Goal: Task Accomplishment & Management: Complete application form

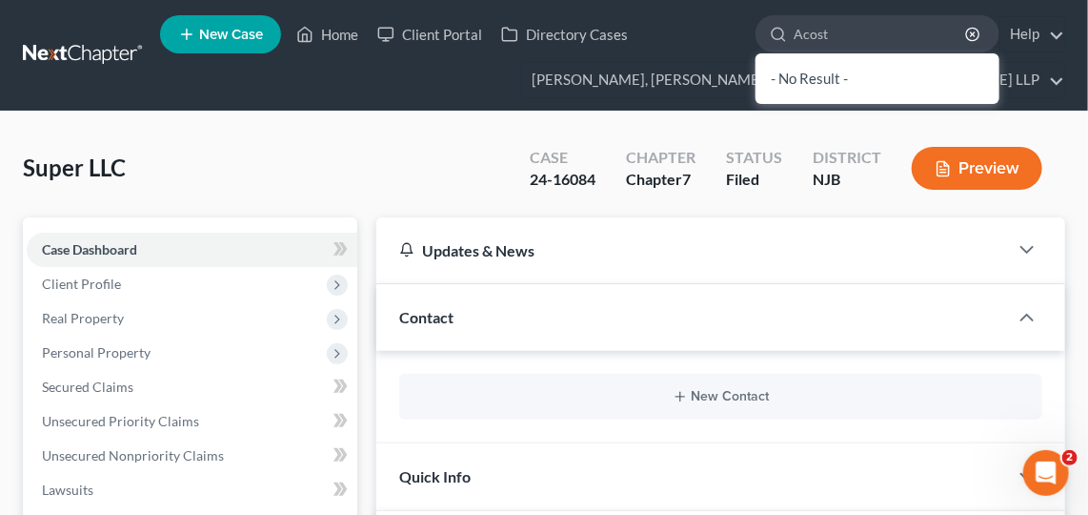
type input "[PERSON_NAME]"
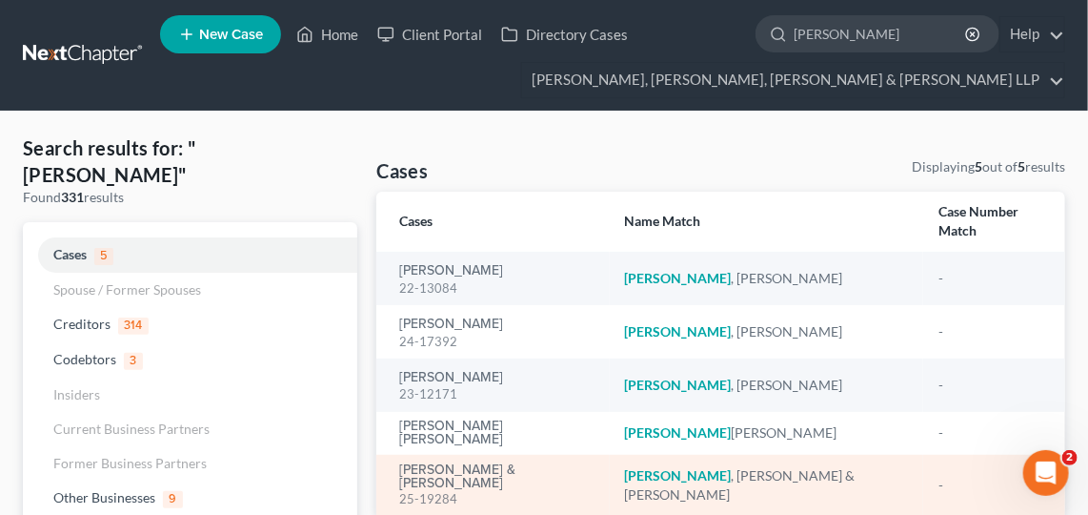
click at [663, 467] on em "[PERSON_NAME]" at bounding box center [678, 475] width 107 height 16
click at [484, 463] on link "[PERSON_NAME] & [PERSON_NAME]" at bounding box center [496, 476] width 194 height 27
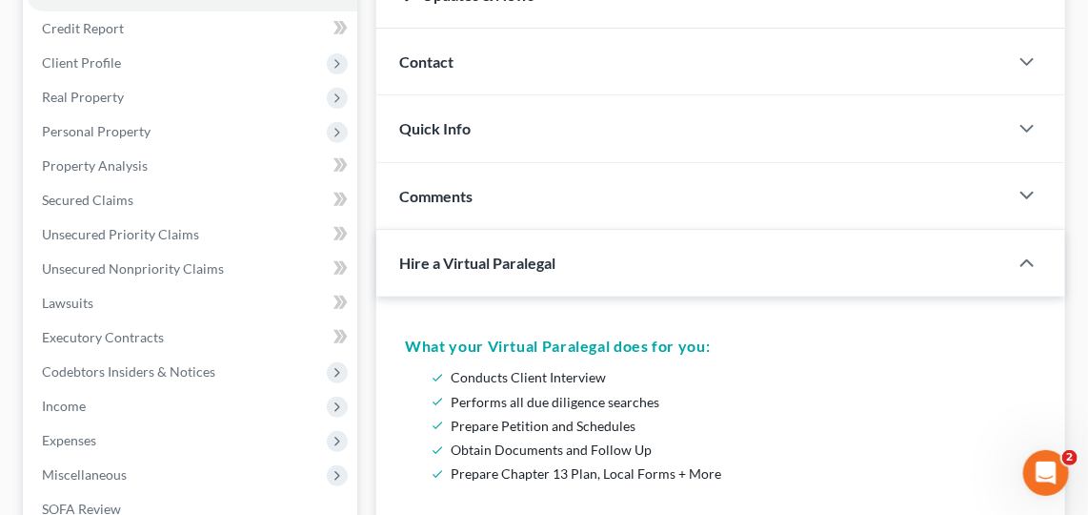
scroll to position [187, 0]
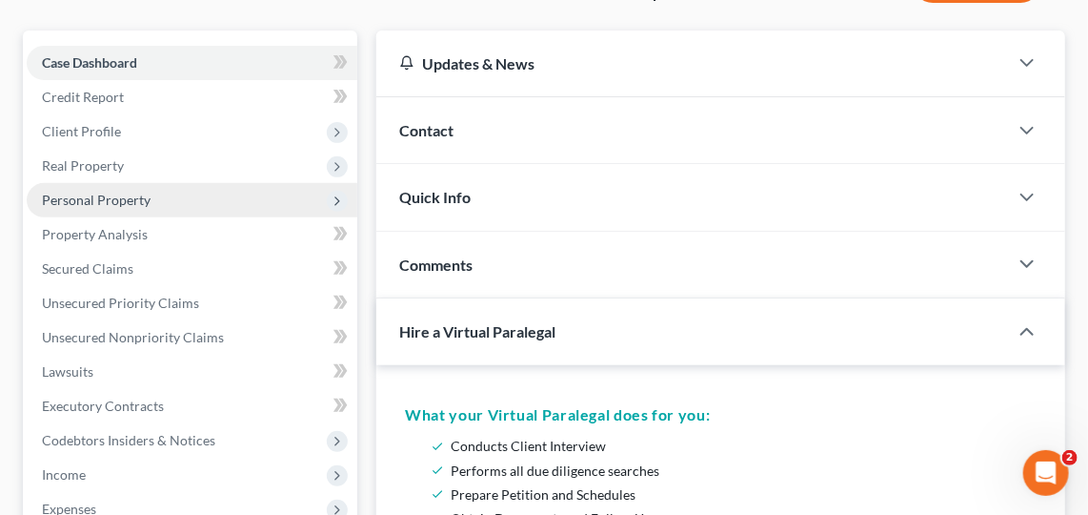
click at [241, 197] on span "Personal Property" at bounding box center [192, 200] width 331 height 34
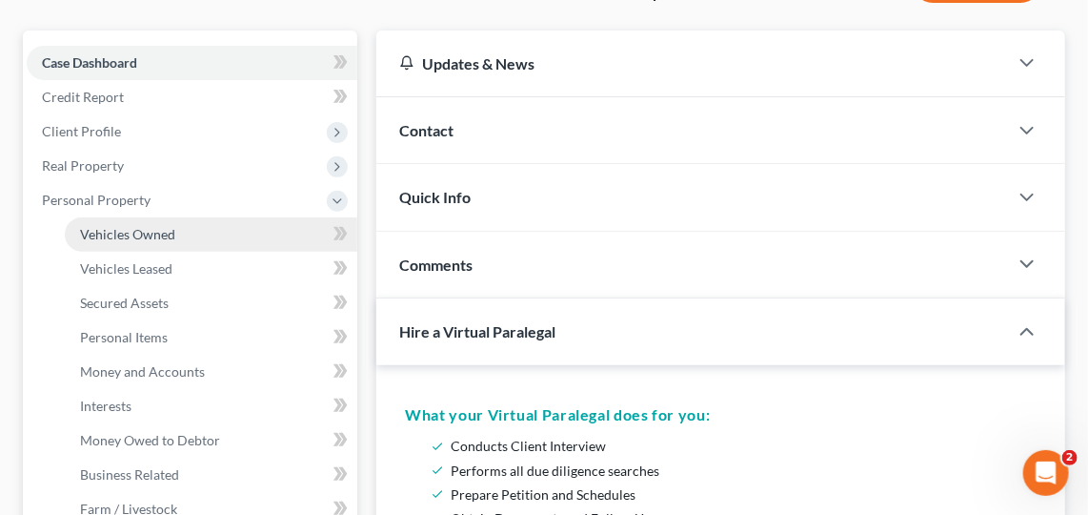
click at [232, 232] on link "Vehicles Owned" at bounding box center [211, 234] width 293 height 34
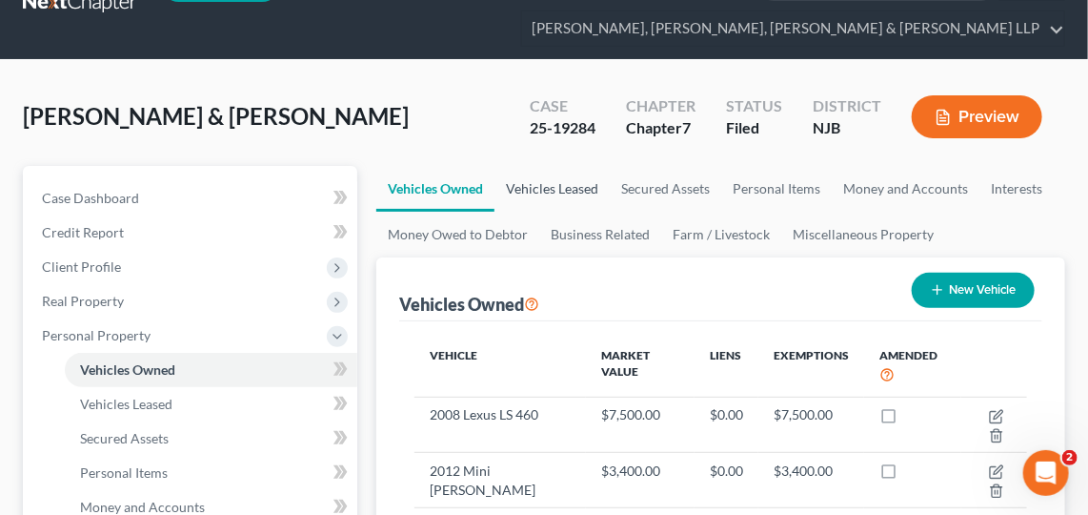
click at [539, 178] on link "Vehicles Leased" at bounding box center [552, 189] width 115 height 46
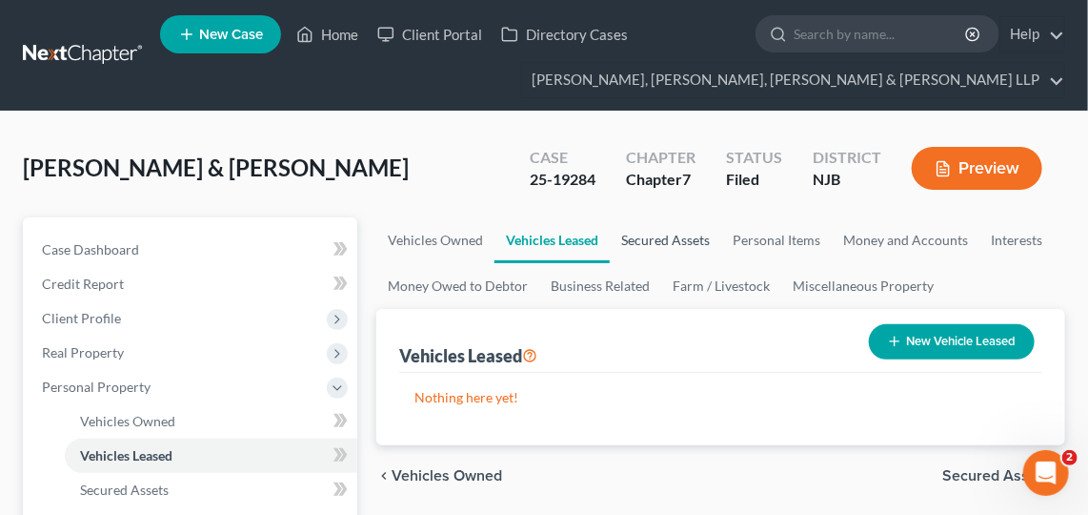
click at [666, 230] on link "Secured Assets" at bounding box center [665, 240] width 111 height 46
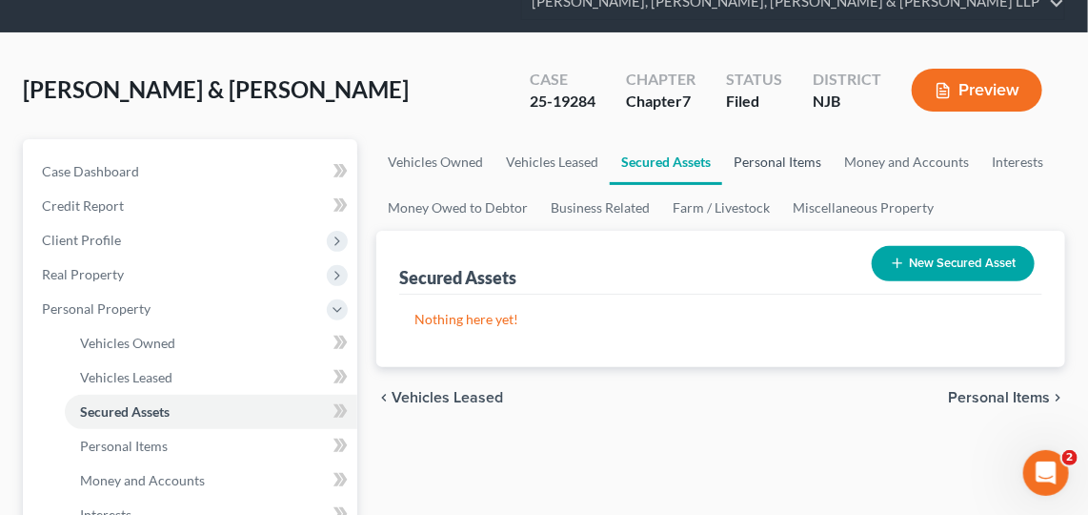
click at [769, 163] on link "Personal Items" at bounding box center [777, 162] width 111 height 46
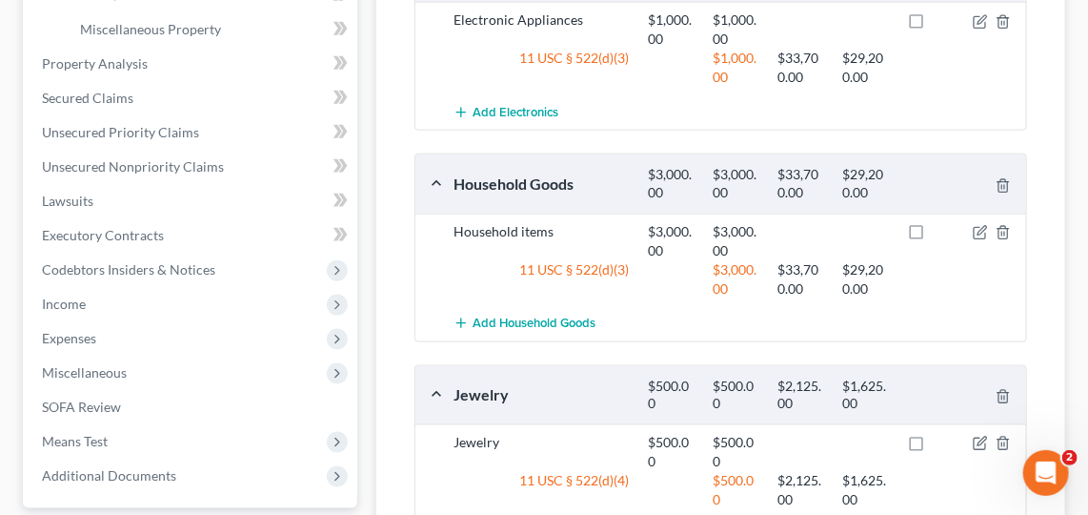
scroll to position [698, 0]
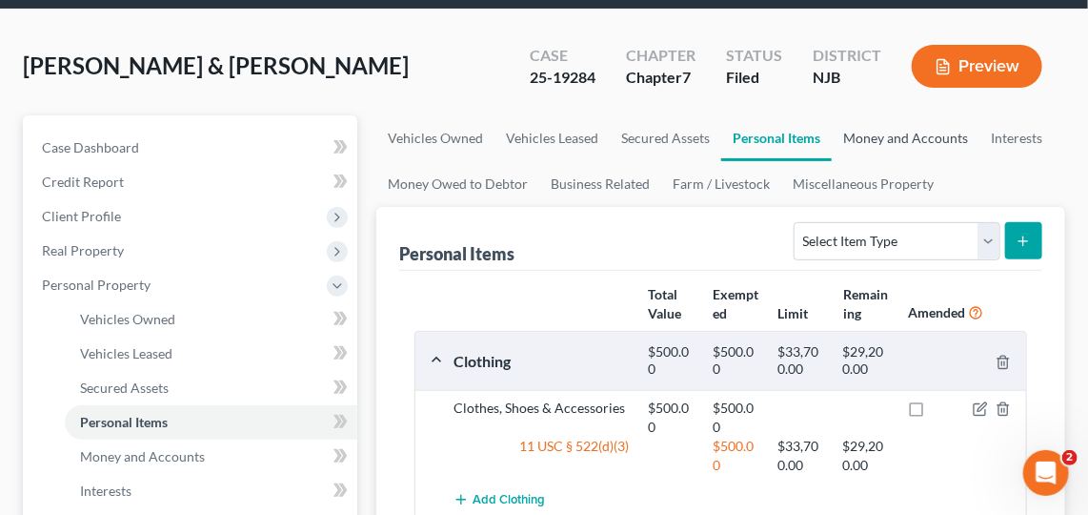
click at [957, 131] on link "Money and Accounts" at bounding box center [906, 138] width 148 height 46
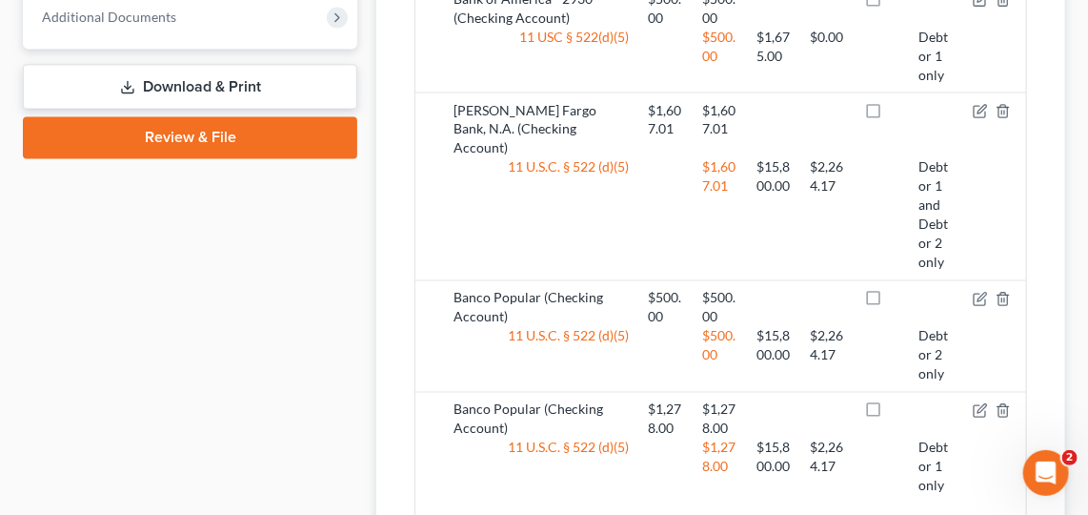
scroll to position [1159, 0]
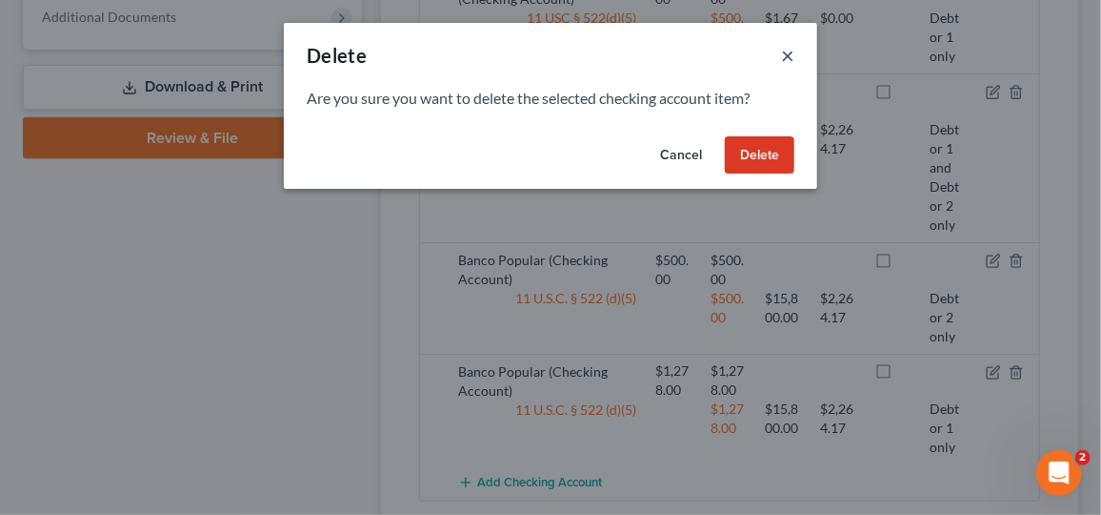
click at [787, 60] on button "×" at bounding box center [787, 55] width 13 height 23
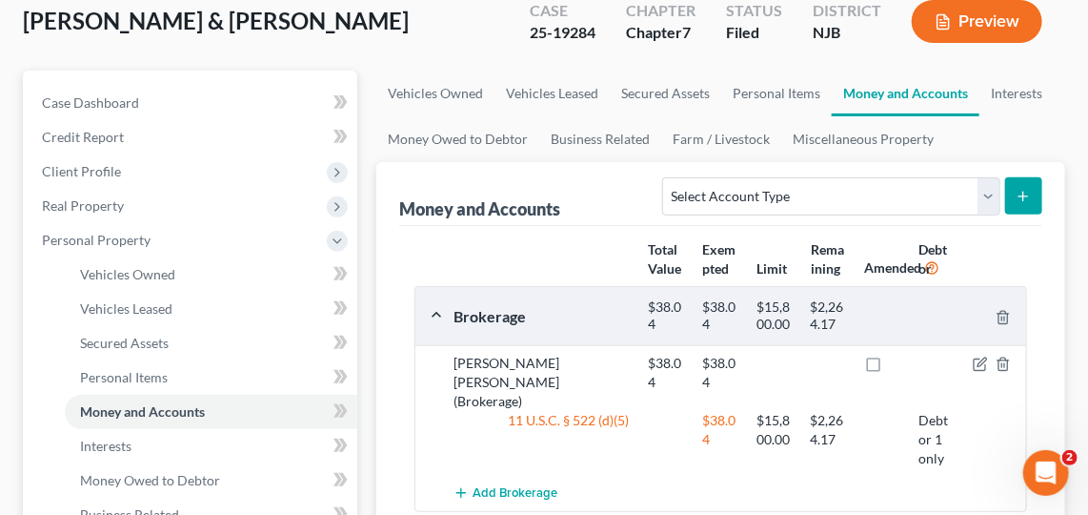
scroll to position [0, 0]
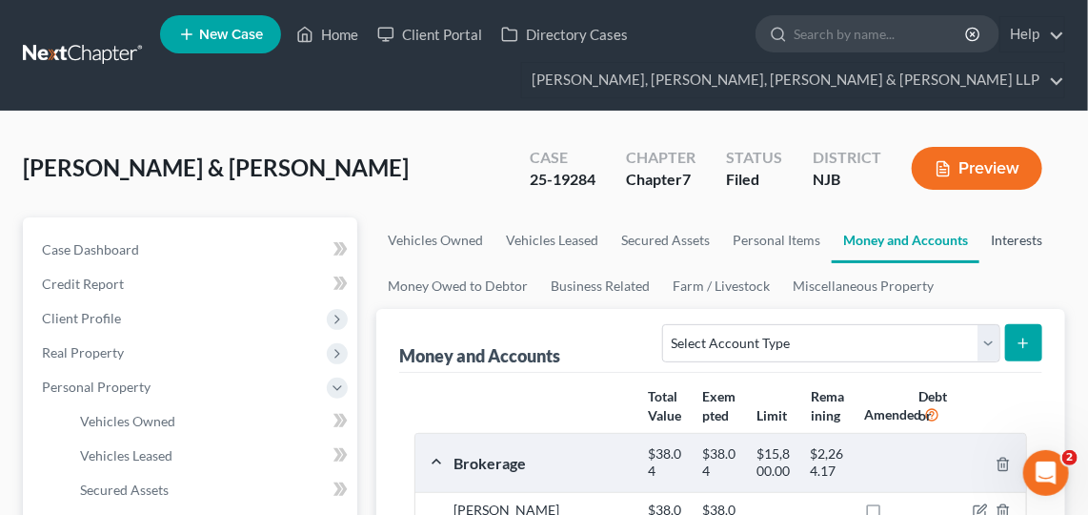
click at [1030, 241] on link "Interests" at bounding box center [1017, 240] width 74 height 46
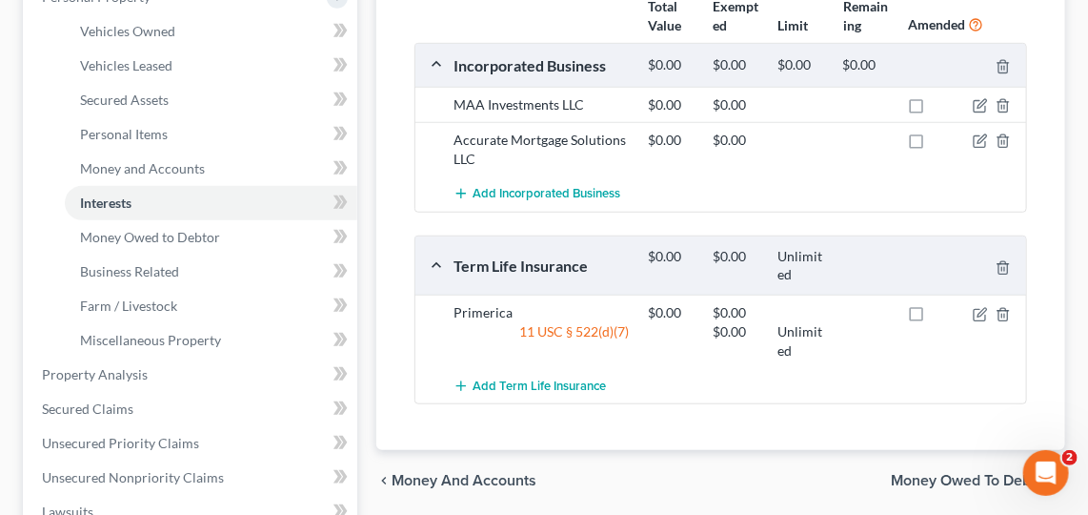
click at [945, 473] on span "Money Owed to Debtor" at bounding box center [970, 480] width 159 height 15
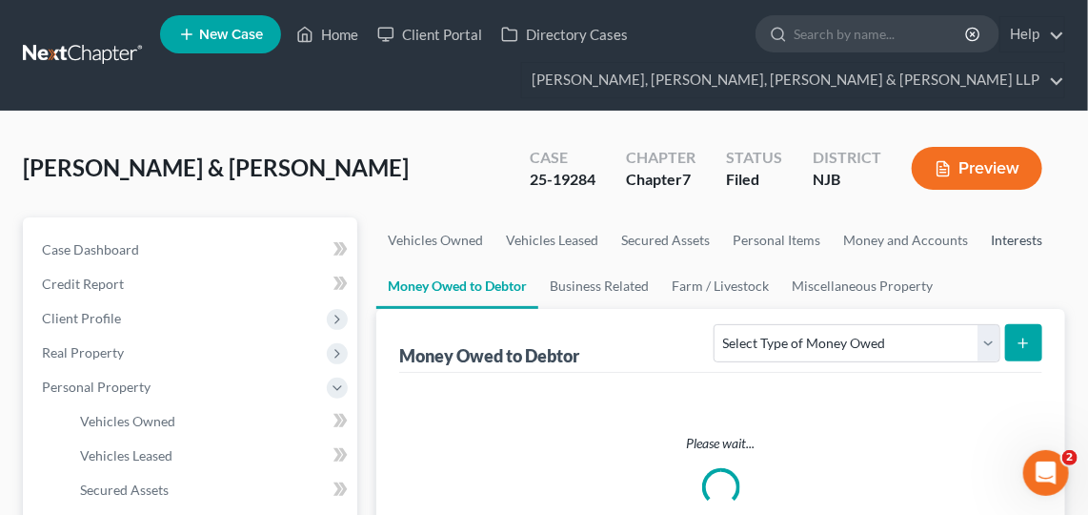
click at [1021, 237] on link "Interests" at bounding box center [1017, 240] width 74 height 46
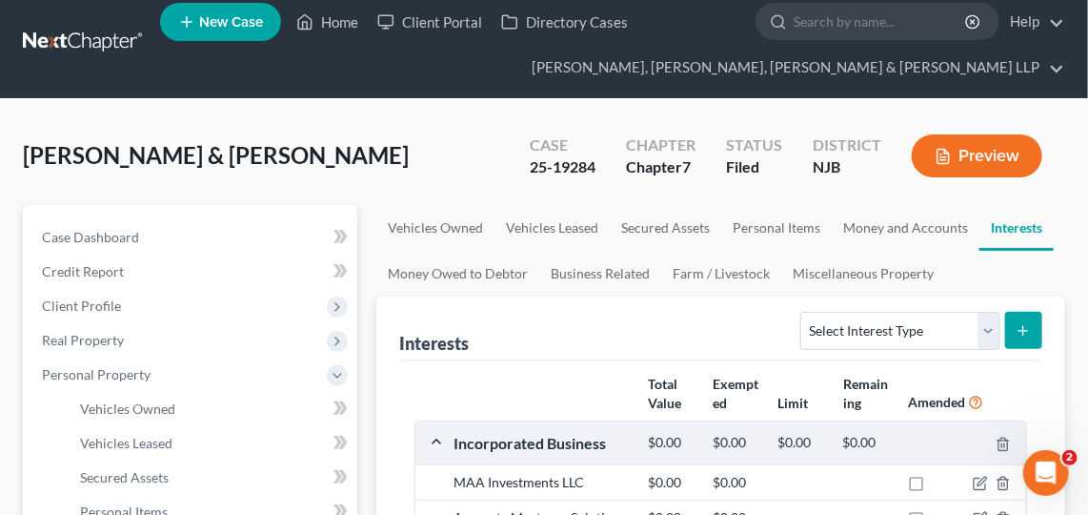
scroll to position [11, 0]
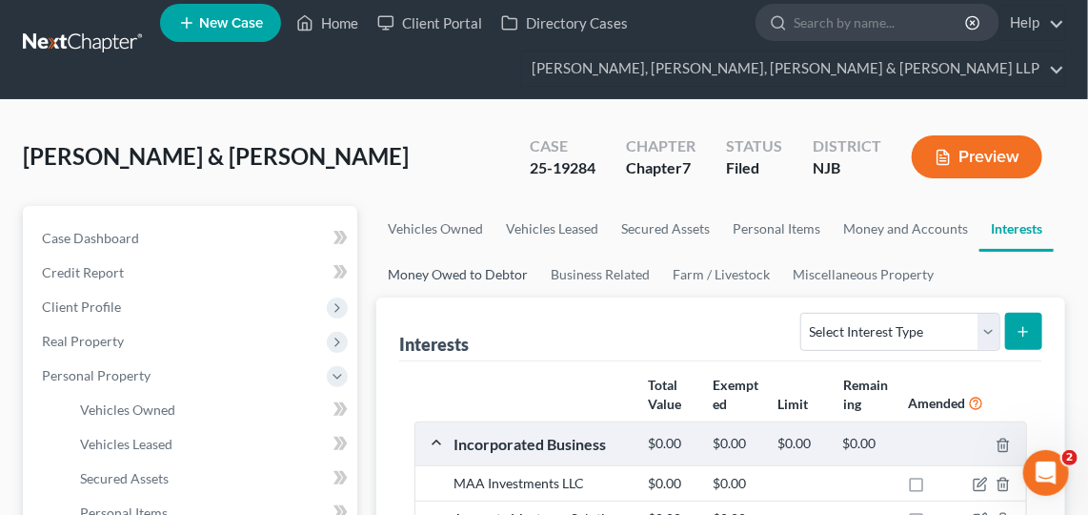
click at [479, 282] on link "Money Owed to Debtor" at bounding box center [457, 275] width 163 height 46
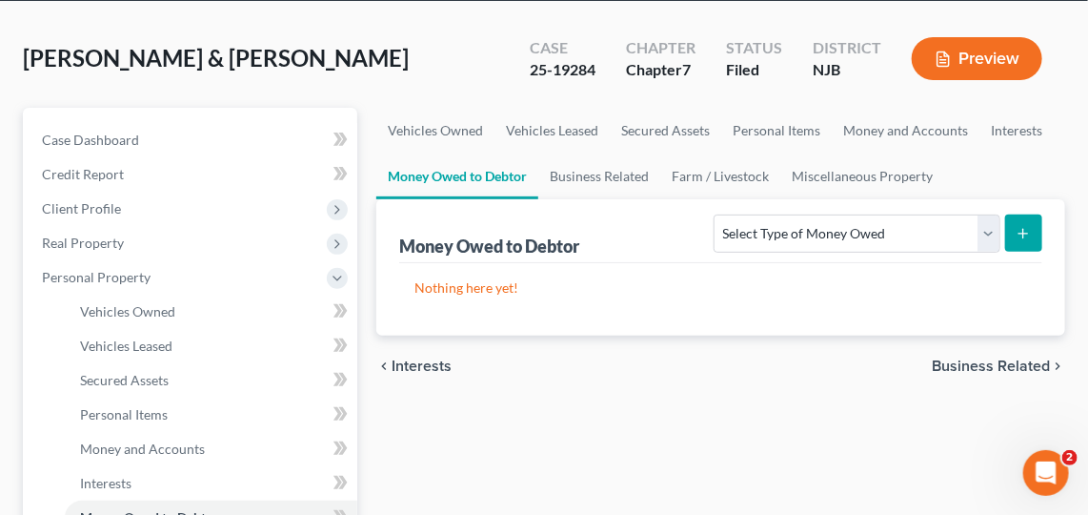
scroll to position [102, 0]
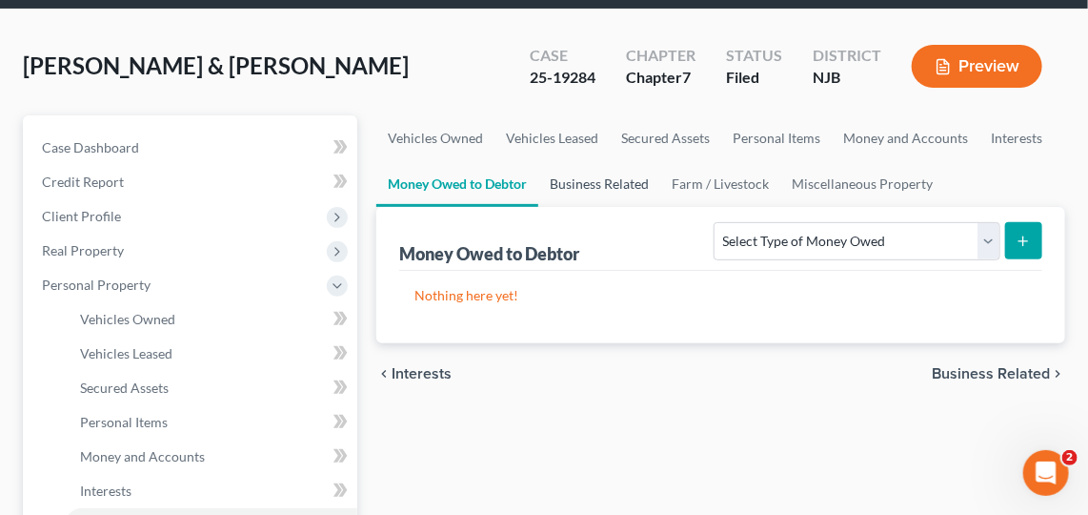
click at [625, 180] on link "Business Related" at bounding box center [599, 184] width 122 height 46
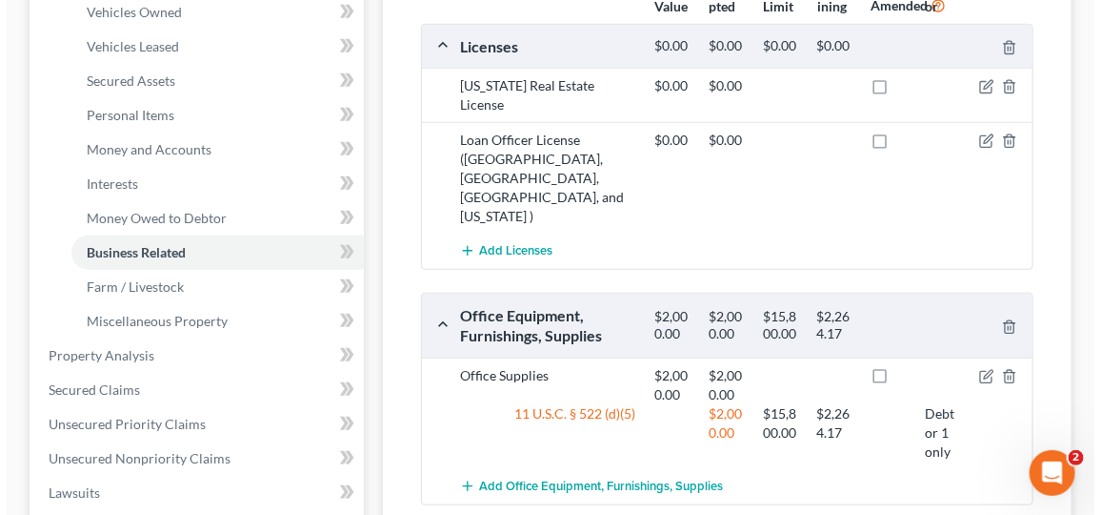
scroll to position [409, 0]
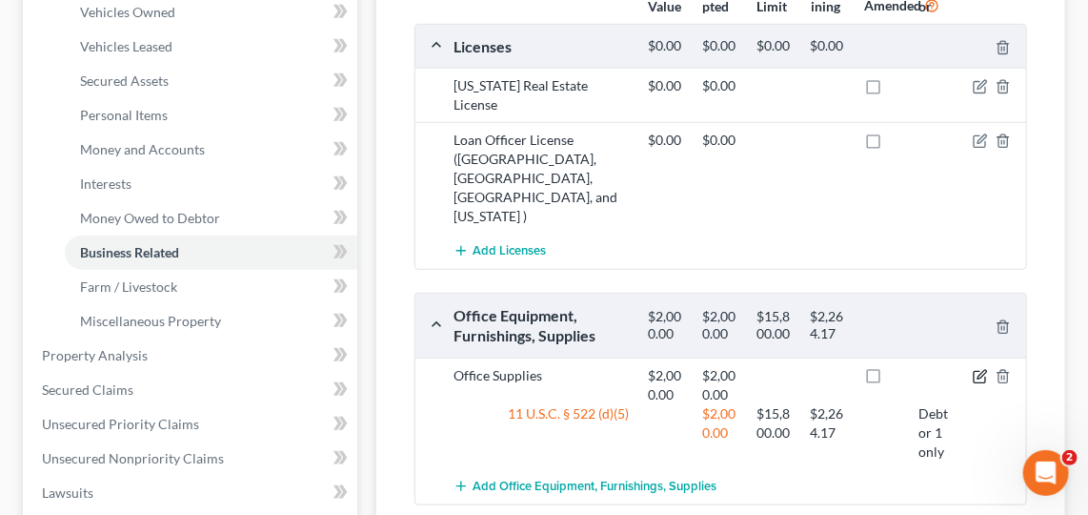
click at [980, 369] on icon "button" at bounding box center [980, 376] width 15 height 15
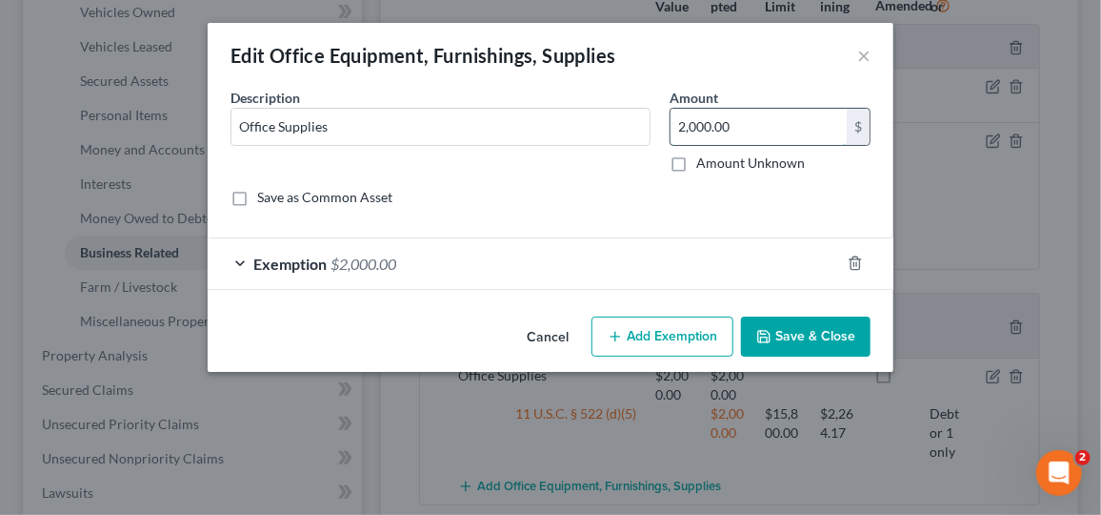
click at [774, 111] on input "2,000.00" at bounding box center [759, 127] width 176 height 36
type input "1"
type input "800"
click at [395, 266] on span "$2,000.00" at bounding box center [364, 263] width 66 height 18
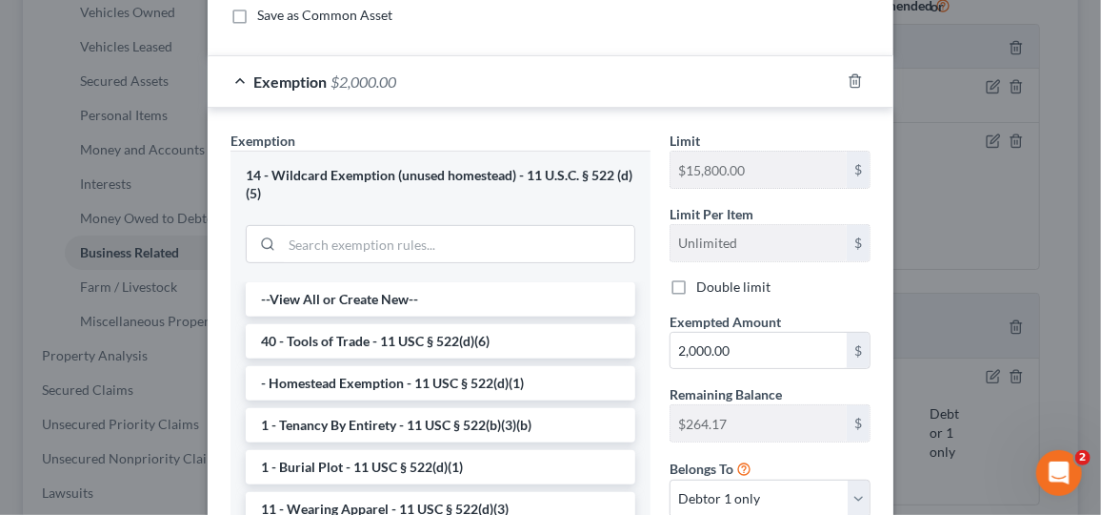
scroll to position [296, 0]
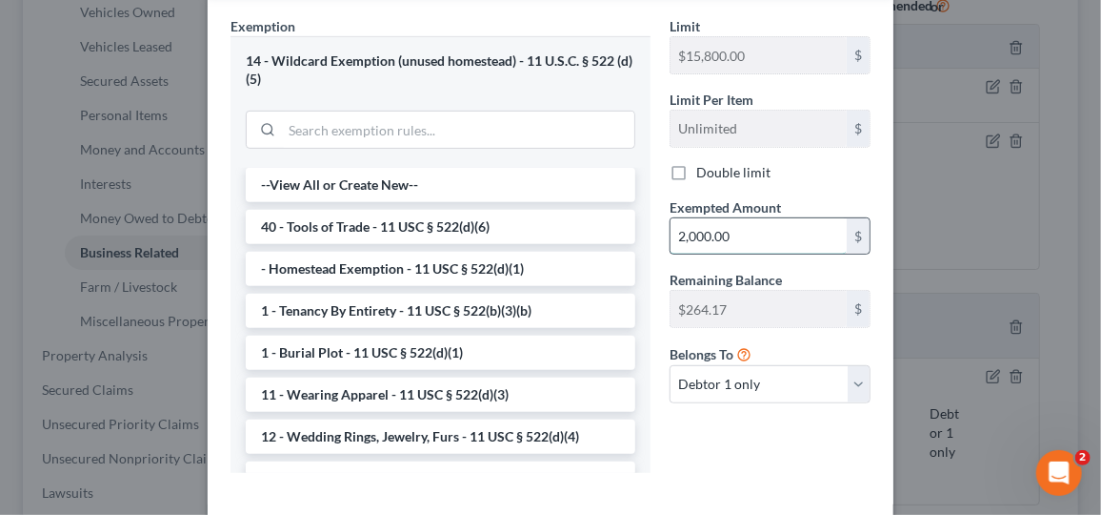
click at [751, 222] on input "2,000.00" at bounding box center [759, 236] width 176 height 36
type input "800"
click at [708, 505] on div "An exemption set must first be selected from the Filing Information section. Co…" at bounding box center [551, 157] width 686 height 732
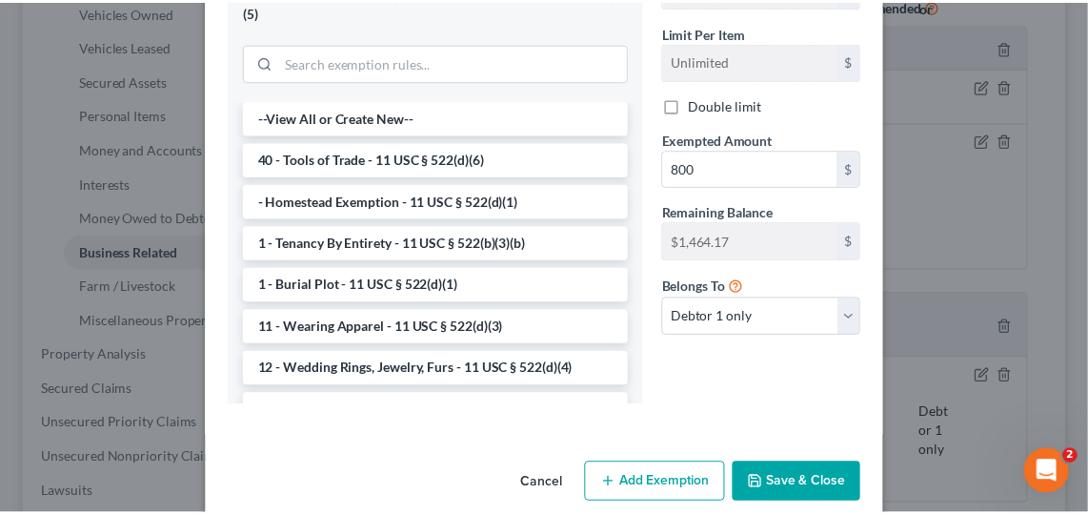
scroll to position [387, 0]
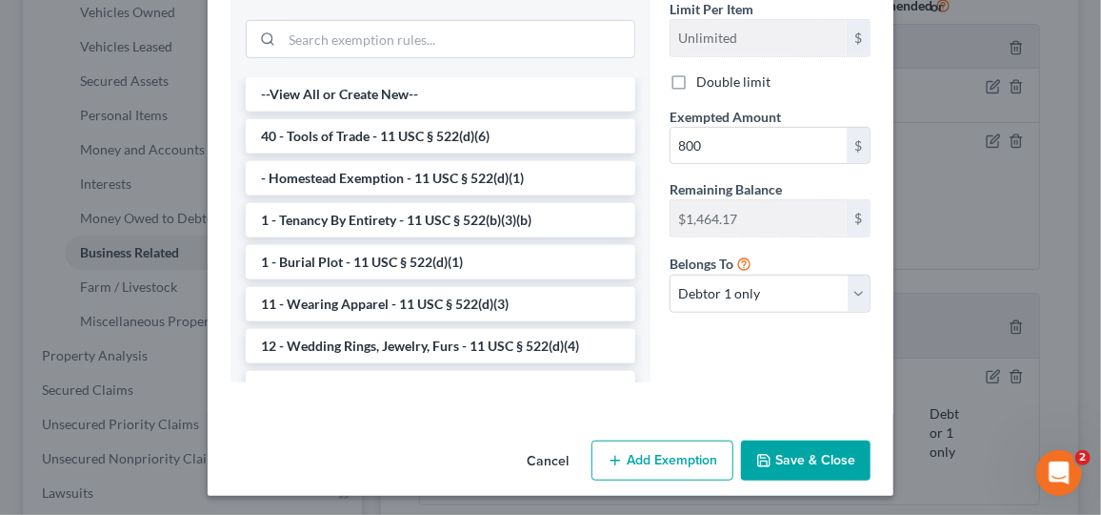
click at [800, 455] on button "Save & Close" at bounding box center [806, 460] width 130 height 40
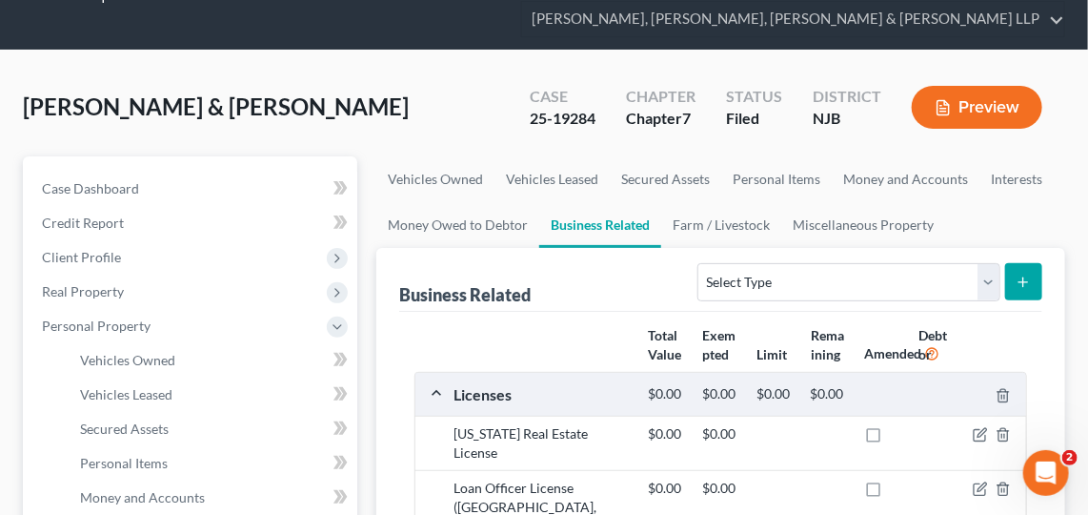
scroll to position [60, 0]
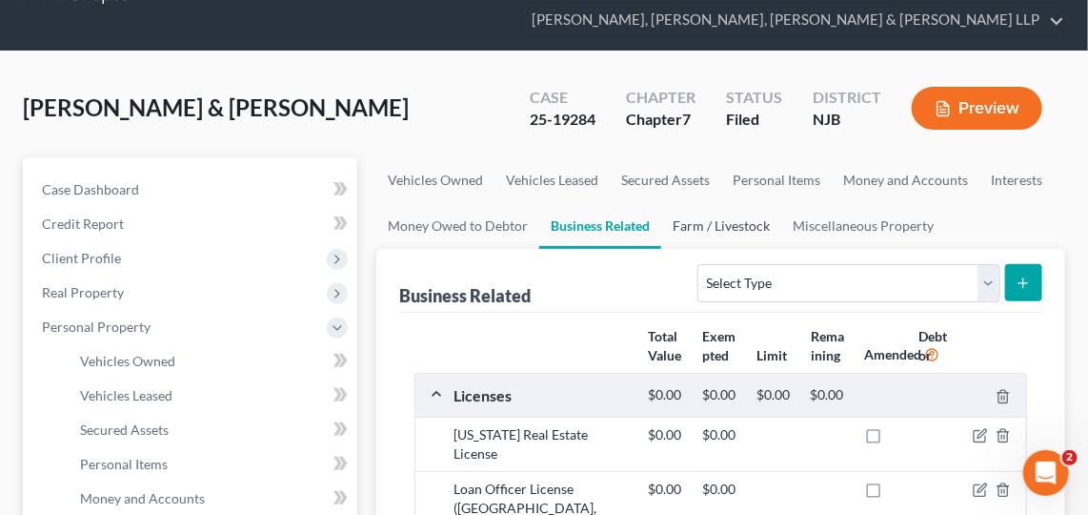
click at [699, 224] on link "Farm / Livestock" at bounding box center [721, 226] width 120 height 46
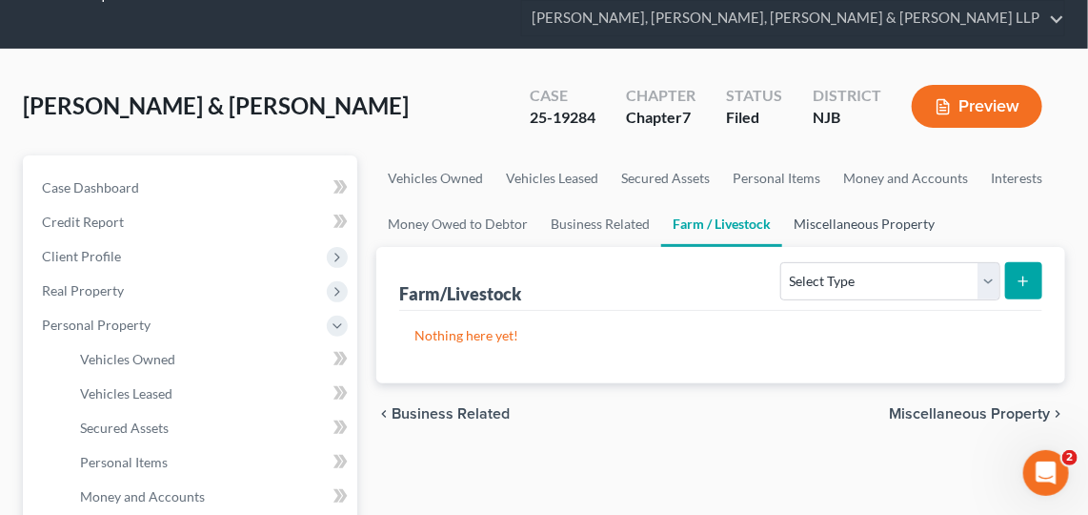
click at [854, 234] on link "Miscellaneous Property" at bounding box center [864, 224] width 164 height 46
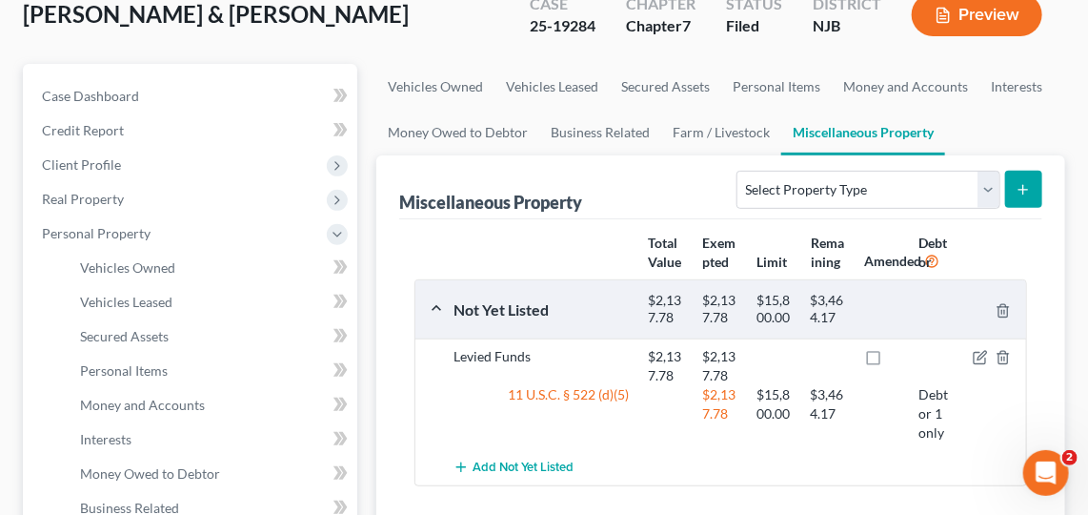
scroll to position [153, 0]
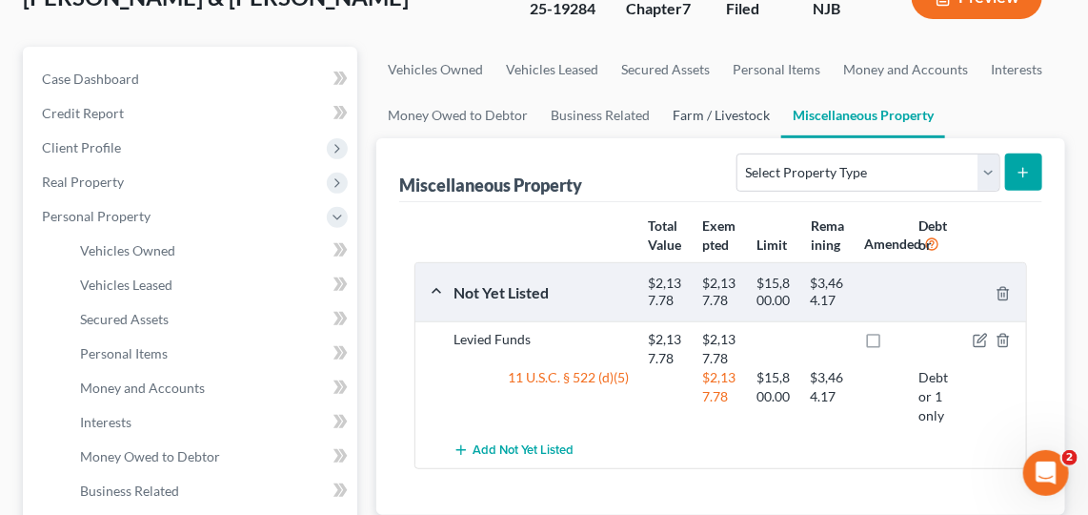
click at [723, 120] on link "Farm / Livestock" at bounding box center [721, 115] width 120 height 46
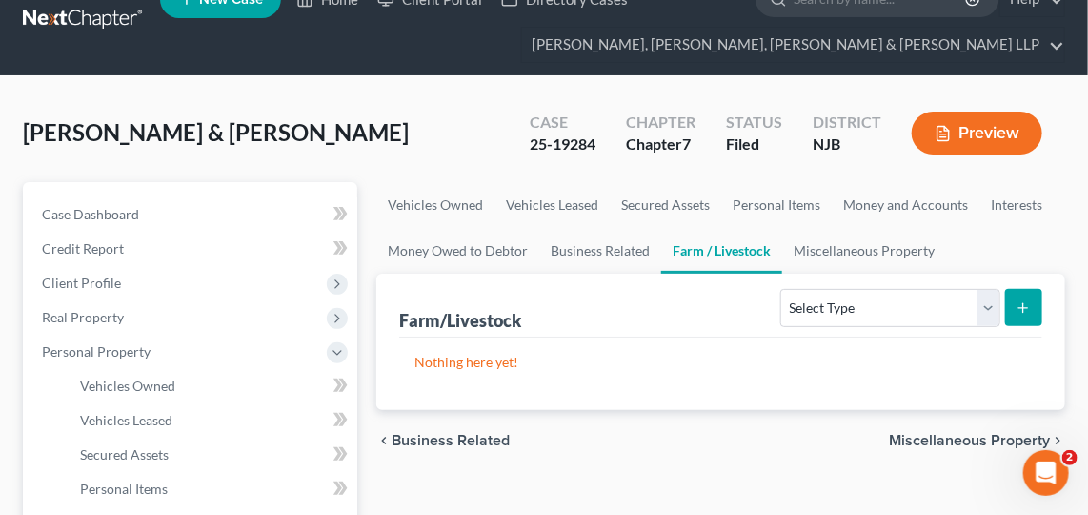
scroll to position [34, 0]
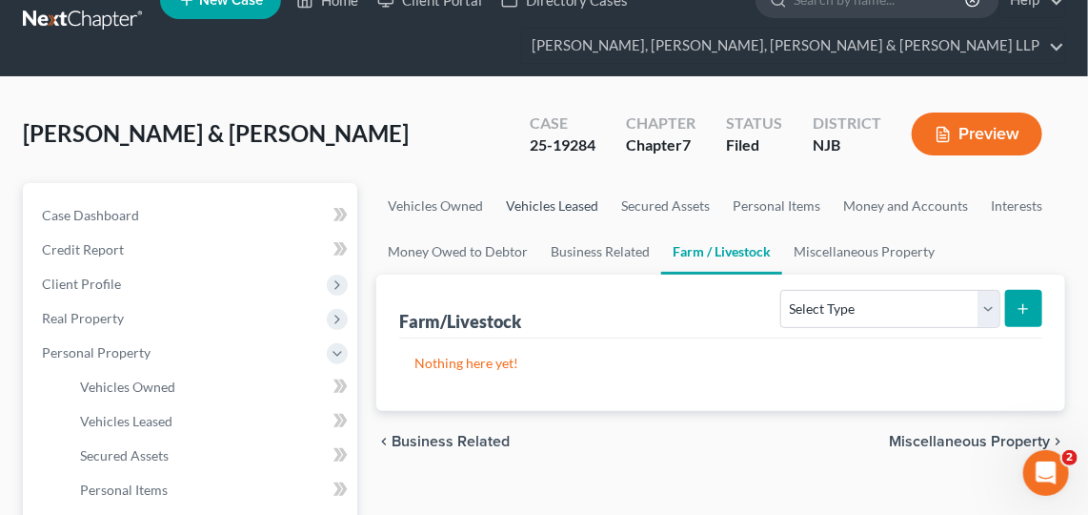
click at [602, 224] on link "Vehicles Leased" at bounding box center [552, 206] width 115 height 46
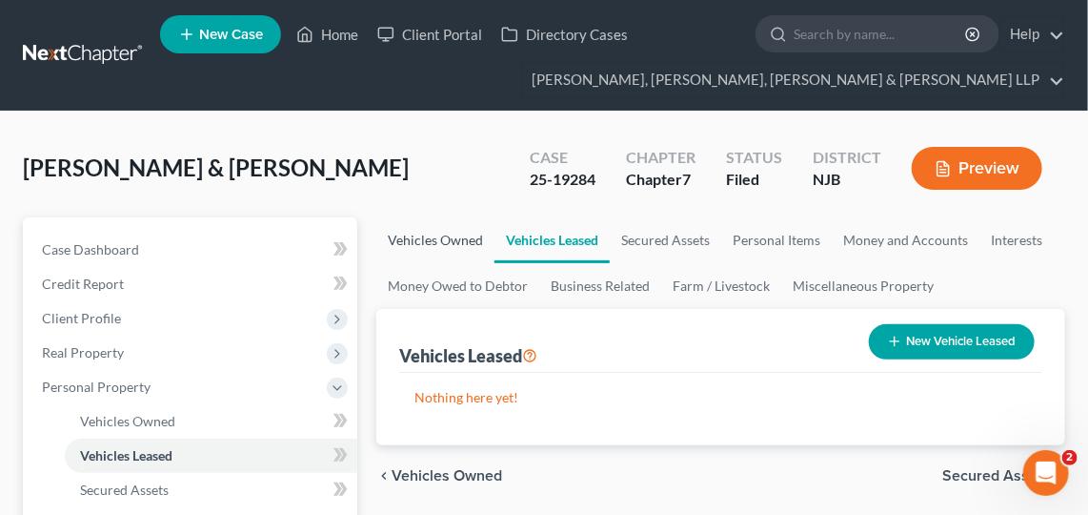
click at [428, 249] on link "Vehicles Owned" at bounding box center [435, 240] width 118 height 46
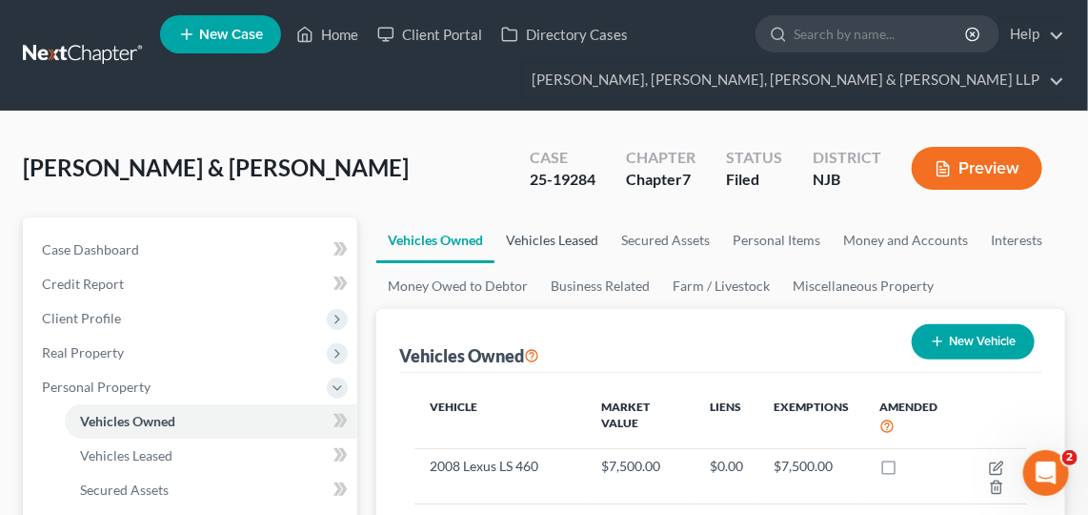
click at [570, 246] on link "Vehicles Leased" at bounding box center [552, 240] width 115 height 46
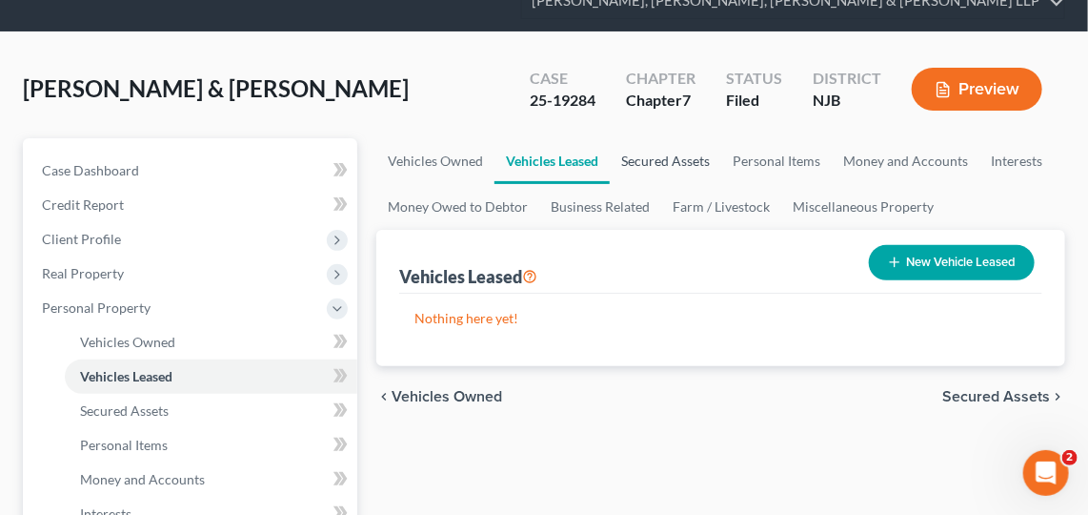
click at [682, 148] on link "Secured Assets" at bounding box center [665, 161] width 111 height 46
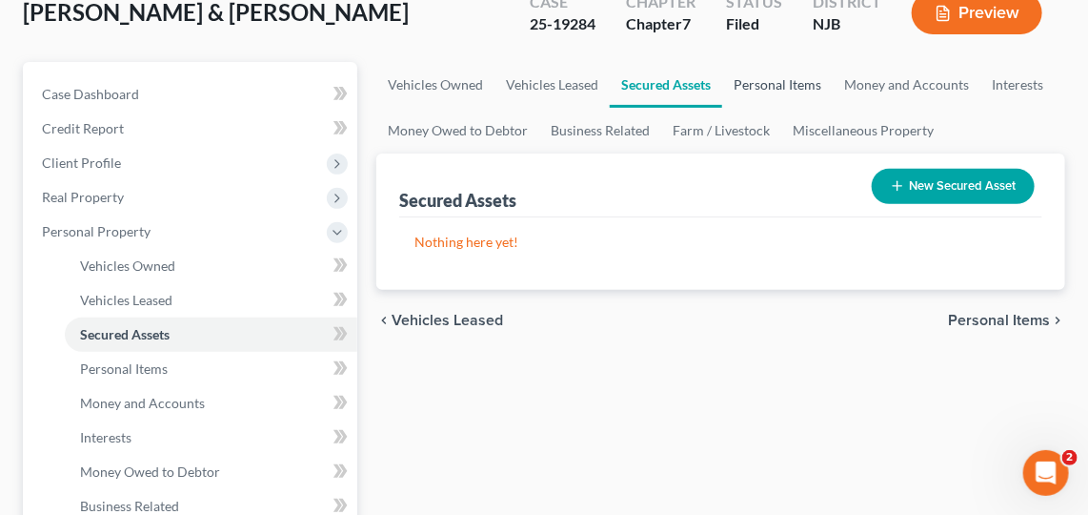
click at [774, 75] on link "Personal Items" at bounding box center [777, 85] width 111 height 46
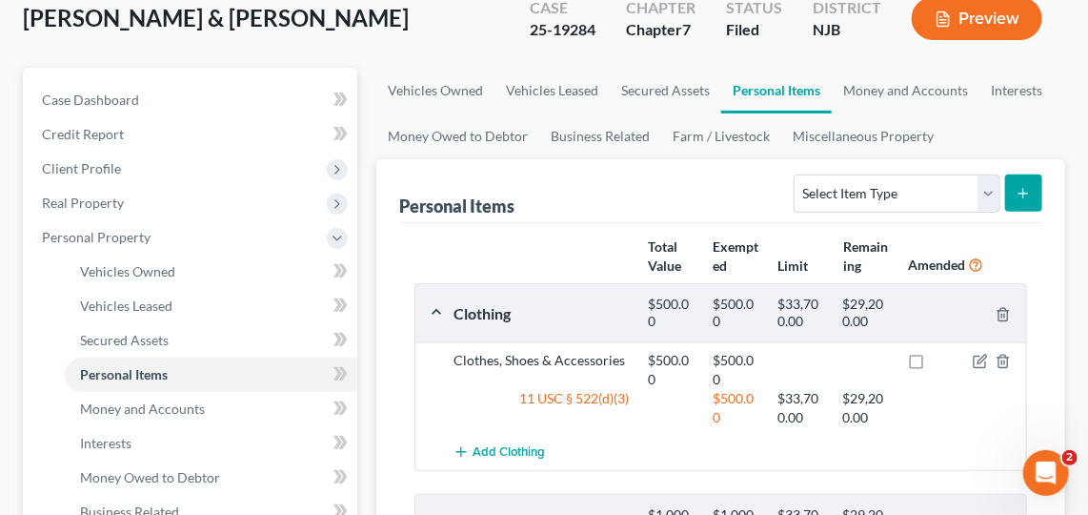
scroll to position [149, 0]
click at [483, 104] on link "Vehicles Owned" at bounding box center [435, 92] width 118 height 46
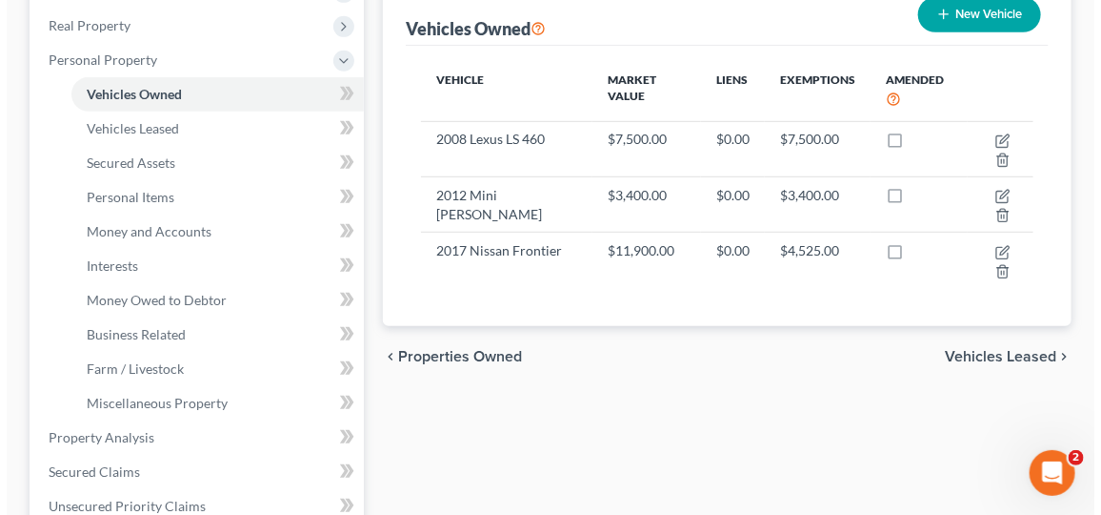
scroll to position [330, 0]
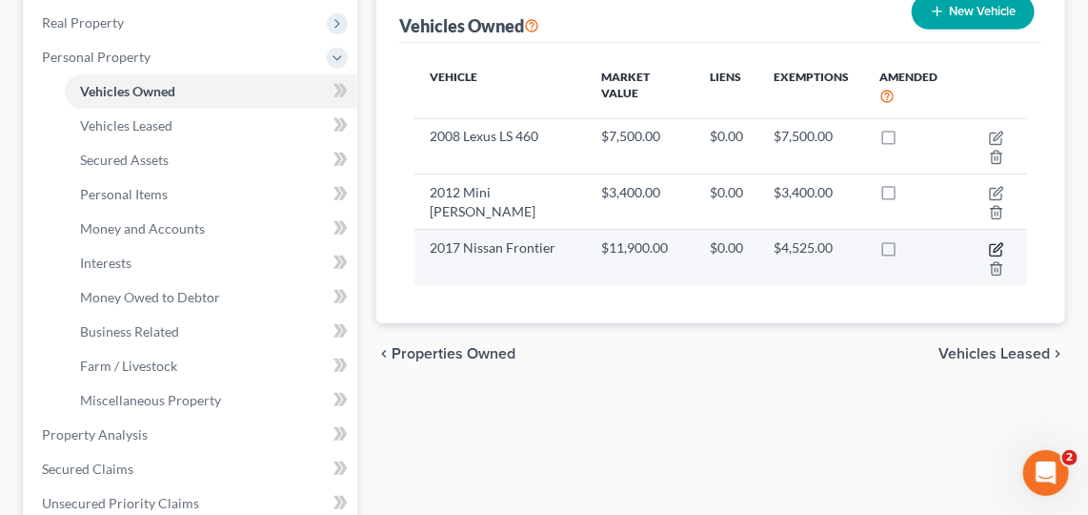
click at [994, 242] on icon "button" at bounding box center [996, 249] width 15 height 15
select select "0"
select select "9"
select select "2"
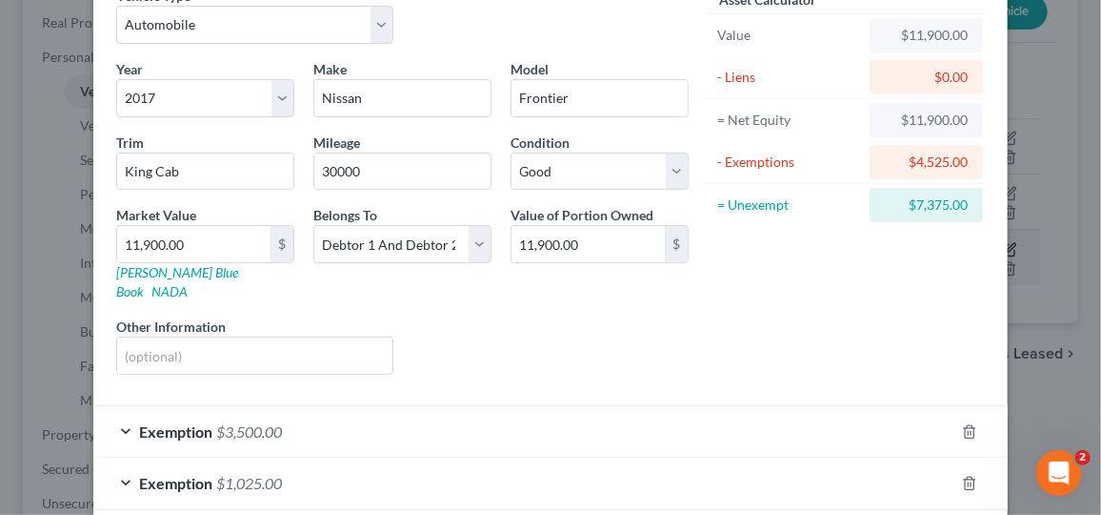
scroll to position [177, 0]
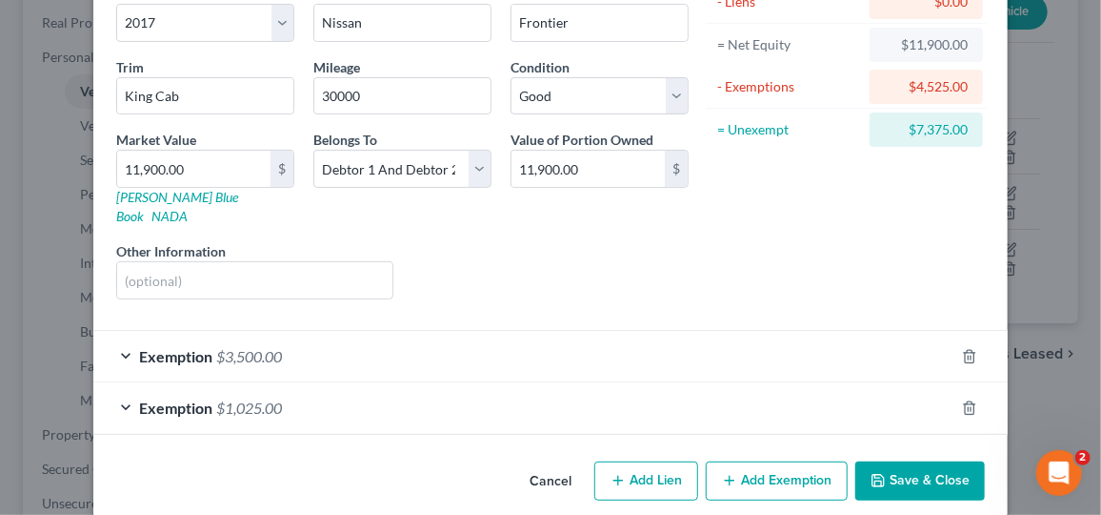
click at [421, 339] on div "Exemption $3,500.00" at bounding box center [523, 356] width 861 height 51
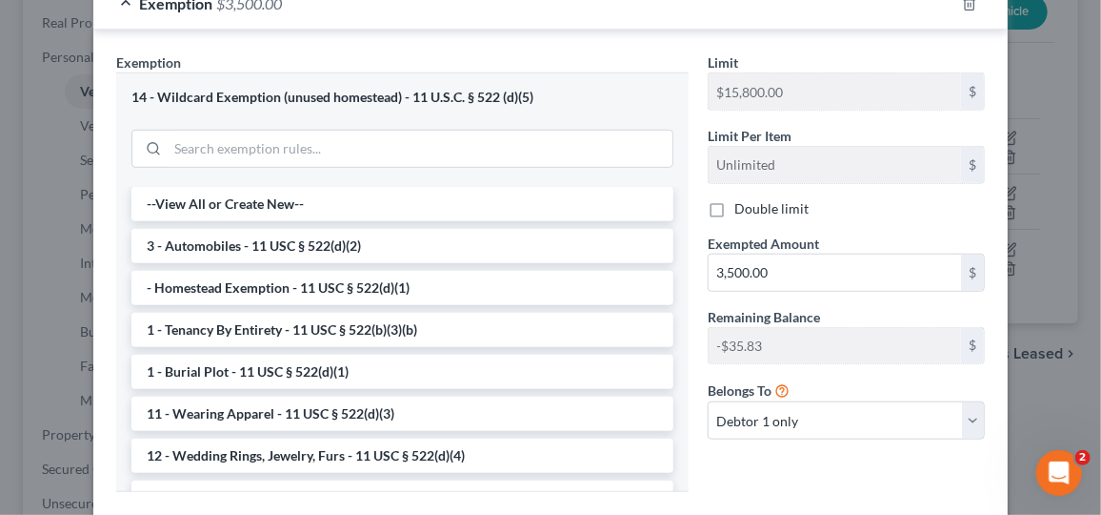
scroll to position [533, 0]
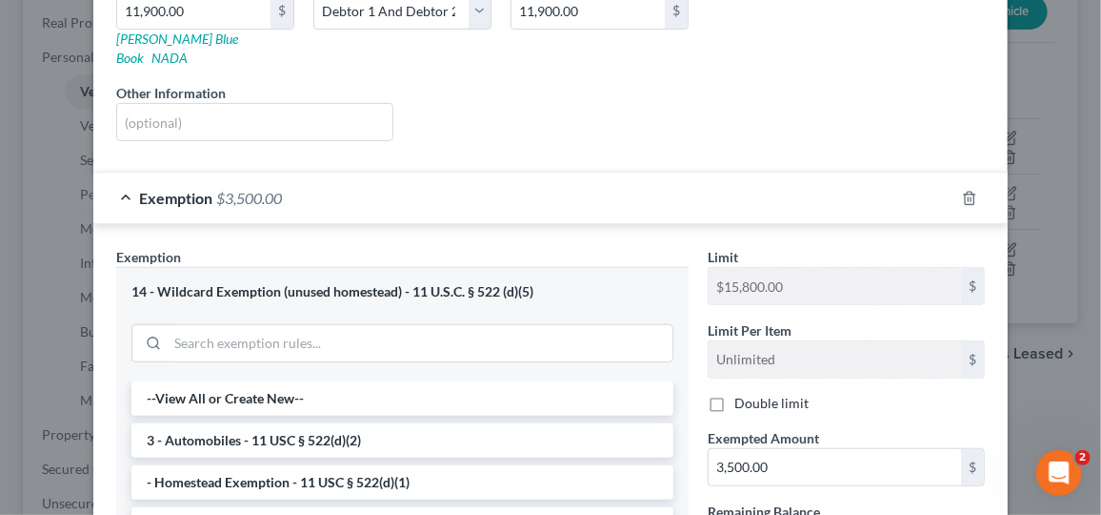
click at [882, 174] on div "Exemption $3,500.00" at bounding box center [523, 197] width 861 height 51
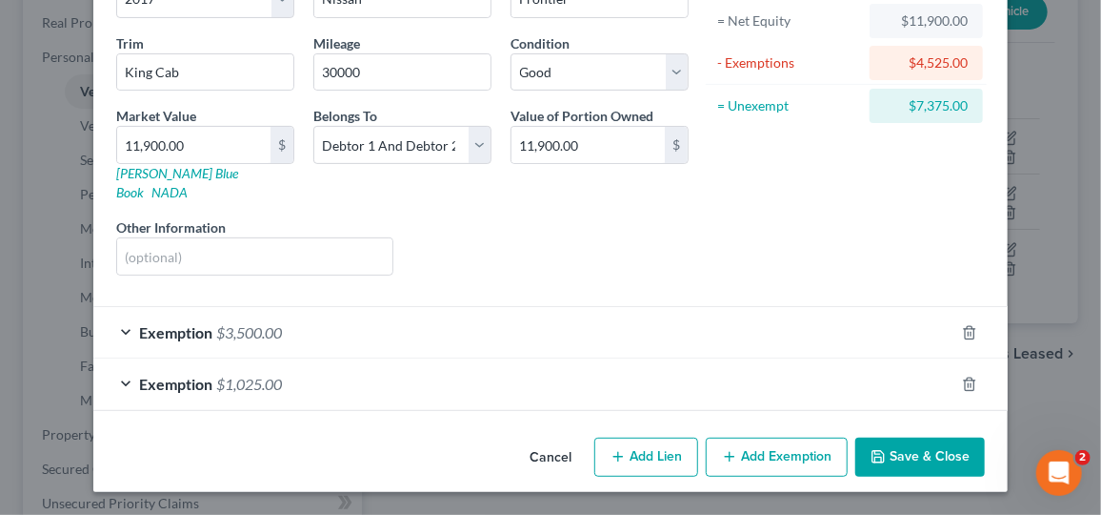
scroll to position [177, 0]
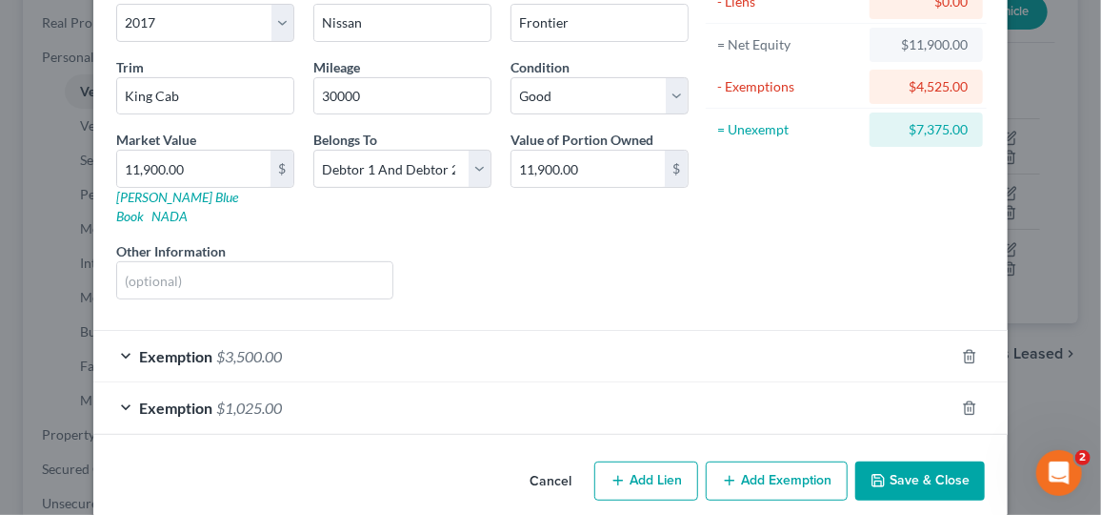
click at [730, 409] on div "Exemption $1,025.00" at bounding box center [523, 407] width 861 height 51
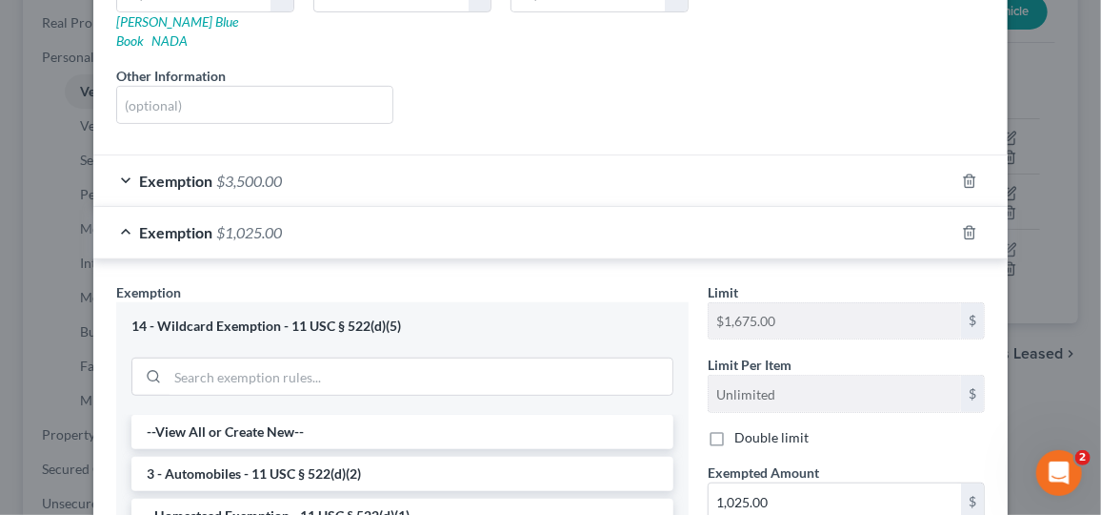
scroll to position [351, 0]
click at [872, 157] on div "Exemption $3,500.00" at bounding box center [523, 182] width 861 height 51
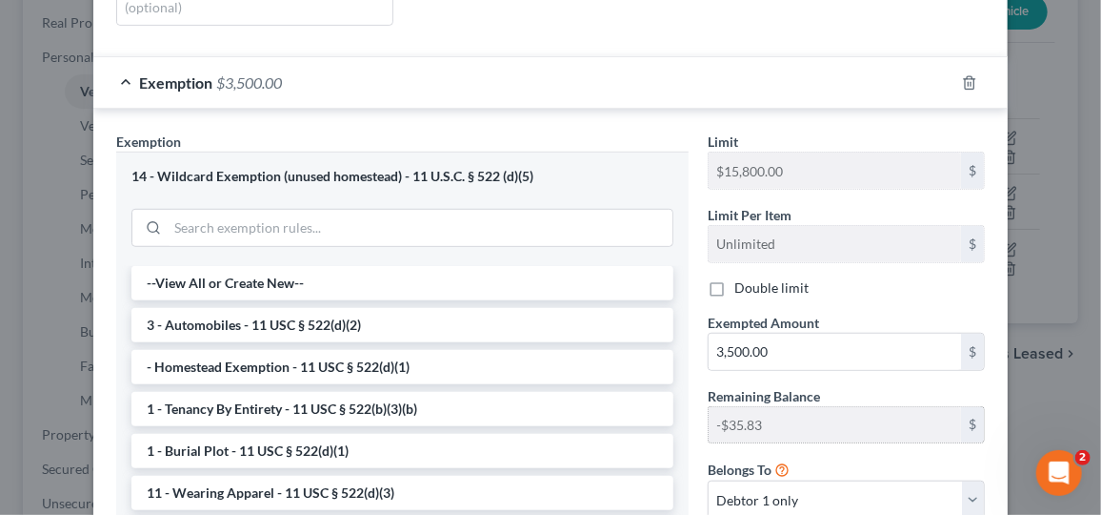
scroll to position [455, 0]
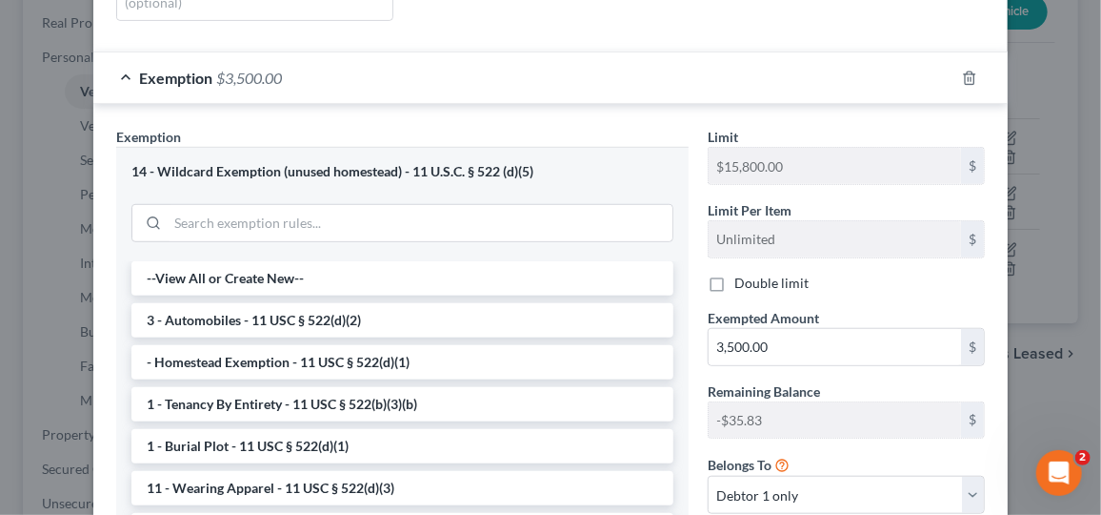
click at [953, 381] on div "Remaining Balance -$35.83 $" at bounding box center [846, 410] width 296 height 58
click at [727, 329] on input "3,500.00" at bounding box center [835, 347] width 253 height 36
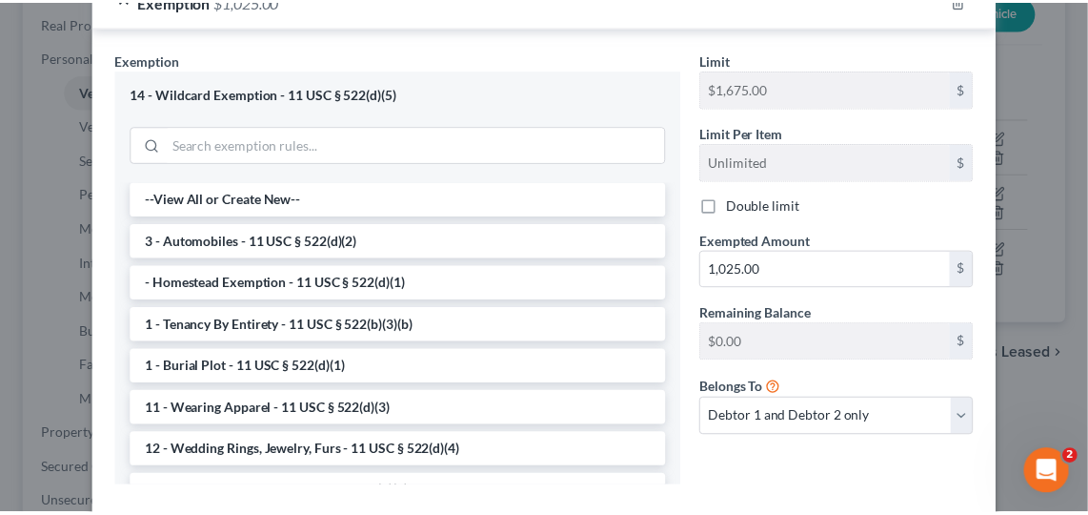
scroll to position [1161, 0]
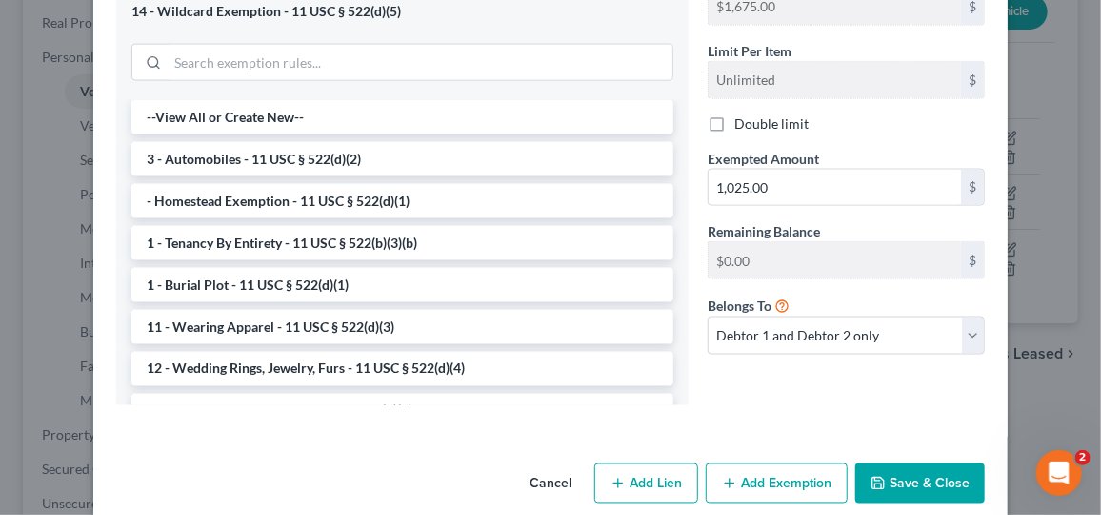
type input "3,464.17"
click at [899, 463] on button "Save & Close" at bounding box center [921, 483] width 130 height 40
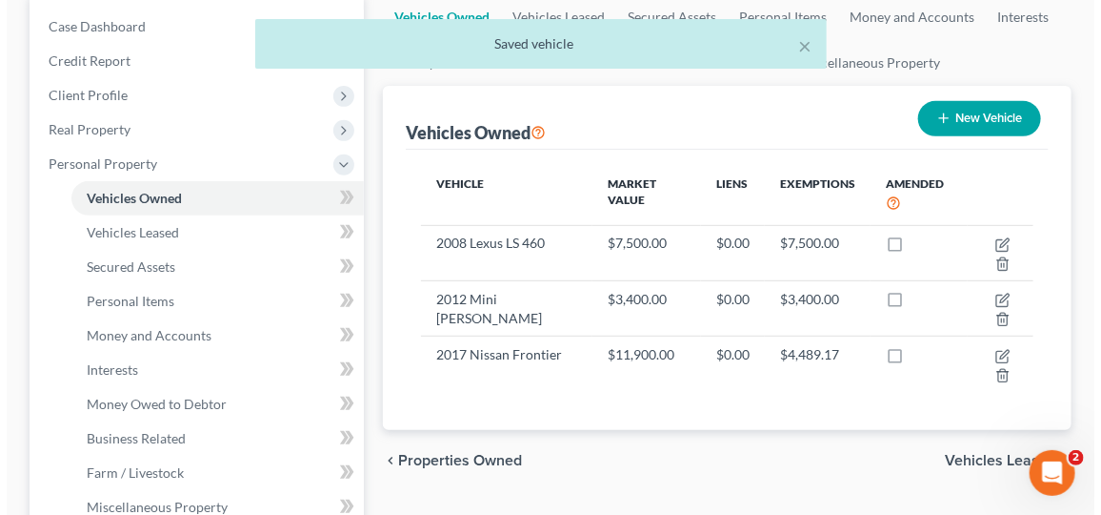
scroll to position [227, 0]
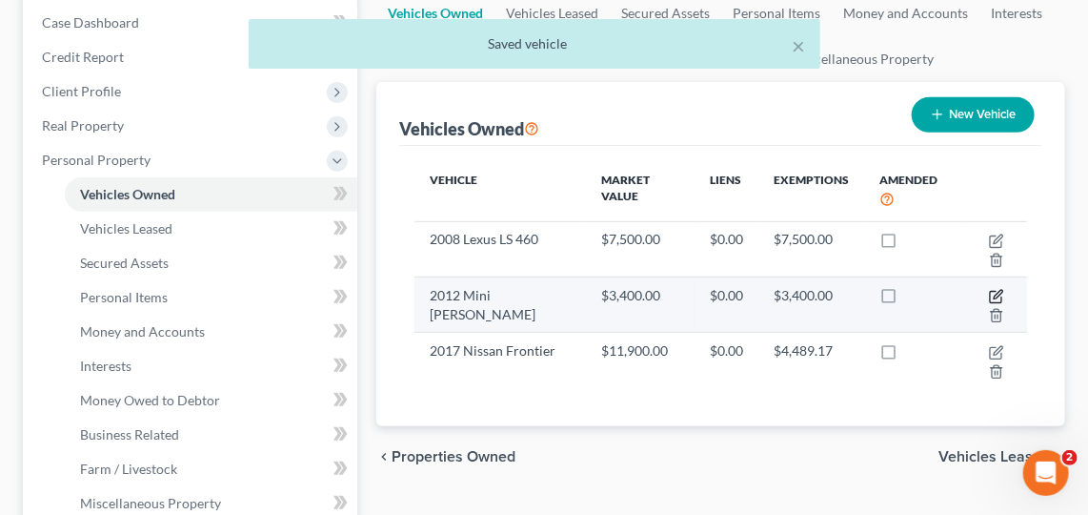
click at [999, 290] on icon "button" at bounding box center [998, 294] width 9 height 9
select select "0"
select select "14"
select select "2"
select select "1"
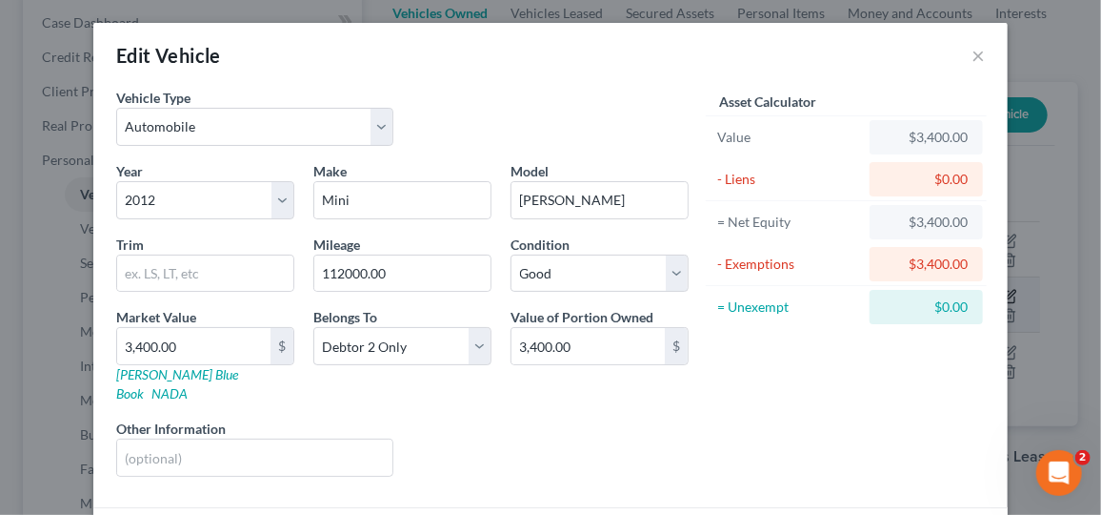
scroll to position [126, 0]
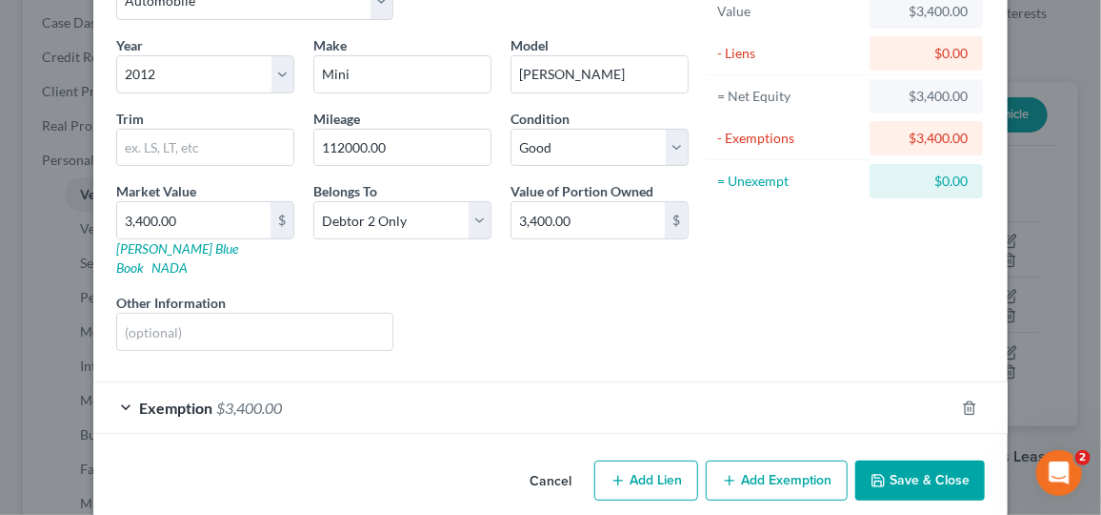
click at [902, 391] on div "Exemption $3,400.00" at bounding box center [523, 407] width 861 height 51
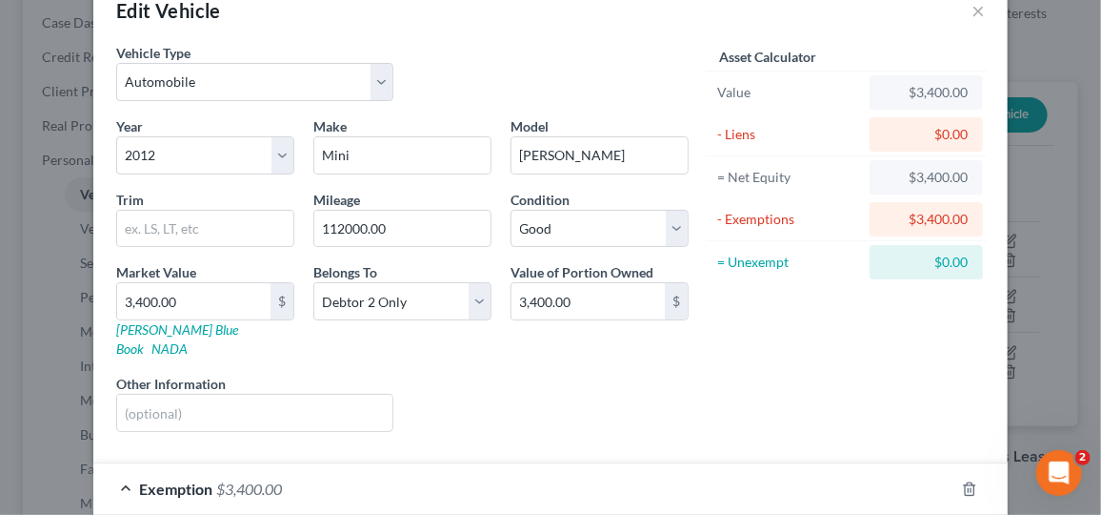
scroll to position [0, 0]
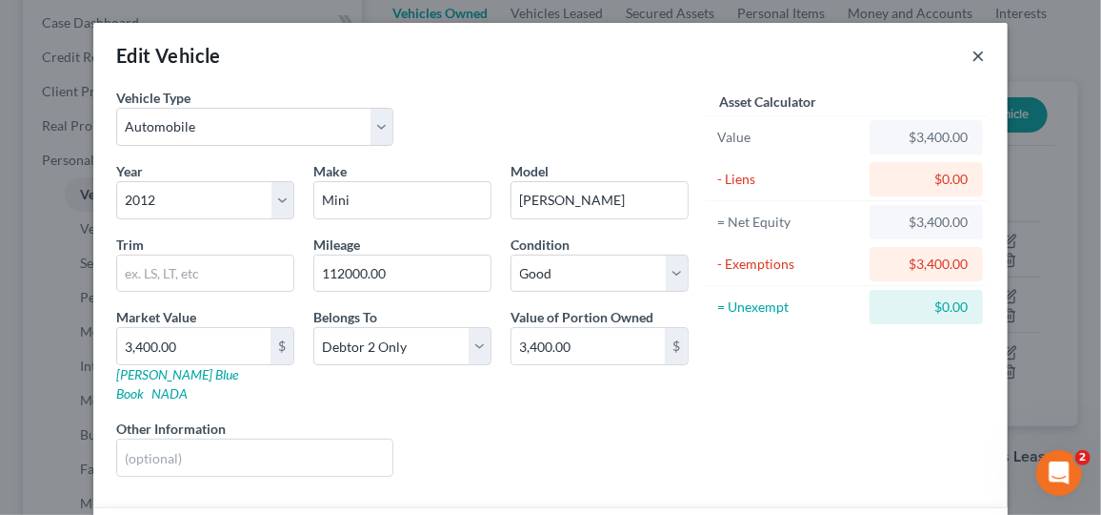
click at [972, 64] on button "×" at bounding box center [978, 55] width 13 height 23
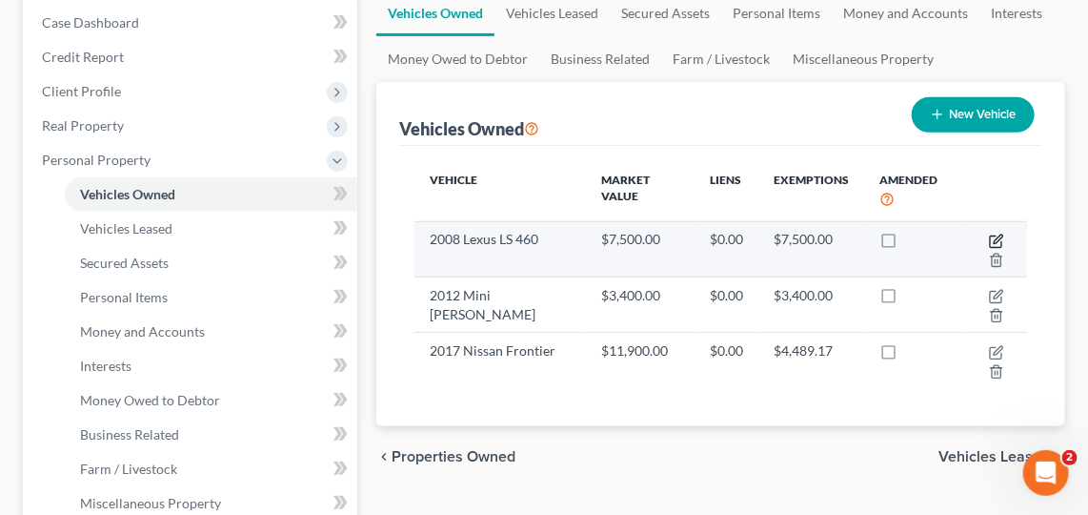
click at [999, 233] on icon "button" at bounding box center [996, 240] width 15 height 15
select select "0"
select select "18"
select select "2"
select select "0"
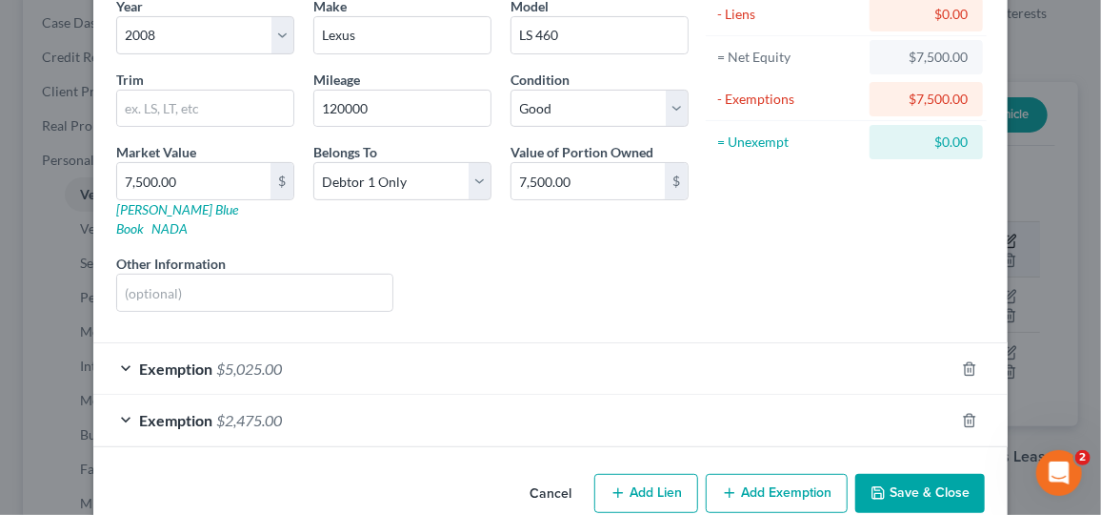
scroll to position [177, 0]
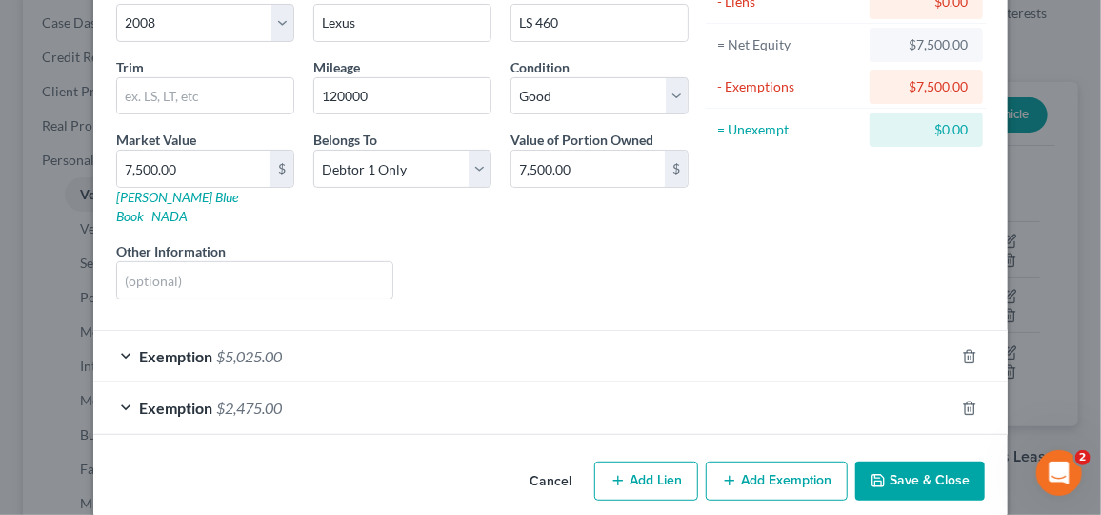
click at [896, 334] on div "Exemption $5,025.00" at bounding box center [523, 356] width 861 height 51
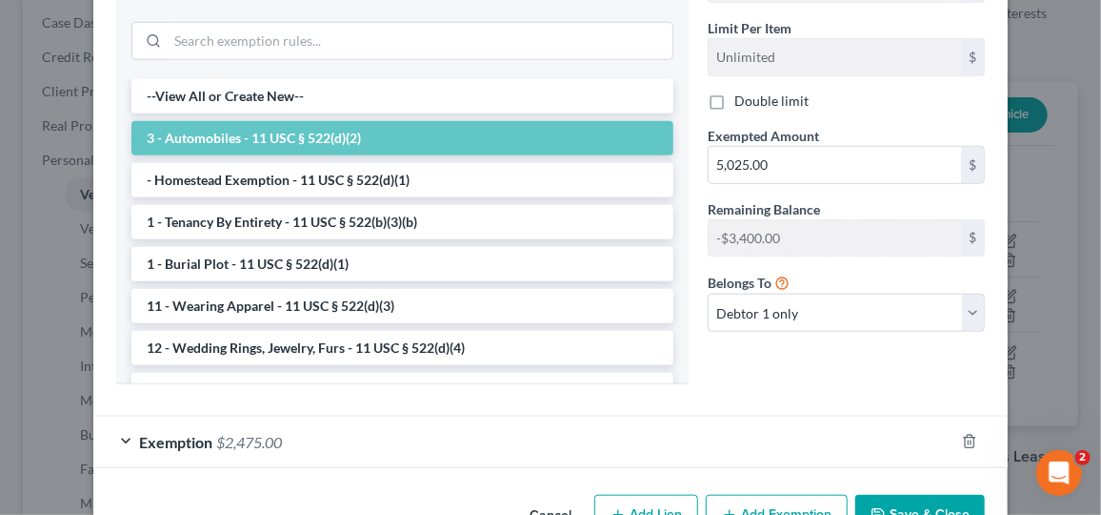
scroll to position [670, 0]
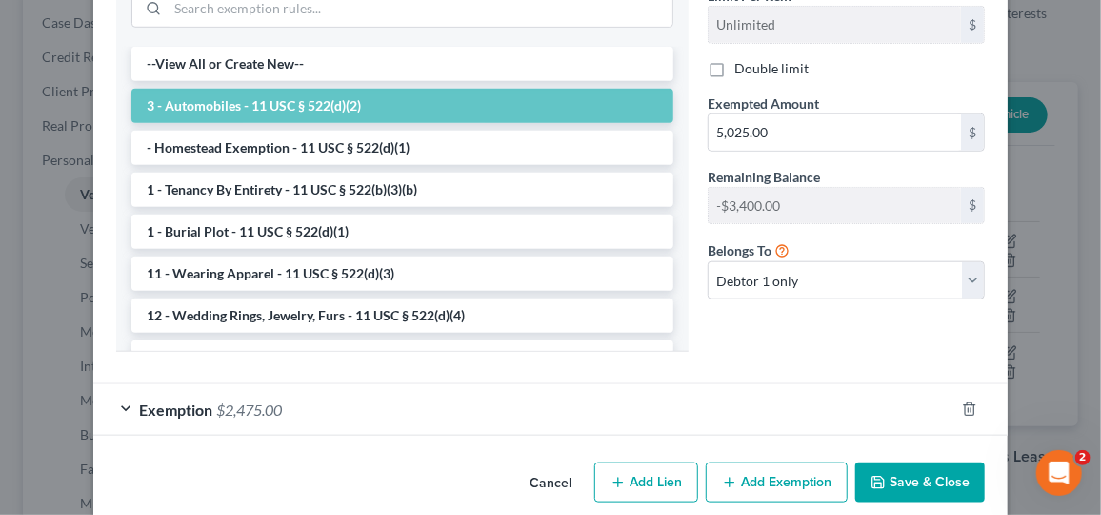
click at [914, 393] on div "Exemption $2,475.00" at bounding box center [523, 409] width 861 height 51
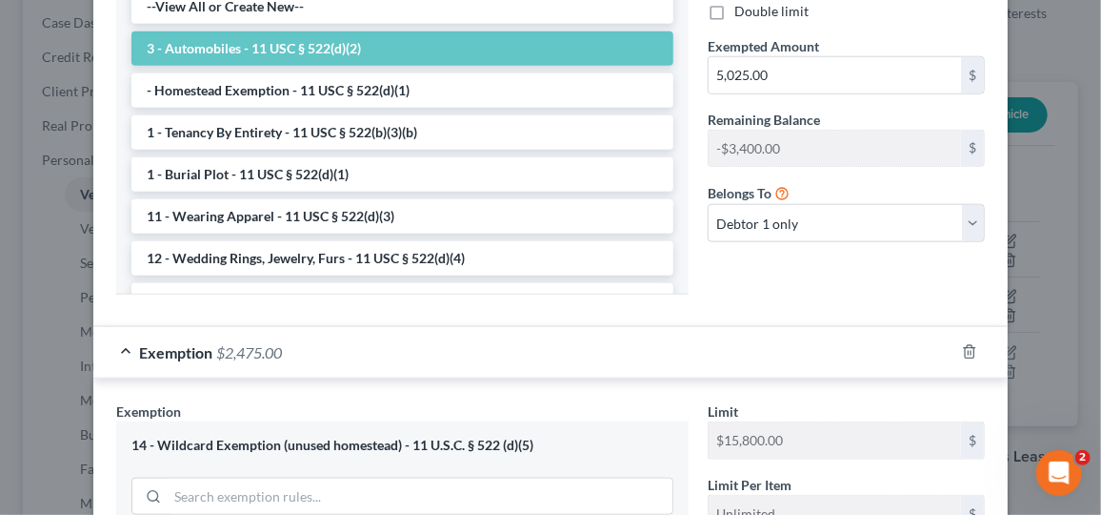
scroll to position [1056, 0]
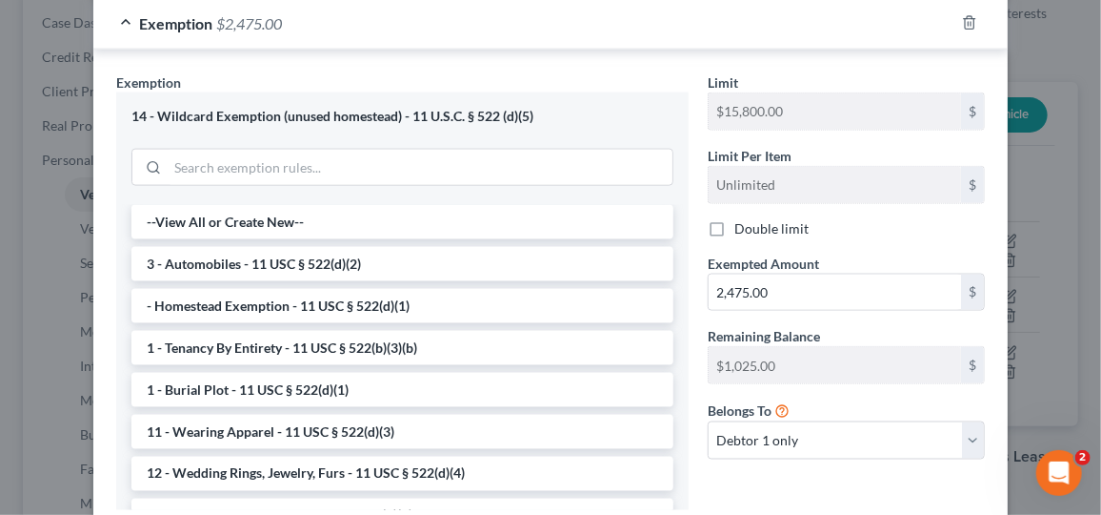
click at [952, 368] on div "Limit $15,800.00 $ Limit Per Item Unlimited $ Double limit Exempted Amount * 2,…" at bounding box center [846, 273] width 296 height 402
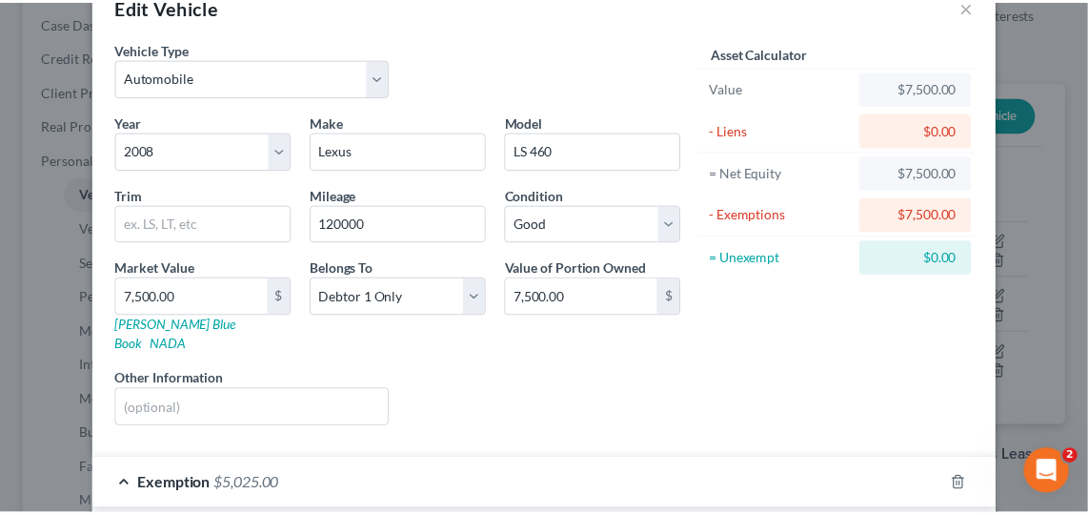
scroll to position [0, 0]
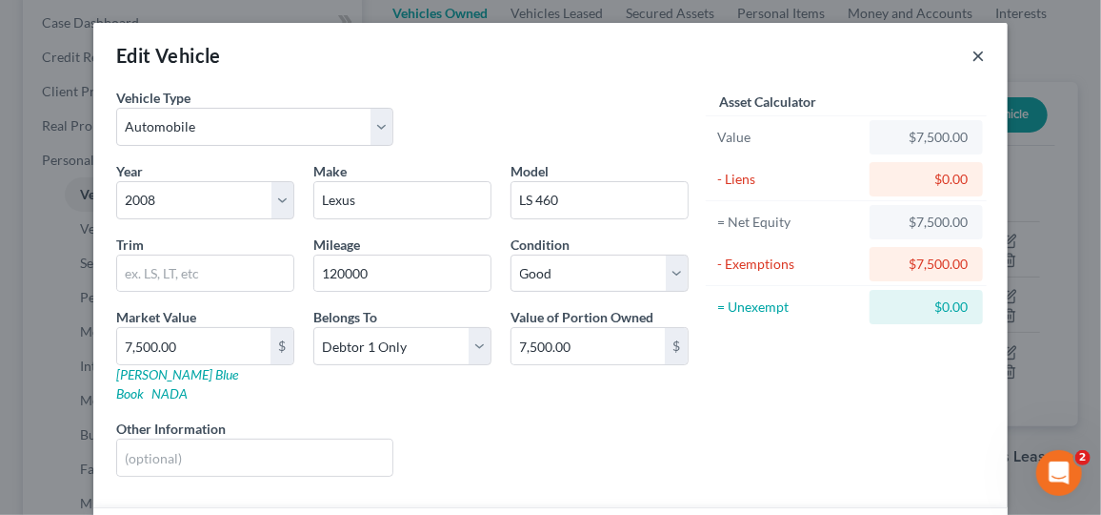
click at [975, 46] on button "×" at bounding box center [978, 55] width 13 height 23
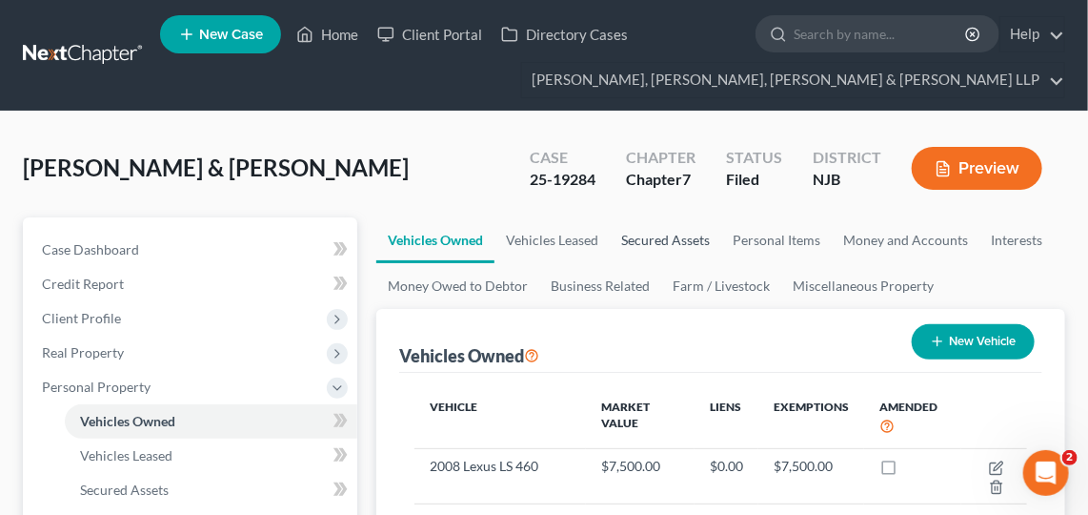
click at [633, 259] on link "Secured Assets" at bounding box center [665, 240] width 111 height 46
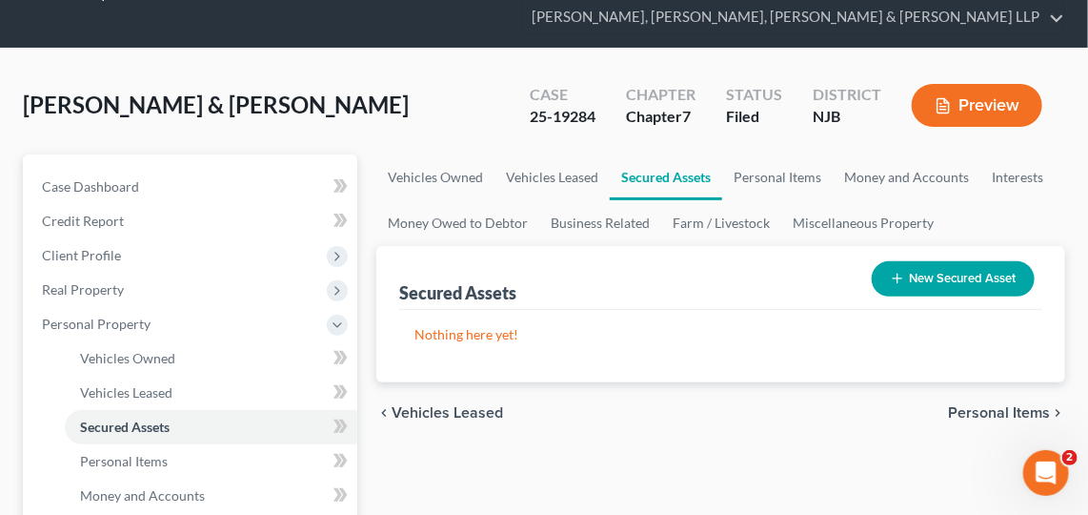
scroll to position [62, 0]
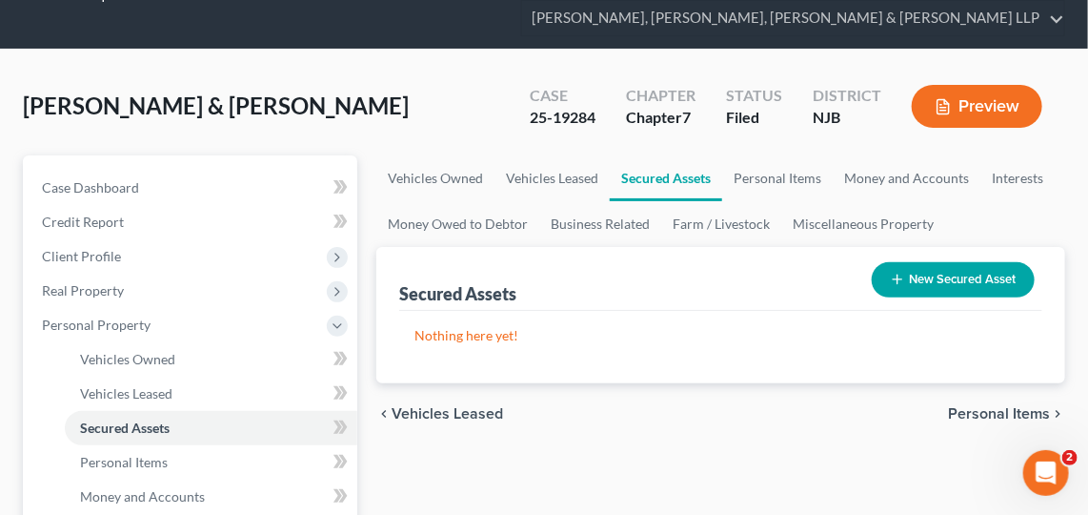
click at [408, 264] on div "Secured Assets New Secured Asset" at bounding box center [720, 279] width 643 height 64
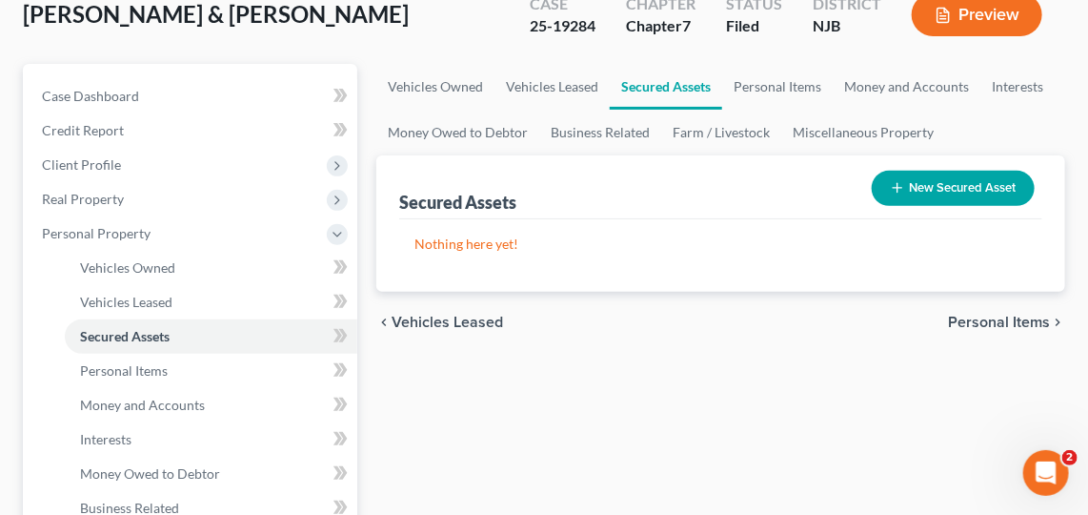
scroll to position [148, 0]
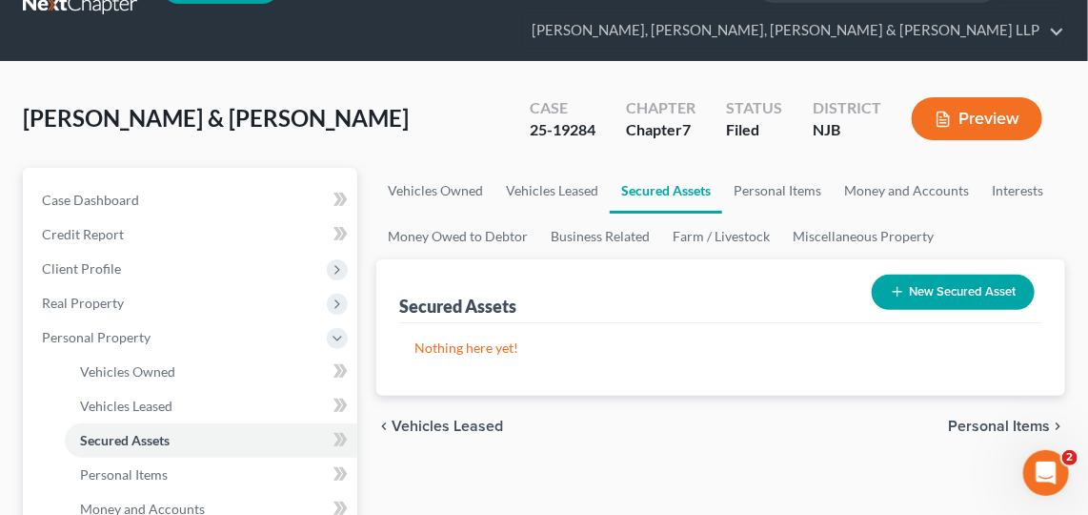
scroll to position [55, 0]
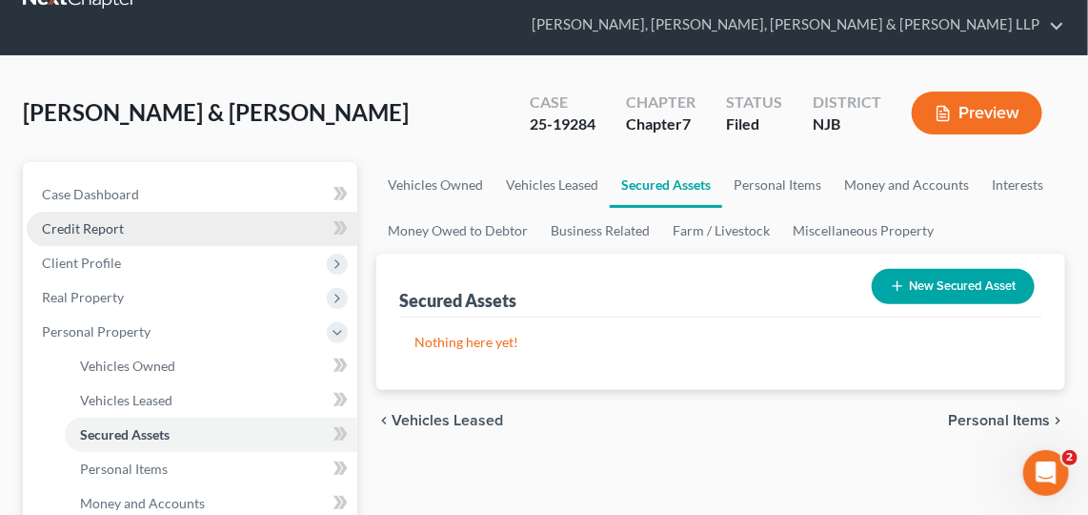
click at [111, 225] on span "Credit Report" at bounding box center [83, 228] width 82 height 16
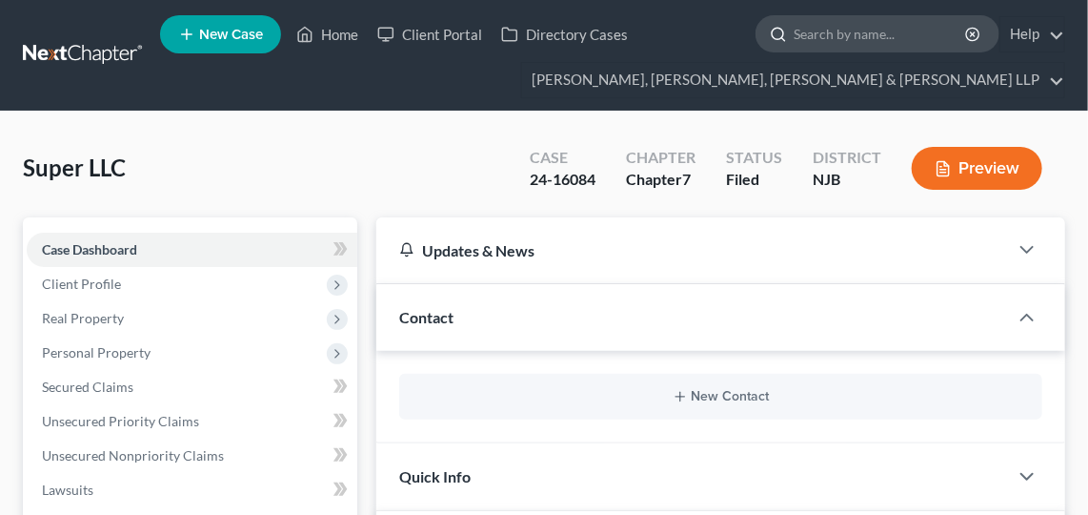
click at [831, 23] on input "search" at bounding box center [881, 33] width 174 height 35
type input "[PERSON_NAME]"
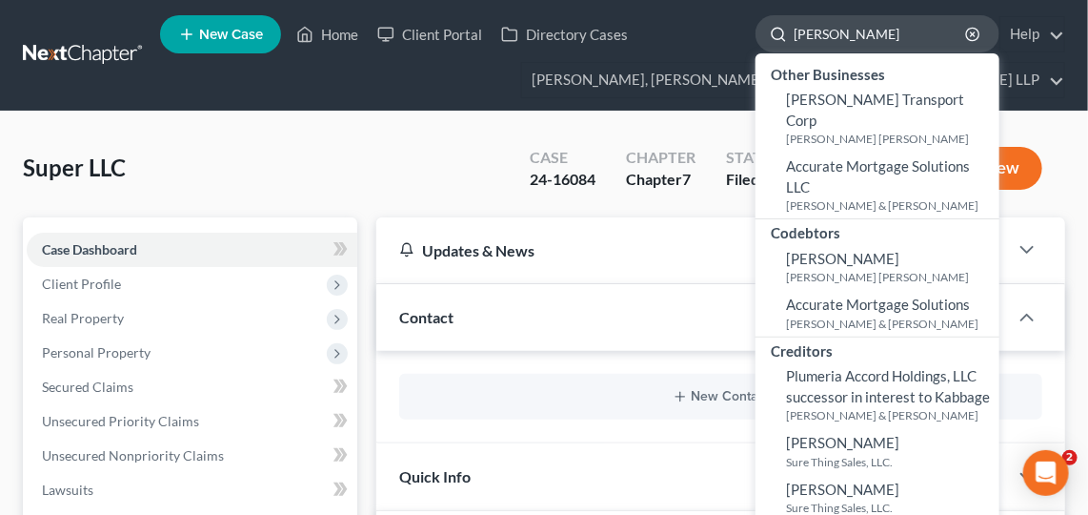
click at [861, 27] on input "[PERSON_NAME]" at bounding box center [881, 33] width 174 height 35
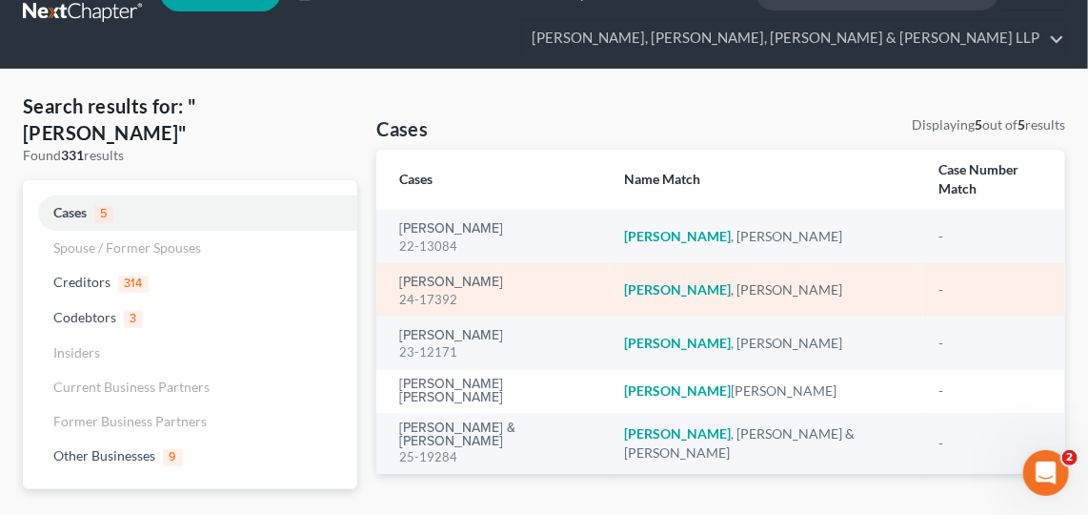
scroll to position [43, 0]
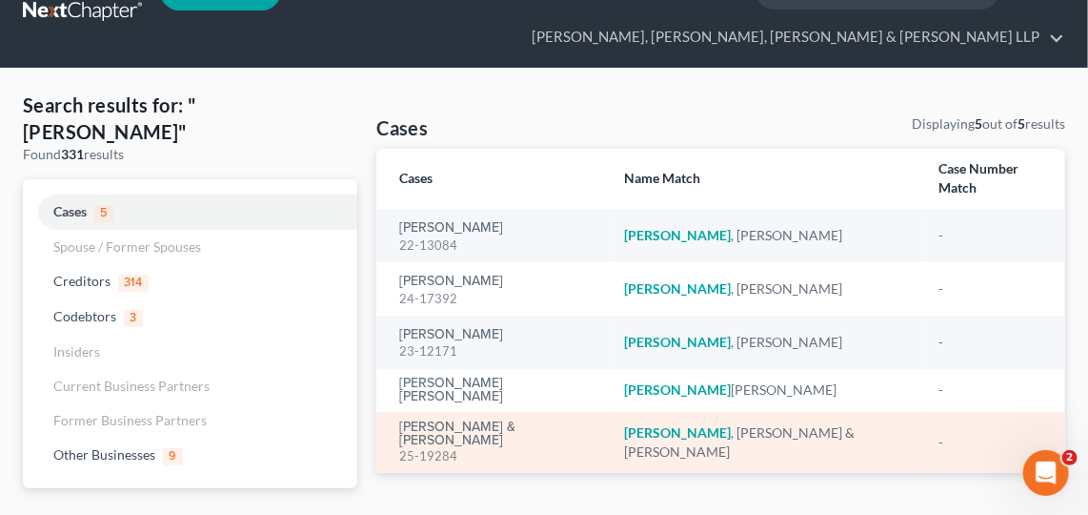
click at [485, 447] on div "25-19284" at bounding box center [496, 456] width 194 height 18
click at [470, 420] on link "[PERSON_NAME] & [PERSON_NAME]" at bounding box center [496, 433] width 194 height 27
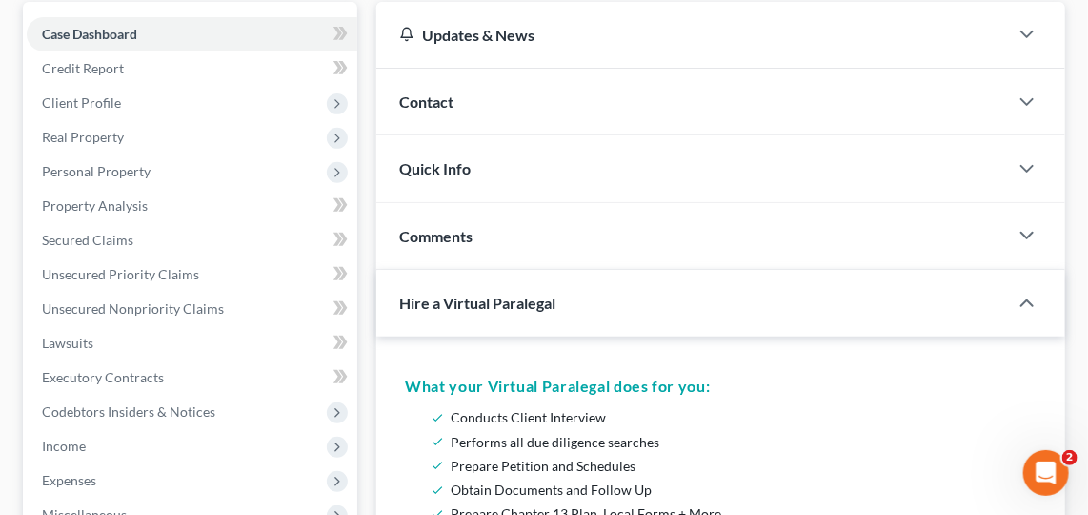
scroll to position [202, 0]
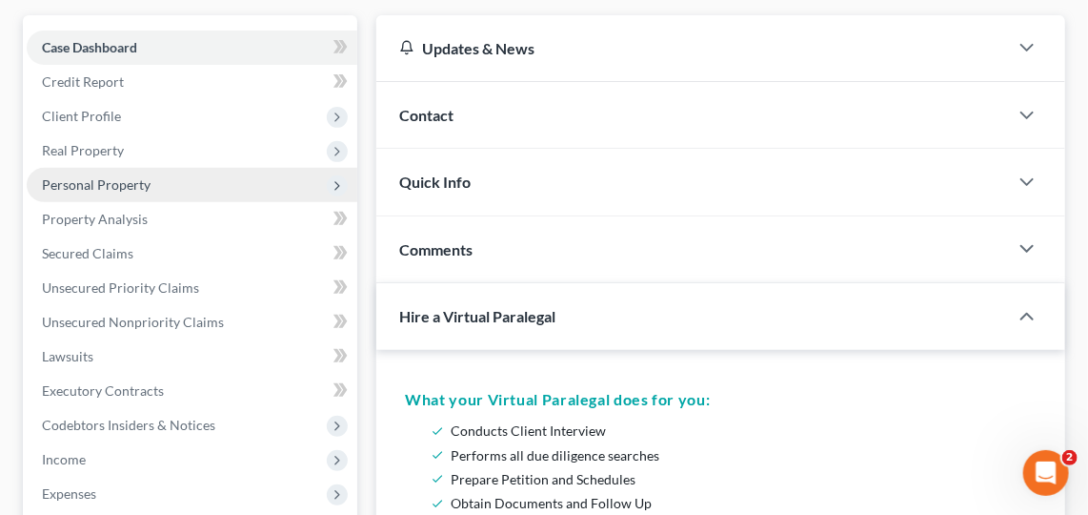
click at [152, 186] on span "Personal Property" at bounding box center [192, 185] width 331 height 34
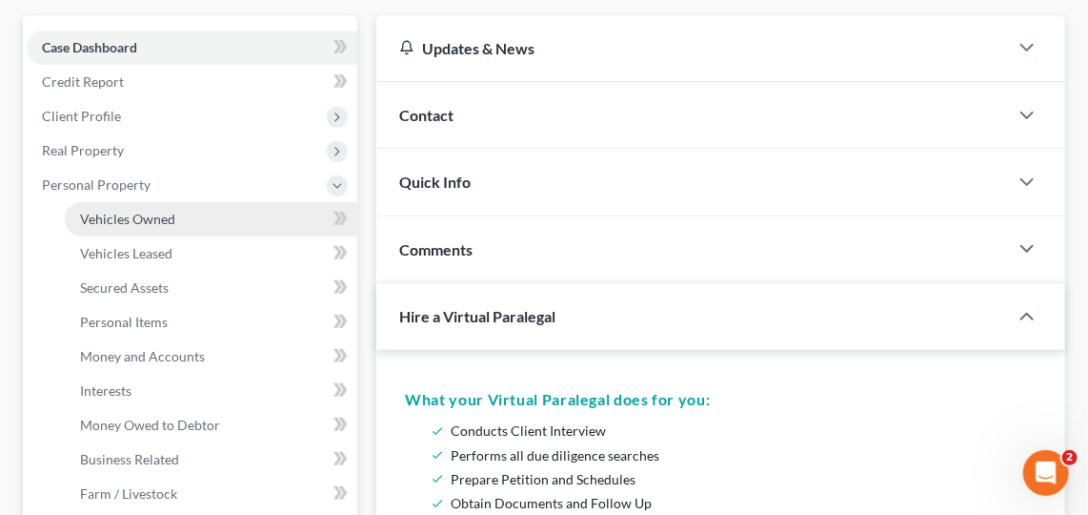
click at [181, 220] on link "Vehicles Owned" at bounding box center [211, 219] width 293 height 34
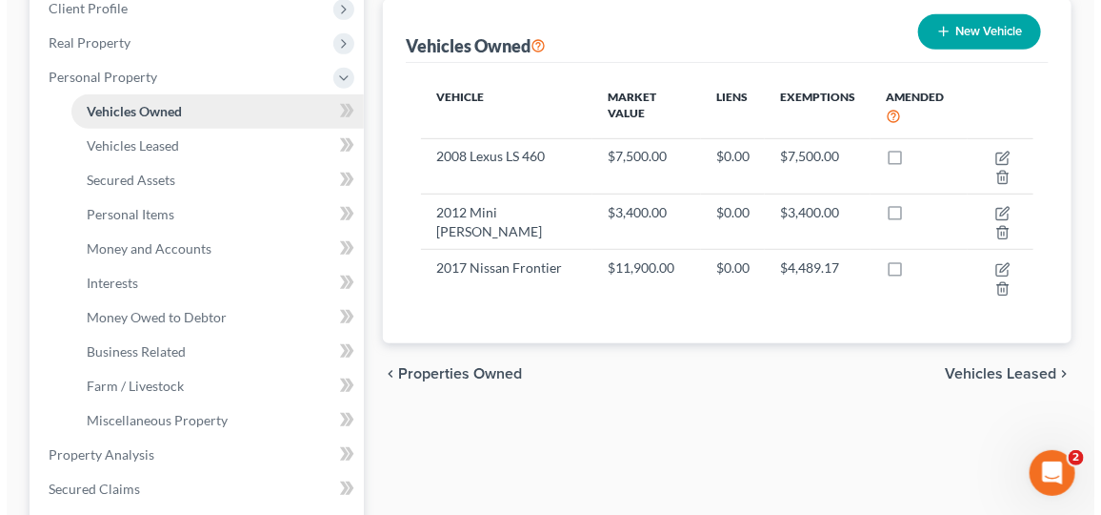
scroll to position [300, 0]
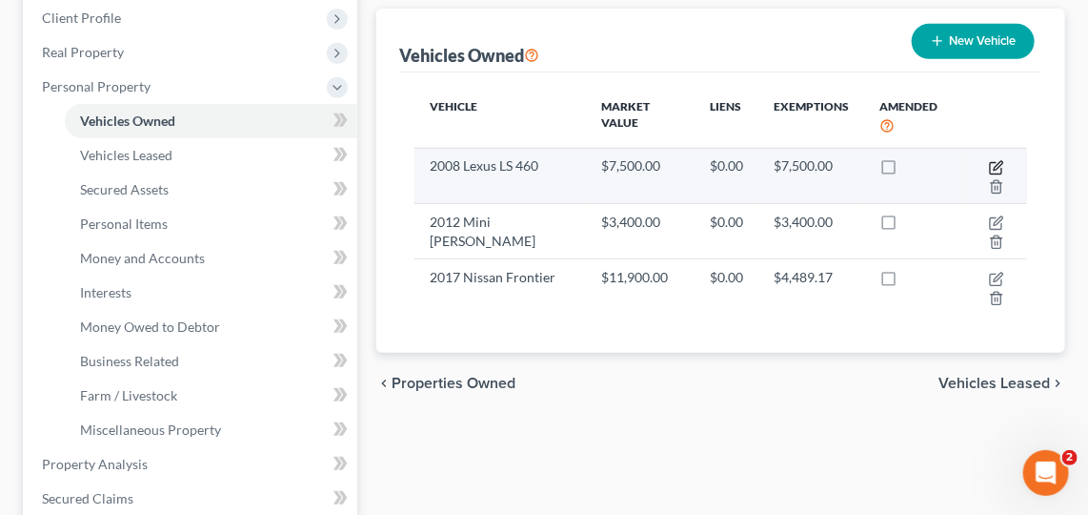
click at [997, 160] on icon "button" at bounding box center [996, 167] width 15 height 15
select select "0"
select select "18"
select select "2"
select select "0"
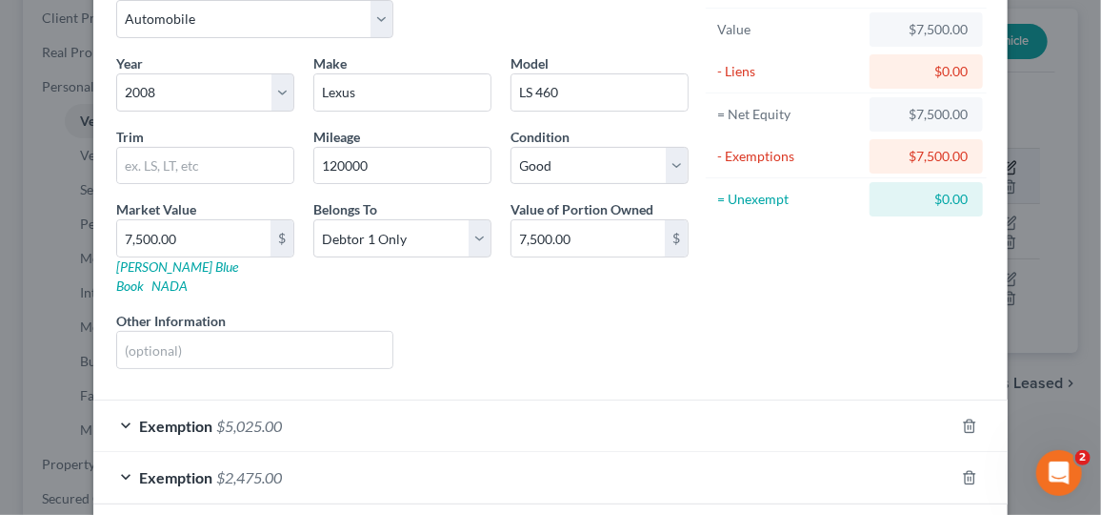
scroll to position [177, 0]
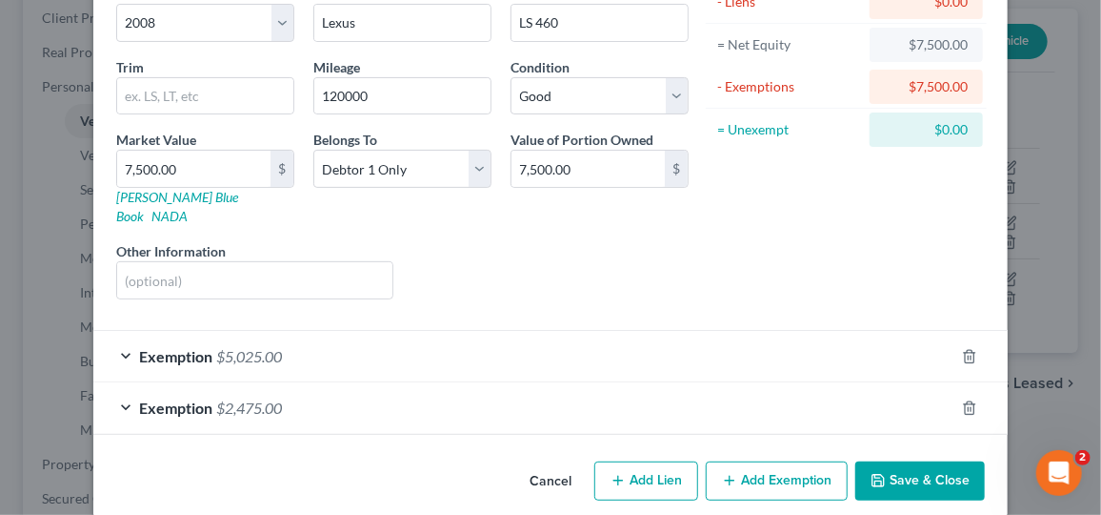
click at [898, 333] on div "Exemption $5,025.00" at bounding box center [523, 356] width 861 height 51
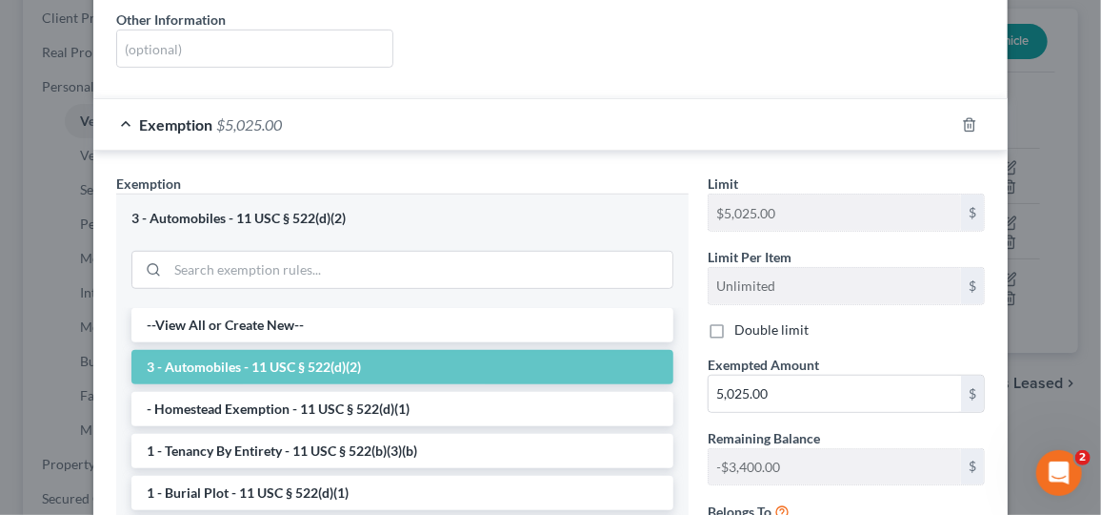
scroll to position [670, 0]
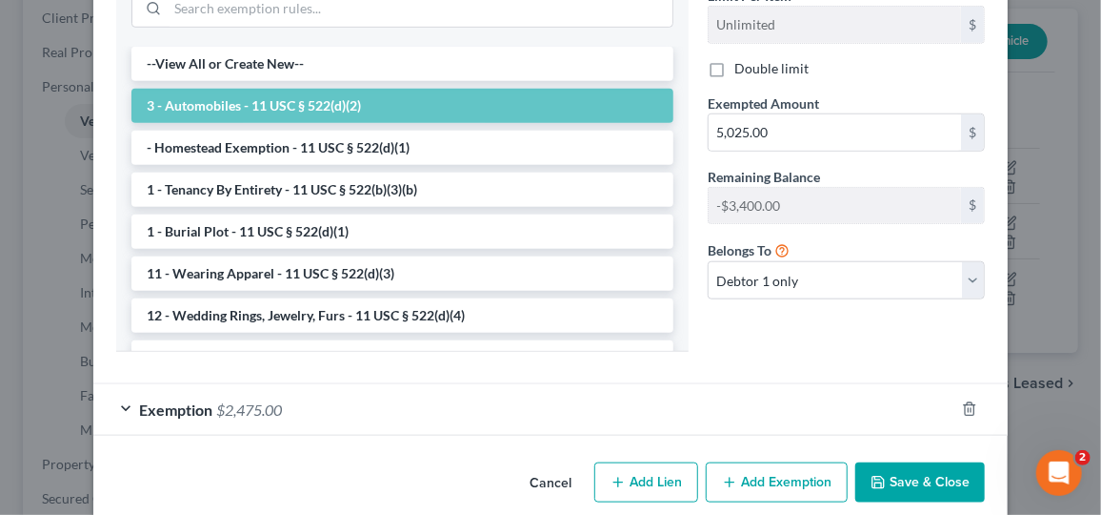
click at [845, 384] on div "Exemption $2,475.00" at bounding box center [523, 409] width 861 height 51
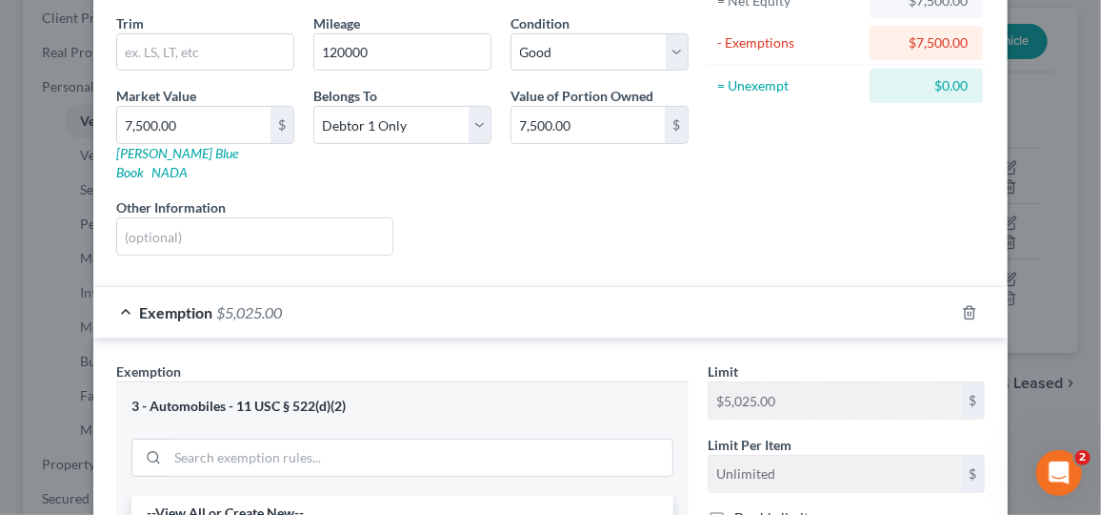
scroll to position [0, 0]
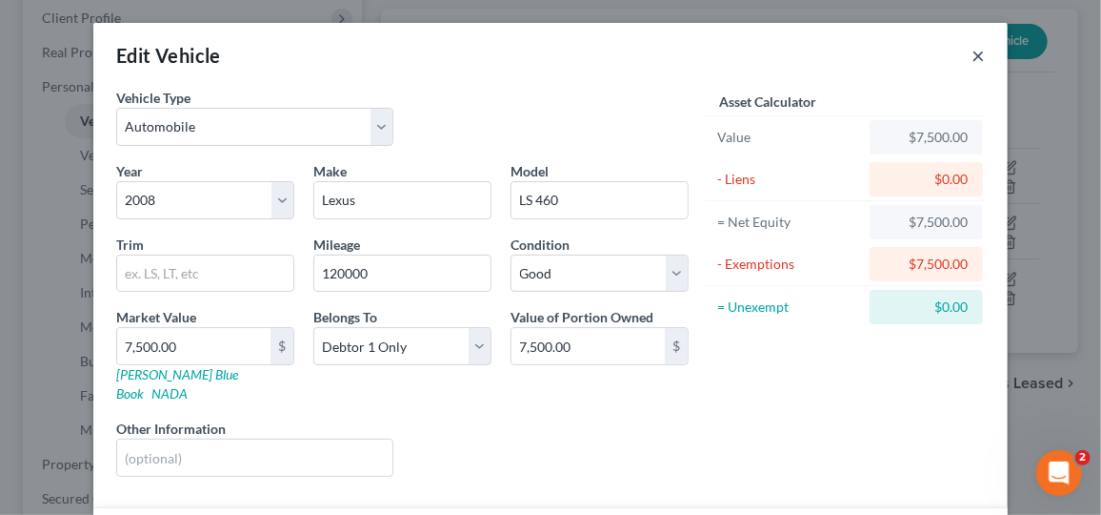
click at [973, 44] on button "×" at bounding box center [978, 55] width 13 height 23
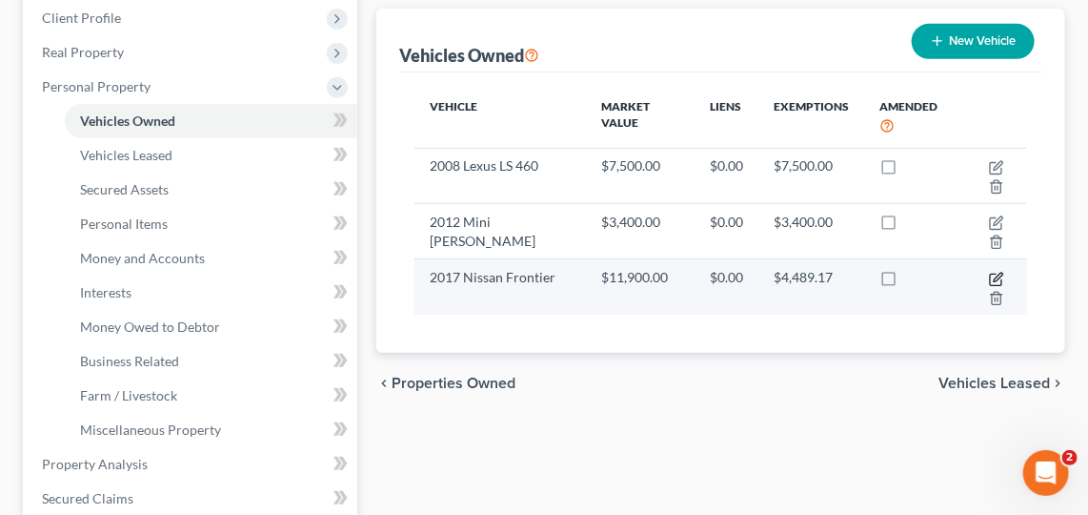
click at [997, 272] on icon "button" at bounding box center [996, 279] width 15 height 15
select select "0"
select select "9"
select select "2"
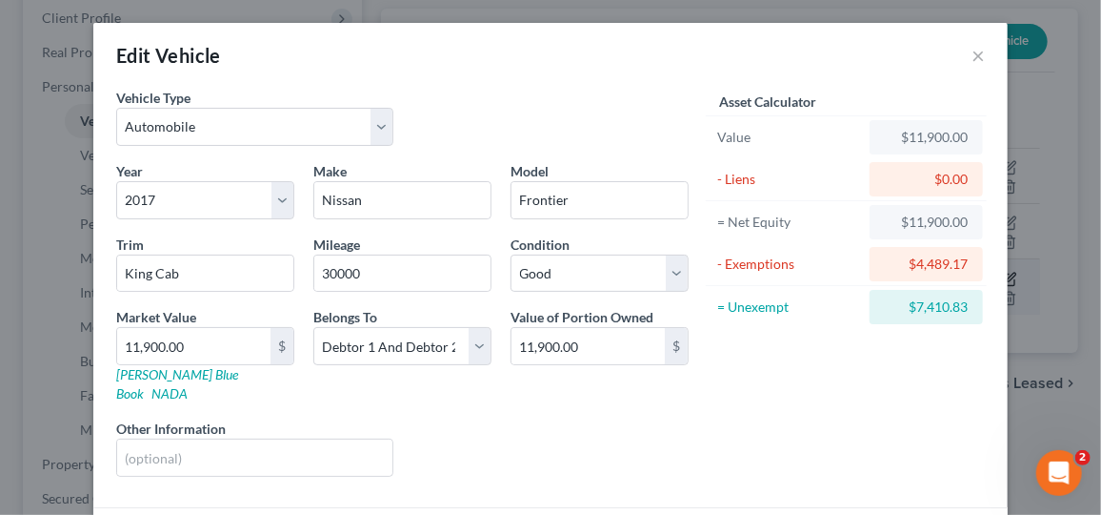
scroll to position [177, 0]
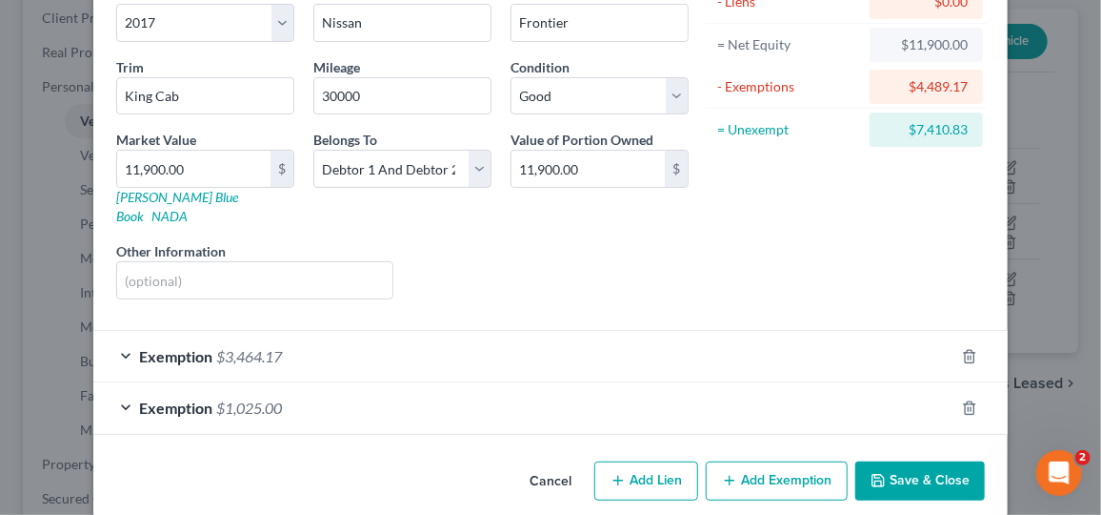
click at [921, 331] on div "Exemption $3,464.17" at bounding box center [523, 356] width 861 height 51
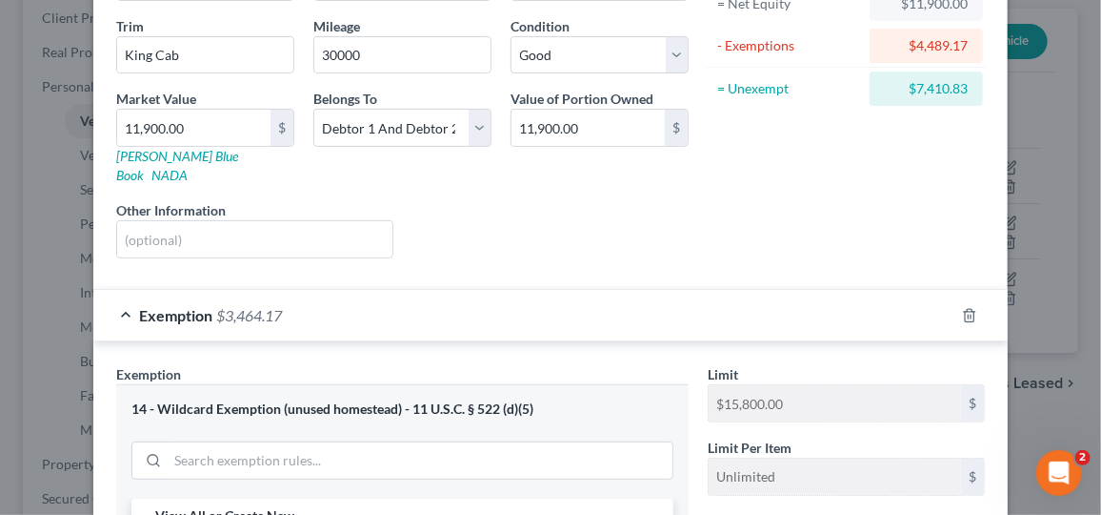
click at [880, 300] on div "Exemption $3,464.17" at bounding box center [523, 315] width 861 height 51
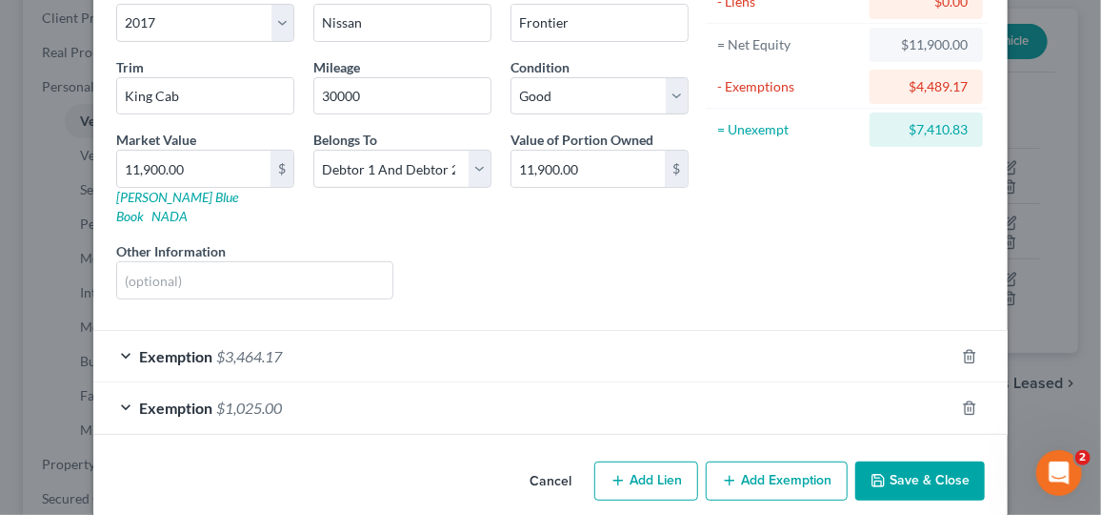
click at [884, 331] on div "Exemption $3,464.17" at bounding box center [523, 356] width 861 height 51
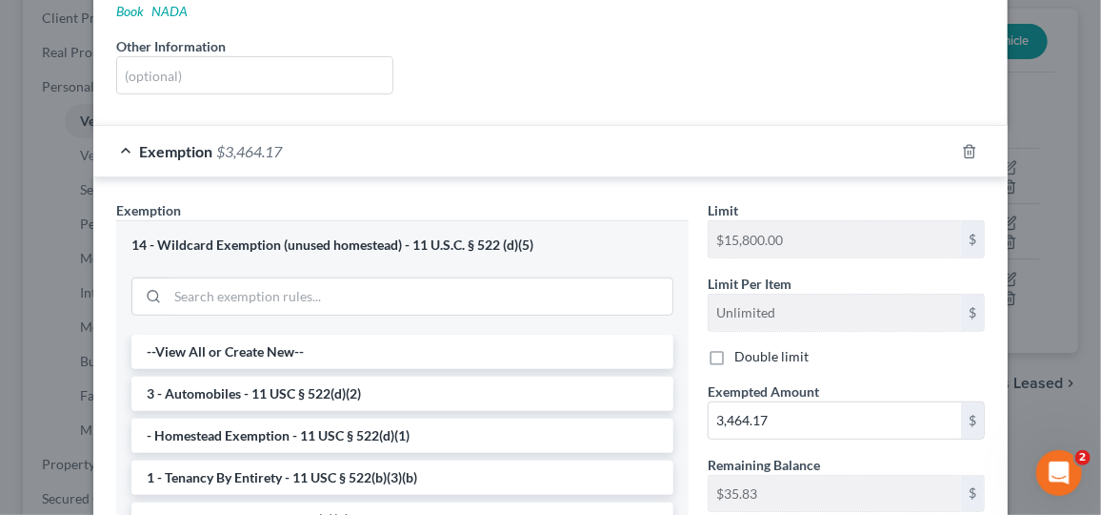
scroll to position [670, 0]
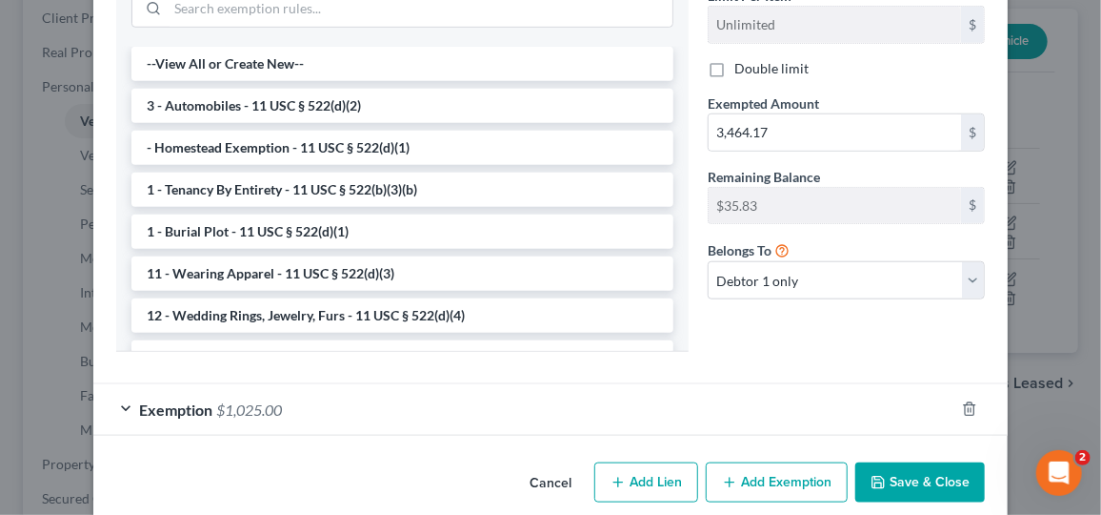
click at [875, 391] on div "Exemption $1,025.00" at bounding box center [523, 409] width 861 height 51
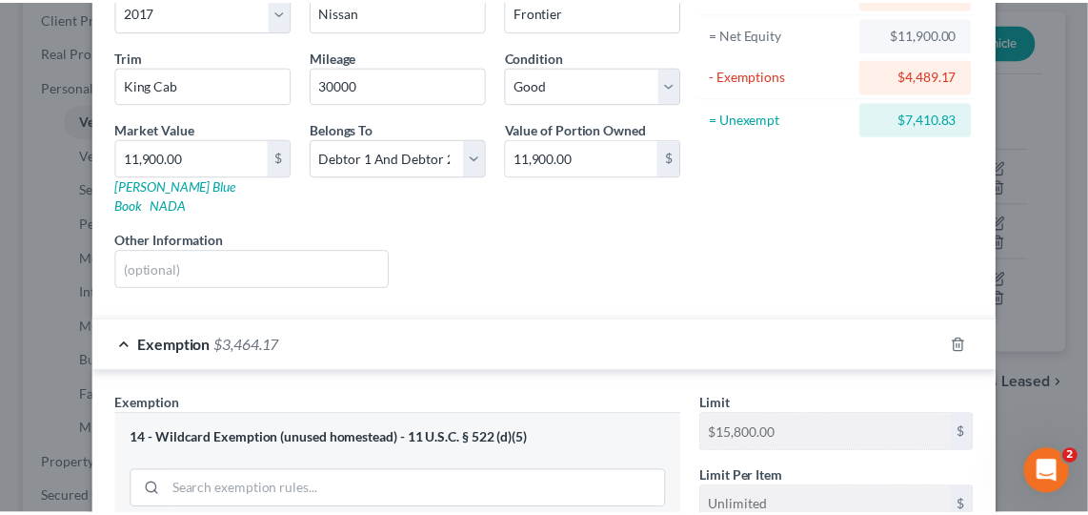
scroll to position [0, 0]
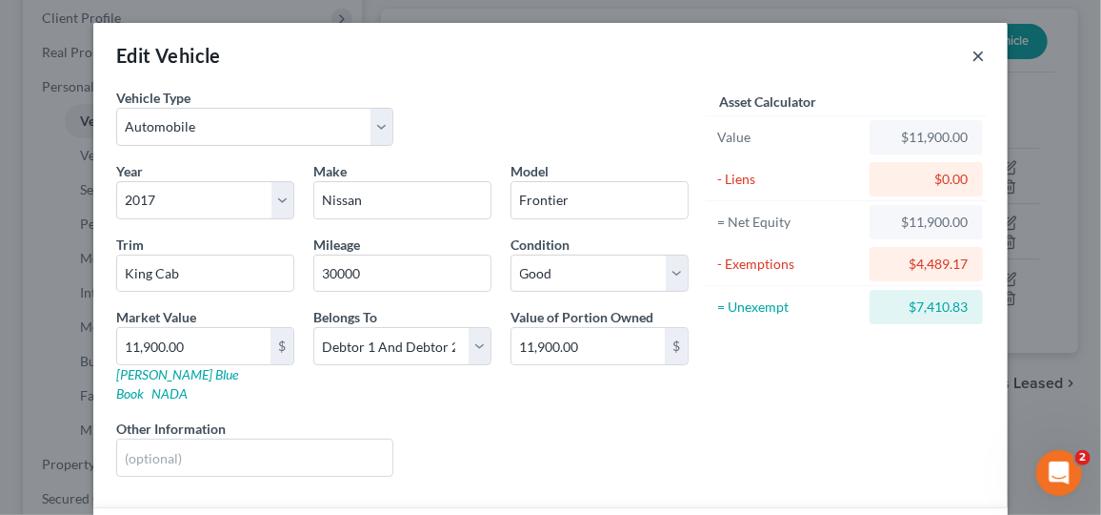
click at [978, 55] on button "×" at bounding box center [978, 55] width 13 height 23
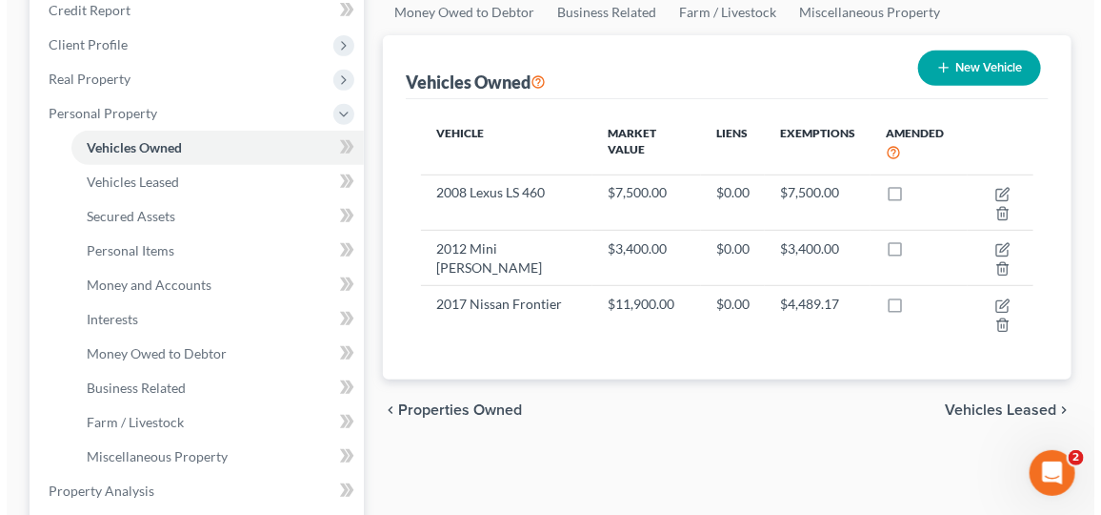
scroll to position [273, 0]
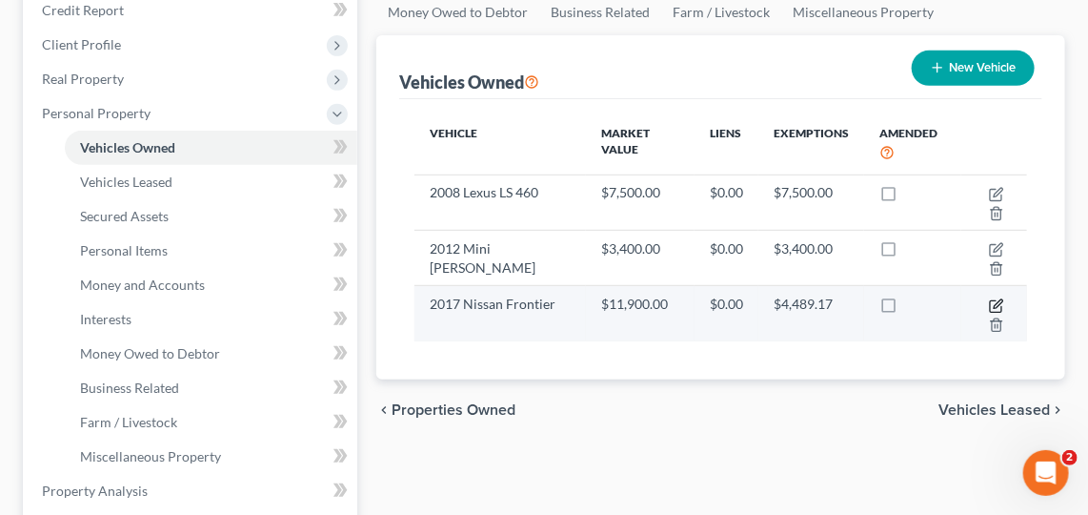
click at [1000, 298] on icon "button" at bounding box center [996, 305] width 15 height 15
select select "0"
select select "9"
select select "2"
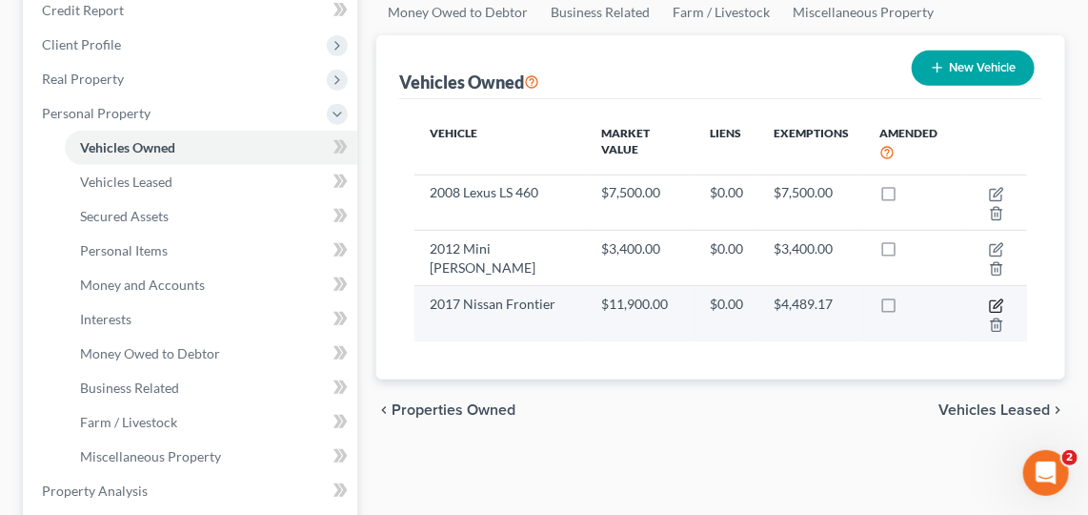
select select "2"
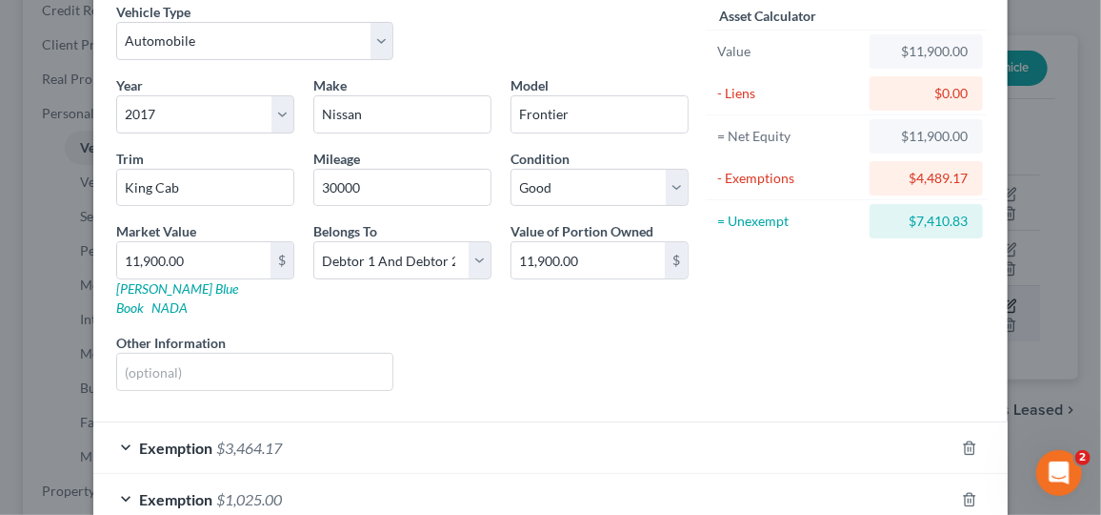
scroll to position [177, 0]
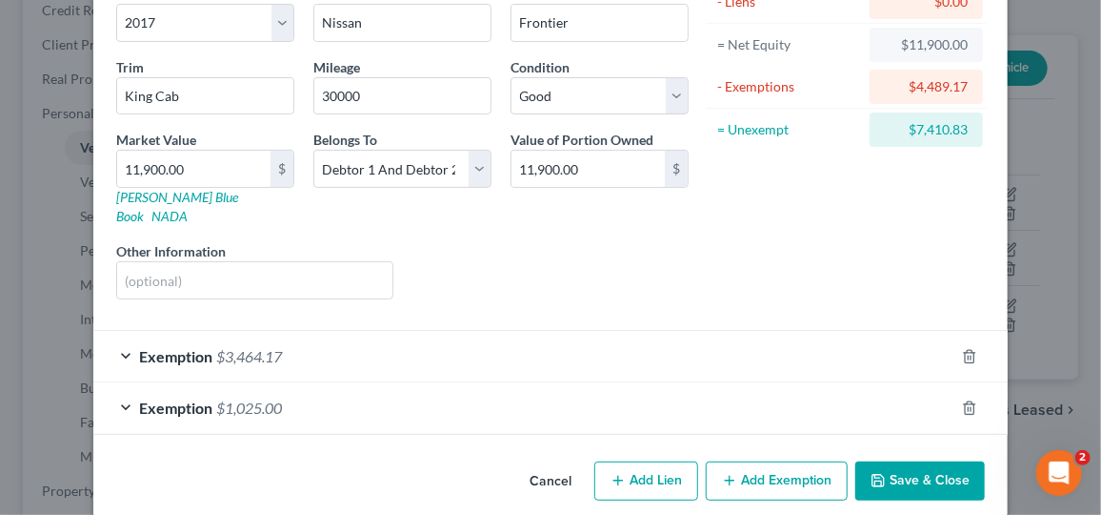
click at [877, 390] on div "Exemption $1,025.00" at bounding box center [523, 407] width 861 height 51
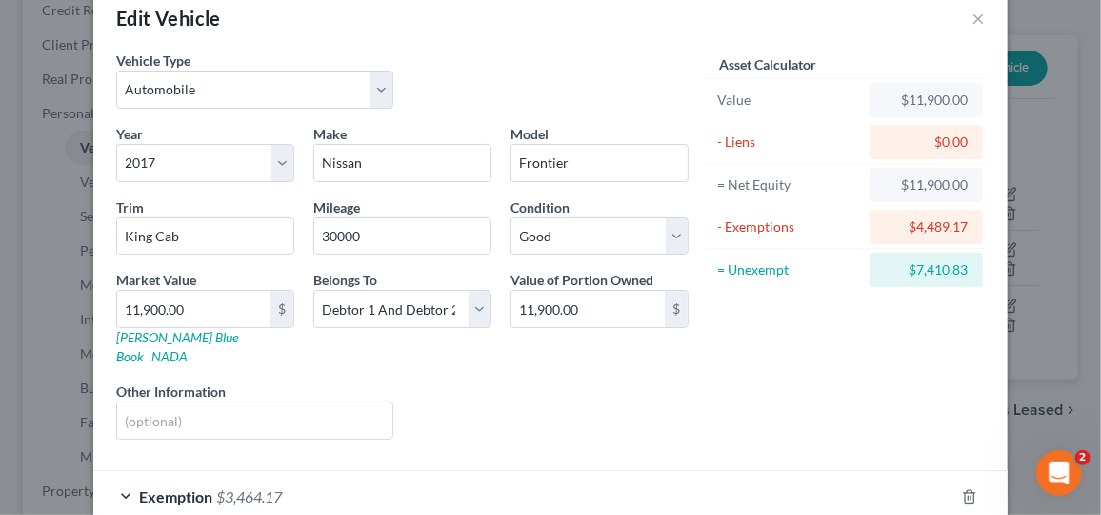
scroll to position [0, 0]
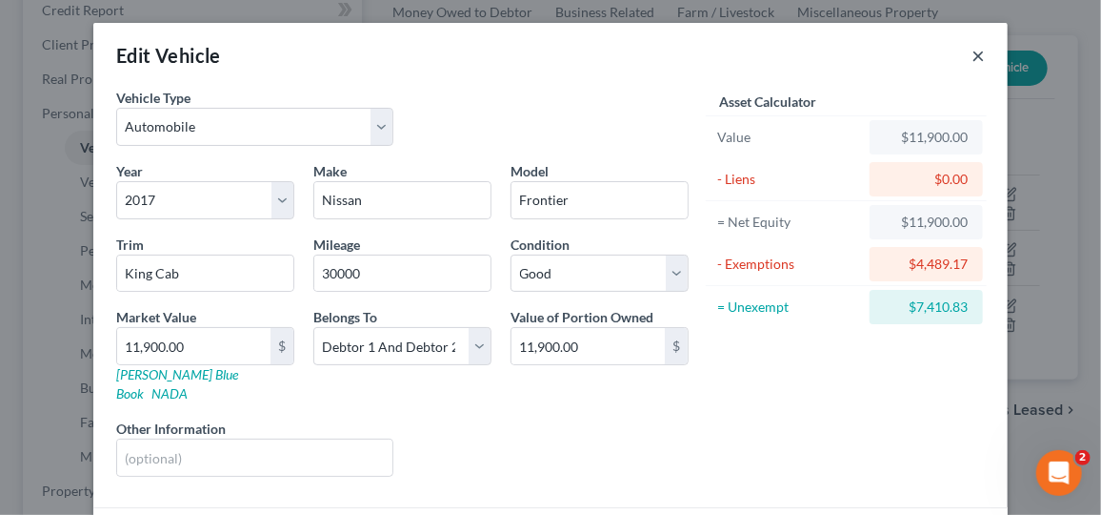
click at [978, 52] on button "×" at bounding box center [978, 55] width 13 height 23
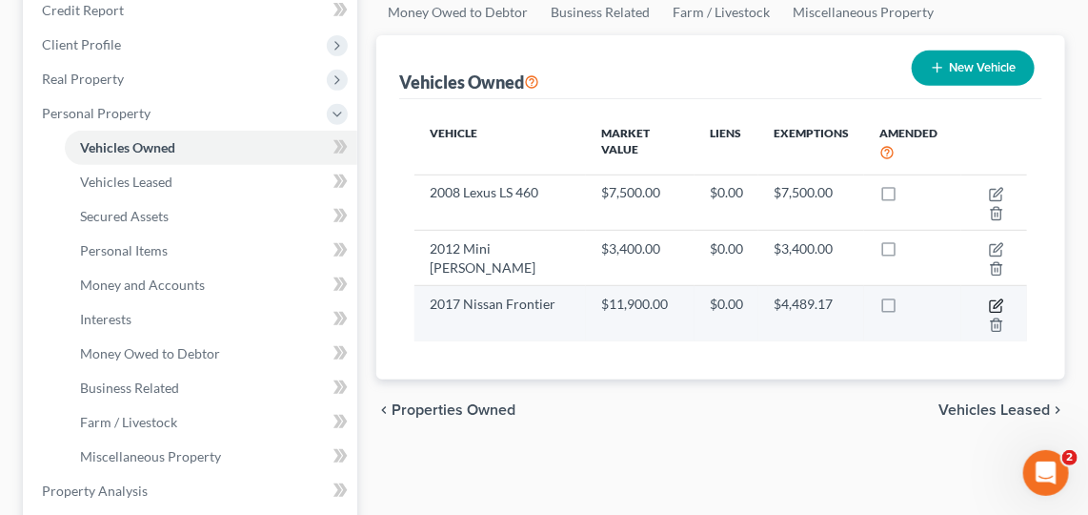
click at [999, 298] on icon "button" at bounding box center [996, 305] width 15 height 15
select select "0"
select select "9"
select select "2"
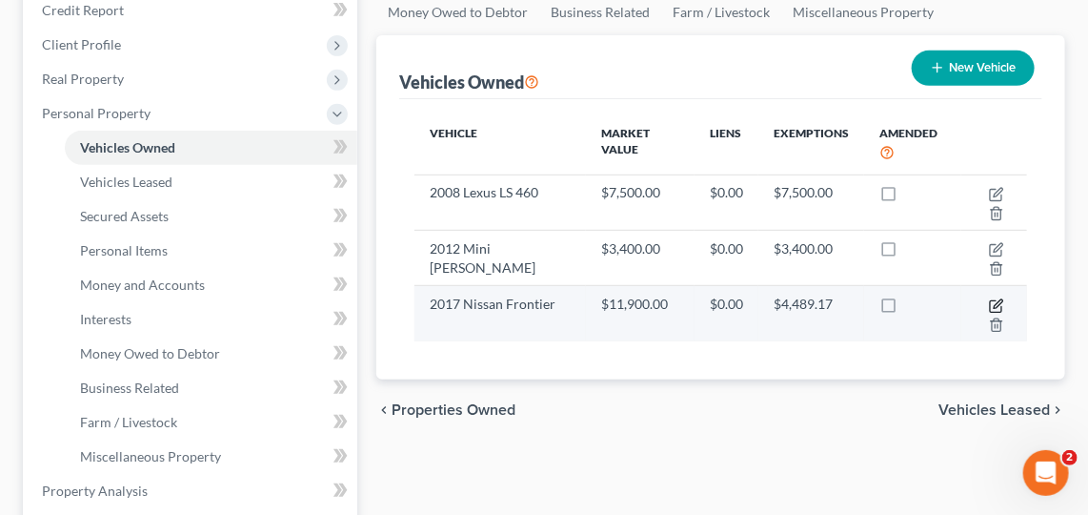
select select "2"
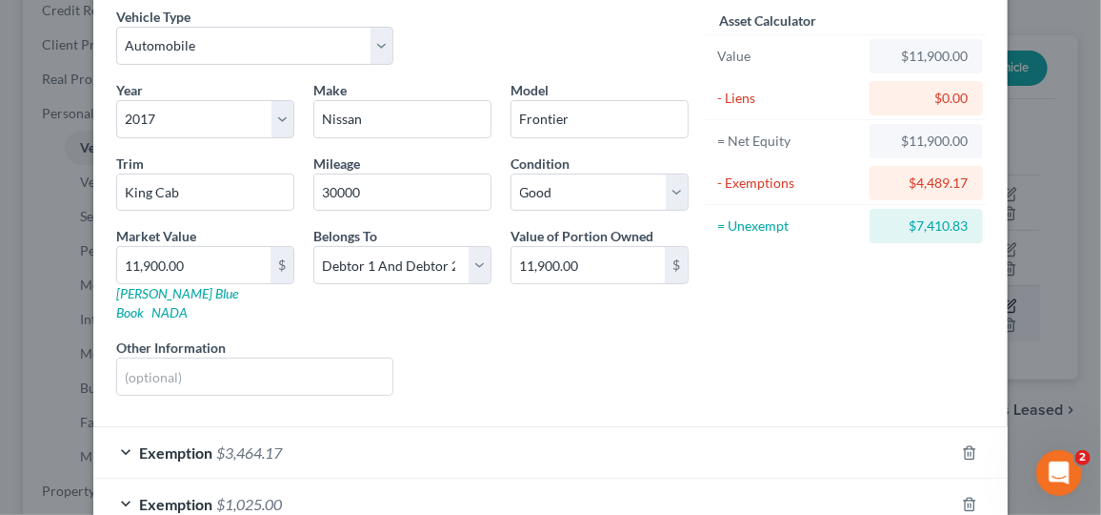
scroll to position [177, 0]
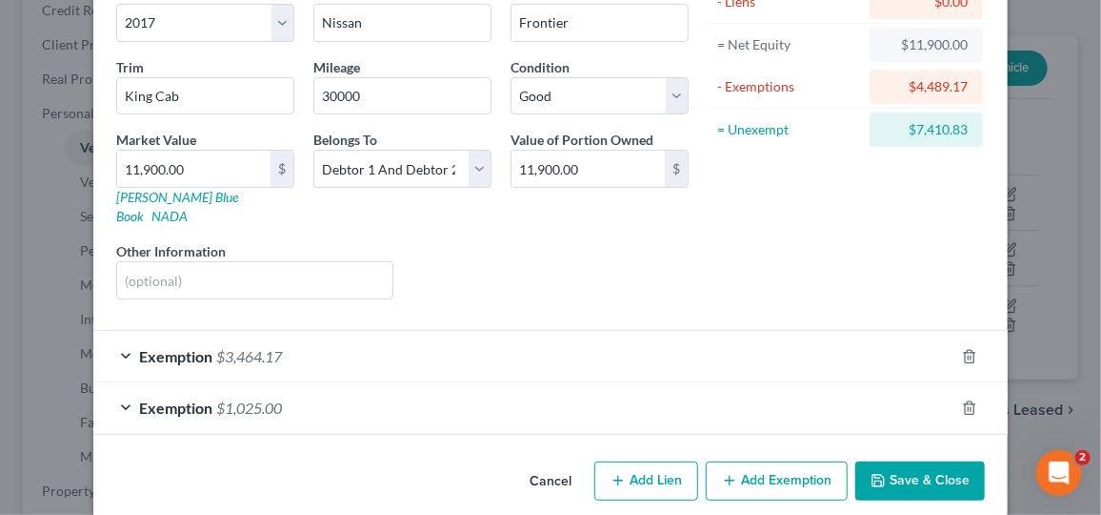
click at [878, 398] on div "Exemption $1,025.00" at bounding box center [523, 407] width 861 height 51
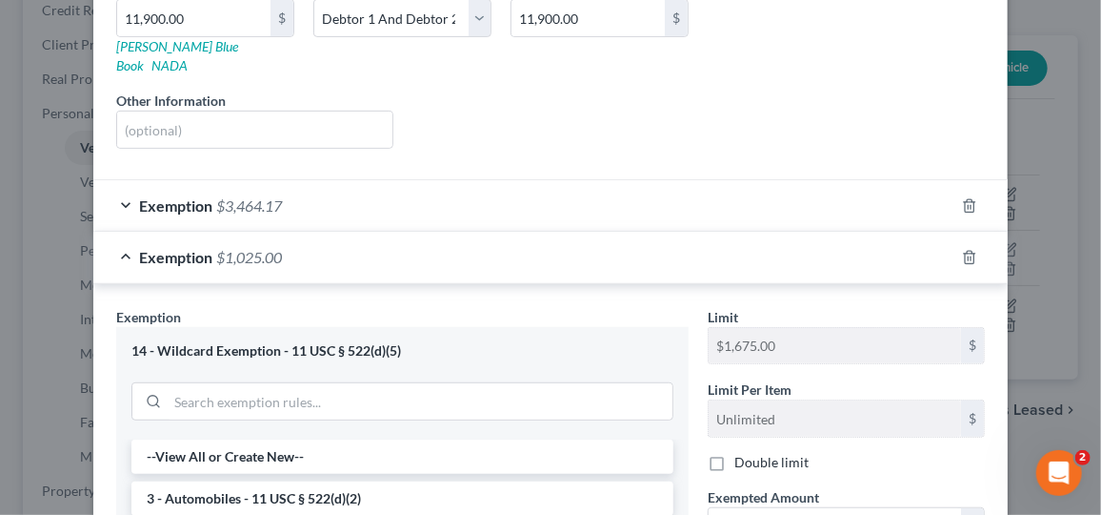
scroll to position [328, 0]
click at [875, 204] on div "Exemption $3,464.17" at bounding box center [523, 205] width 861 height 51
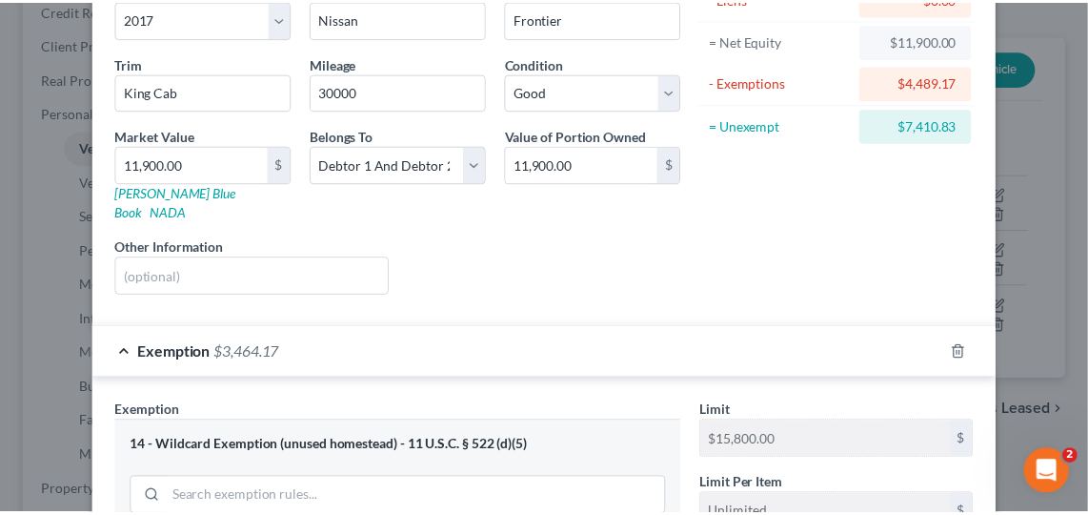
scroll to position [0, 0]
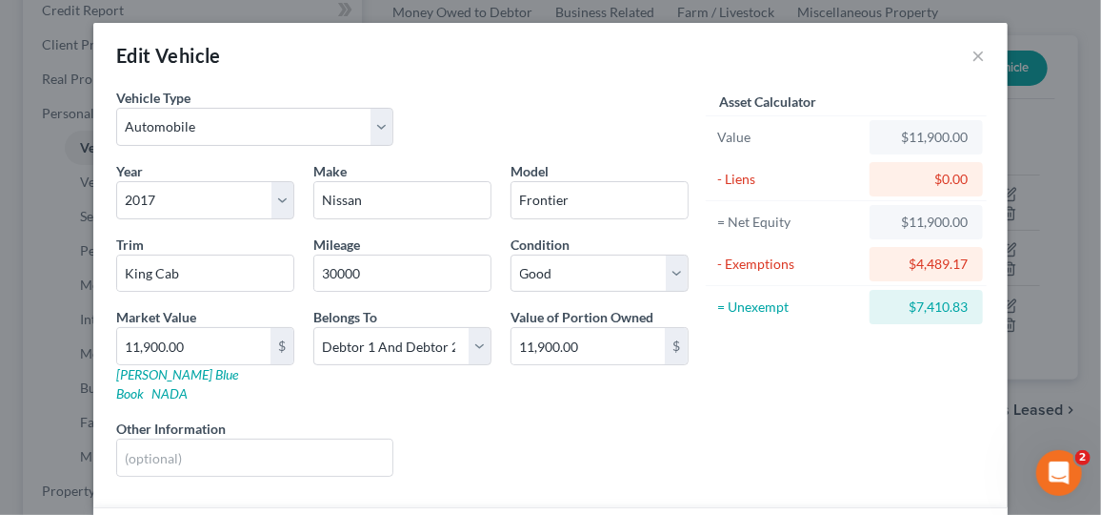
click at [1001, 51] on div "Edit Vehicle × Vehicle Type Select Automobile Truck Trailer Watercraft Aircraft…" at bounding box center [550, 257] width 1101 height 515
click at [972, 50] on button "×" at bounding box center [978, 55] width 13 height 23
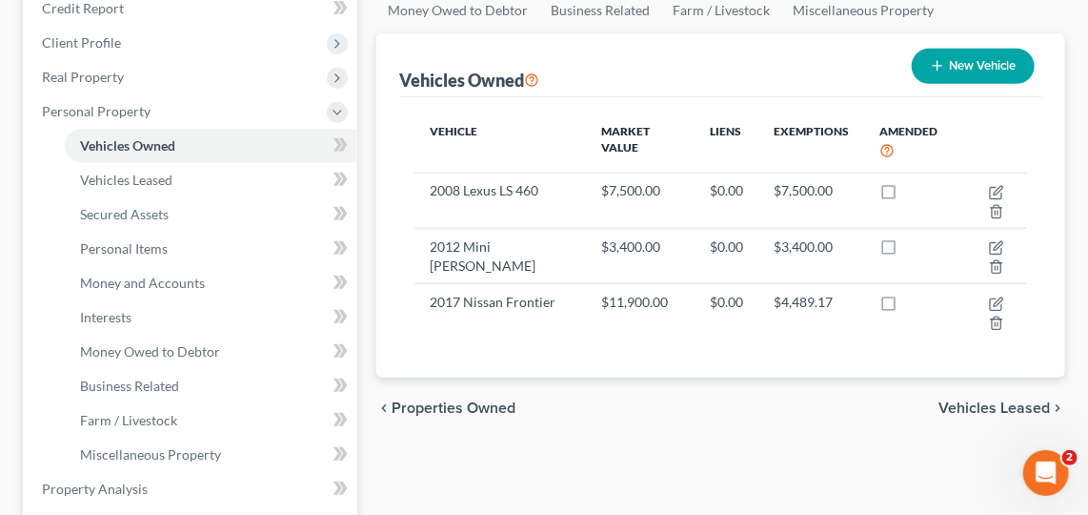
scroll to position [276, 0]
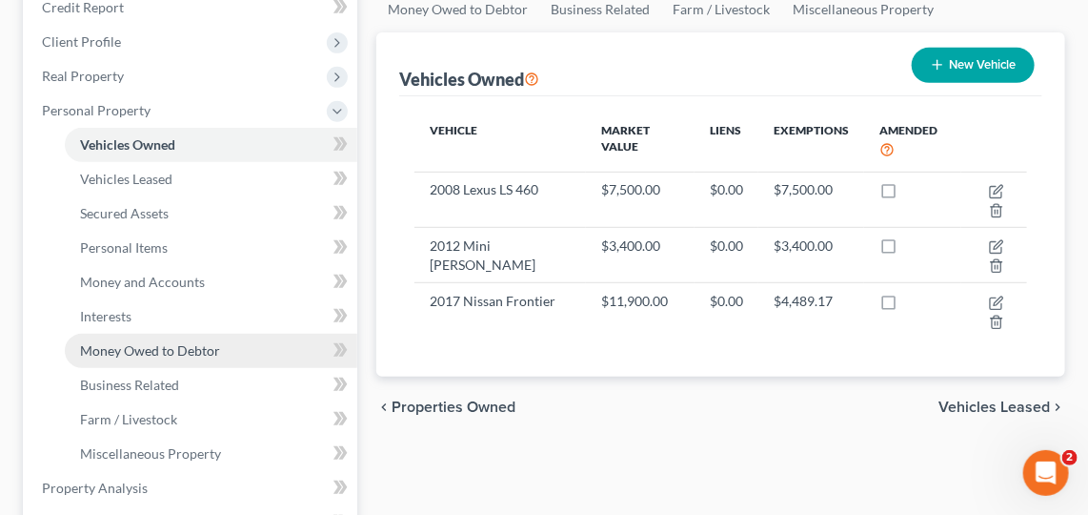
click at [118, 342] on span "Money Owed to Debtor" at bounding box center [150, 350] width 140 height 16
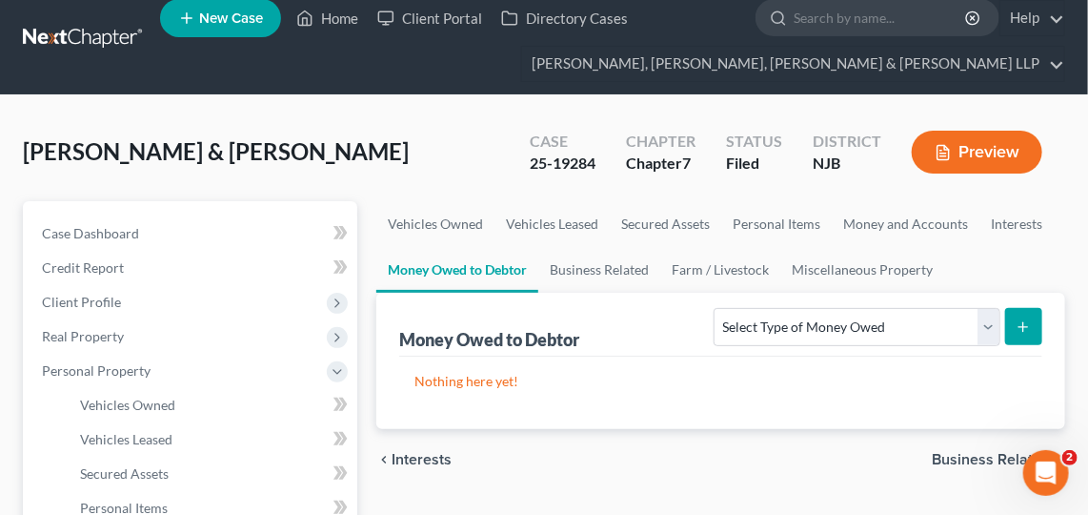
scroll to position [11, 0]
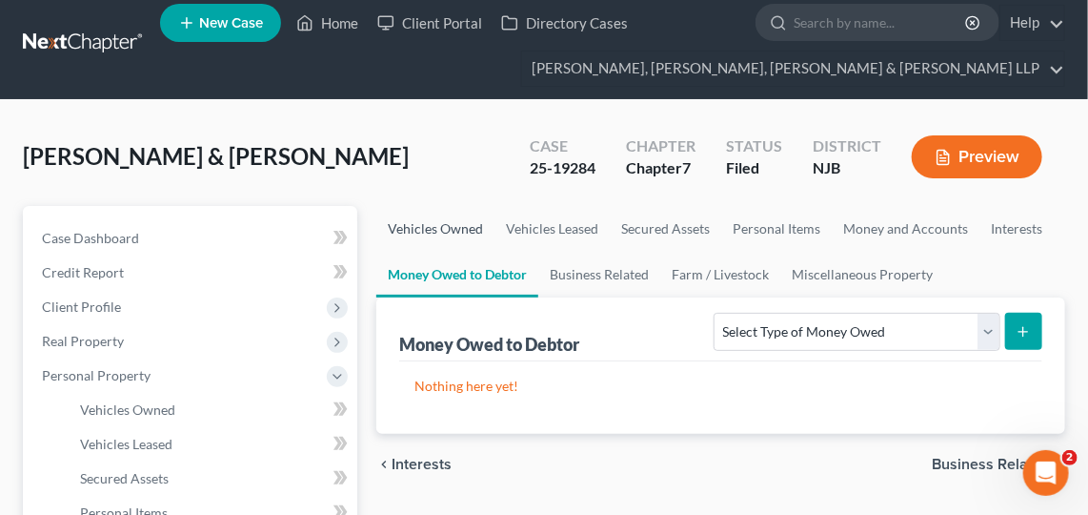
click at [394, 218] on link "Vehicles Owned" at bounding box center [435, 229] width 118 height 46
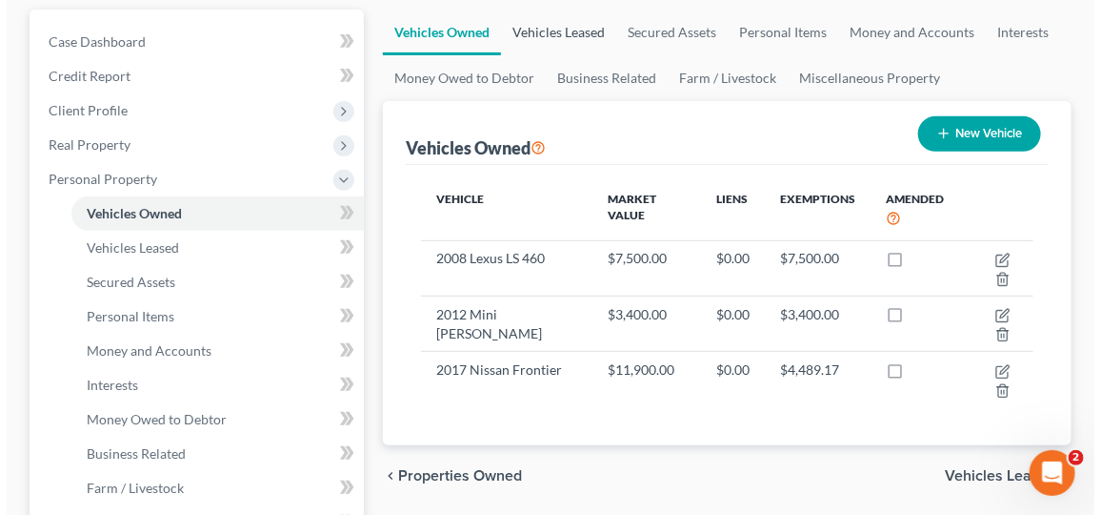
scroll to position [259, 0]
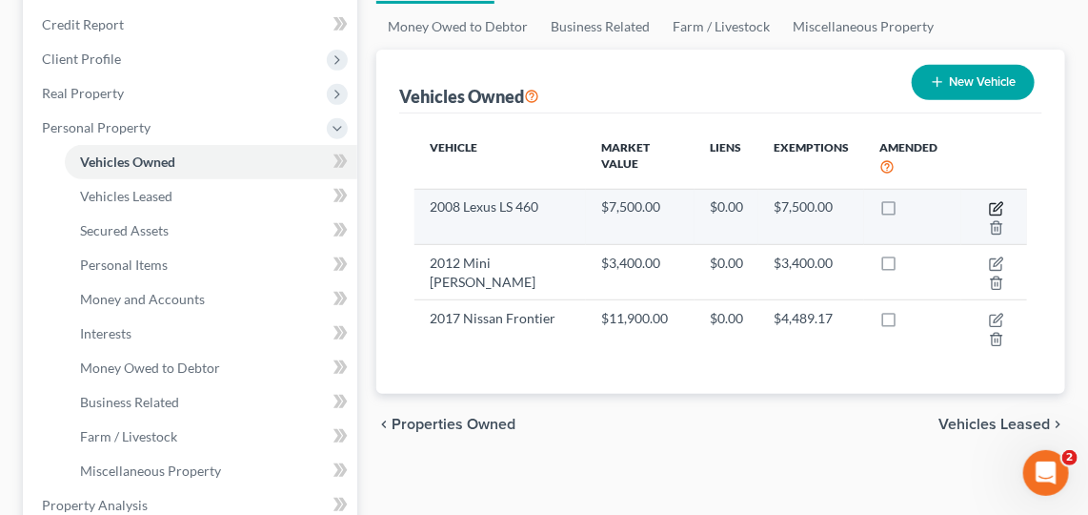
click at [1001, 207] on icon "button" at bounding box center [995, 208] width 11 height 11
select select "0"
select select "18"
select select "2"
select select "0"
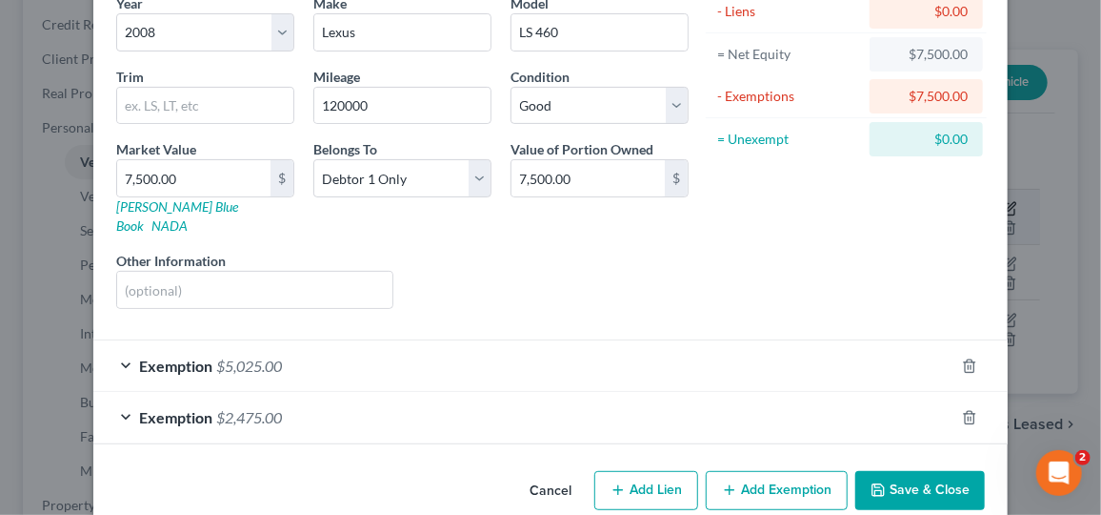
scroll to position [177, 0]
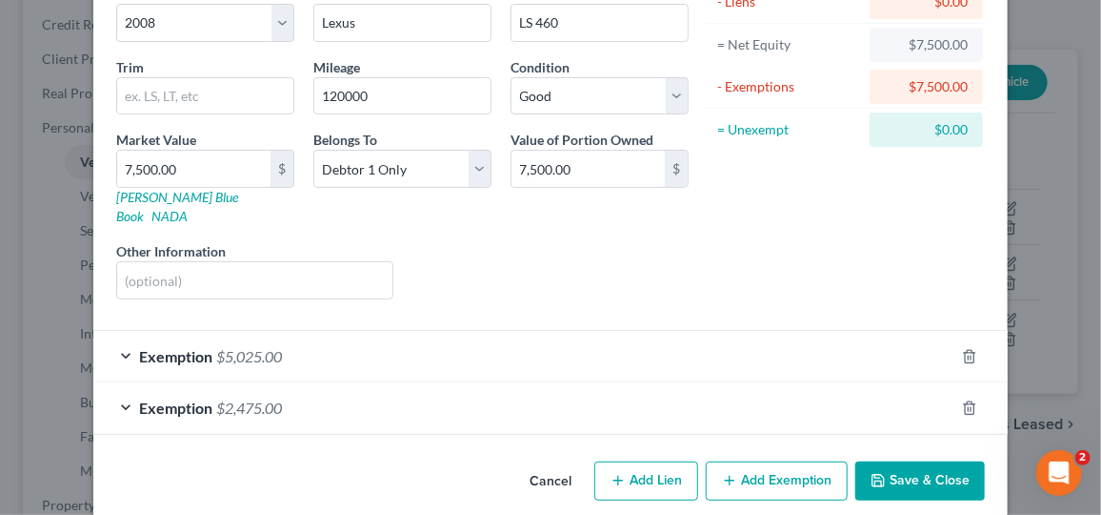
click at [578, 333] on div "Exemption $5,025.00" at bounding box center [523, 356] width 861 height 51
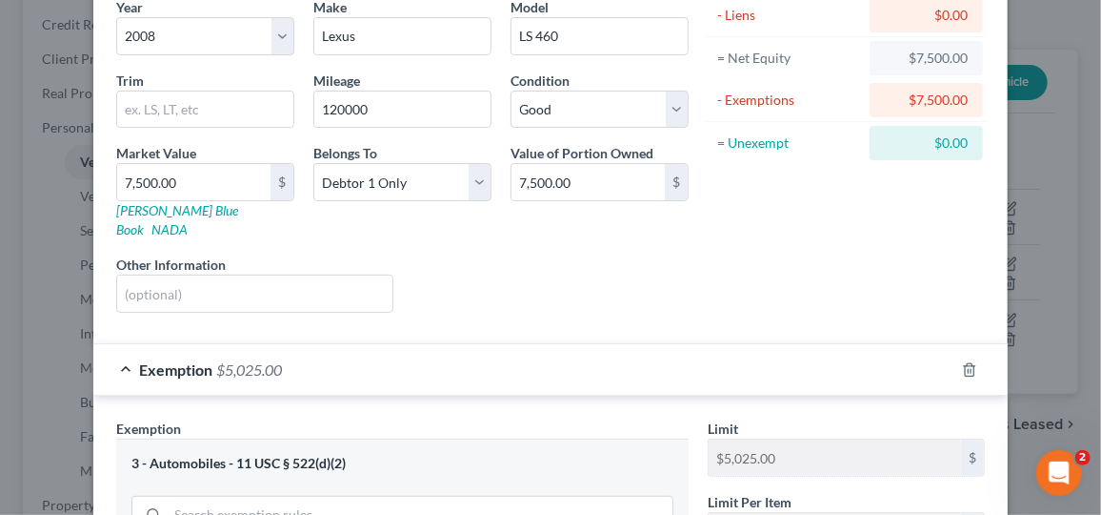
scroll to position [168, 0]
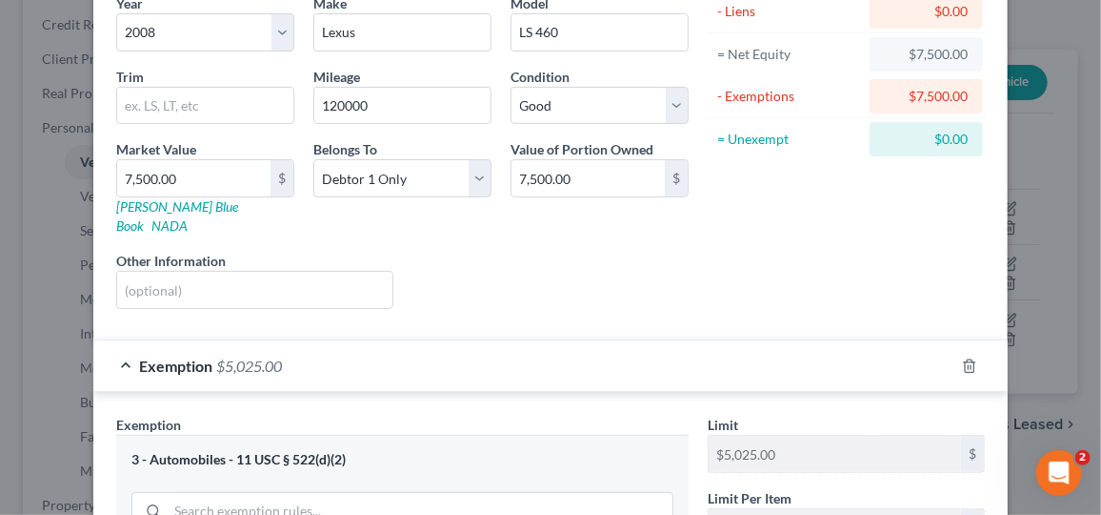
click at [684, 341] on div "Exemption $5,025.00" at bounding box center [523, 365] width 861 height 51
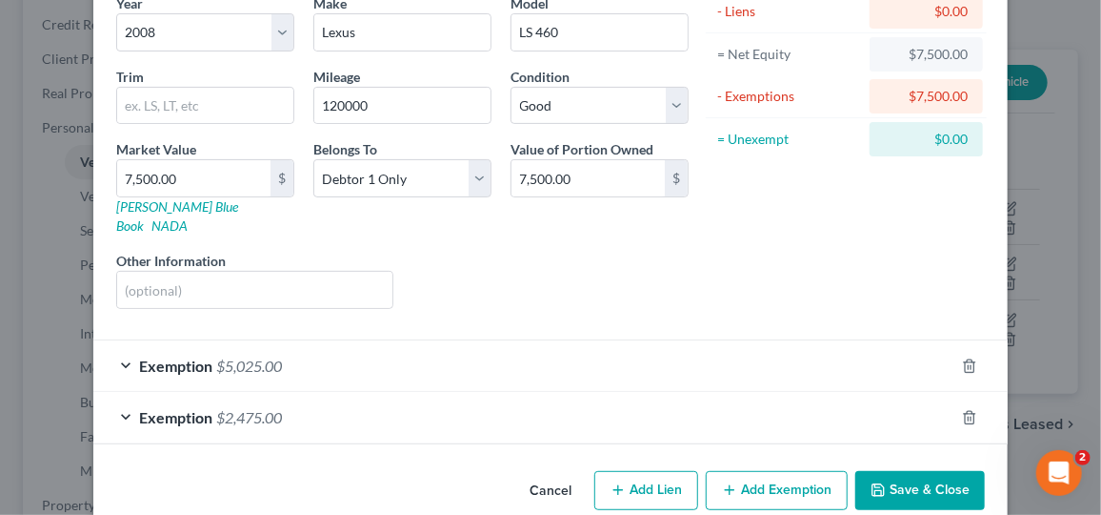
click at [704, 343] on div "Exemption $5,025.00" at bounding box center [523, 365] width 861 height 51
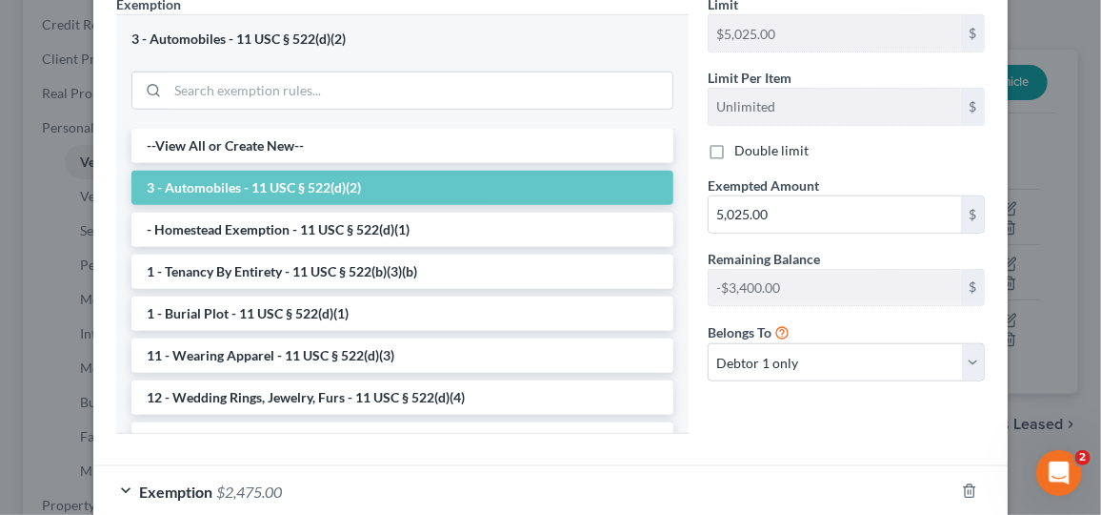
scroll to position [670, 0]
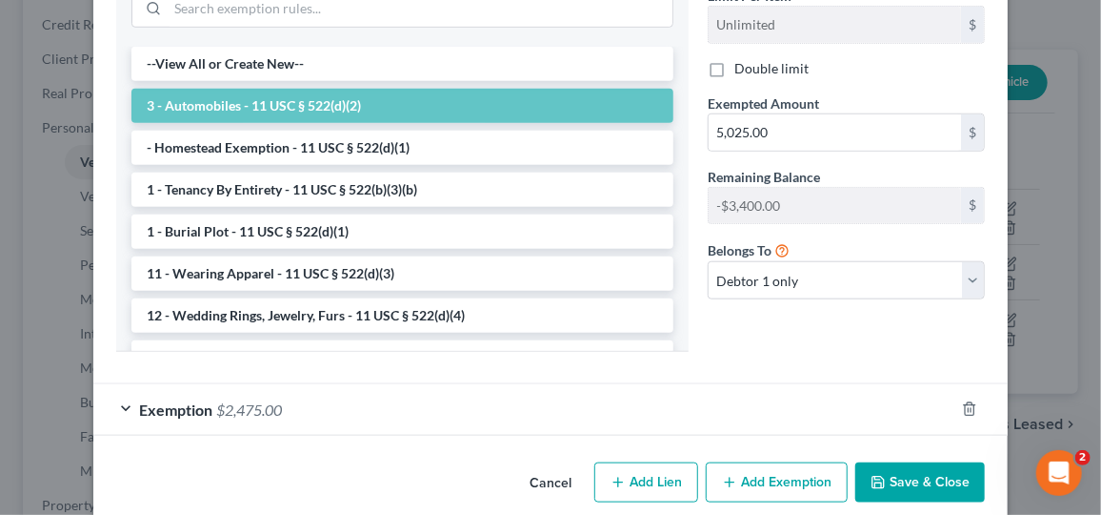
click at [745, 393] on div "Exemption $2,475.00" at bounding box center [523, 409] width 861 height 51
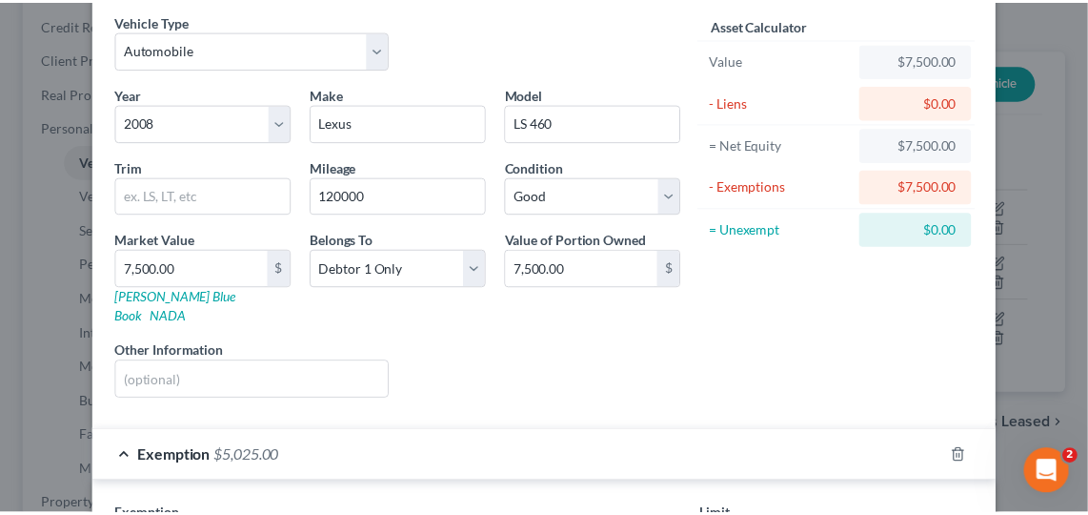
scroll to position [0, 0]
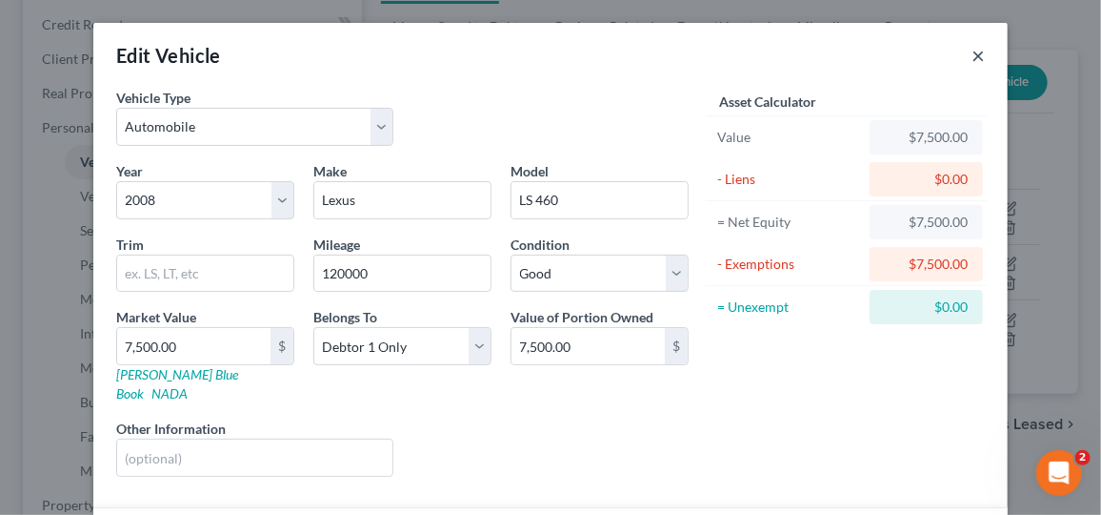
click at [972, 62] on button "×" at bounding box center [978, 55] width 13 height 23
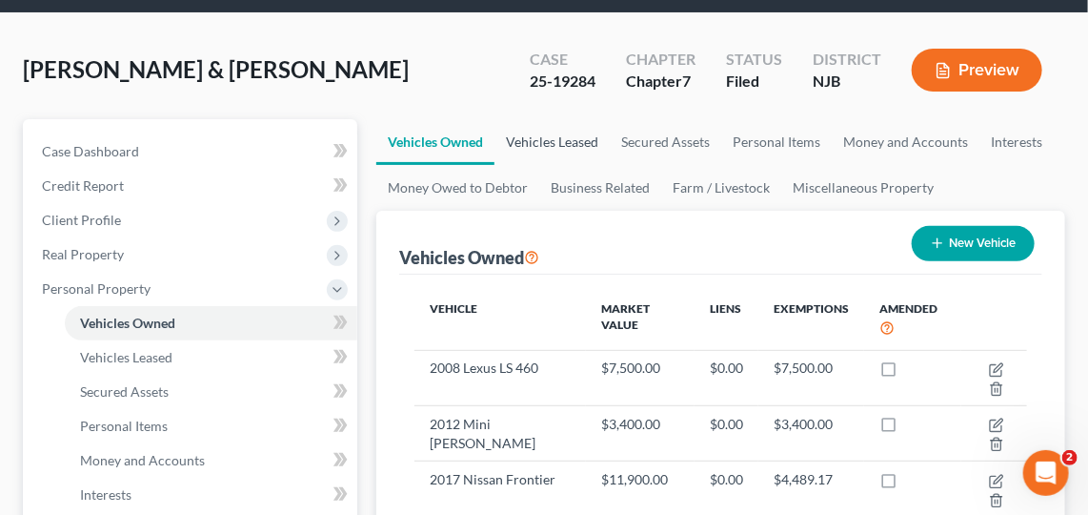
click at [567, 145] on link "Vehicles Leased" at bounding box center [552, 142] width 115 height 46
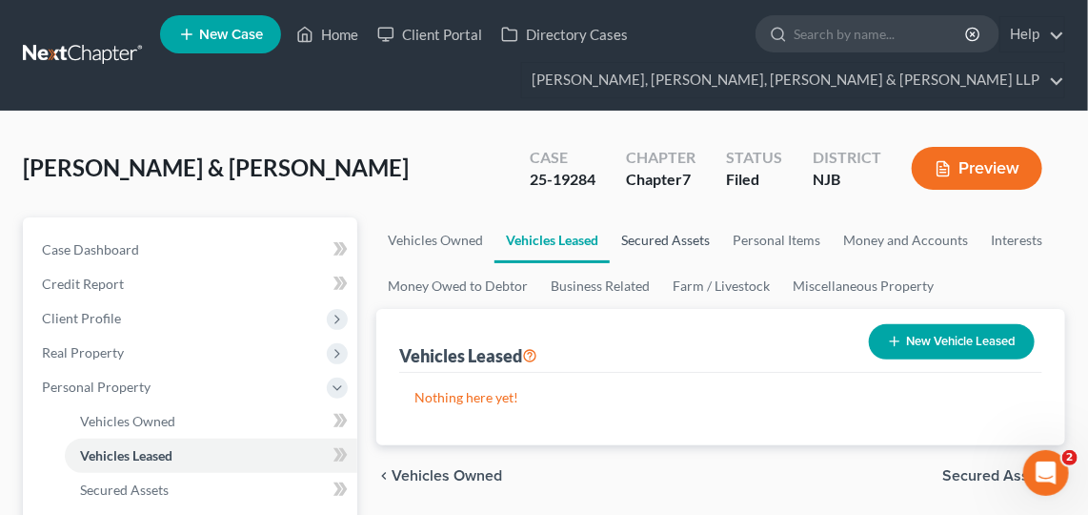
click at [687, 228] on link "Secured Assets" at bounding box center [665, 240] width 111 height 46
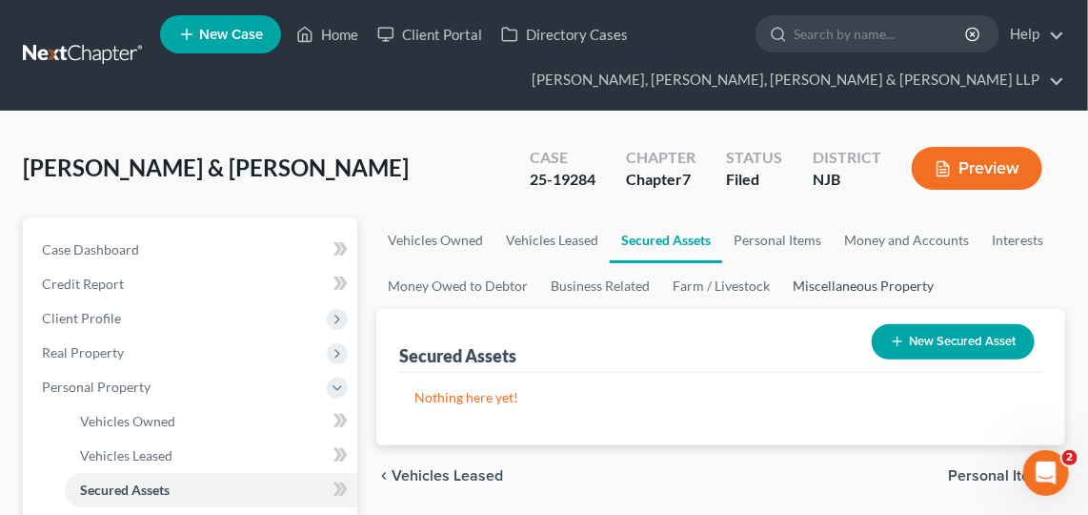
click at [847, 285] on link "Miscellaneous Property" at bounding box center [863, 286] width 164 height 46
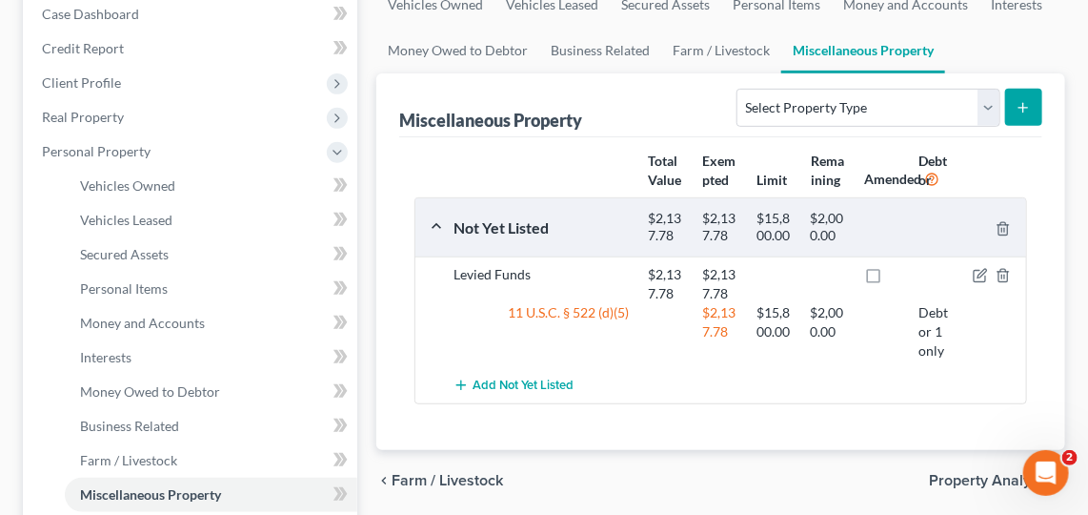
scroll to position [234, 0]
click at [978, 273] on icon "button" at bounding box center [980, 276] width 15 height 15
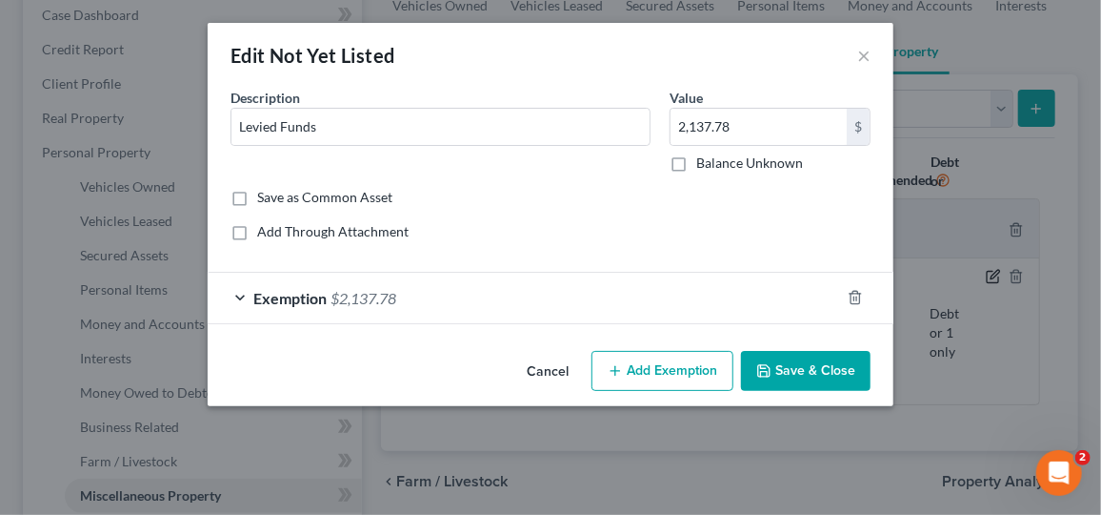
click at [978, 273] on div "Edit Not Yet Listed × An exemption set must first be selected from the Filing I…" at bounding box center [550, 257] width 1101 height 515
click at [654, 286] on div "Exemption $2,137.78" at bounding box center [524, 298] width 633 height 51
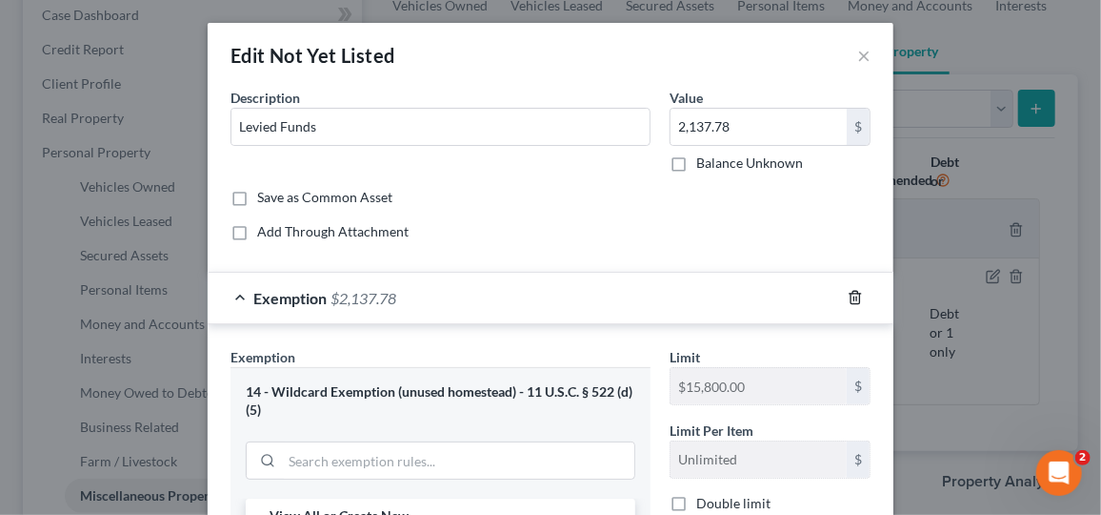
click at [850, 293] on polyline "button" at bounding box center [855, 293] width 11 height 0
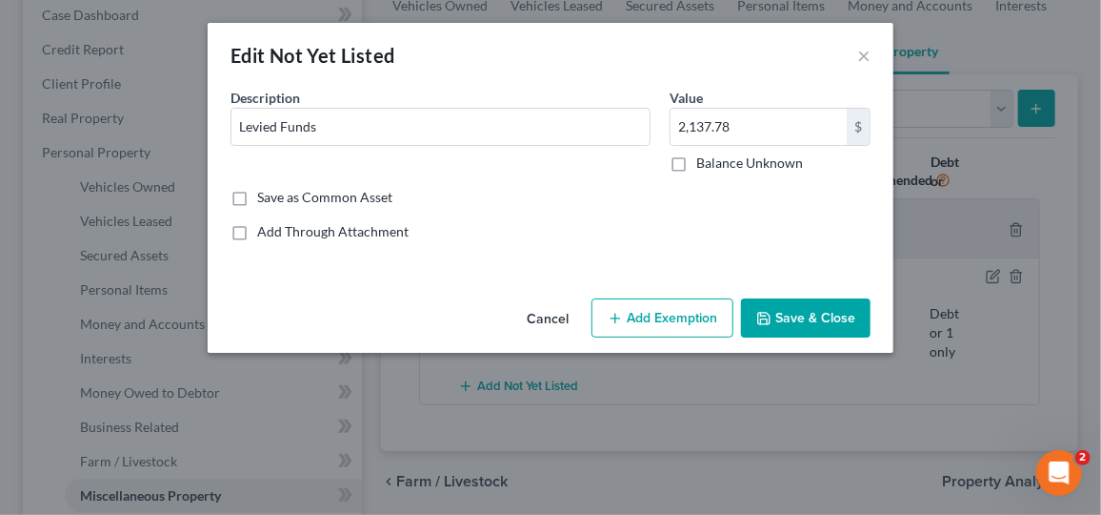
click at [815, 313] on button "Save & Close" at bounding box center [806, 318] width 130 height 40
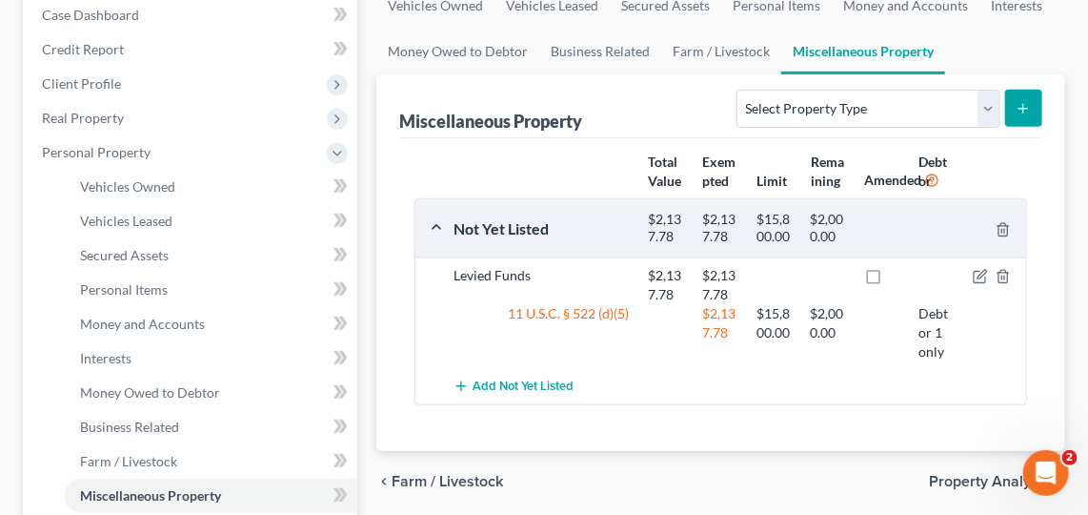
drag, startPoint x: 815, startPoint y: 313, endPoint x: 848, endPoint y: 321, distance: 34.2
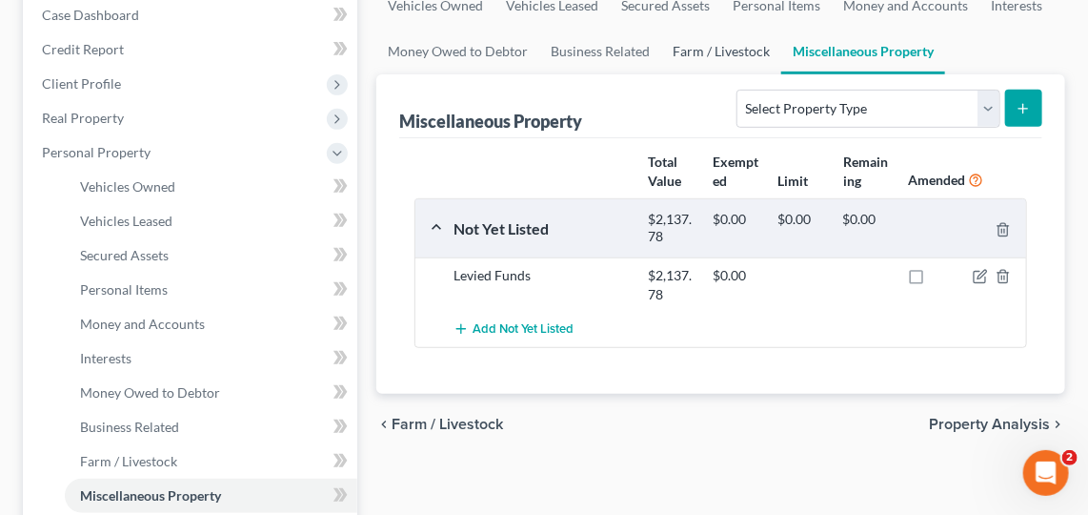
click at [756, 51] on link "Farm / Livestock" at bounding box center [721, 52] width 120 height 46
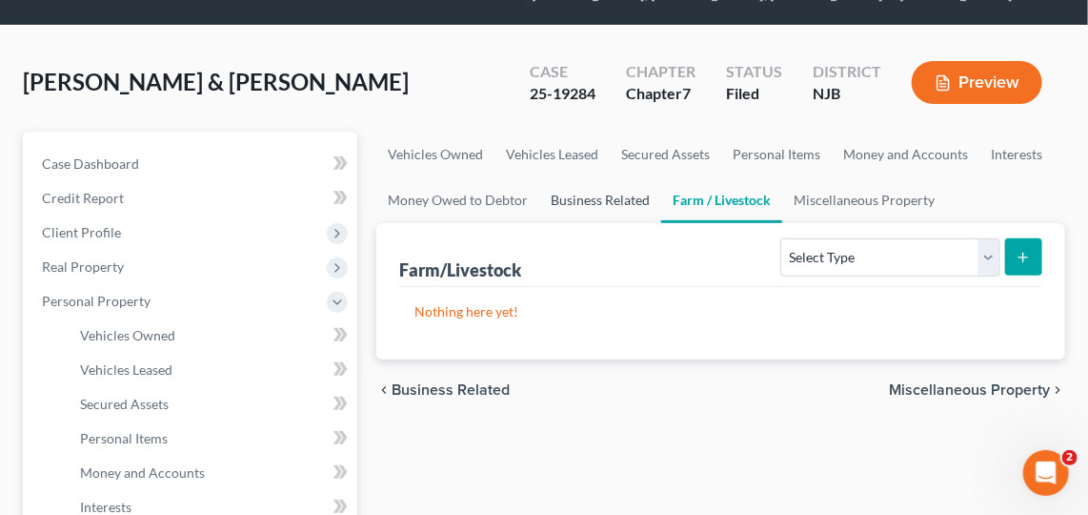
click at [611, 198] on link "Business Related" at bounding box center [600, 200] width 122 height 46
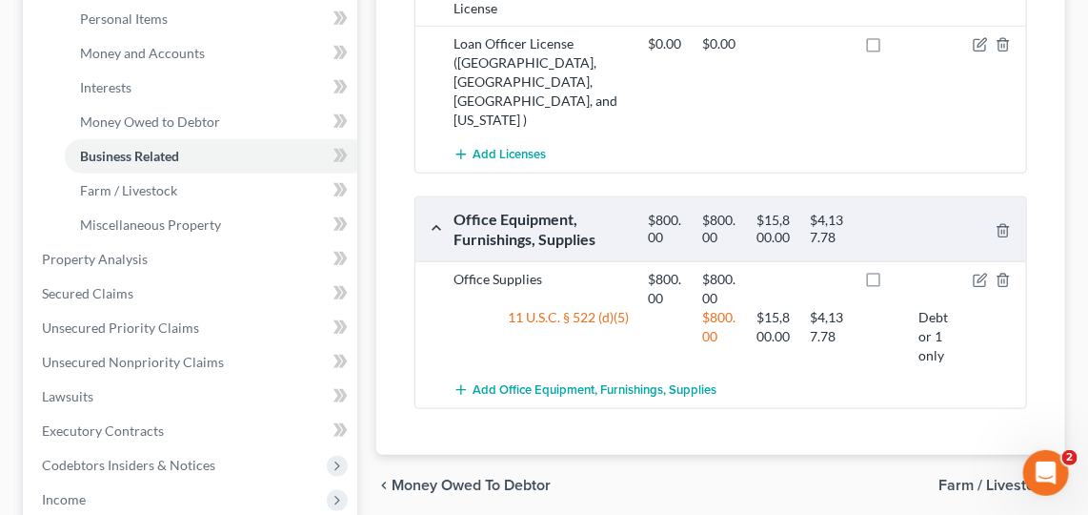
scroll to position [519, 0]
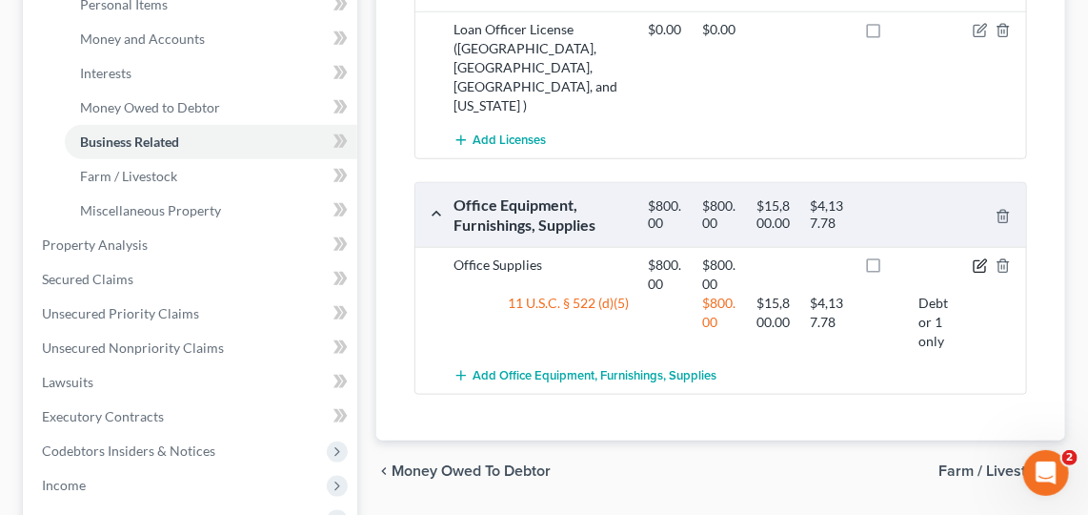
click at [976, 258] on icon "button" at bounding box center [980, 265] width 15 height 15
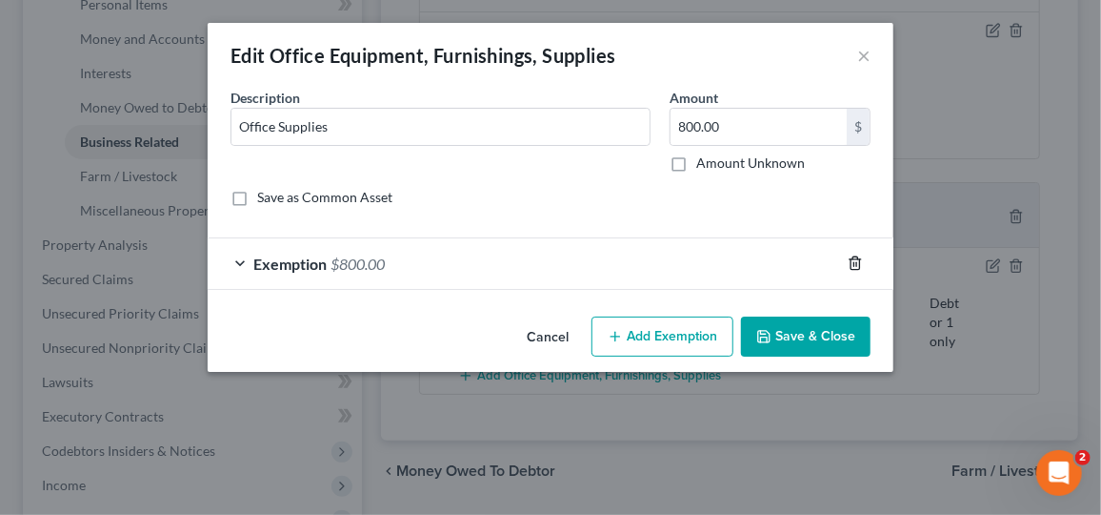
click at [853, 266] on icon "button" at bounding box center [855, 262] width 15 height 15
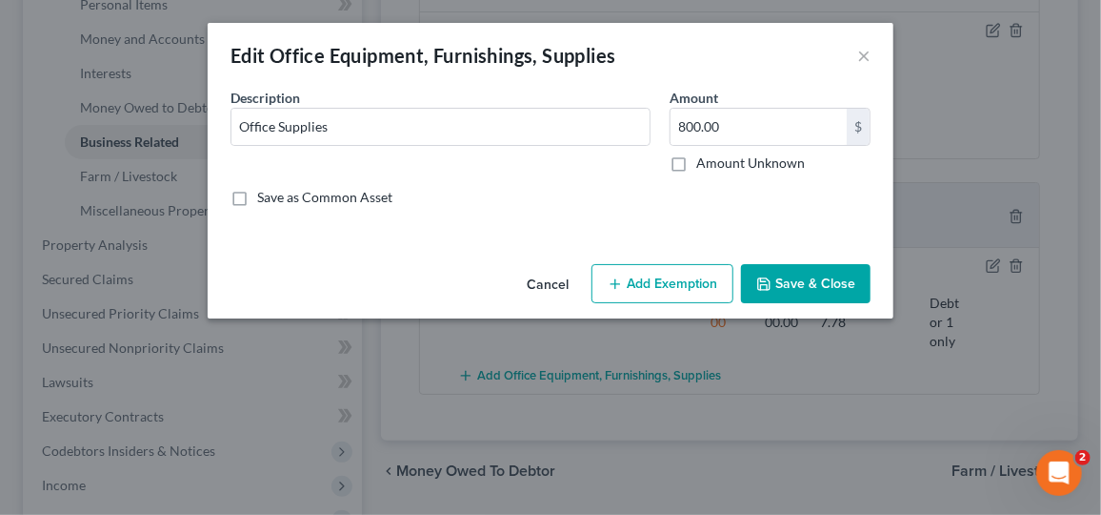
click at [809, 285] on button "Save & Close" at bounding box center [806, 284] width 130 height 40
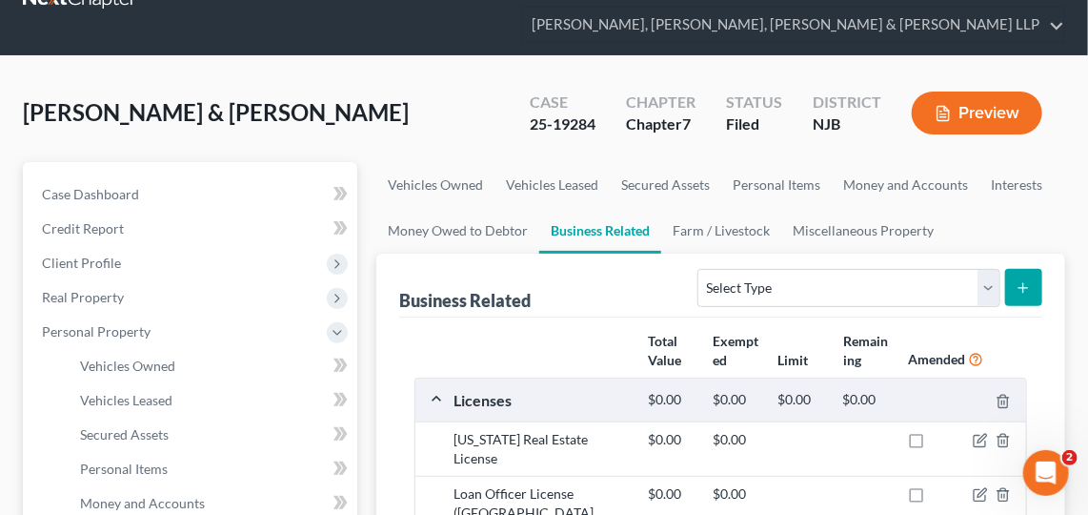
scroll to position [53, 0]
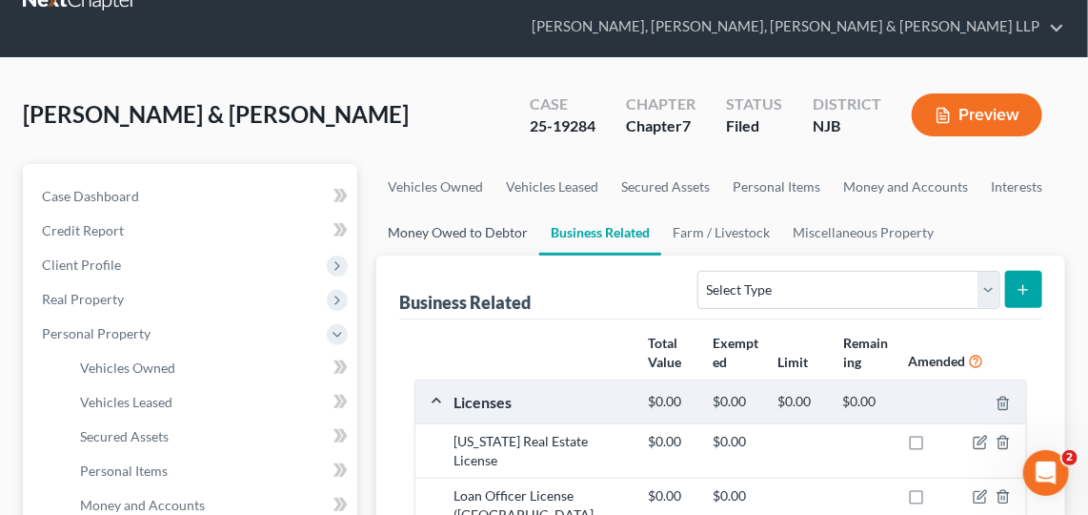
click at [429, 227] on link "Money Owed to Debtor" at bounding box center [457, 233] width 163 height 46
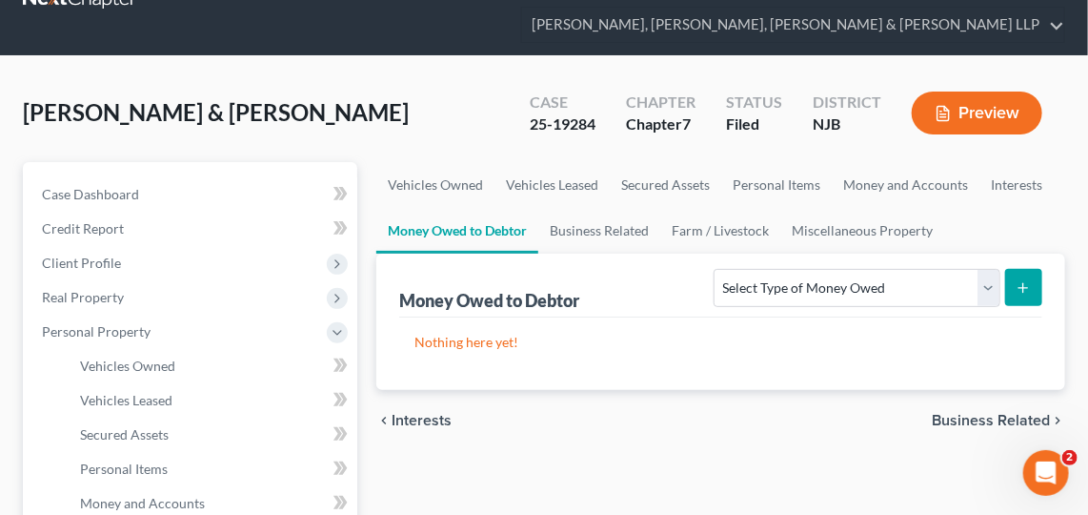
scroll to position [39, 0]
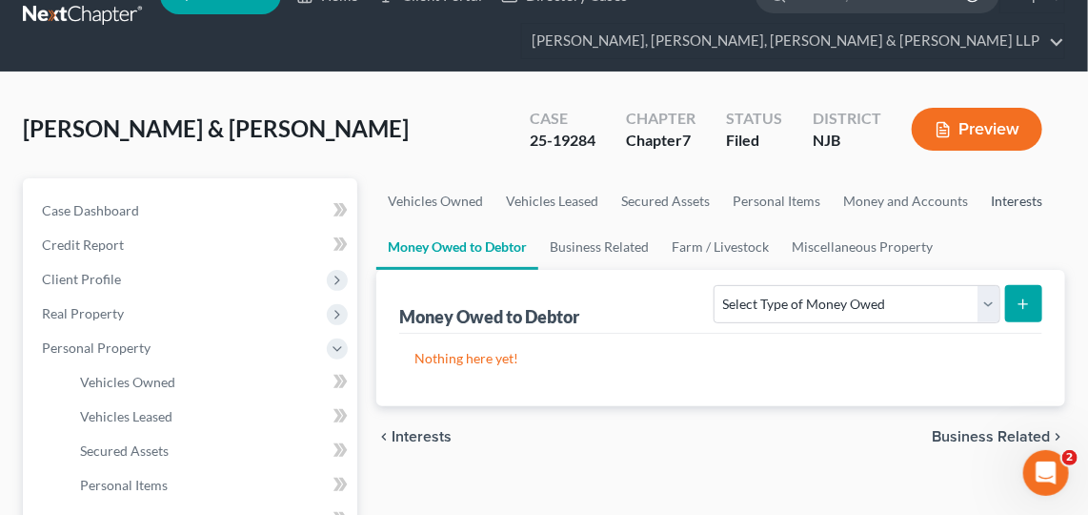
click at [1000, 187] on link "Interests" at bounding box center [1017, 201] width 74 height 46
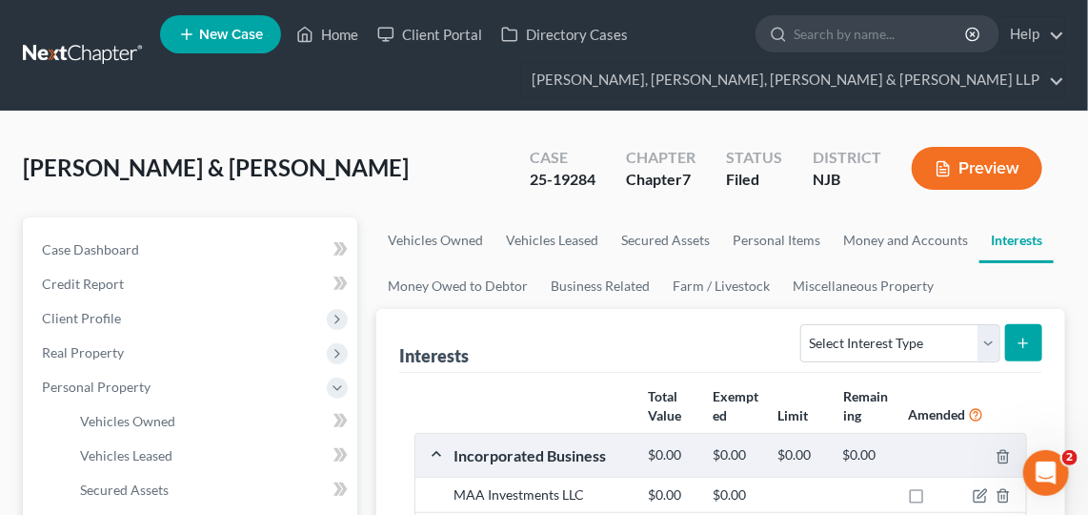
scroll to position [1, 0]
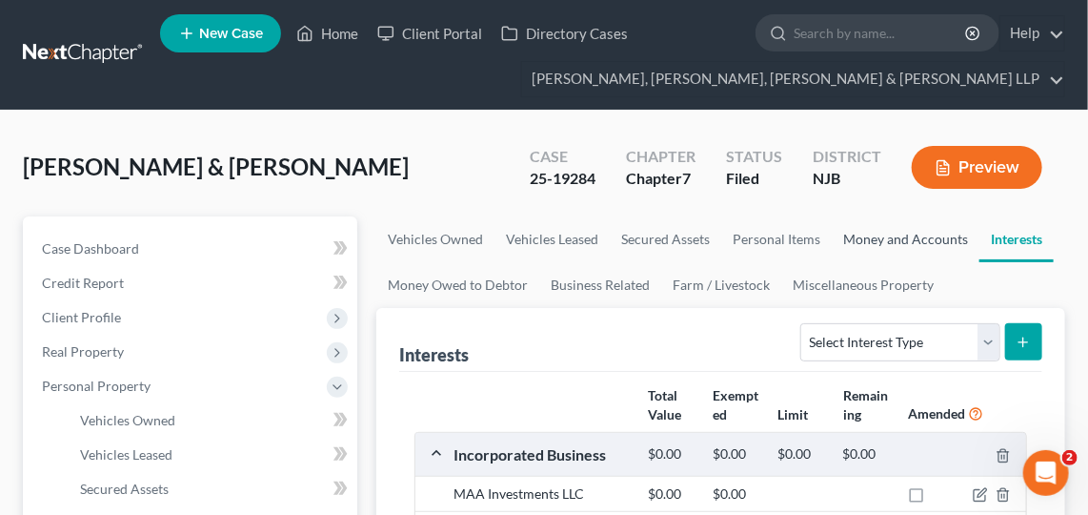
click at [891, 234] on link "Money and Accounts" at bounding box center [906, 239] width 148 height 46
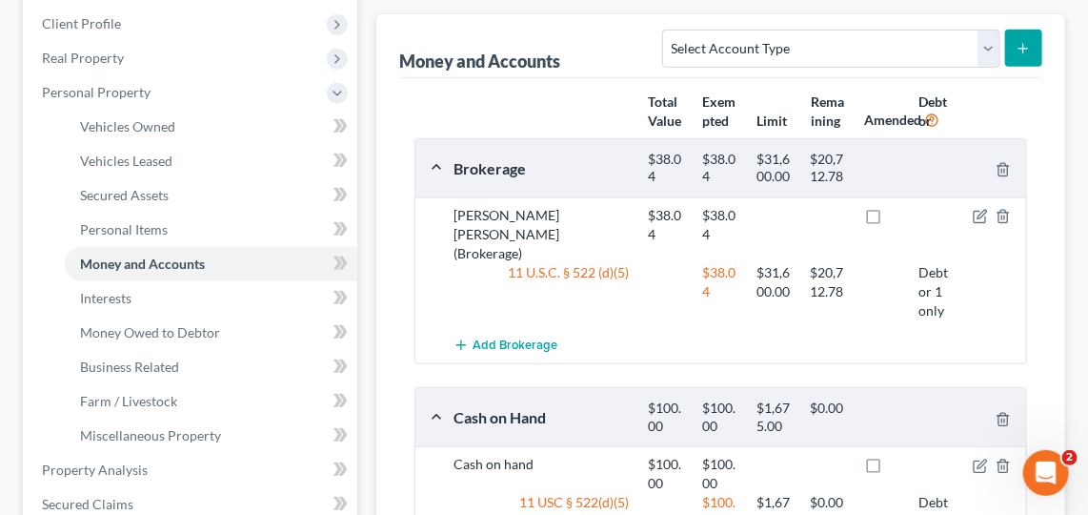
scroll to position [319, 0]
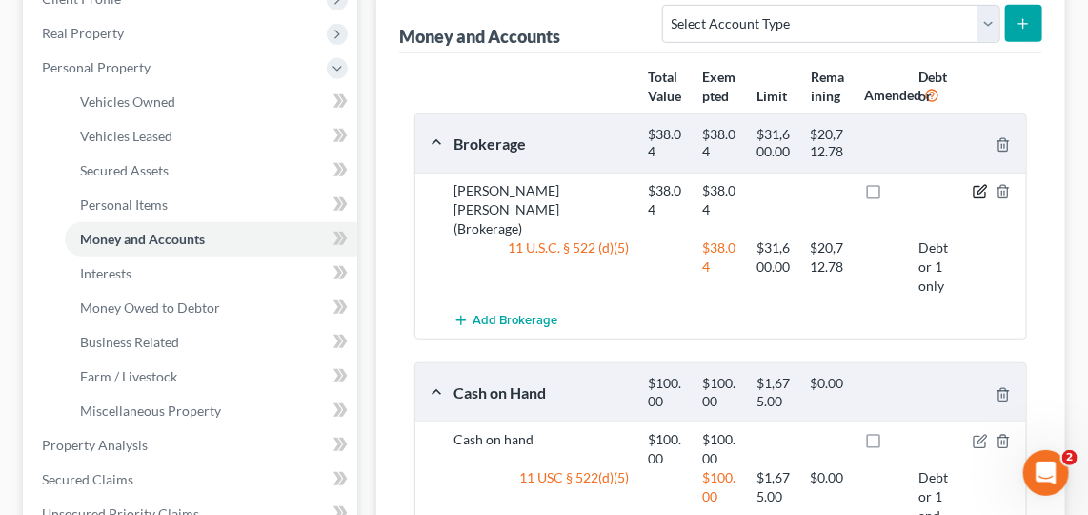
click at [979, 186] on icon "button" at bounding box center [980, 191] width 15 height 15
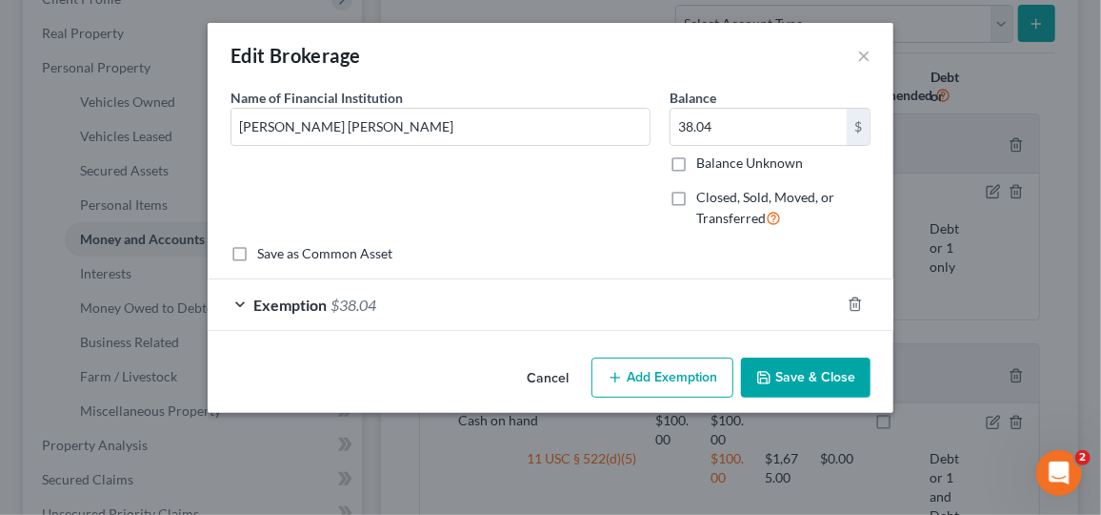
click at [666, 310] on div "Exemption $38.04" at bounding box center [524, 304] width 633 height 51
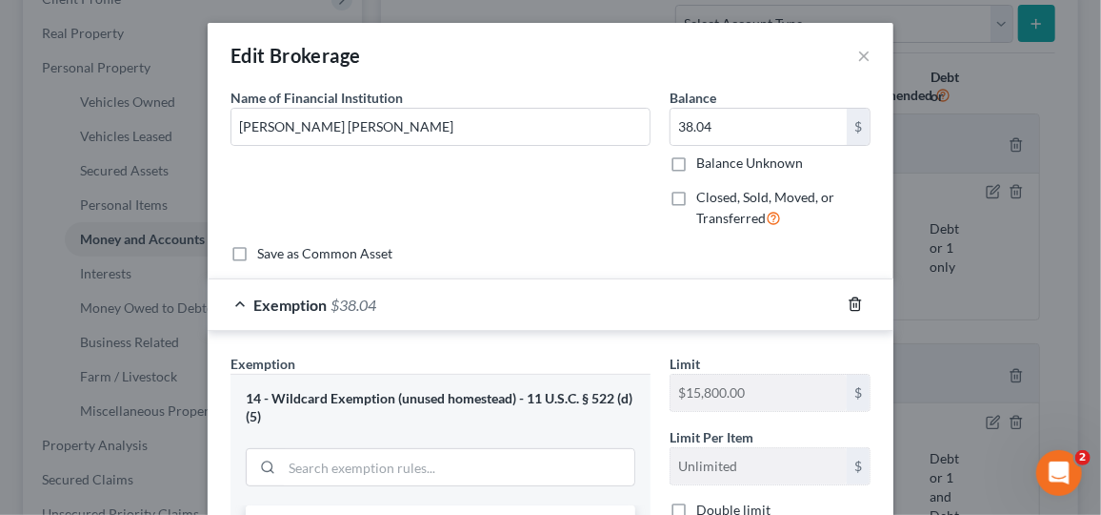
click at [848, 306] on icon "button" at bounding box center [855, 303] width 15 height 15
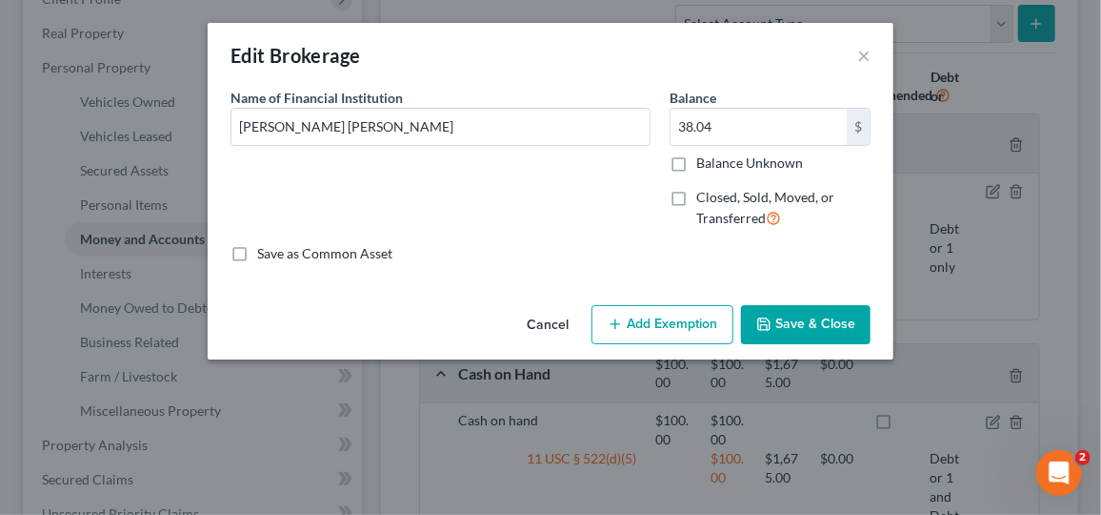
click at [790, 332] on button "Save & Close" at bounding box center [806, 325] width 130 height 40
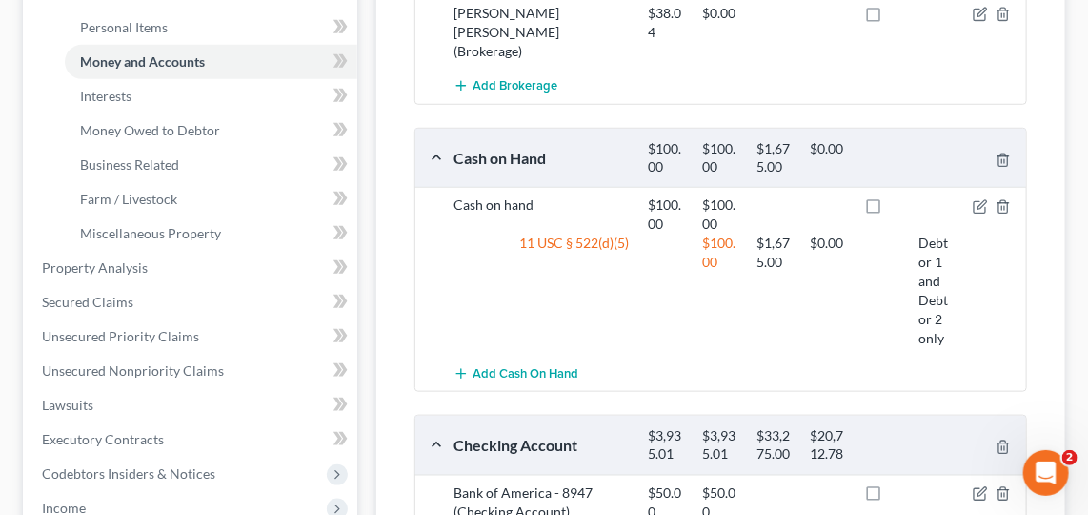
scroll to position [496, 0]
click at [985, 201] on icon "button" at bounding box center [979, 206] width 11 height 11
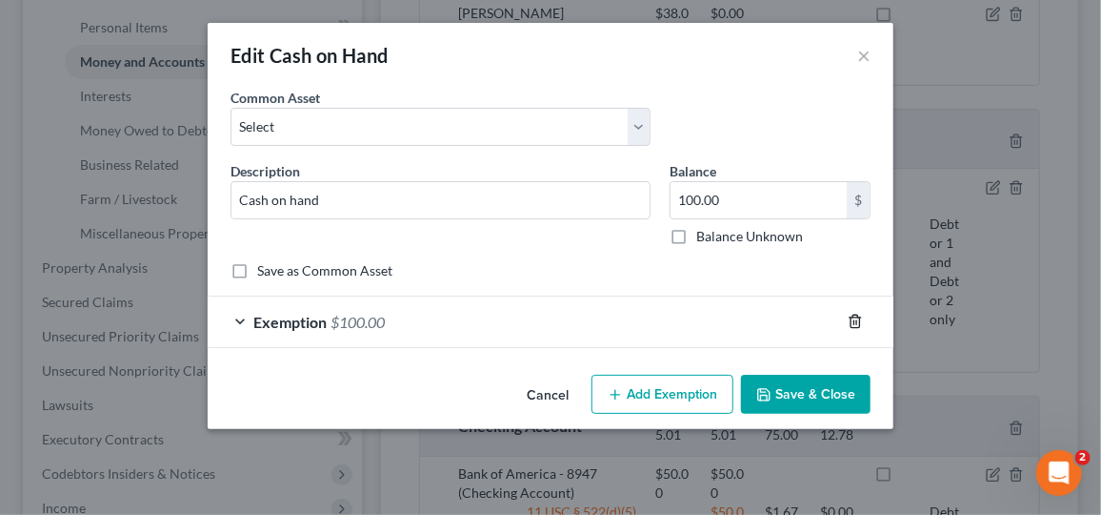
click at [859, 320] on icon "button" at bounding box center [855, 320] width 15 height 15
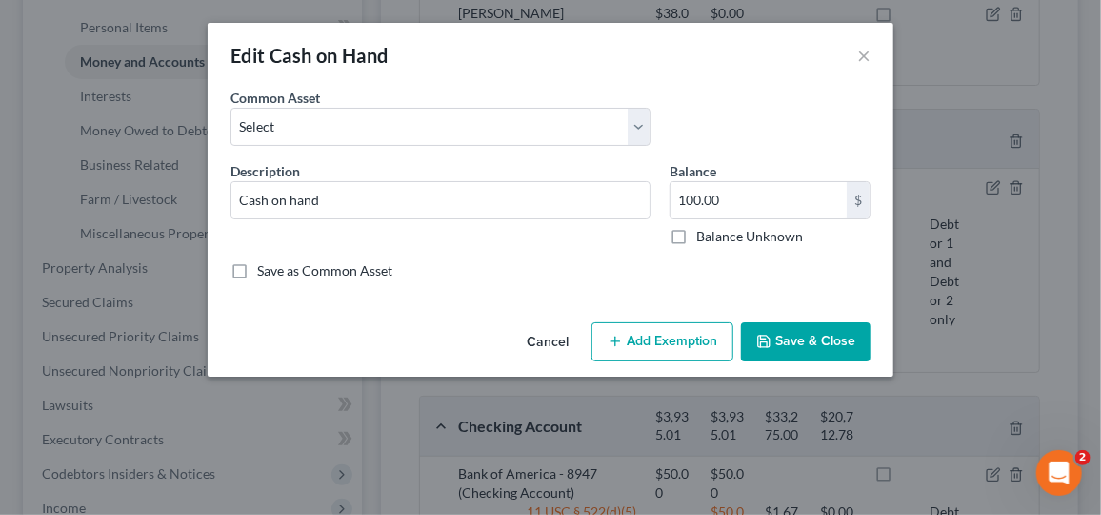
click at [801, 356] on button "Save & Close" at bounding box center [806, 342] width 130 height 40
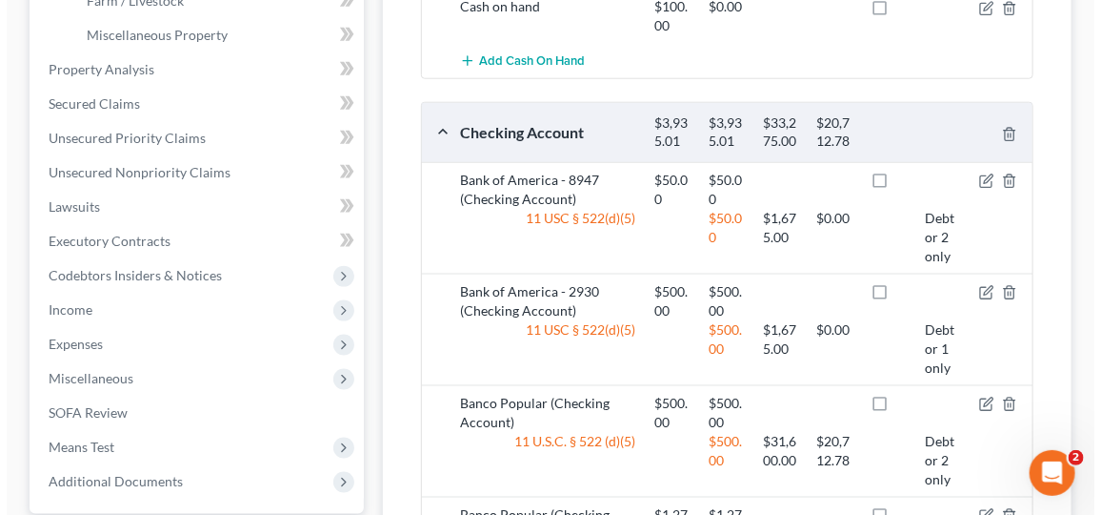
scroll to position [691, 0]
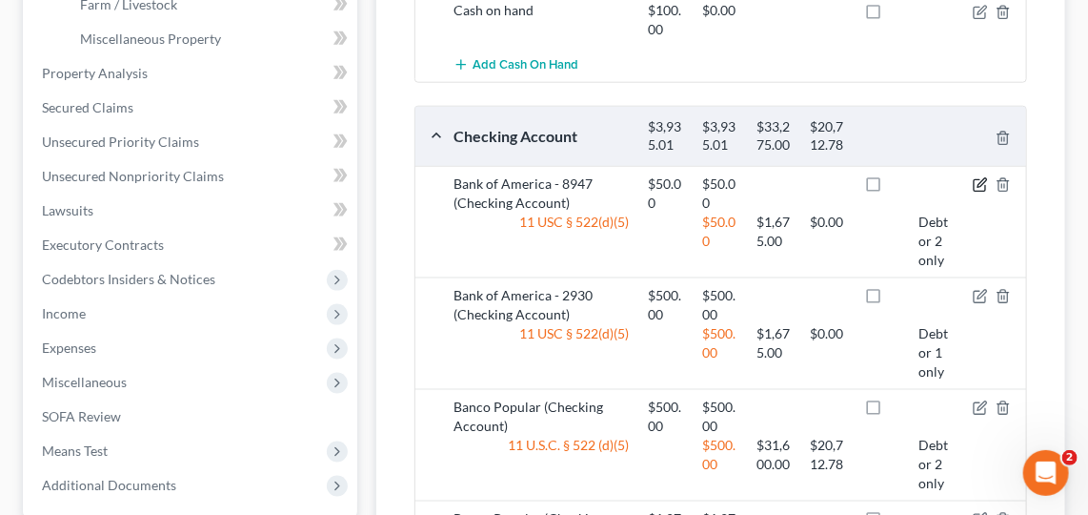
click at [987, 174] on div at bounding box center [995, 193] width 65 height 38
click at [982, 178] on icon "button" at bounding box center [982, 182] width 9 height 9
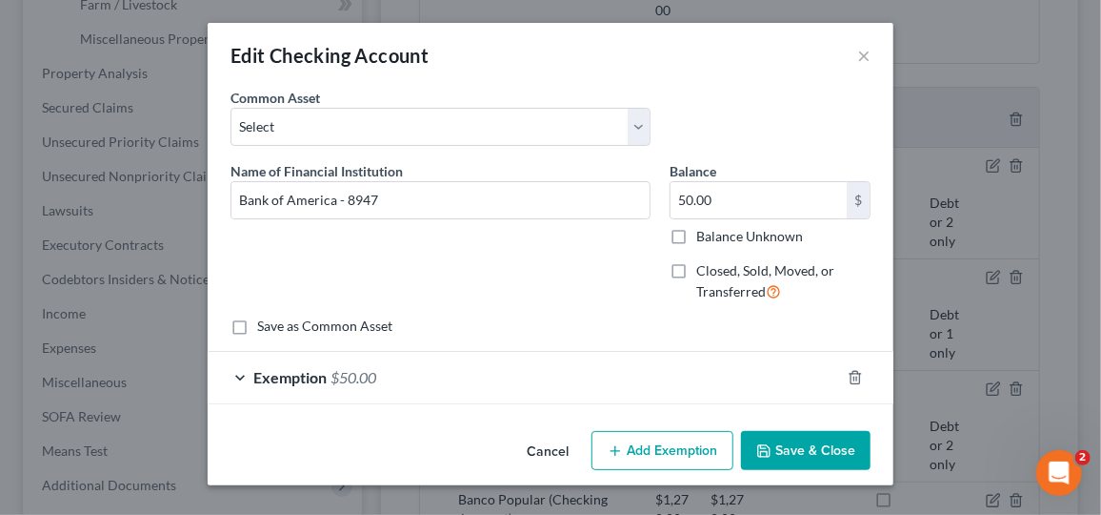
click at [838, 369] on div "Exemption $50.00" at bounding box center [524, 377] width 633 height 51
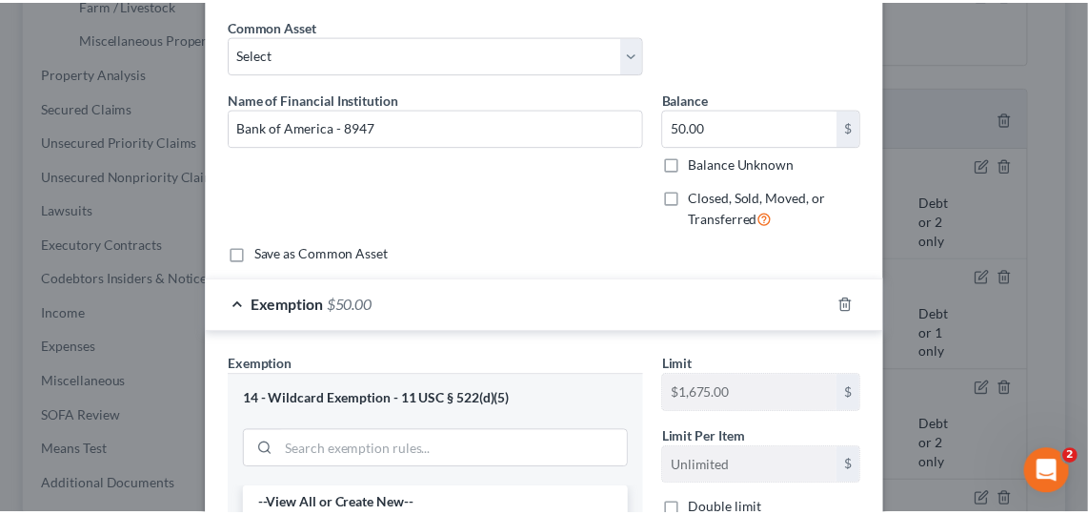
scroll to position [0, 0]
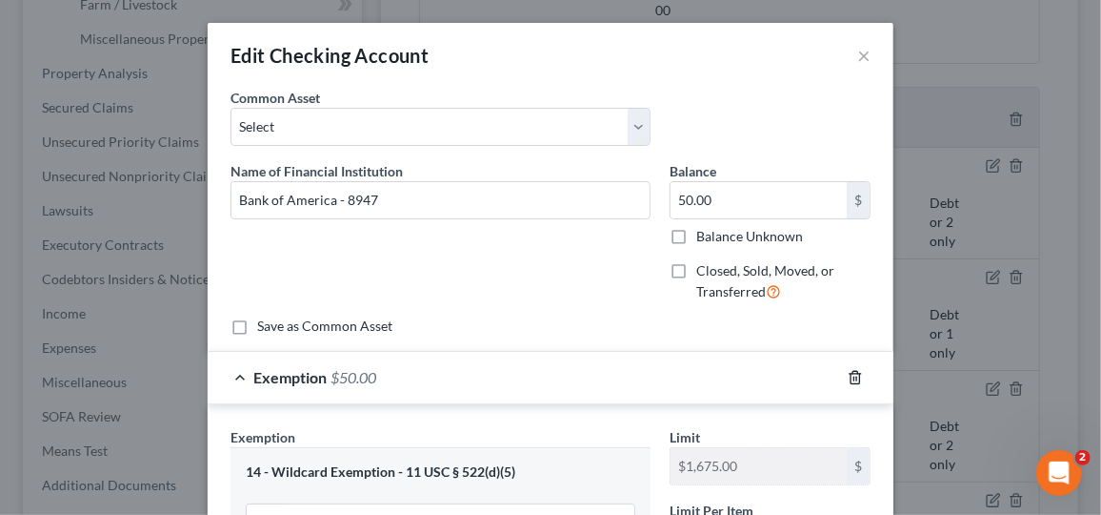
click at [857, 376] on line "button" at bounding box center [857, 378] width 0 height 4
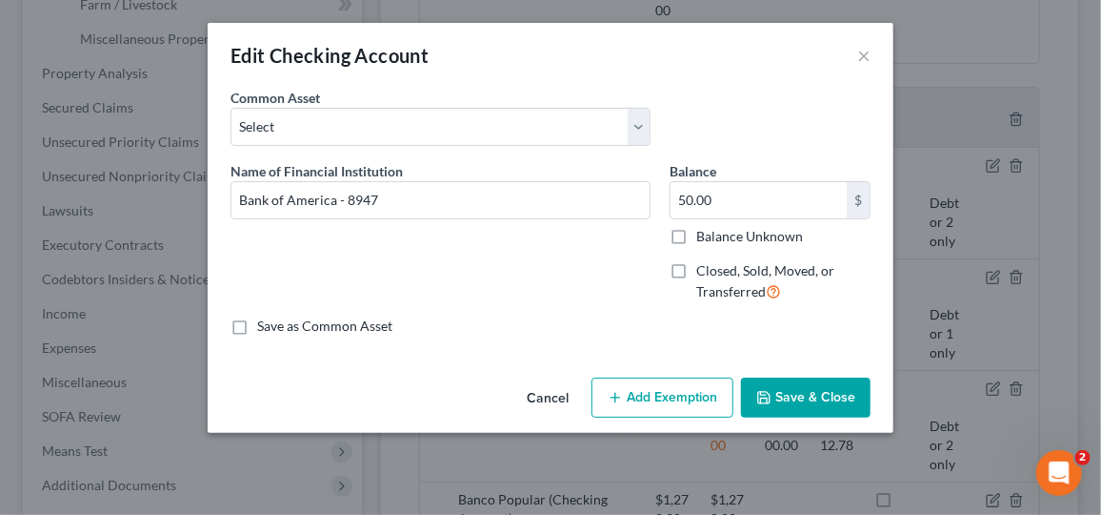
click at [820, 400] on button "Save & Close" at bounding box center [806, 397] width 130 height 40
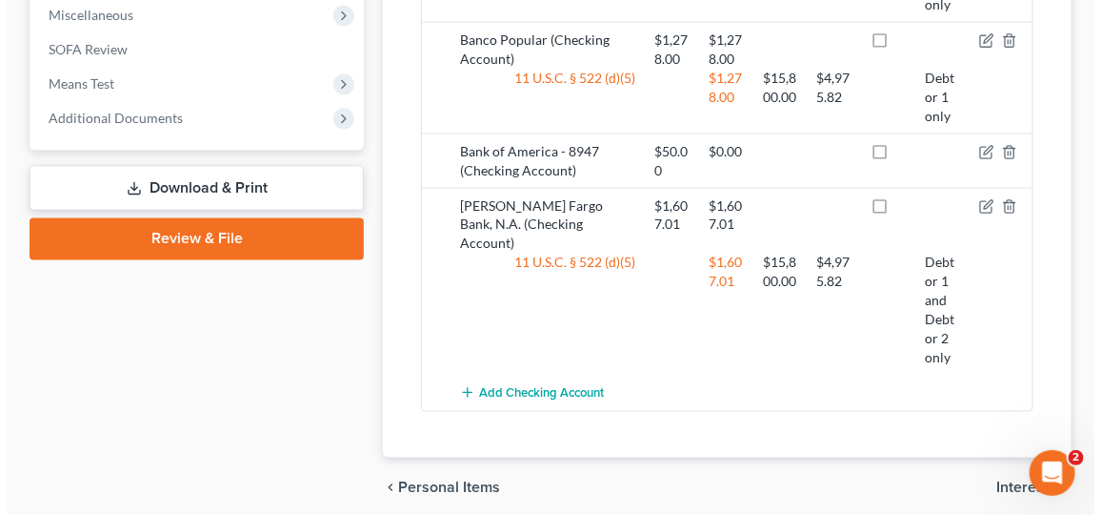
scroll to position [1057, 0]
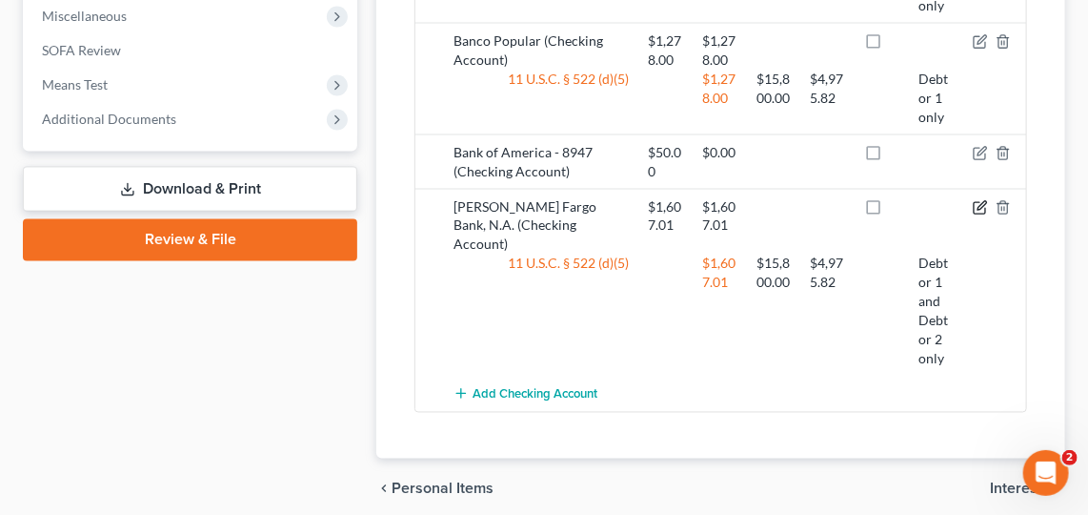
click at [980, 200] on icon "button" at bounding box center [980, 207] width 15 height 15
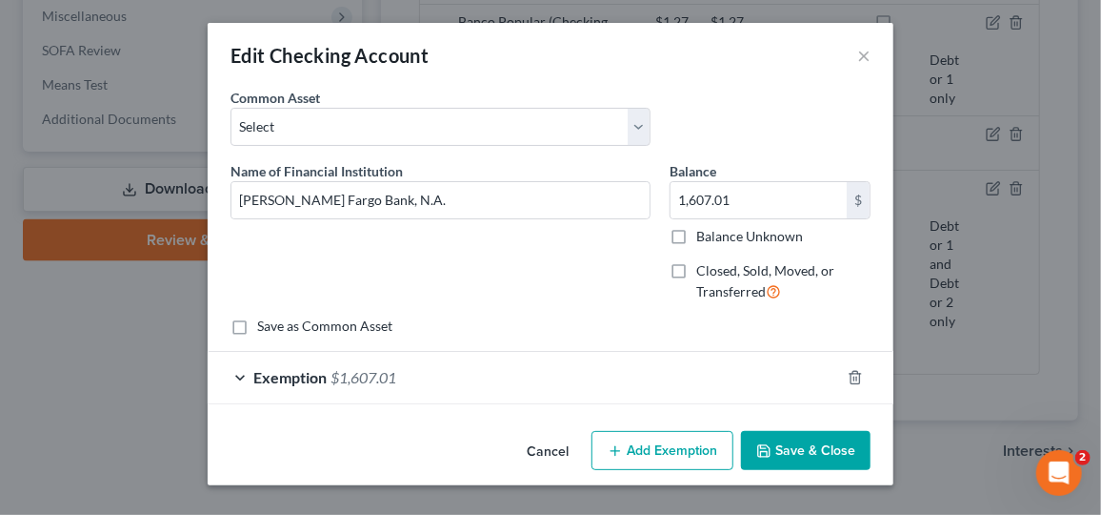
click at [530, 378] on div "Exemption $1,607.01" at bounding box center [524, 377] width 633 height 51
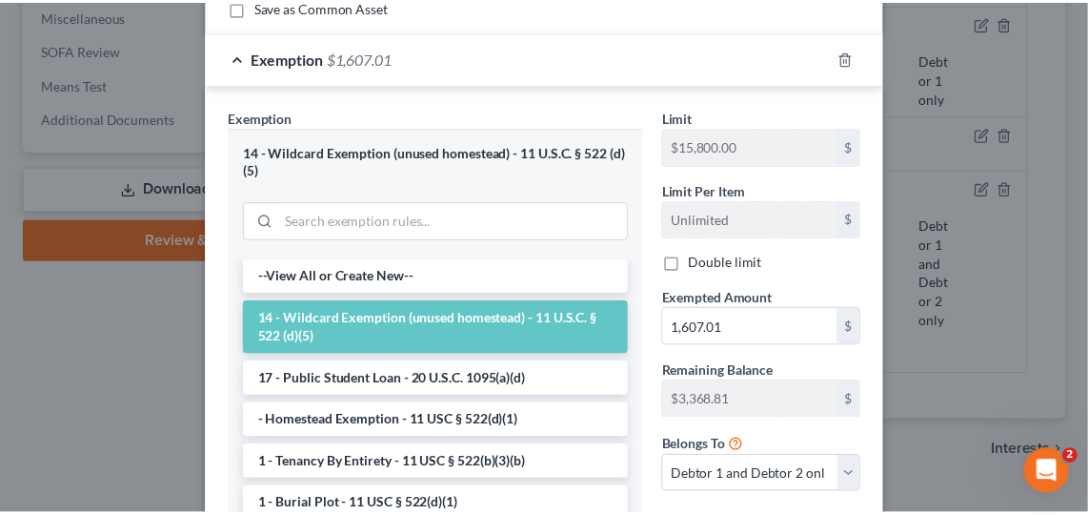
scroll to position [0, 0]
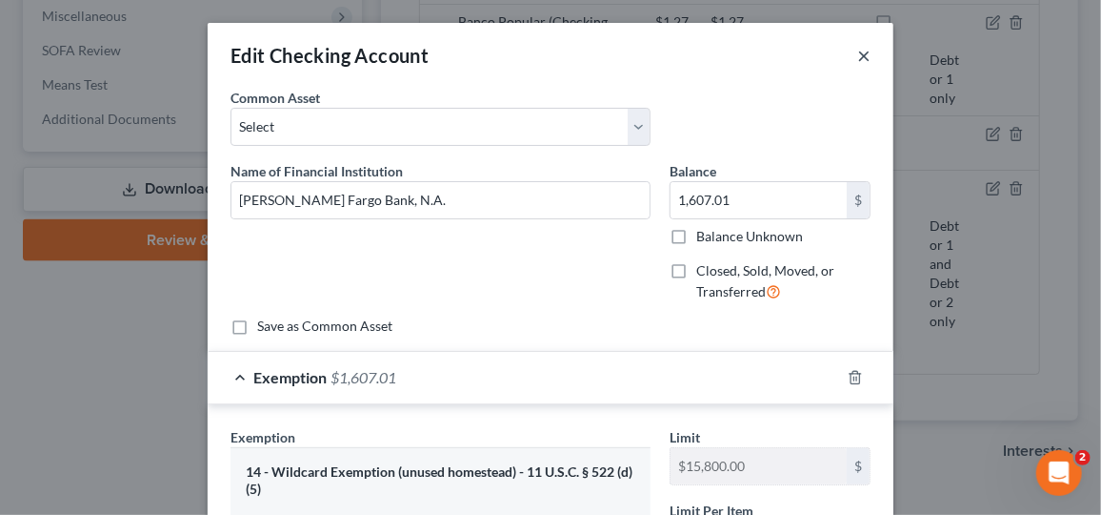
click at [858, 64] on button "×" at bounding box center [864, 55] width 13 height 23
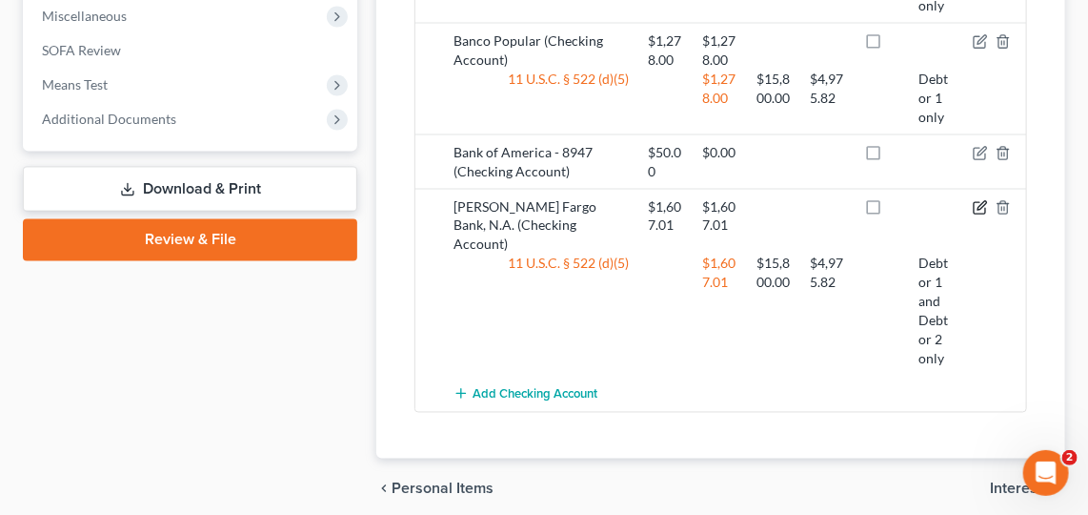
click at [978, 200] on icon "button" at bounding box center [980, 207] width 15 height 15
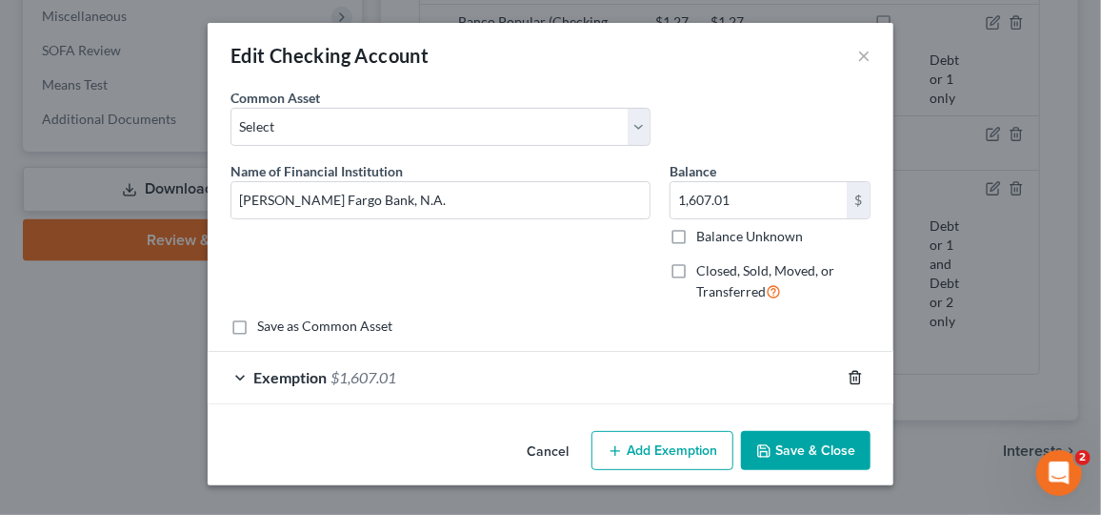
click at [860, 376] on icon "button" at bounding box center [855, 377] width 15 height 15
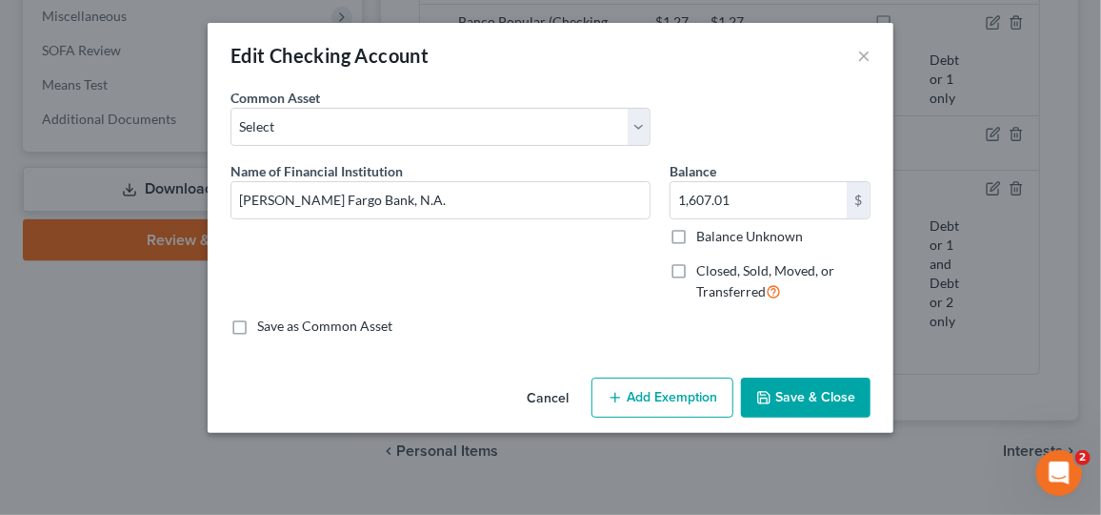
click at [819, 404] on button "Save & Close" at bounding box center [806, 397] width 130 height 40
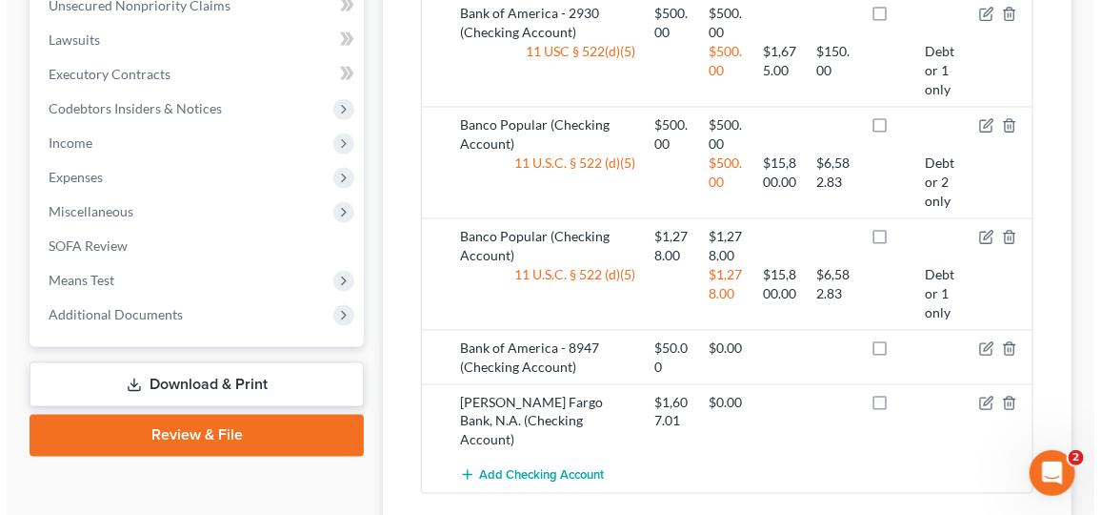
scroll to position [851, 0]
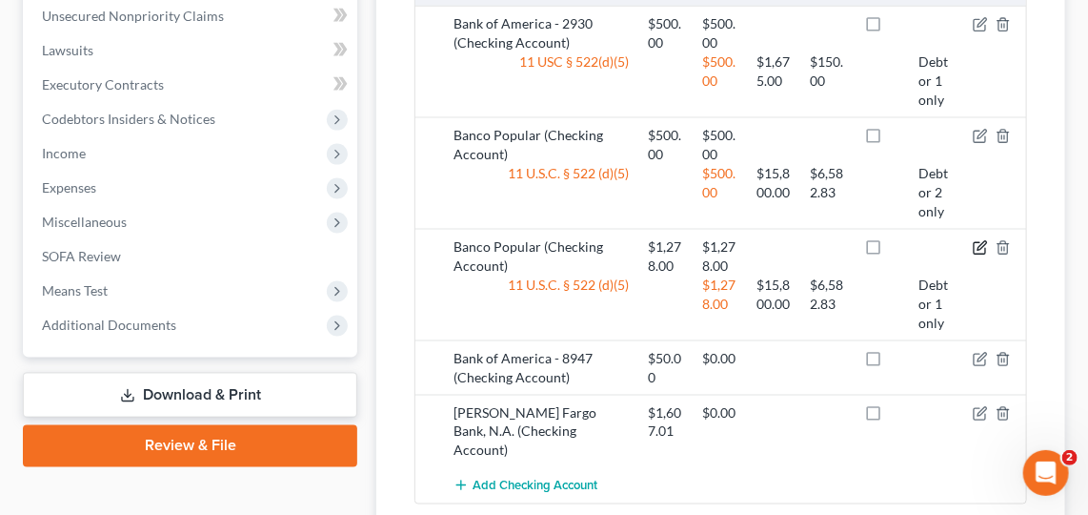
click at [976, 240] on icon "button" at bounding box center [980, 247] width 15 height 15
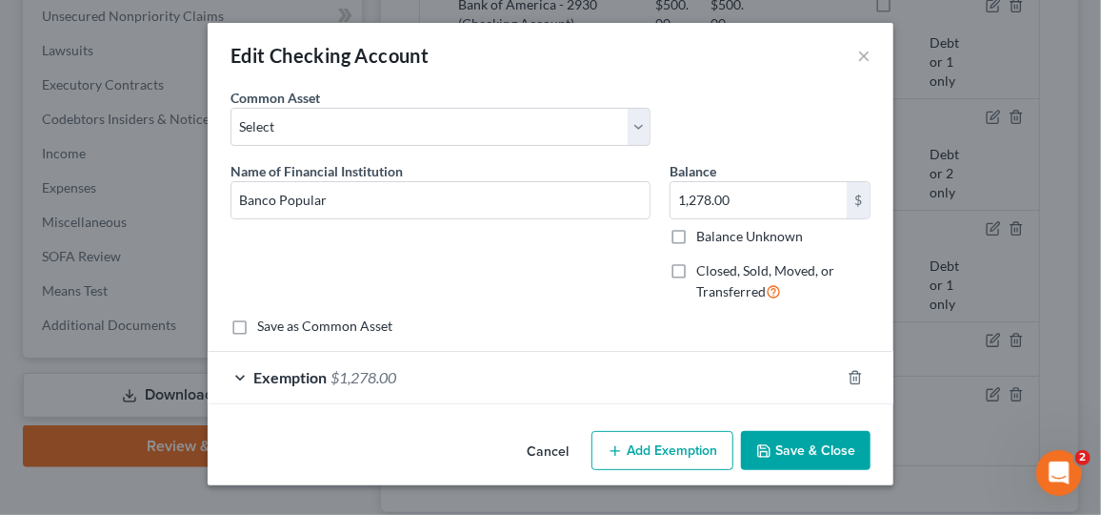
click at [736, 374] on div "Exemption $1,278.00" at bounding box center [524, 377] width 633 height 51
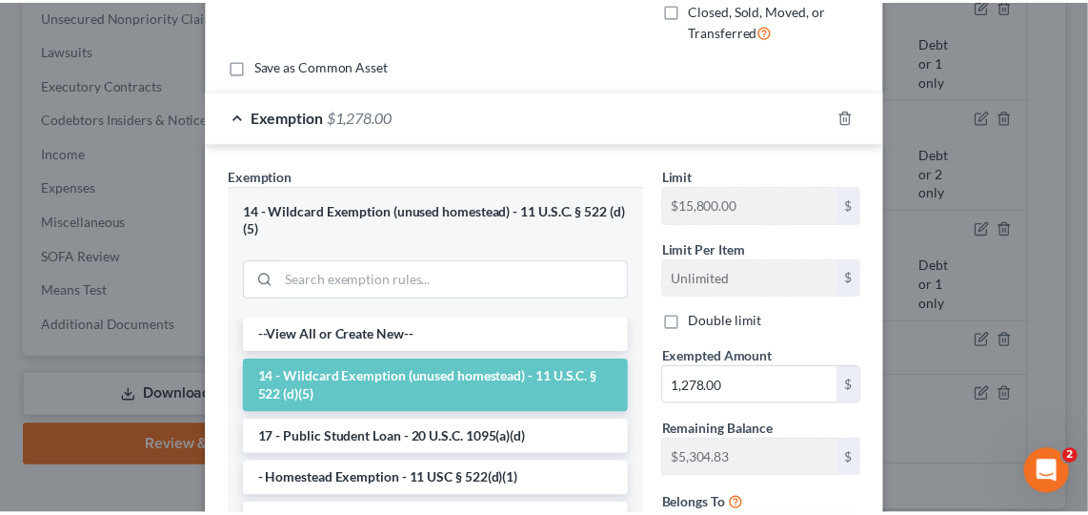
scroll to position [0, 0]
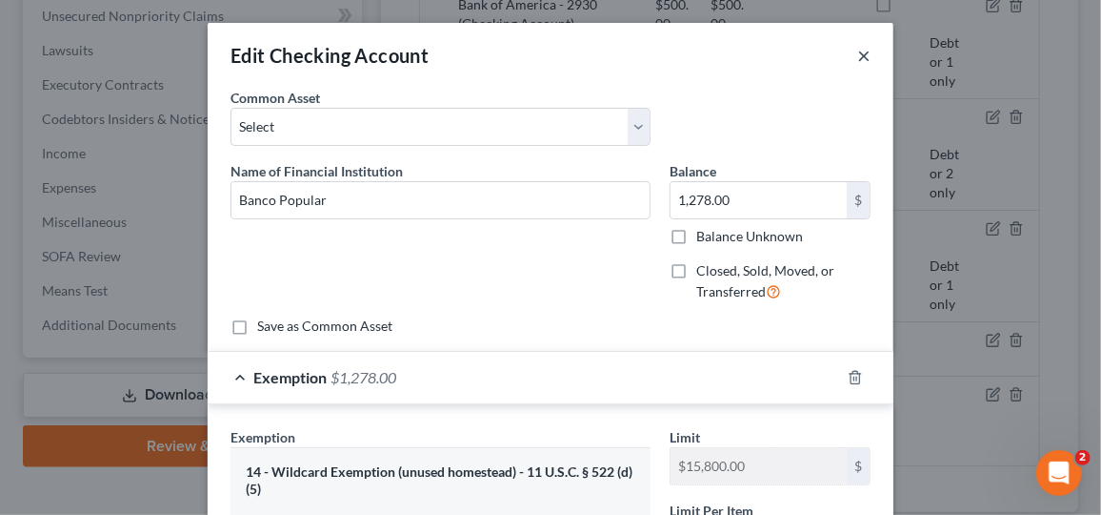
click at [858, 58] on button "×" at bounding box center [864, 55] width 13 height 23
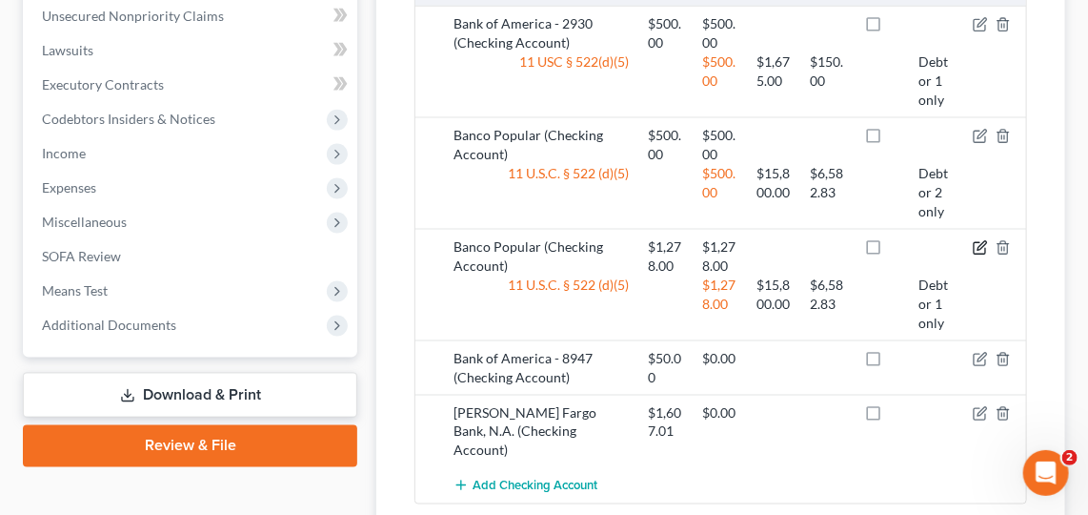
click at [980, 240] on icon "button" at bounding box center [980, 247] width 15 height 15
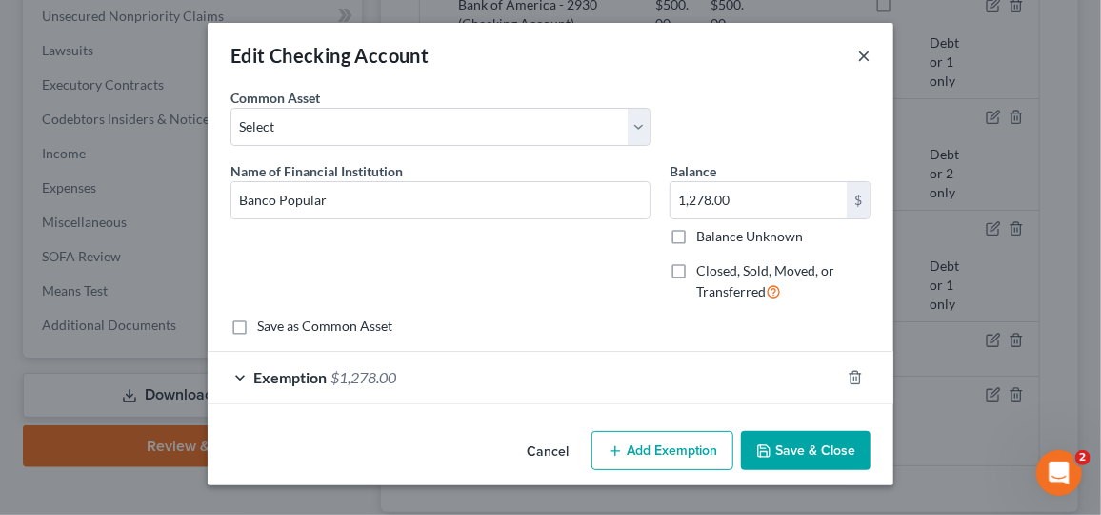
click at [867, 52] on button "×" at bounding box center [864, 55] width 13 height 23
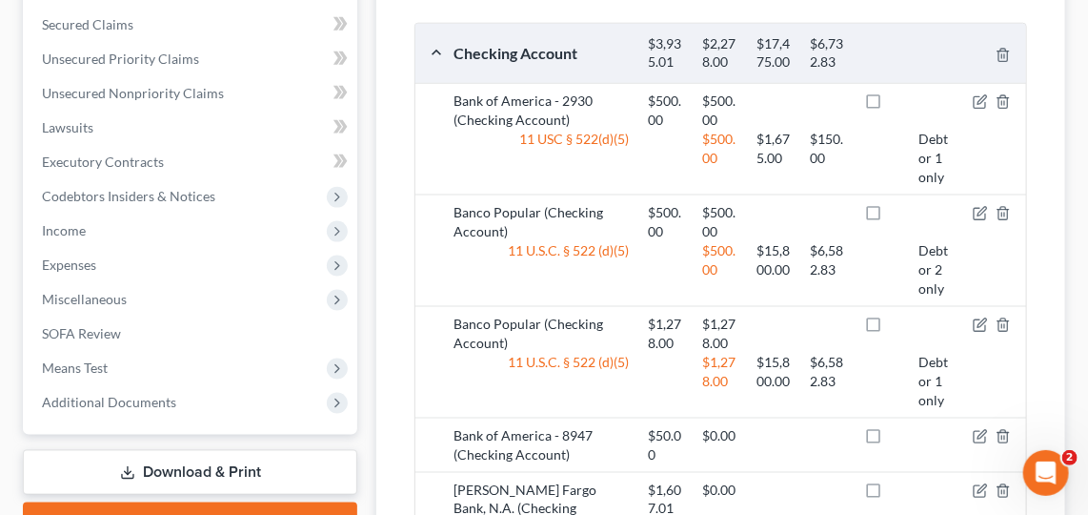
scroll to position [774, 0]
click at [975, 320] on icon "button" at bounding box center [979, 325] width 11 height 11
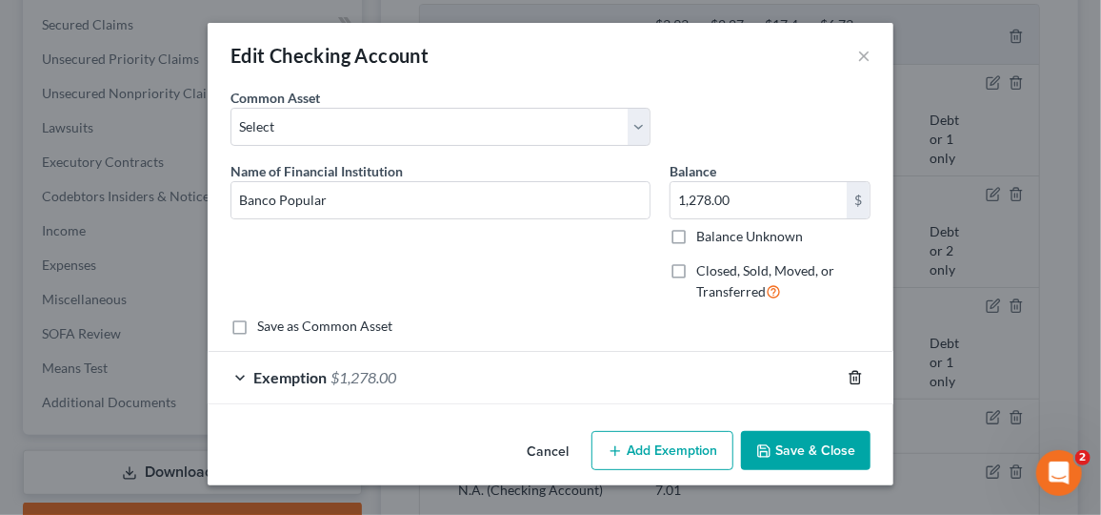
click at [855, 376] on line "button" at bounding box center [855, 378] width 0 height 4
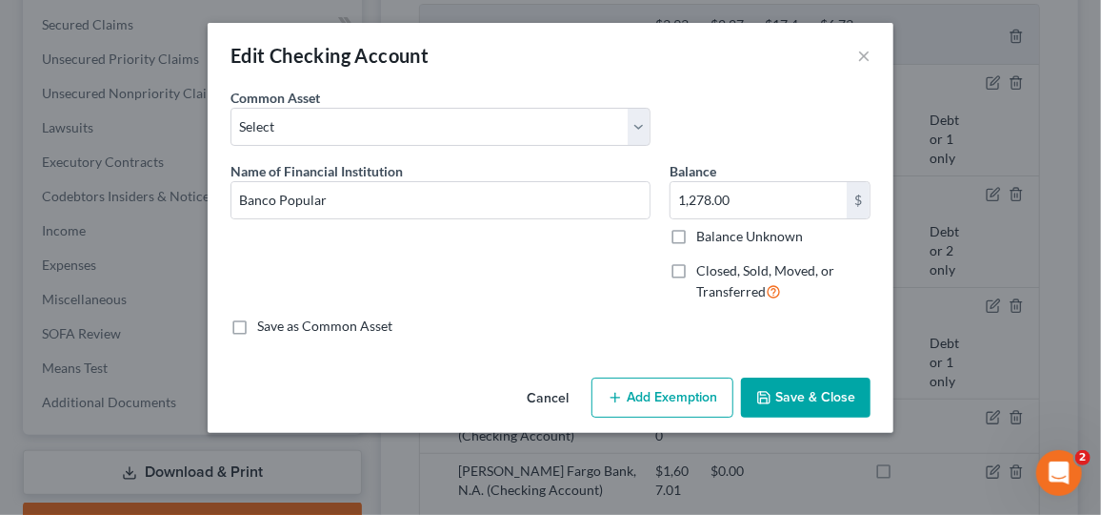
click at [813, 394] on button "Save & Close" at bounding box center [806, 397] width 130 height 40
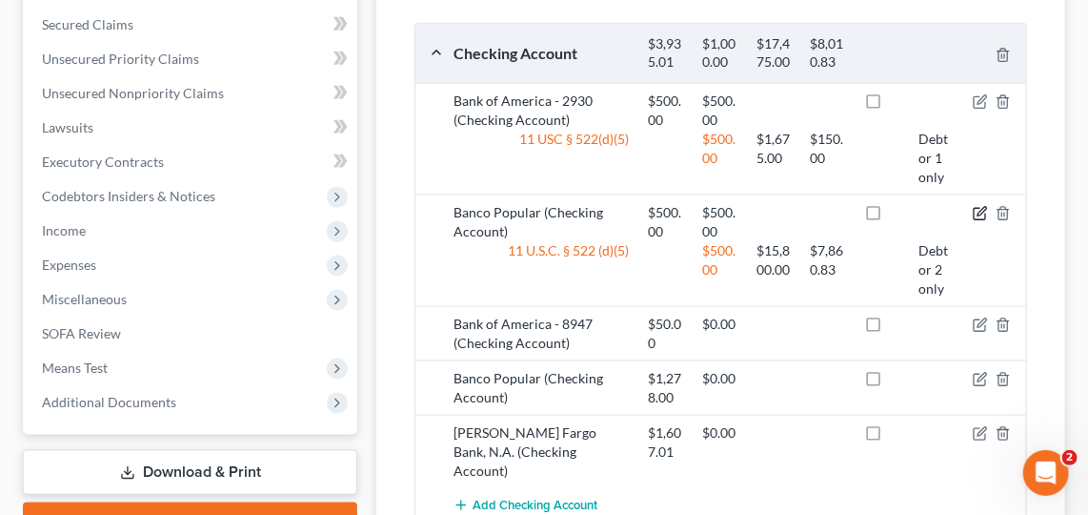
click at [978, 206] on icon "button" at bounding box center [980, 213] width 15 height 15
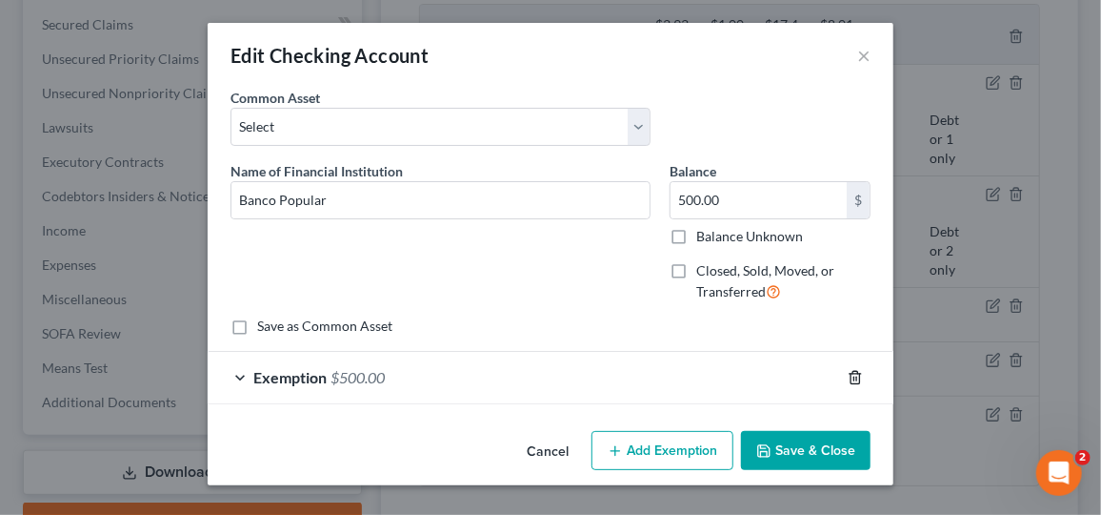
click at [857, 376] on line "button" at bounding box center [857, 378] width 0 height 4
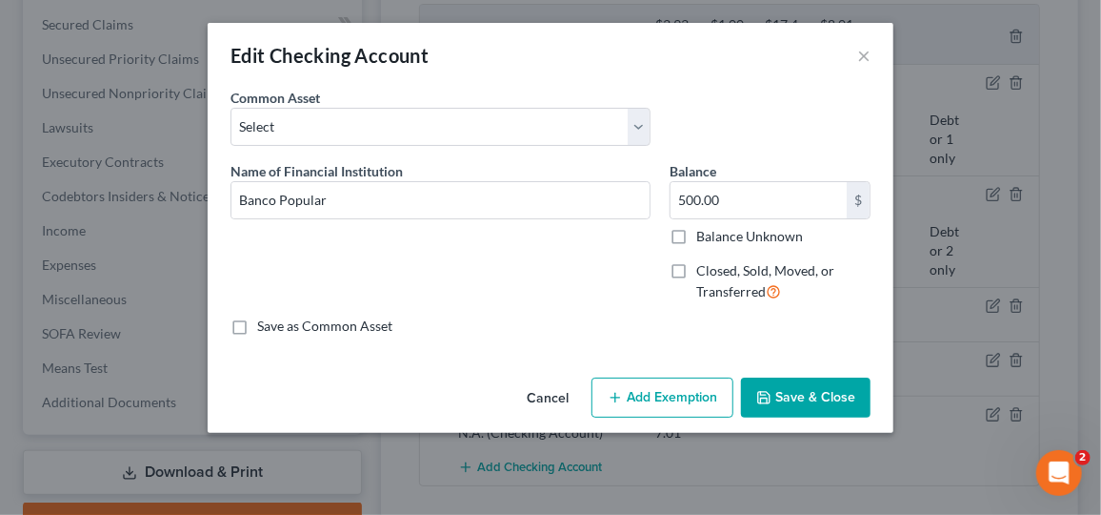
click at [794, 410] on button "Save & Close" at bounding box center [806, 397] width 130 height 40
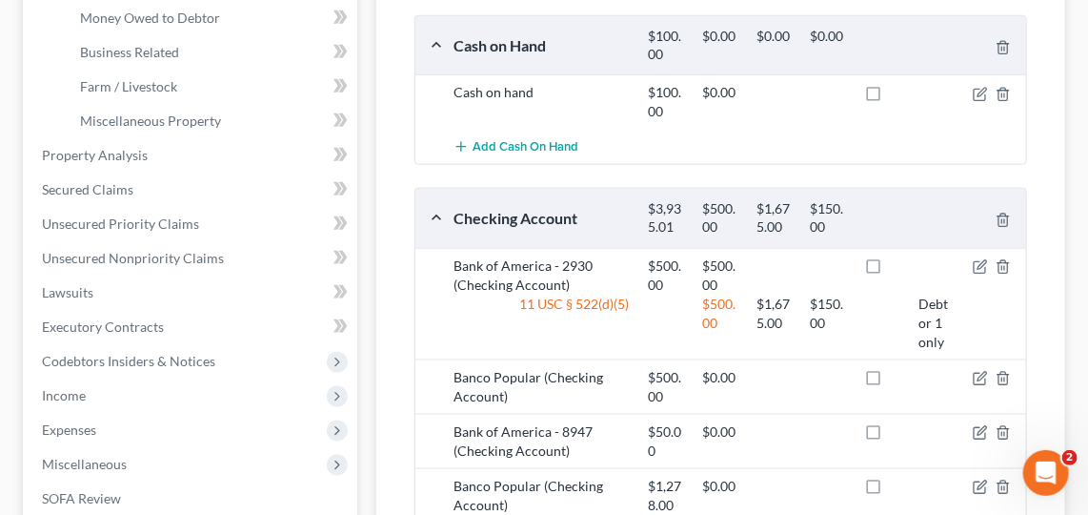
scroll to position [602, 0]
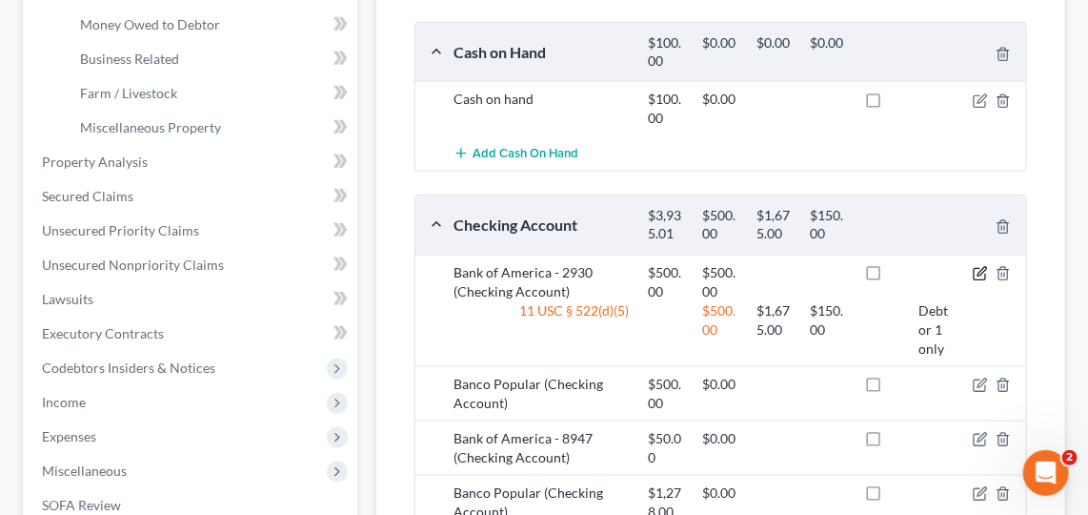
click at [977, 266] on icon "button" at bounding box center [980, 273] width 15 height 15
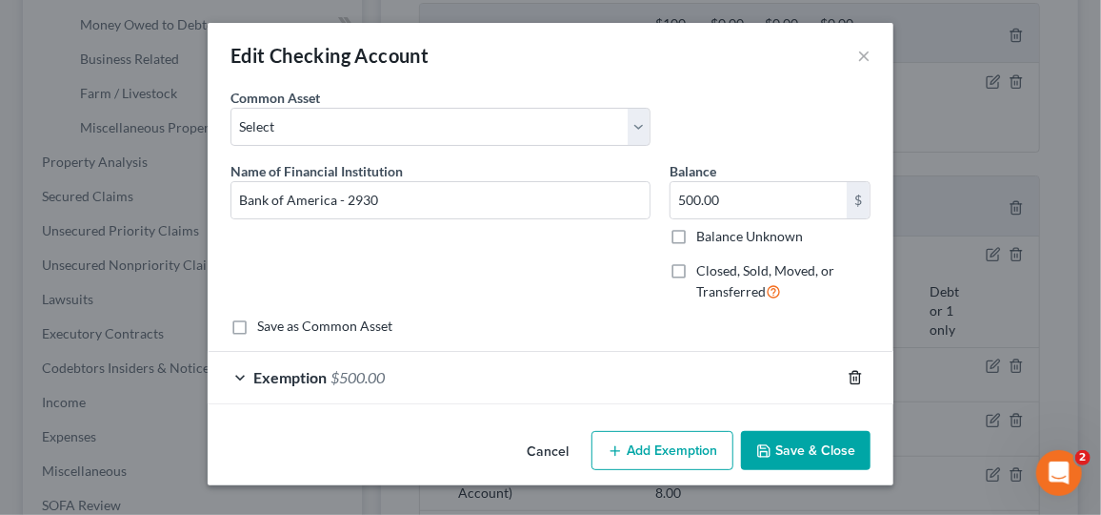
click at [853, 376] on icon "button" at bounding box center [855, 377] width 15 height 15
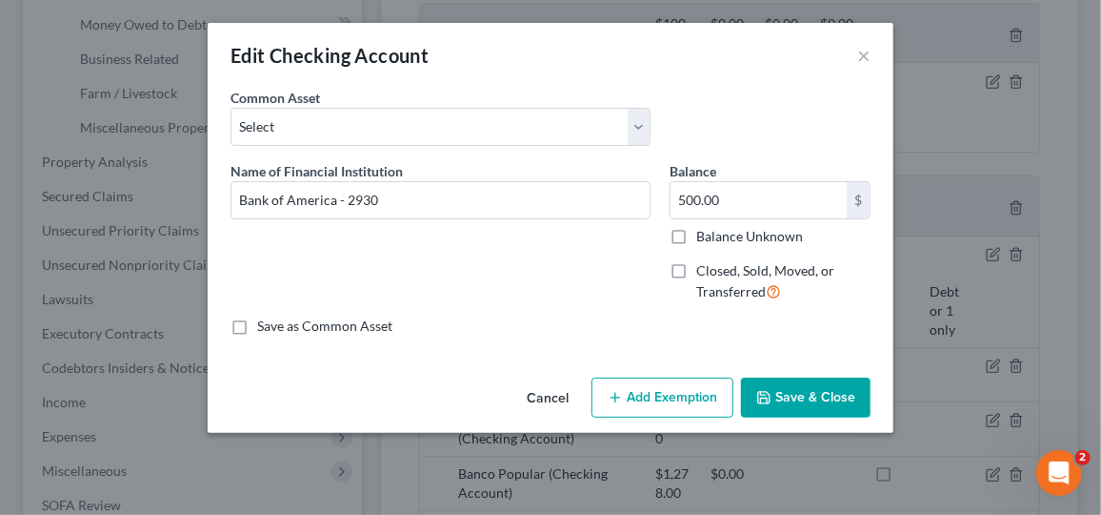
click at [837, 401] on button "Save & Close" at bounding box center [806, 397] width 130 height 40
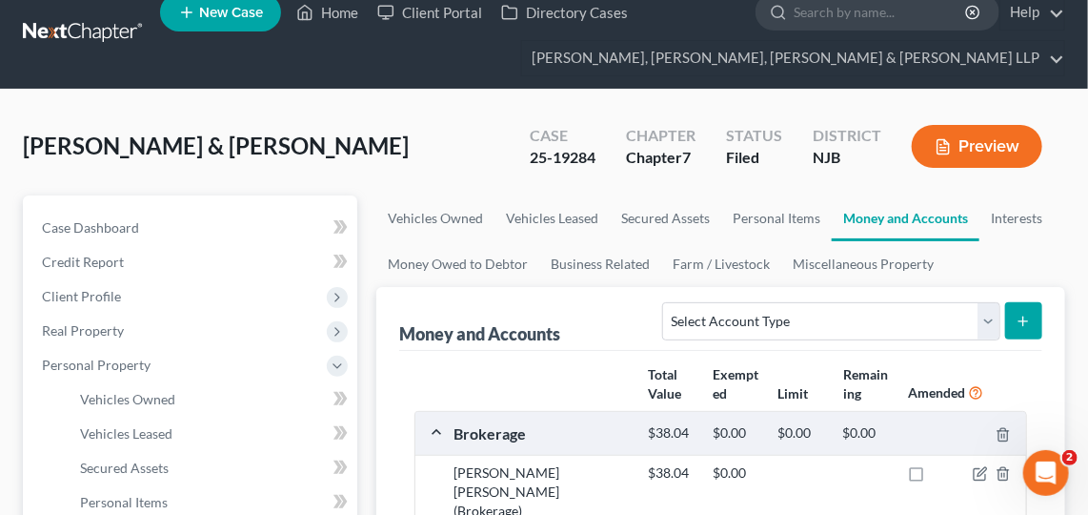
scroll to position [0, 0]
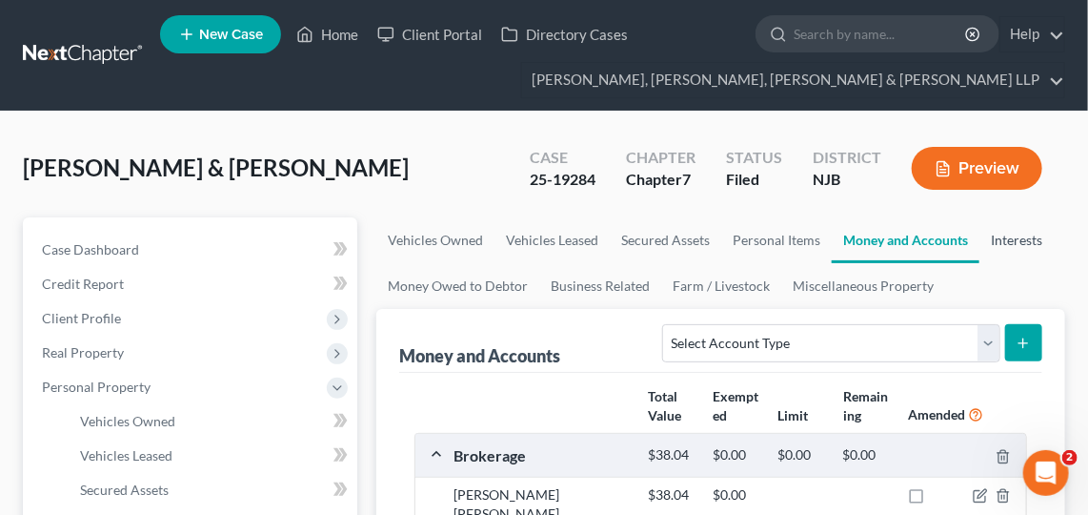
click at [1025, 241] on link "Interests" at bounding box center [1017, 240] width 74 height 46
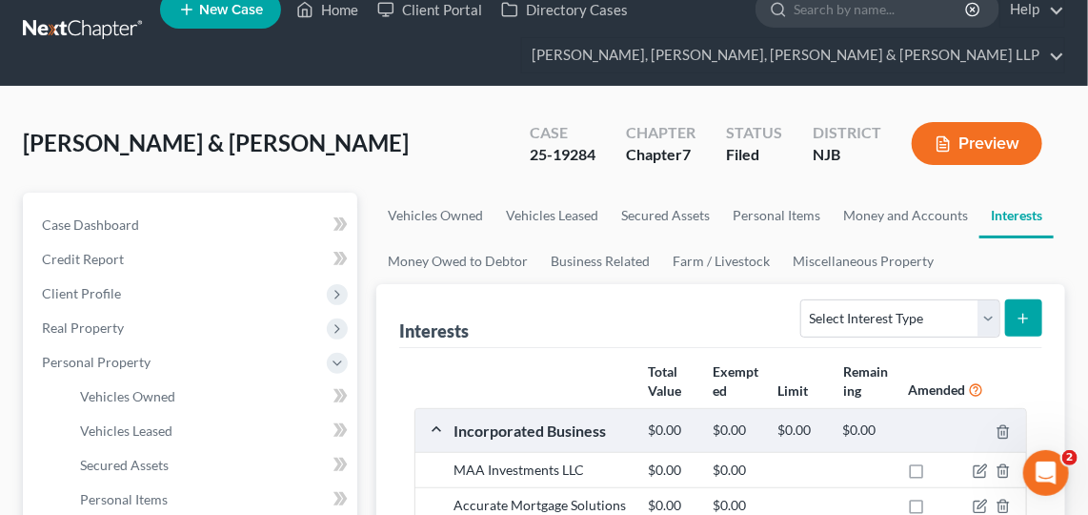
scroll to position [25, 0]
click at [485, 279] on link "Money Owed to Debtor" at bounding box center [457, 261] width 163 height 46
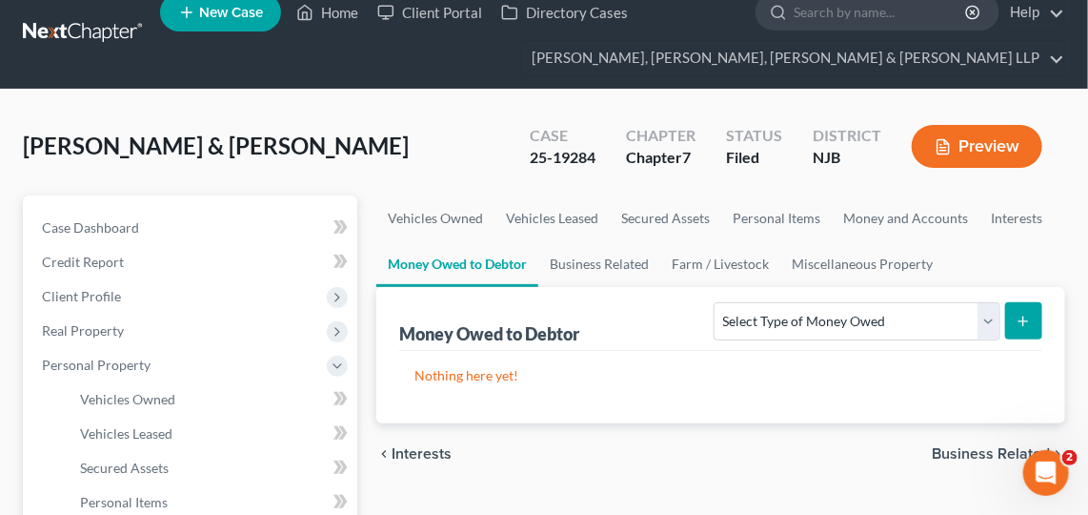
scroll to position [9, 0]
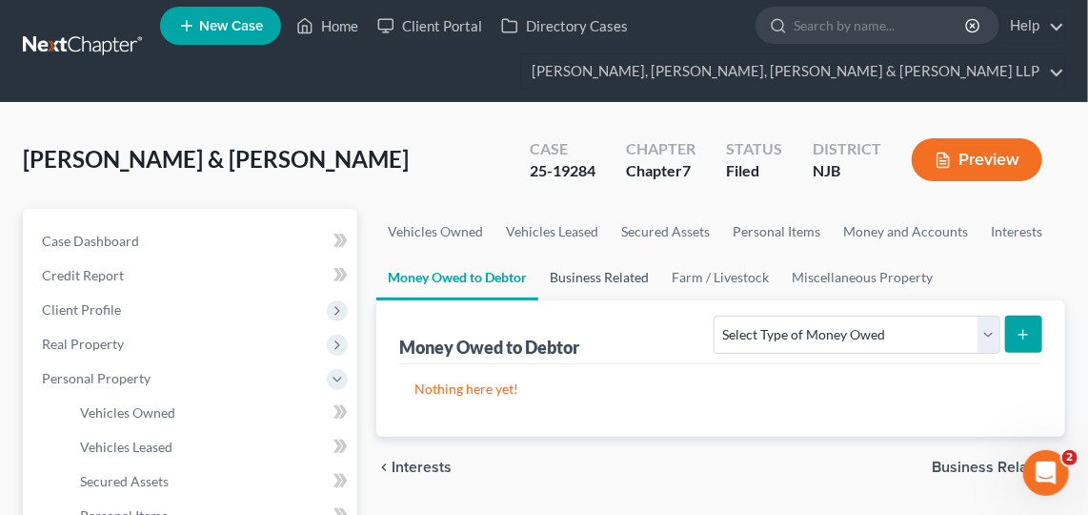
click at [616, 268] on link "Business Related" at bounding box center [599, 277] width 122 height 46
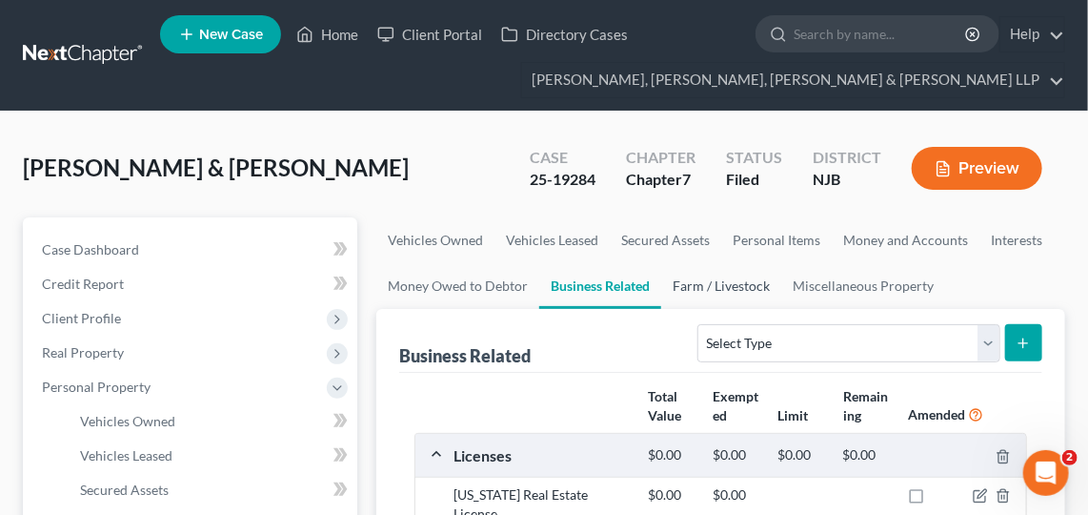
click at [747, 294] on link "Farm / Livestock" at bounding box center [721, 286] width 120 height 46
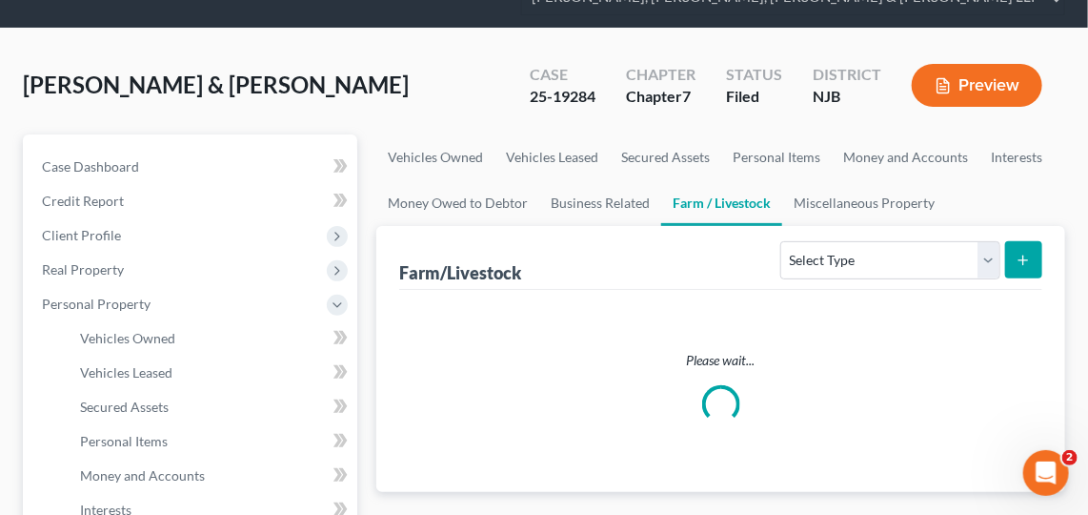
scroll to position [124, 0]
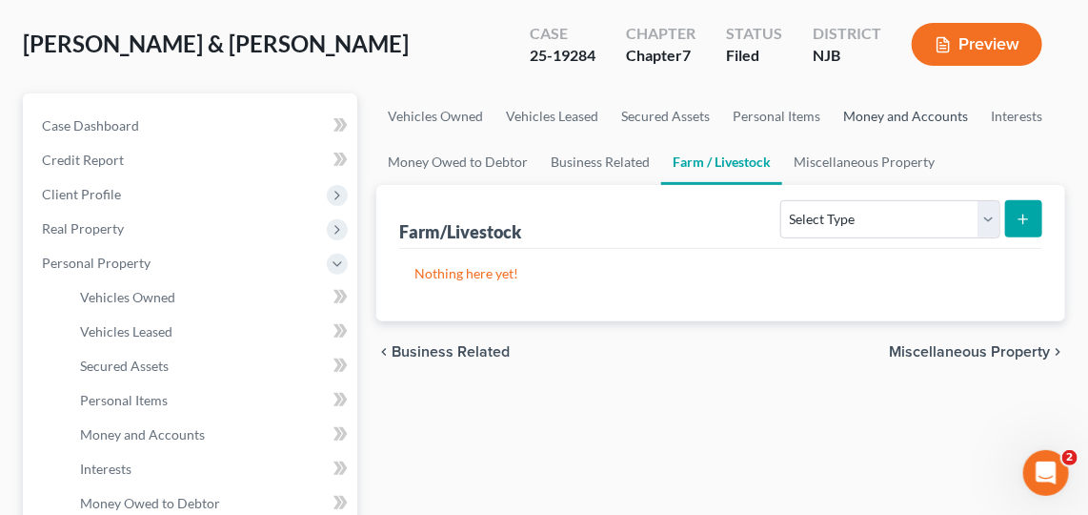
click at [895, 134] on link "Money and Accounts" at bounding box center [906, 116] width 148 height 46
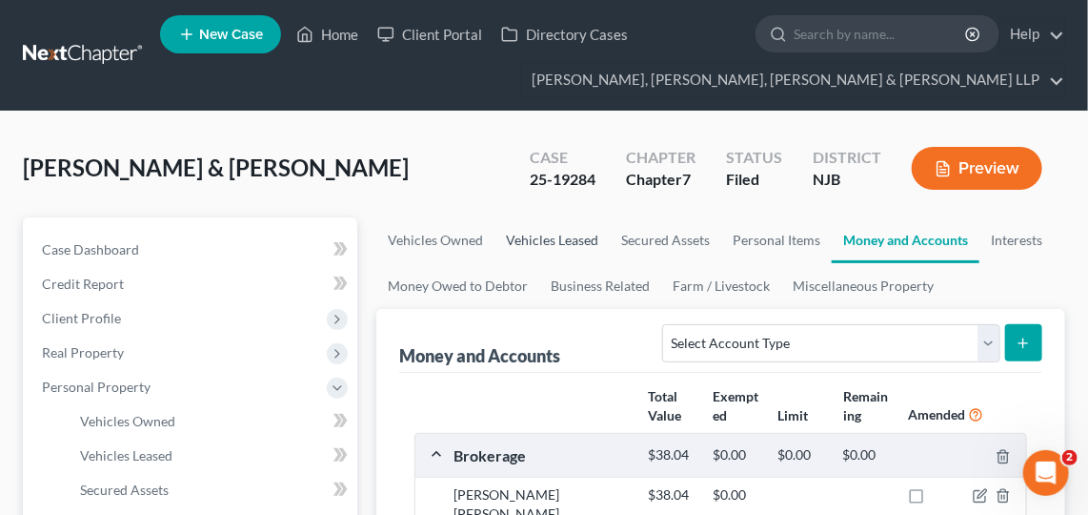
click at [568, 240] on link "Vehicles Leased" at bounding box center [552, 240] width 115 height 46
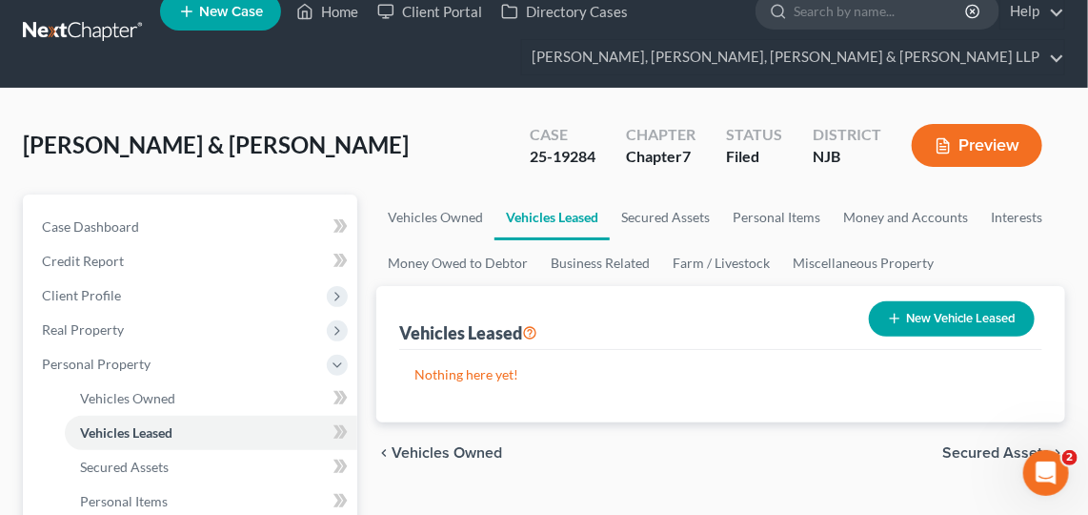
scroll to position [26, 0]
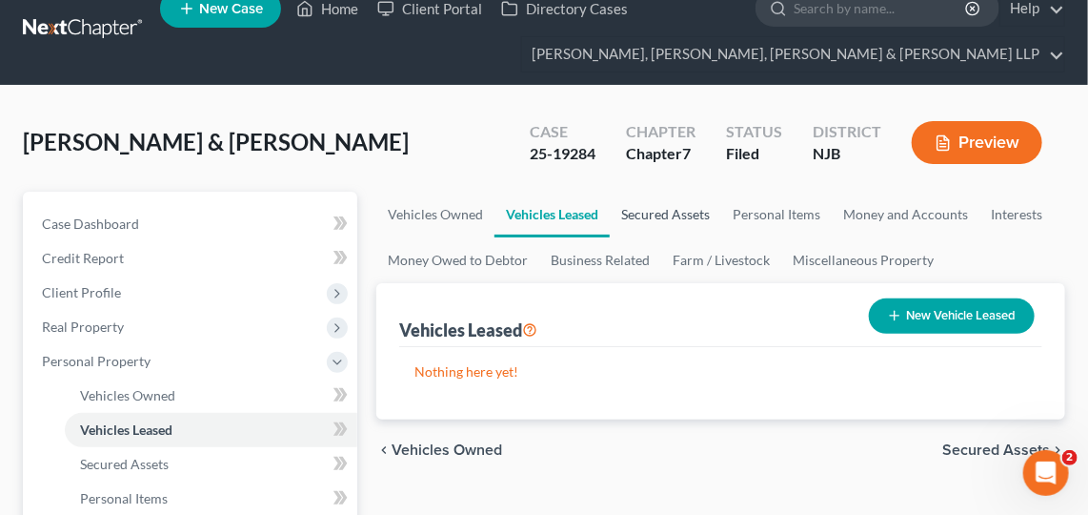
click at [661, 209] on link "Secured Assets" at bounding box center [665, 215] width 111 height 46
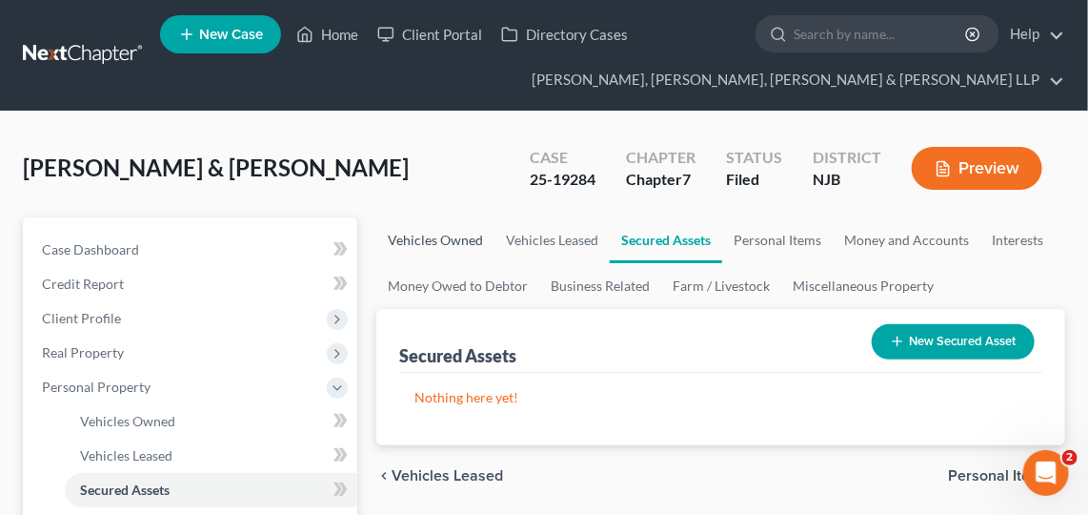
click at [425, 259] on link "Vehicles Owned" at bounding box center [435, 240] width 118 height 46
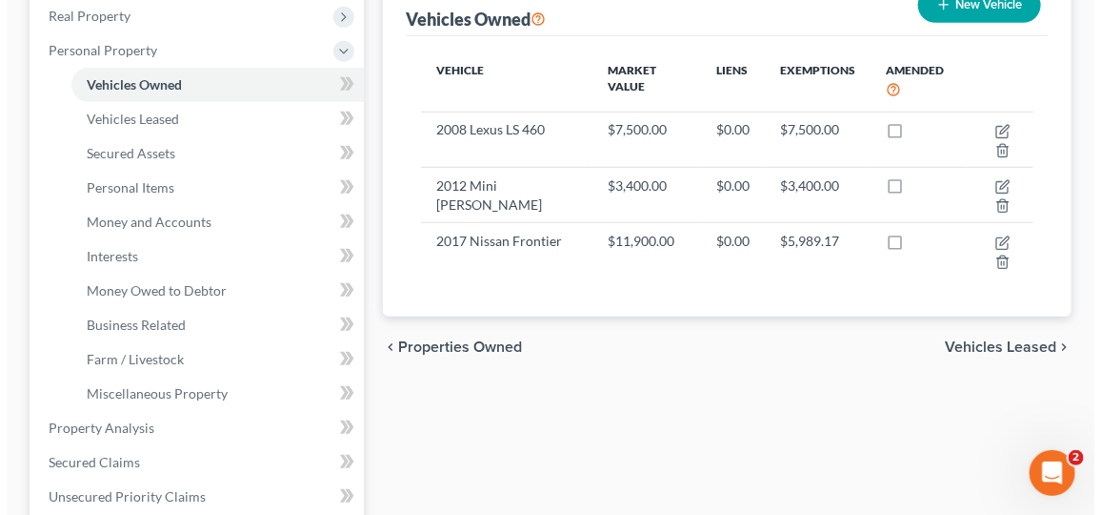
scroll to position [316, 0]
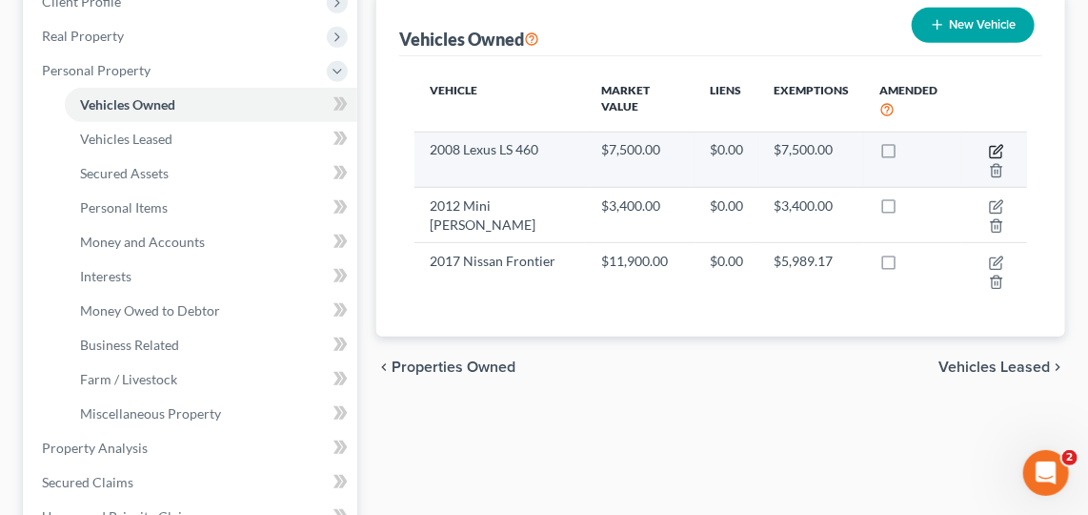
click at [1000, 145] on icon "button" at bounding box center [998, 149] width 9 height 9
select select "0"
select select "18"
select select "2"
select select "0"
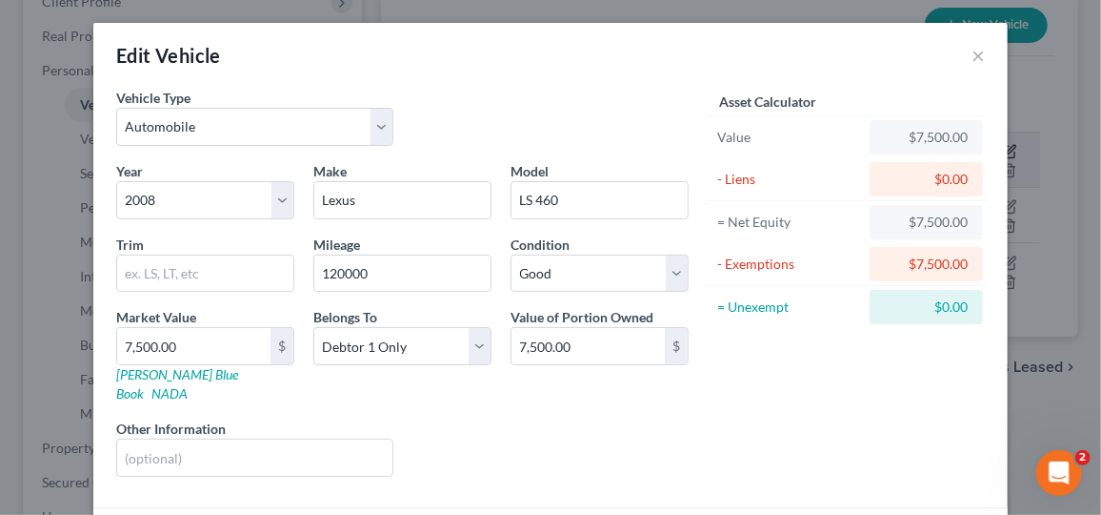
scroll to position [177, 0]
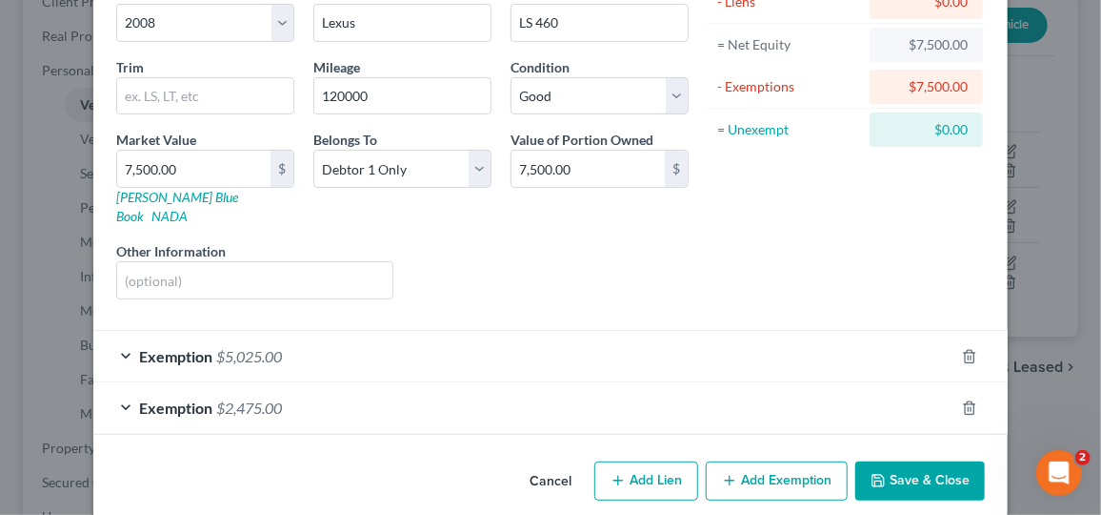
click at [523, 404] on div "Exemption $2,475.00" at bounding box center [523, 407] width 861 height 51
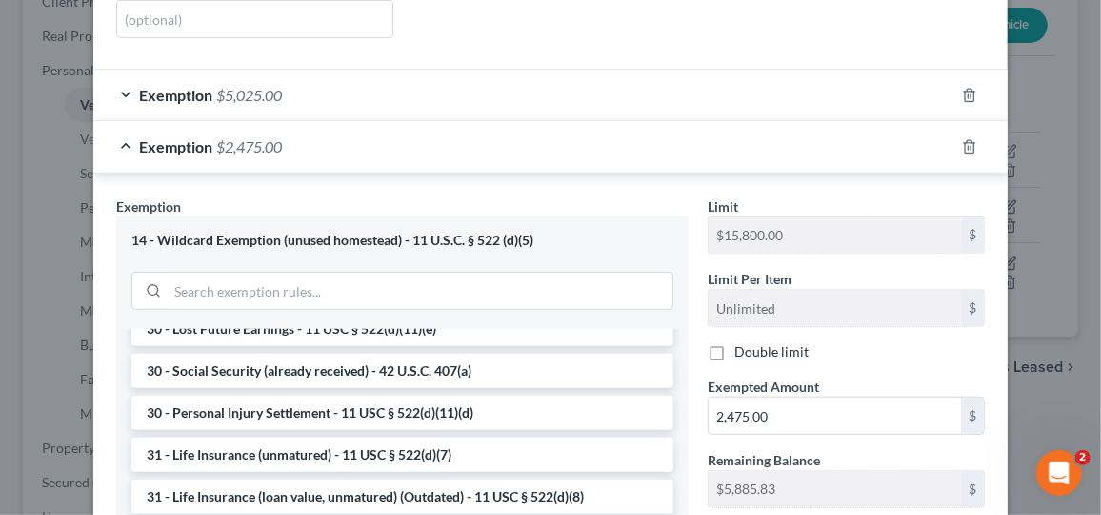
scroll to position [1301, 0]
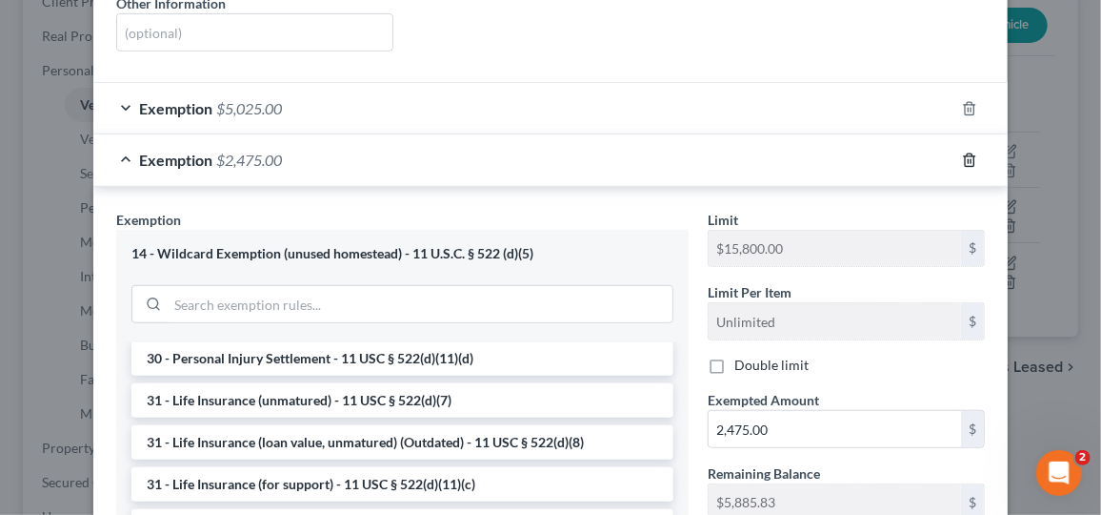
click at [969, 159] on line "button" at bounding box center [969, 161] width 0 height 4
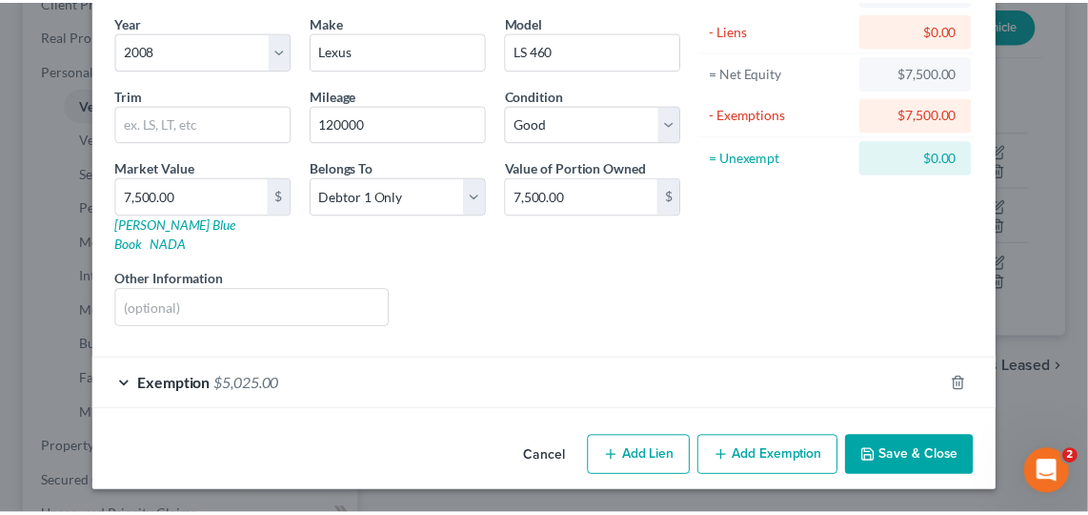
scroll to position [126, 0]
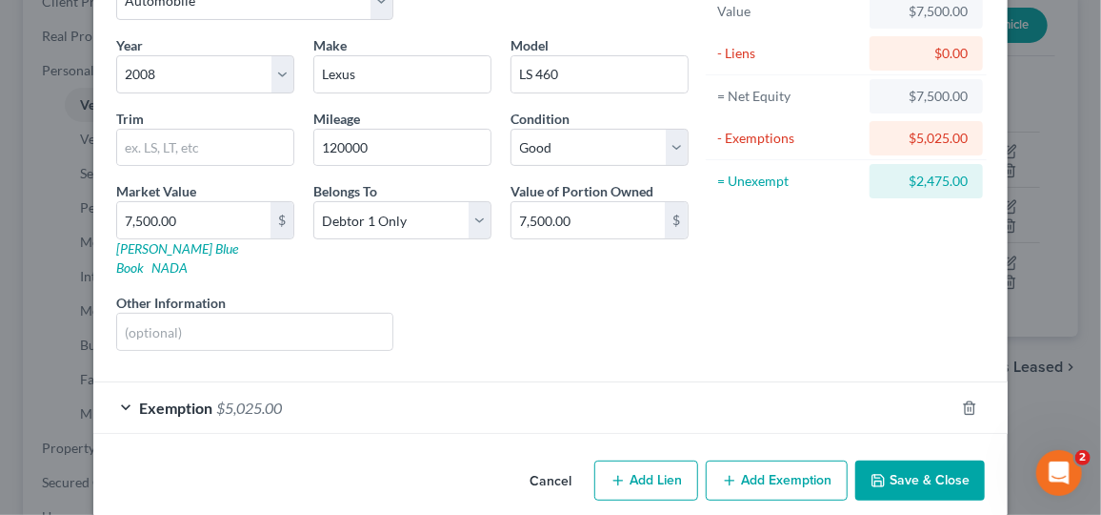
click at [885, 467] on button "Save & Close" at bounding box center [921, 480] width 130 height 40
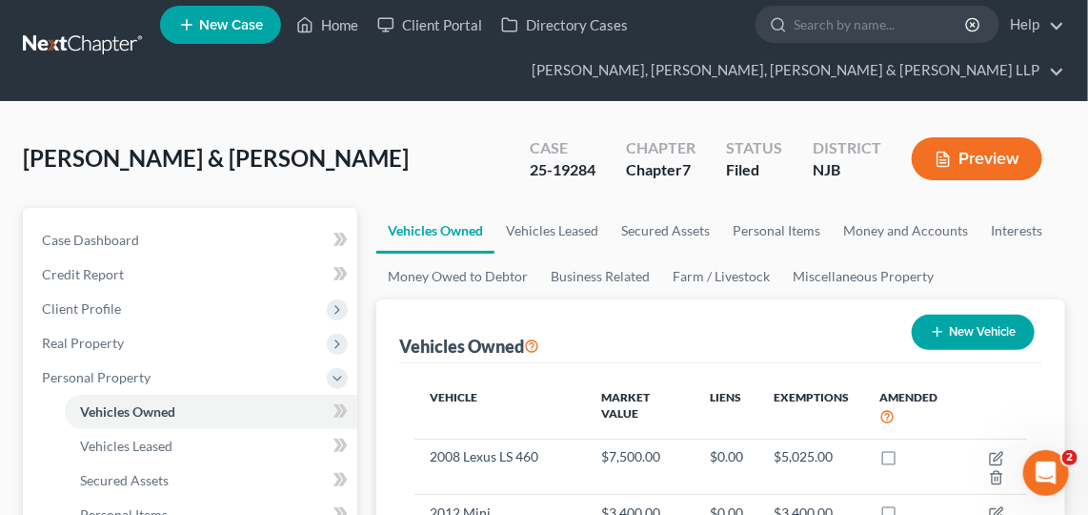
scroll to position [4, 0]
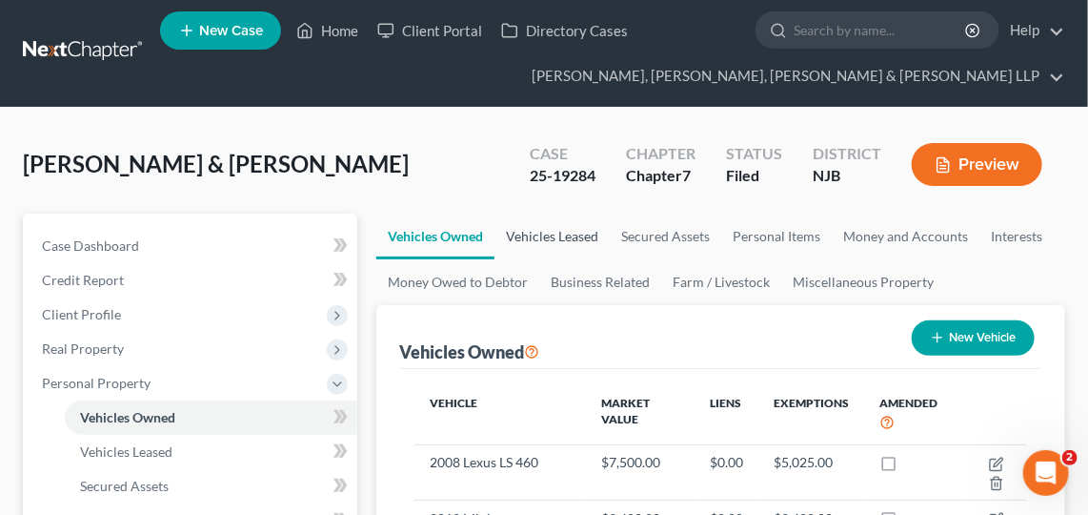
click at [550, 232] on link "Vehicles Leased" at bounding box center [552, 236] width 115 height 46
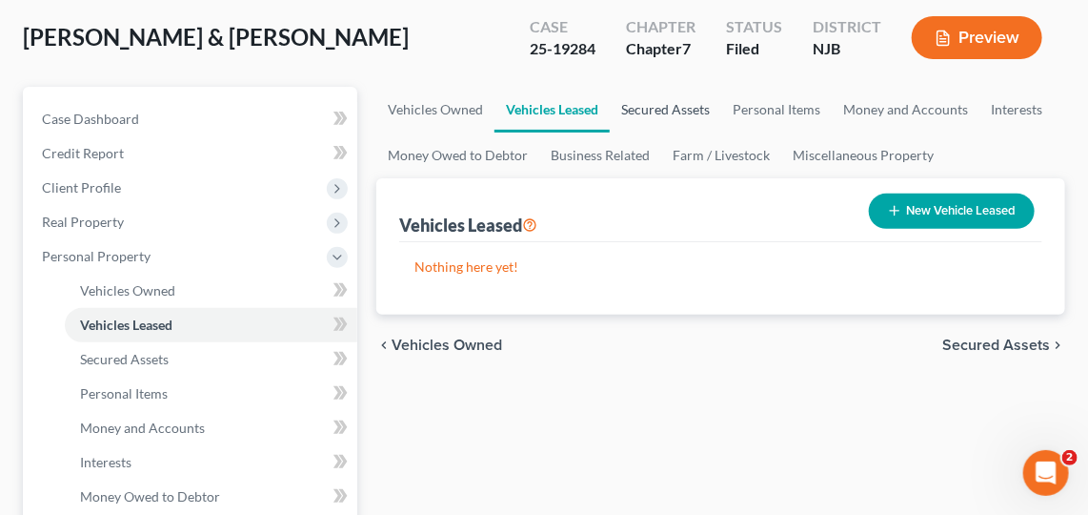
click at [663, 90] on link "Secured Assets" at bounding box center [665, 110] width 111 height 46
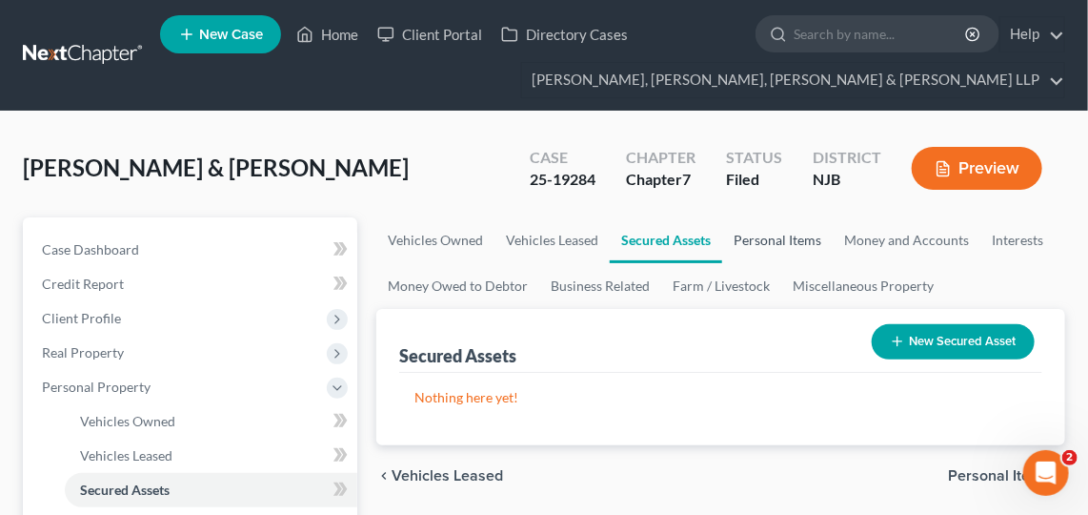
click at [791, 232] on link "Personal Items" at bounding box center [777, 240] width 111 height 46
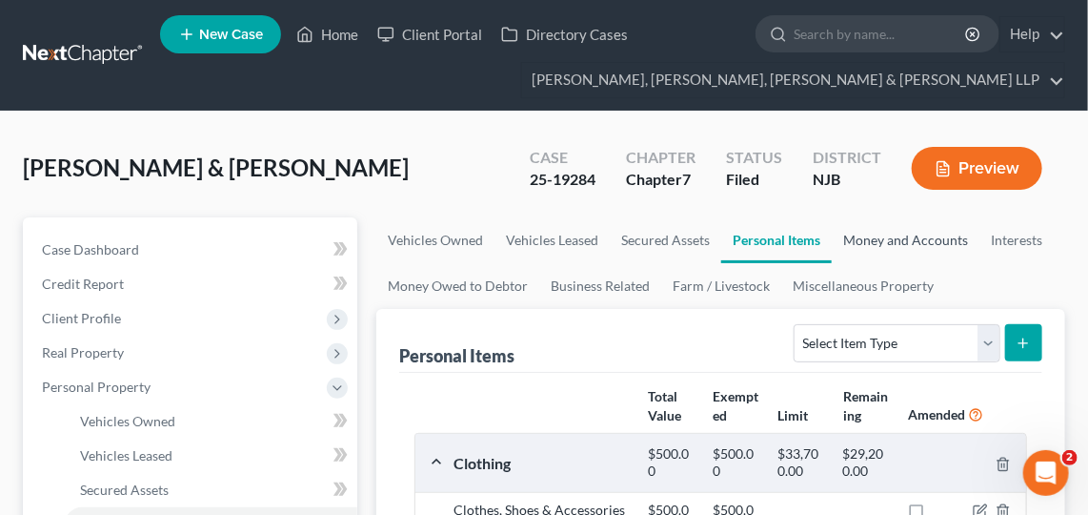
click at [876, 240] on link "Money and Accounts" at bounding box center [906, 240] width 148 height 46
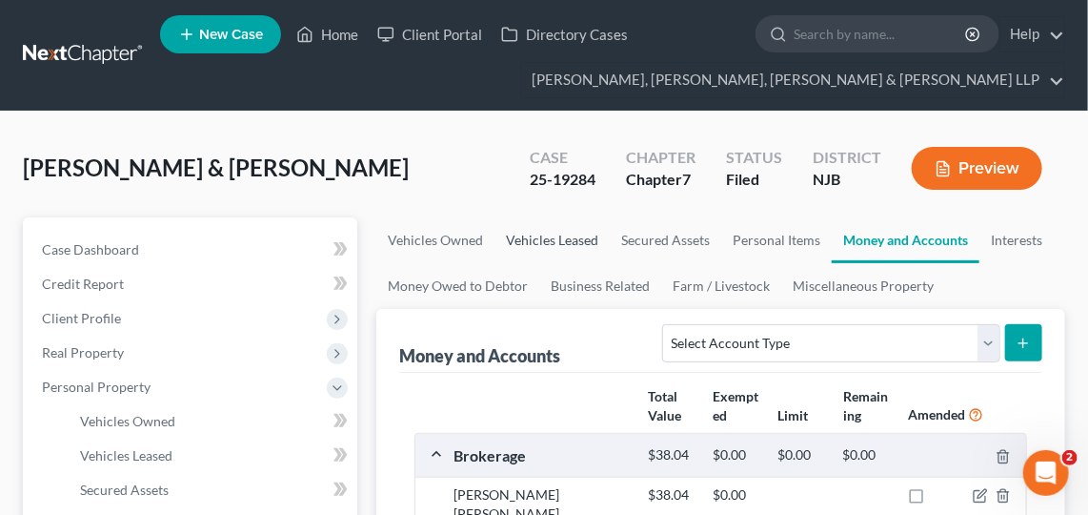
click at [542, 246] on link "Vehicles Leased" at bounding box center [552, 240] width 115 height 46
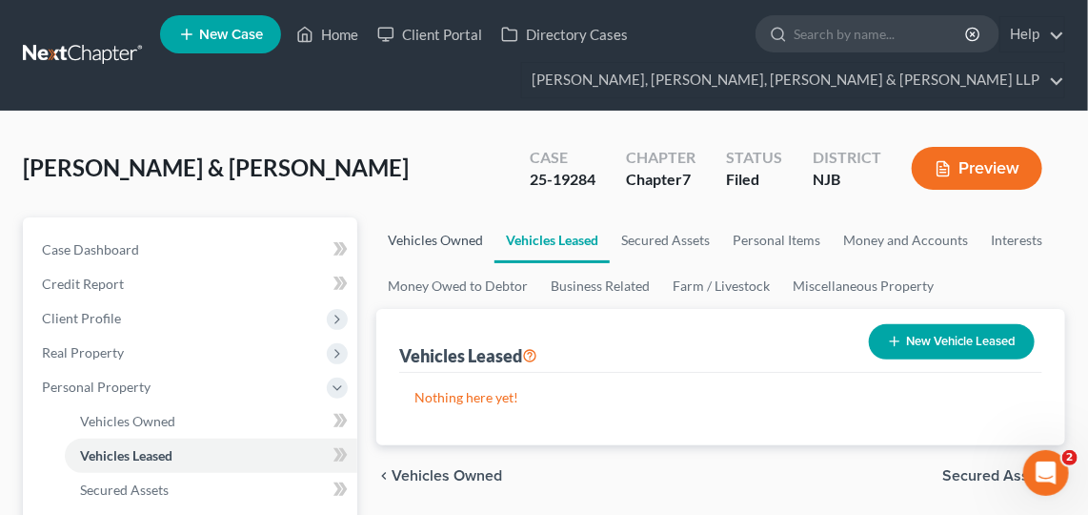
click at [435, 245] on link "Vehicles Owned" at bounding box center [435, 240] width 118 height 46
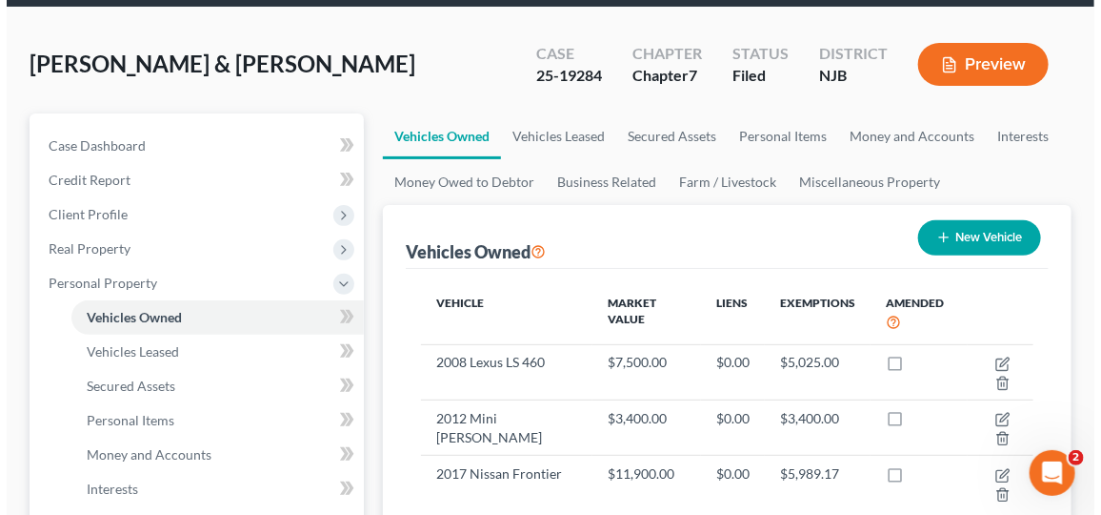
scroll to position [109, 0]
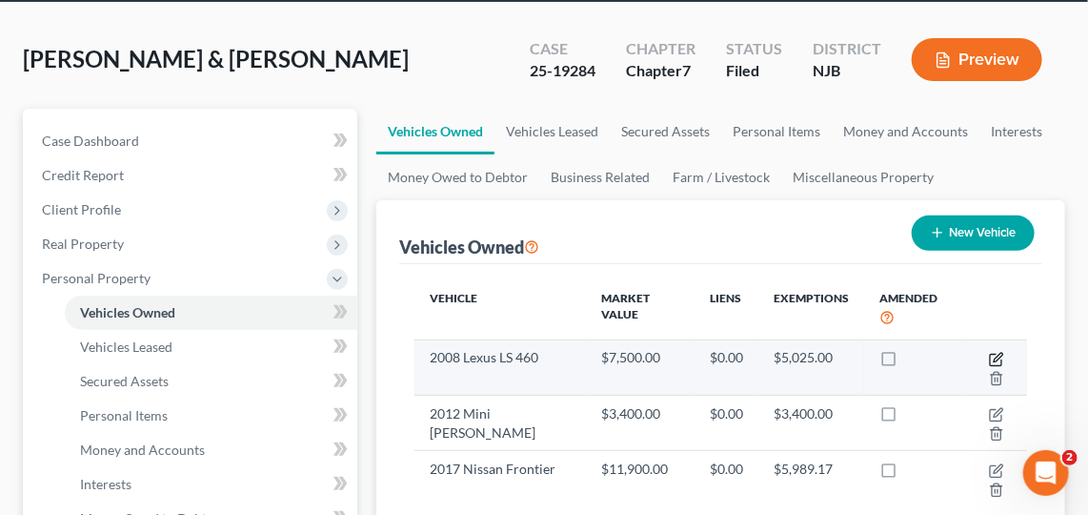
click at [998, 354] on icon "button" at bounding box center [996, 359] width 15 height 15
select select "0"
select select "18"
select select "2"
select select "0"
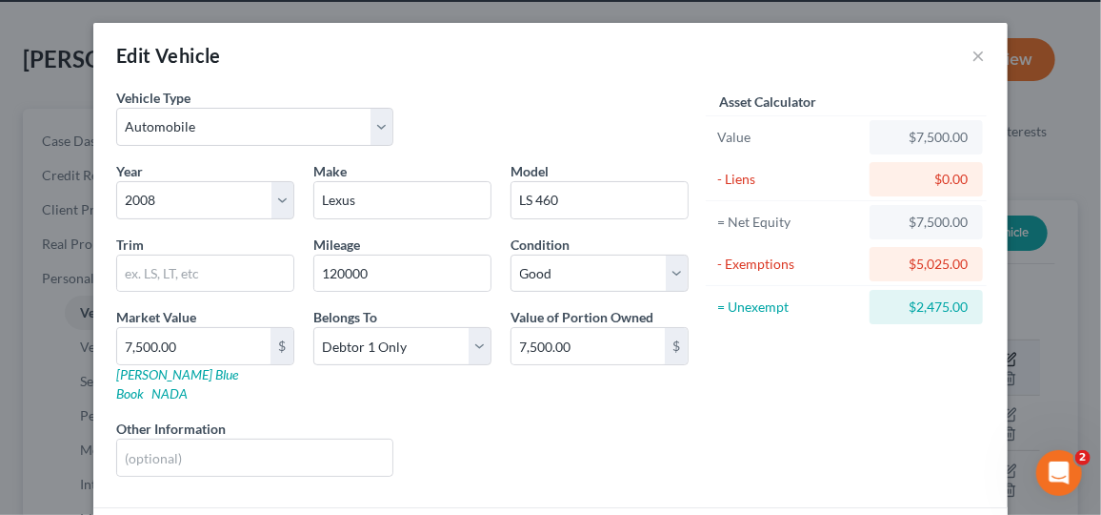
scroll to position [126, 0]
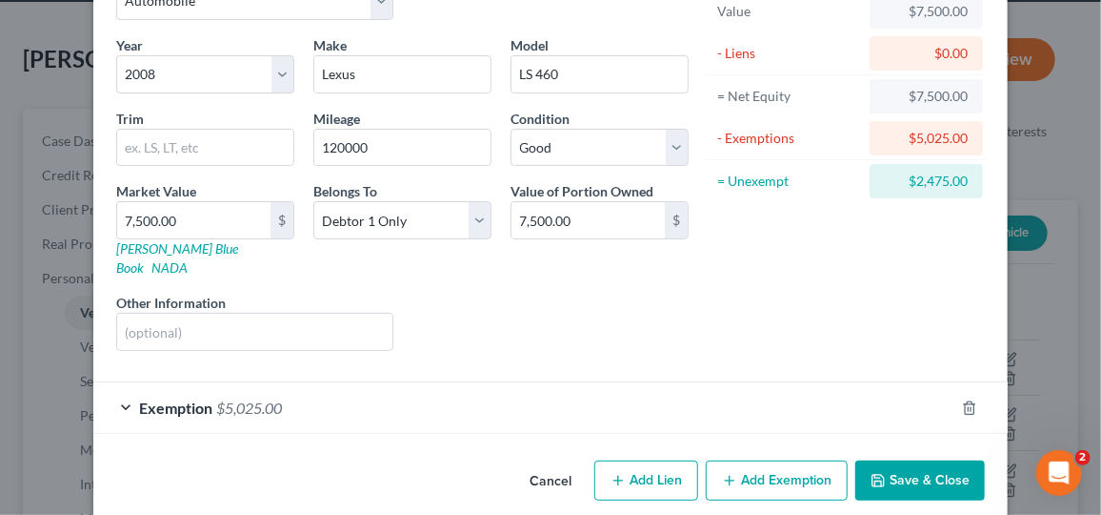
click at [775, 460] on button "Add Exemption" at bounding box center [777, 480] width 142 height 40
select select "2"
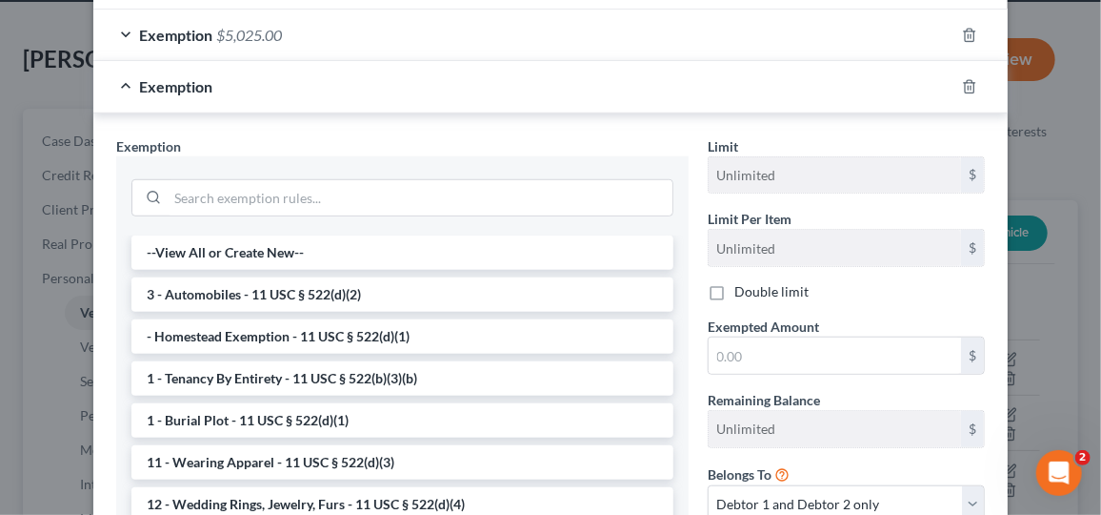
scroll to position [511, 0]
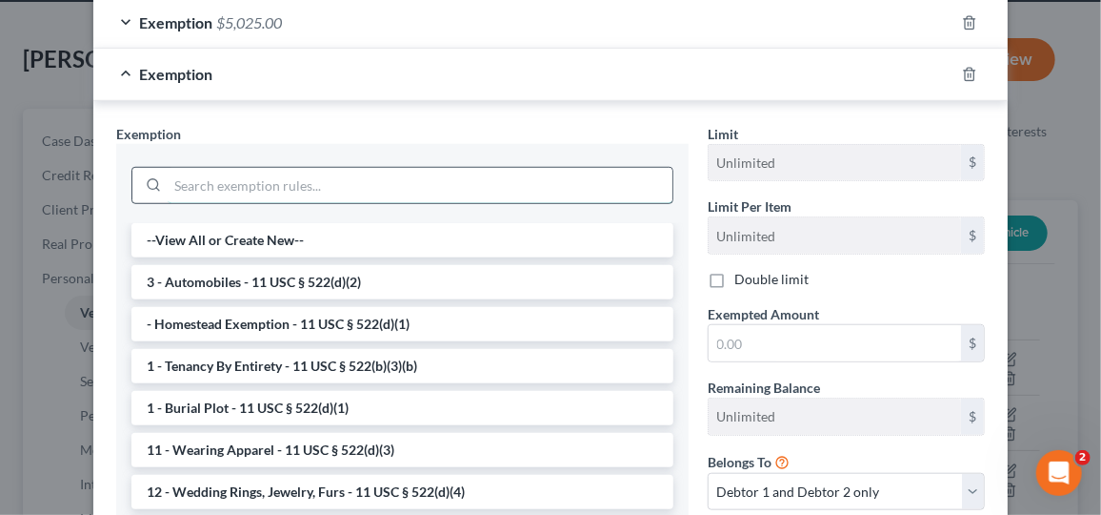
click at [507, 168] on input "search" at bounding box center [420, 186] width 505 height 36
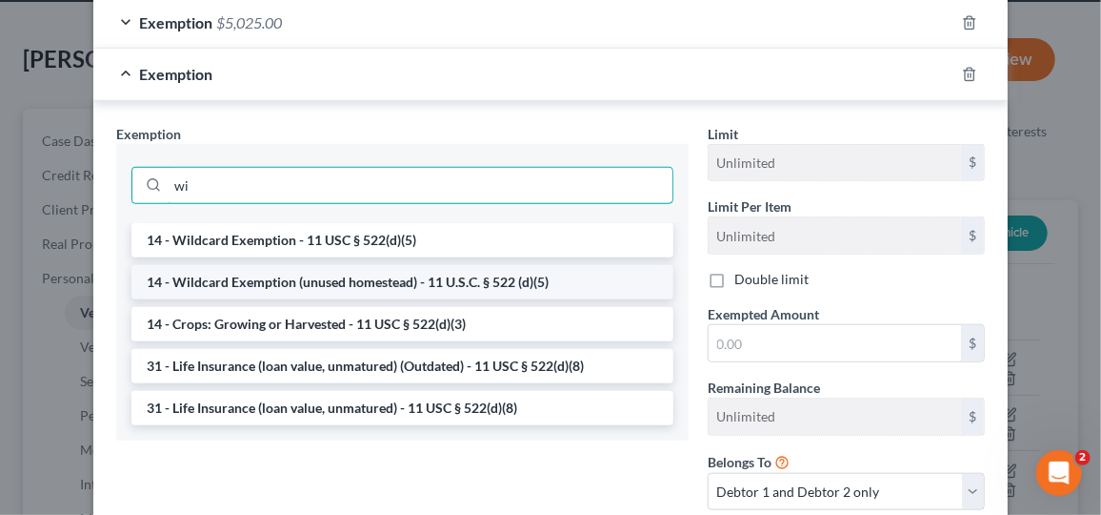
type input "wi"
click at [460, 265] on li "14 - Wildcard Exemption (unused homestead) - 11 U.S.C. § 522 (d)(5)" at bounding box center [402, 282] width 542 height 34
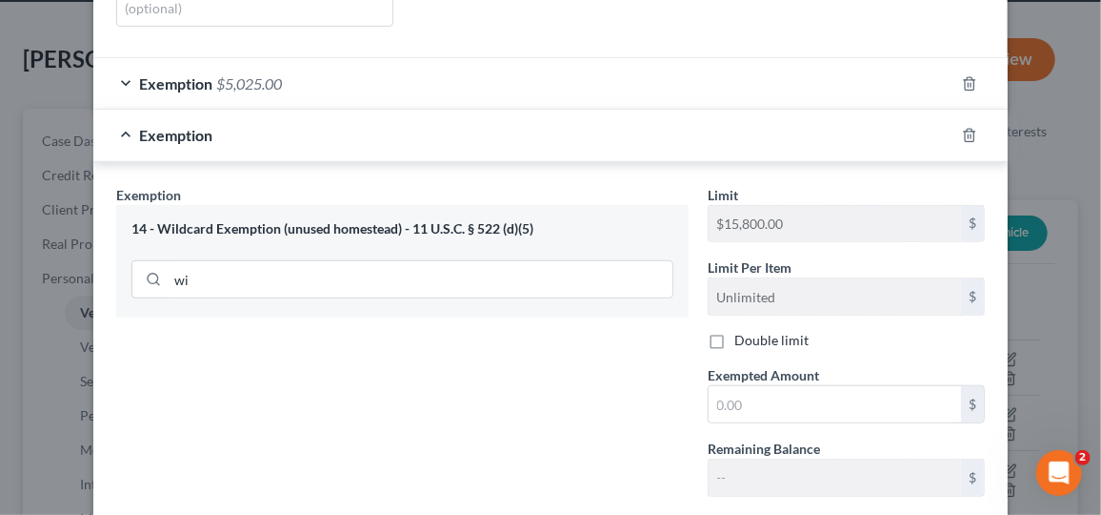
scroll to position [454, 0]
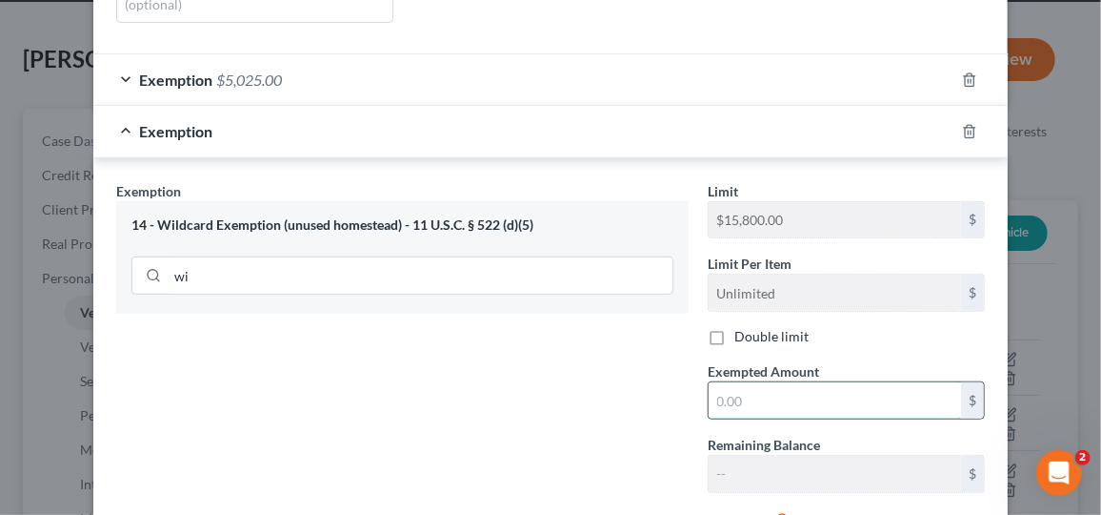
click at [755, 382] on input "text" at bounding box center [835, 400] width 253 height 36
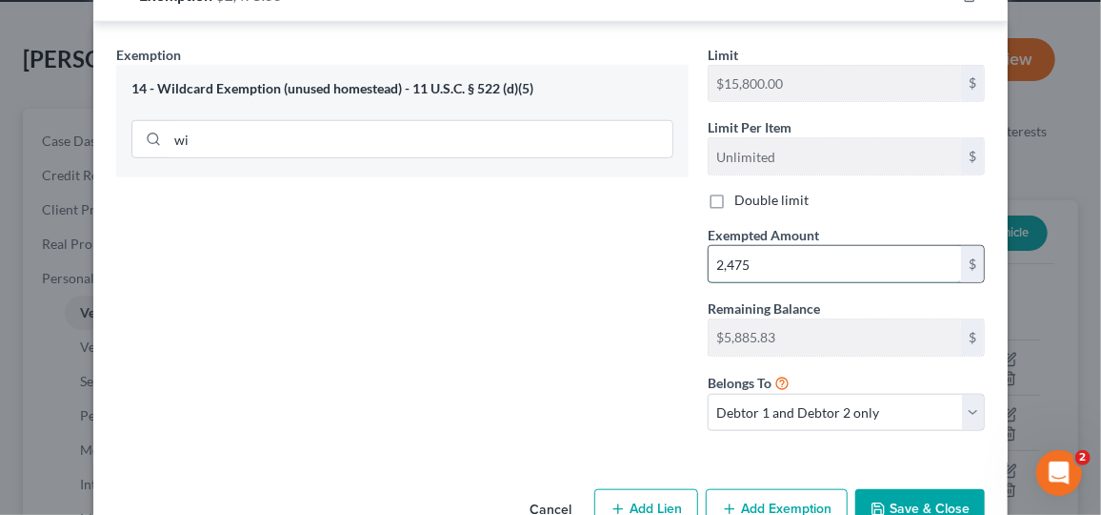
scroll to position [590, 0]
type input "2,475"
click at [1077, 410] on div "Edit Vehicle × Vehicle Type Select Automobile Truck Trailer Watercraft Aircraft…" at bounding box center [550, 257] width 1101 height 515
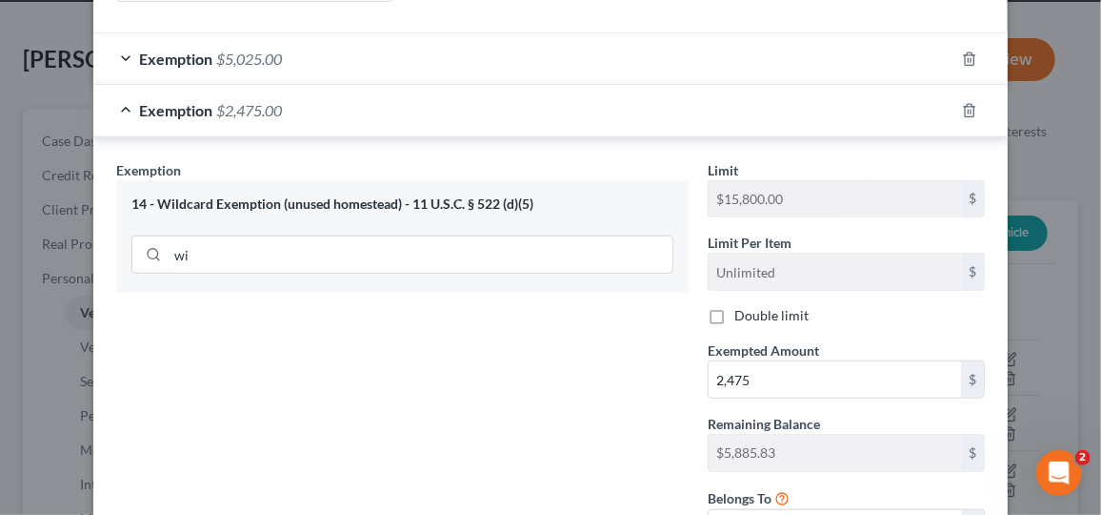
scroll to position [475, 0]
click at [735, 305] on label "Double limit" at bounding box center [772, 314] width 74 height 19
click at [742, 305] on input "Double limit" at bounding box center [748, 311] width 12 height 12
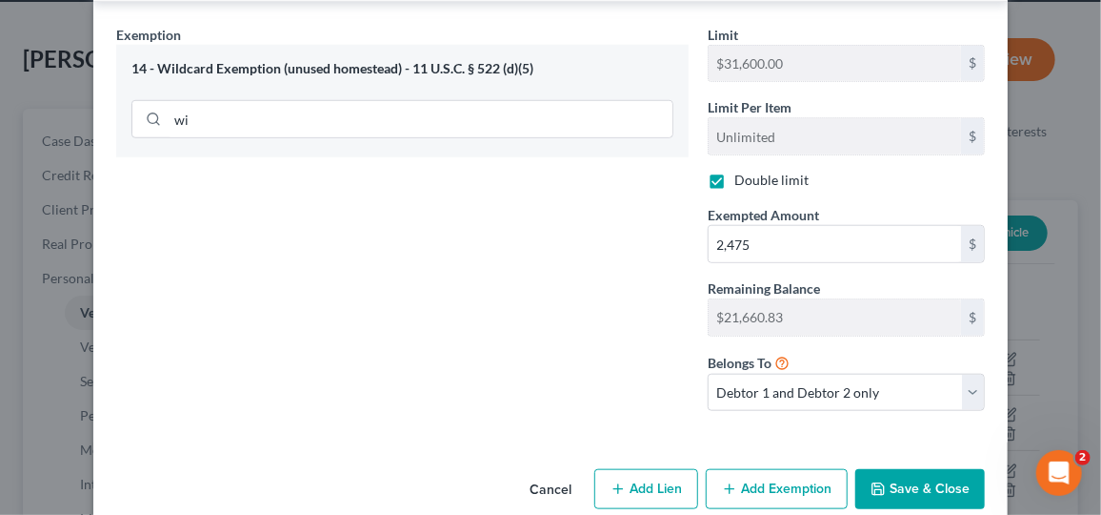
scroll to position [614, 0]
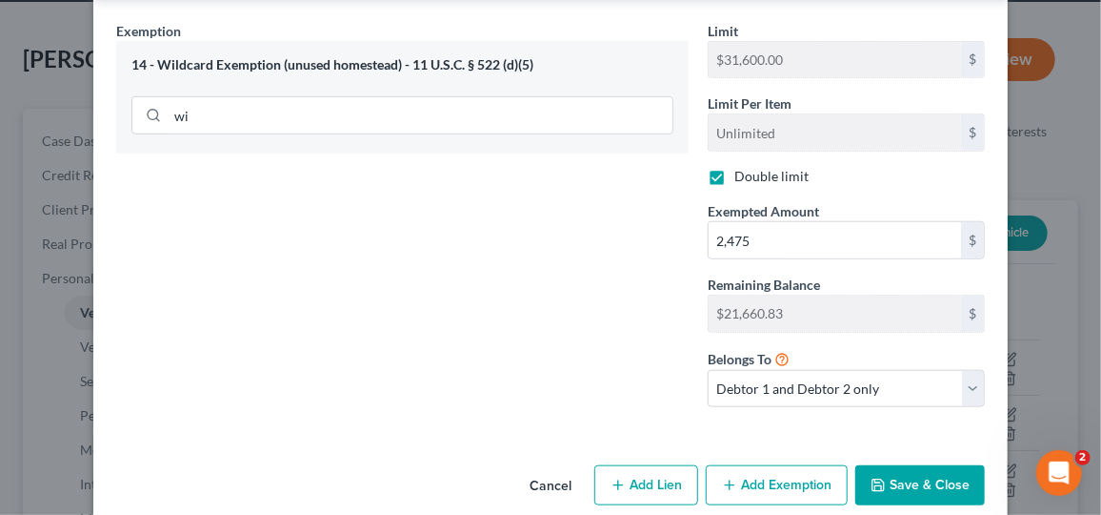
click at [735, 167] on label "Double limit" at bounding box center [772, 176] width 74 height 19
click at [742, 167] on input "Double limit" at bounding box center [748, 173] width 12 height 12
click at [735, 167] on label "Double limit" at bounding box center [772, 176] width 74 height 19
click at [742, 167] on input "Double limit" at bounding box center [748, 173] width 12 height 12
checkbox input "true"
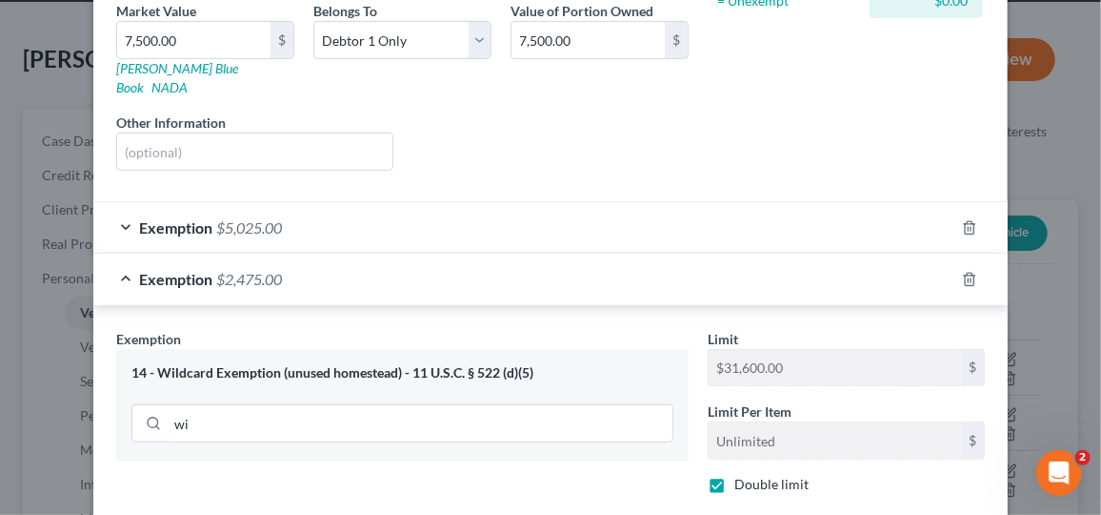
scroll to position [292, 0]
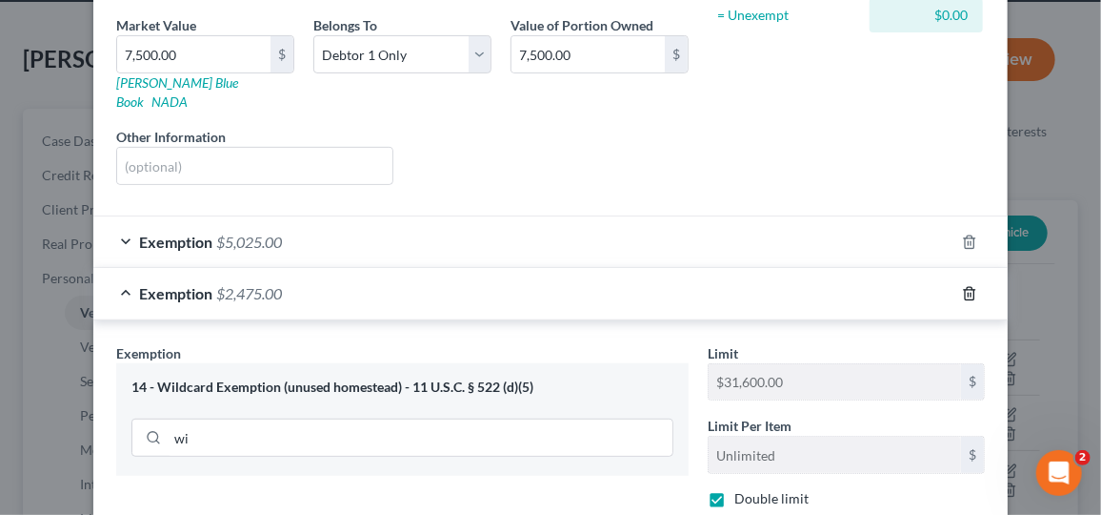
click at [971, 293] on line "button" at bounding box center [971, 295] width 0 height 4
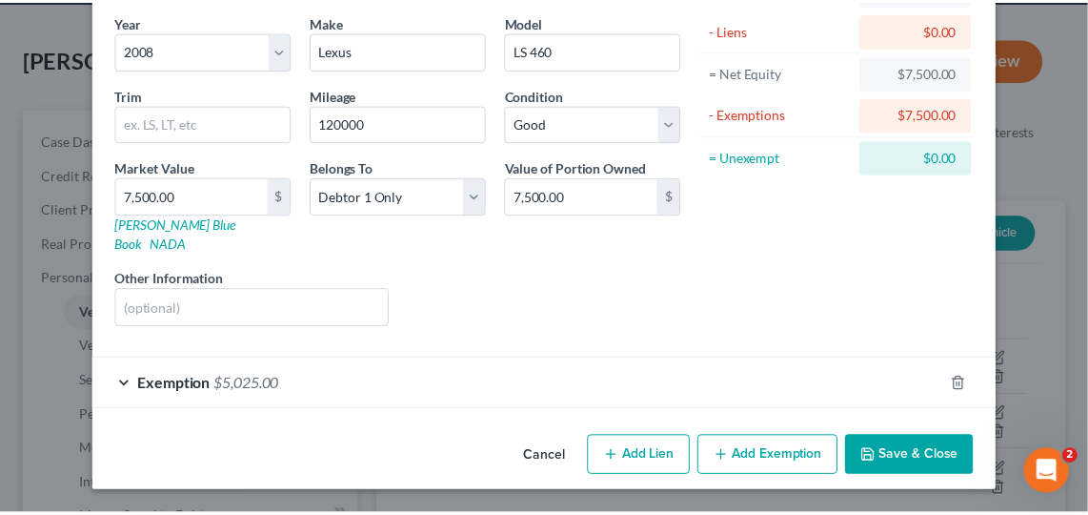
scroll to position [126, 0]
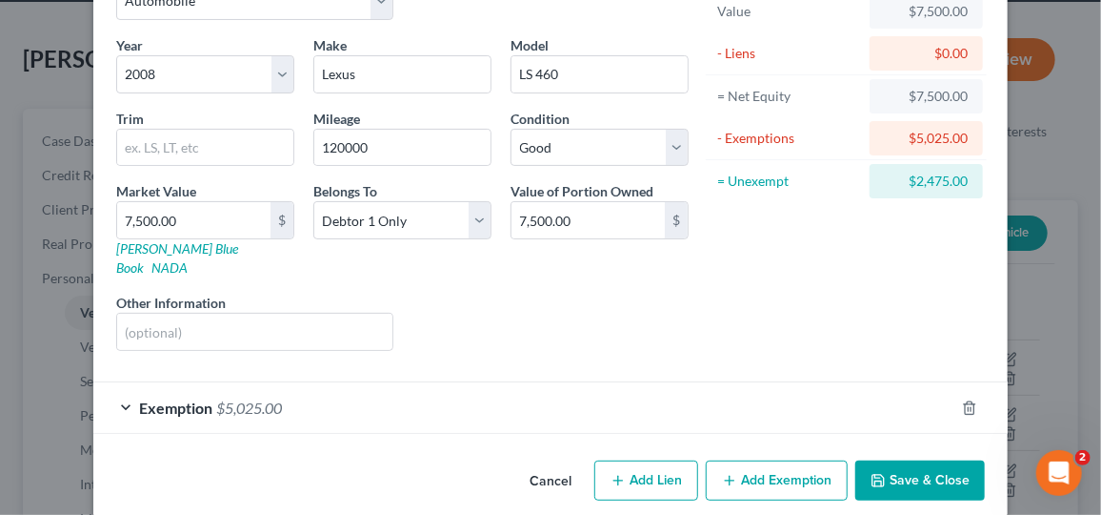
click at [902, 467] on button "Save & Close" at bounding box center [921, 480] width 130 height 40
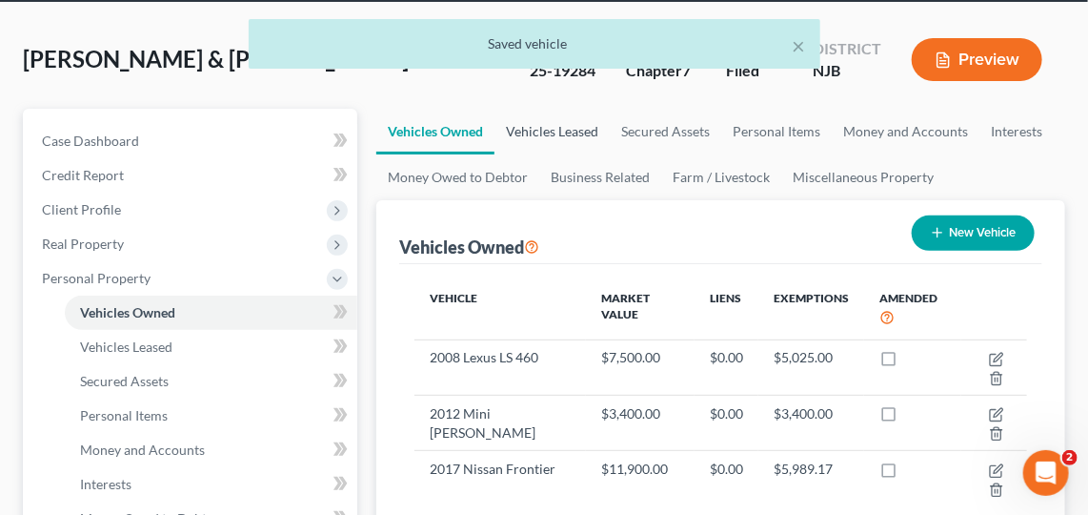
click at [592, 139] on link "Vehicles Leased" at bounding box center [552, 132] width 115 height 46
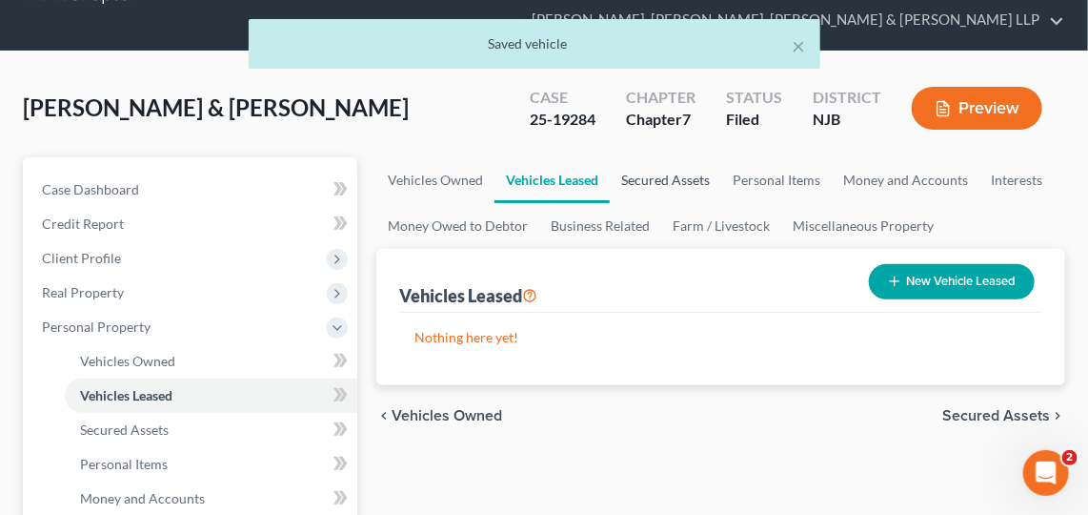
click at [671, 189] on link "Secured Assets" at bounding box center [665, 180] width 111 height 46
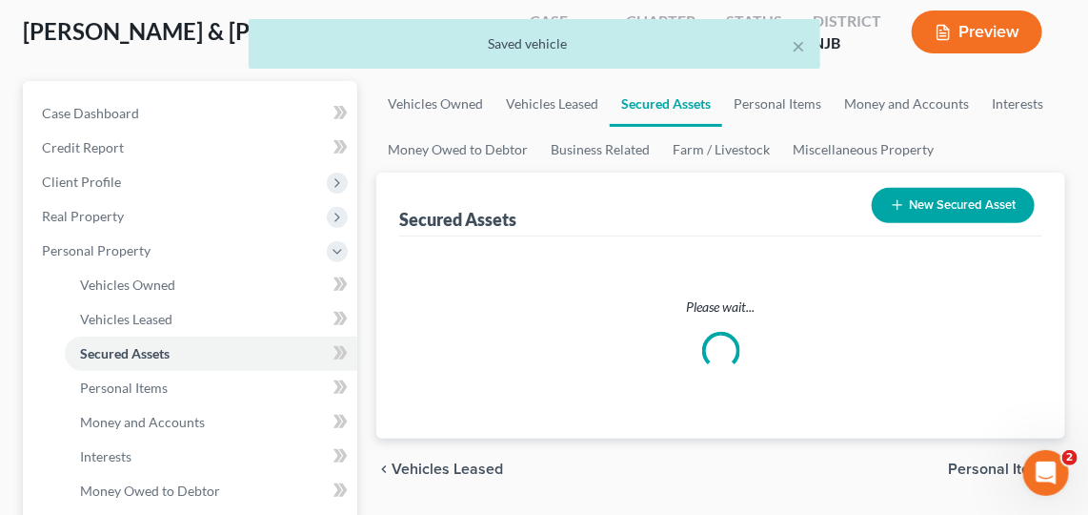
scroll to position [117, 0]
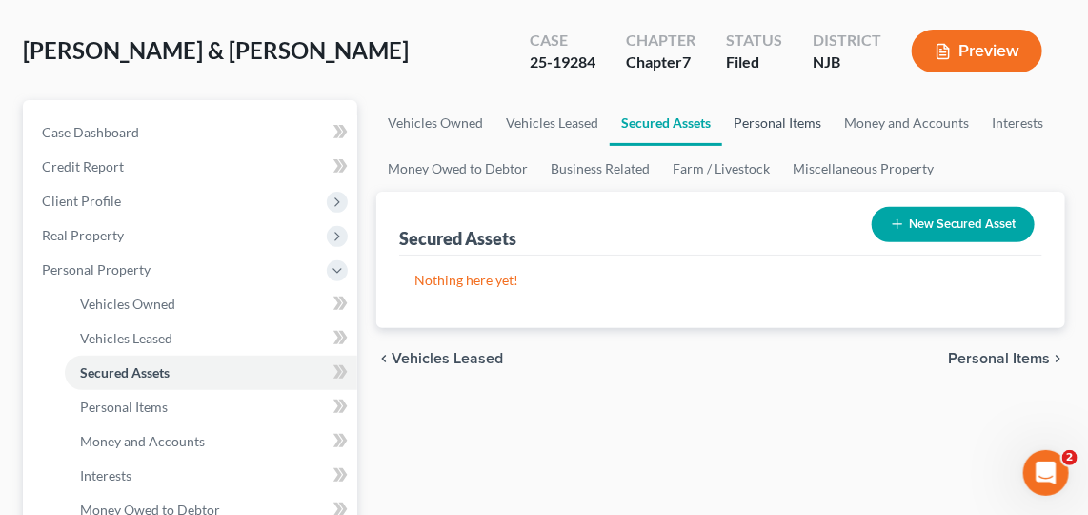
click at [759, 125] on link "Personal Items" at bounding box center [777, 123] width 111 height 46
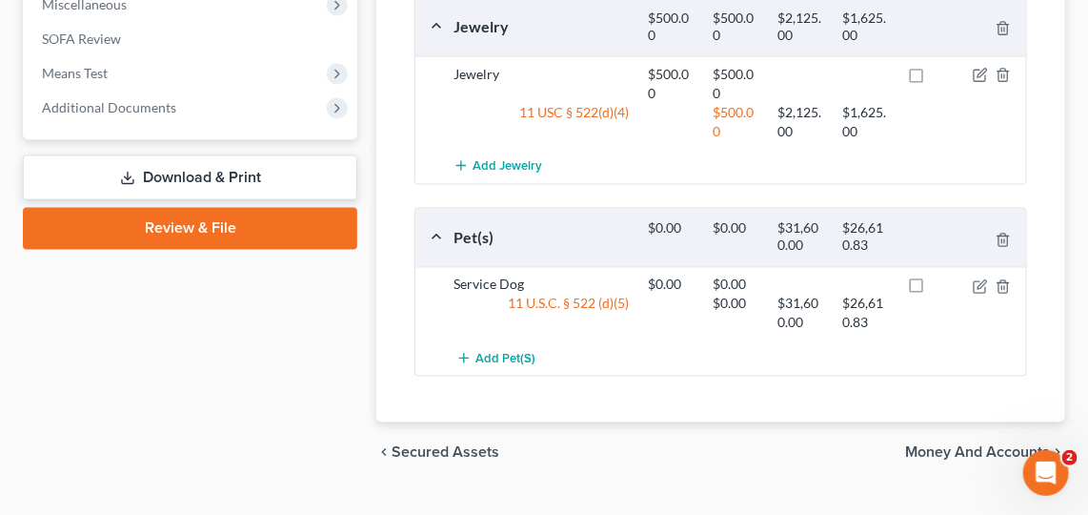
scroll to position [1101, 0]
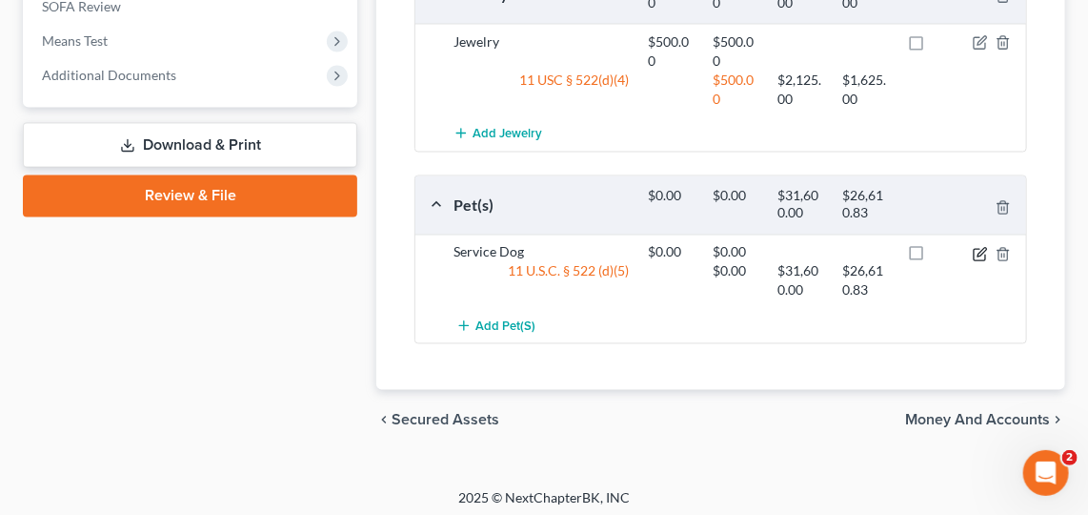
click at [983, 248] on icon "button" at bounding box center [982, 252] width 9 height 9
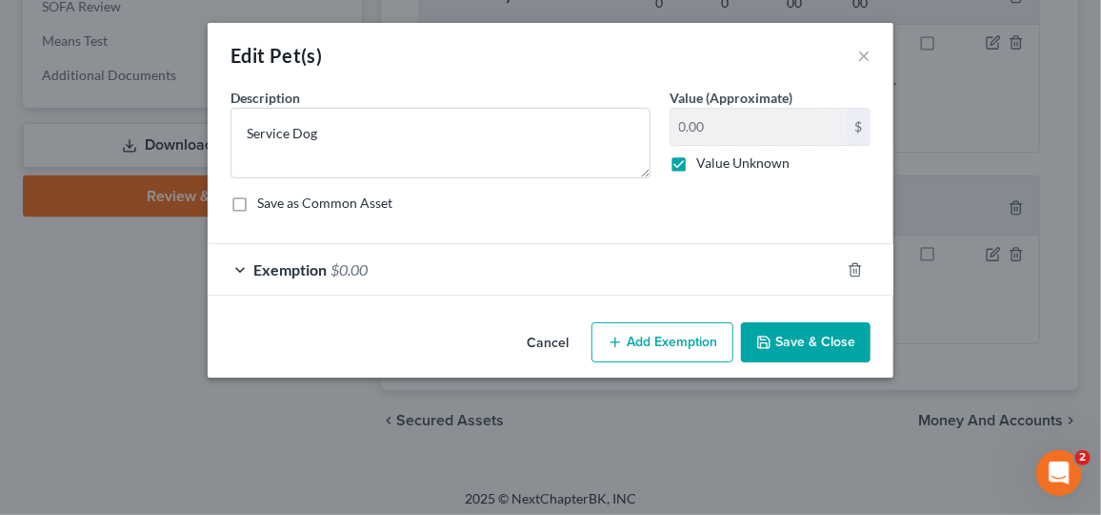
click at [802, 350] on button "Save & Close" at bounding box center [806, 342] width 130 height 40
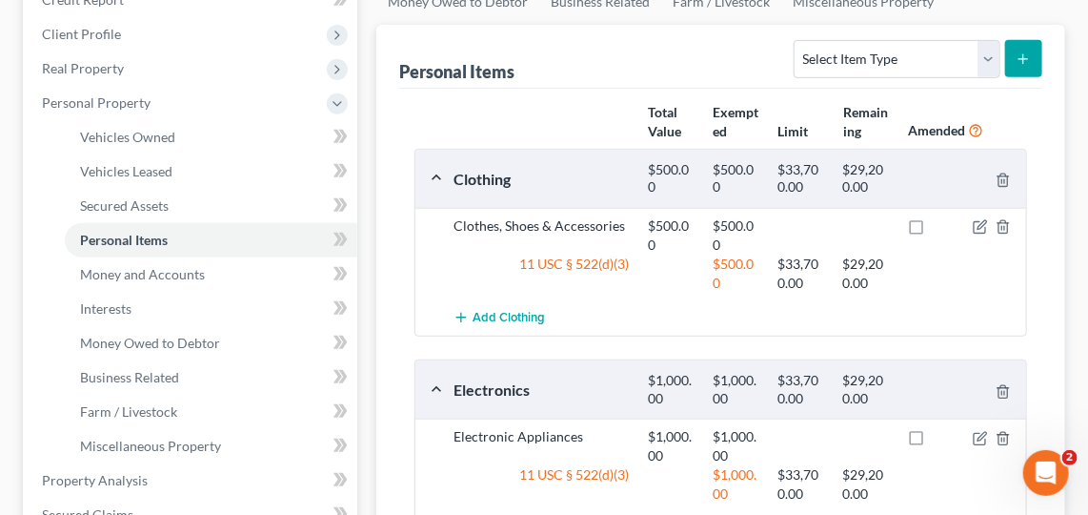
scroll to position [0, 0]
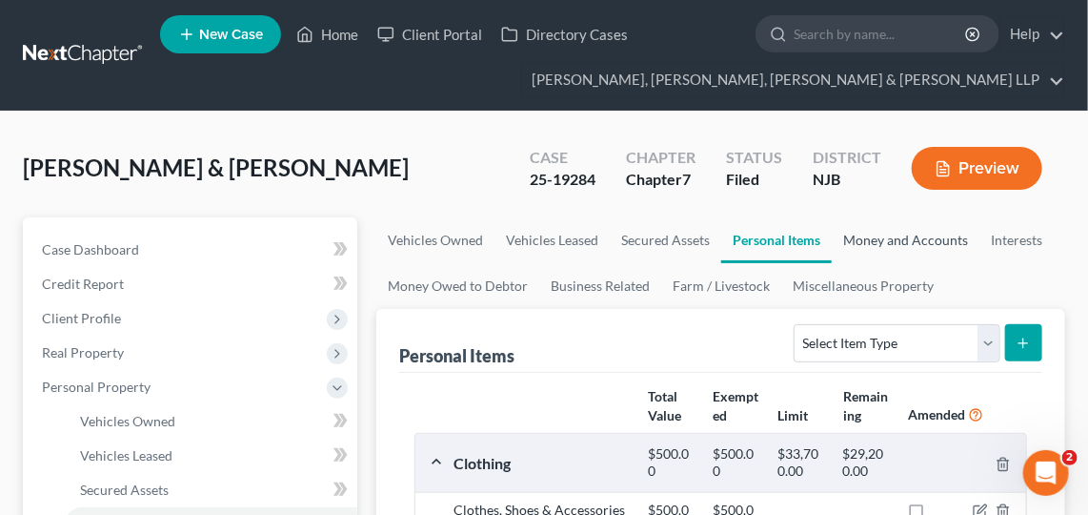
click at [924, 232] on link "Money and Accounts" at bounding box center [906, 240] width 148 height 46
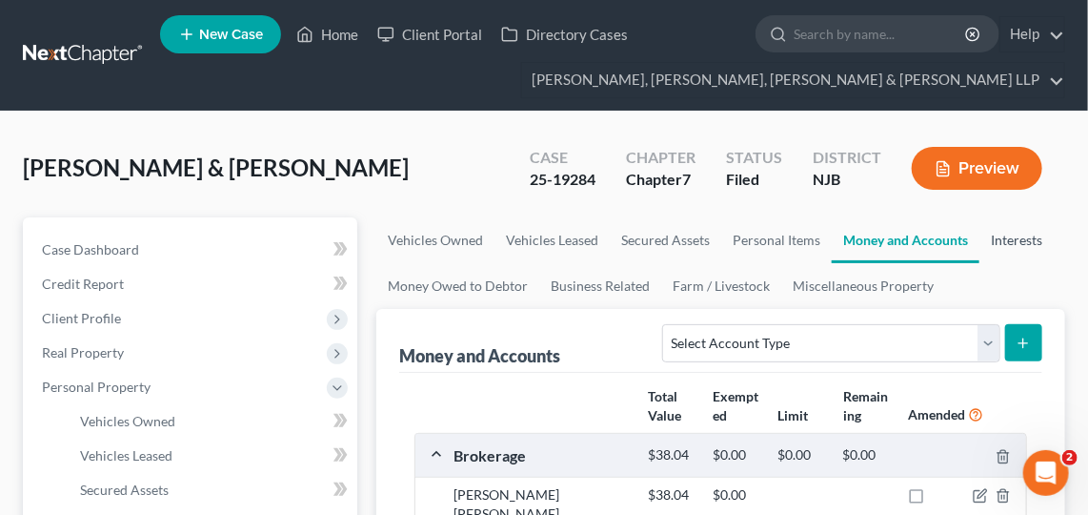
click at [1016, 241] on link "Interests" at bounding box center [1017, 240] width 74 height 46
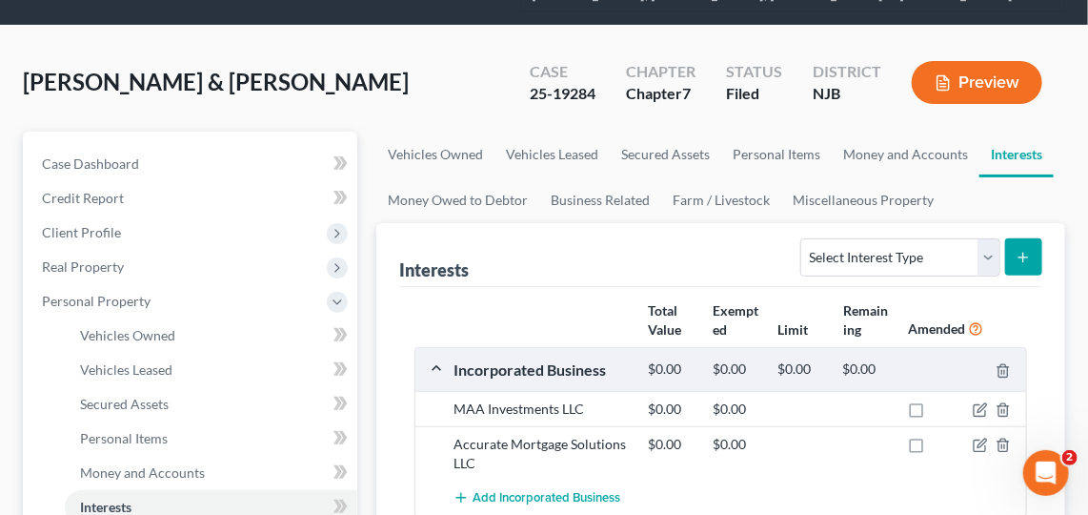
scroll to position [89, 0]
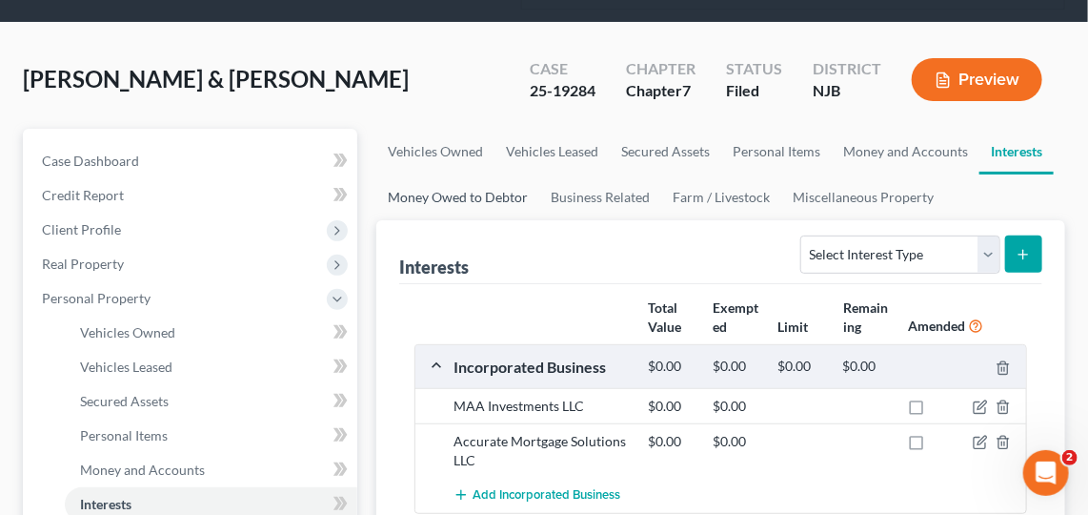
click at [505, 190] on link "Money Owed to Debtor" at bounding box center [457, 197] width 163 height 46
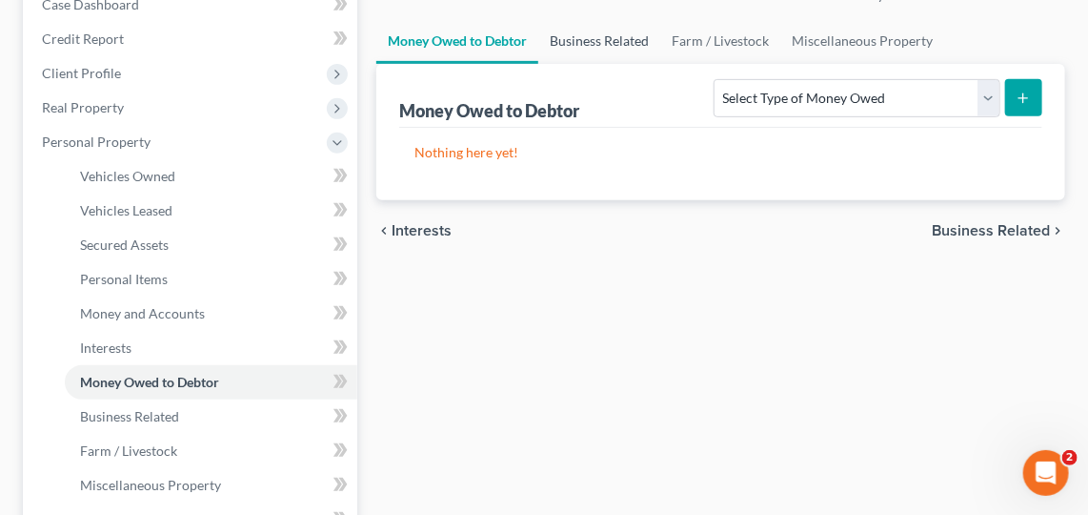
click at [617, 51] on link "Business Related" at bounding box center [599, 41] width 122 height 46
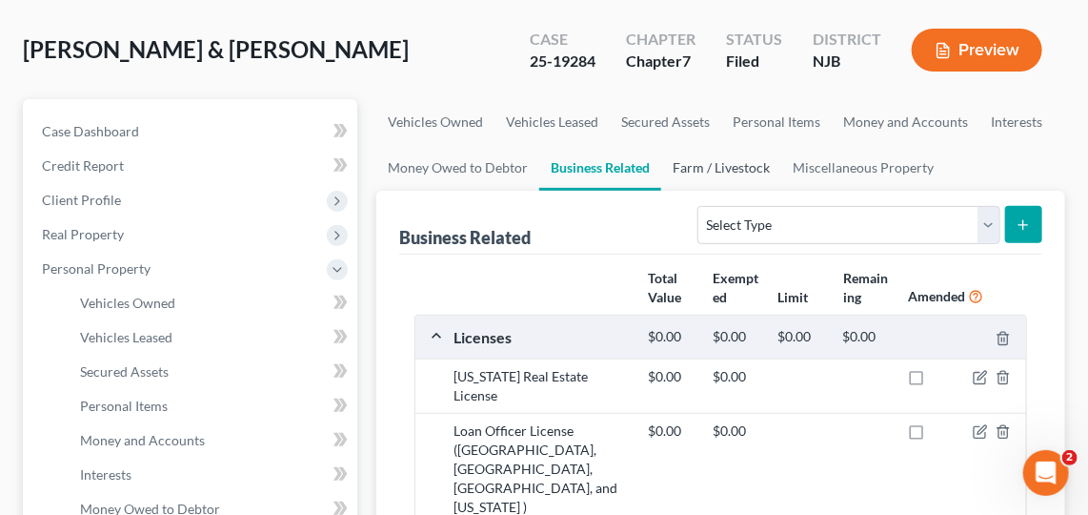
click at [710, 187] on link "Farm / Livestock" at bounding box center [721, 168] width 120 height 46
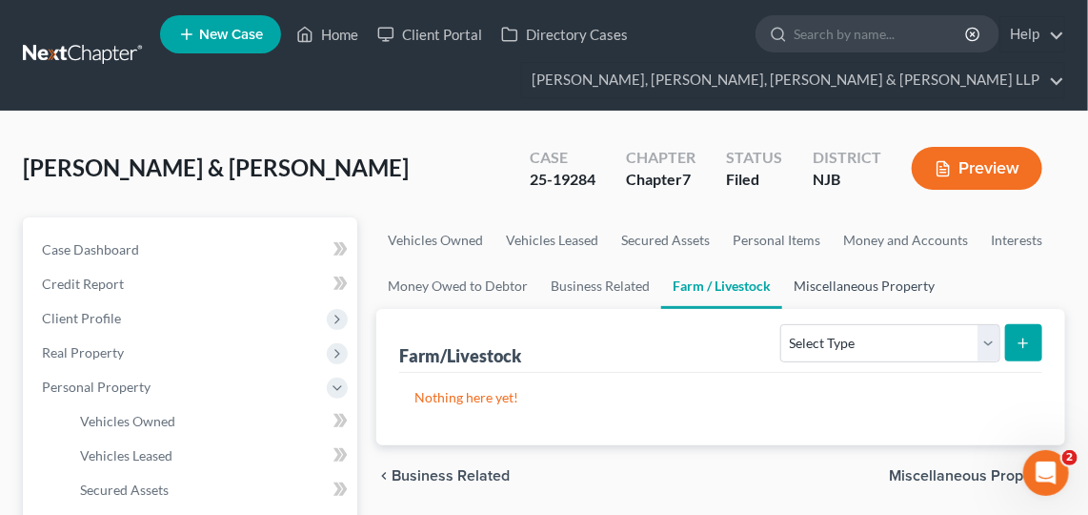
click at [844, 287] on link "Miscellaneous Property" at bounding box center [864, 286] width 164 height 46
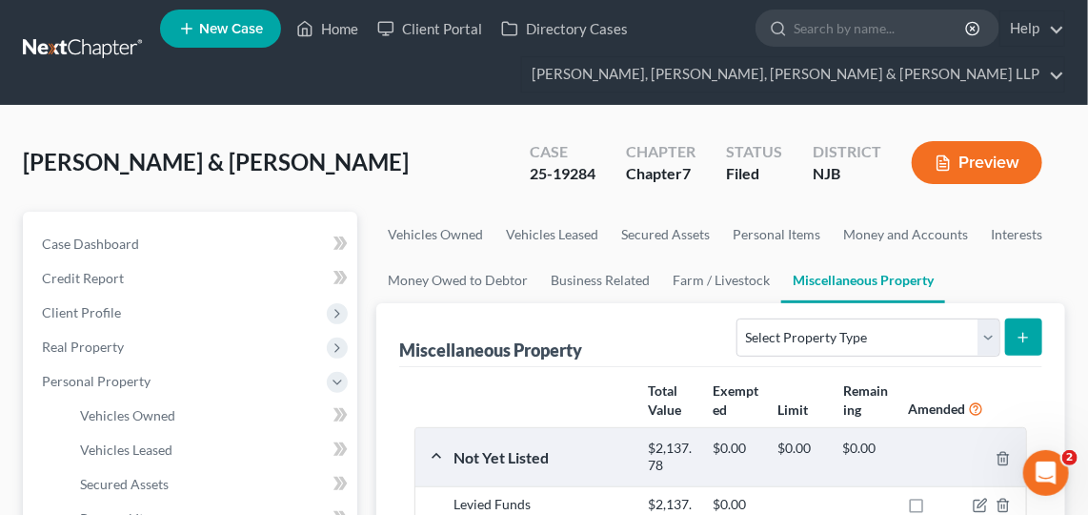
scroll to position [4, 0]
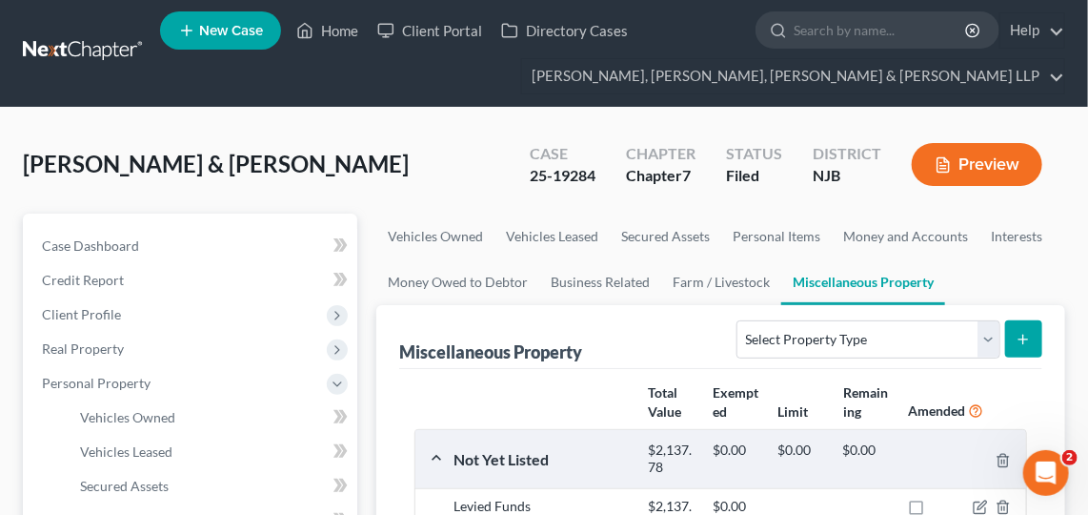
click at [461, 199] on div "[PERSON_NAME] & [PERSON_NAME] Upgraded Case 25-19284 Chapter Chapter 7 Status […" at bounding box center [544, 172] width 1042 height 83
click at [453, 227] on link "Vehicles Owned" at bounding box center [435, 236] width 118 height 46
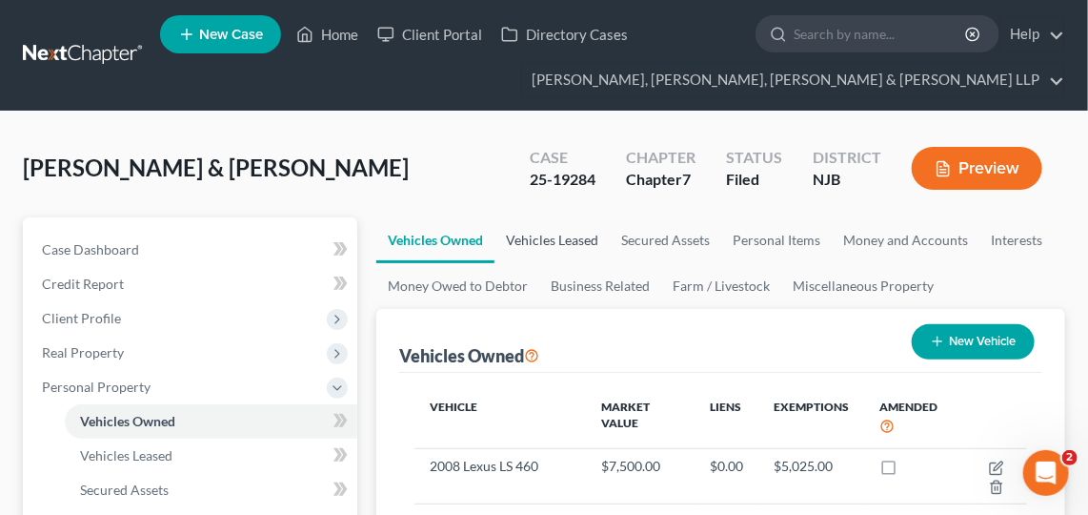
click at [545, 246] on link "Vehicles Leased" at bounding box center [552, 240] width 115 height 46
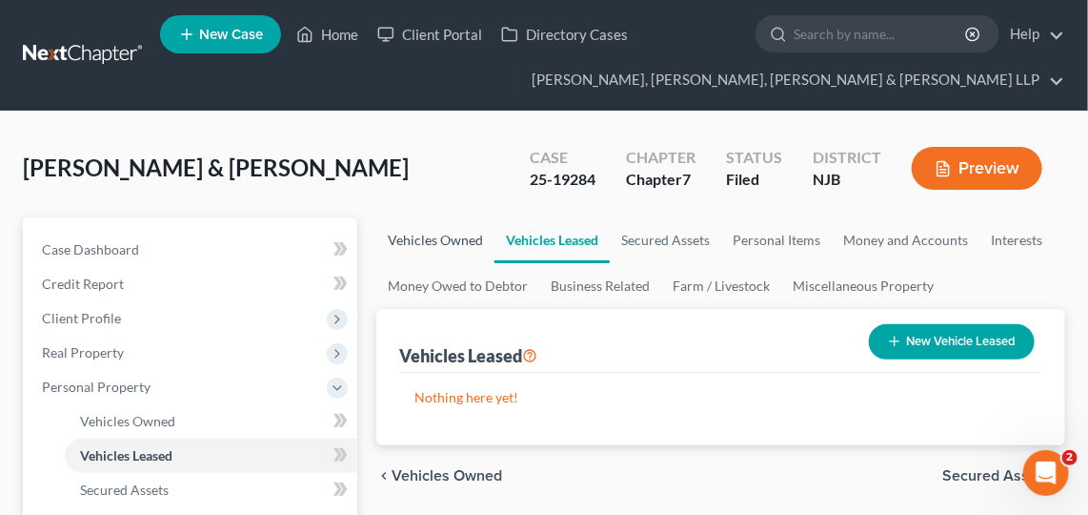
click at [478, 227] on link "Vehicles Owned" at bounding box center [435, 240] width 118 height 46
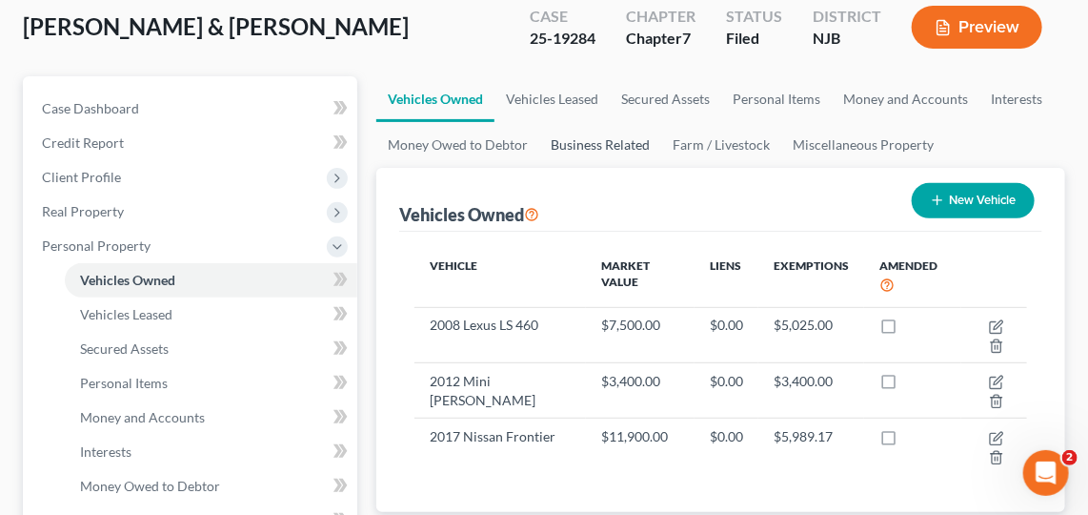
click at [560, 129] on link "Business Related" at bounding box center [600, 145] width 122 height 46
click at [552, 76] on div "[PERSON_NAME] & [PERSON_NAME] Upgraded Case 25-19284 Chapter Chapter 7 Status […" at bounding box center [544, 34] width 1042 height 83
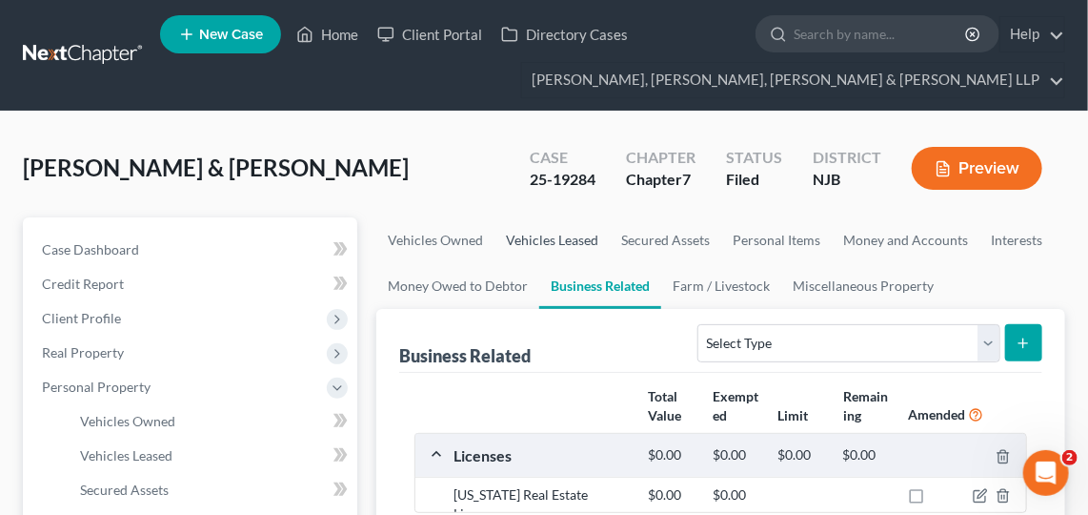
click at [554, 230] on link "Vehicles Leased" at bounding box center [552, 240] width 115 height 46
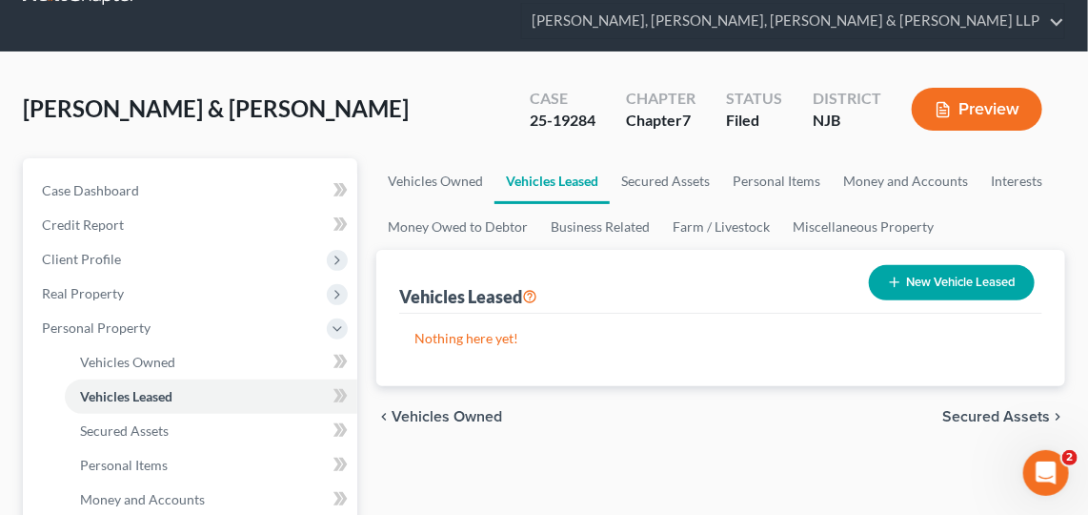
scroll to position [72, 0]
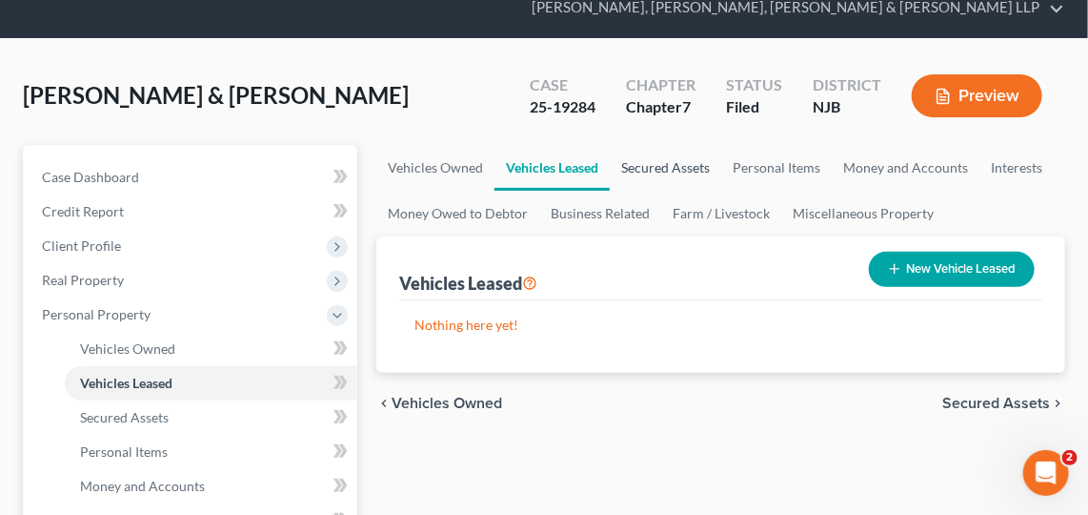
click at [693, 158] on link "Secured Assets" at bounding box center [665, 168] width 111 height 46
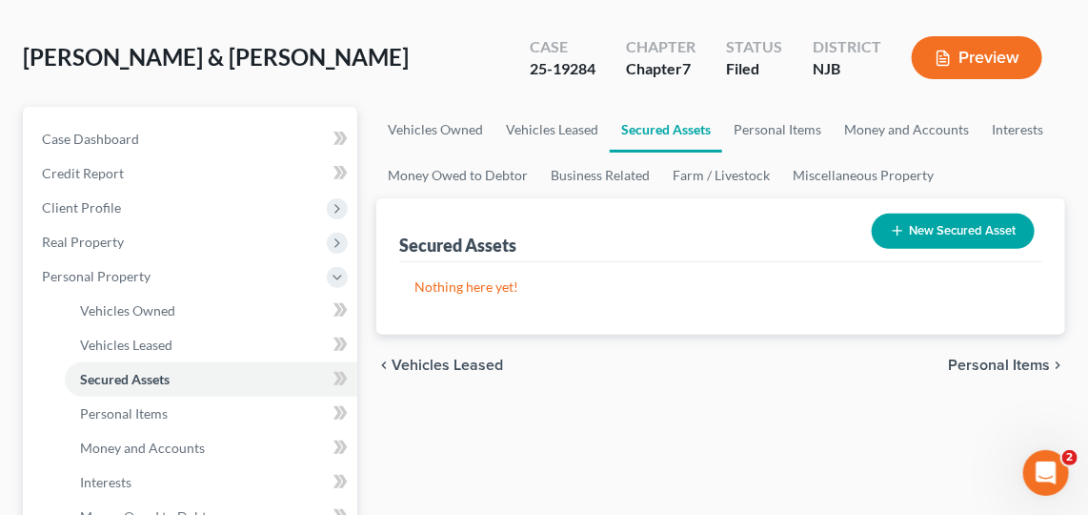
scroll to position [101, 0]
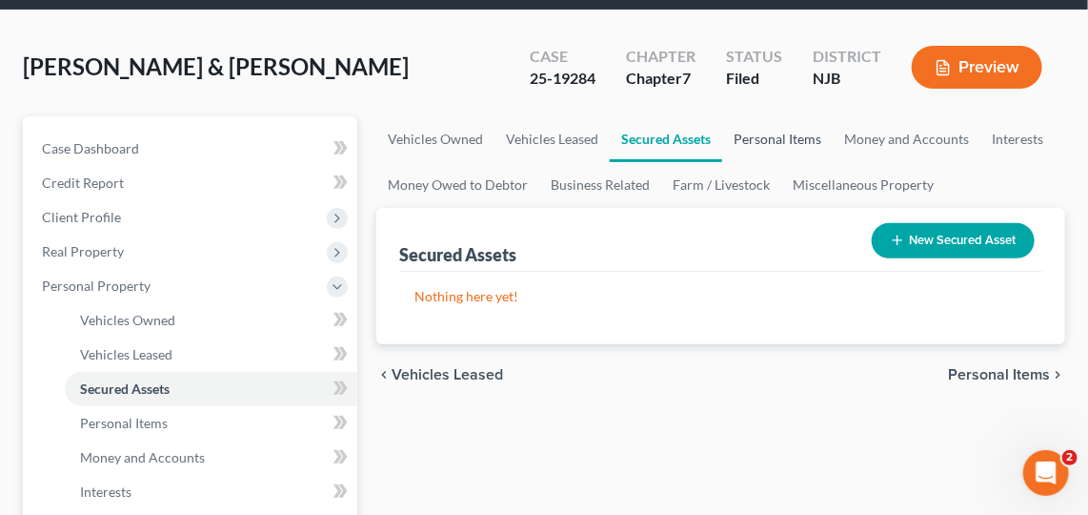
click at [751, 142] on link "Personal Items" at bounding box center [777, 139] width 111 height 46
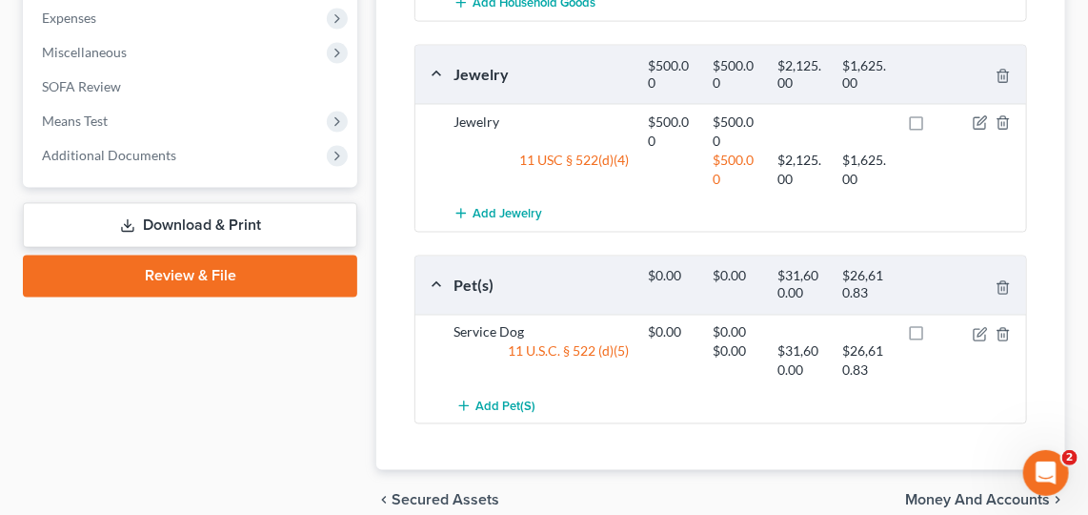
scroll to position [1101, 0]
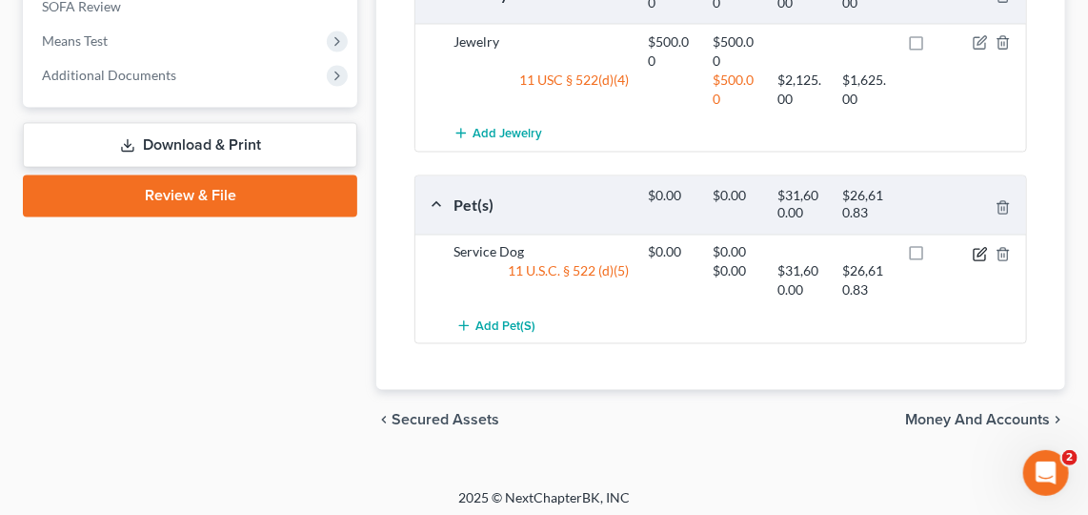
click at [980, 248] on icon "button" at bounding box center [982, 252] width 9 height 9
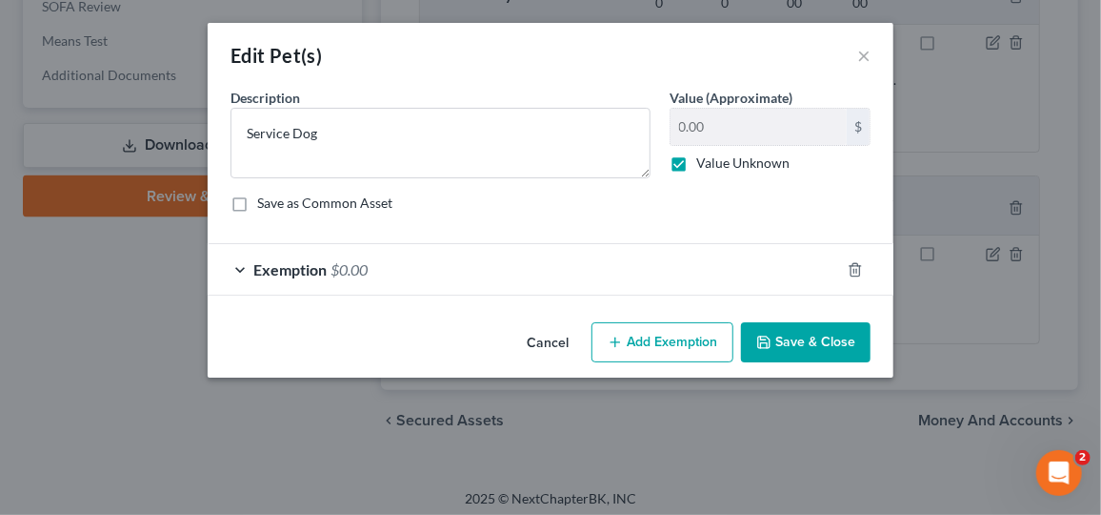
click at [624, 279] on div "Exemption $0.00" at bounding box center [524, 269] width 633 height 51
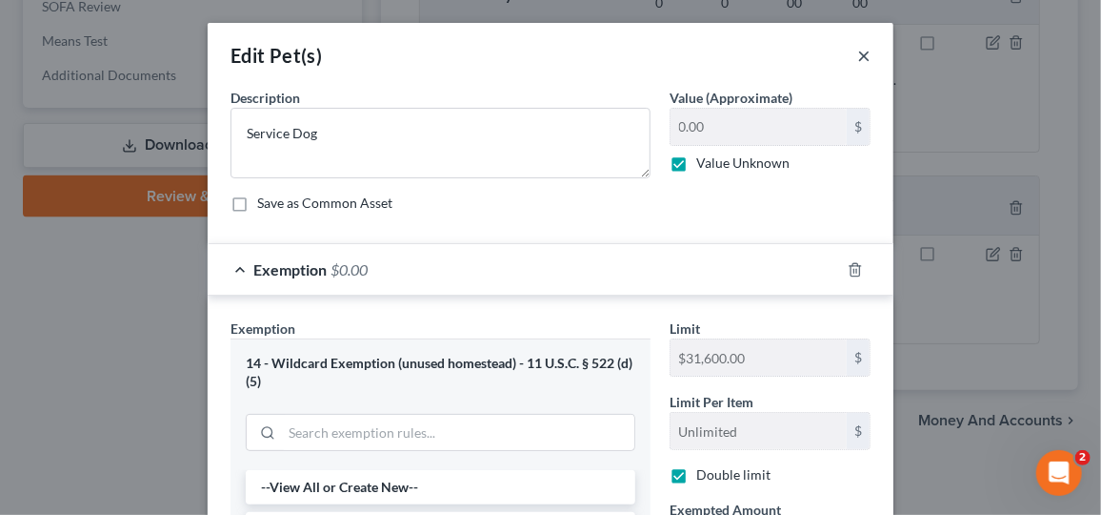
click at [860, 57] on button "×" at bounding box center [864, 55] width 13 height 23
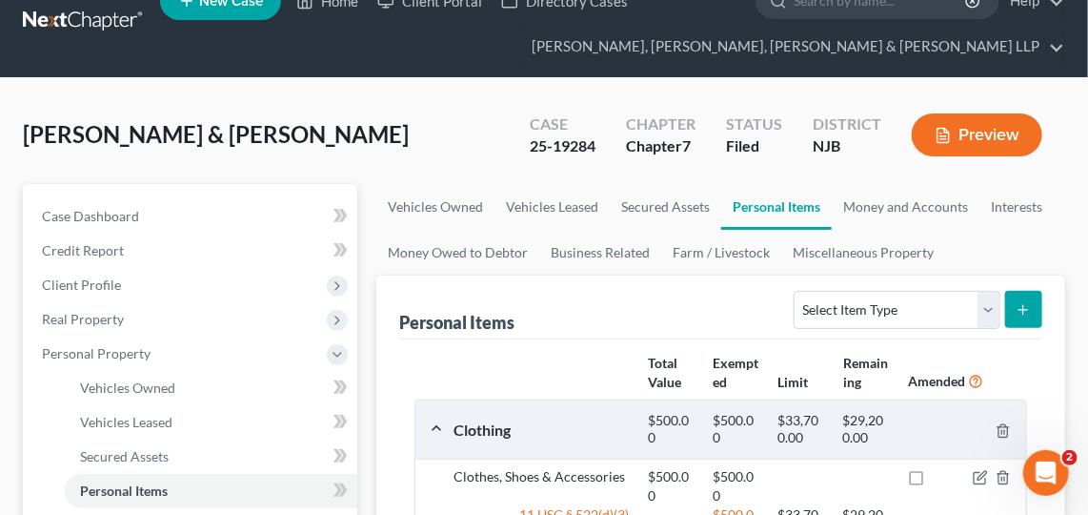
scroll to position [0, 0]
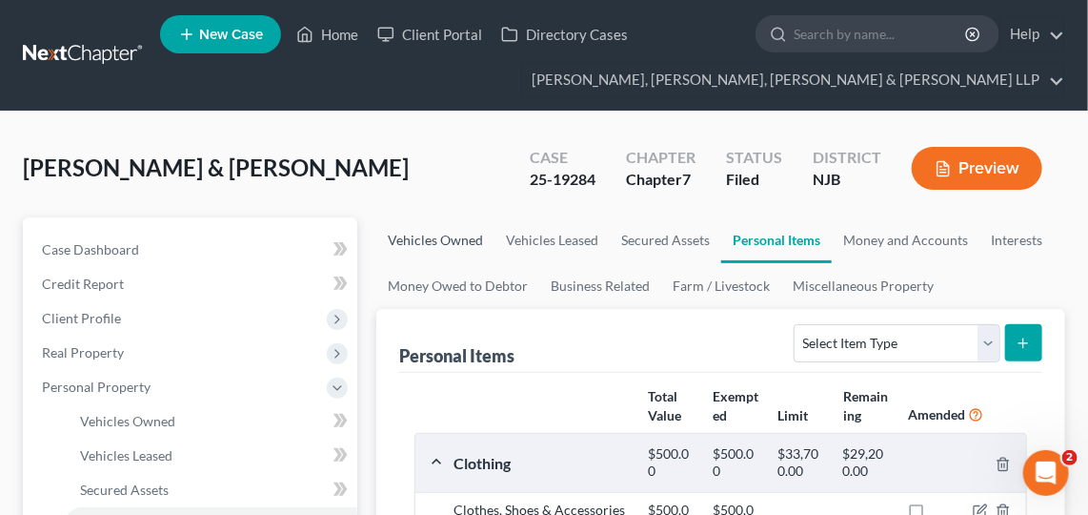
click at [469, 234] on link "Vehicles Owned" at bounding box center [435, 240] width 118 height 46
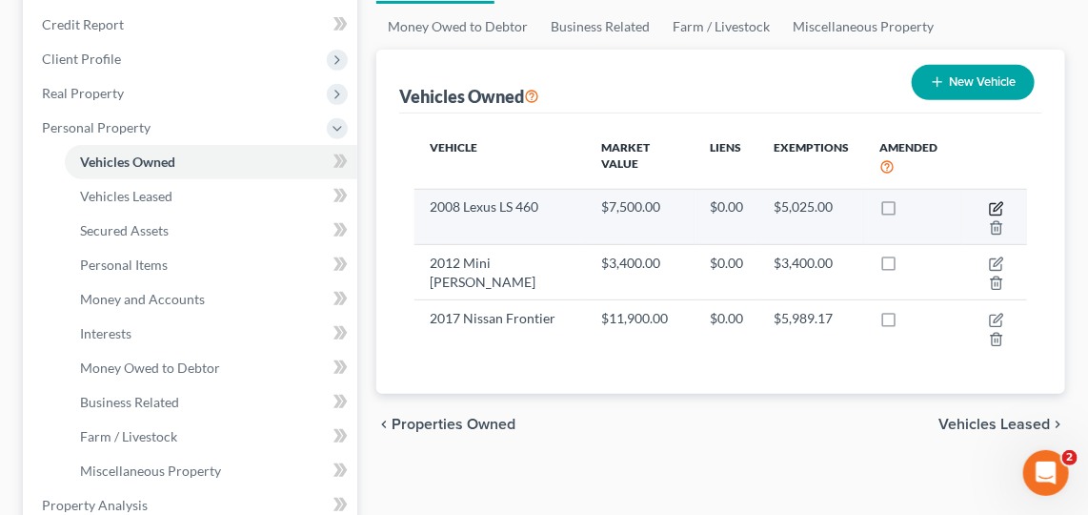
click at [998, 202] on icon "button" at bounding box center [998, 206] width 9 height 9
select select "0"
select select "18"
select select "2"
select select "0"
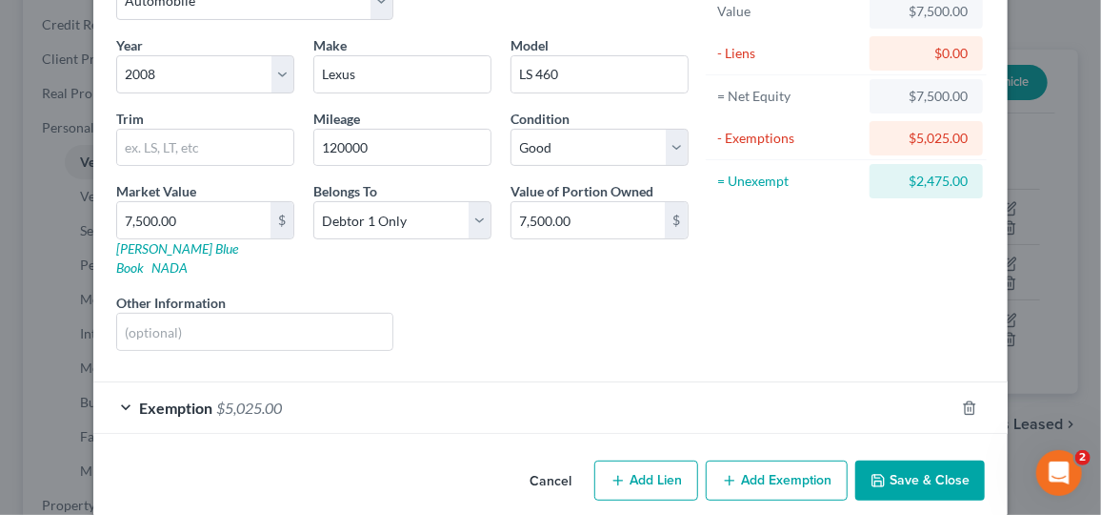
click at [621, 382] on div "Exemption $5,025.00" at bounding box center [523, 407] width 861 height 51
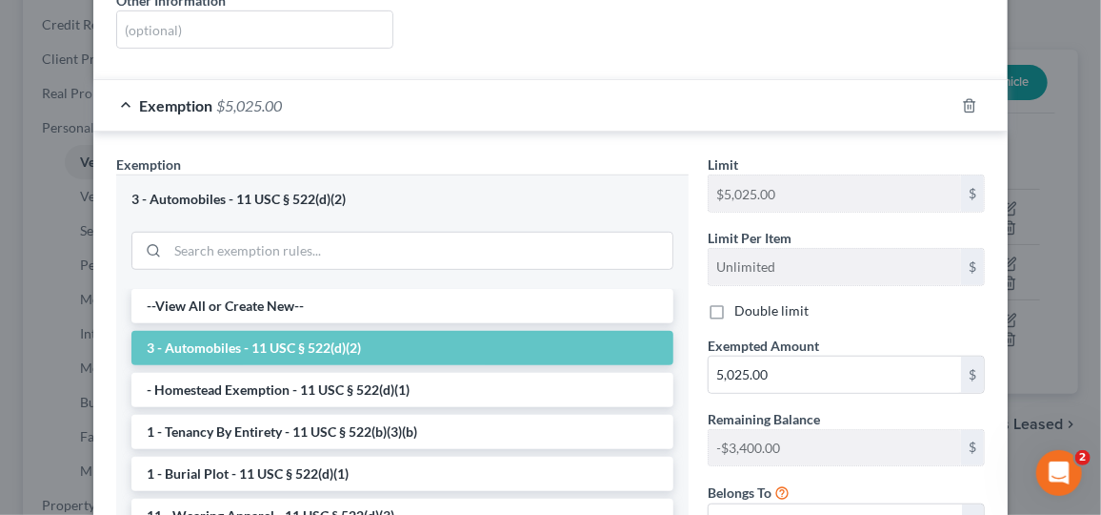
click at [784, 80] on div "Exemption $5,025.00" at bounding box center [523, 105] width 861 height 51
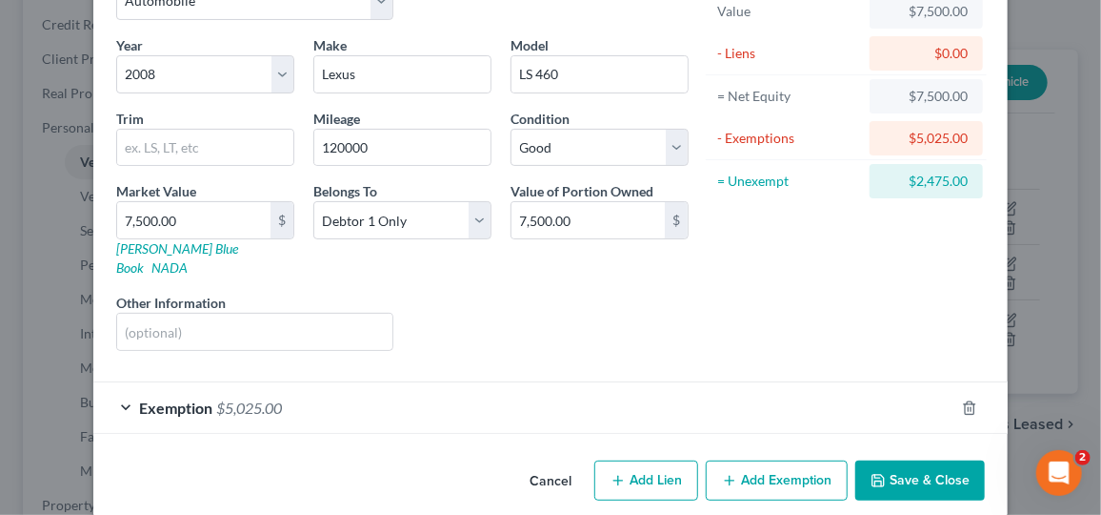
click at [751, 464] on button "Add Exemption" at bounding box center [777, 480] width 142 height 40
select select "2"
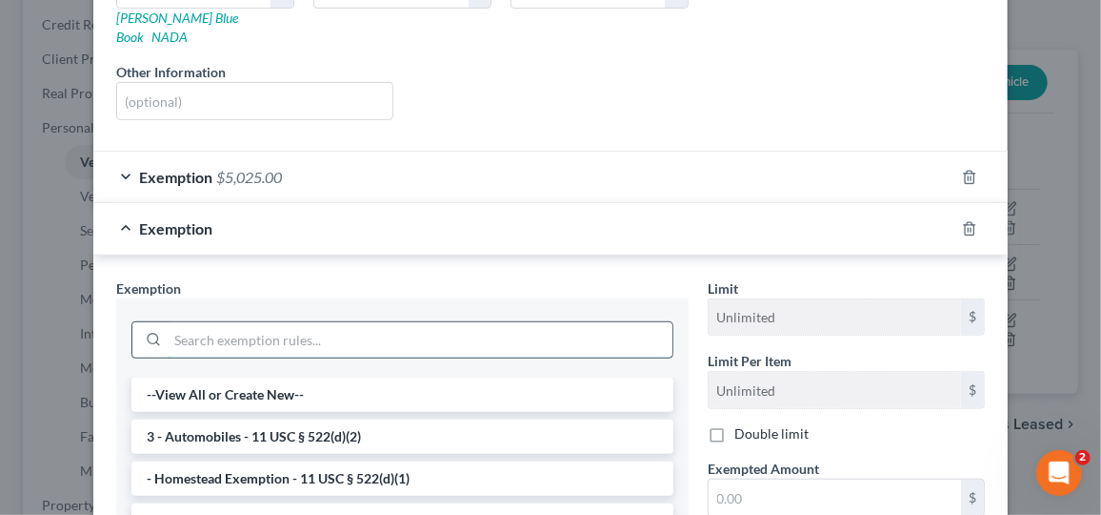
click at [388, 322] on input "search" at bounding box center [420, 340] width 505 height 36
type input "e"
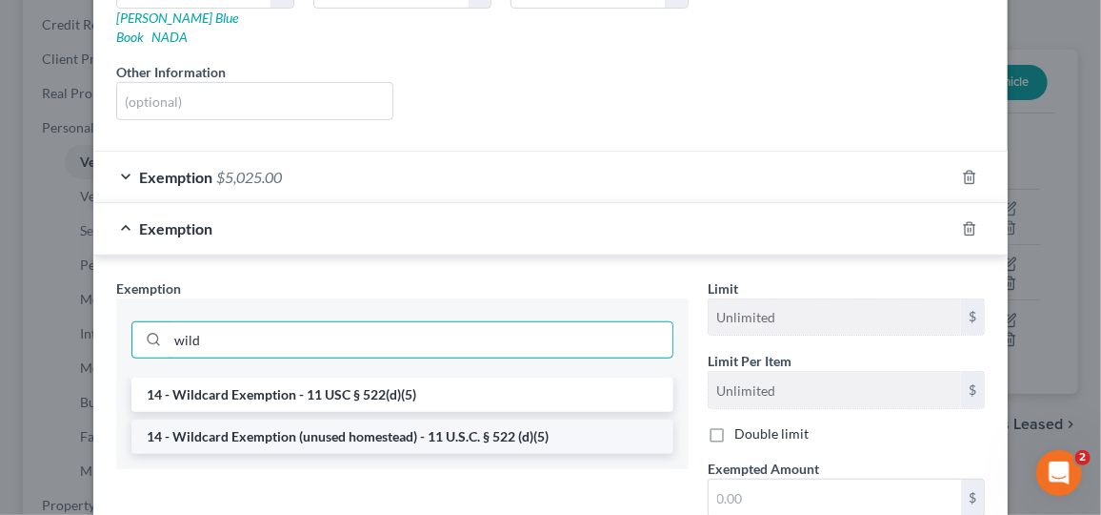
type input "wild"
click at [361, 419] on li "14 - Wildcard Exemption (unused homestead) - 11 U.S.C. § 522 (d)(5)" at bounding box center [402, 436] width 542 height 34
checkbox input "true"
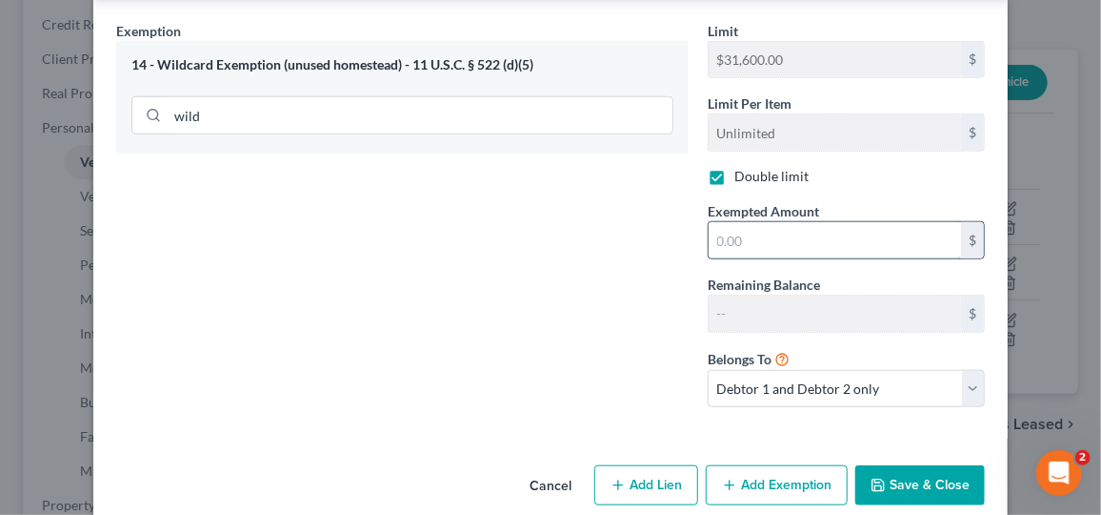
click at [799, 222] on input "text" at bounding box center [835, 240] width 253 height 36
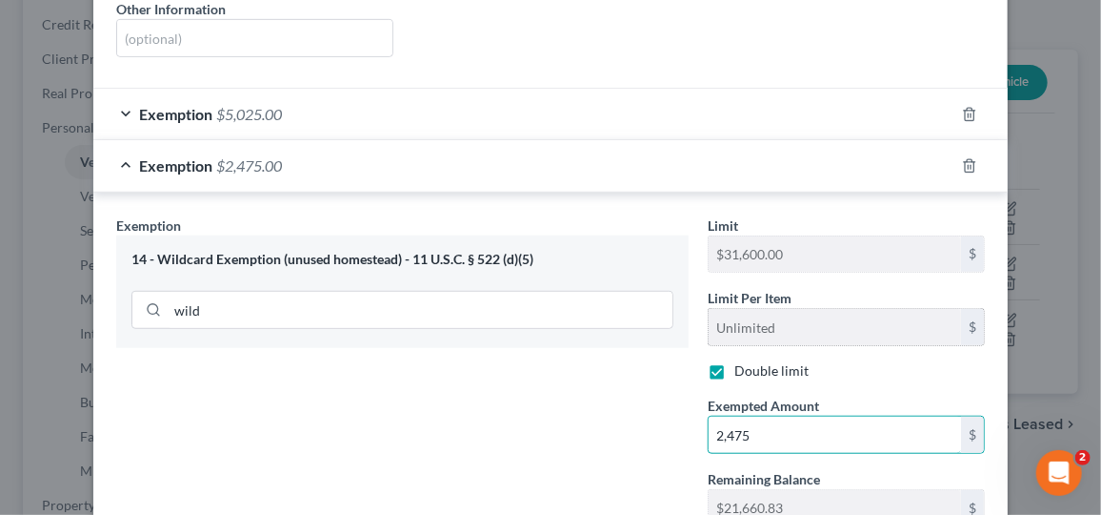
scroll to position [614, 0]
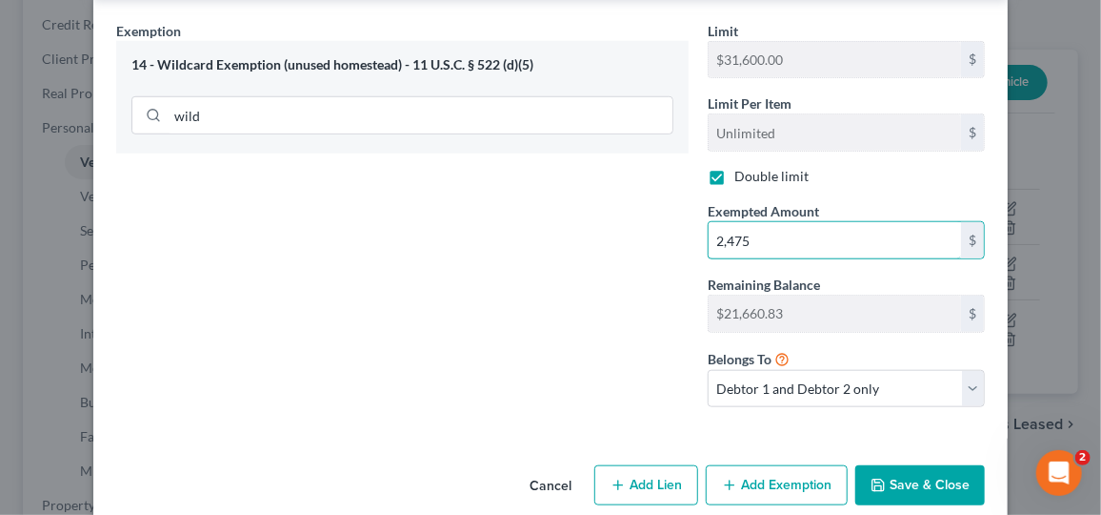
type input "2,475"
click at [938, 465] on button "Save & Close" at bounding box center [921, 485] width 130 height 40
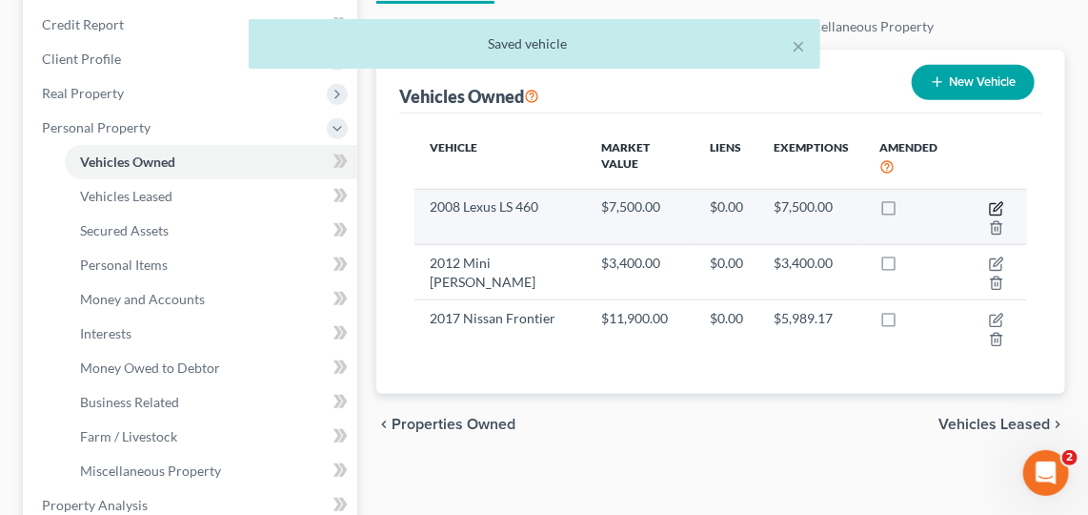
click at [994, 202] on icon "button" at bounding box center [996, 208] width 15 height 15
select select "0"
select select "18"
select select "2"
select select "0"
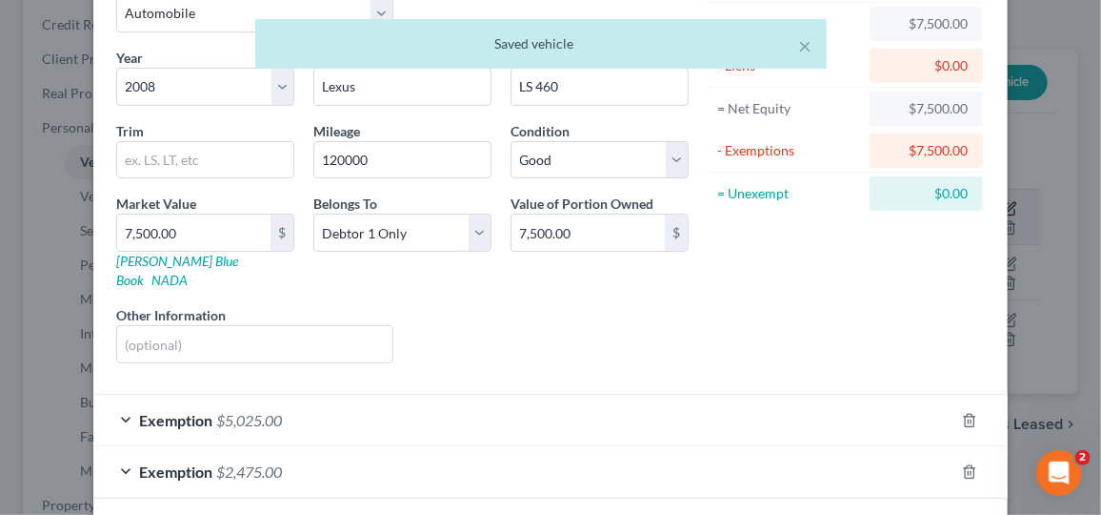
scroll to position [177, 0]
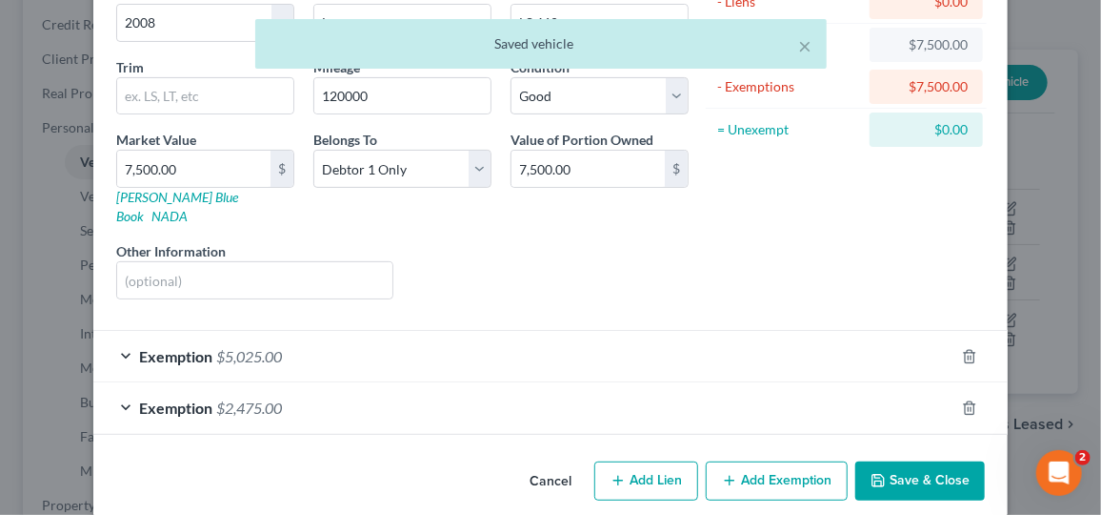
click at [846, 356] on div "Exemption $5,025.00" at bounding box center [523, 356] width 861 height 51
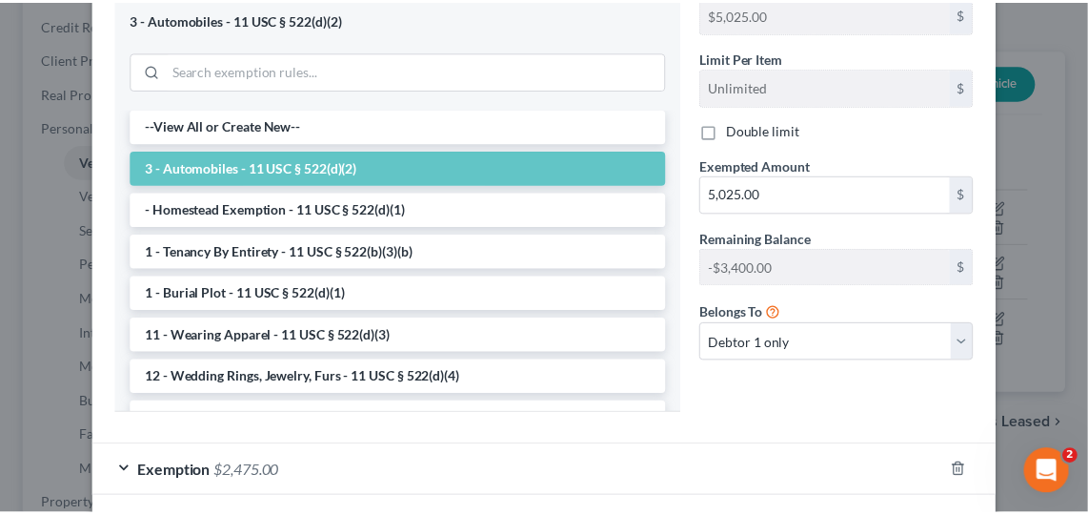
scroll to position [670, 0]
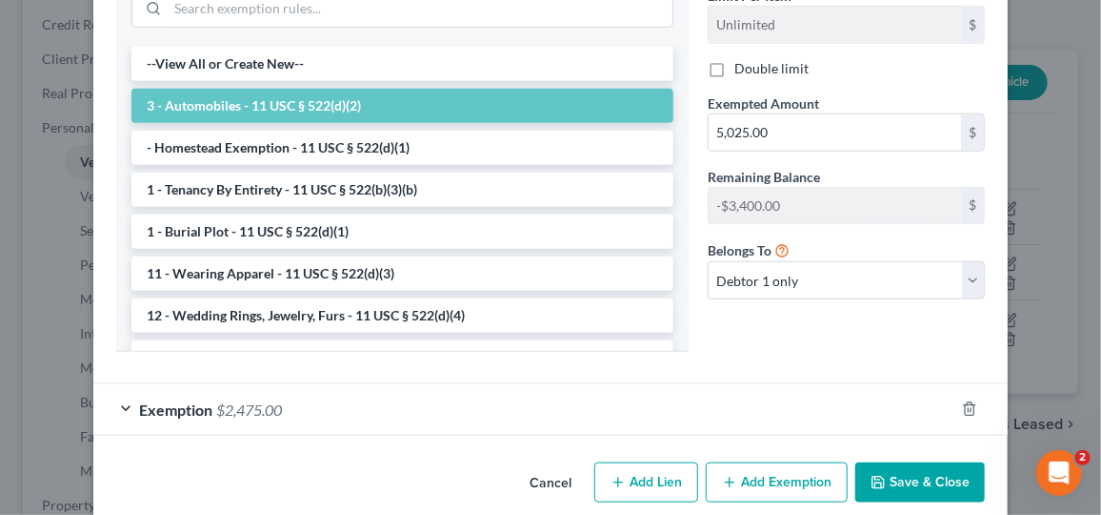
click at [927, 462] on button "Save & Close" at bounding box center [921, 482] width 130 height 40
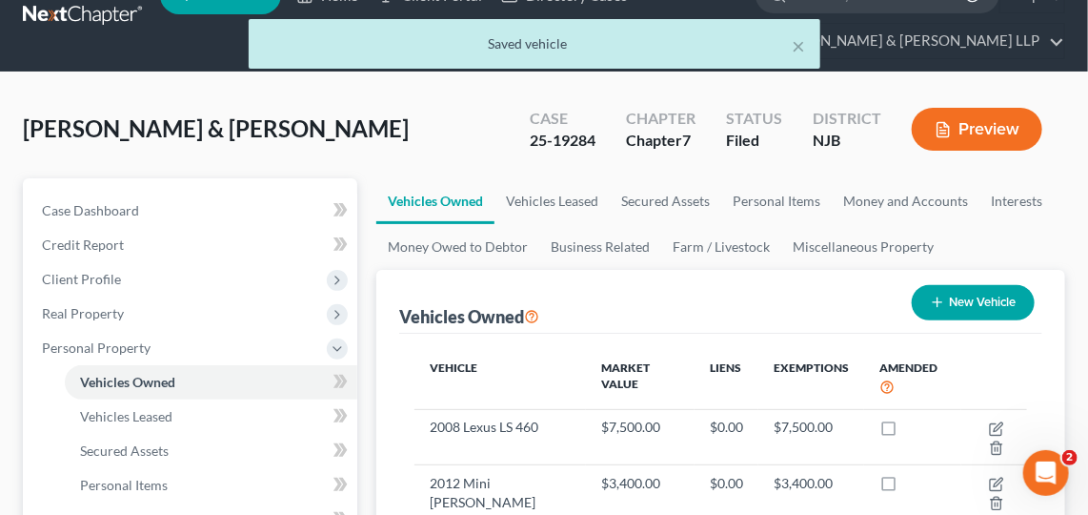
scroll to position [0, 0]
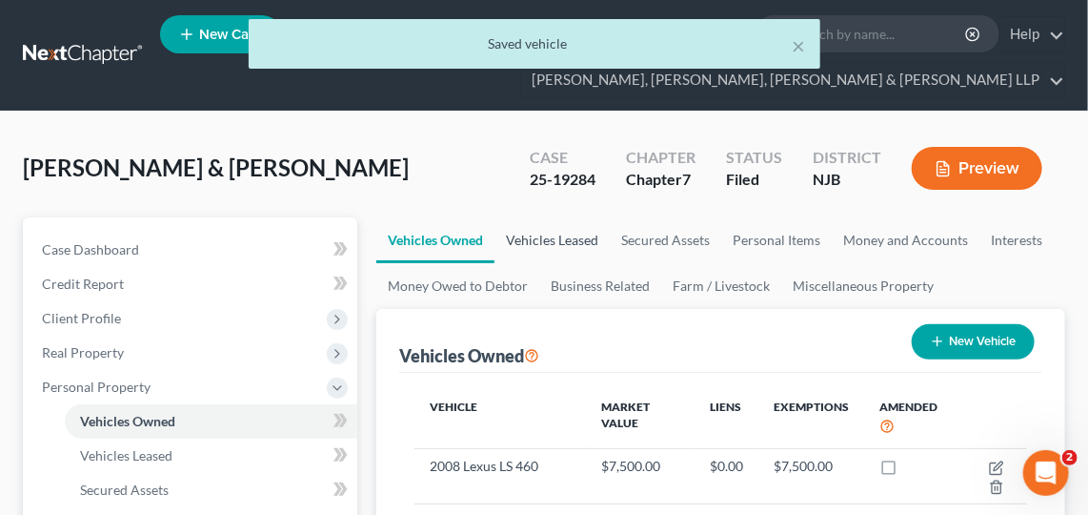
click at [586, 219] on link "Vehicles Leased" at bounding box center [552, 240] width 115 height 46
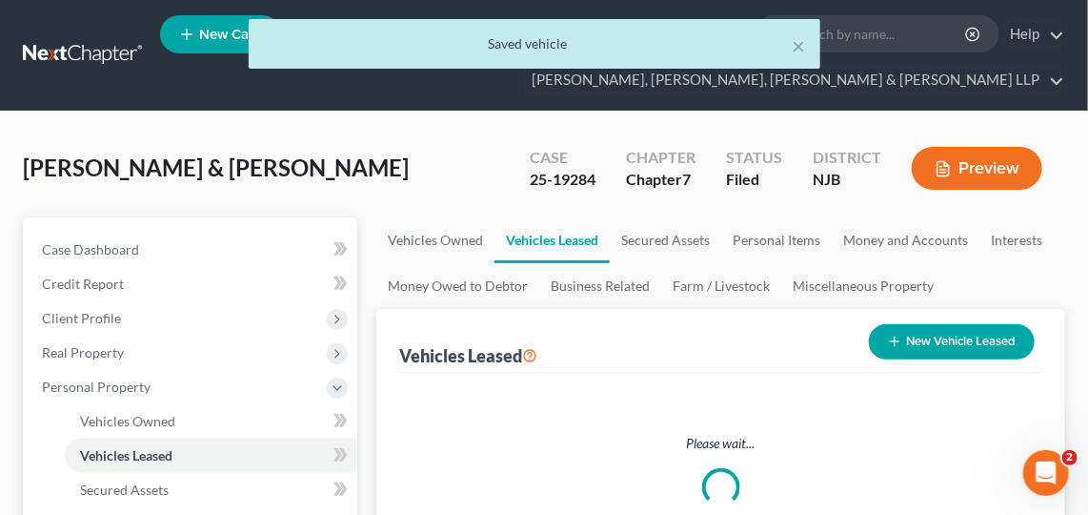
click at [570, 247] on link "Vehicles Leased" at bounding box center [552, 240] width 115 height 46
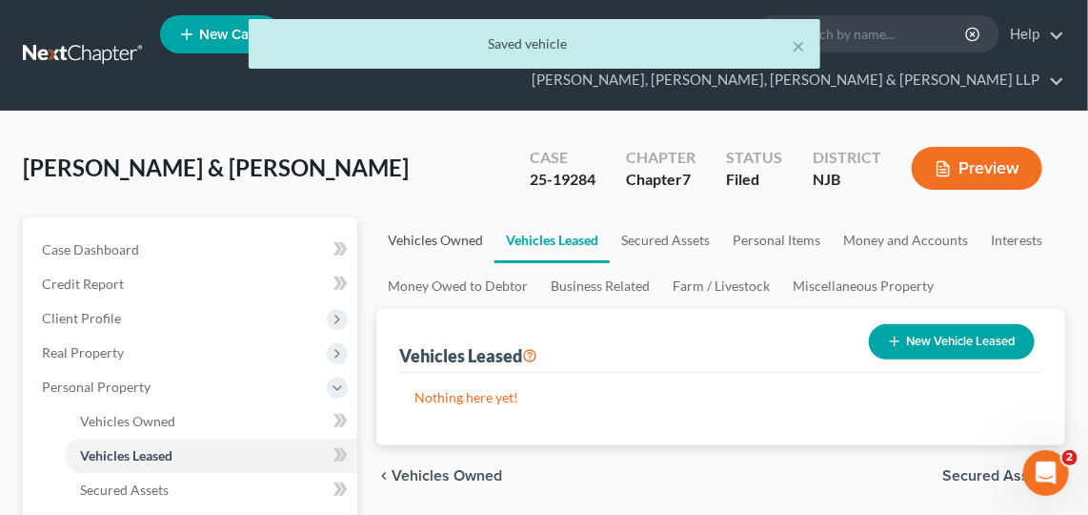
click at [472, 244] on link "Vehicles Owned" at bounding box center [435, 240] width 118 height 46
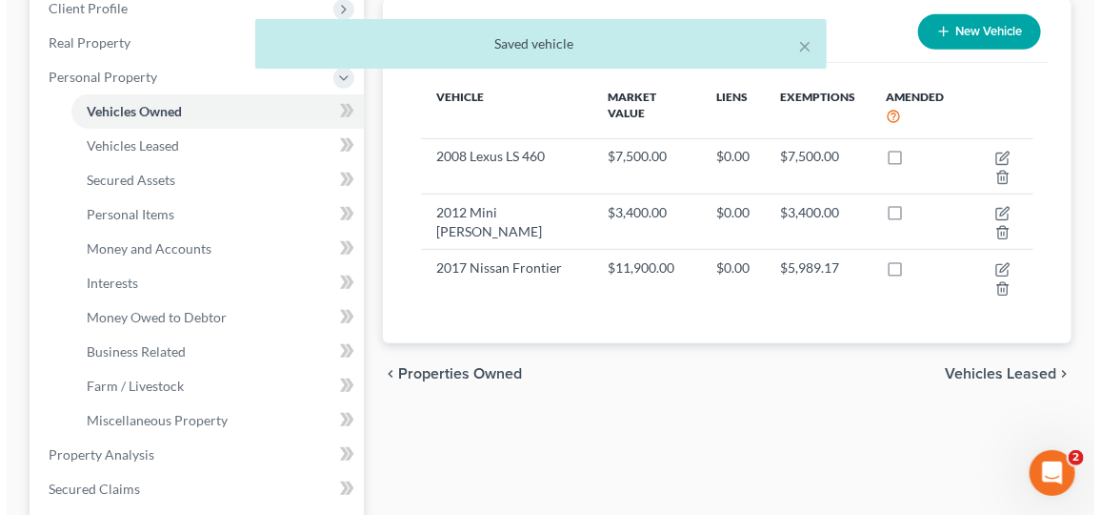
scroll to position [193, 0]
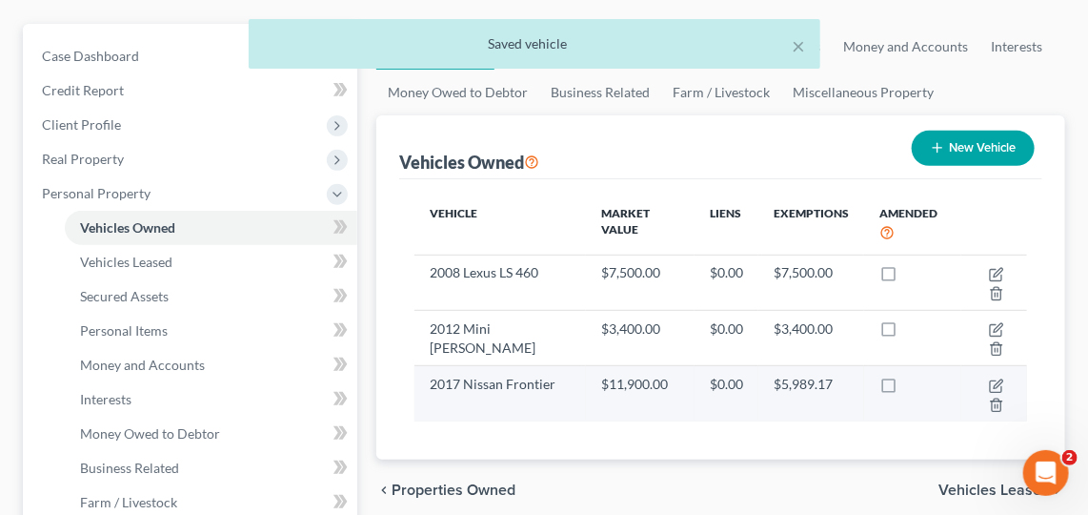
click at [670, 391] on td "$11,900.00" at bounding box center [640, 393] width 109 height 55
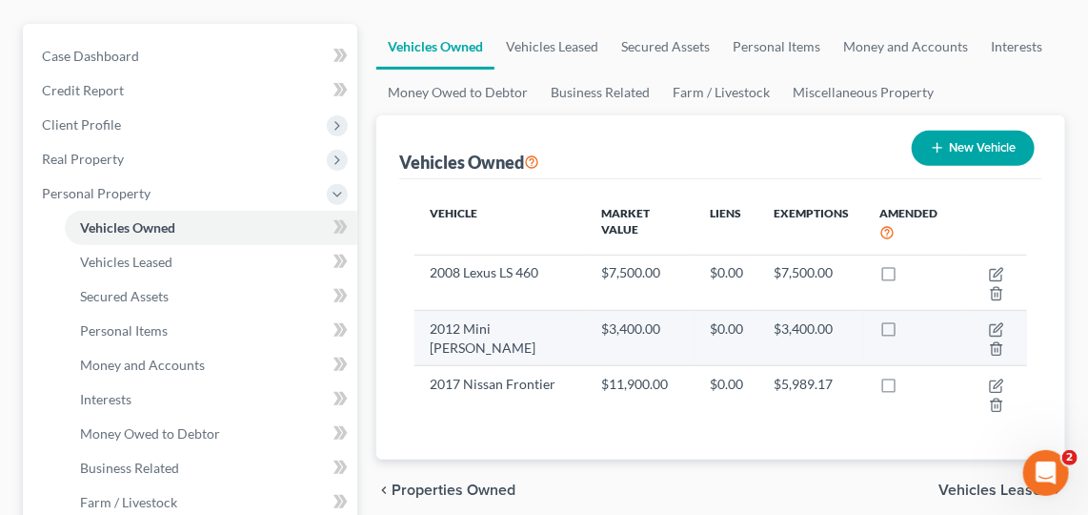
click at [886, 330] on div at bounding box center [912, 328] width 67 height 19
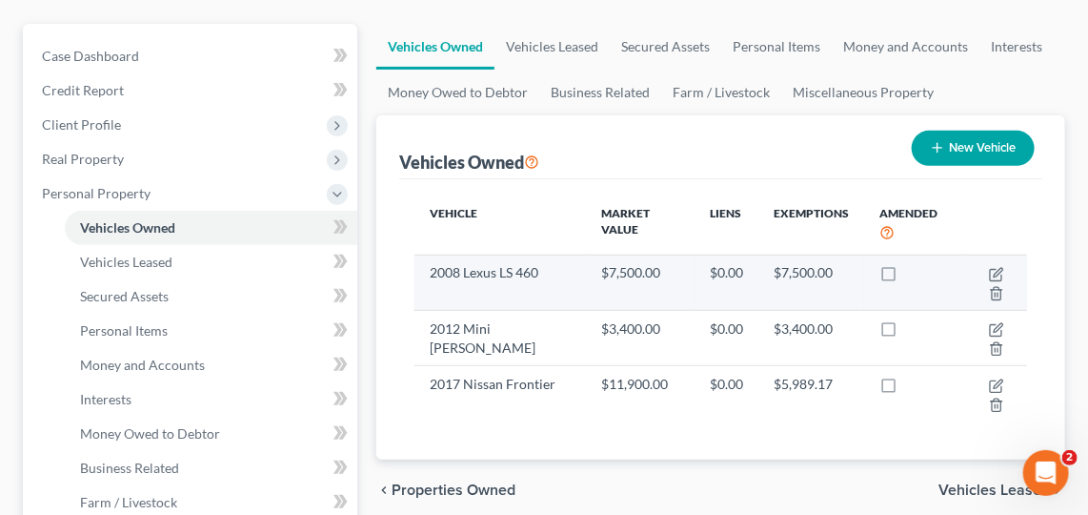
click at [906, 277] on label at bounding box center [906, 277] width 0 height 0
click at [914, 267] on input "checkbox" at bounding box center [920, 269] width 12 height 12
checkbox input "true"
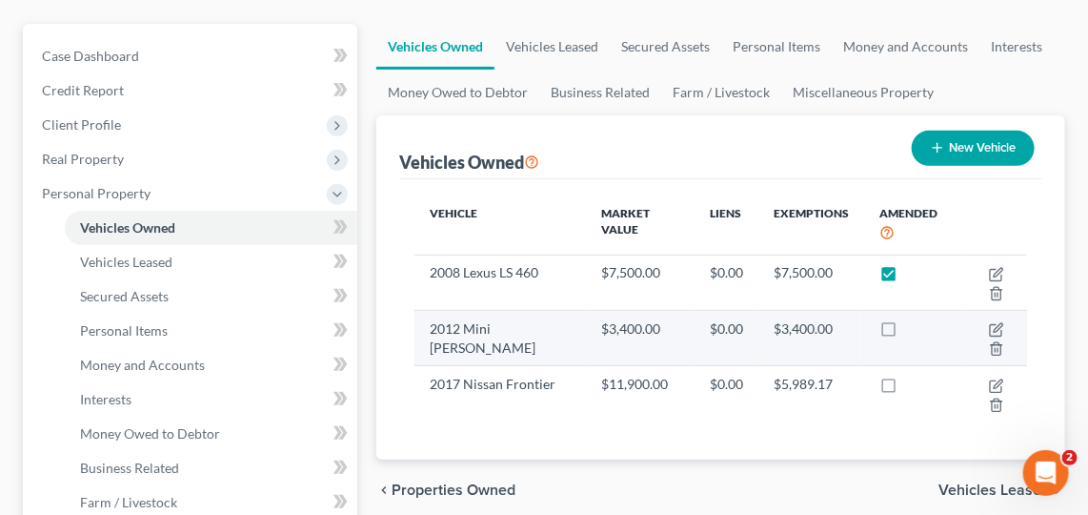
click at [906, 333] on label at bounding box center [906, 333] width 0 height 0
click at [914, 319] on input "checkbox" at bounding box center [920, 325] width 12 height 12
click at [906, 333] on label at bounding box center [906, 333] width 0 height 0
click at [914, 322] on input "checkbox" at bounding box center [920, 325] width 12 height 12
checkbox input "false"
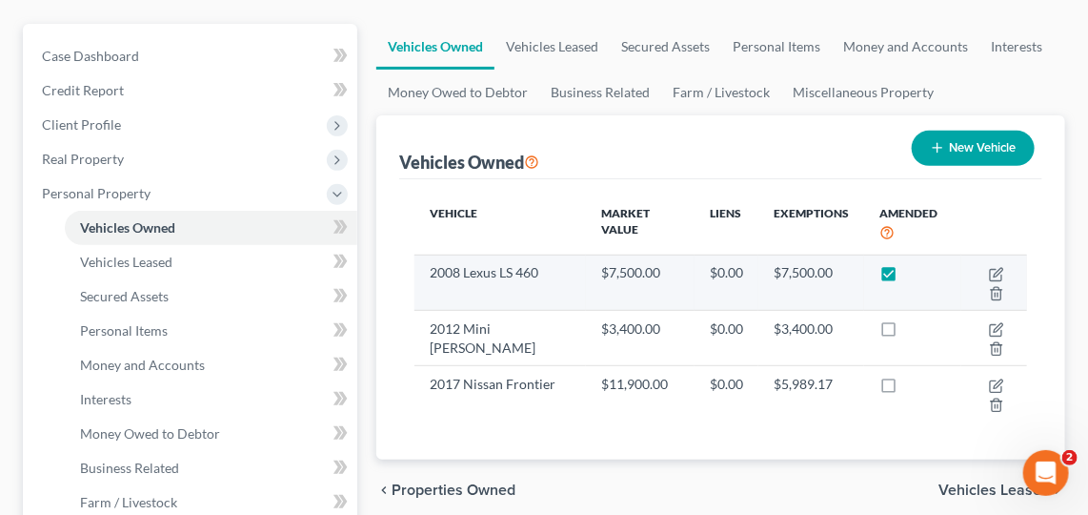
click at [906, 277] on label at bounding box center [906, 277] width 0 height 0
click at [914, 263] on input "checkbox" at bounding box center [920, 269] width 12 height 12
checkbox input "false"
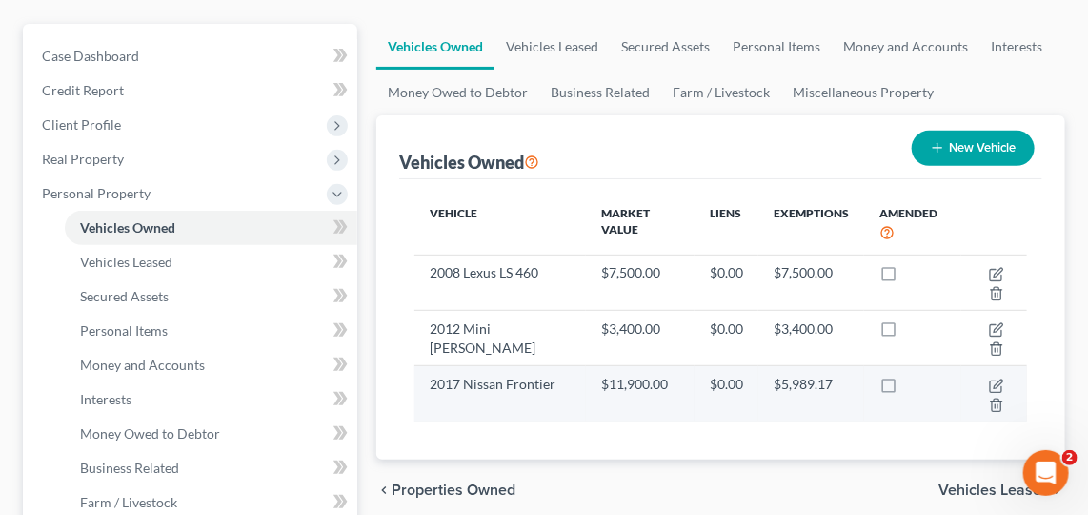
click at [906, 389] on label at bounding box center [906, 389] width 0 height 0
click at [914, 380] on input "checkbox" at bounding box center [920, 380] width 12 height 12
click at [906, 389] on label at bounding box center [906, 389] width 0 height 0
click at [914, 380] on input "checkbox" at bounding box center [920, 380] width 12 height 12
checkbox input "false"
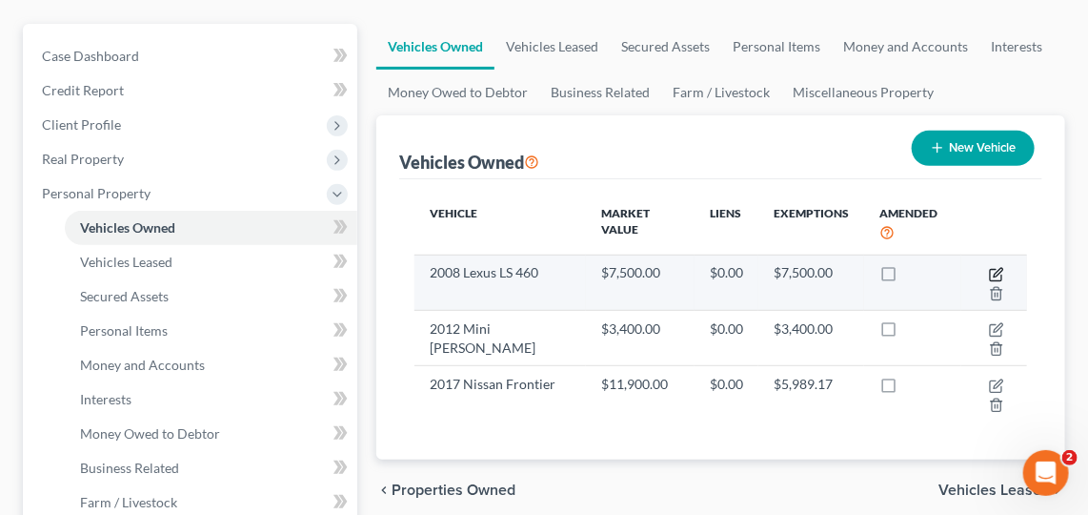
click at [999, 267] on icon "button" at bounding box center [996, 274] width 15 height 15
select select "0"
select select "18"
select select "2"
select select "0"
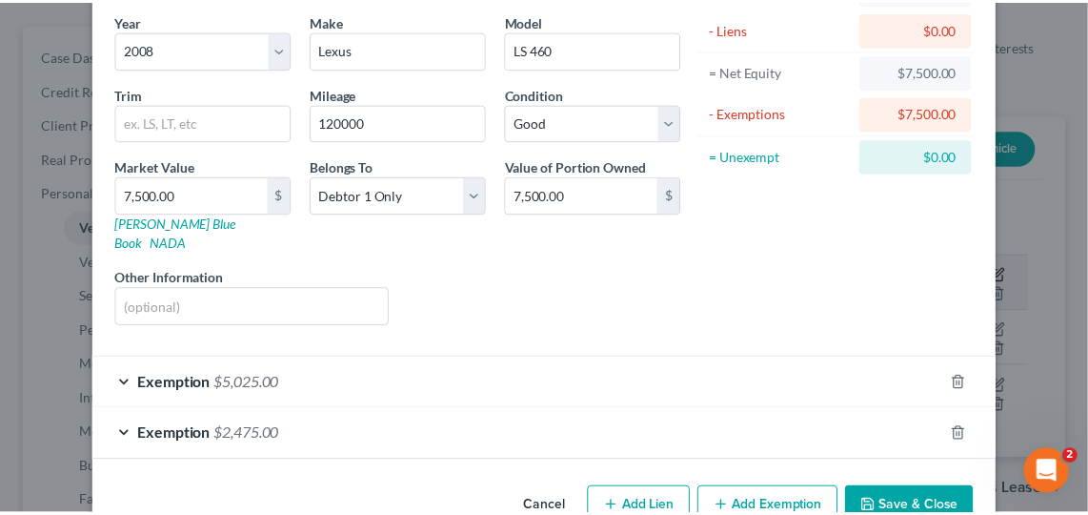
scroll to position [176, 0]
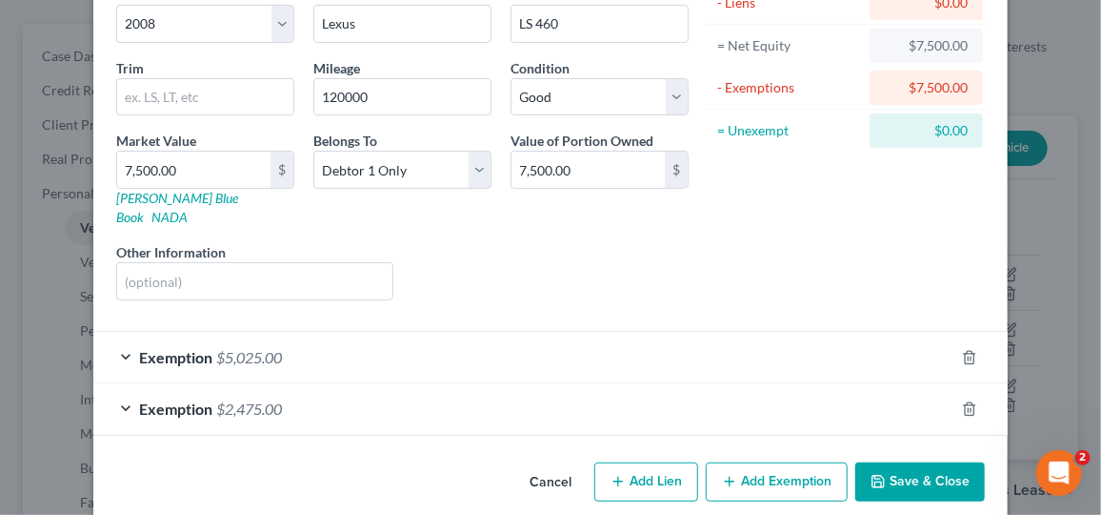
click at [923, 462] on button "Save & Close" at bounding box center [921, 482] width 130 height 40
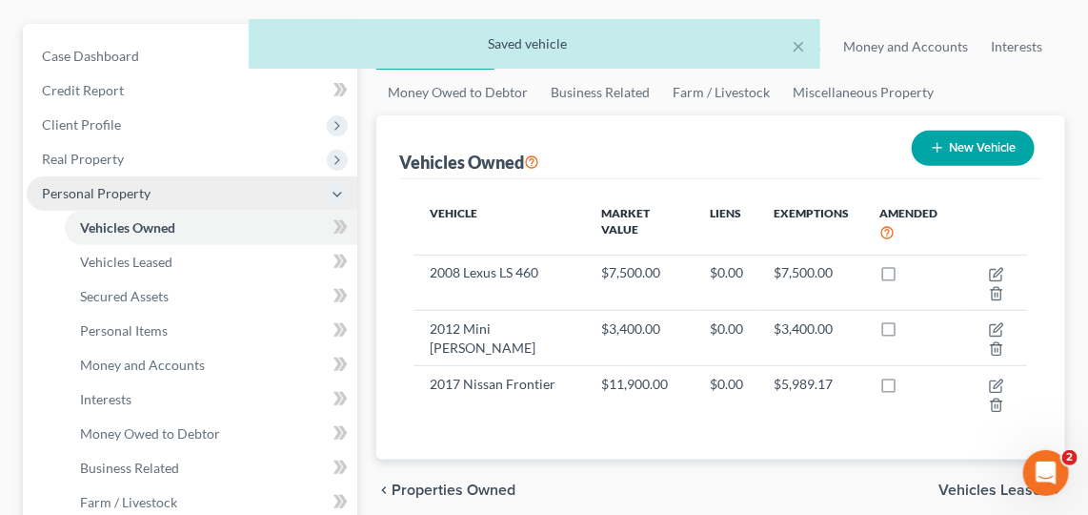
click at [197, 183] on span "Personal Property" at bounding box center [192, 193] width 331 height 34
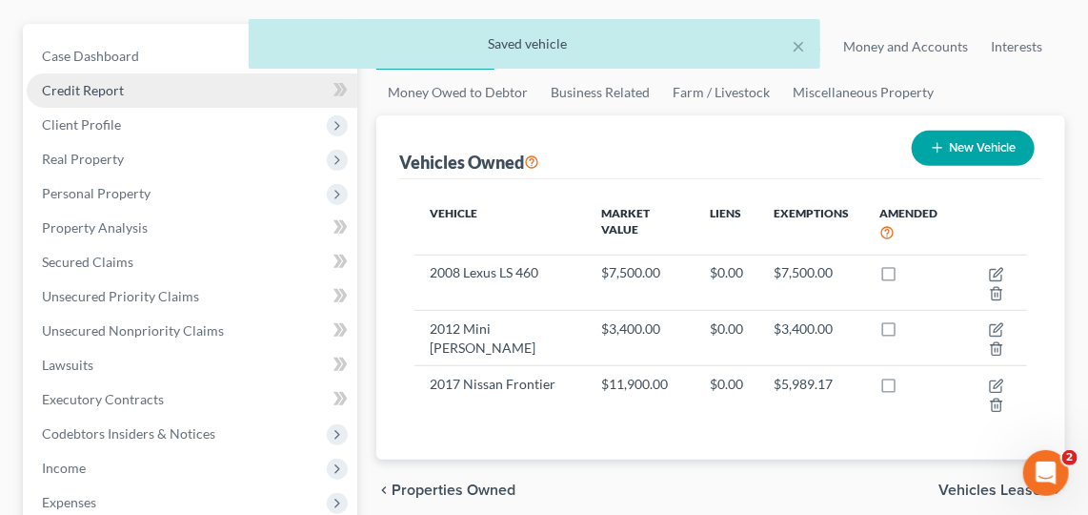
click at [253, 102] on link "Credit Report" at bounding box center [192, 90] width 331 height 34
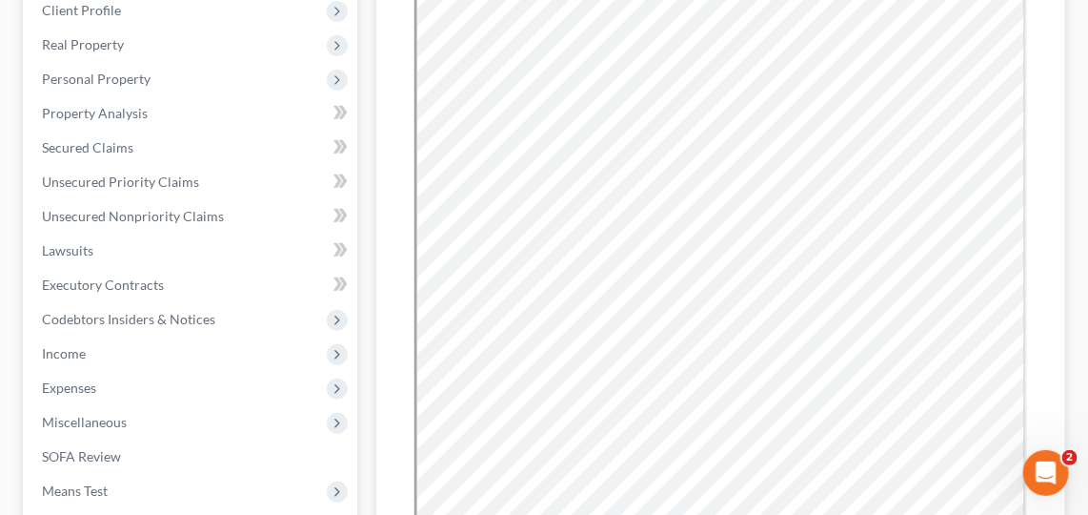
scroll to position [277, 0]
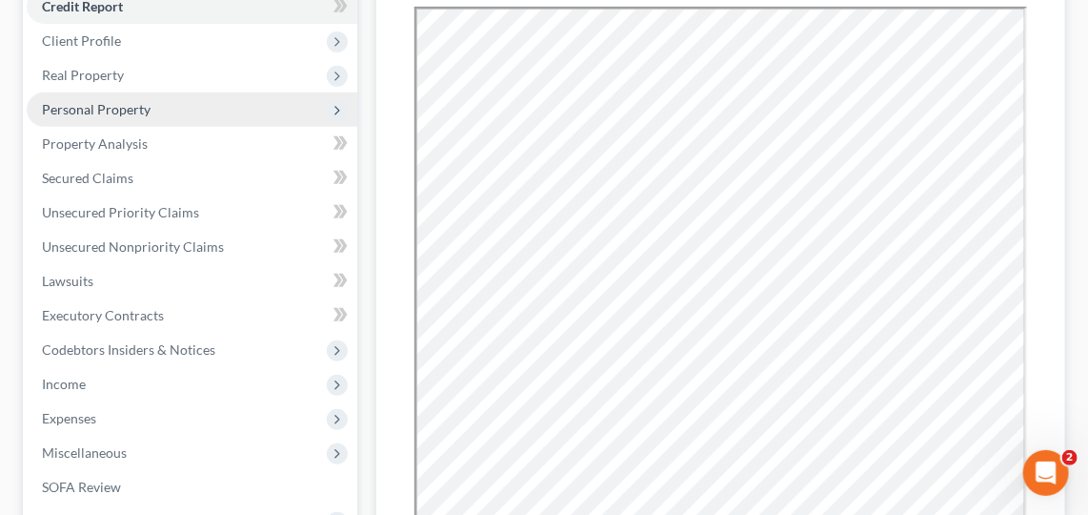
click at [255, 100] on span "Personal Property" at bounding box center [192, 109] width 331 height 34
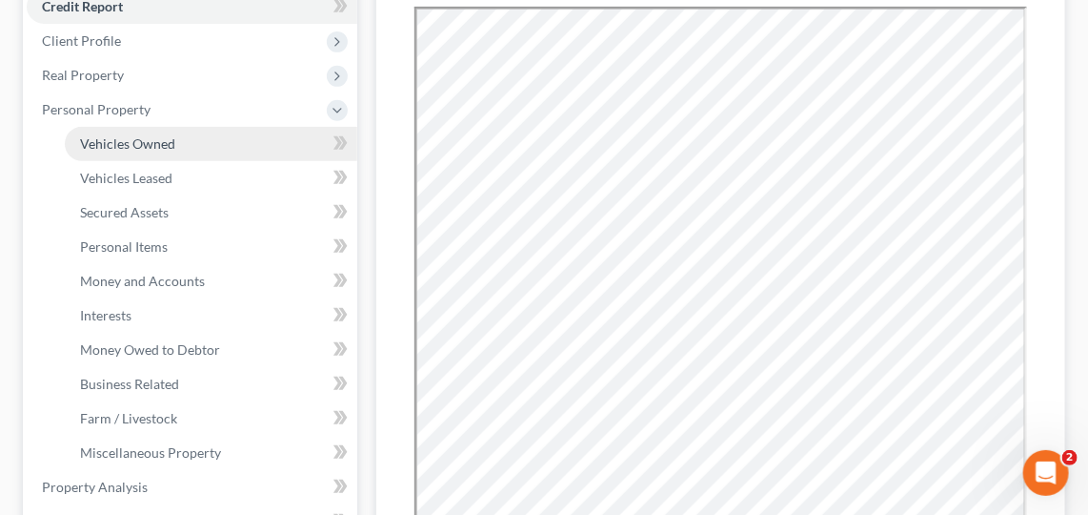
click at [248, 143] on link "Vehicles Owned" at bounding box center [211, 144] width 293 height 34
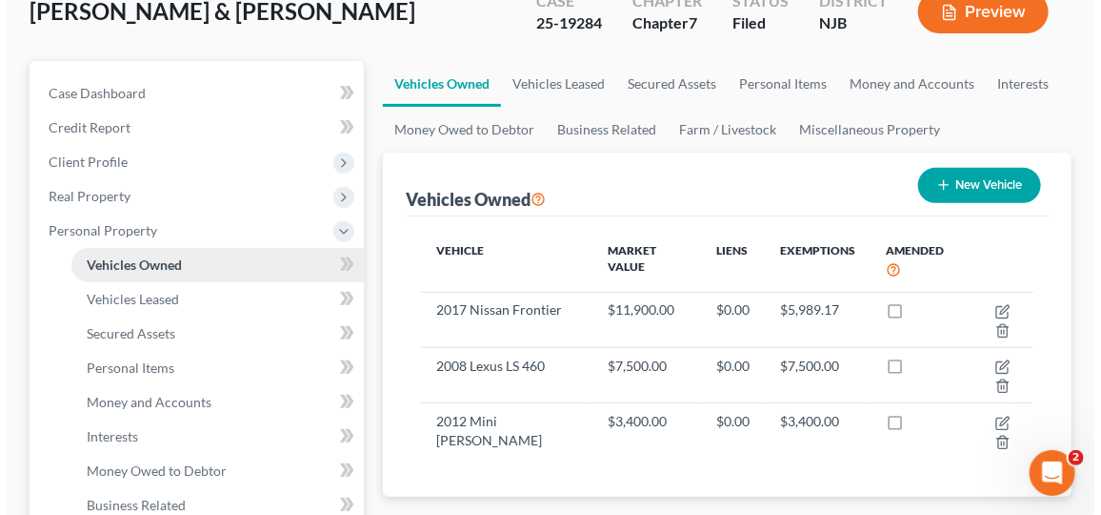
scroll to position [273, 0]
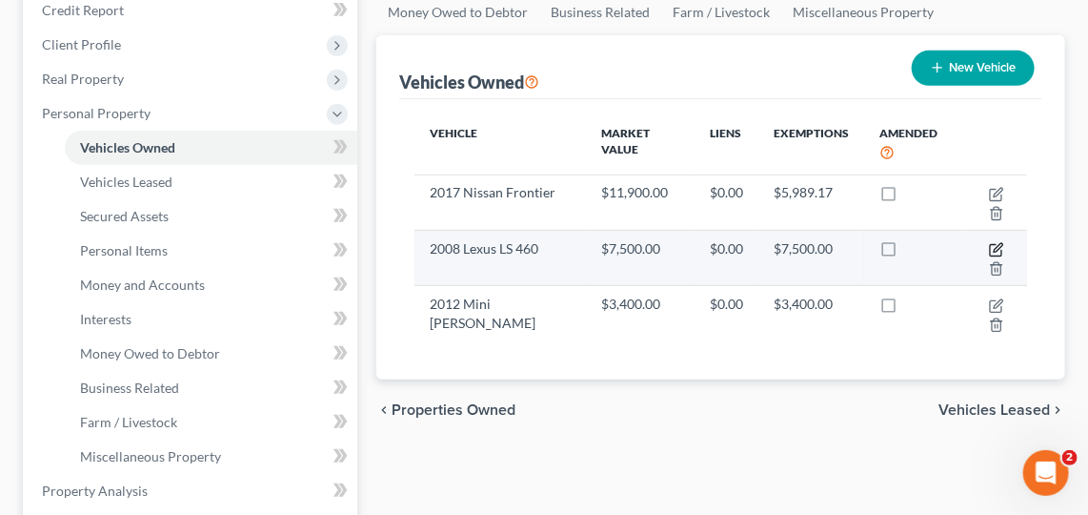
click at [993, 242] on icon "button" at bounding box center [996, 249] width 15 height 15
select select "0"
select select "18"
select select "2"
select select "0"
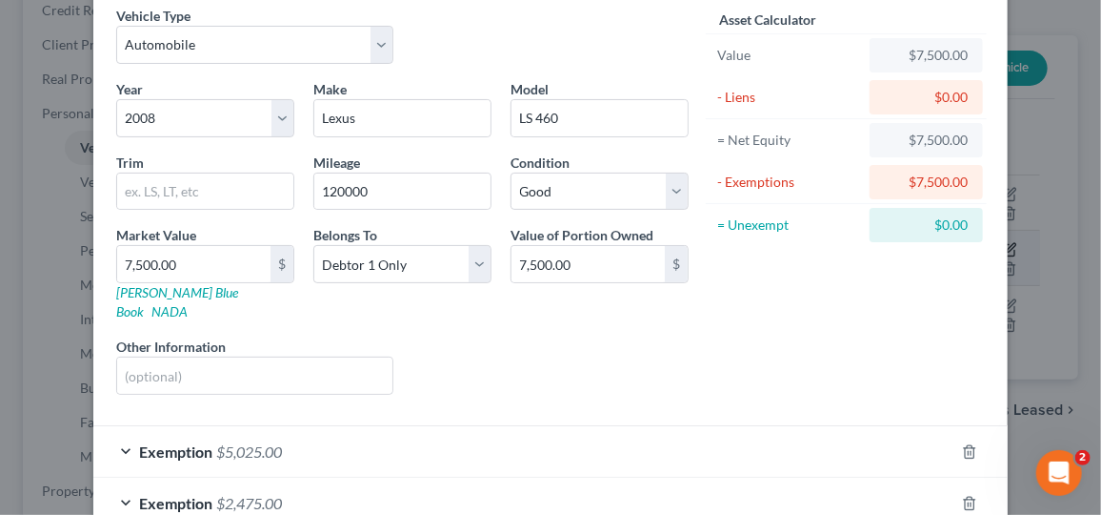
scroll to position [177, 0]
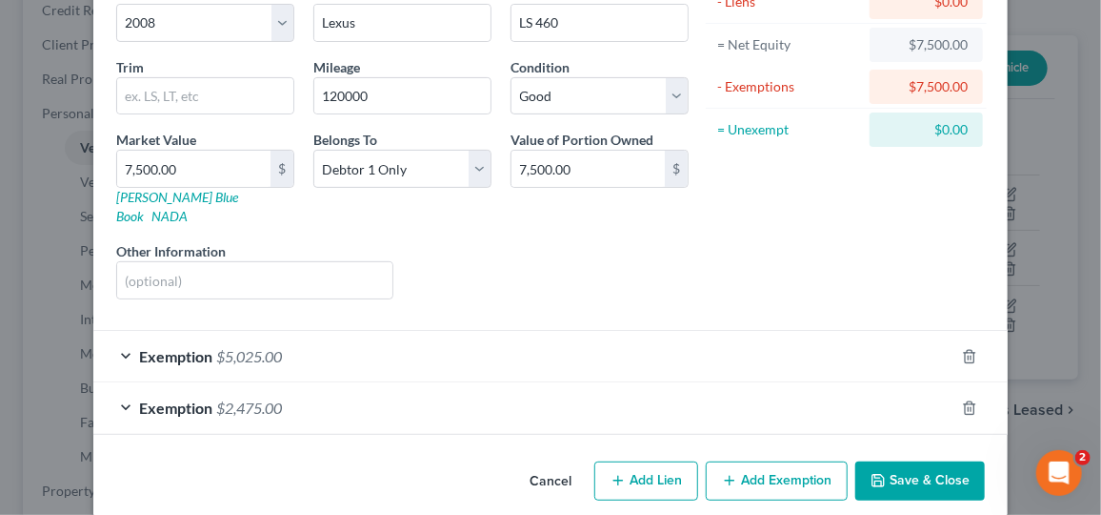
click at [896, 461] on button "Save & Close" at bounding box center [921, 481] width 130 height 40
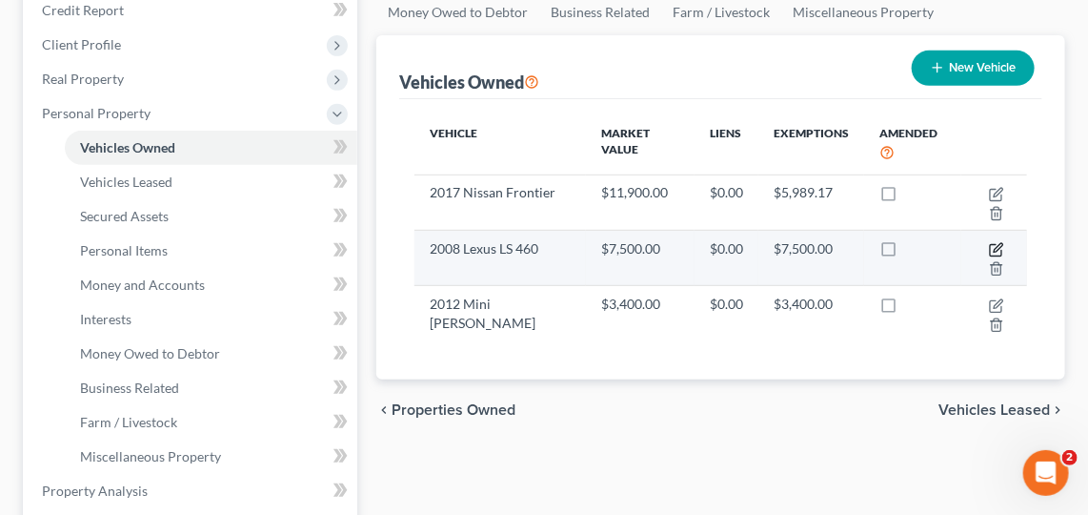
click at [1000, 243] on icon "button" at bounding box center [996, 249] width 15 height 15
select select "0"
select select "18"
select select "2"
select select "0"
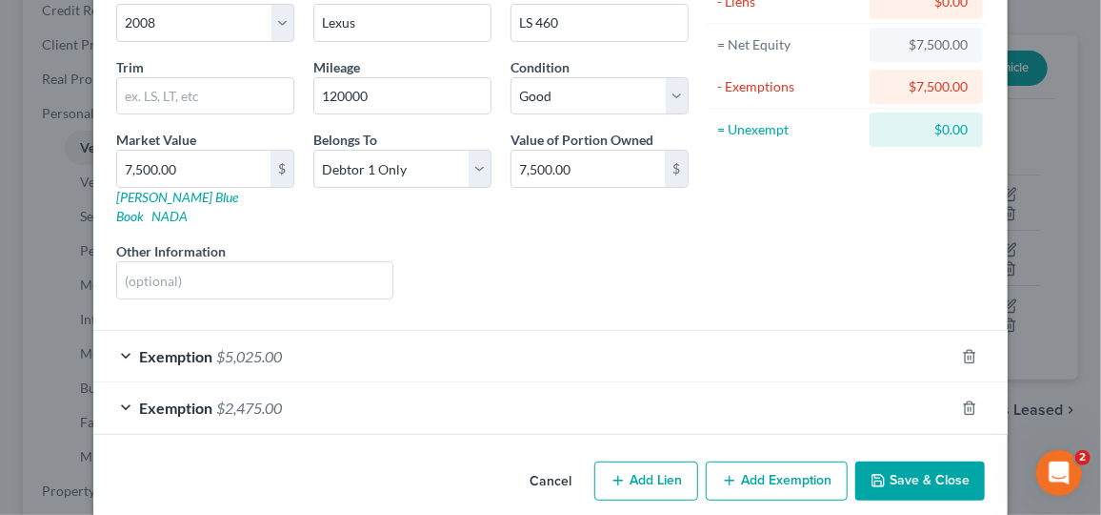
click at [451, 390] on div "Exemption $2,475.00" at bounding box center [523, 407] width 861 height 51
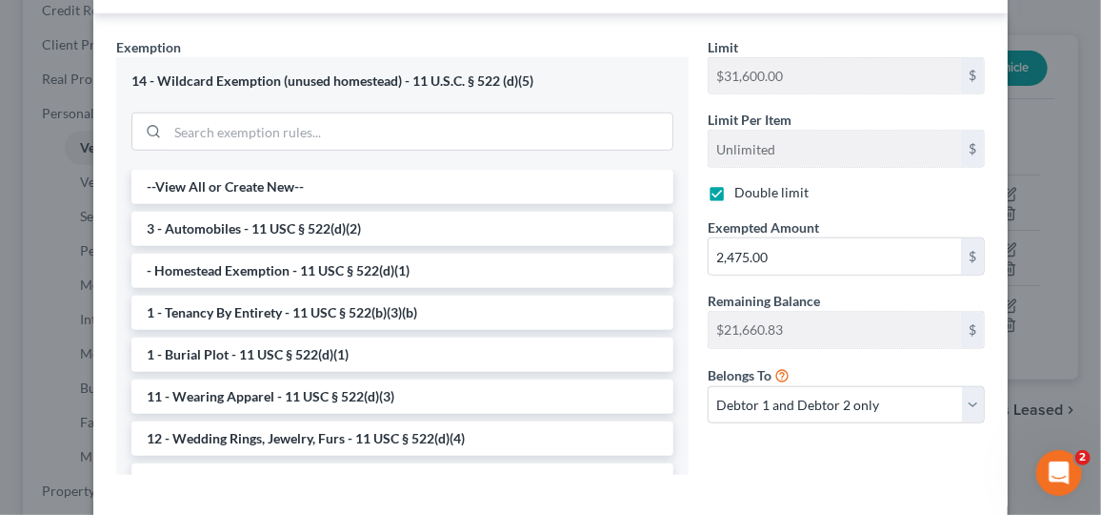
scroll to position [589, 0]
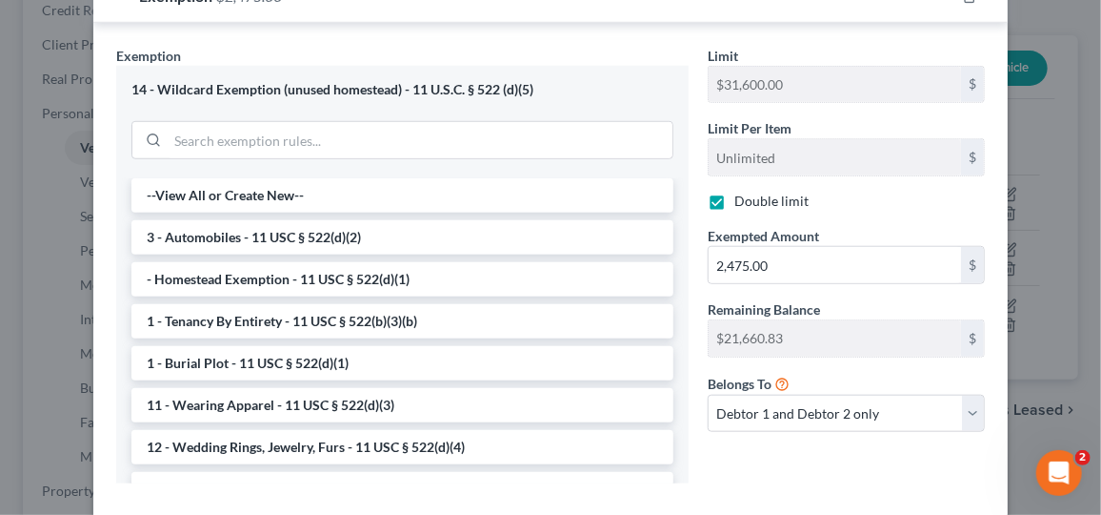
click at [735, 192] on label "Double limit" at bounding box center [772, 201] width 74 height 19
click at [742, 192] on input "Double limit" at bounding box center [748, 198] width 12 height 12
checkbox input "false"
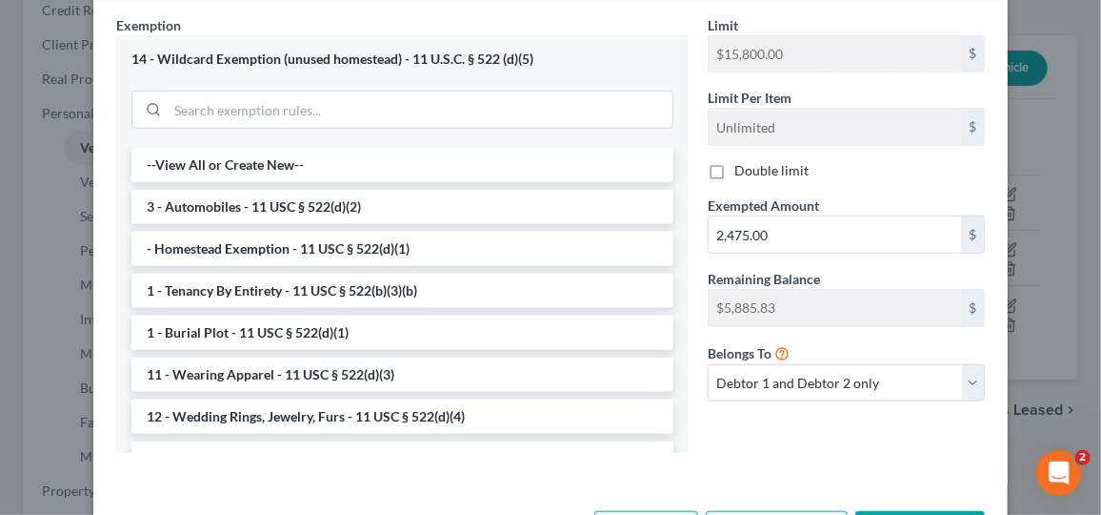
scroll to position [602, 0]
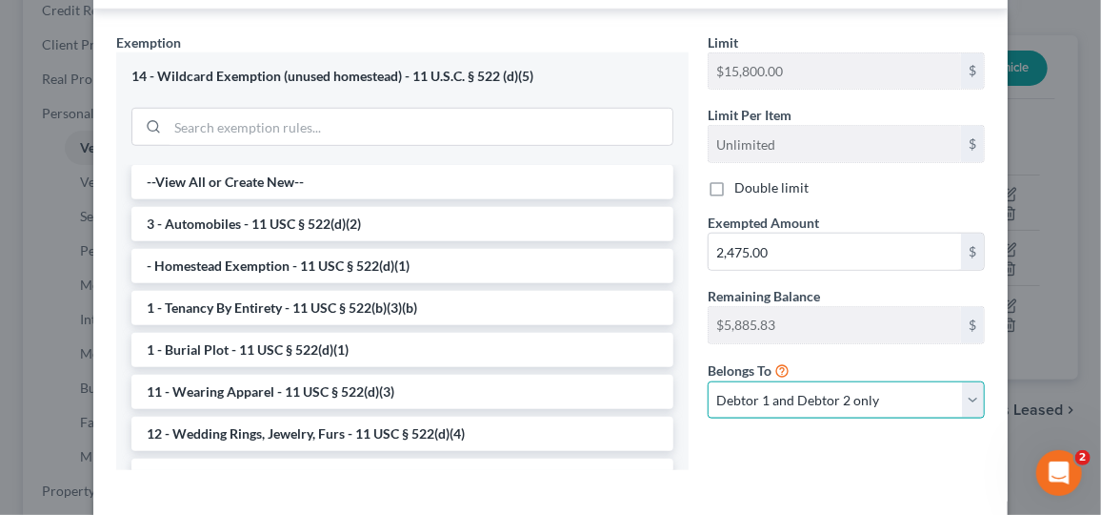
click at [960, 381] on select "Debtor 1 only Debtor 2 only Debtor 1 and Debtor 2 only" at bounding box center [846, 400] width 277 height 38
select select "0"
click at [708, 381] on select "Debtor 1 only Debtor 2 only Debtor 1 and Debtor 2 only" at bounding box center [846, 400] width 277 height 38
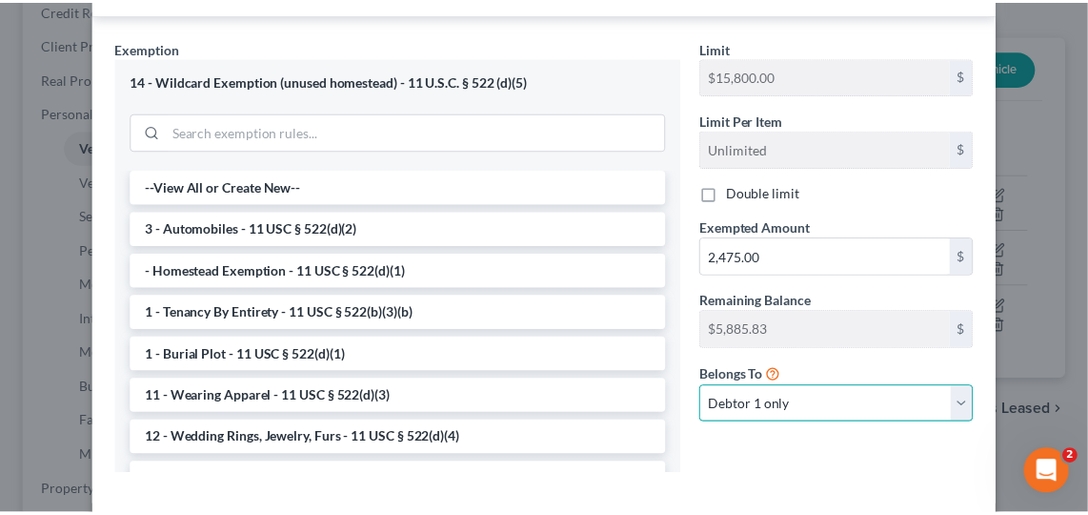
scroll to position [668, 0]
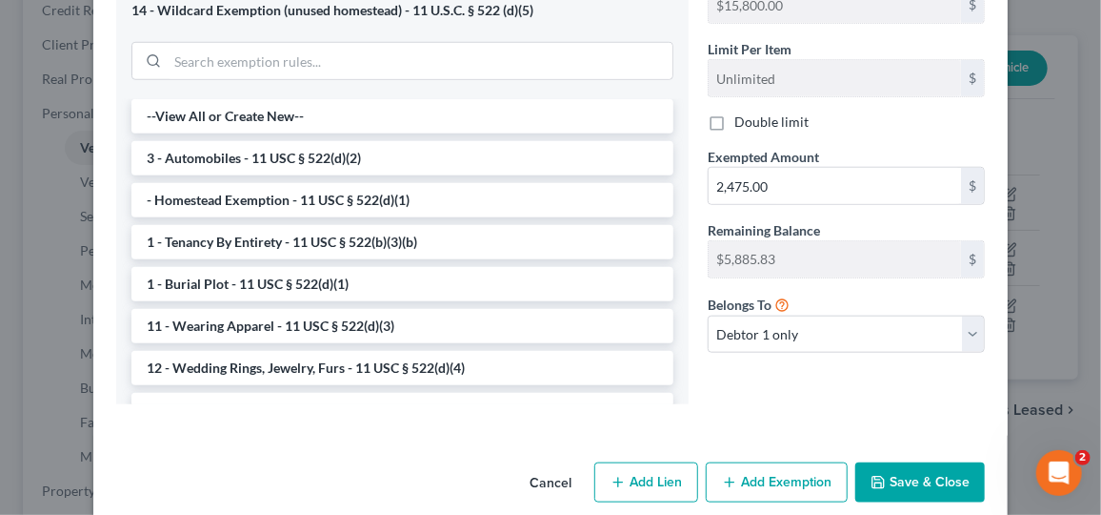
click at [926, 462] on button "Save & Close" at bounding box center [921, 482] width 130 height 40
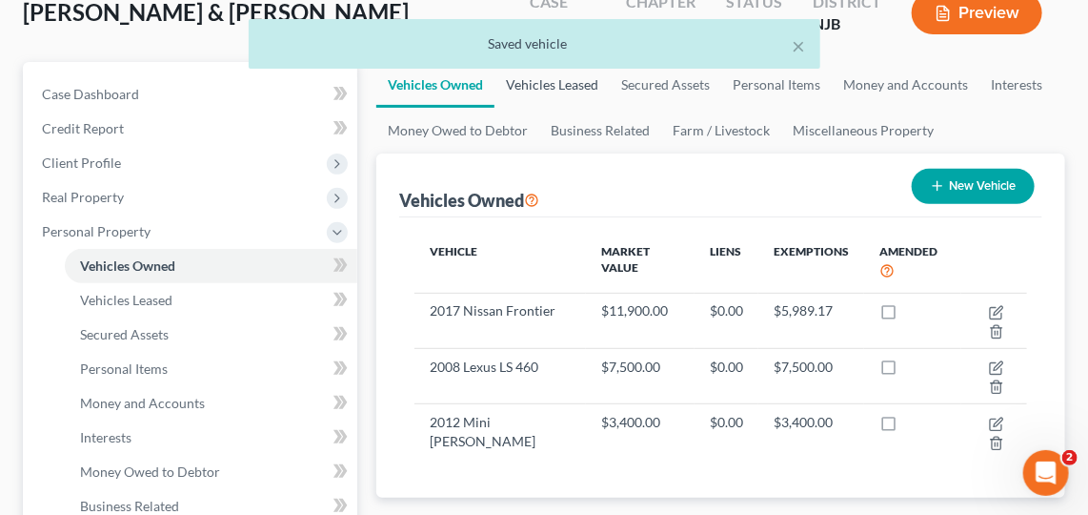
click at [560, 85] on link "Vehicles Leased" at bounding box center [552, 85] width 115 height 46
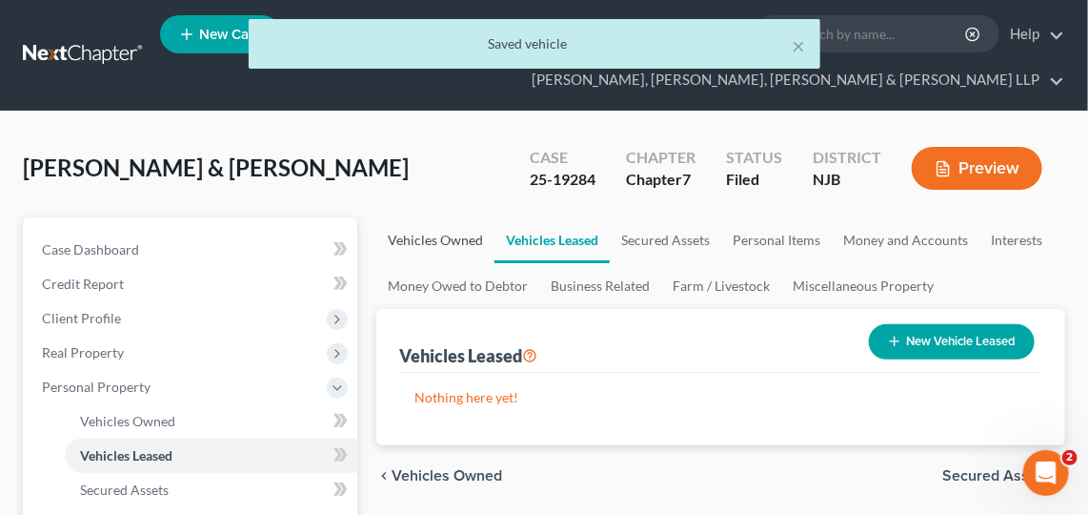
click at [414, 238] on link "Vehicles Owned" at bounding box center [435, 240] width 118 height 46
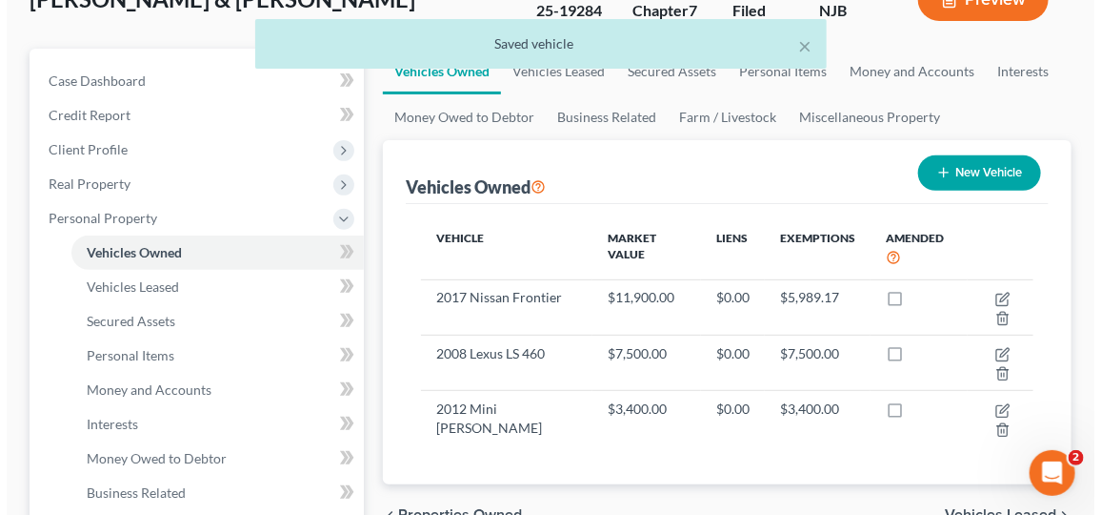
scroll to position [171, 0]
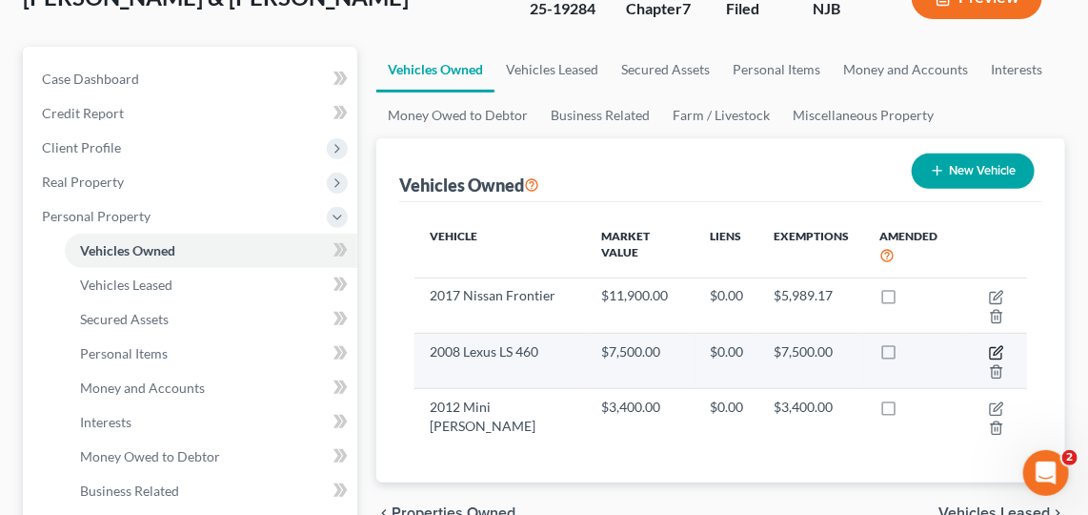
click at [998, 345] on icon "button" at bounding box center [996, 352] width 15 height 15
select select "0"
select select "18"
select select "2"
select select "0"
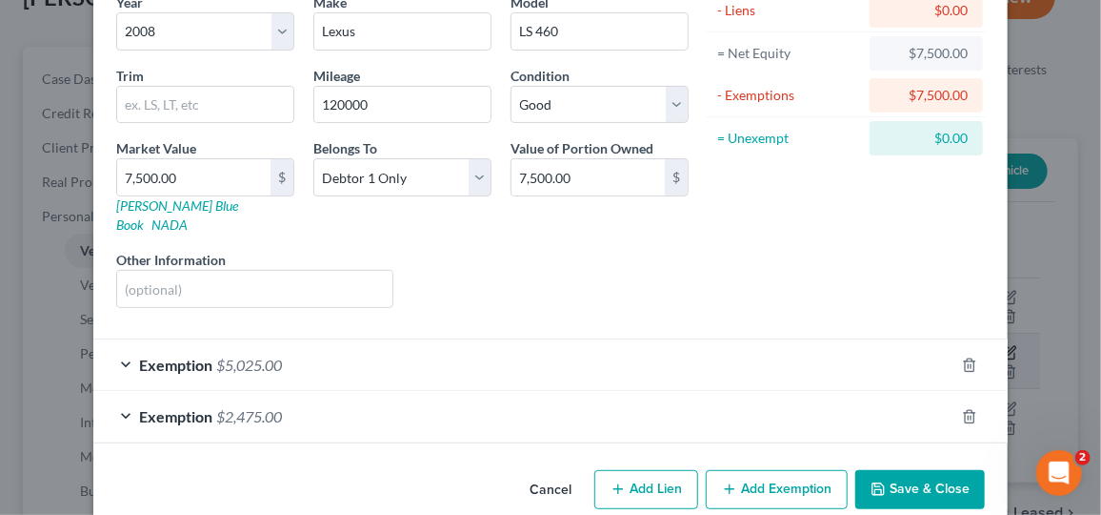
scroll to position [177, 0]
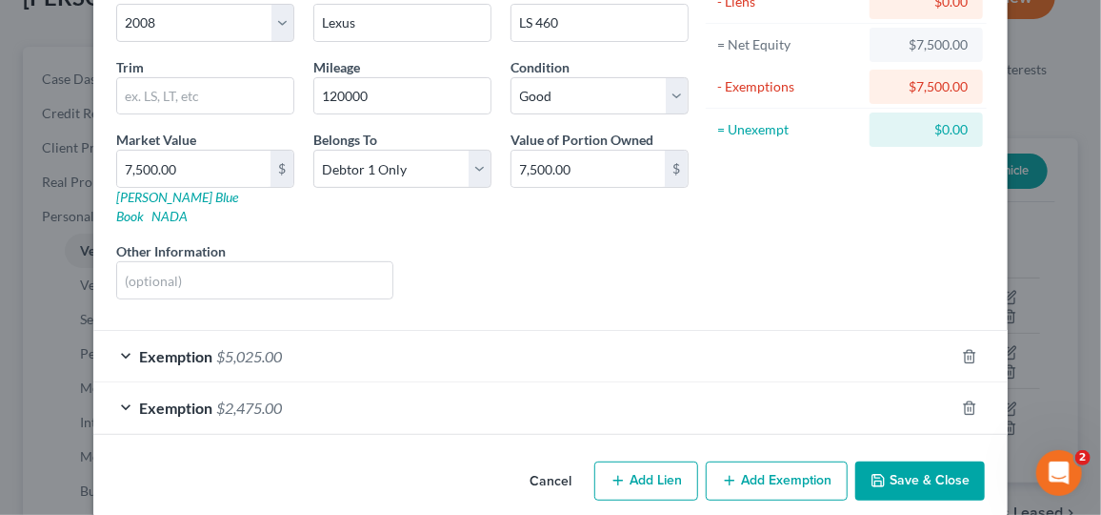
click at [883, 384] on div "Exemption $2,475.00" at bounding box center [523, 407] width 861 height 51
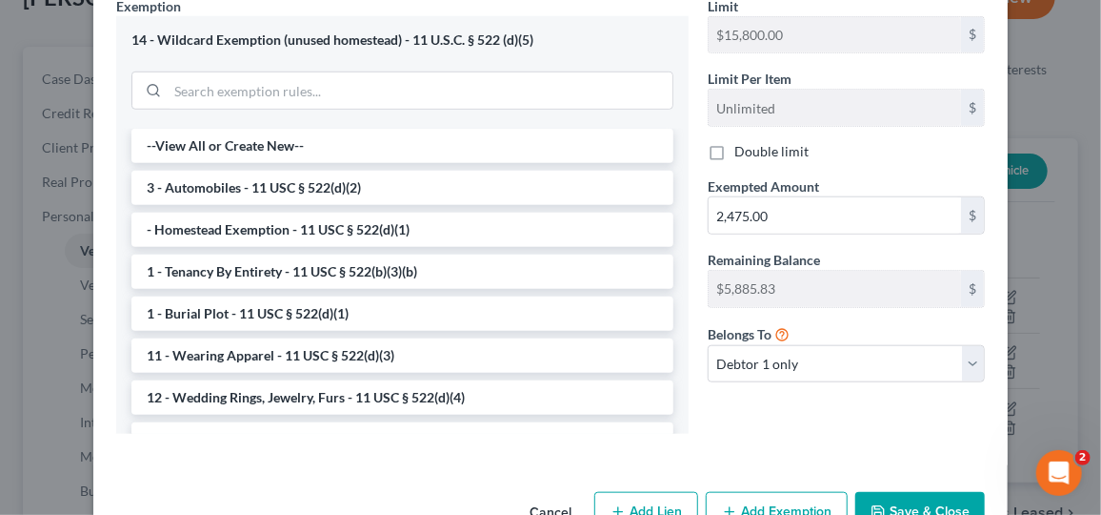
scroll to position [668, 0]
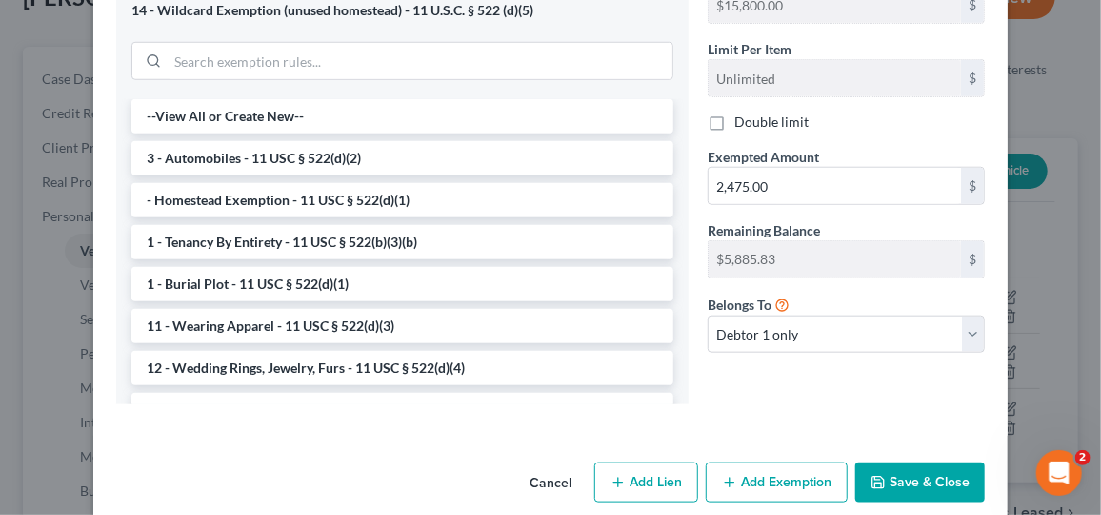
click at [910, 466] on button "Save & Close" at bounding box center [921, 482] width 130 height 40
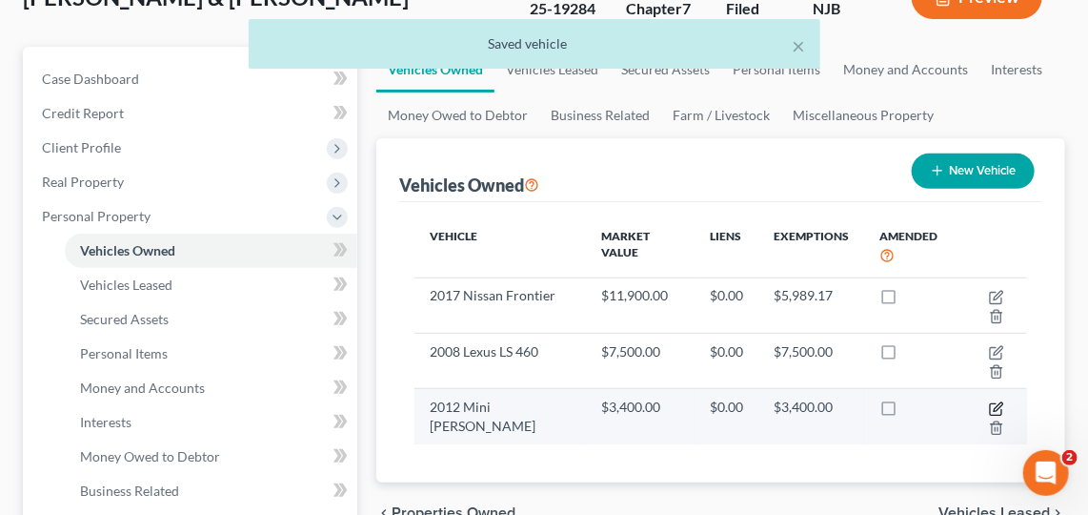
click at [1000, 401] on icon "button" at bounding box center [996, 408] width 15 height 15
select select "0"
select select "14"
select select "2"
select select "1"
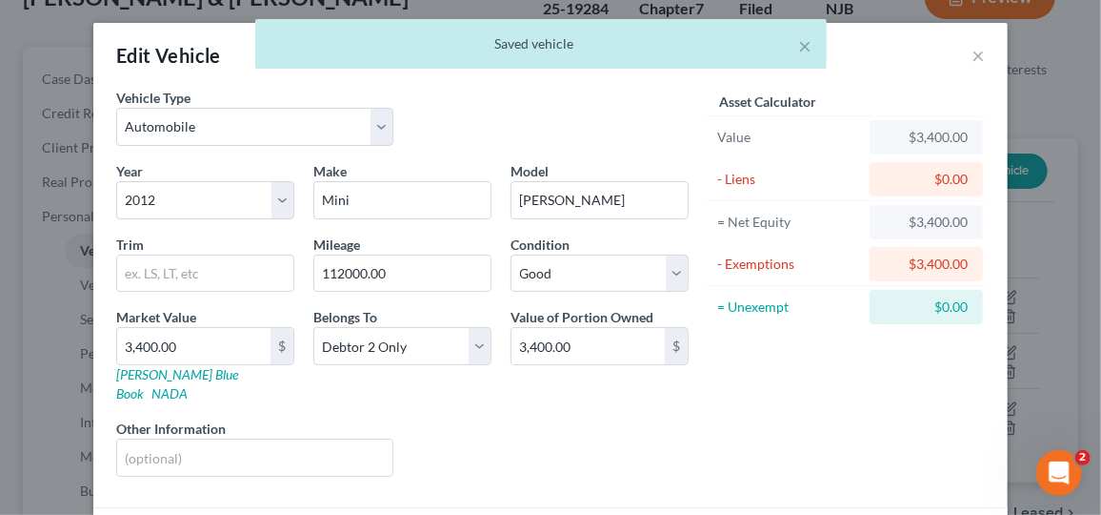
click at [969, 65] on div "× Saved vehicle" at bounding box center [540, 48] width 1101 height 59
click at [962, 47] on div "× Saved vehicle" at bounding box center [540, 48] width 1101 height 59
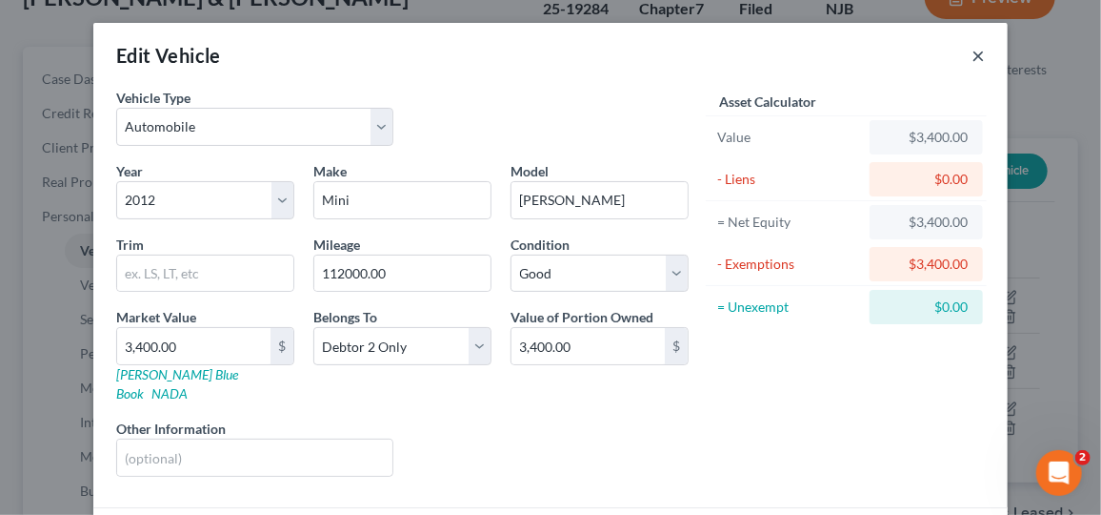
click at [975, 51] on button "×" at bounding box center [978, 55] width 13 height 23
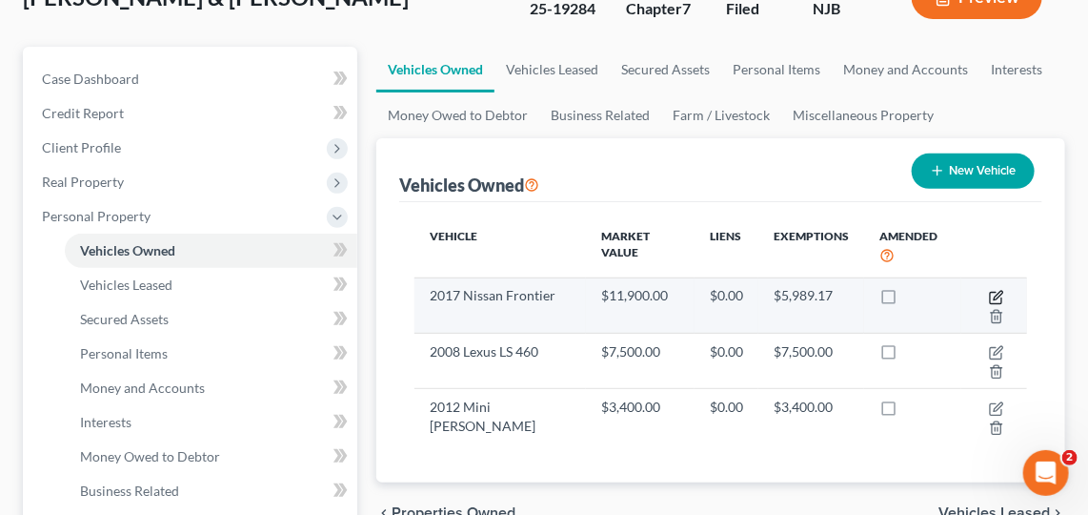
click at [995, 292] on icon "button" at bounding box center [995, 297] width 11 height 11
select select "0"
select select "9"
select select "2"
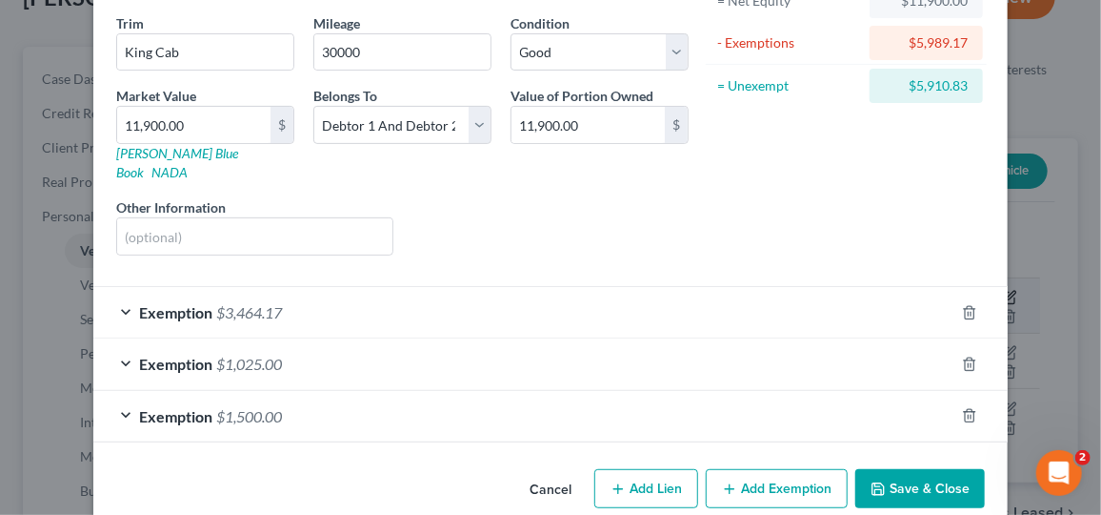
scroll to position [227, 0]
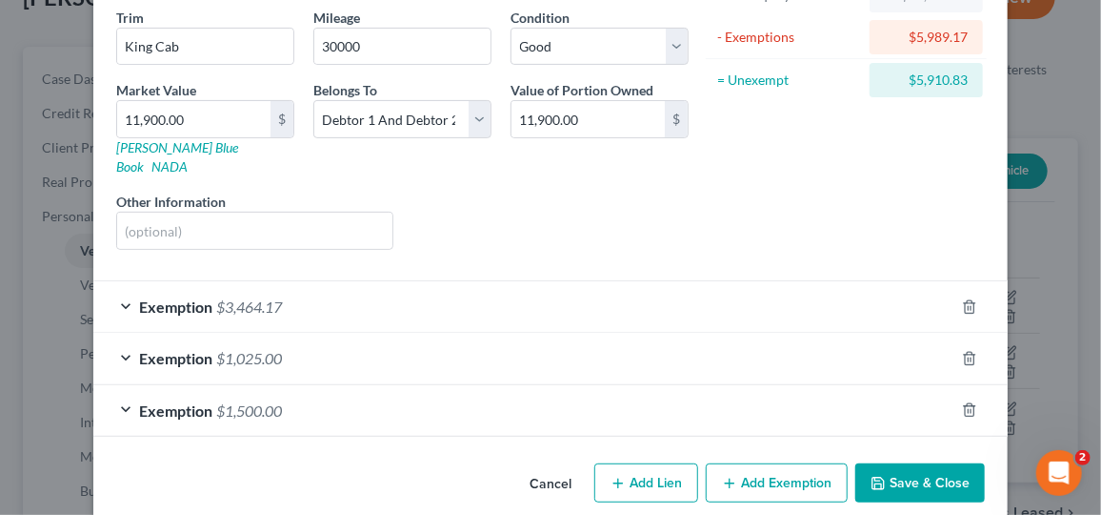
click at [798, 281] on div "Exemption $3,464.17" at bounding box center [523, 306] width 861 height 51
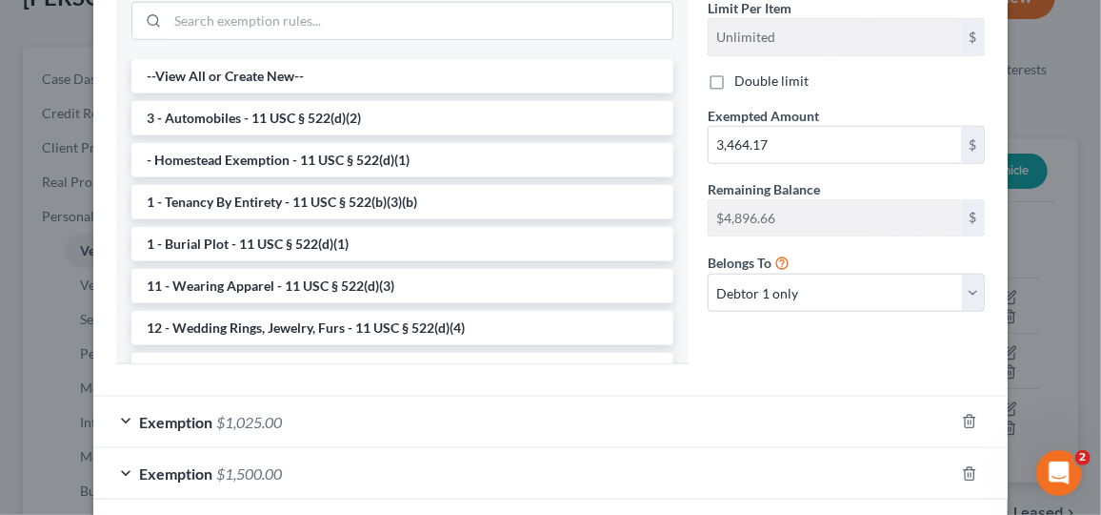
scroll to position [657, 0]
click at [732, 401] on div "Exemption $1,025.00" at bounding box center [523, 422] width 861 height 51
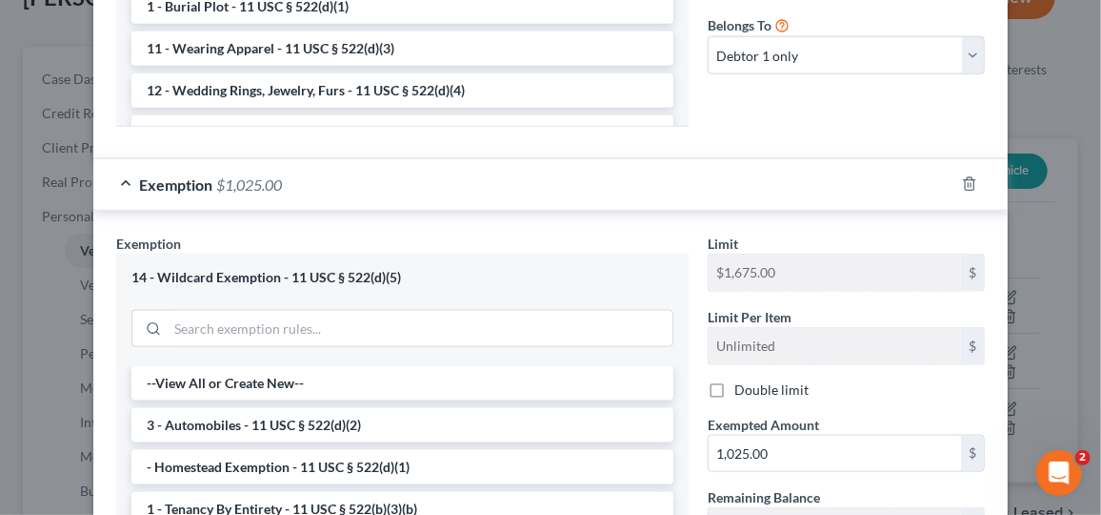
scroll to position [897, 0]
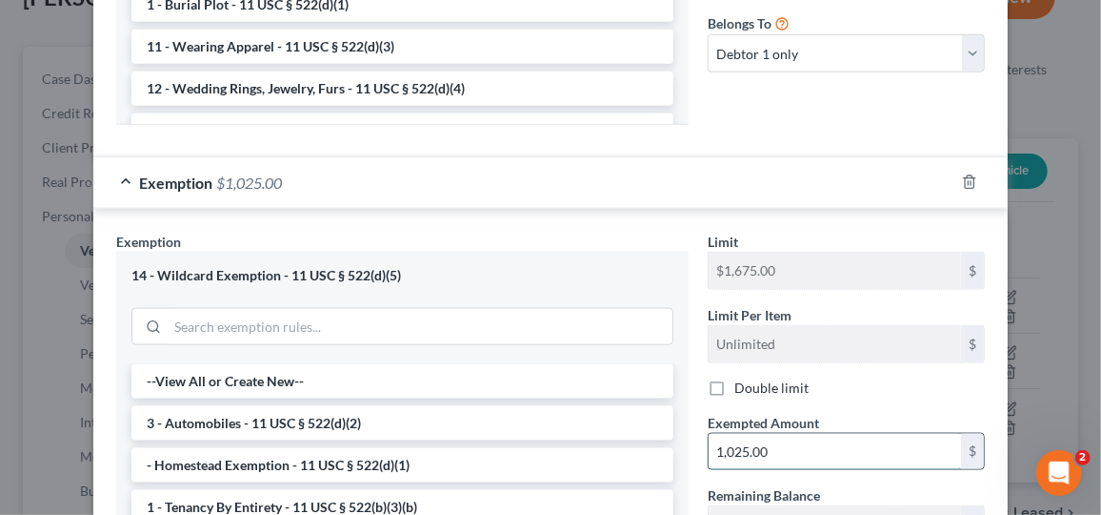
click at [717, 439] on input "1,025.00" at bounding box center [835, 452] width 253 height 36
click at [964, 178] on polyline "button" at bounding box center [969, 178] width 11 height 0
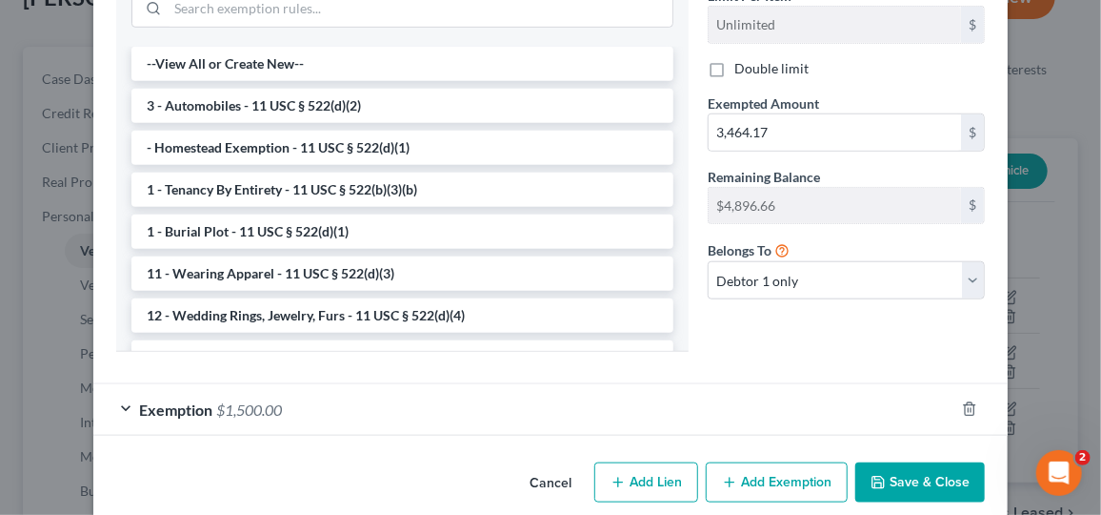
click at [715, 393] on div "Exemption $1,500.00" at bounding box center [523, 409] width 861 height 51
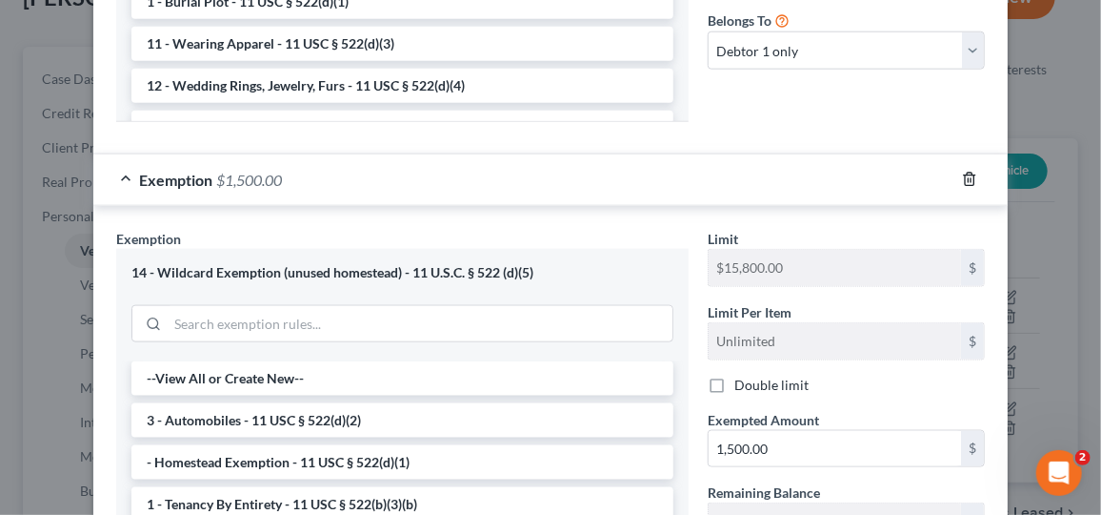
click at [964, 175] on polyline "button" at bounding box center [969, 175] width 11 height 0
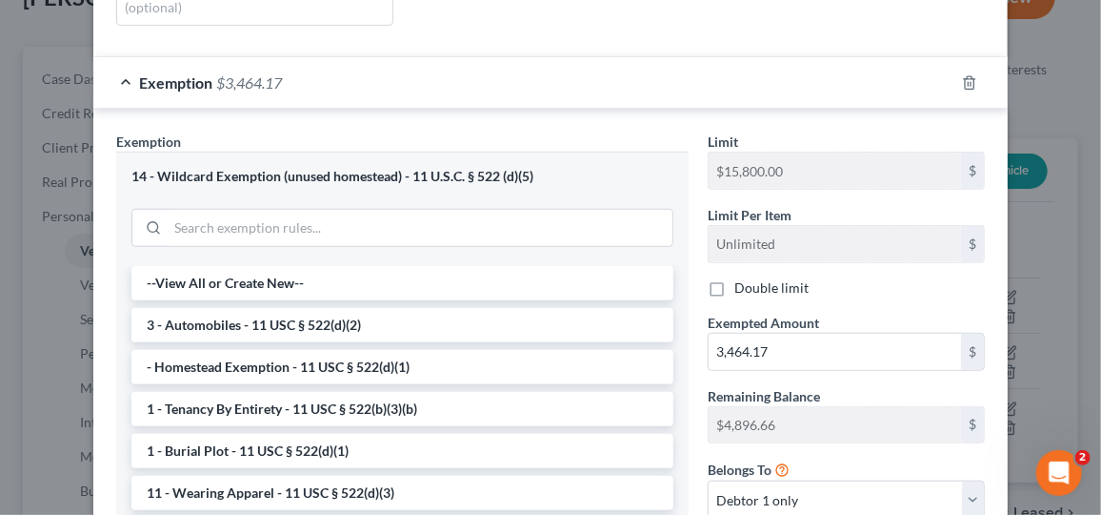
scroll to position [454, 0]
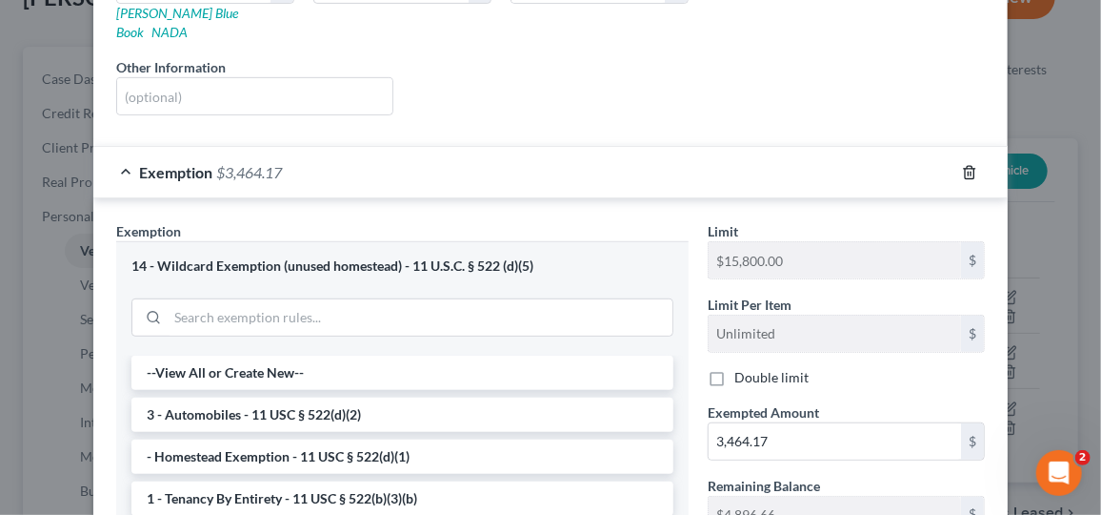
click at [967, 166] on icon "button" at bounding box center [969, 172] width 9 height 12
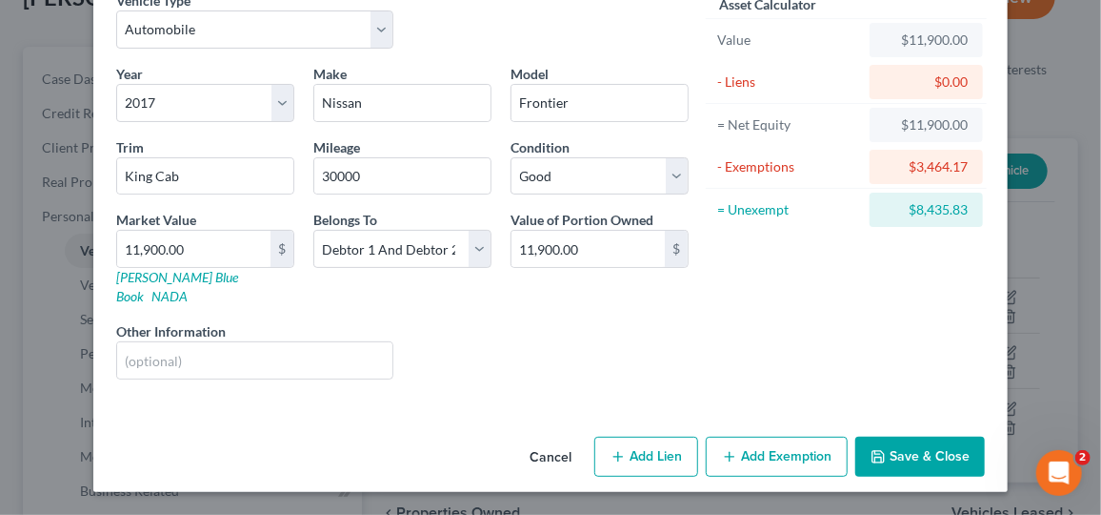
scroll to position [73, 0]
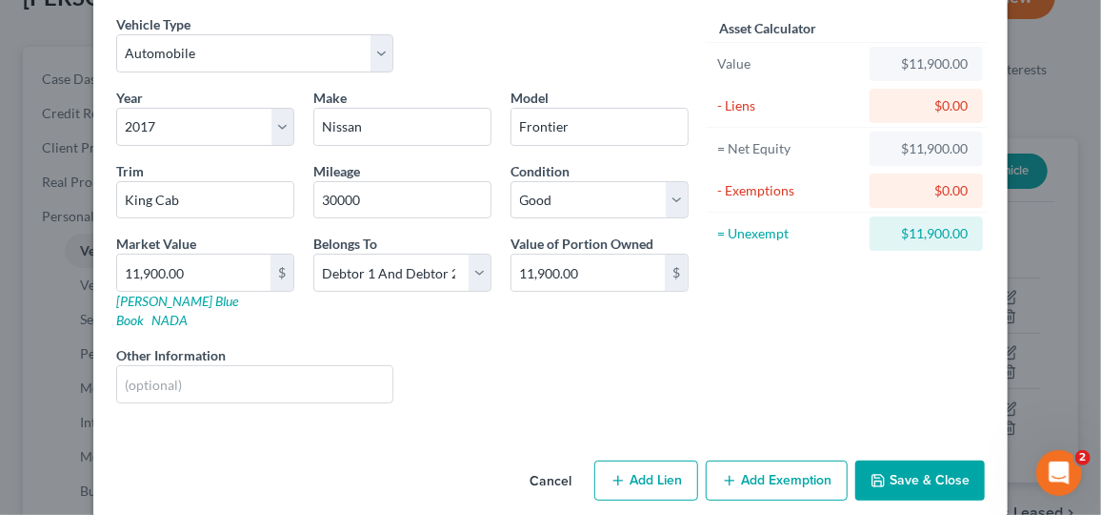
click at [753, 469] on button "Add Exemption" at bounding box center [777, 480] width 142 height 40
select select "2"
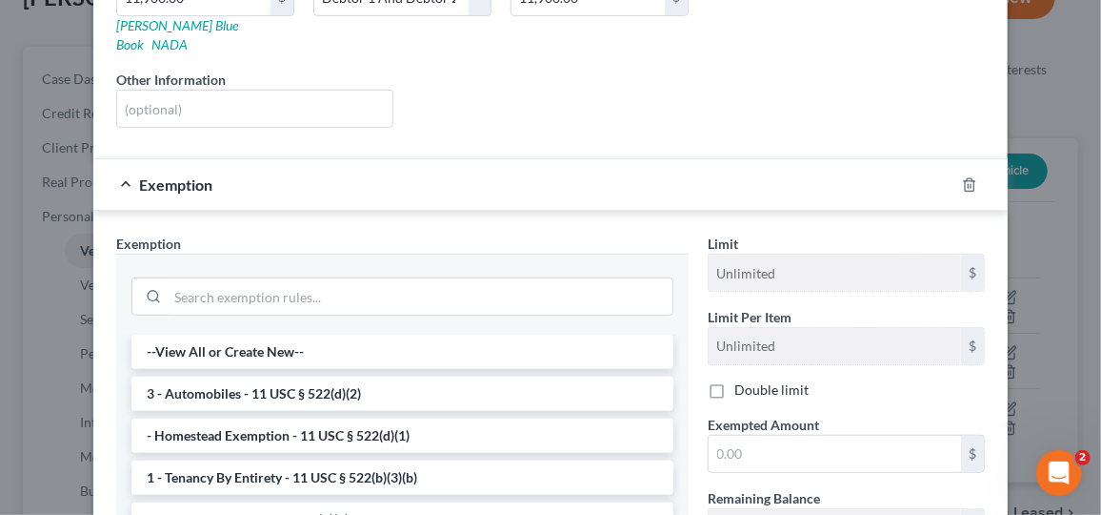
scroll to position [352, 0]
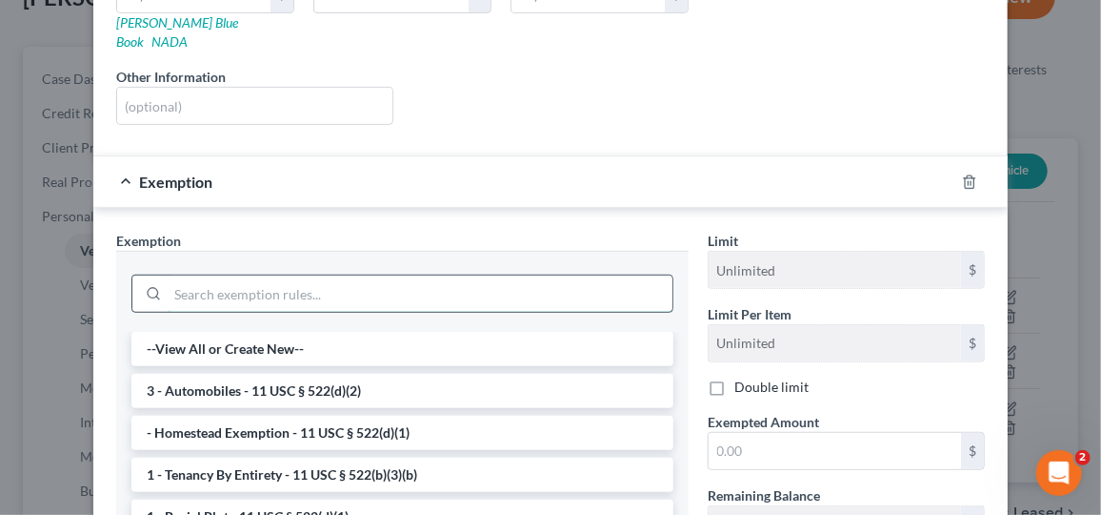
click at [306, 275] on input "search" at bounding box center [420, 293] width 505 height 36
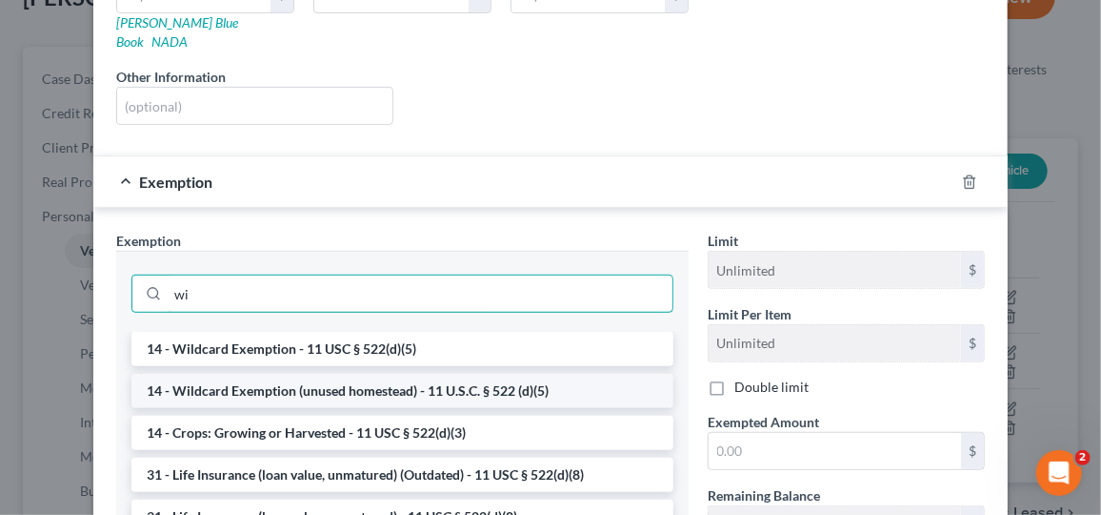
type input "wi"
click at [501, 374] on li "14 - Wildcard Exemption (unused homestead) - 11 U.S.C. § 522 (d)(5)" at bounding box center [402, 391] width 542 height 34
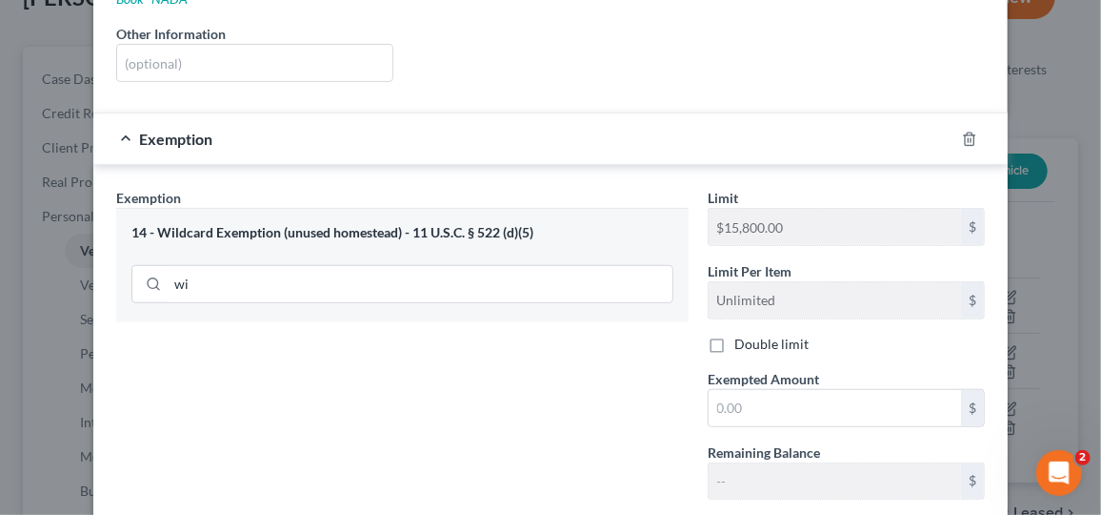
scroll to position [398, 0]
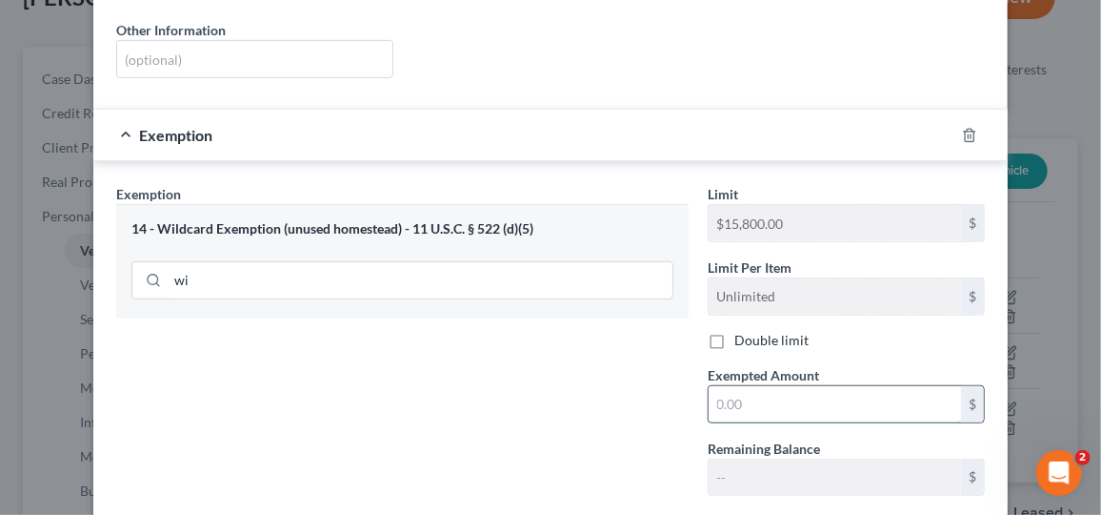
click at [774, 386] on input "text" at bounding box center [835, 404] width 253 height 36
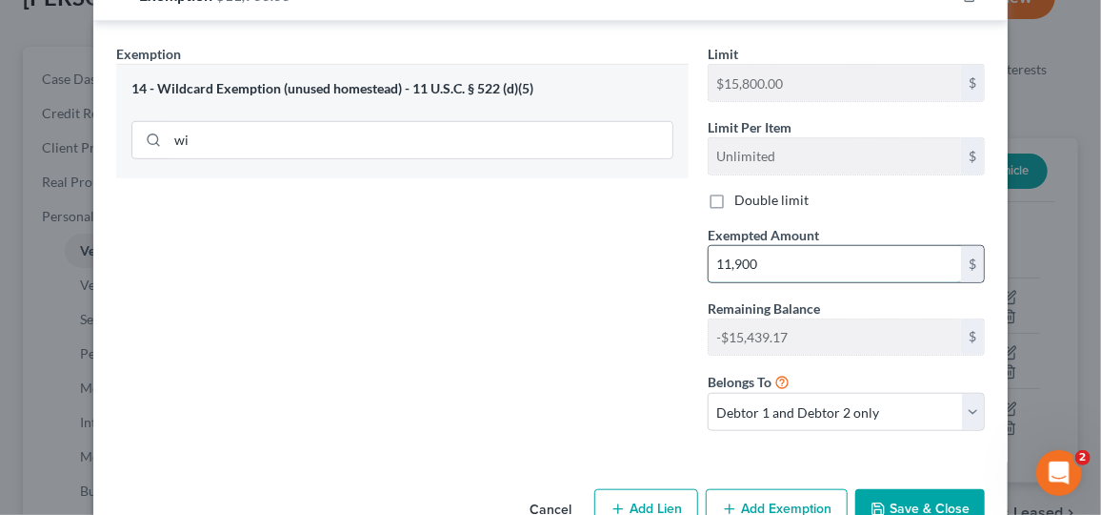
scroll to position [562, 0]
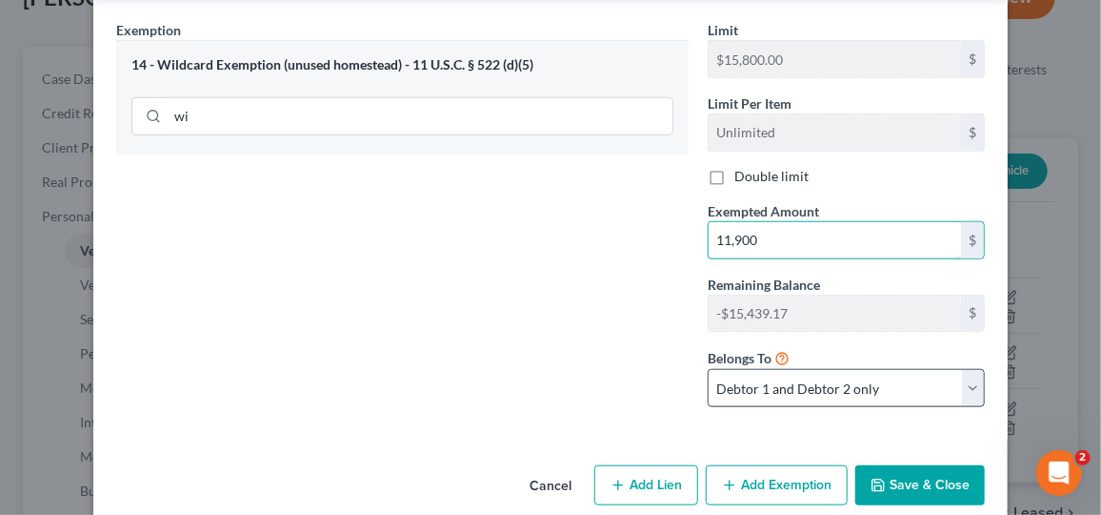
type input "11,900"
click at [947, 369] on select "Debtor 1 only Debtor 2 only Debtor 1 and Debtor 2 only" at bounding box center [846, 388] width 277 height 38
select select "0"
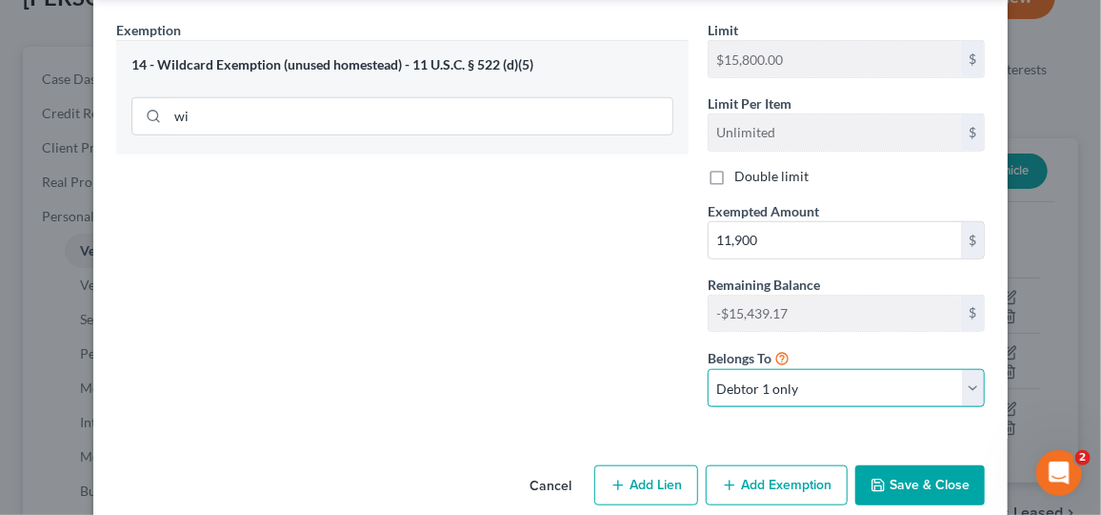
click at [708, 369] on select "Debtor 1 only Debtor 2 only Debtor 1 and Debtor 2 only" at bounding box center [846, 388] width 277 height 38
click at [923, 465] on button "Save & Close" at bounding box center [921, 485] width 130 height 40
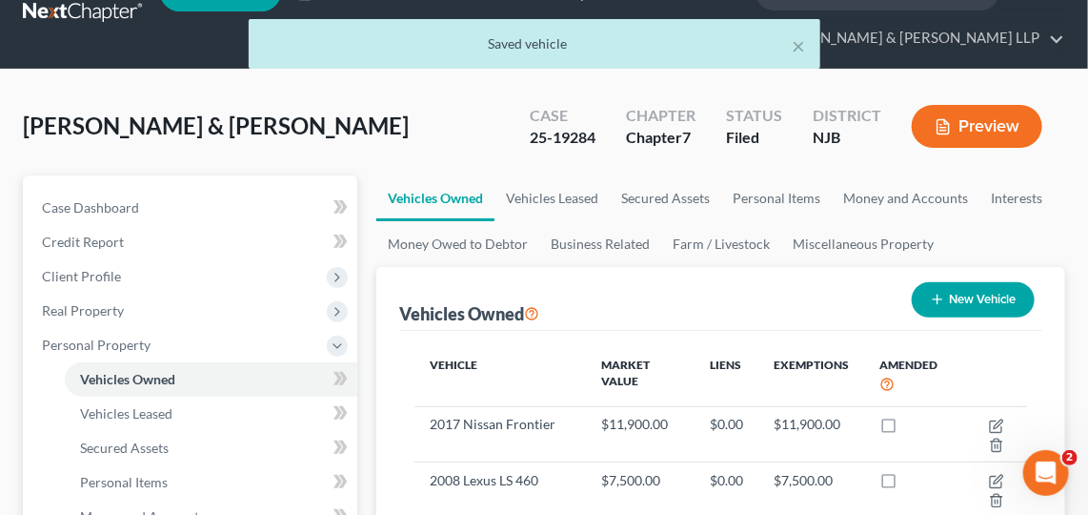
scroll to position [0, 0]
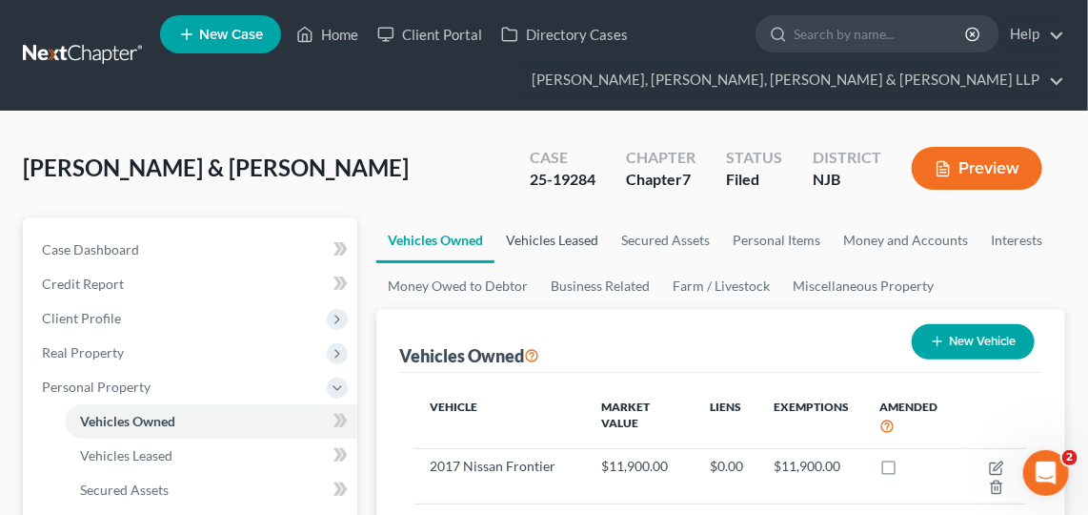
click at [551, 232] on link "Vehicles Leased" at bounding box center [552, 240] width 115 height 46
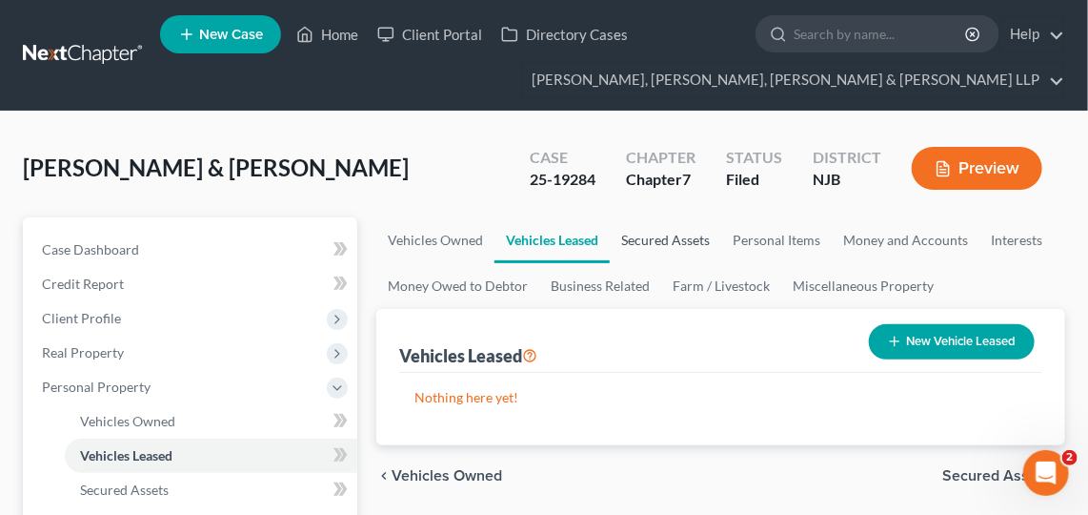
click at [671, 233] on link "Secured Assets" at bounding box center [665, 240] width 111 height 46
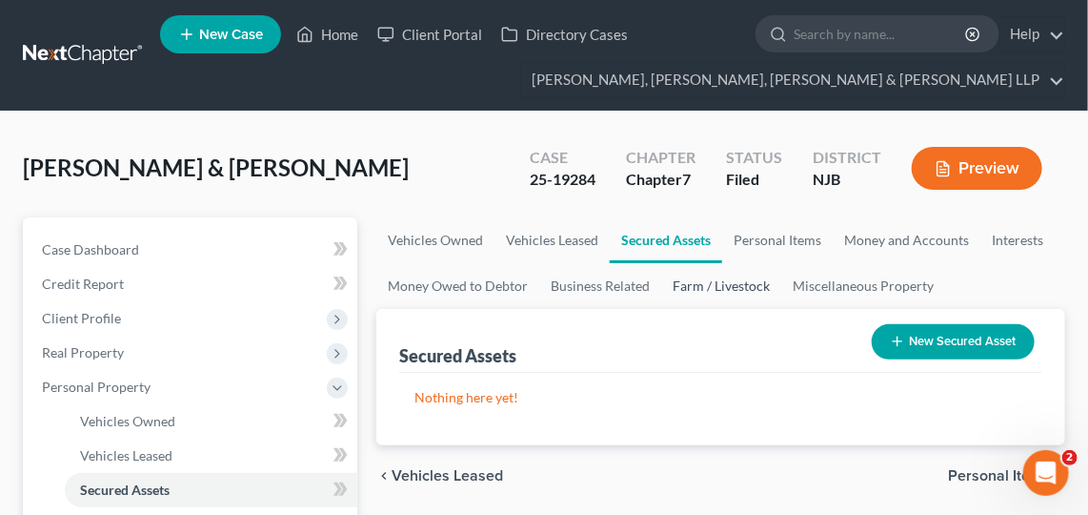
click at [778, 298] on link "Farm / Livestock" at bounding box center [721, 286] width 120 height 46
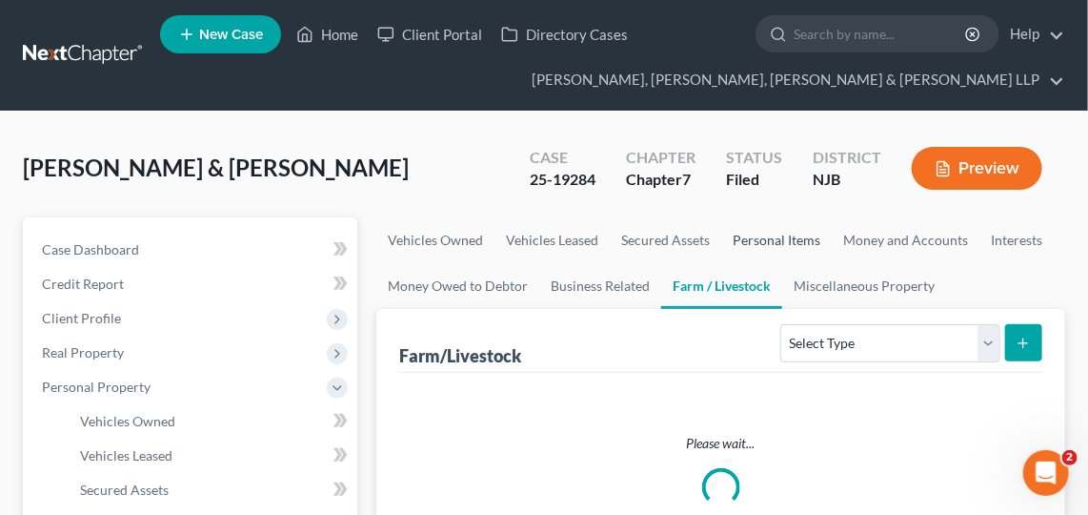
click at [766, 232] on link "Personal Items" at bounding box center [776, 240] width 111 height 46
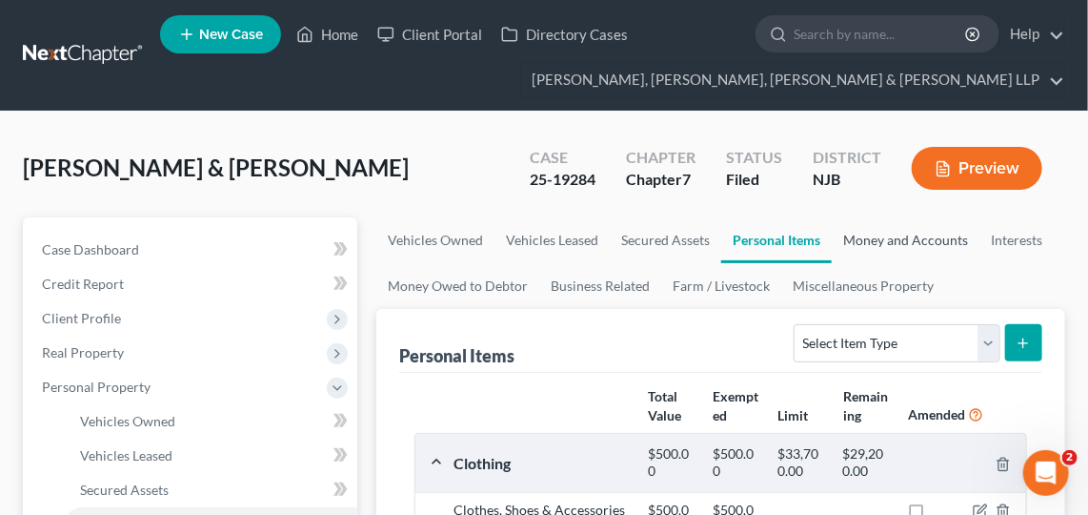
click at [904, 233] on link "Money and Accounts" at bounding box center [906, 240] width 148 height 46
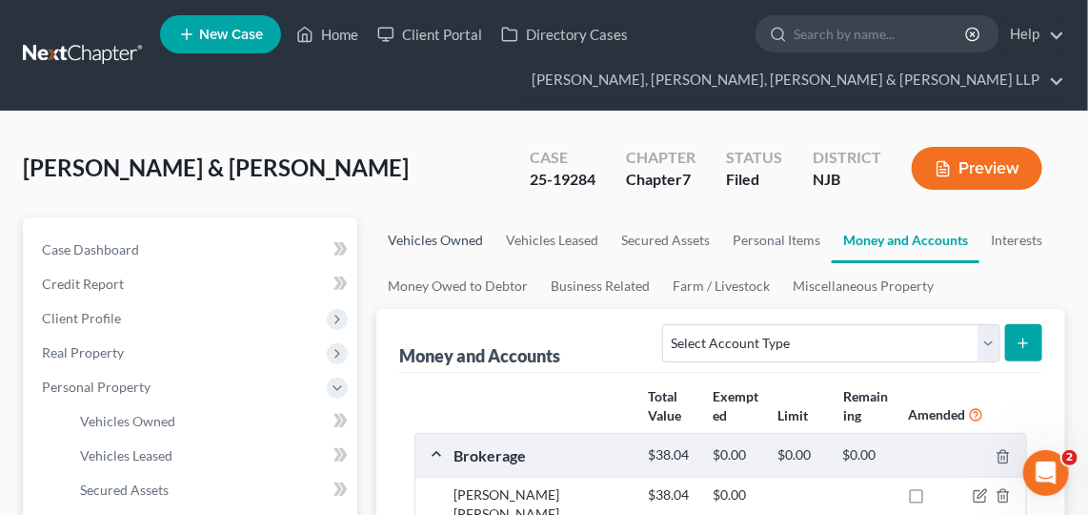
click at [434, 241] on link "Vehicles Owned" at bounding box center [435, 240] width 118 height 46
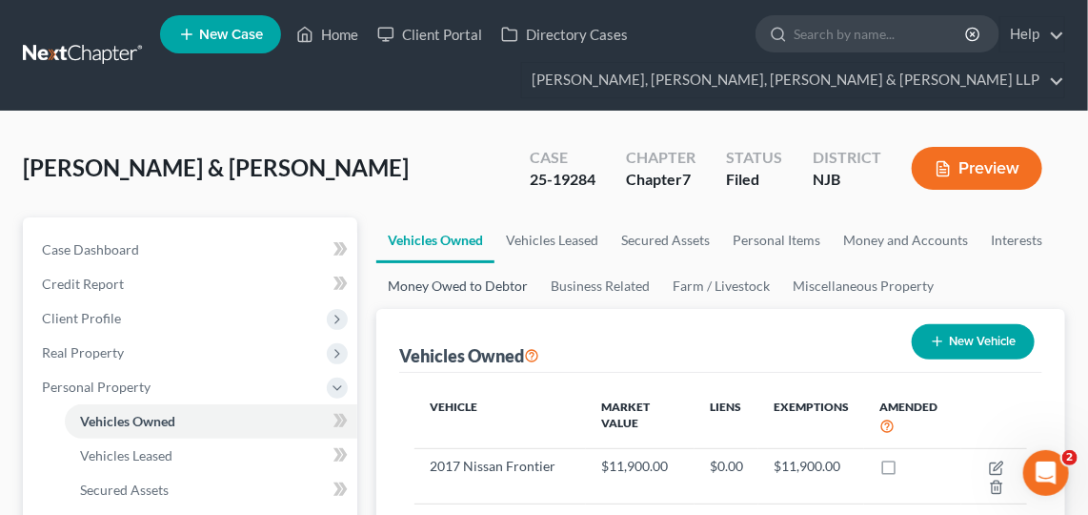
click at [487, 292] on link "Money Owed to Debtor" at bounding box center [457, 286] width 163 height 46
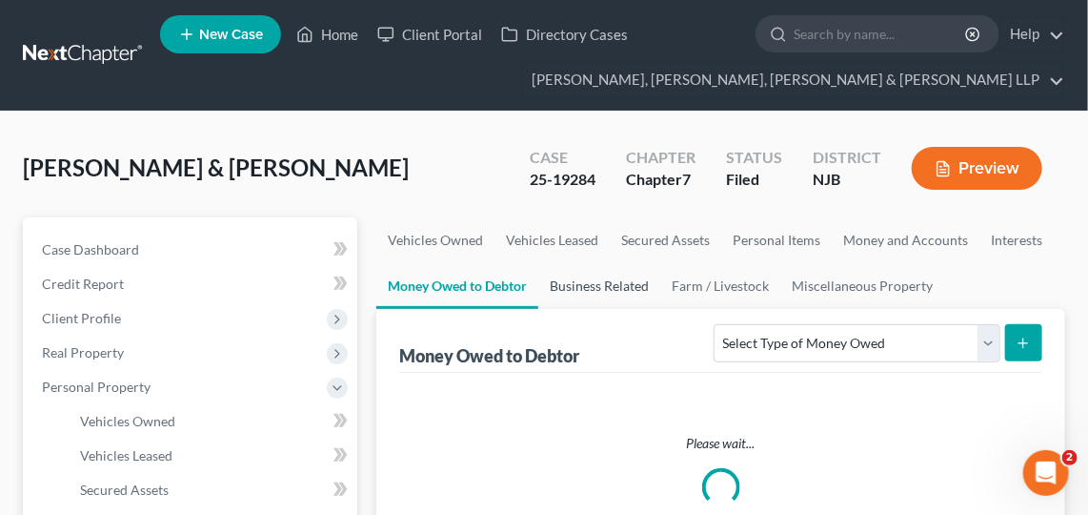
click at [616, 275] on link "Business Related" at bounding box center [599, 286] width 122 height 46
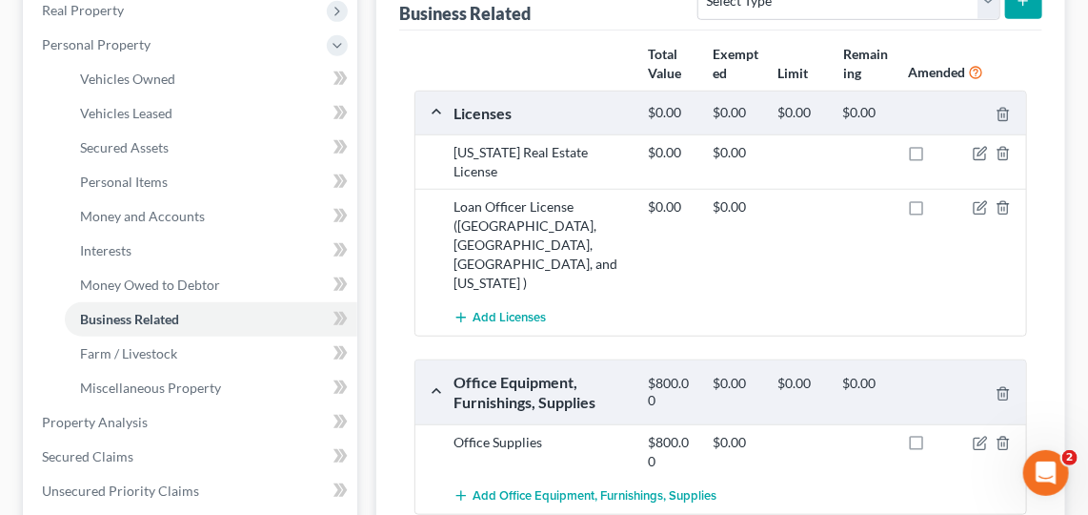
scroll to position [334, 0]
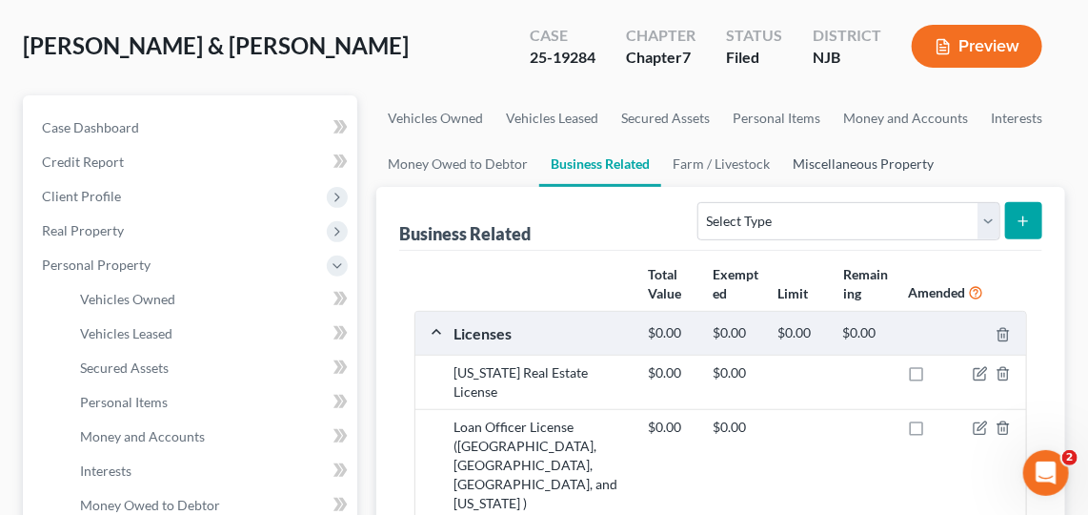
click at [897, 156] on link "Miscellaneous Property" at bounding box center [863, 164] width 164 height 46
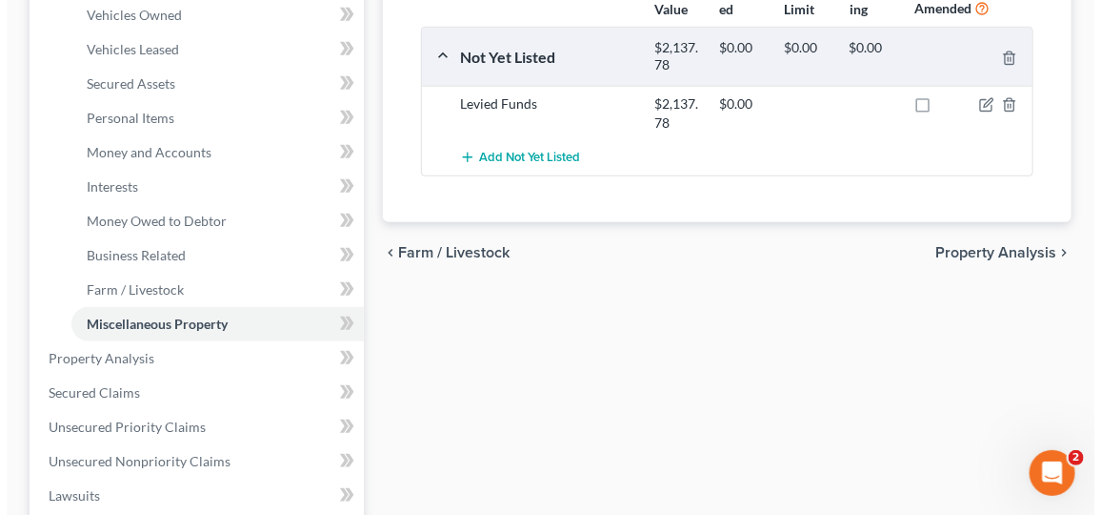
scroll to position [404, 0]
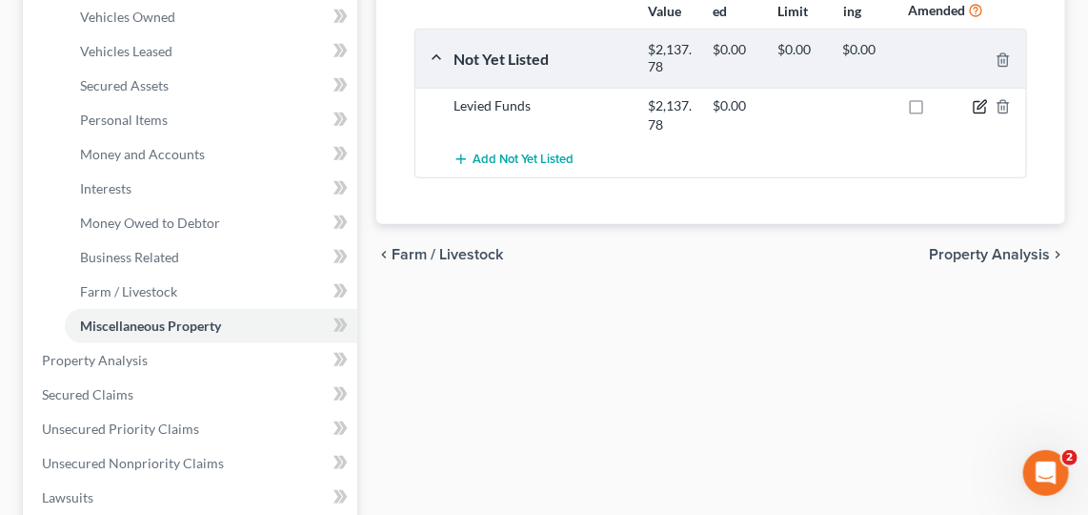
click at [978, 107] on icon "button" at bounding box center [980, 106] width 15 height 15
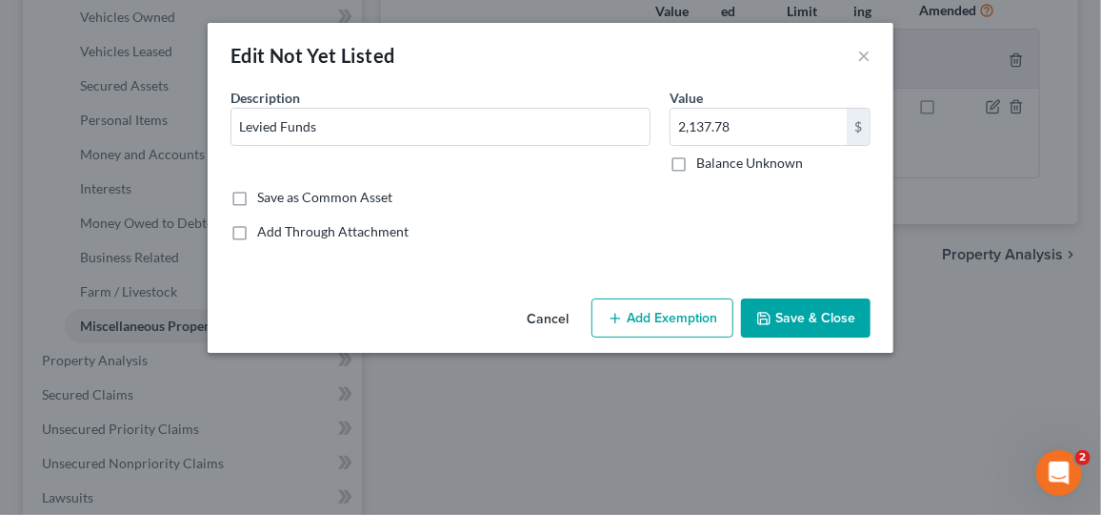
click at [682, 327] on button "Add Exemption" at bounding box center [663, 318] width 142 height 40
select select "2"
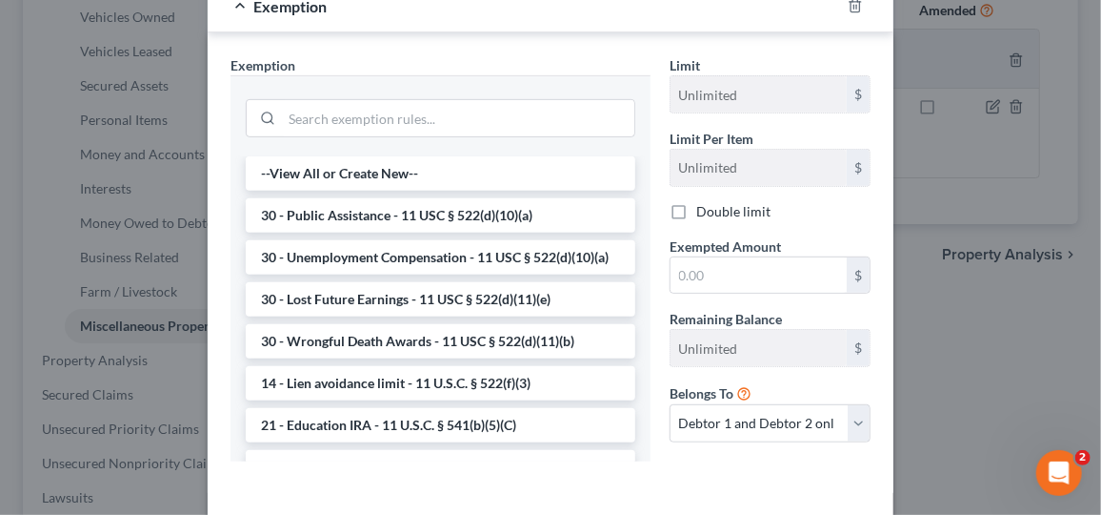
scroll to position [293, 0]
click at [769, 265] on input "text" at bounding box center [759, 274] width 176 height 36
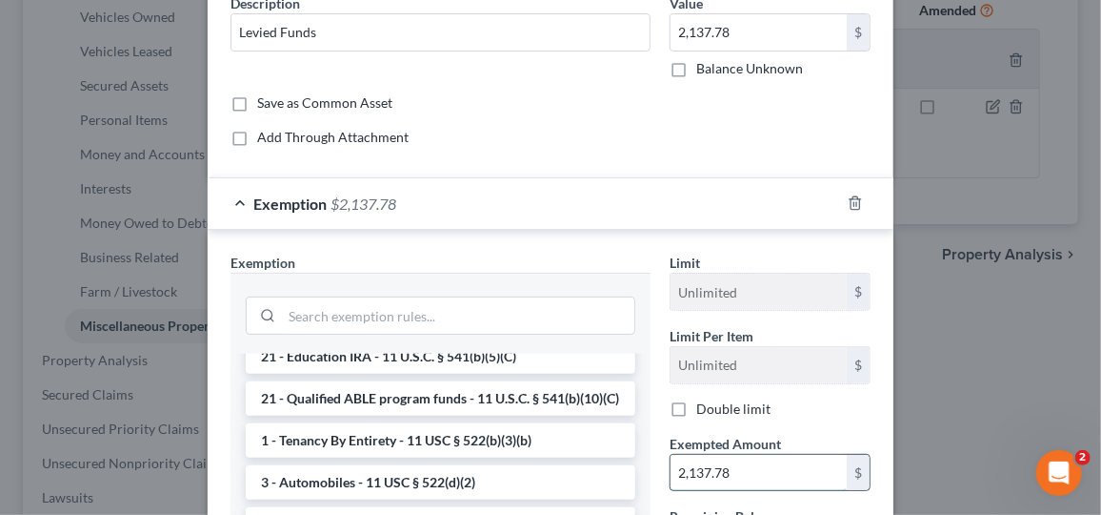
scroll to position [93, 0]
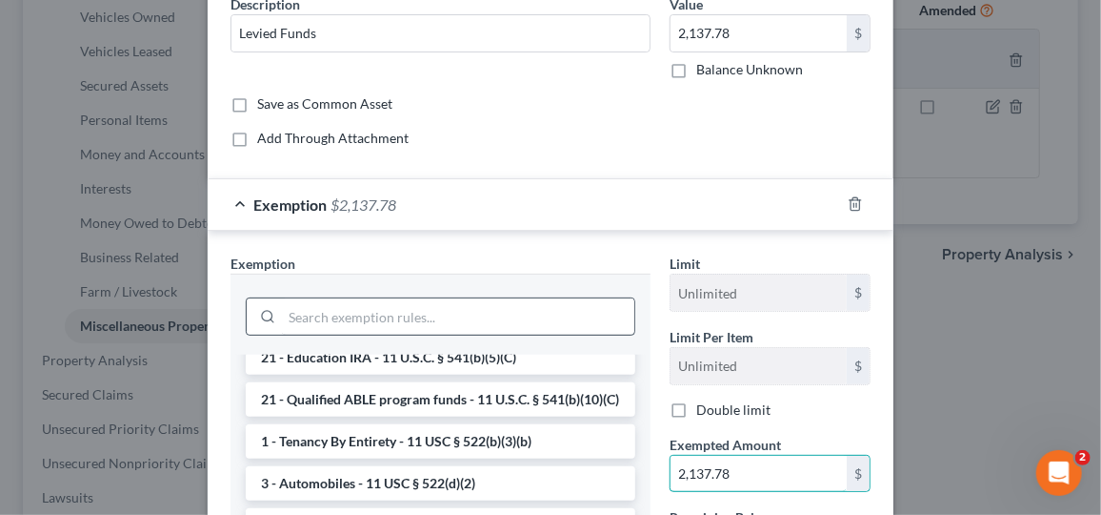
type input "2,137.78"
click at [439, 308] on input "search" at bounding box center [458, 316] width 353 height 36
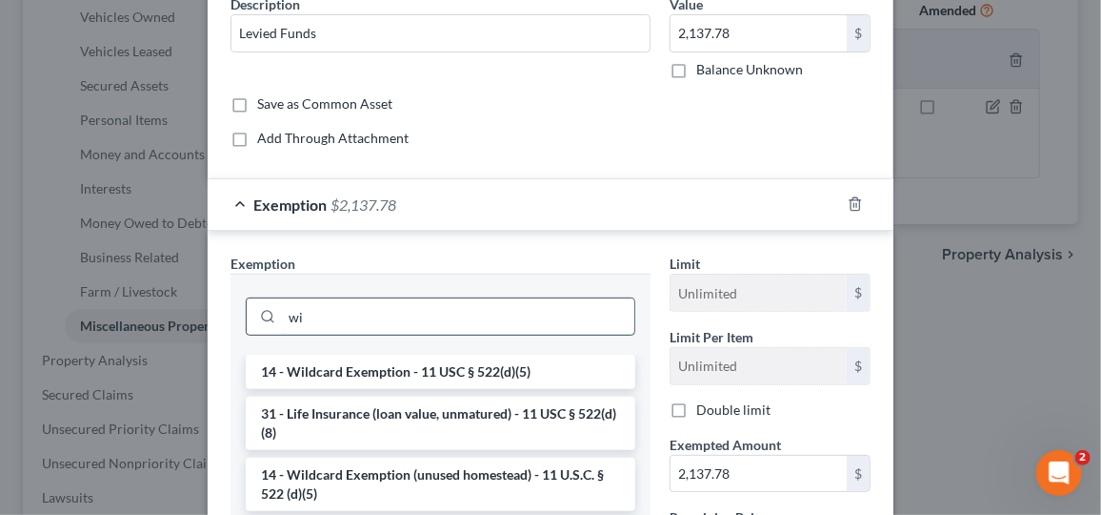
scroll to position [0, 0]
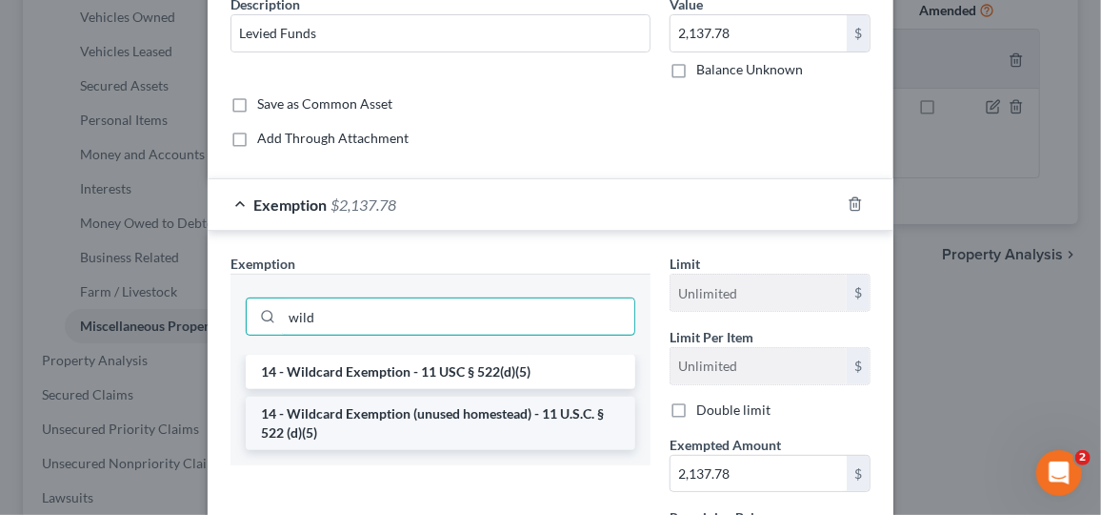
type input "wild"
click at [515, 409] on li "14 - Wildcard Exemption (unused homestead) - 11 U.S.C. § 522 (d)(5)" at bounding box center [441, 422] width 390 height 53
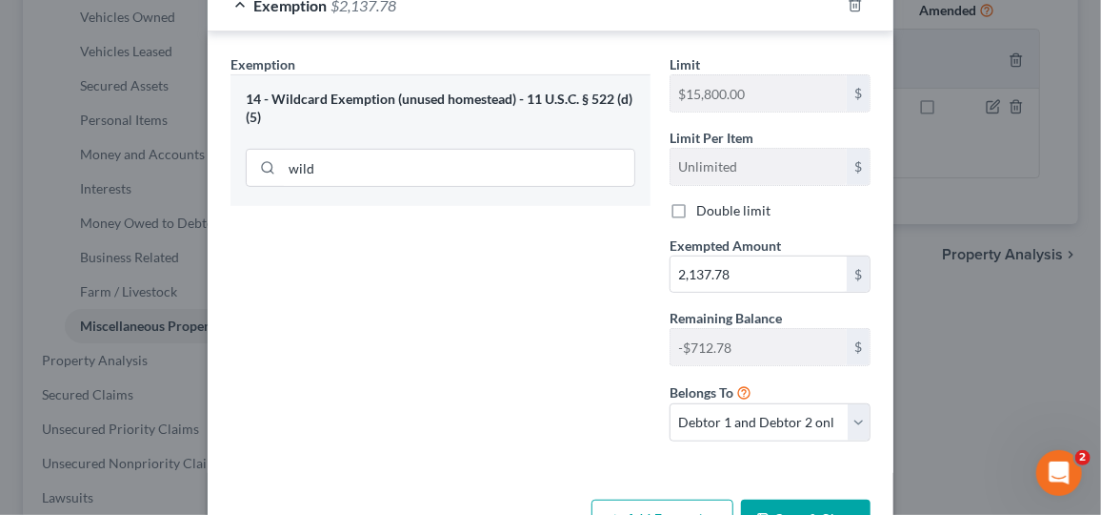
scroll to position [296, 0]
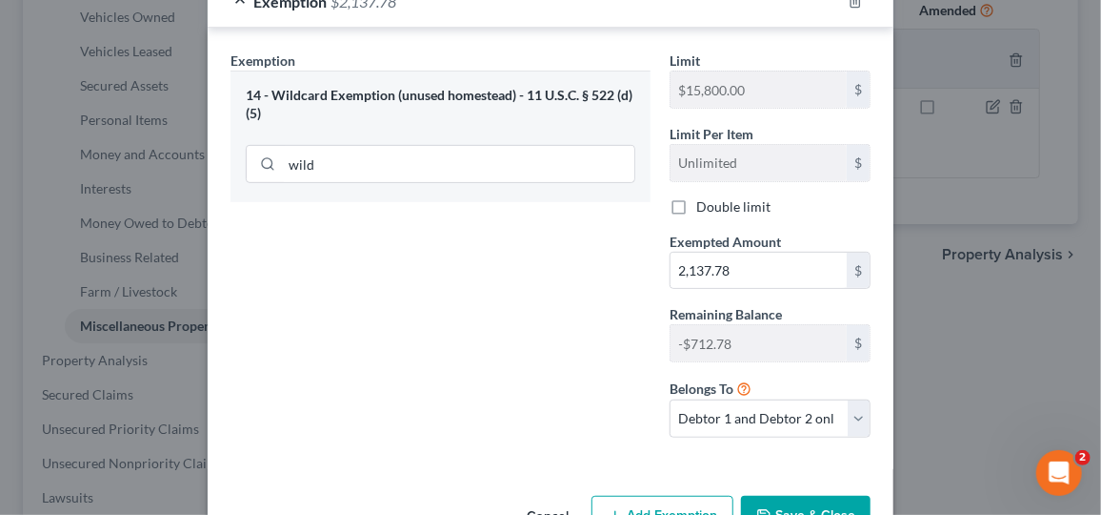
click at [877, 411] on div "Exemption Set must be selected for CA. Exemption * 14 - Wildcard Exemption (unu…" at bounding box center [551, 248] width 686 height 441
click at [843, 407] on select "Debtor 1 only Debtor 2 only Debtor 1 and Debtor 2 only" at bounding box center [770, 418] width 201 height 38
select select "0"
click at [670, 399] on select "Debtor 1 only Debtor 2 only Debtor 1 and Debtor 2 only" at bounding box center [770, 418] width 201 height 38
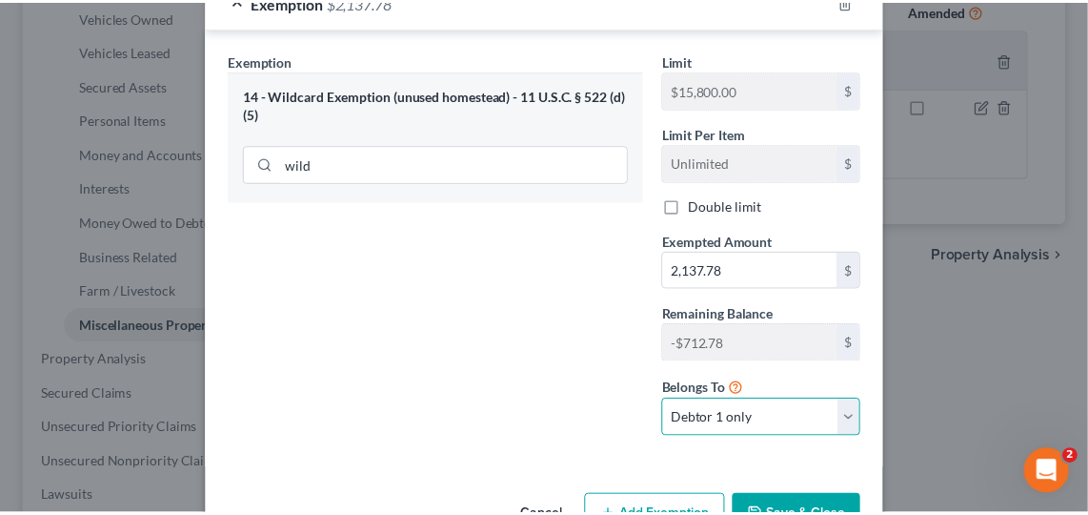
scroll to position [349, 0]
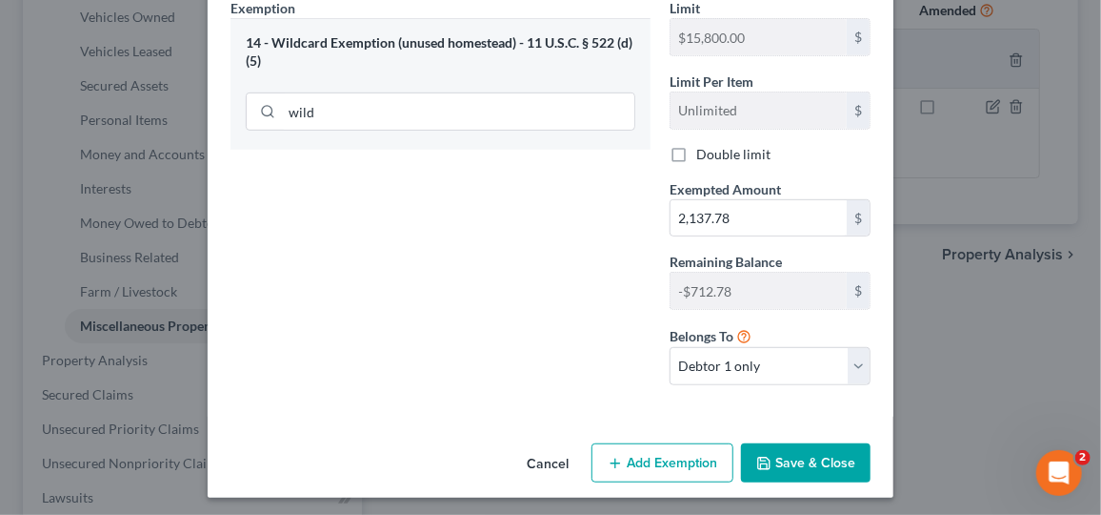
click at [780, 457] on button "Save & Close" at bounding box center [806, 463] width 130 height 40
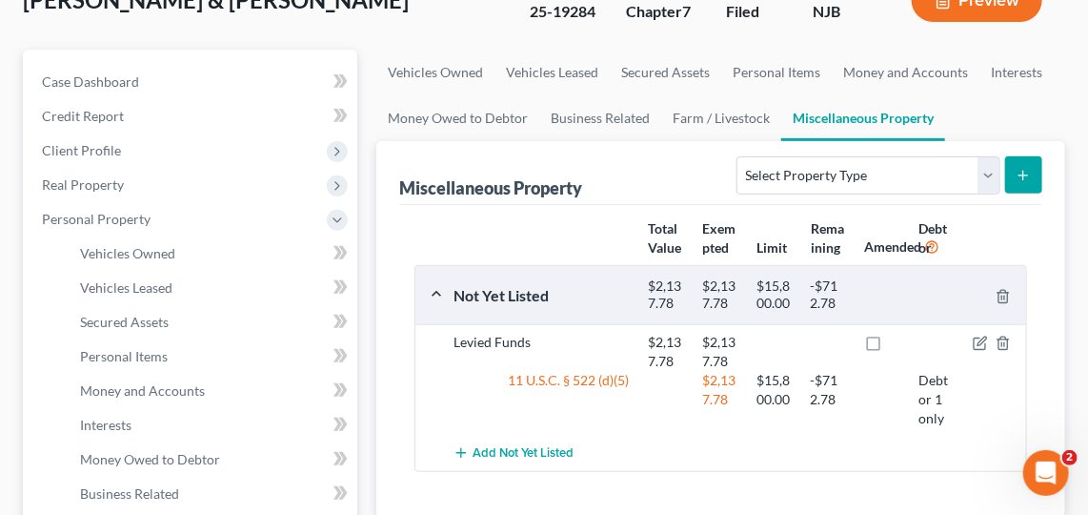
scroll to position [164, 0]
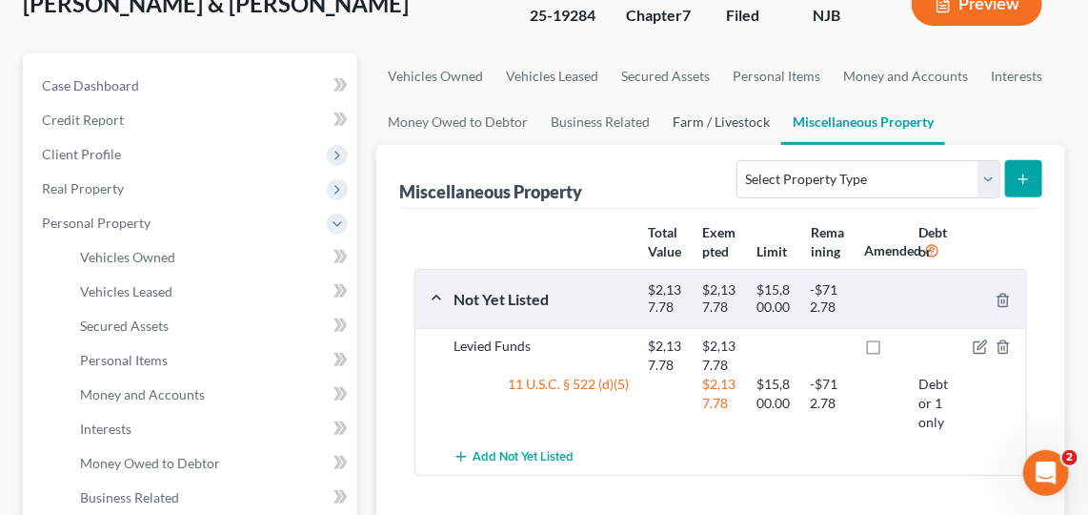
click at [716, 121] on link "Farm / Livestock" at bounding box center [721, 122] width 120 height 46
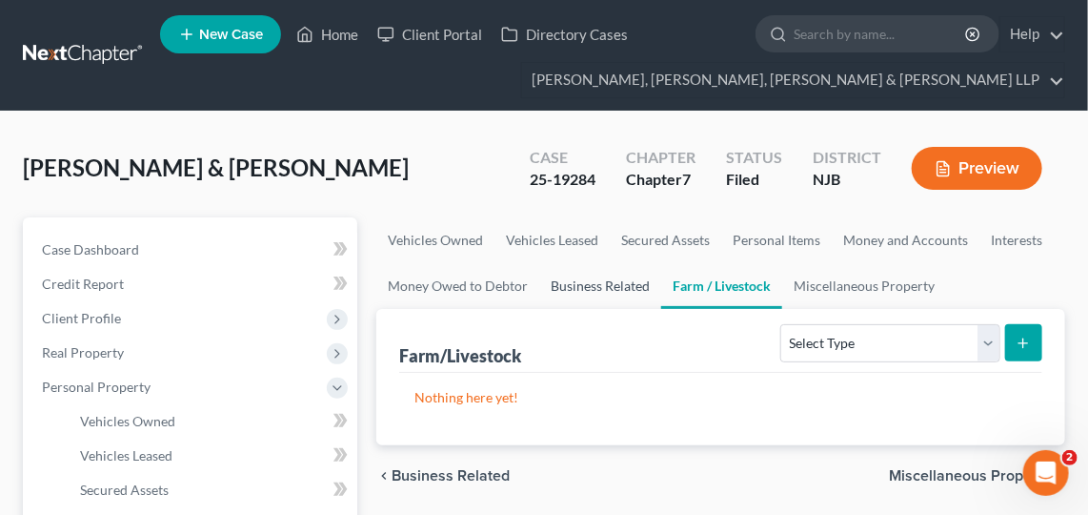
click at [599, 273] on link "Business Related" at bounding box center [600, 286] width 122 height 46
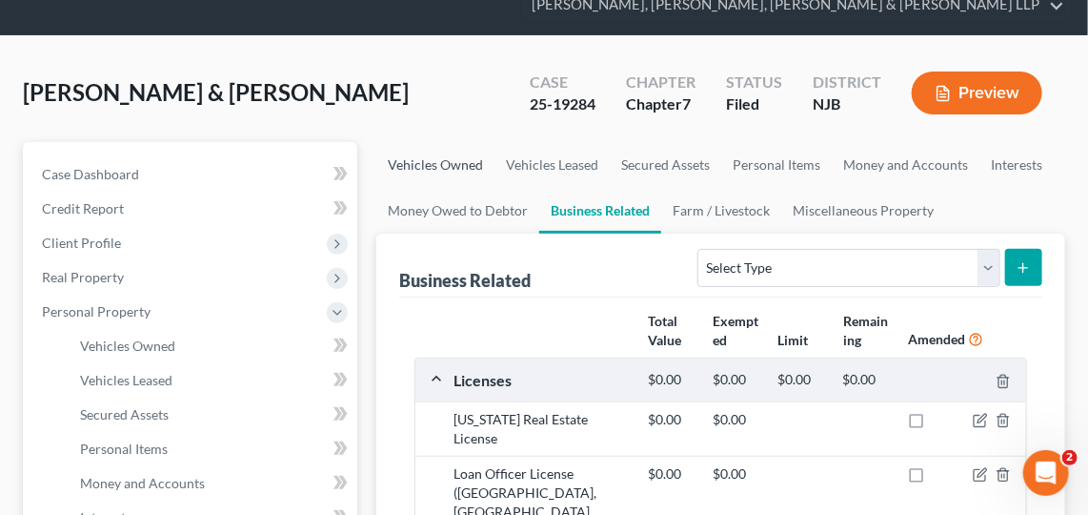
click at [475, 159] on link "Vehicles Owned" at bounding box center [435, 165] width 118 height 46
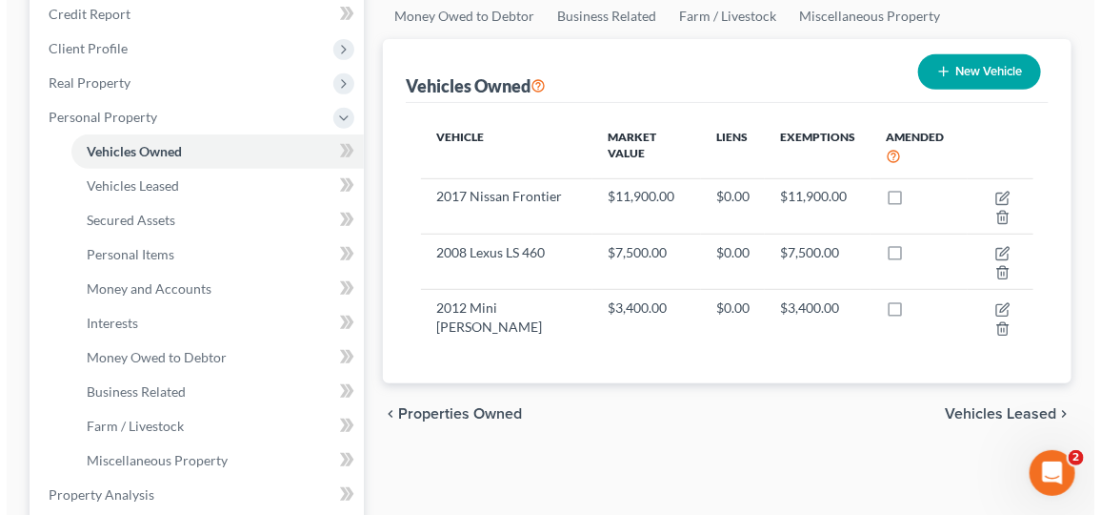
scroll to position [271, 0]
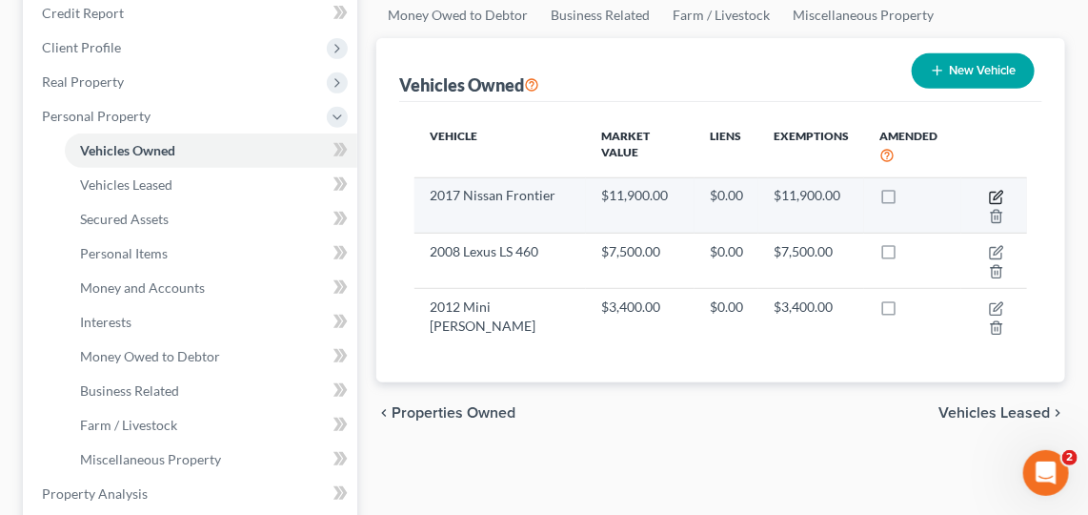
click at [1000, 194] on icon "button" at bounding box center [996, 197] width 15 height 15
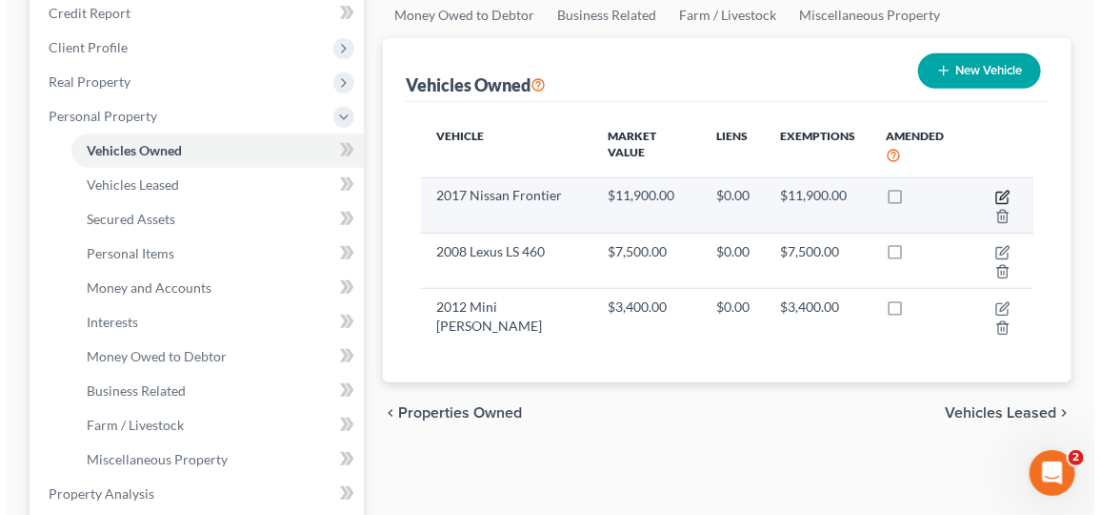
select select "0"
select select "9"
select select "2"
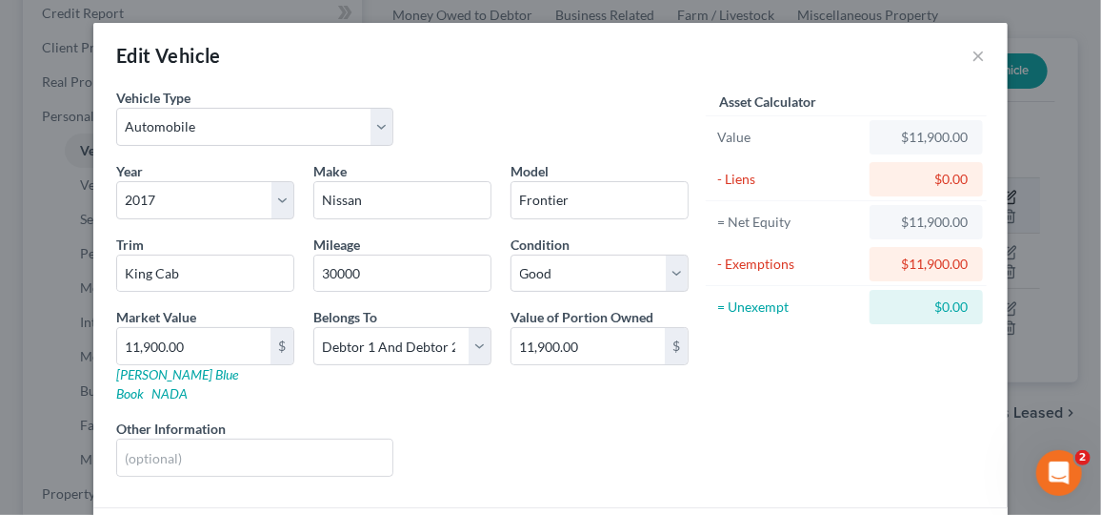
scroll to position [126, 0]
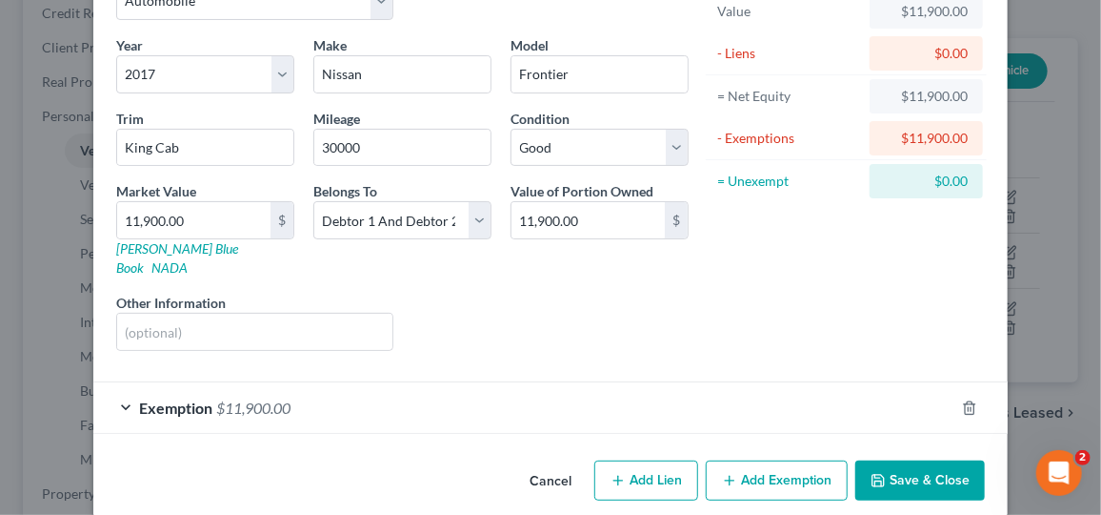
click at [693, 395] on div "Exemption $11,900.00" at bounding box center [523, 407] width 861 height 51
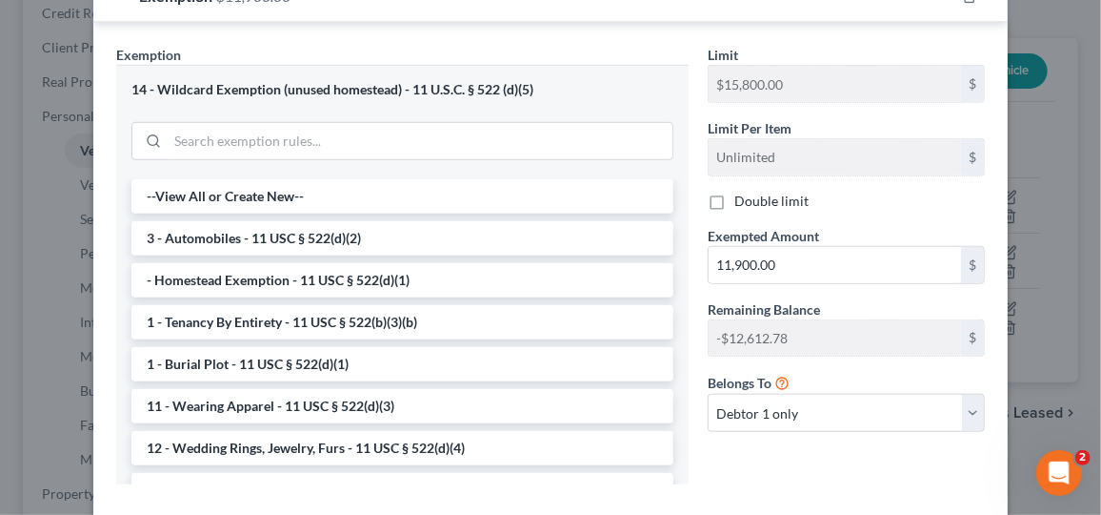
scroll to position [530, 0]
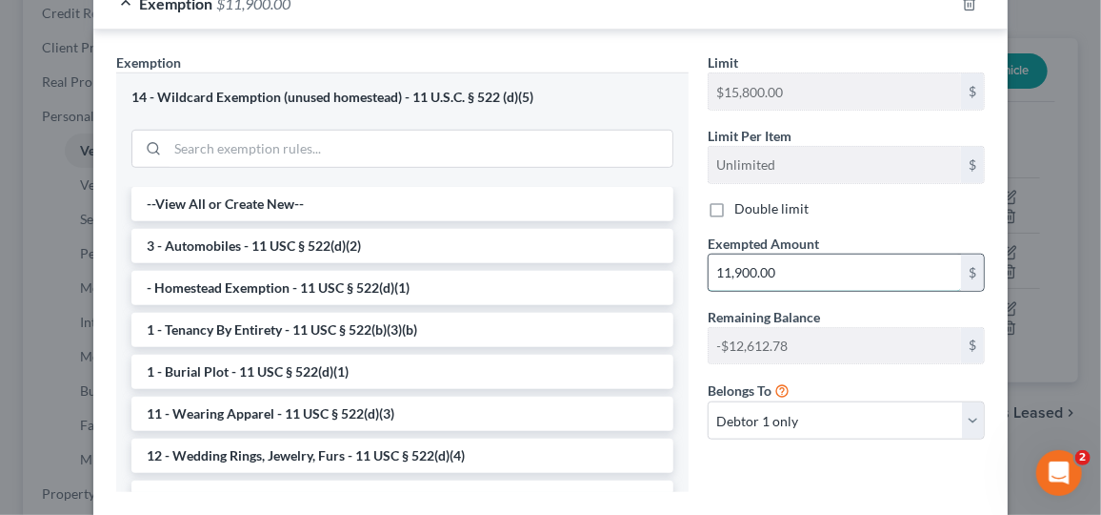
click at [894, 254] on input "11,900.00" at bounding box center [835, 272] width 253 height 36
click at [892, 254] on input "11,900.00" at bounding box center [835, 272] width 253 height 36
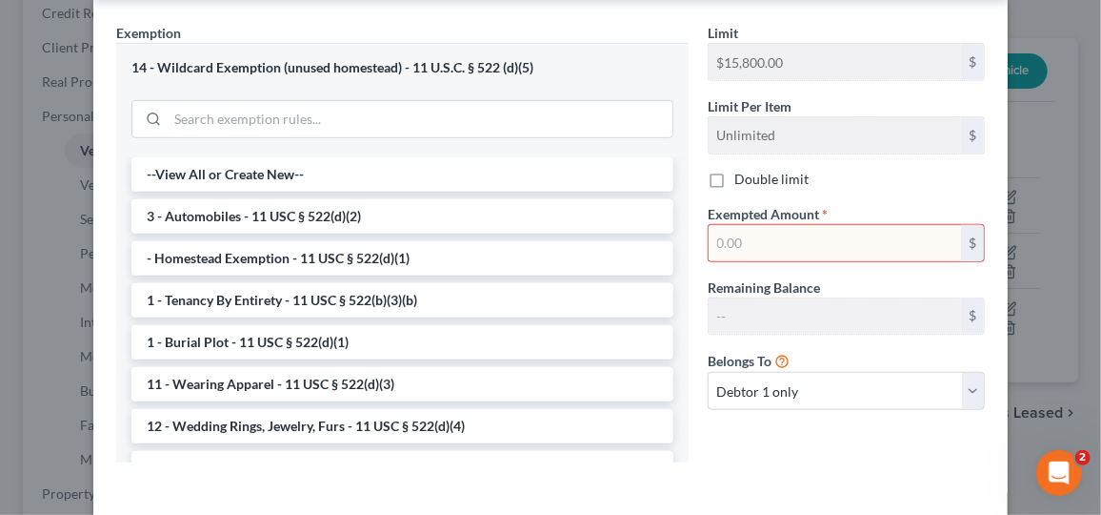
scroll to position [617, 0]
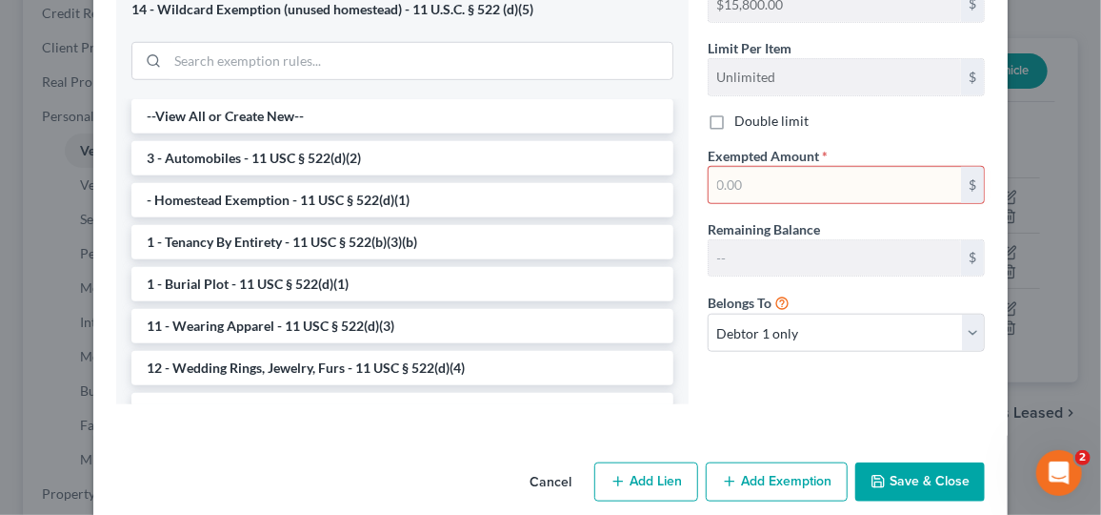
click at [929, 462] on button "Save & Close" at bounding box center [921, 482] width 130 height 40
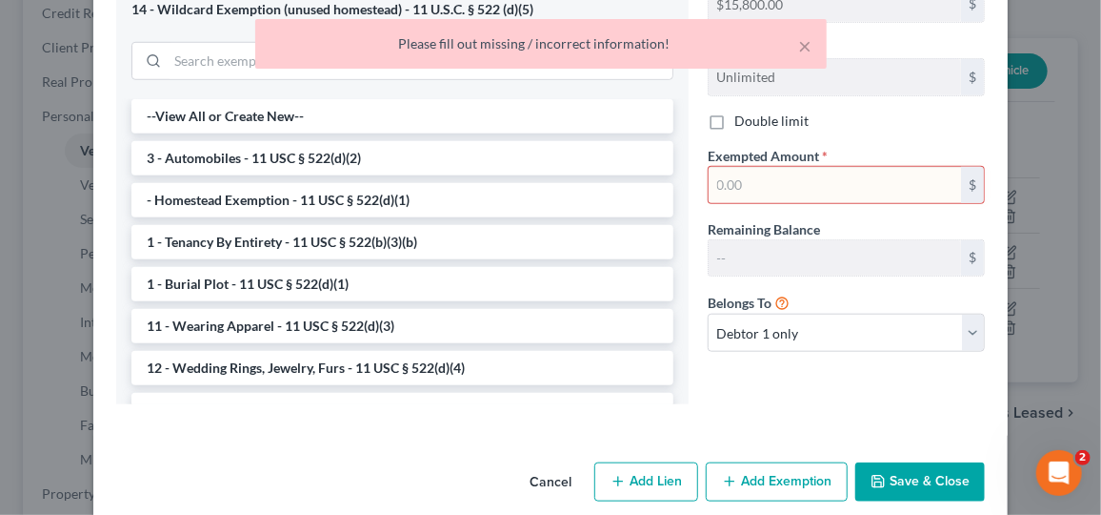
click at [935, 462] on button "Save & Close" at bounding box center [921, 482] width 130 height 40
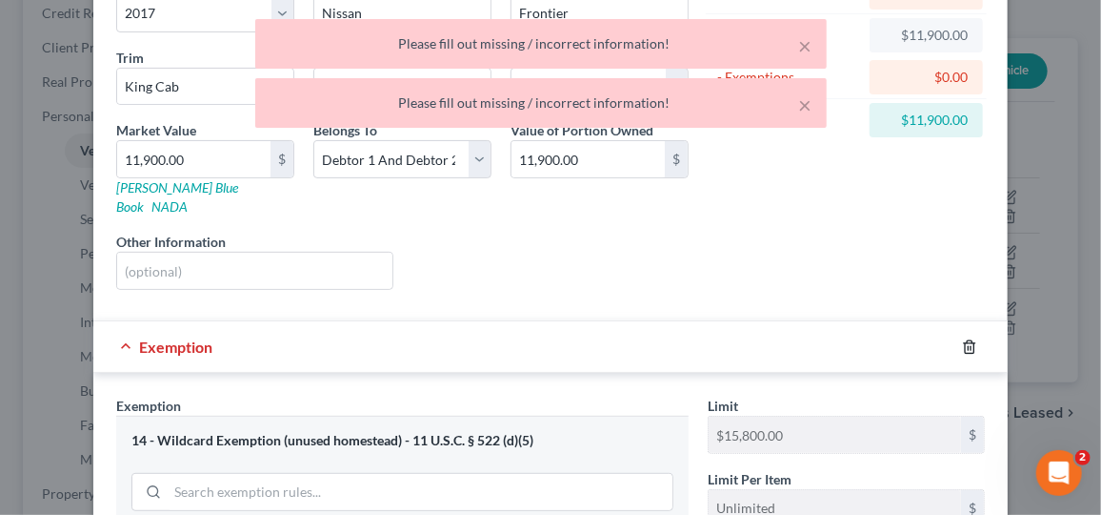
click at [965, 340] on icon "button" at bounding box center [969, 346] width 9 height 12
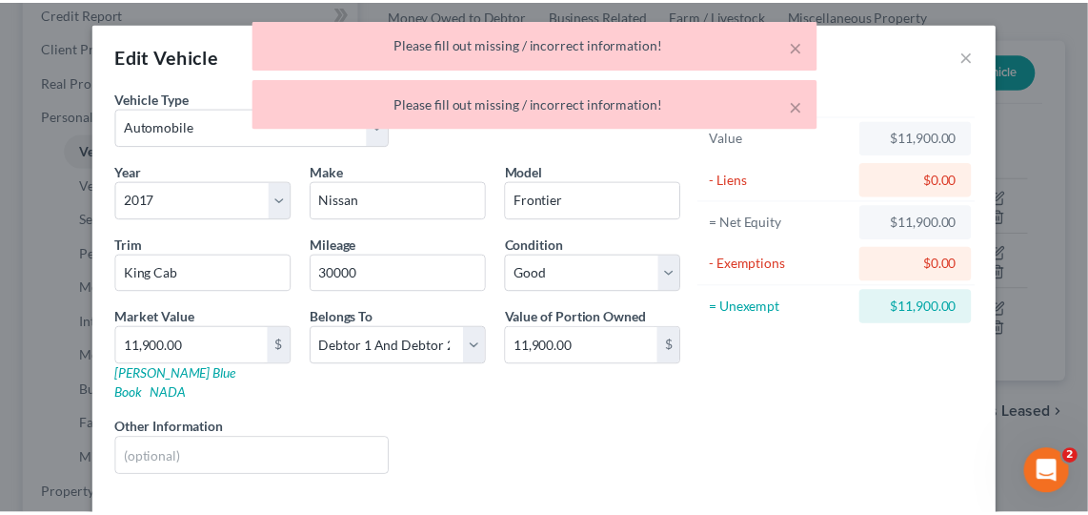
scroll to position [73, 0]
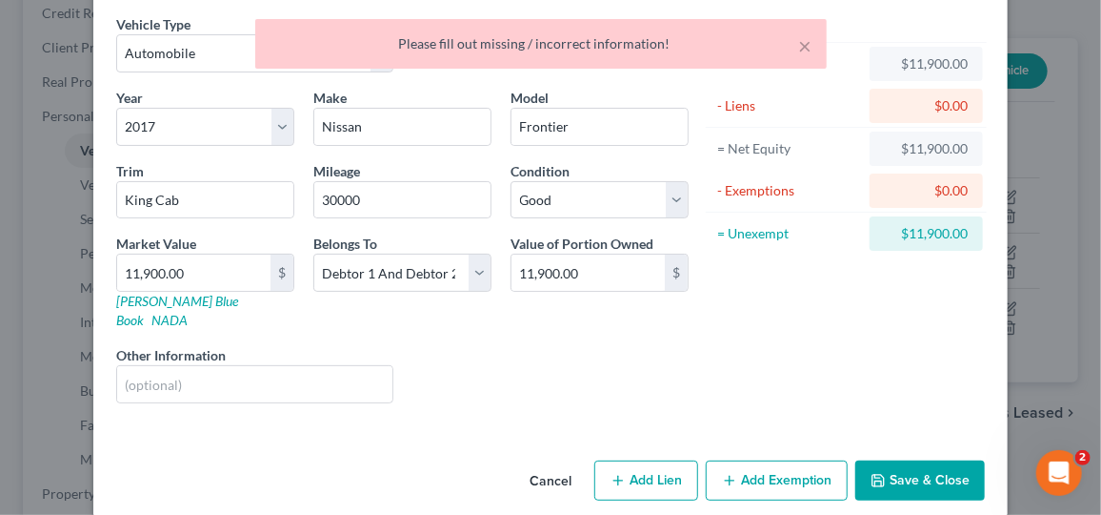
click at [923, 460] on button "Save & Close" at bounding box center [921, 480] width 130 height 40
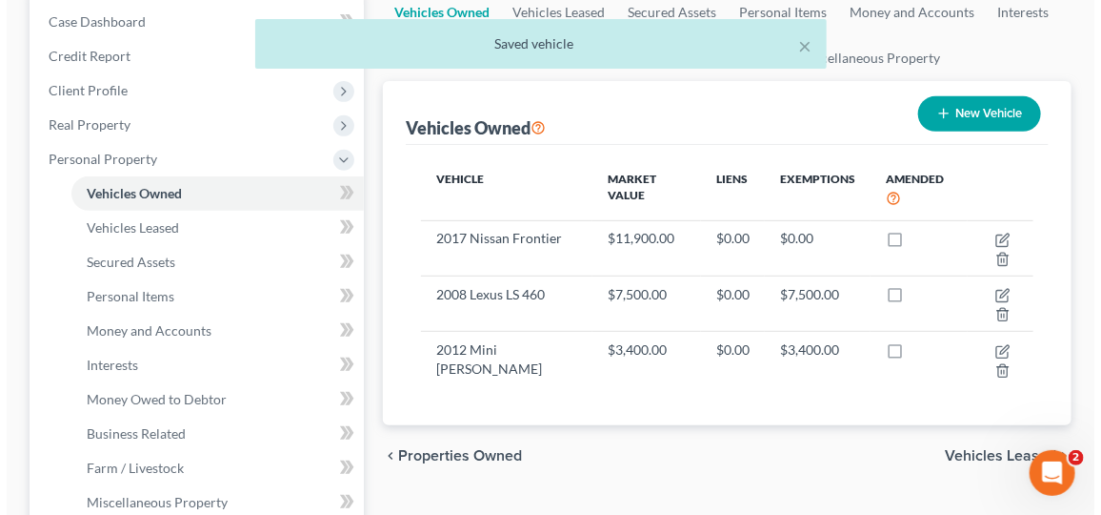
scroll to position [227, 0]
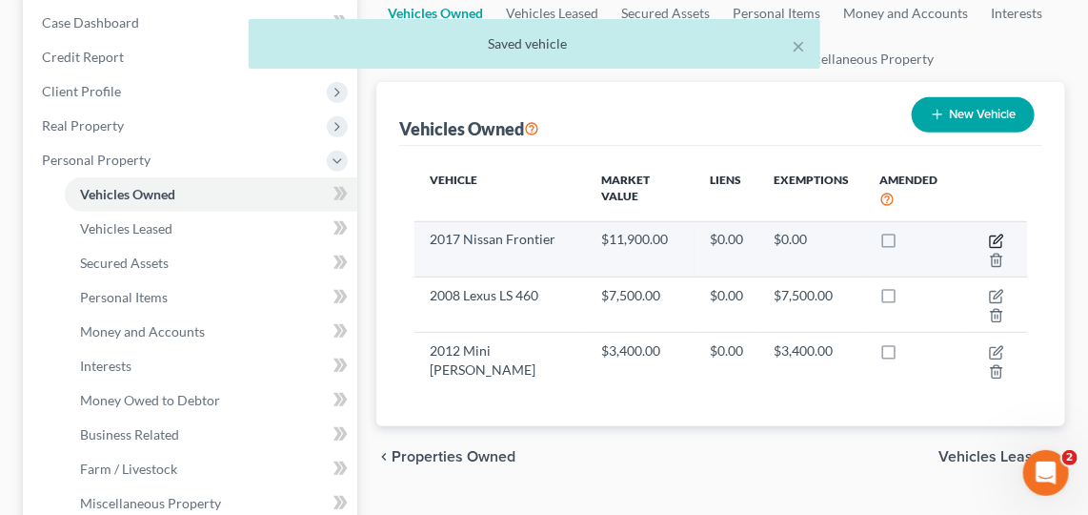
click at [1000, 234] on icon "button" at bounding box center [998, 238] width 9 height 9
select select "0"
select select "9"
select select "2"
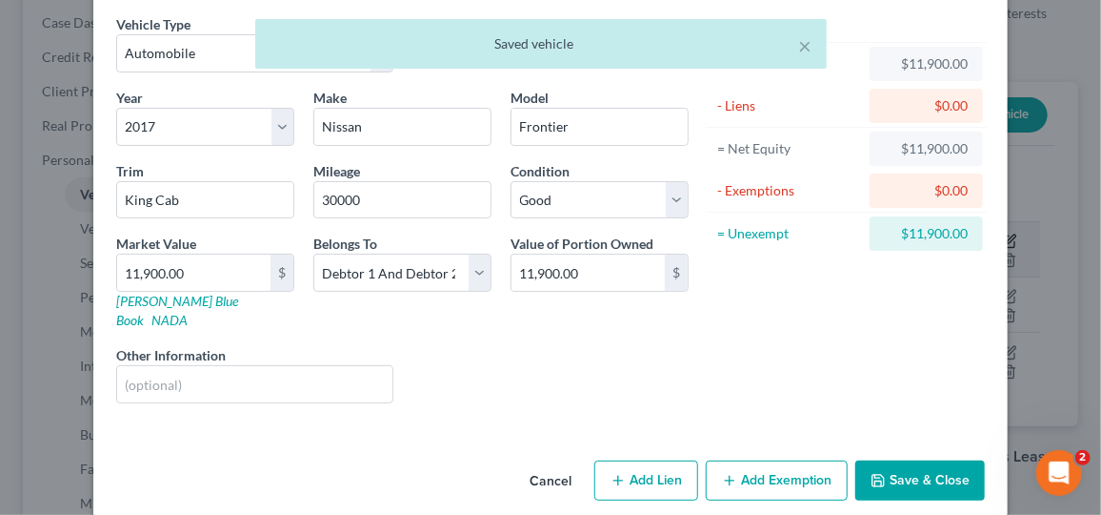
scroll to position [0, 0]
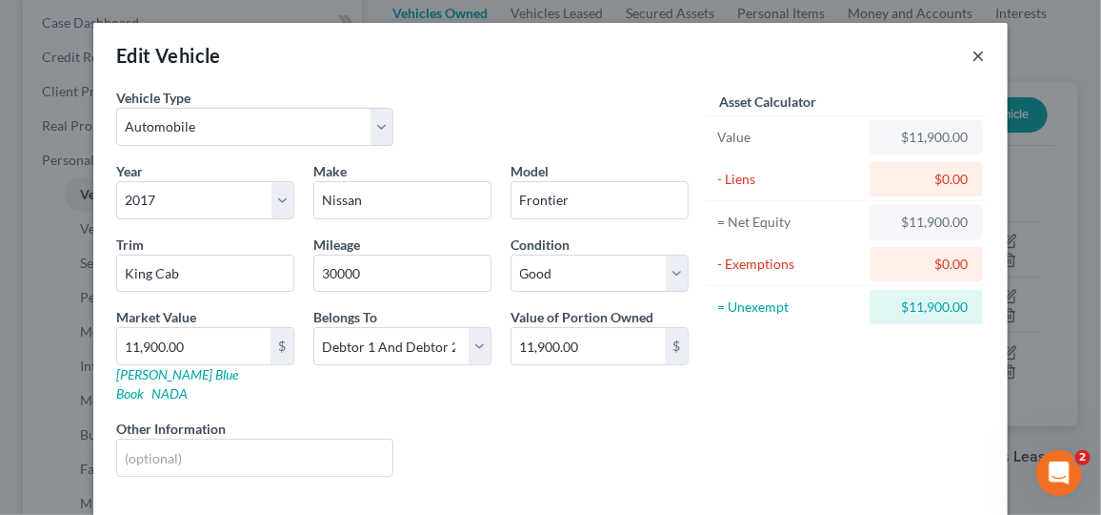
click at [972, 53] on button "×" at bounding box center [978, 55] width 13 height 23
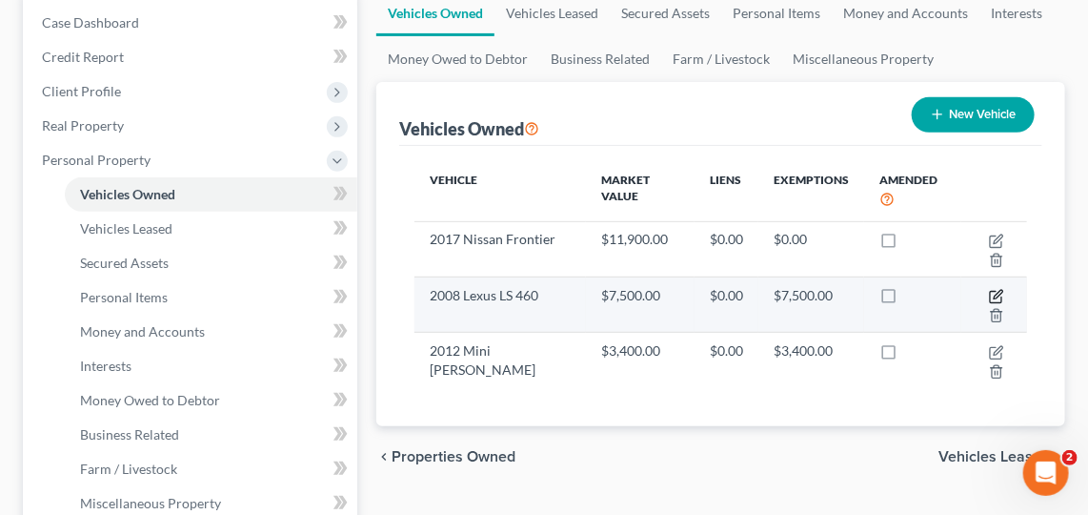
click at [999, 290] on icon "button" at bounding box center [998, 294] width 9 height 9
select select "0"
select select "18"
select select "2"
select select "0"
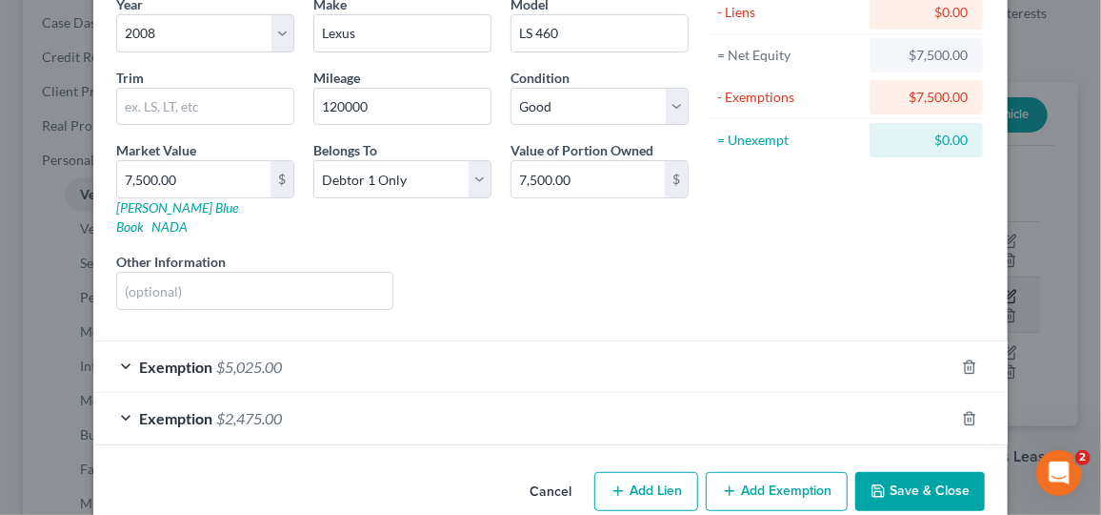
scroll to position [177, 0]
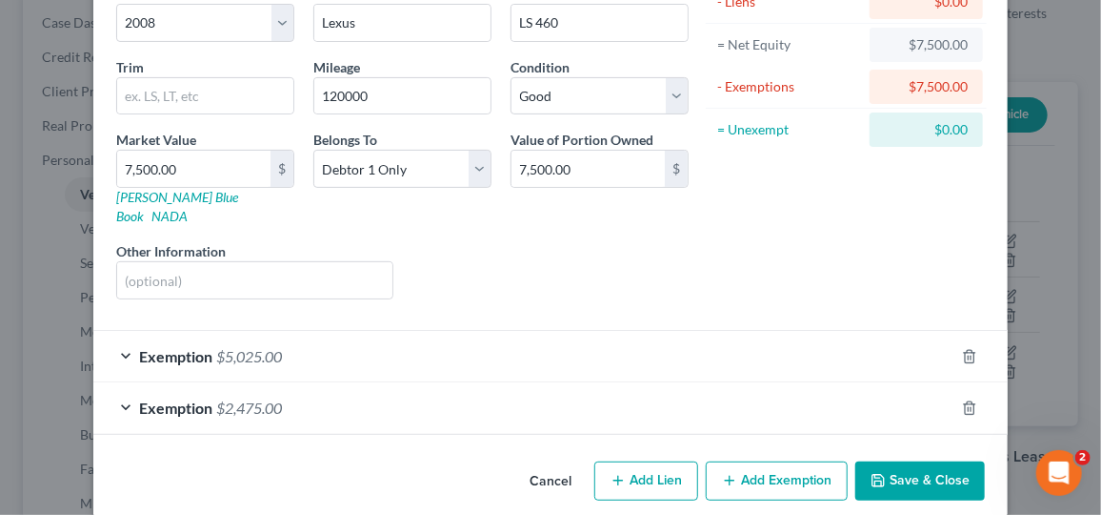
click at [868, 393] on div "Exemption $2,475.00" at bounding box center [523, 407] width 861 height 51
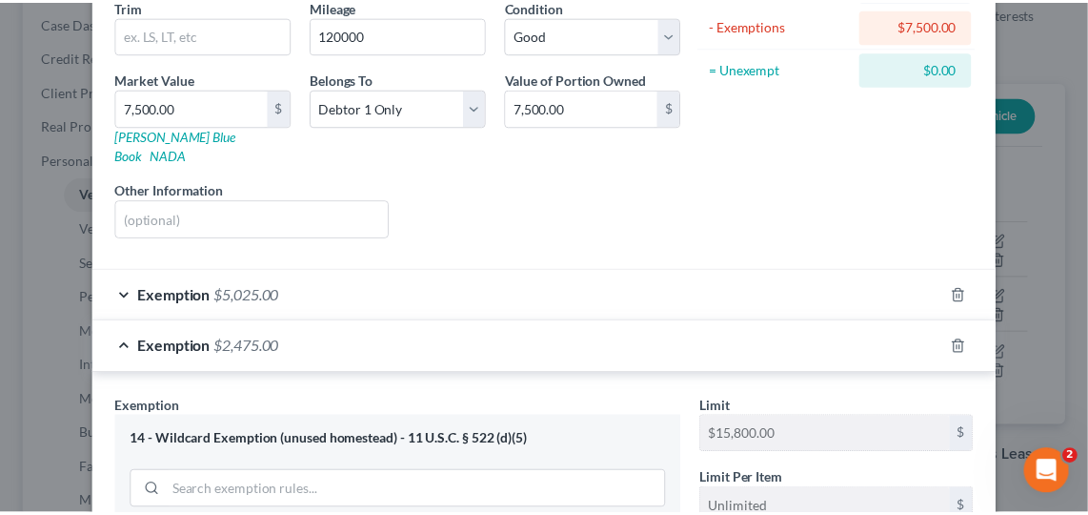
scroll to position [668, 0]
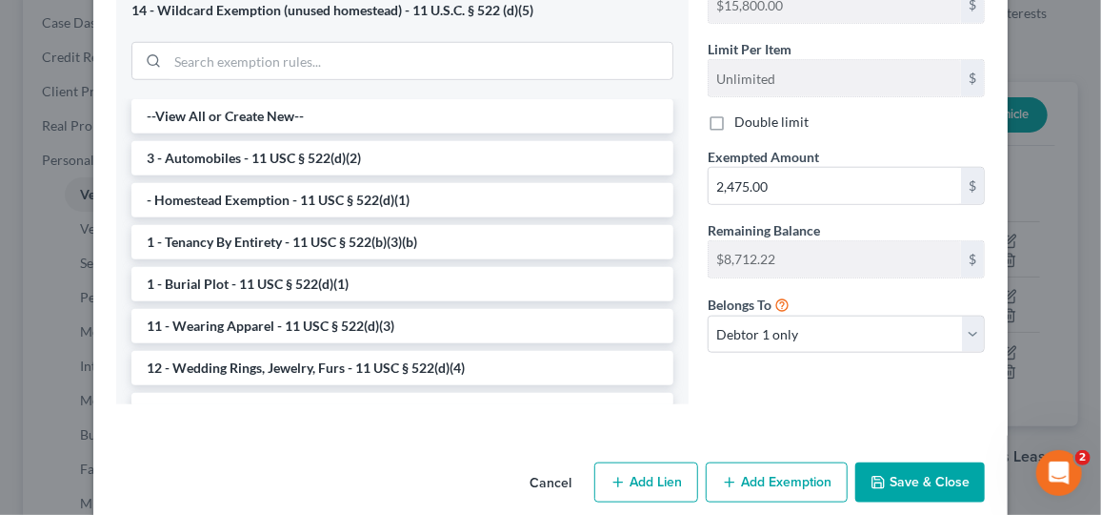
click at [940, 473] on button "Save & Close" at bounding box center [921, 482] width 130 height 40
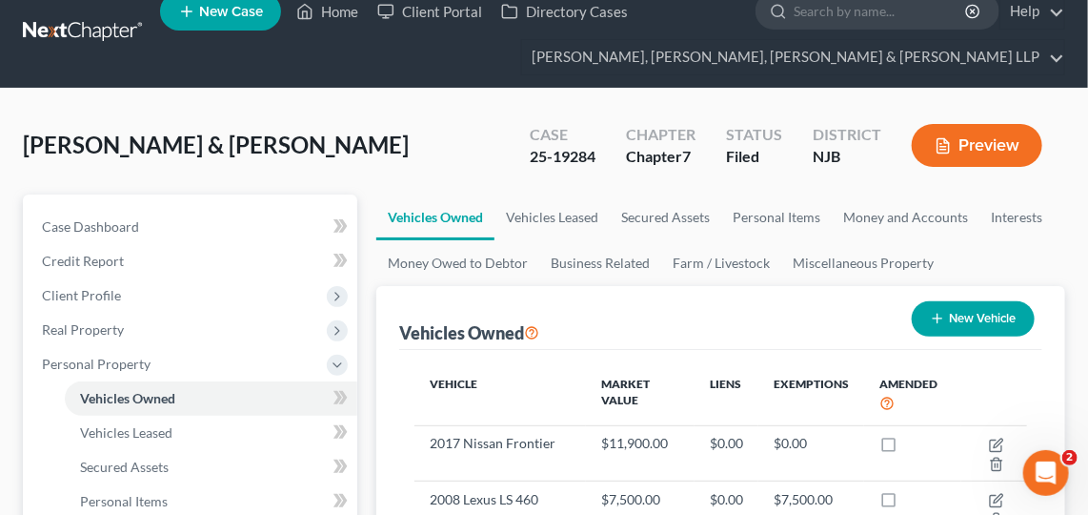
scroll to position [15, 0]
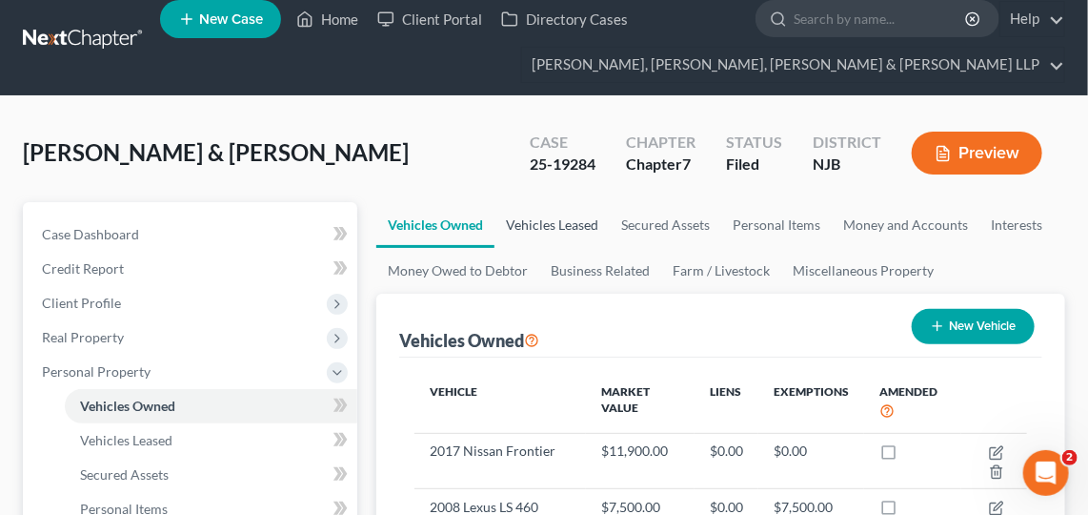
click at [580, 202] on link "Vehicles Leased" at bounding box center [552, 225] width 115 height 46
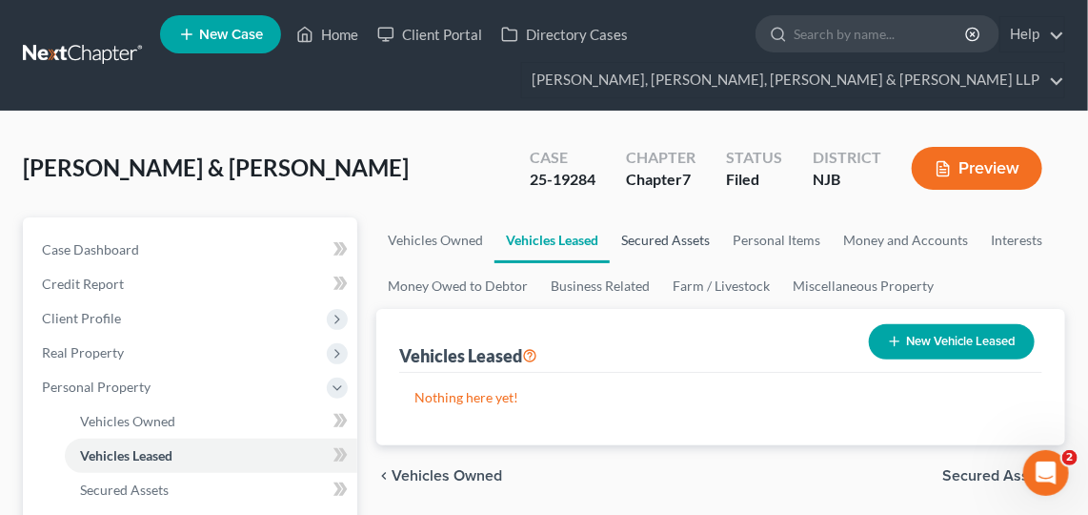
click at [665, 240] on link "Secured Assets" at bounding box center [665, 240] width 111 height 46
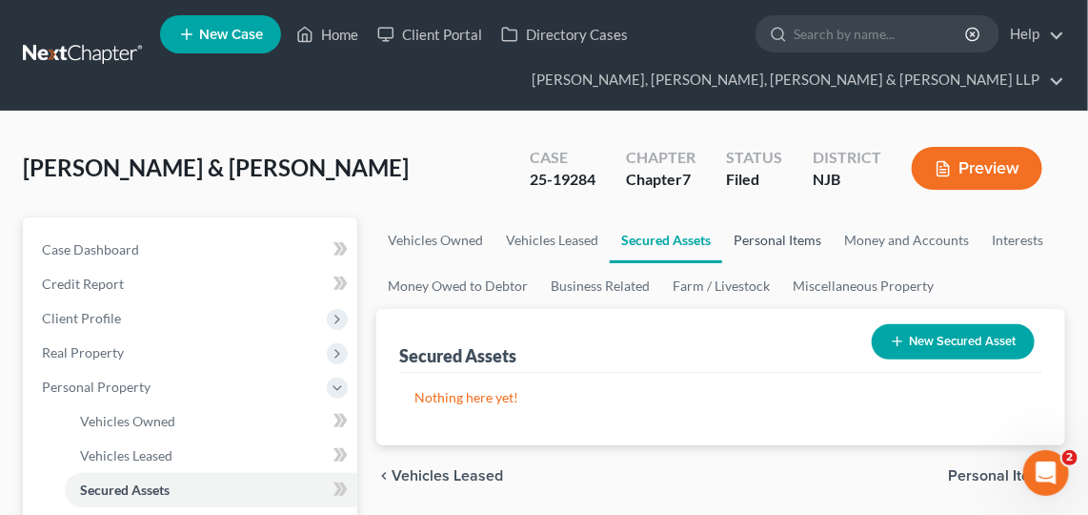
click at [787, 244] on link "Personal Items" at bounding box center [777, 240] width 111 height 46
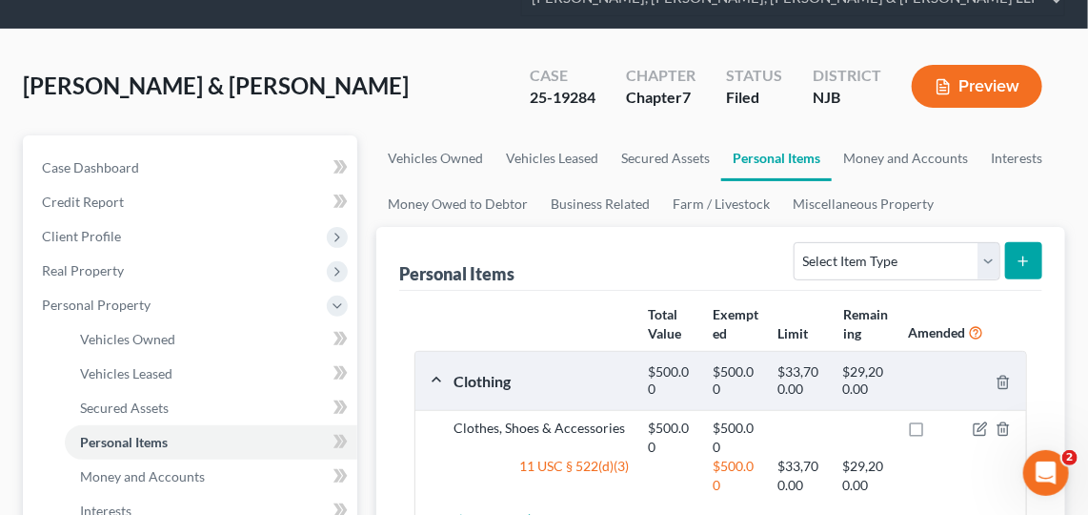
scroll to position [69, 0]
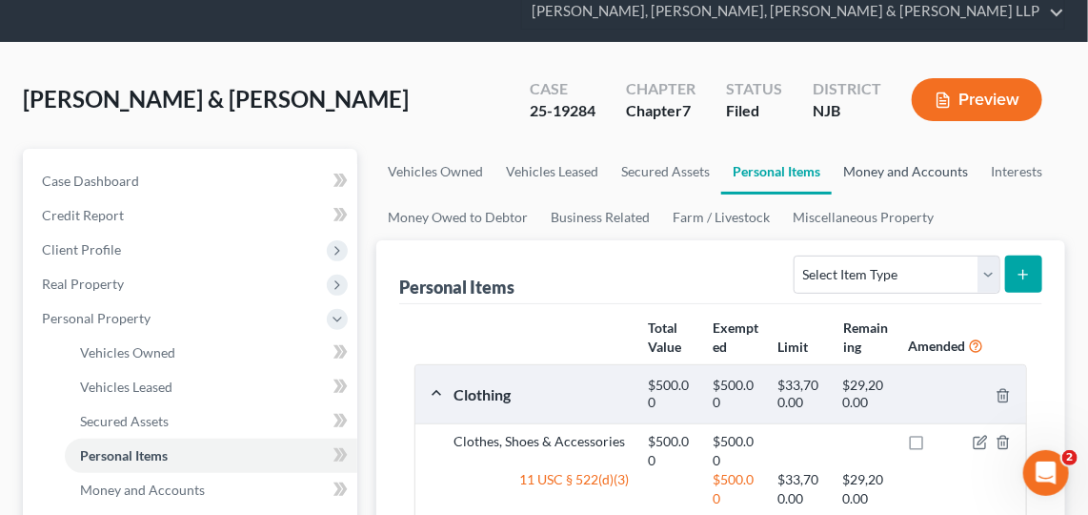
click at [930, 165] on link "Money and Accounts" at bounding box center [906, 172] width 148 height 46
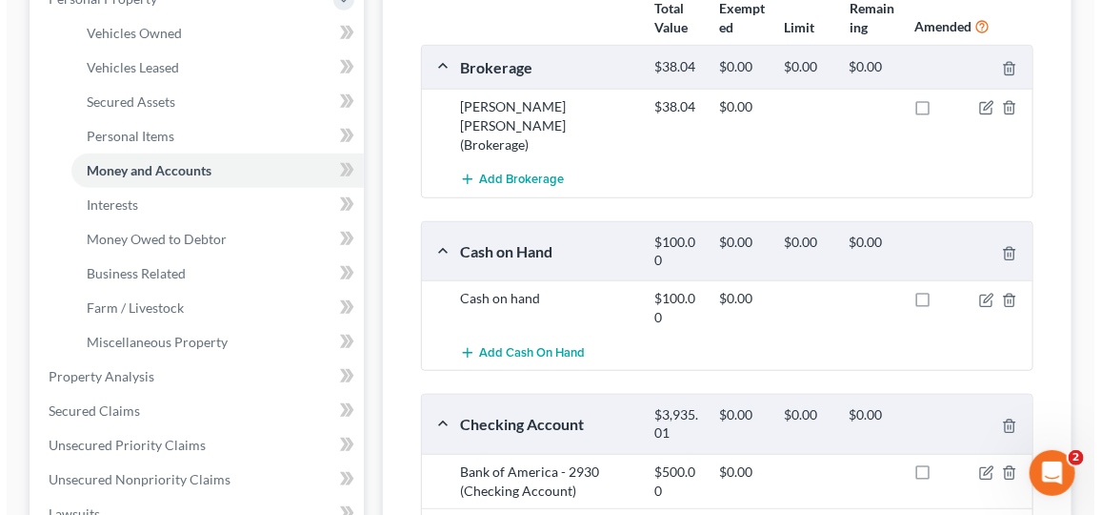
scroll to position [397, 0]
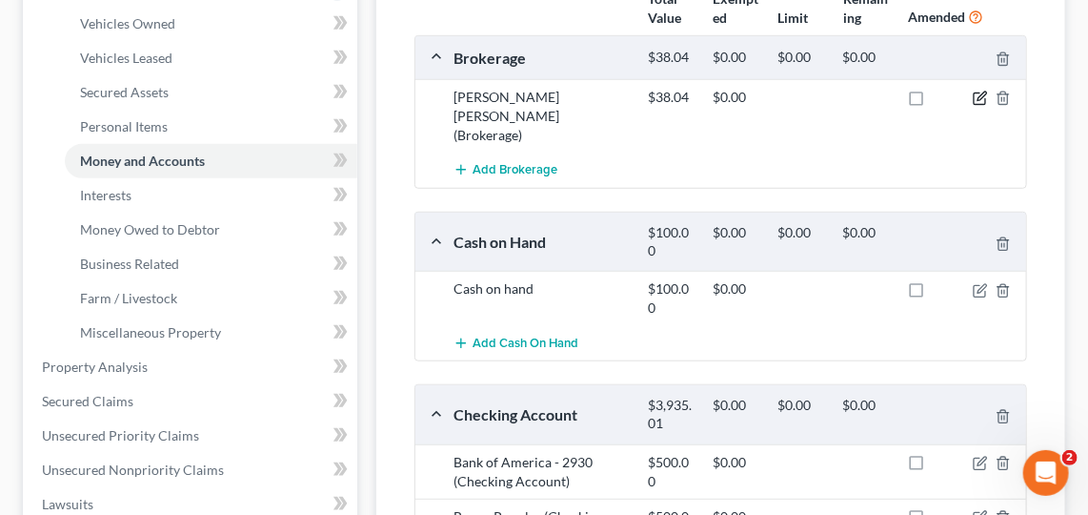
click at [980, 92] on icon "button" at bounding box center [982, 96] width 9 height 9
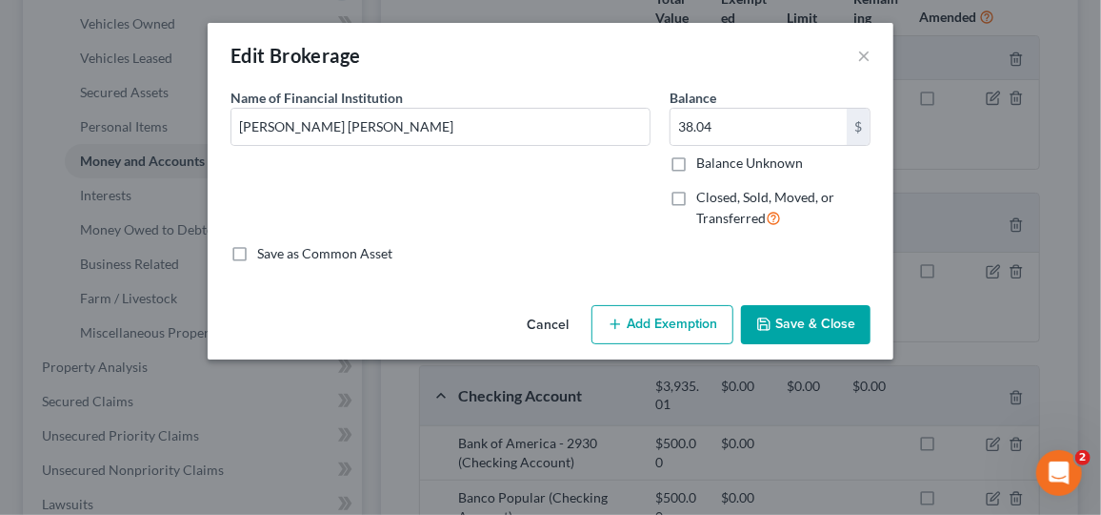
click at [672, 325] on button "Add Exemption" at bounding box center [663, 325] width 142 height 40
select select "2"
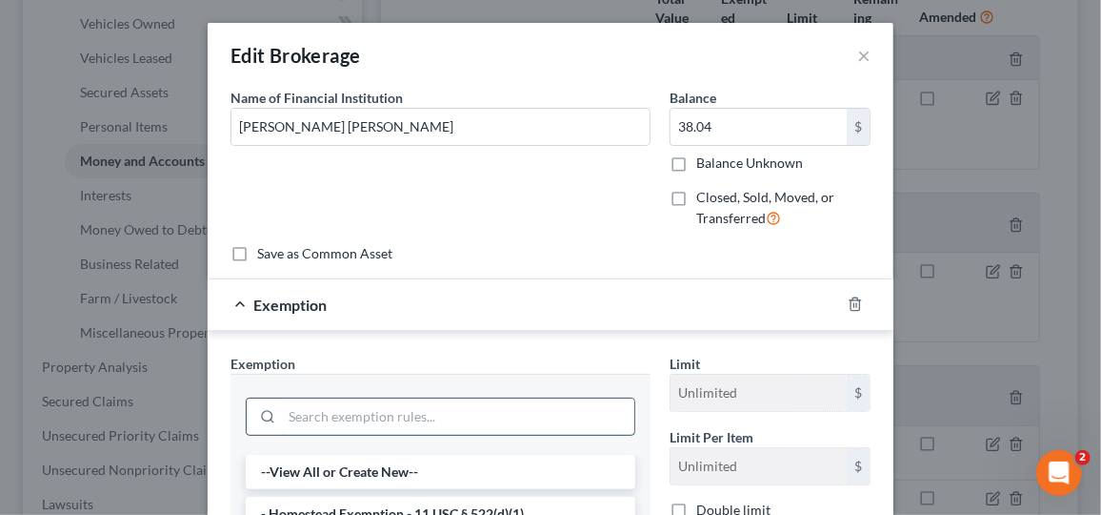
click at [432, 406] on input "search" at bounding box center [458, 416] width 353 height 36
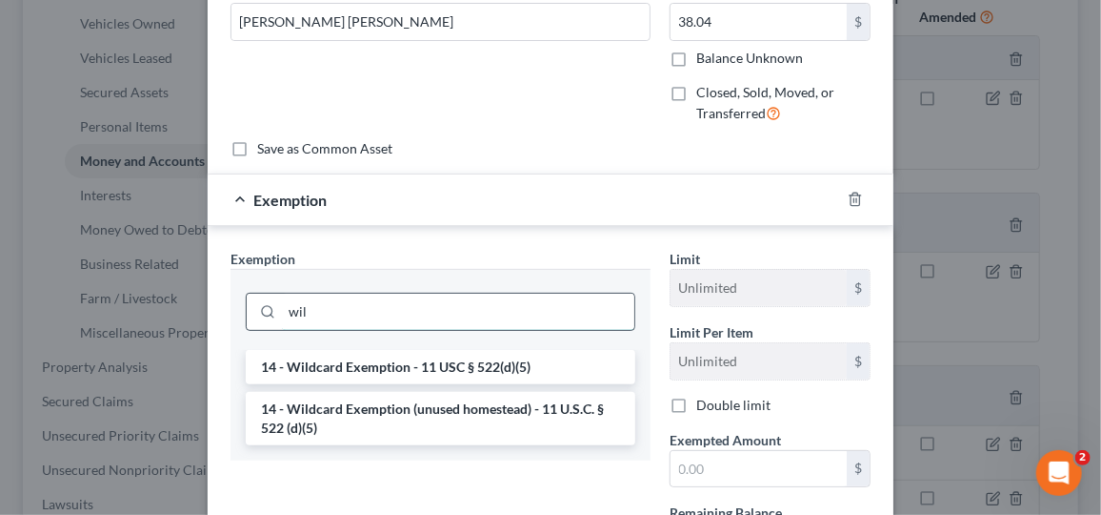
scroll to position [126, 0]
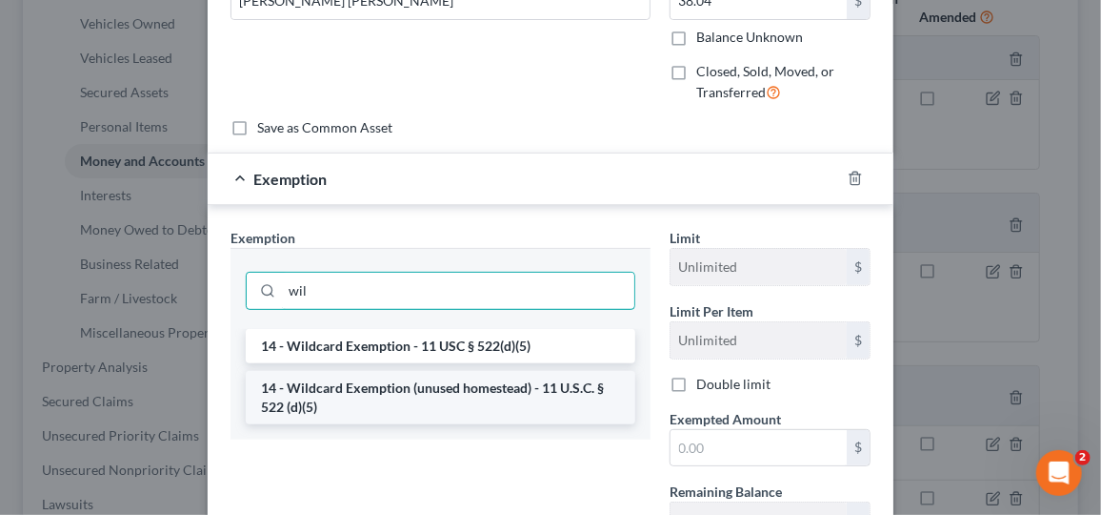
type input "wil"
click at [442, 395] on li "14 - Wildcard Exemption (unused homestead) - 11 U.S.C. § 522 (d)(5)" at bounding box center [441, 397] width 390 height 53
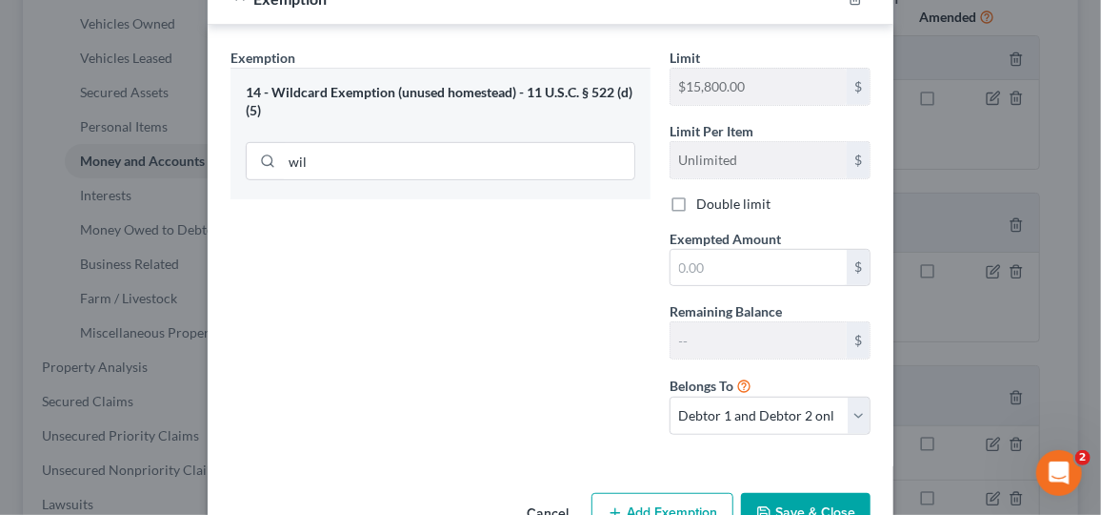
scroll to position [320, 0]
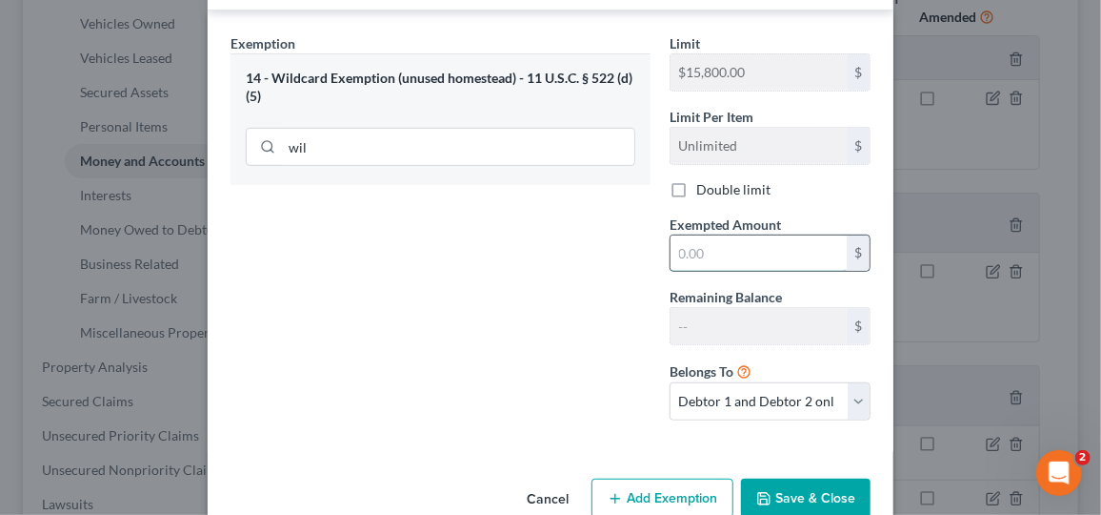
click at [722, 255] on input "text" at bounding box center [759, 253] width 176 height 36
type input "2"
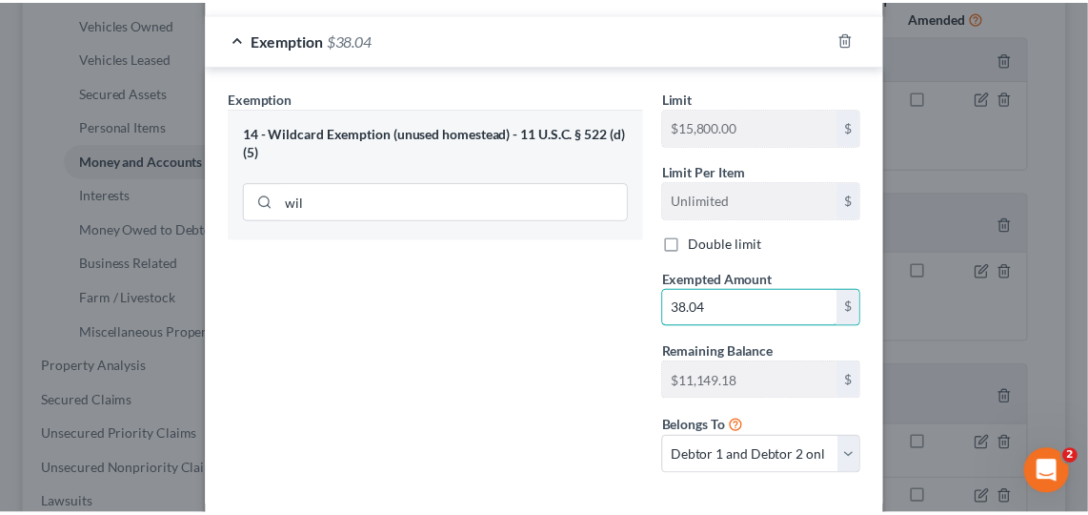
scroll to position [355, 0]
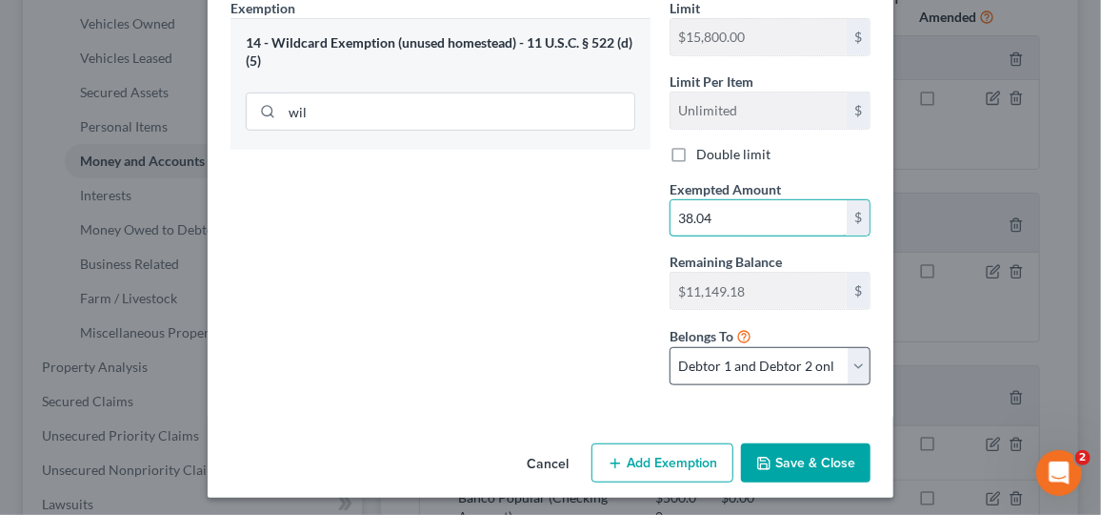
type input "38.04"
click at [848, 361] on select "Debtor 1 only Debtor 2 only Debtor 1 and Debtor 2 only" at bounding box center [770, 366] width 201 height 38
select select "0"
click at [670, 347] on select "Debtor 1 only Debtor 2 only Debtor 1 and Debtor 2 only" at bounding box center [770, 366] width 201 height 38
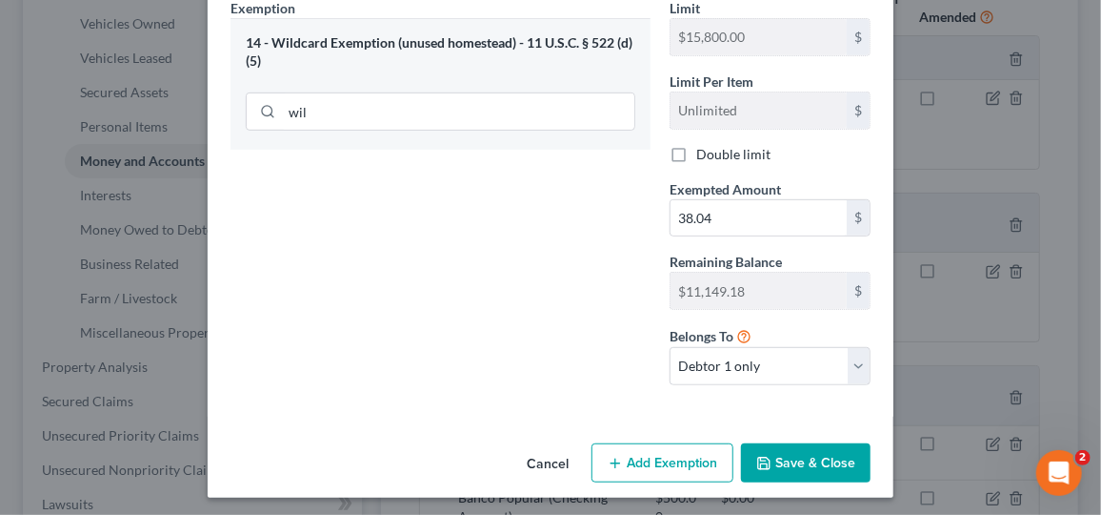
click at [812, 456] on button "Save & Close" at bounding box center [806, 463] width 130 height 40
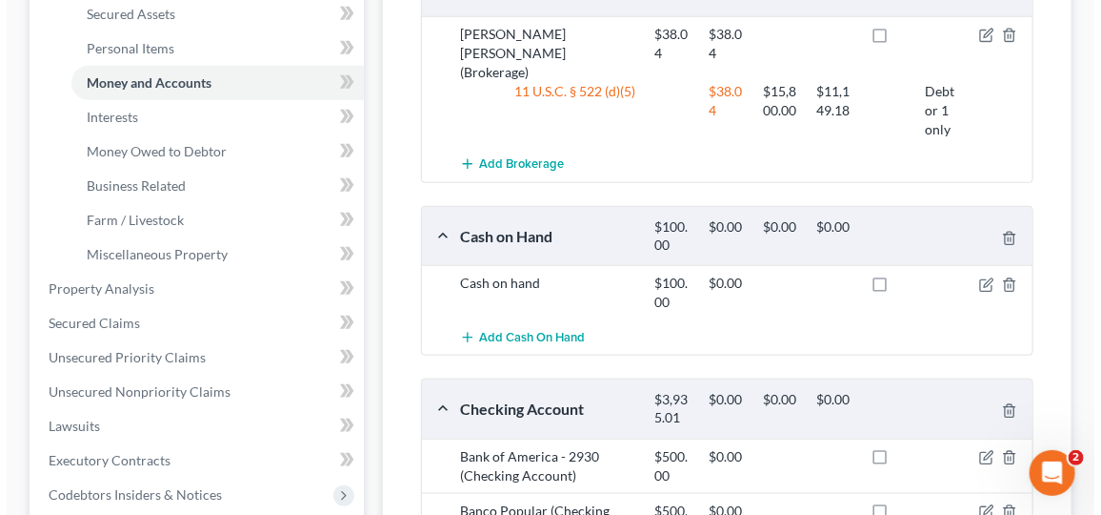
scroll to position [481, 0]
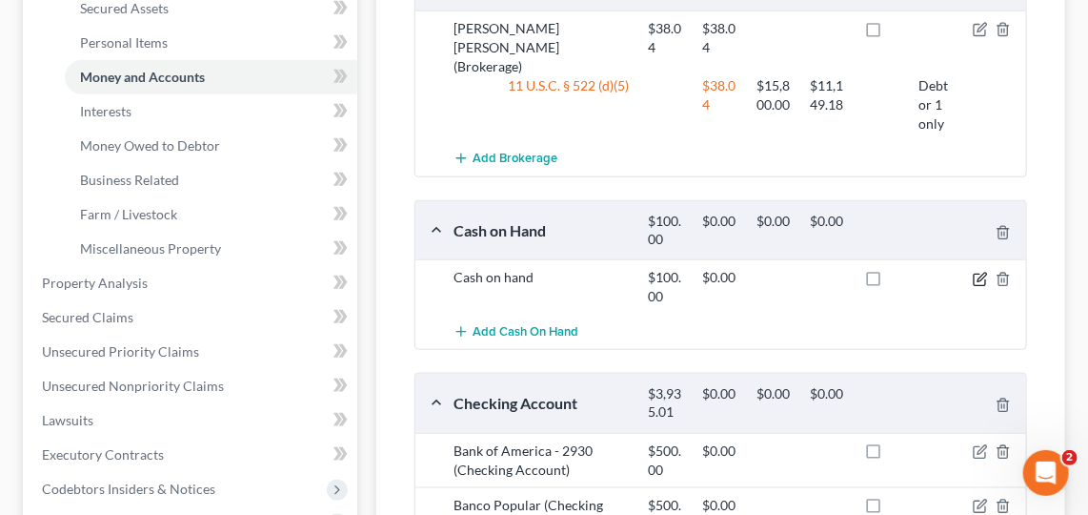
click at [981, 272] on icon "button" at bounding box center [980, 279] width 15 height 15
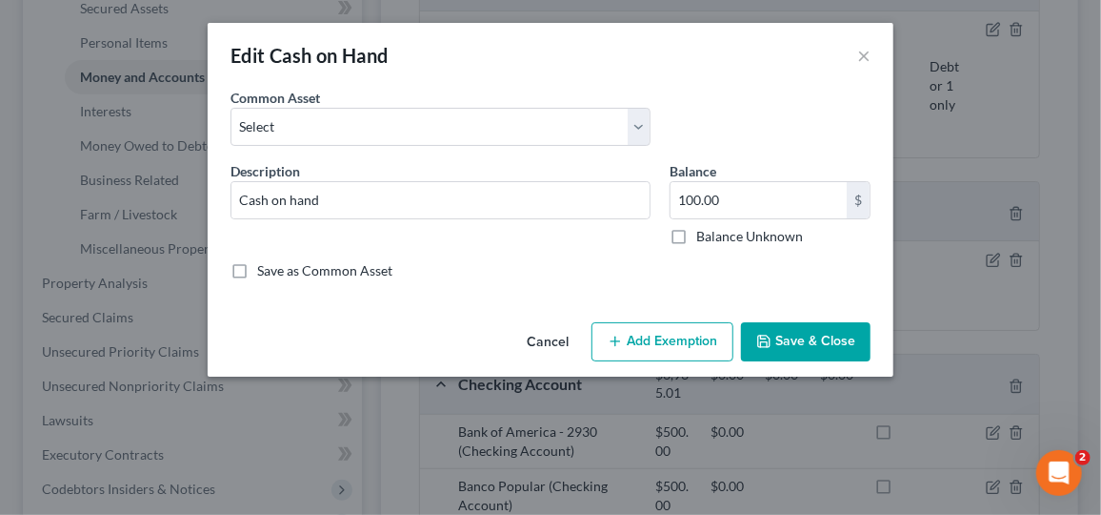
click at [680, 345] on button "Add Exemption" at bounding box center [663, 342] width 142 height 40
select select "2"
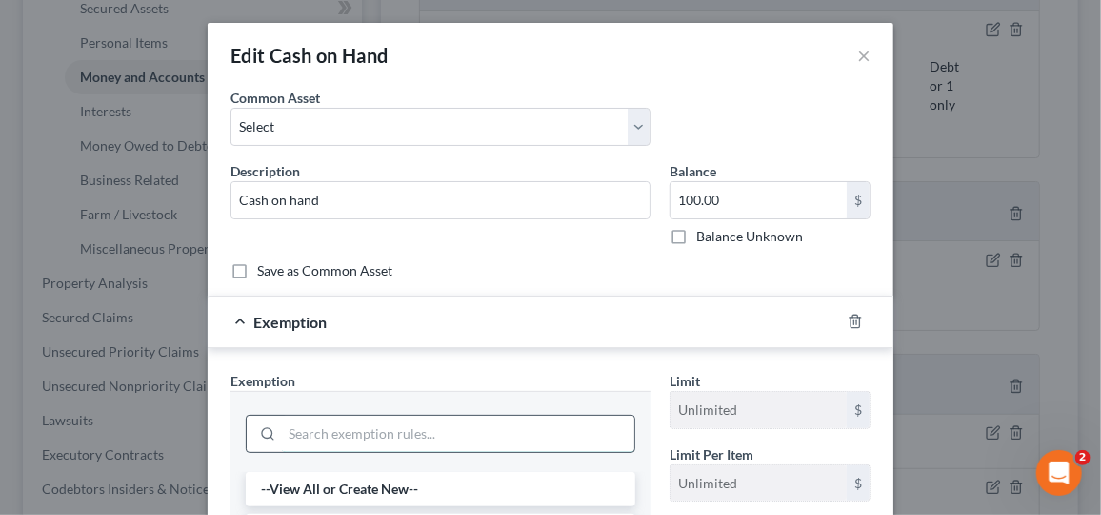
click at [380, 437] on input "search" at bounding box center [458, 433] width 353 height 36
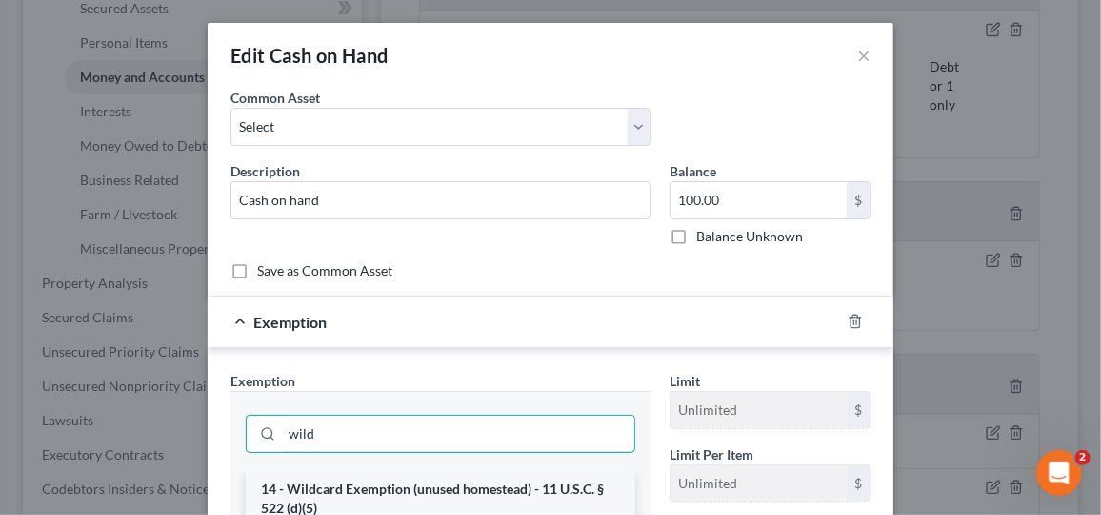
type input "wild"
click at [414, 488] on li "14 - Wildcard Exemption (unused homestead) - 11 U.S.C. § 522 (d)(5)" at bounding box center [441, 498] width 390 height 53
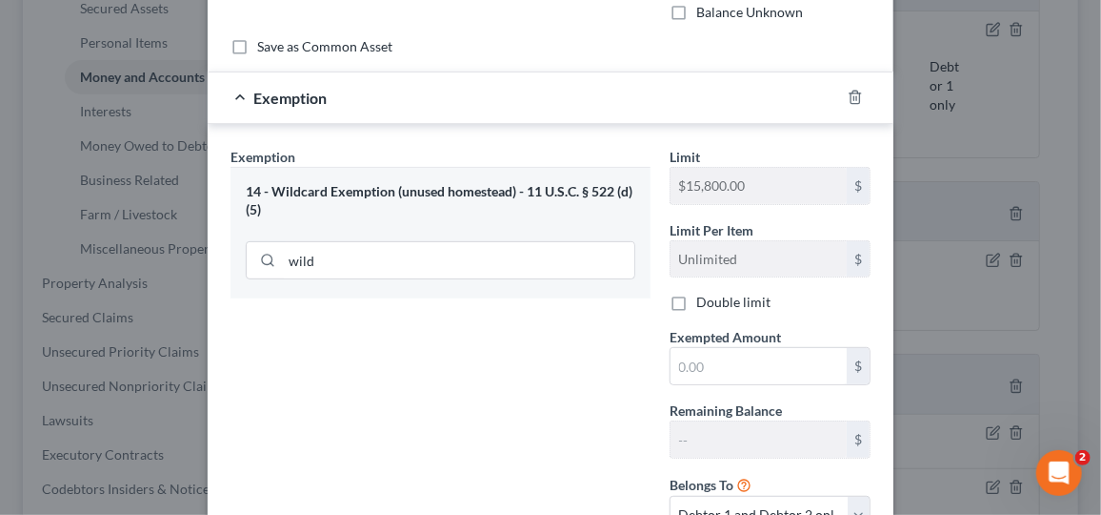
scroll to position [247, 0]
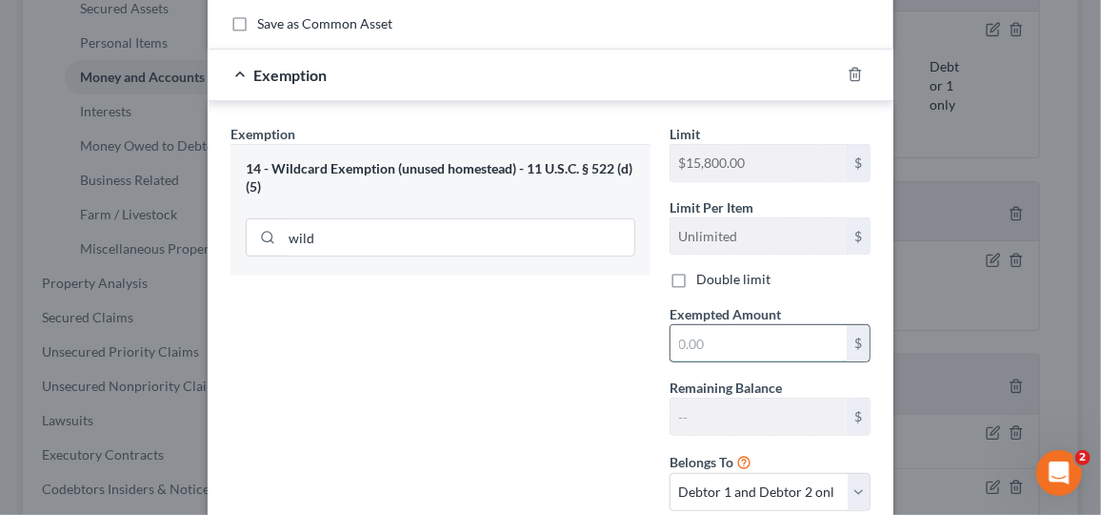
click at [725, 335] on input "text" at bounding box center [759, 343] width 176 height 36
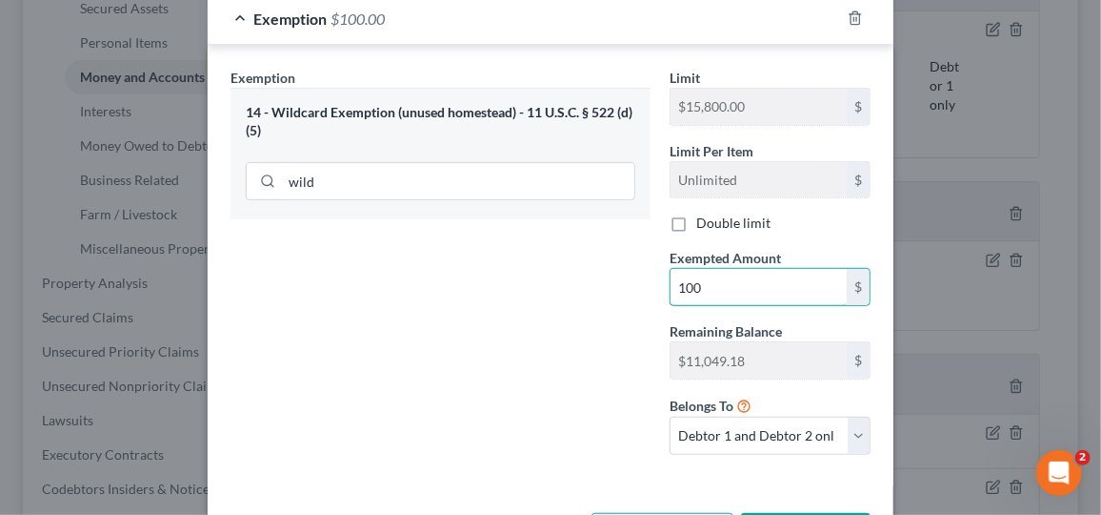
scroll to position [338, 0]
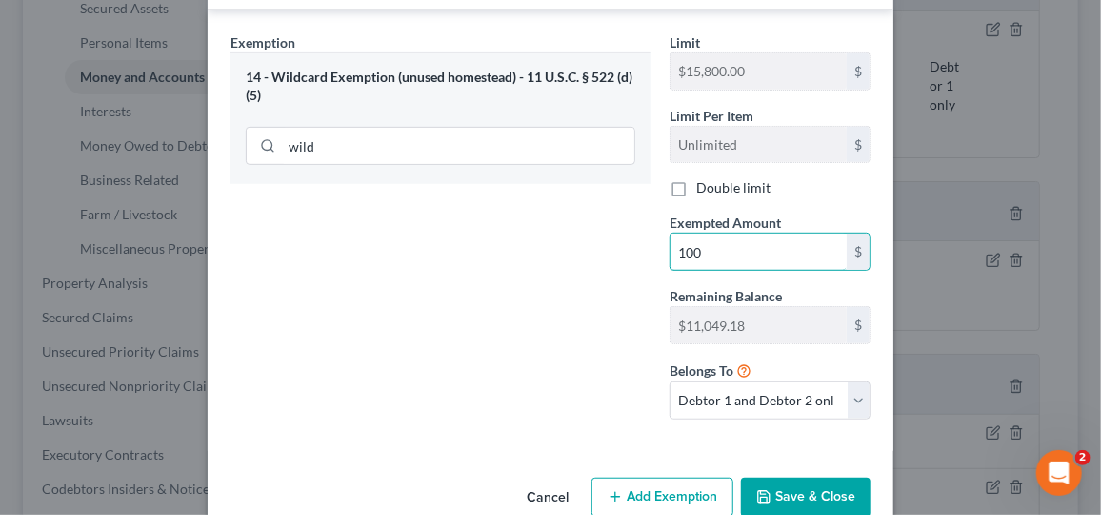
type input "100"
click at [532, 355] on div "Exemption Set must be selected for CA. Exemption * 14 - Wildcard Exemption (unu…" at bounding box center [440, 233] width 439 height 402
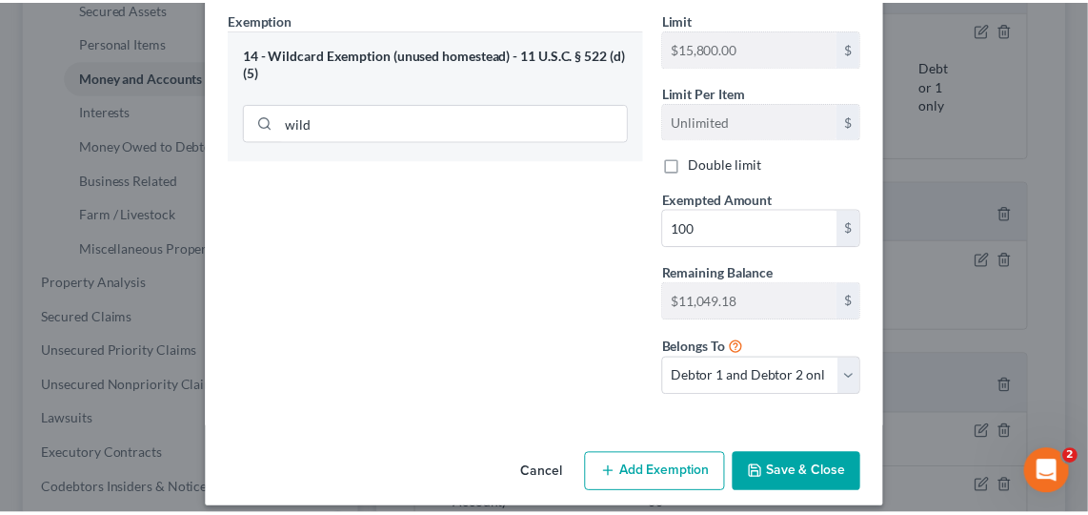
scroll to position [372, 0]
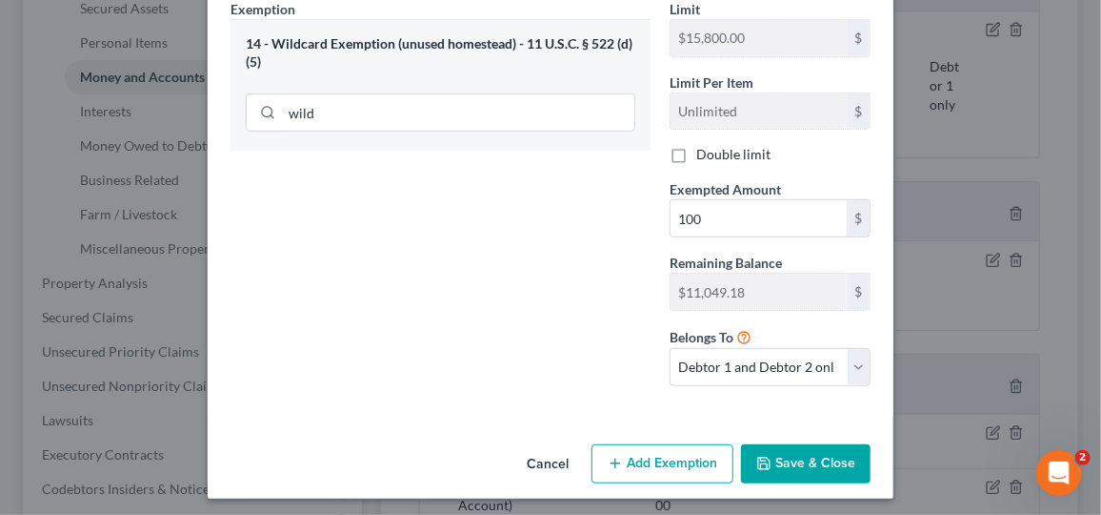
click at [808, 464] on button "Save & Close" at bounding box center [806, 464] width 130 height 40
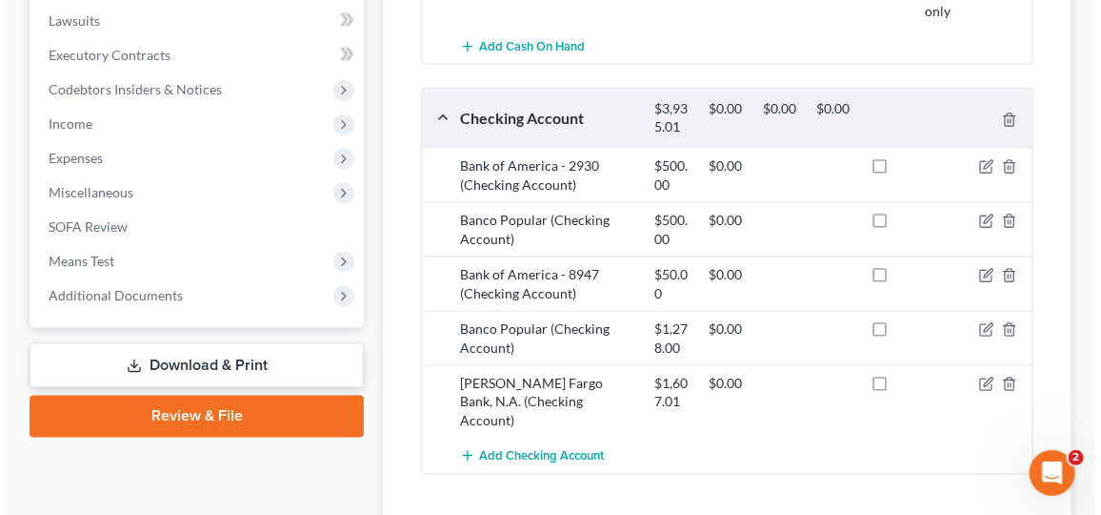
scroll to position [881, 0]
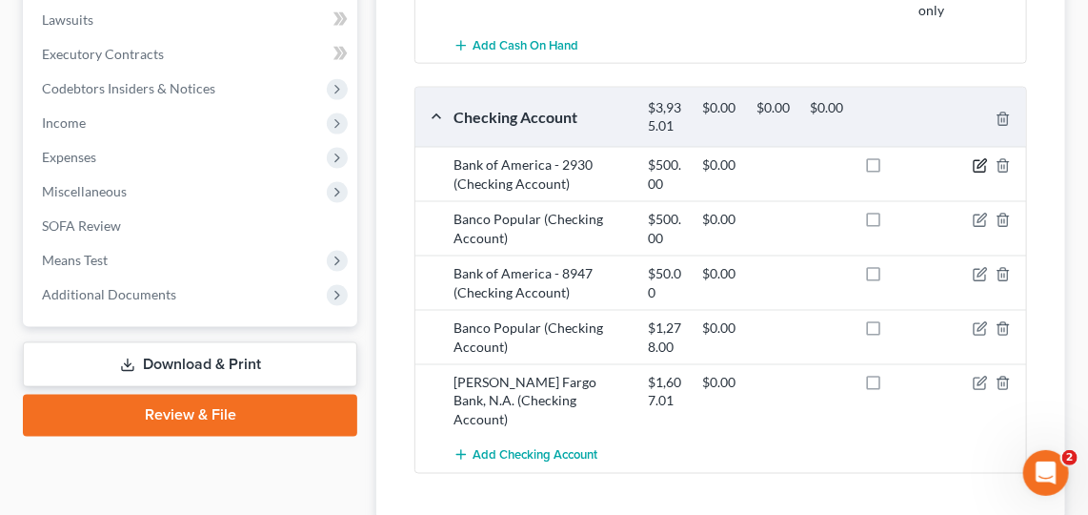
click at [981, 159] on icon "button" at bounding box center [982, 163] width 9 height 9
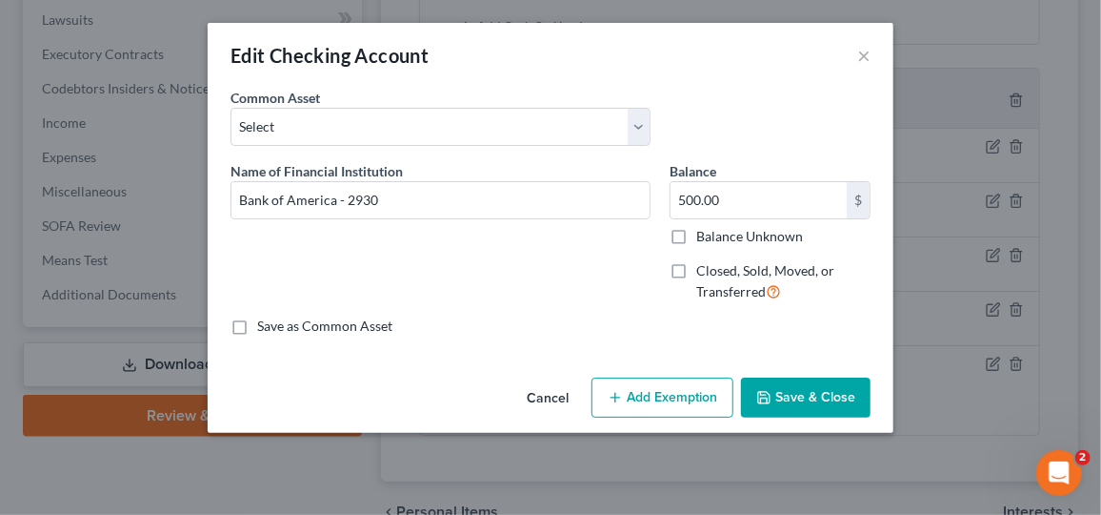
click at [657, 397] on button "Add Exemption" at bounding box center [663, 397] width 142 height 40
select select "2"
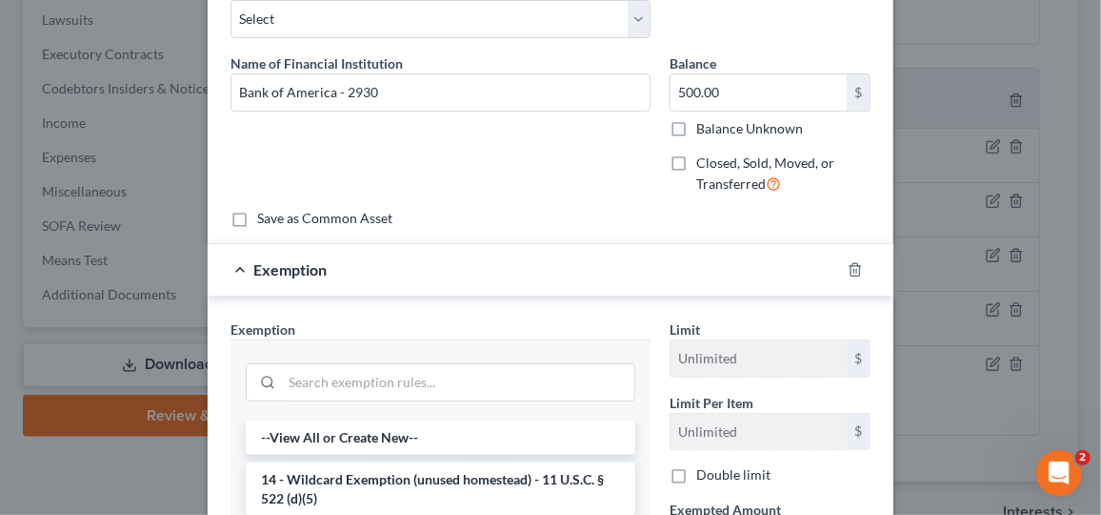
scroll to position [226, 0]
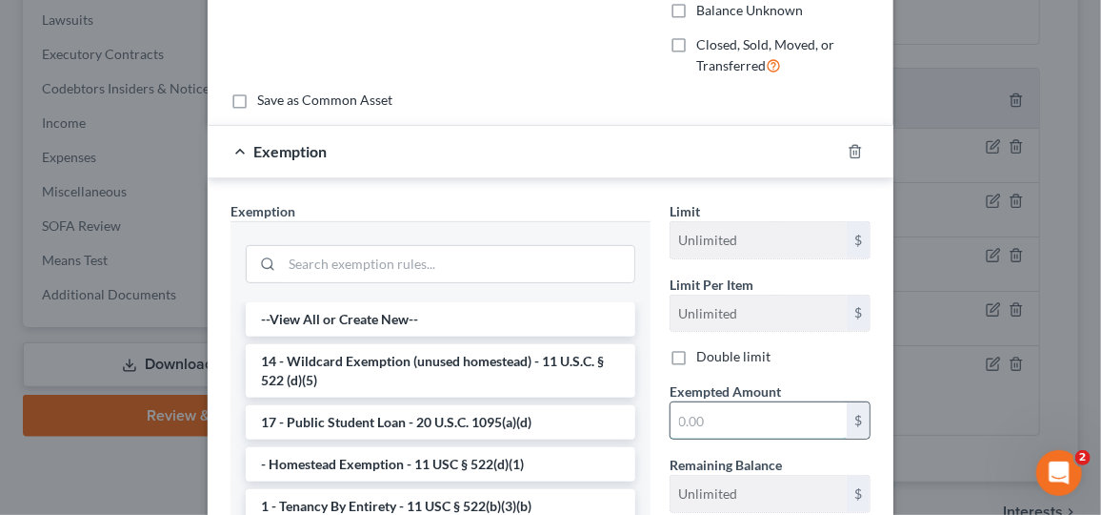
click at [693, 423] on input "text" at bounding box center [759, 420] width 176 height 36
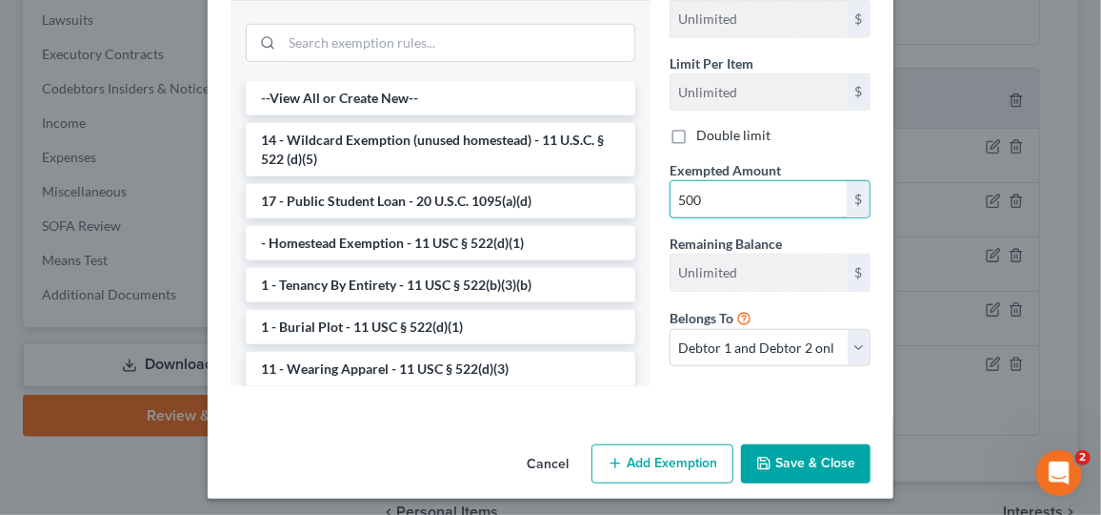
scroll to position [450, 0]
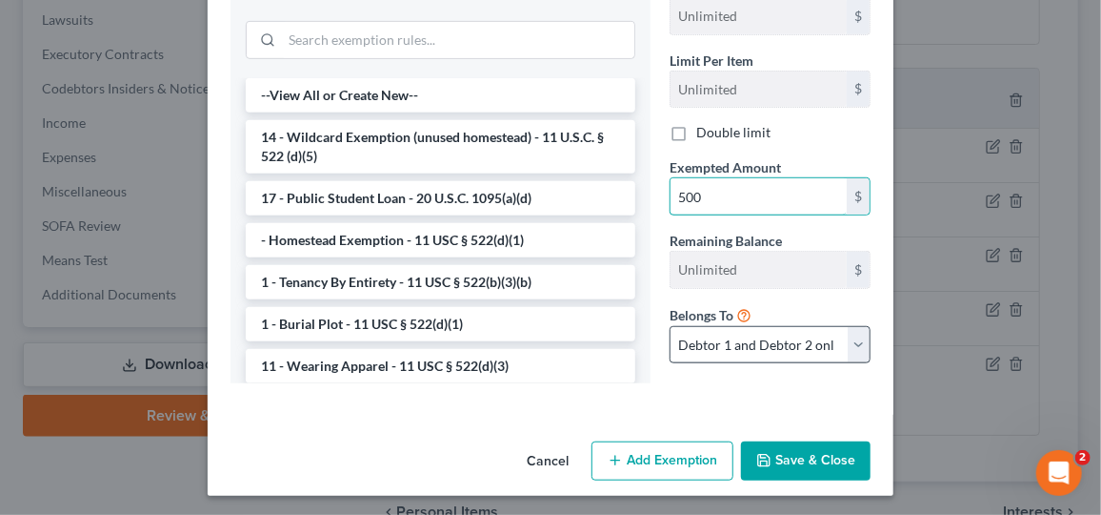
type input "500"
click at [852, 337] on select "Debtor 1 only Debtor 2 only Debtor 1 and Debtor 2 only" at bounding box center [770, 345] width 201 height 38
select select "0"
click at [670, 326] on select "Debtor 1 only Debtor 2 only Debtor 1 and Debtor 2 only" at bounding box center [770, 345] width 201 height 38
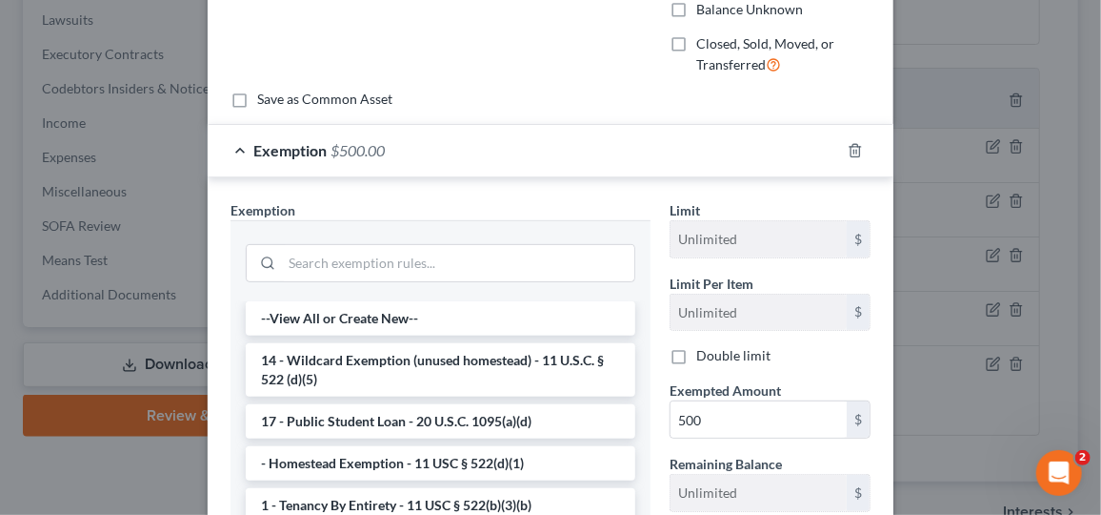
scroll to position [230, 0]
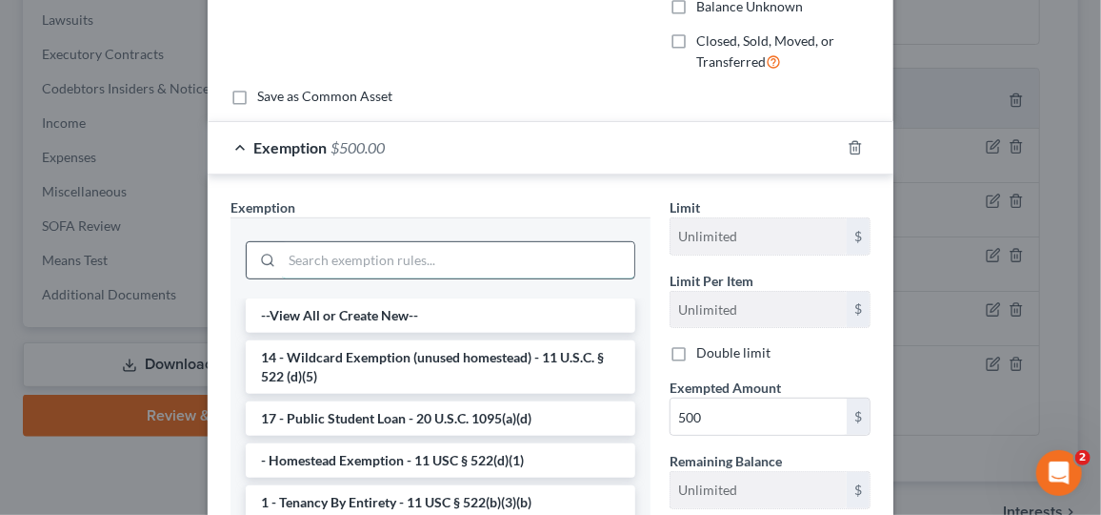
click at [453, 254] on input "search" at bounding box center [458, 260] width 353 height 36
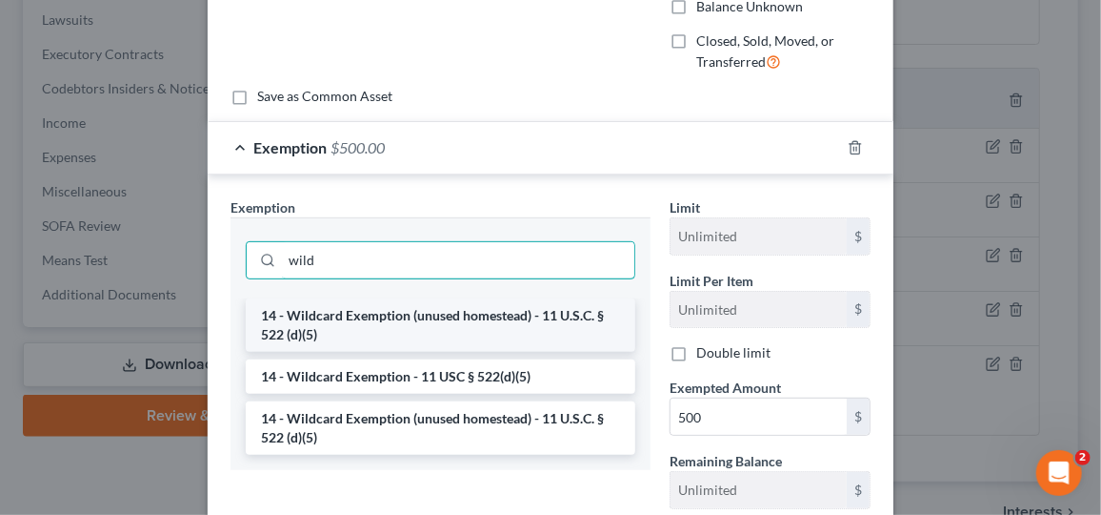
type input "wild"
click at [475, 320] on li "14 - Wildcard Exemption (unused homestead) - 11 U.S.C. § 522 (d)(5)" at bounding box center [441, 324] width 390 height 53
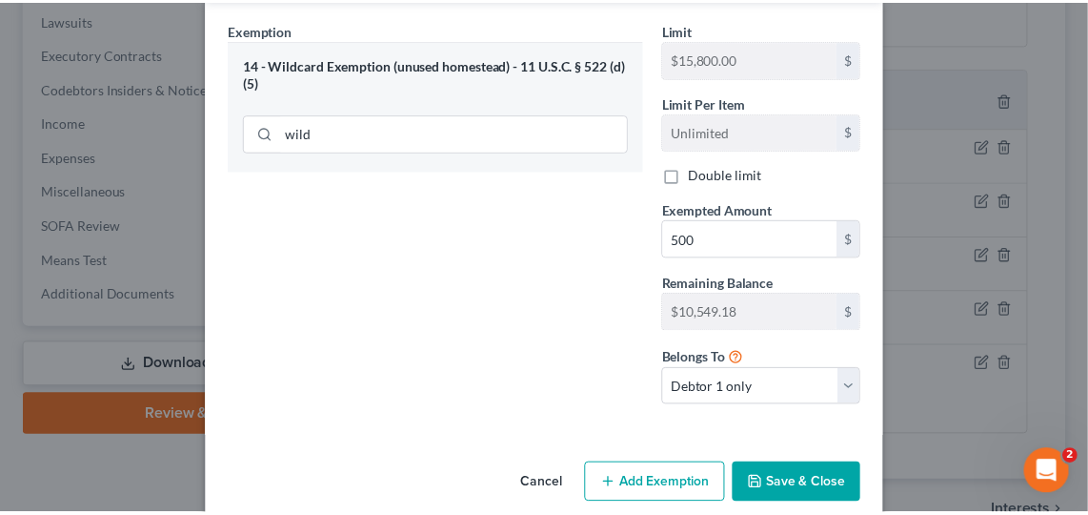
scroll to position [428, 0]
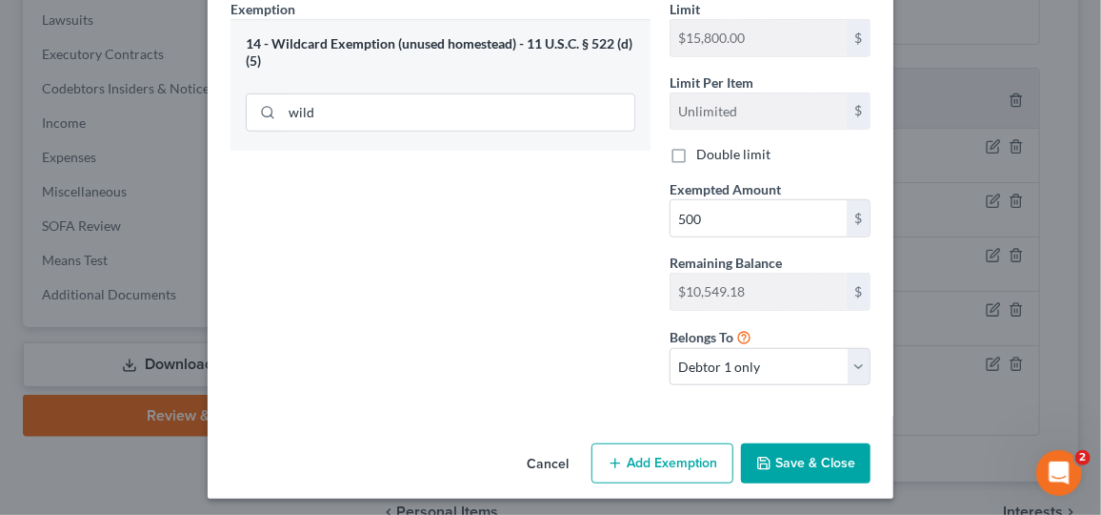
click at [797, 452] on button "Save & Close" at bounding box center [806, 463] width 130 height 40
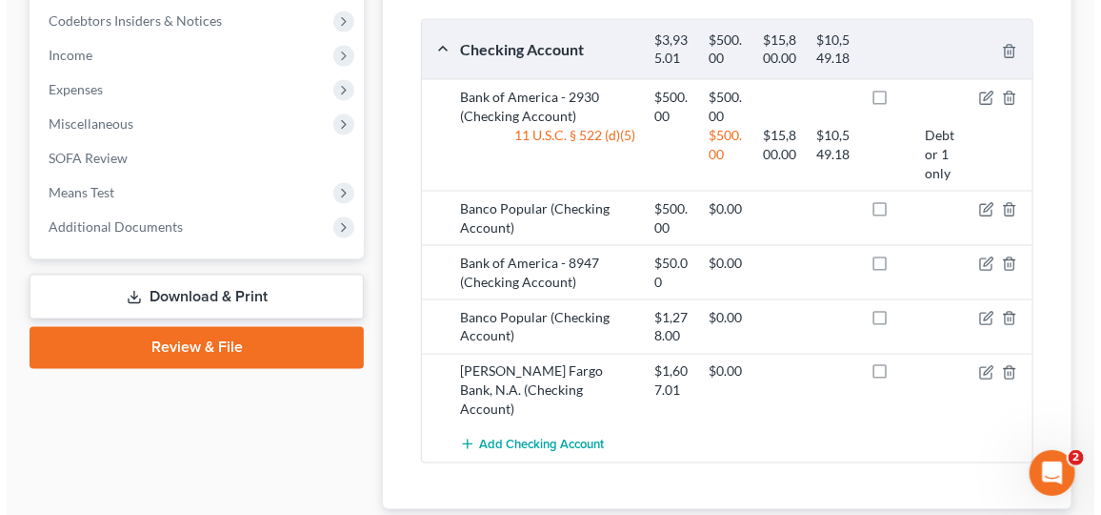
scroll to position [959, 0]
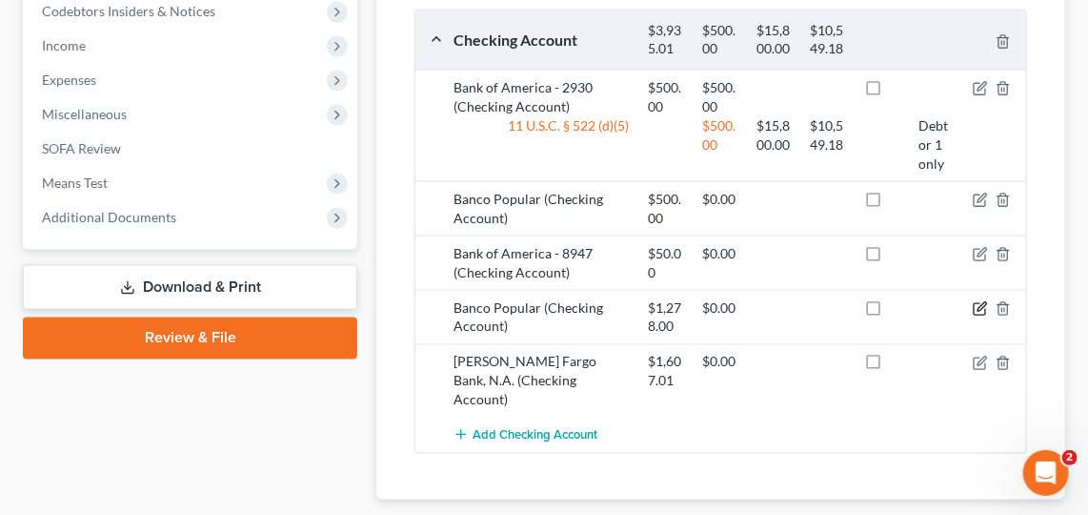
click at [978, 301] on icon "button" at bounding box center [980, 308] width 15 height 15
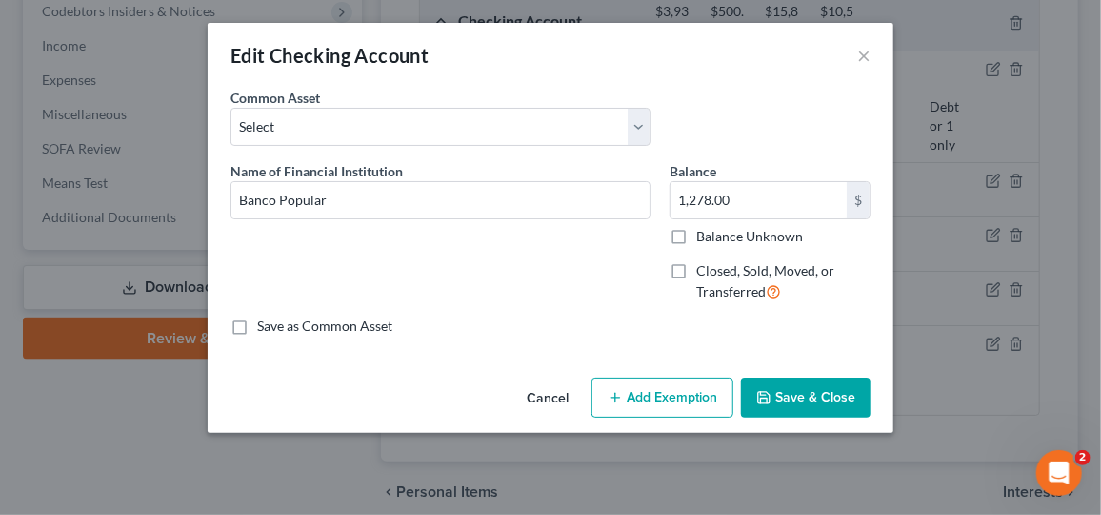
click at [643, 402] on button "Add Exemption" at bounding box center [663, 397] width 142 height 40
select select "2"
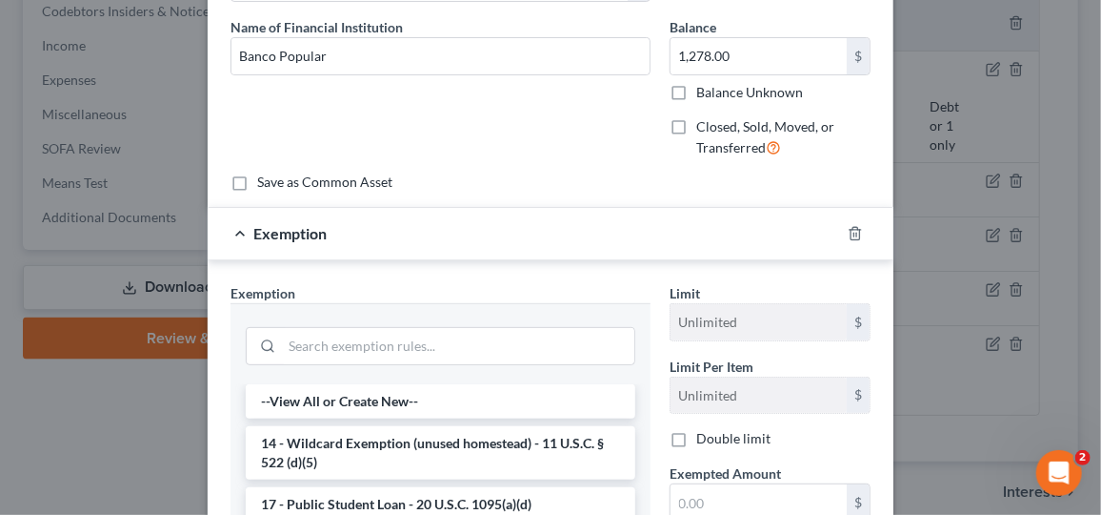
scroll to position [175, 0]
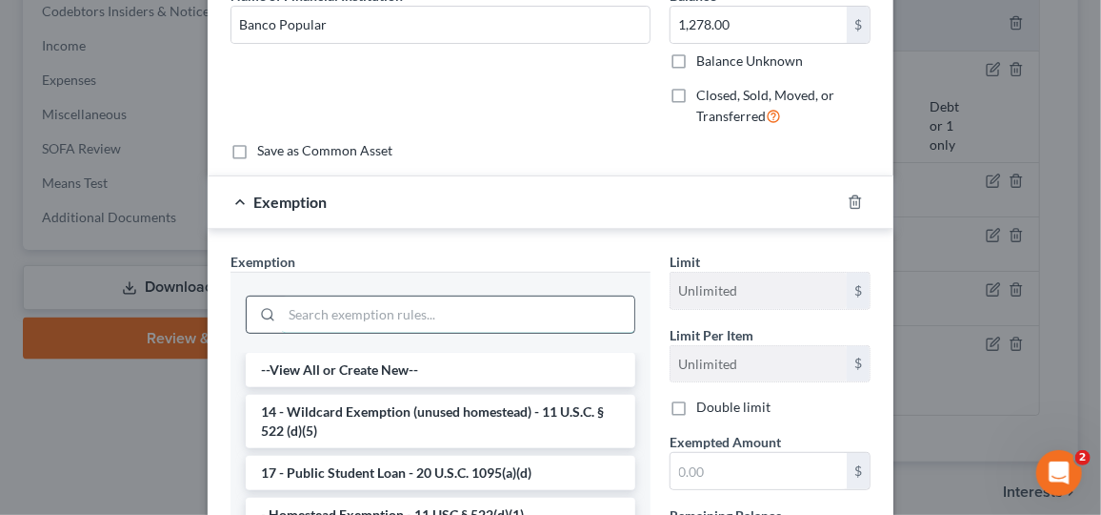
click at [521, 315] on input "search" at bounding box center [458, 314] width 353 height 36
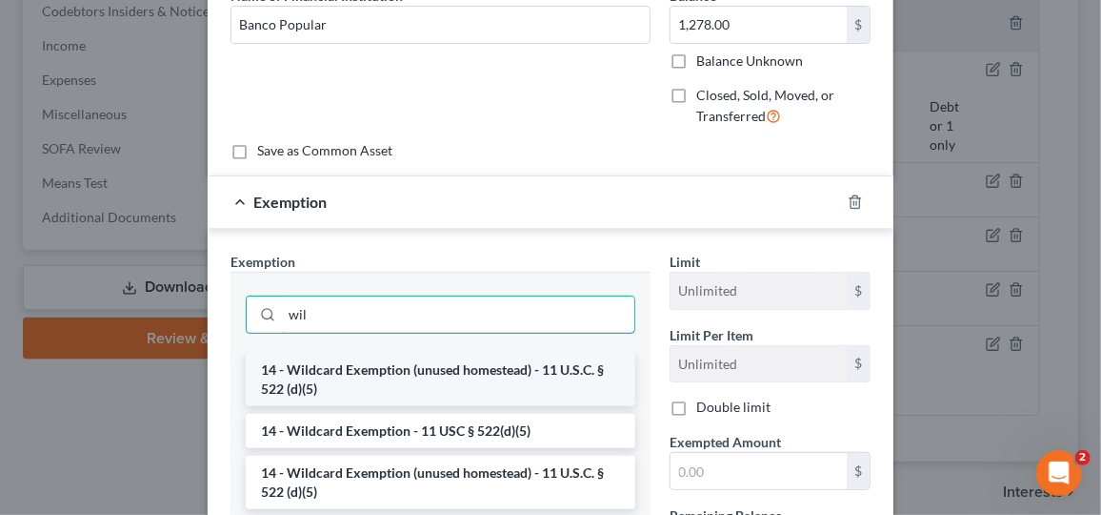
type input "wil"
click at [499, 368] on li "14 - Wildcard Exemption (unused homestead) - 11 U.S.C. § 522 (d)(5)" at bounding box center [441, 379] width 390 height 53
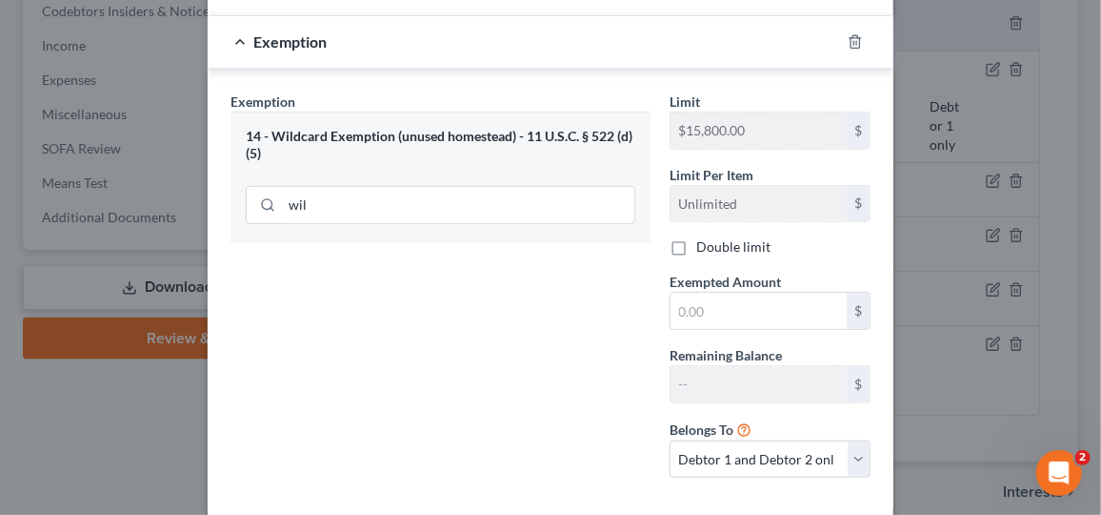
scroll to position [428, 0]
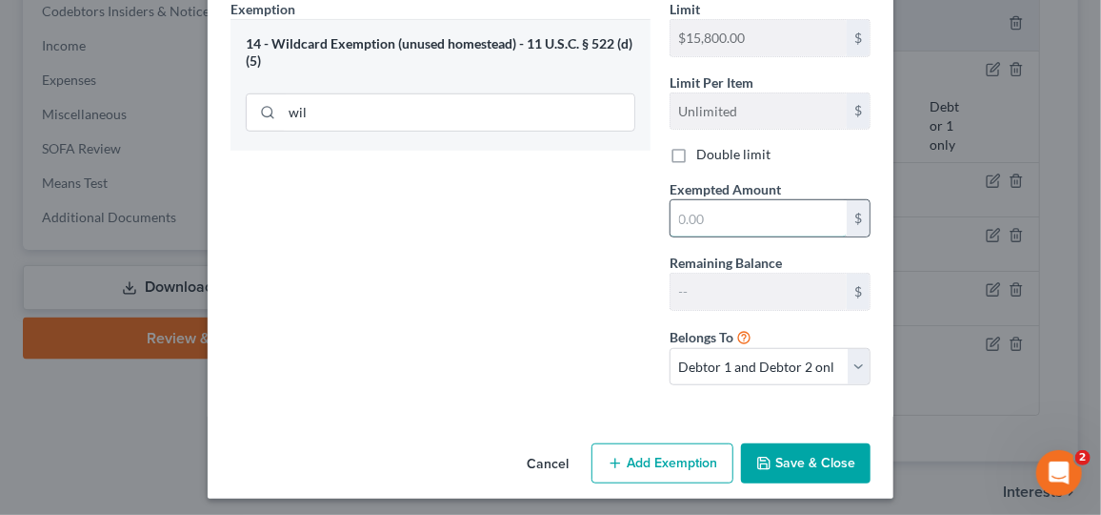
click at [725, 219] on input "text" at bounding box center [759, 218] width 176 height 36
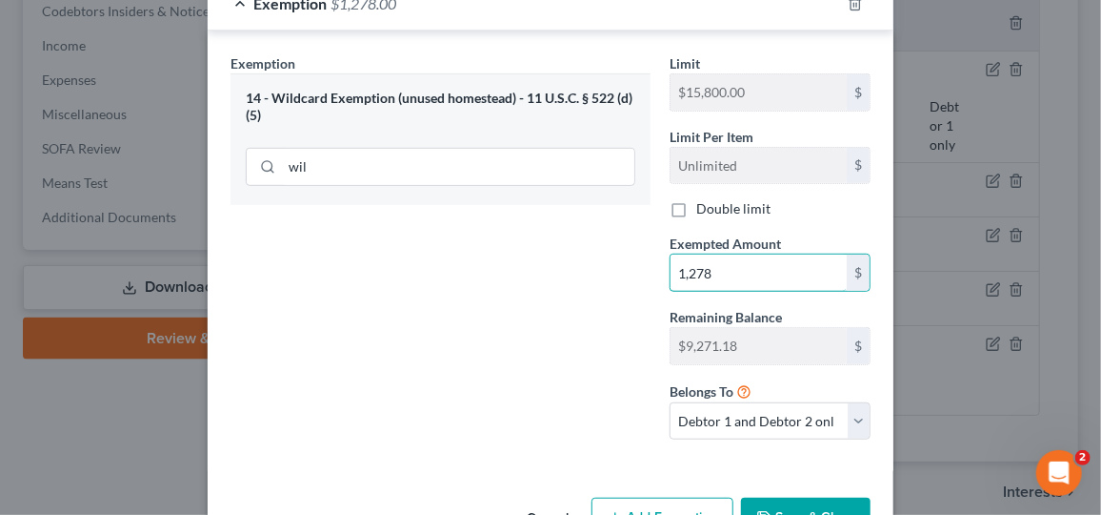
scroll to position [381, 0]
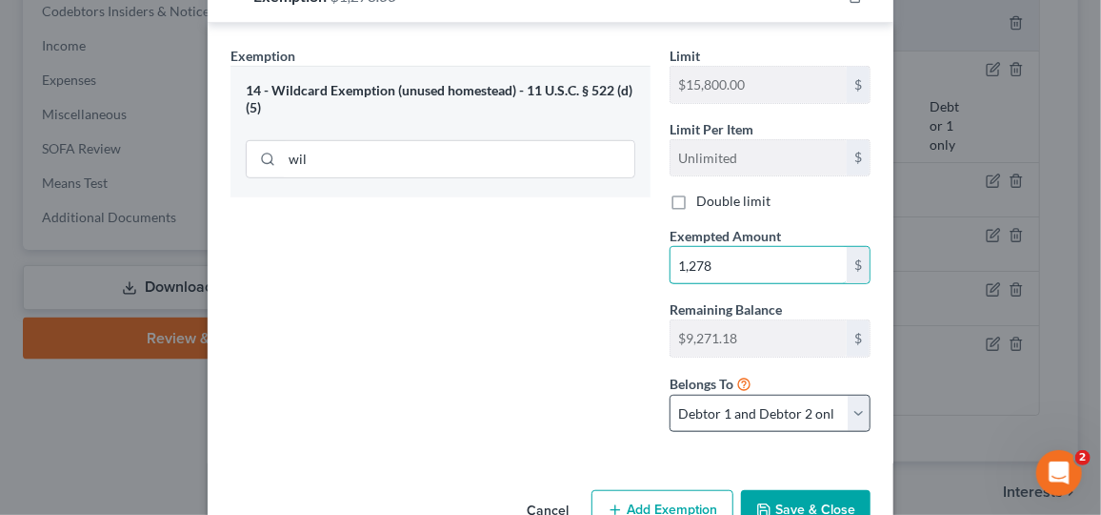
type input "1,278"
click at [847, 412] on select "Debtor 1 only Debtor 2 only Debtor 1 and Debtor 2 only" at bounding box center [770, 413] width 201 height 38
select select "0"
click at [670, 394] on select "Debtor 1 only Debtor 2 only Debtor 1 and Debtor 2 only" at bounding box center [770, 413] width 201 height 38
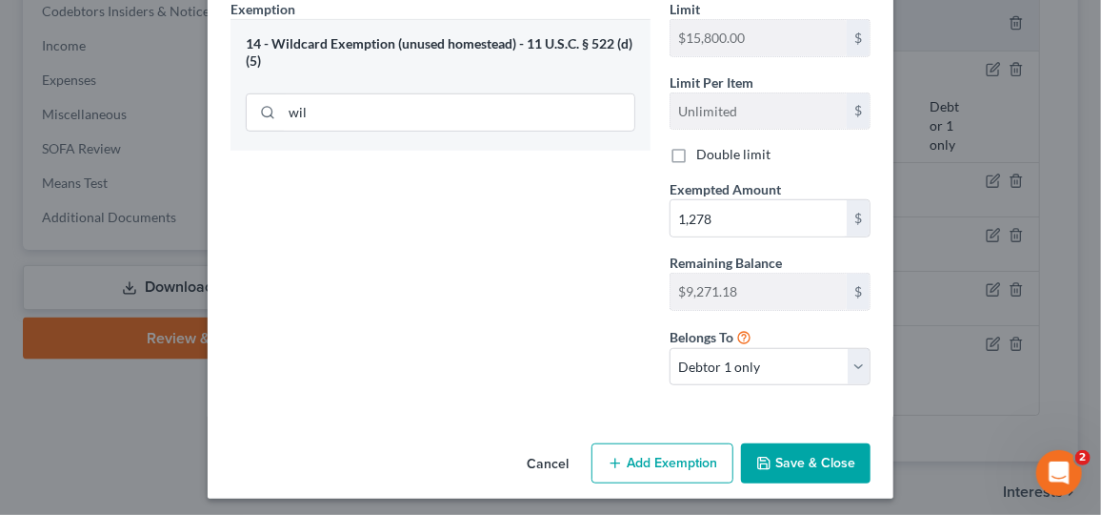
click at [803, 461] on button "Save & Close" at bounding box center [806, 463] width 130 height 40
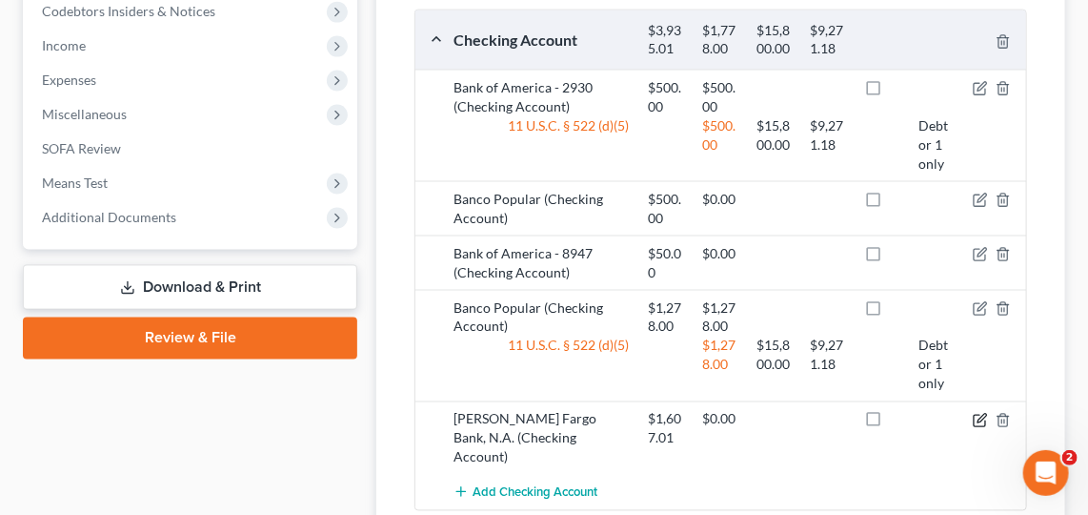
click at [979, 414] on icon "button" at bounding box center [982, 418] width 9 height 9
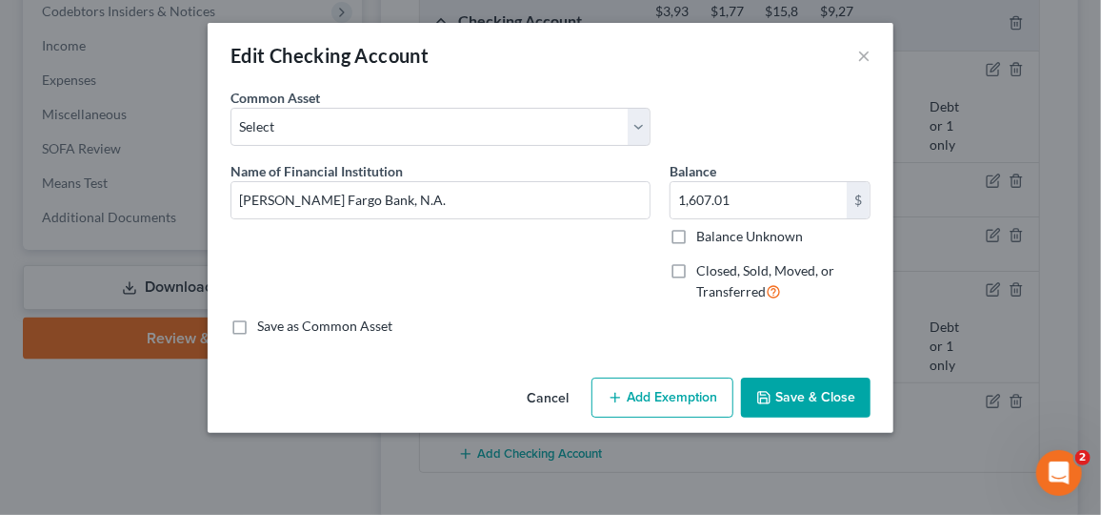
click at [652, 397] on button "Add Exemption" at bounding box center [663, 397] width 142 height 40
select select "2"
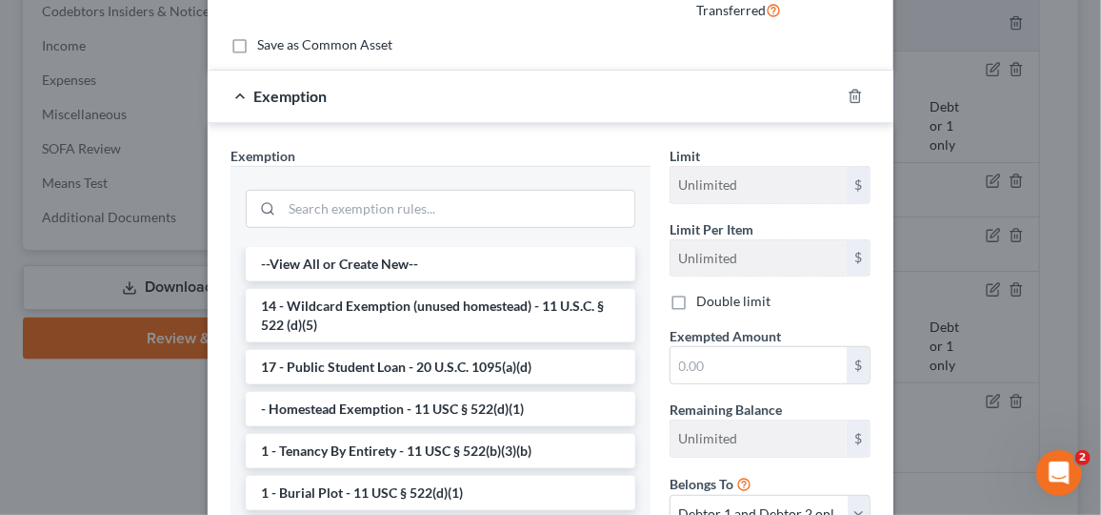
scroll to position [282, 0]
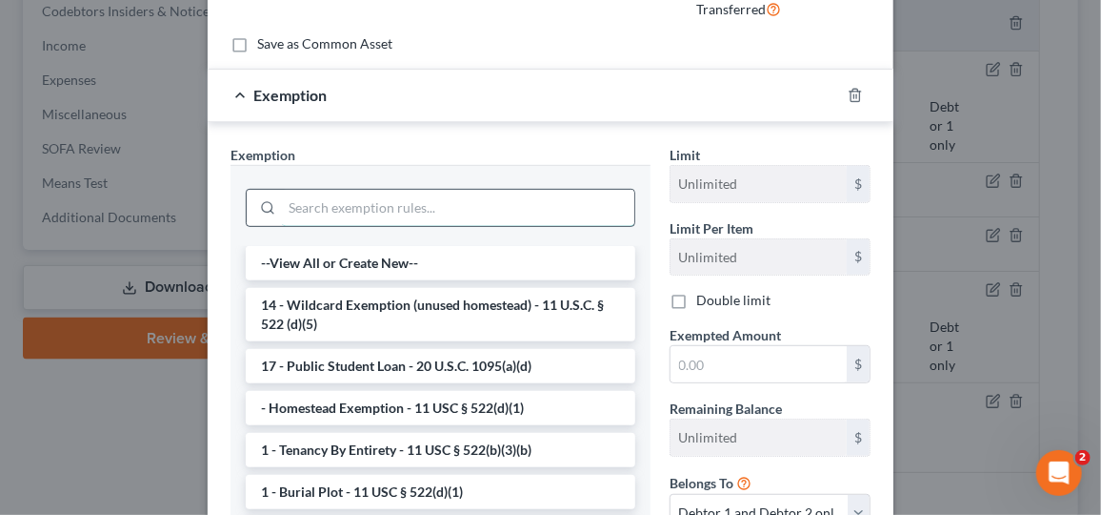
click at [393, 200] on input "search" at bounding box center [458, 208] width 353 height 36
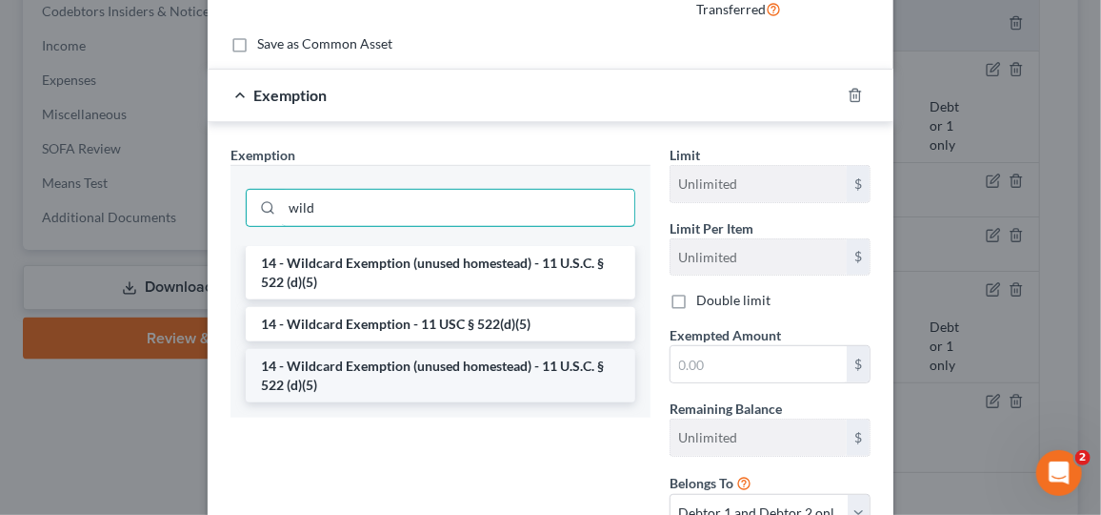
type input "wild"
click at [437, 388] on li "14 - Wildcard Exemption (unused homestead) - 11 U.S.C. § 522 (d)(5)" at bounding box center [441, 375] width 390 height 53
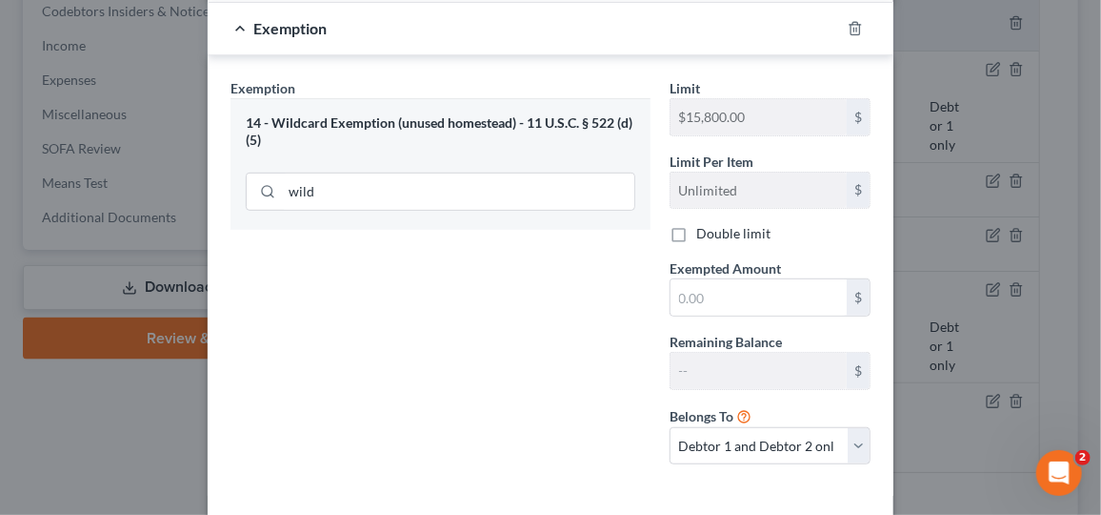
scroll to position [361, 0]
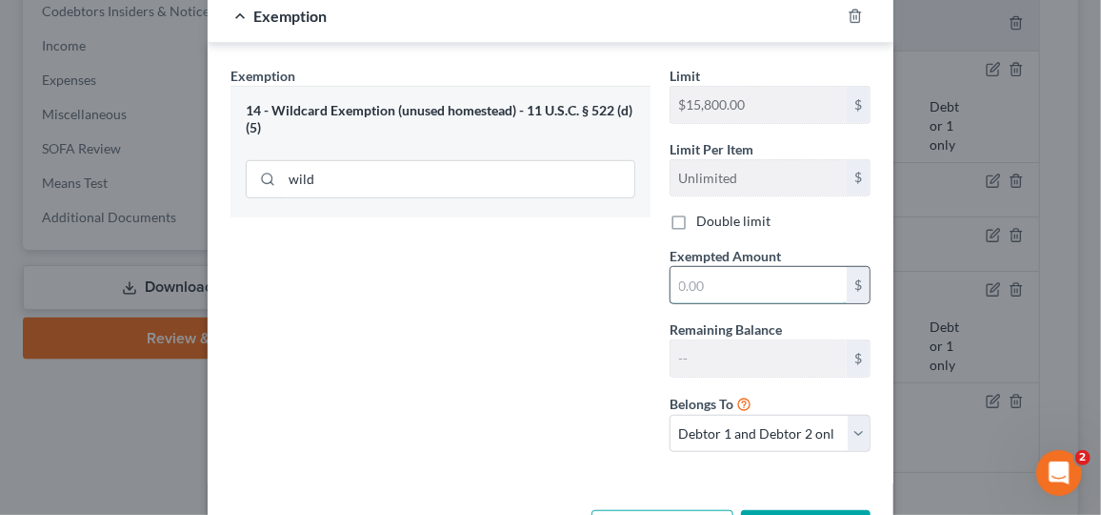
click at [718, 283] on input "text" at bounding box center [759, 285] width 176 height 36
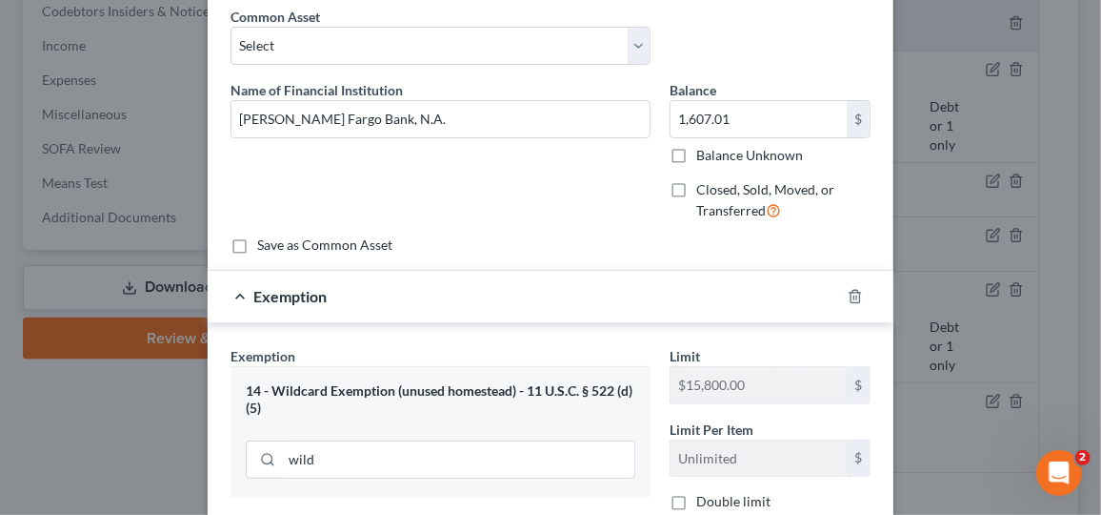
scroll to position [0, 0]
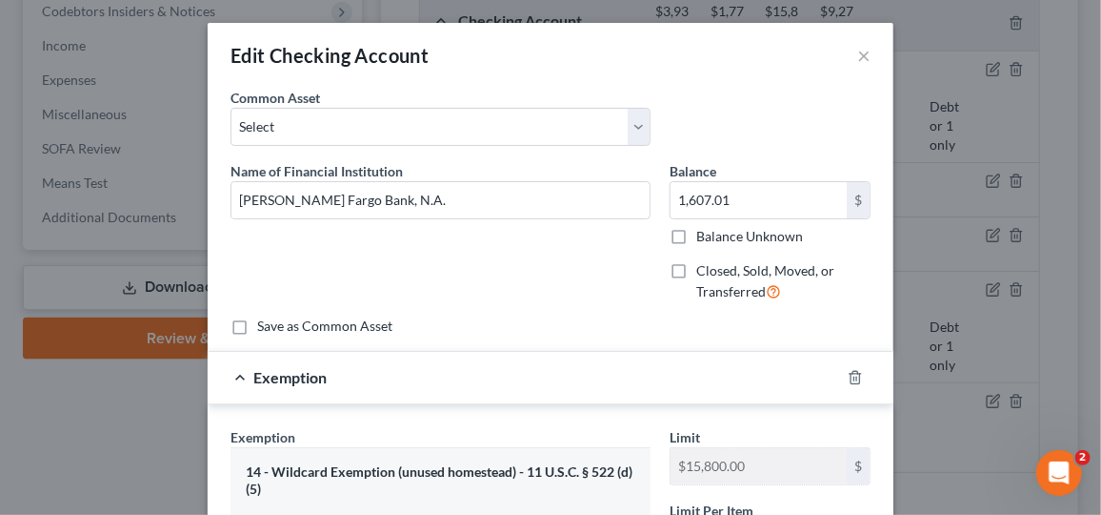
click at [595, 312] on div "Name of Financial Institution * [PERSON_NAME] Fargo Bank, N.A." at bounding box center [440, 239] width 439 height 156
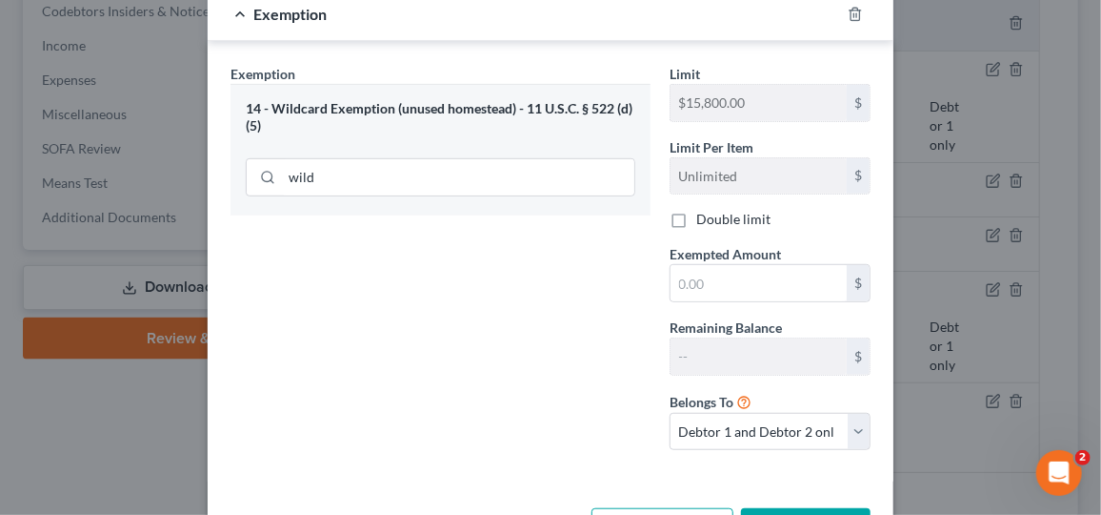
scroll to position [368, 0]
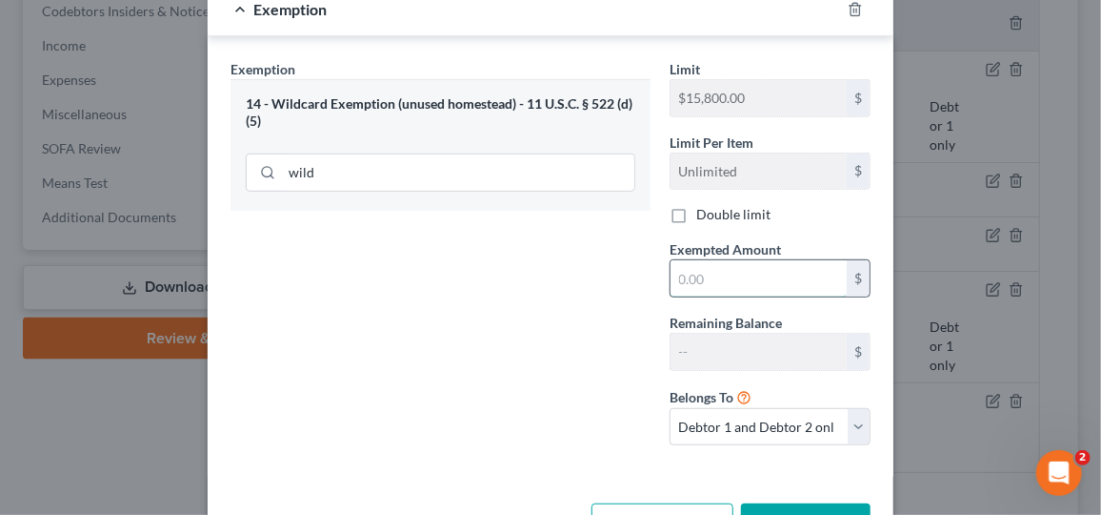
click at [714, 279] on input "text" at bounding box center [759, 278] width 176 height 36
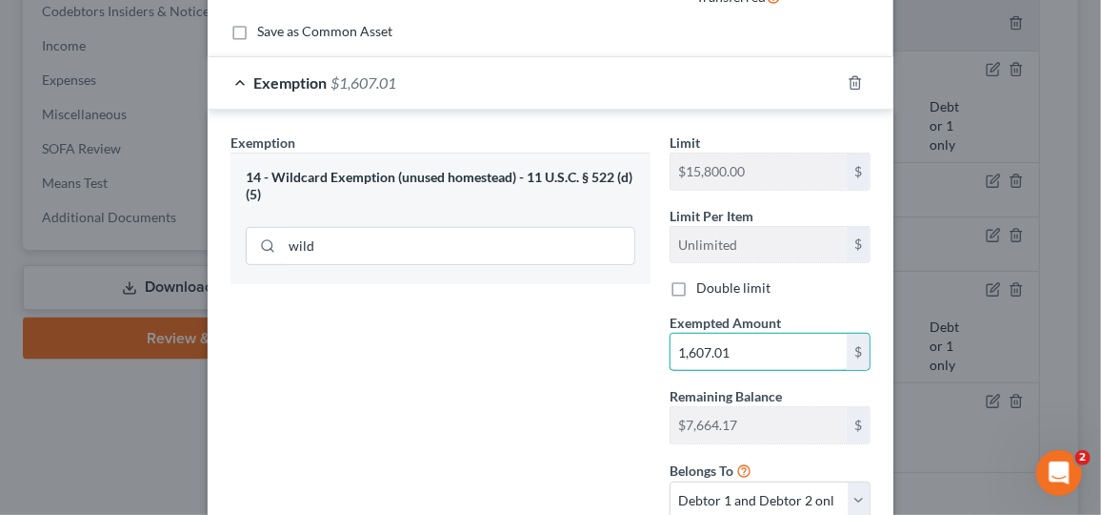
scroll to position [0, 0]
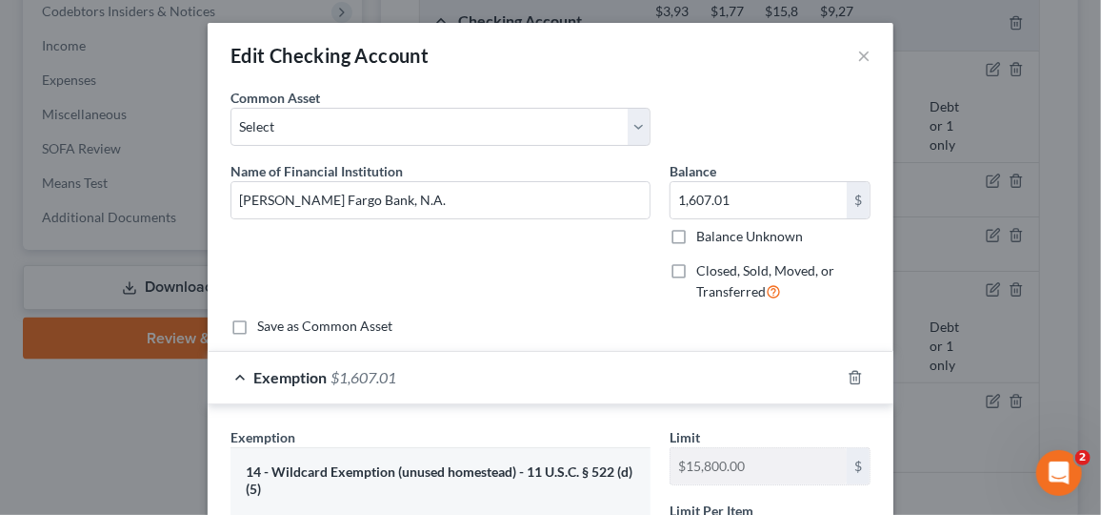
type input "1,607.01"
click at [131, 369] on div "Edit Checking Account × An exemption set must first be selected from the Filing…" at bounding box center [550, 257] width 1101 height 515
click at [562, 248] on div "Name of Financial Institution * [PERSON_NAME] Fargo Bank, N.A." at bounding box center [440, 239] width 439 height 156
click at [728, 203] on input "1,607.01" at bounding box center [759, 200] width 176 height 36
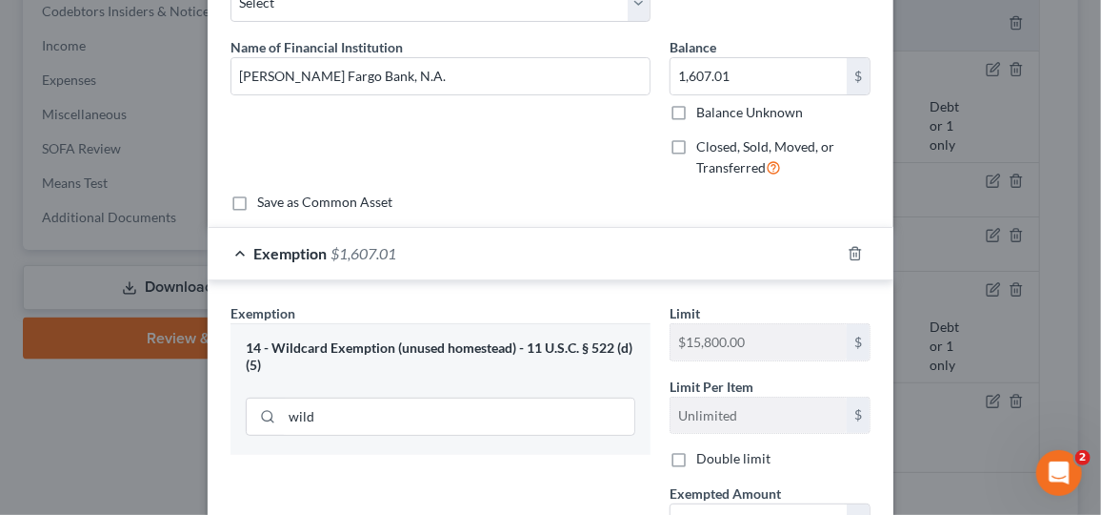
scroll to position [129, 0]
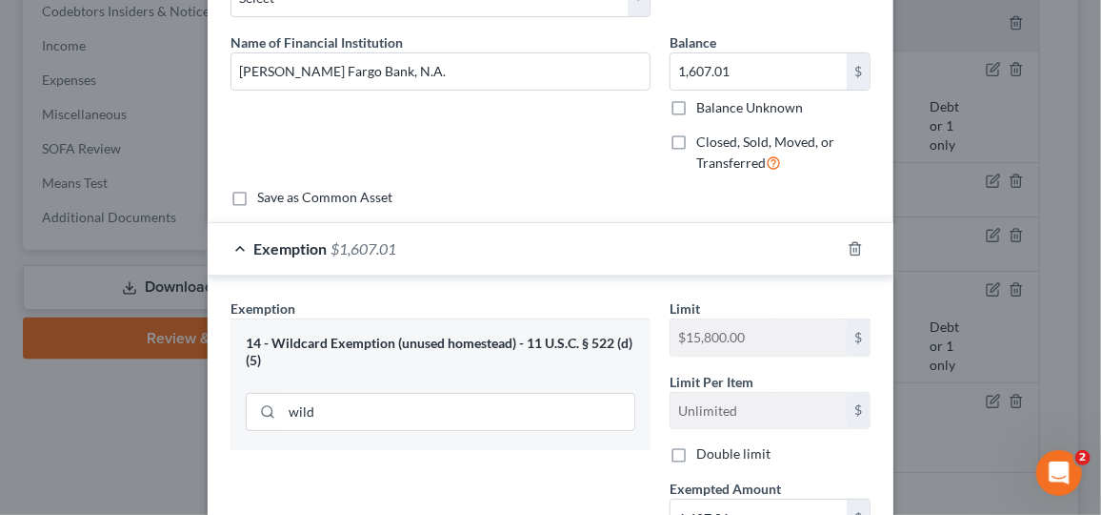
click at [126, 426] on div "Edit Checking Account × An exemption set must first be selected from the Filing…" at bounding box center [550, 257] width 1101 height 515
click at [722, 68] on input "1,607.01" at bounding box center [759, 71] width 176 height 36
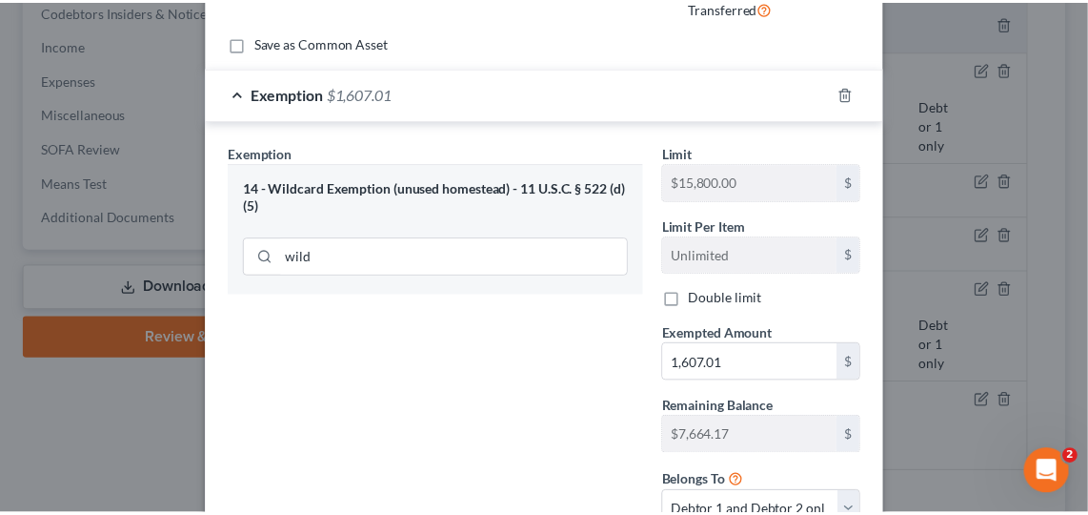
scroll to position [428, 0]
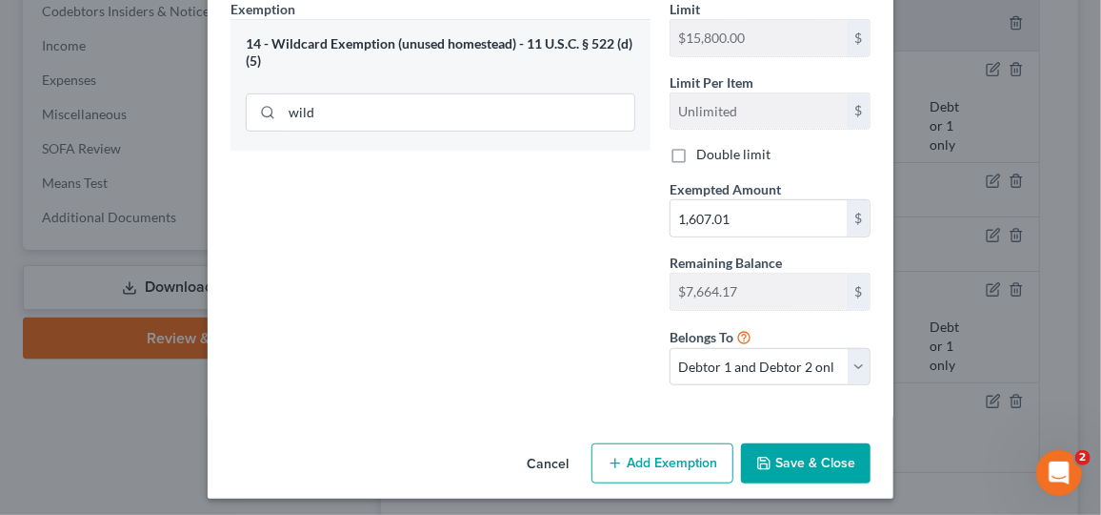
click at [803, 475] on button "Save & Close" at bounding box center [806, 463] width 130 height 40
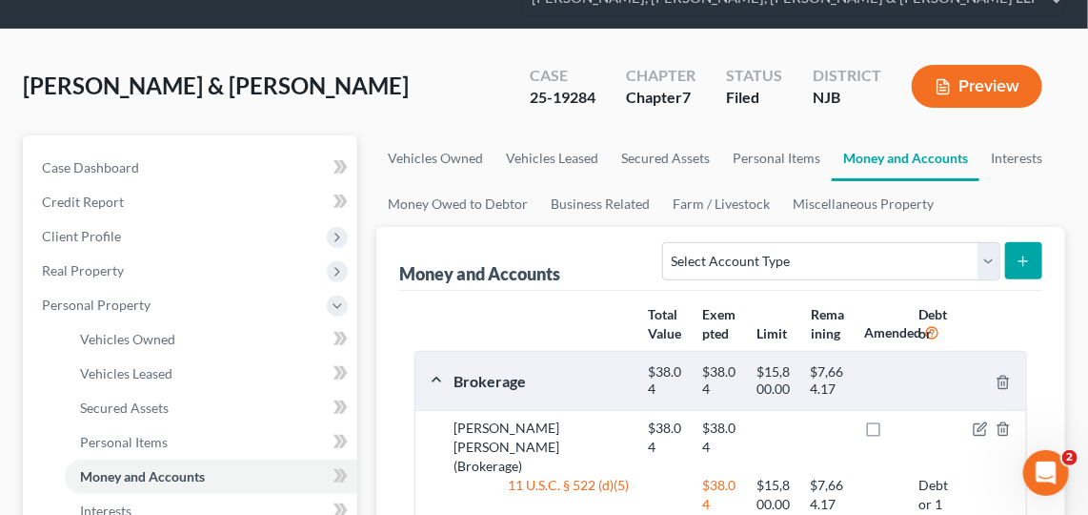
scroll to position [0, 0]
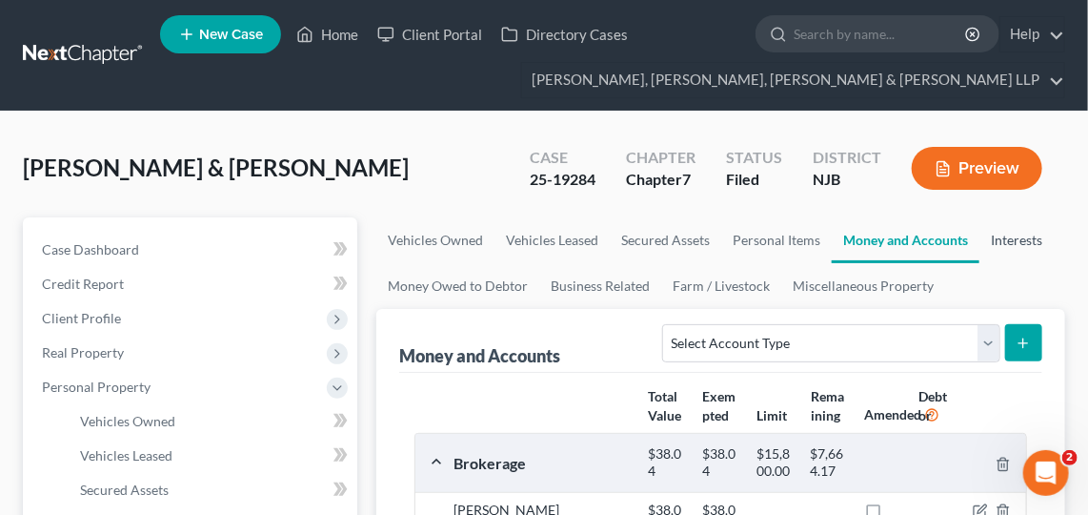
click at [1008, 228] on link "Interests" at bounding box center [1017, 240] width 74 height 46
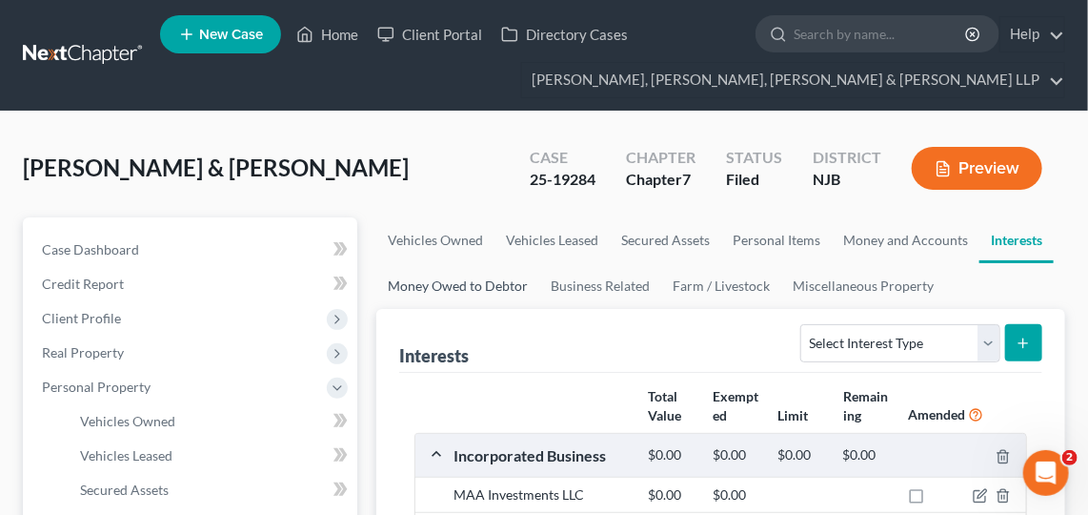
click at [475, 289] on link "Money Owed to Debtor" at bounding box center [457, 286] width 163 height 46
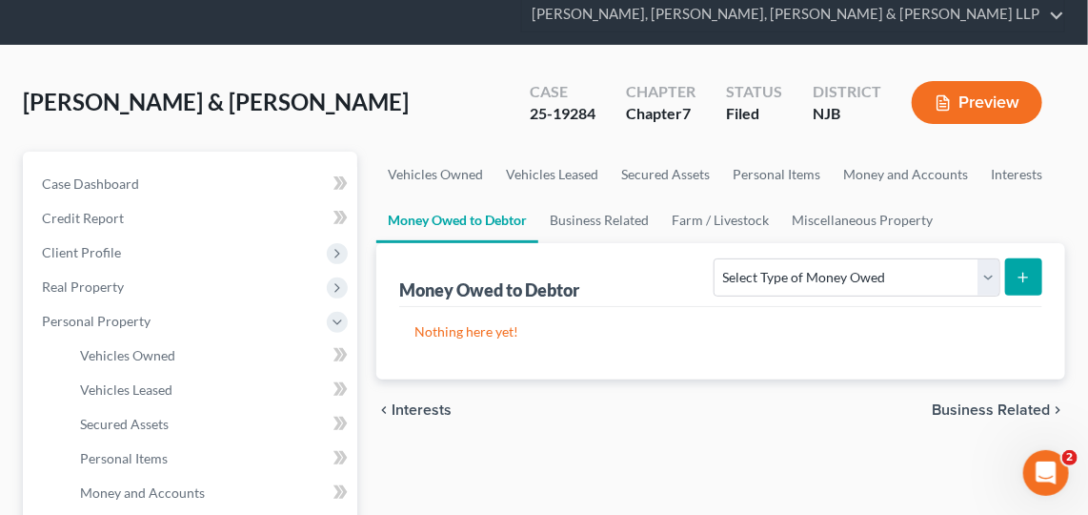
scroll to position [126, 0]
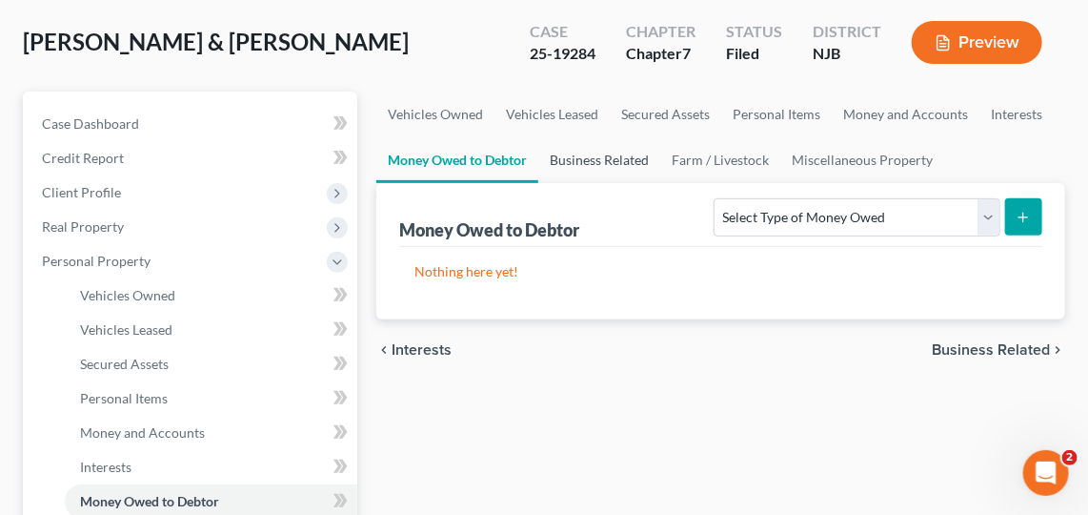
click at [631, 158] on link "Business Related" at bounding box center [599, 160] width 122 height 46
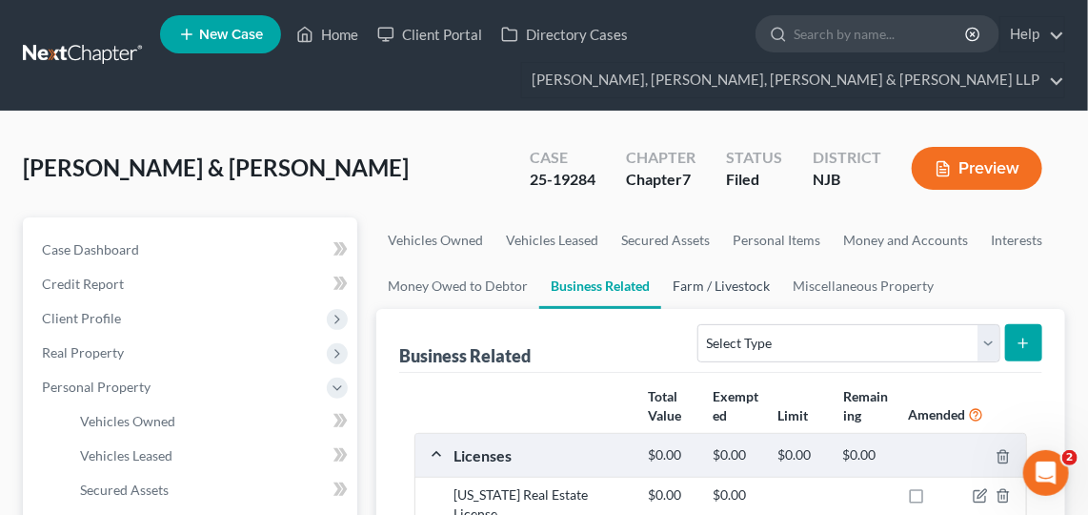
click at [727, 285] on link "Farm / Livestock" at bounding box center [721, 286] width 120 height 46
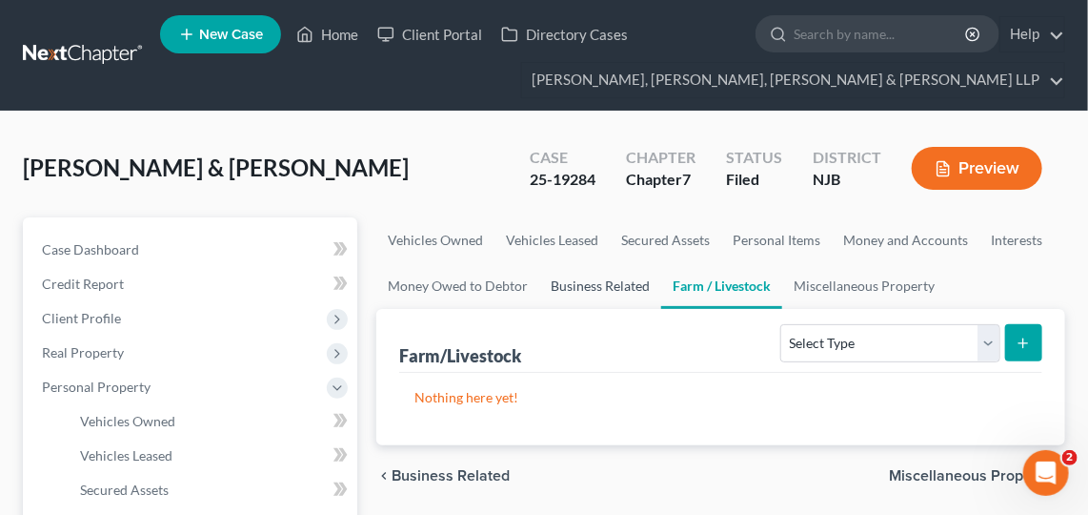
click at [608, 289] on link "Business Related" at bounding box center [600, 286] width 122 height 46
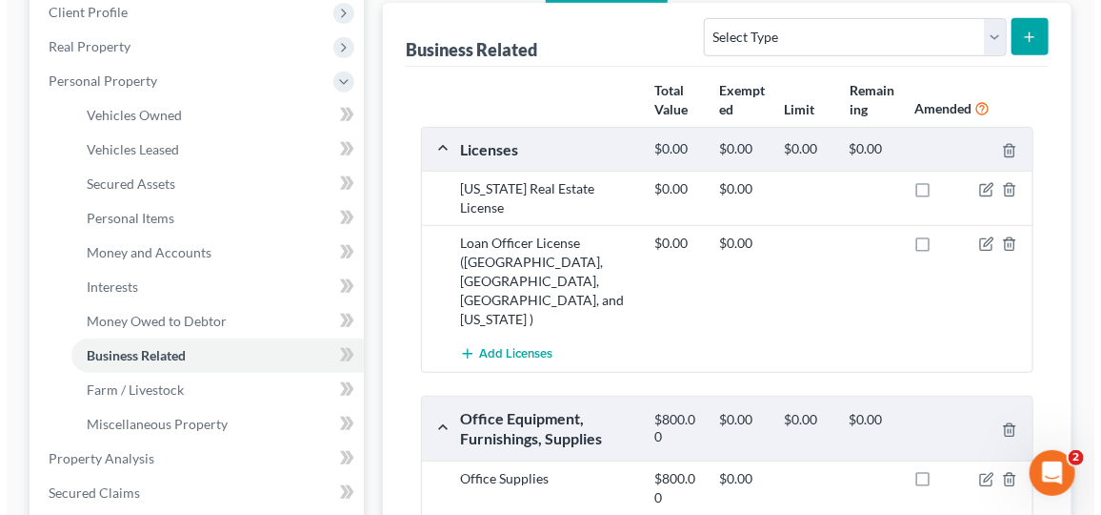
scroll to position [307, 0]
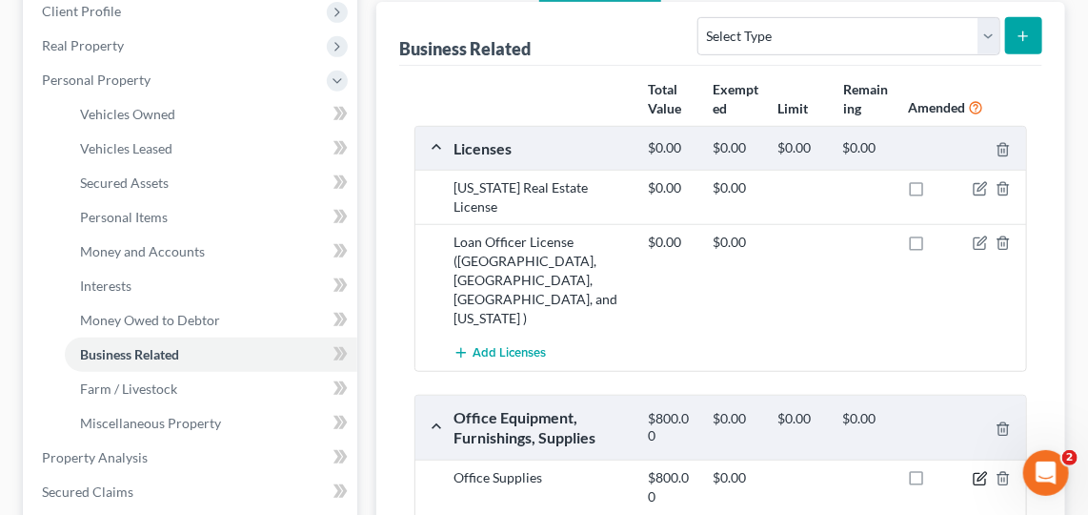
click at [978, 471] on icon "button" at bounding box center [980, 478] width 15 height 15
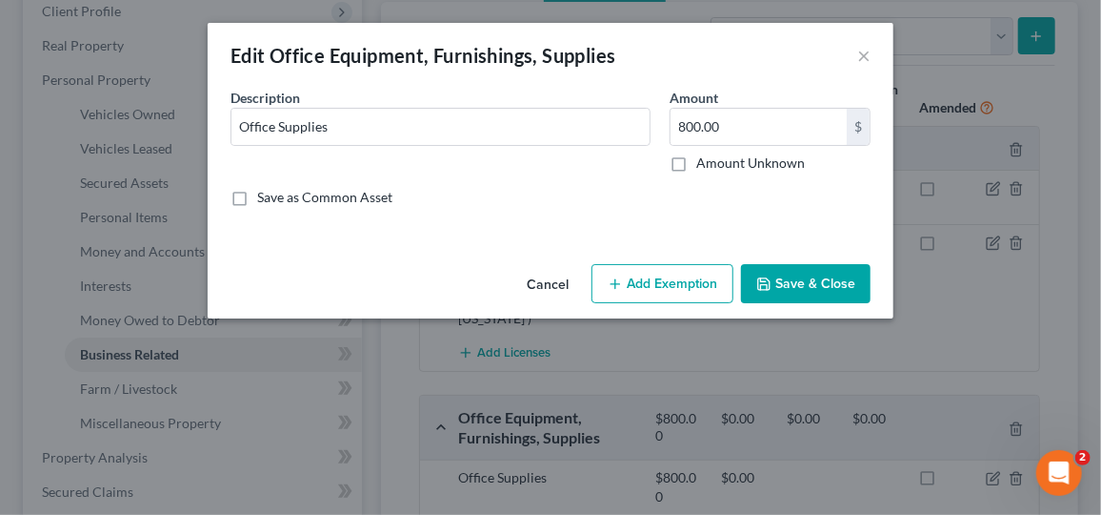
click at [659, 286] on button "Add Exemption" at bounding box center [663, 284] width 142 height 40
select select "2"
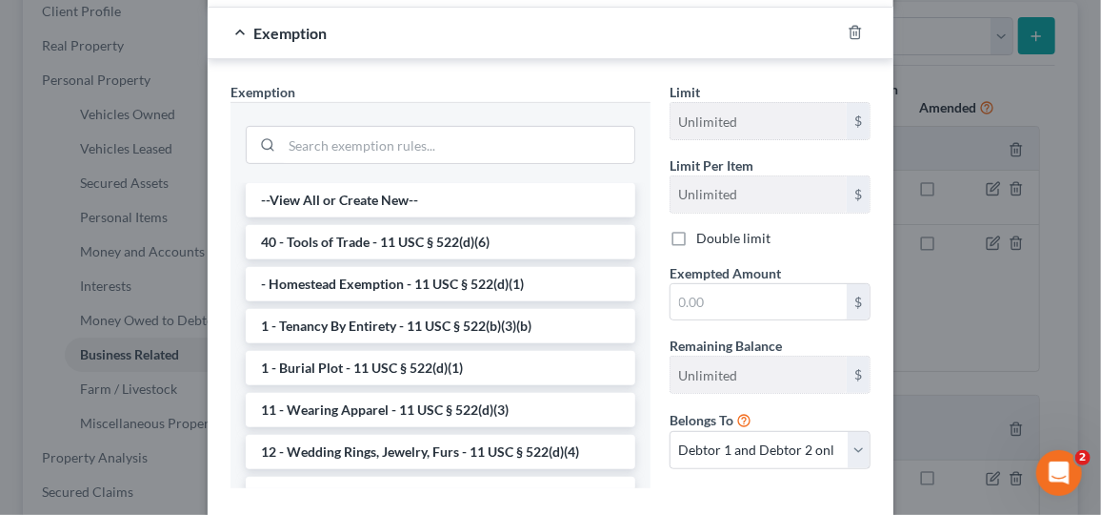
scroll to position [234, 0]
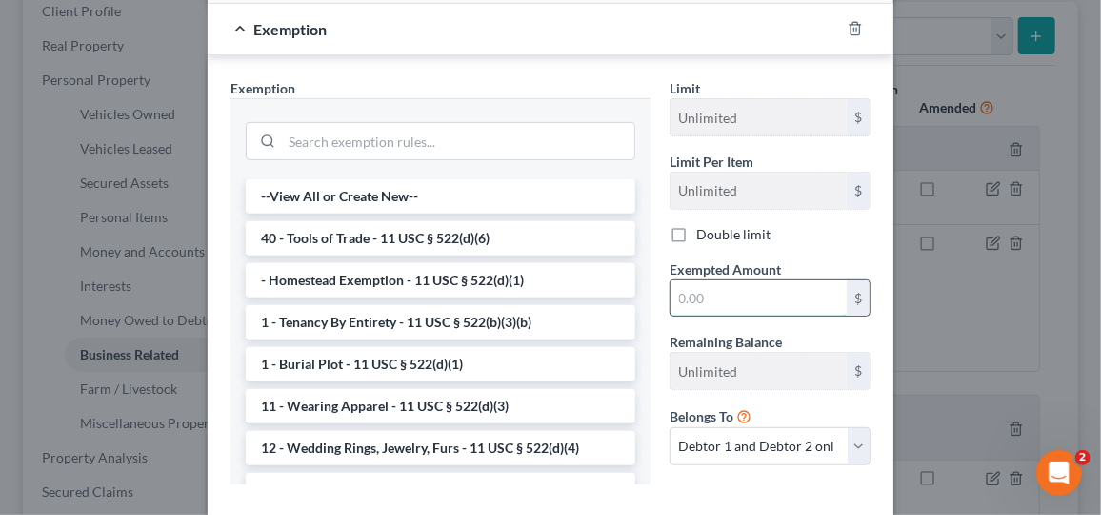
click at [728, 296] on input "text" at bounding box center [759, 298] width 176 height 36
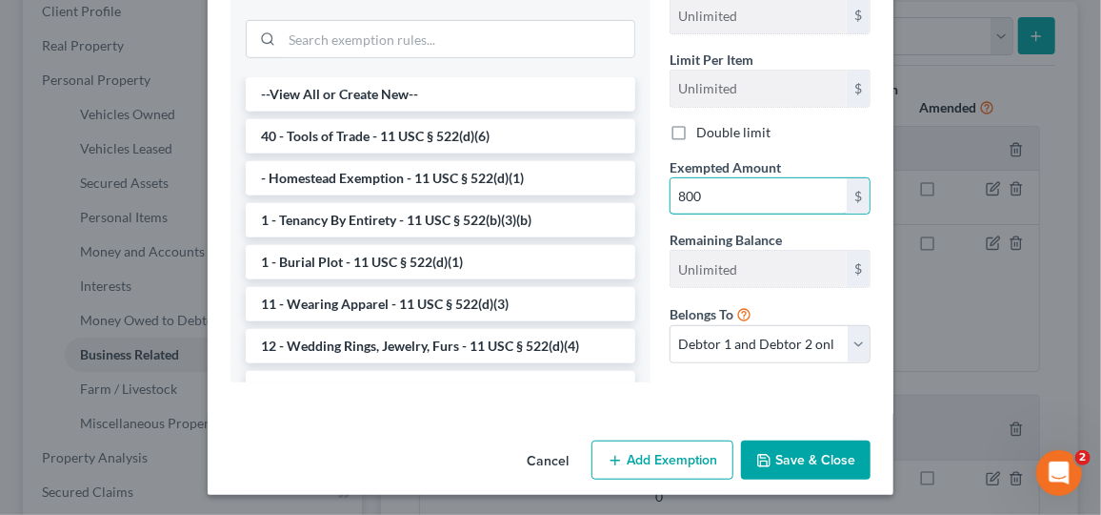
type input "800"
click at [778, 468] on button "Save & Close" at bounding box center [806, 460] width 130 height 40
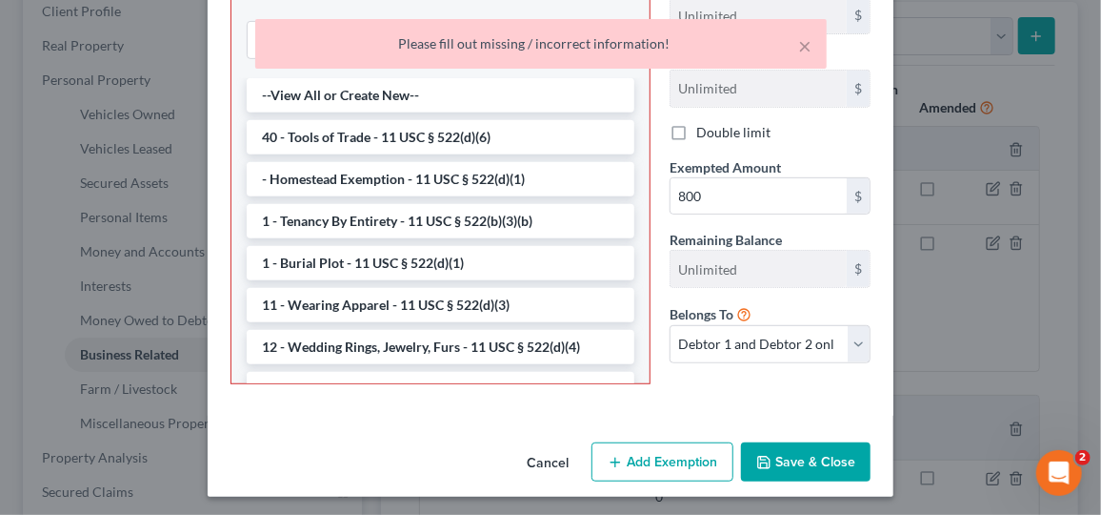
click at [798, 466] on button "Save & Close" at bounding box center [806, 462] width 130 height 40
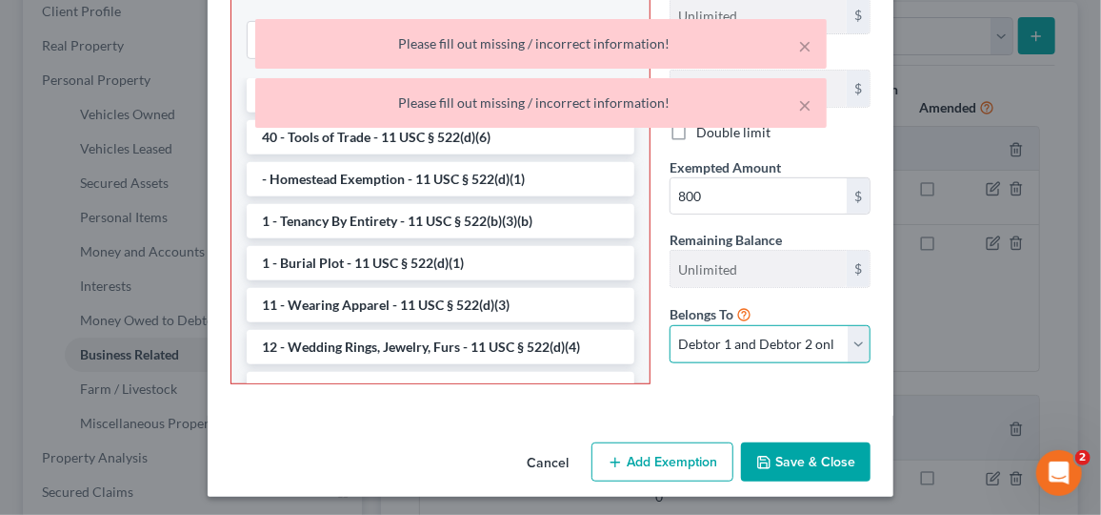
click at [842, 337] on select "Debtor 1 only Debtor 2 only Debtor 1 and Debtor 2 only" at bounding box center [770, 344] width 201 height 38
select select "0"
click at [670, 325] on select "Debtor 1 only Debtor 2 only Debtor 1 and Debtor 2 only" at bounding box center [770, 344] width 201 height 38
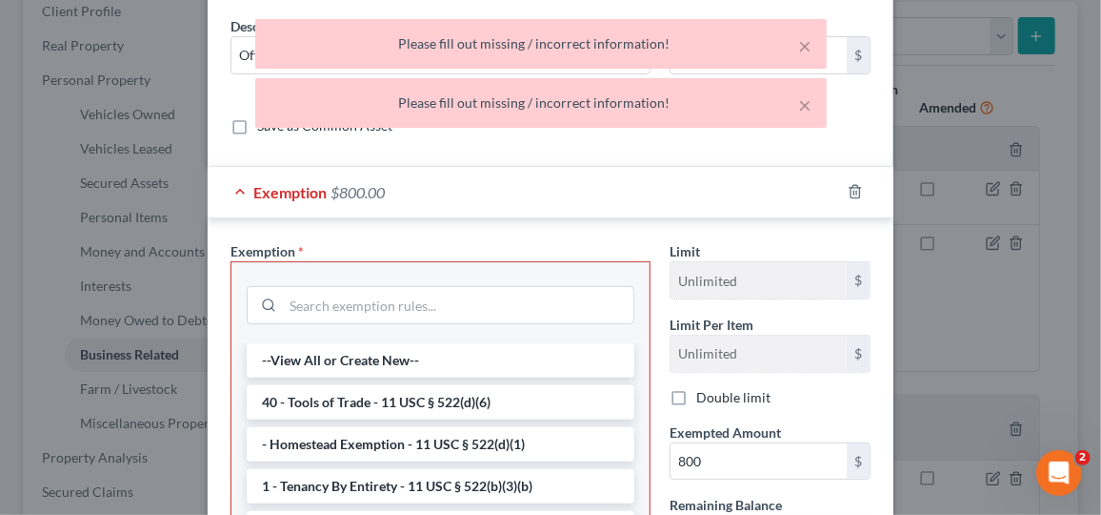
scroll to position [0, 0]
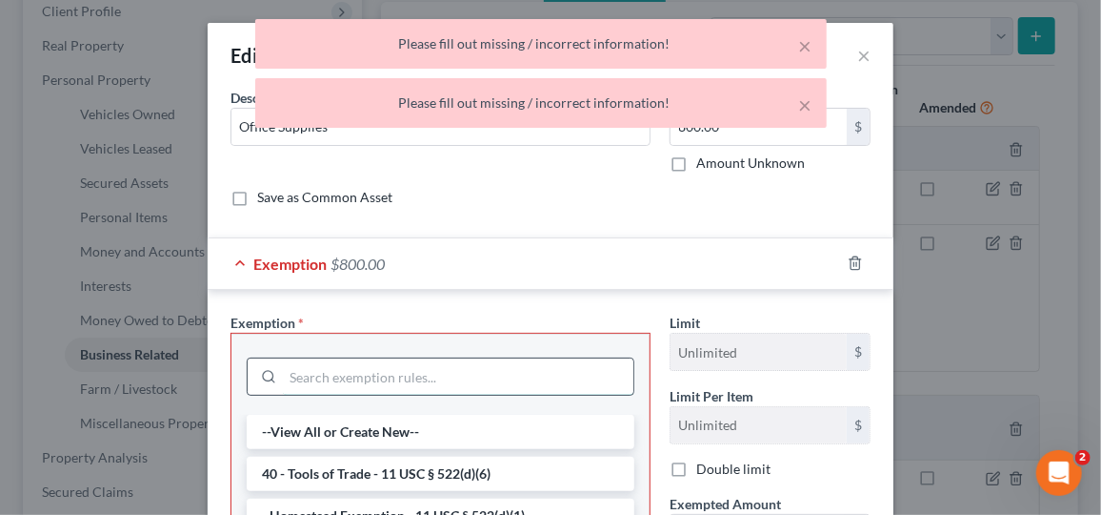
click at [386, 382] on input "search" at bounding box center [458, 376] width 351 height 36
click at [346, 374] on input "search" at bounding box center [458, 376] width 351 height 36
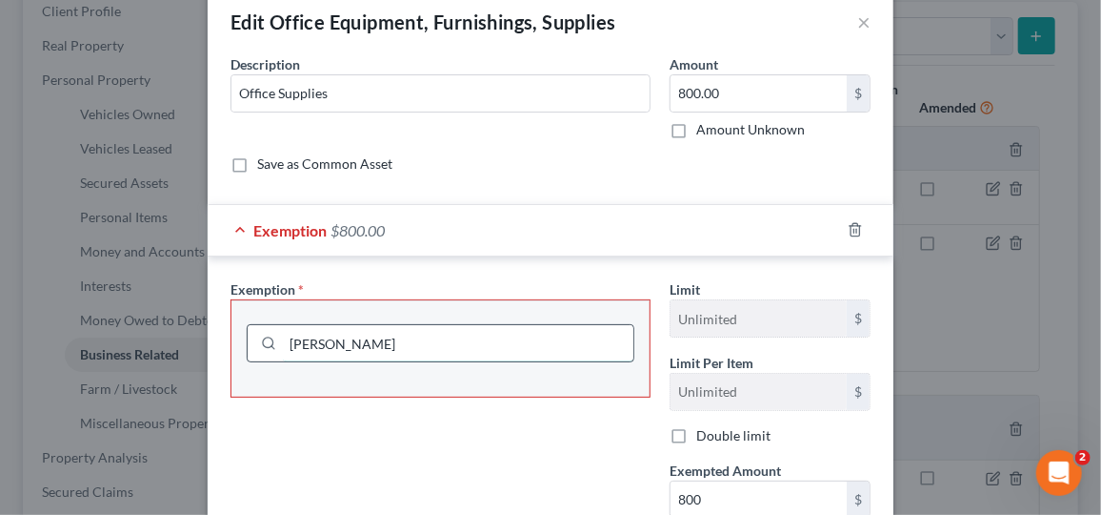
scroll to position [67, 0]
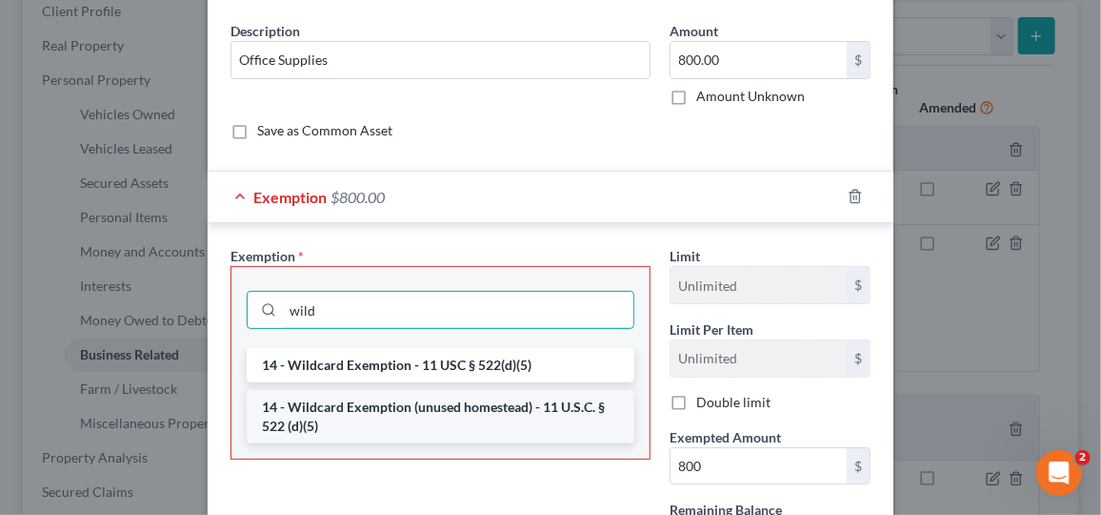
type input "wild"
click at [518, 405] on li "14 - Wildcard Exemption (unused homestead) - 11 U.S.C. § 522 (d)(5)" at bounding box center [441, 416] width 388 height 53
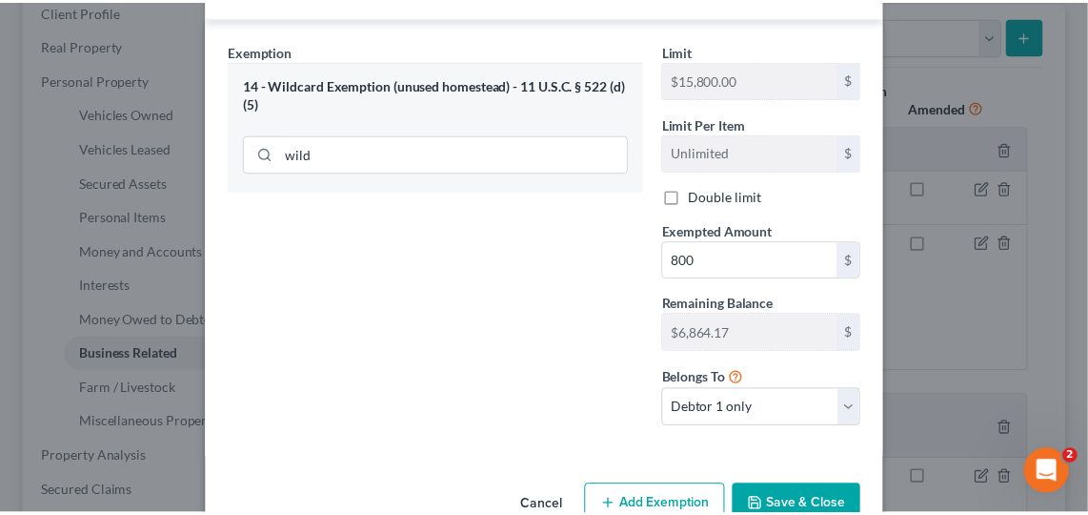
scroll to position [314, 0]
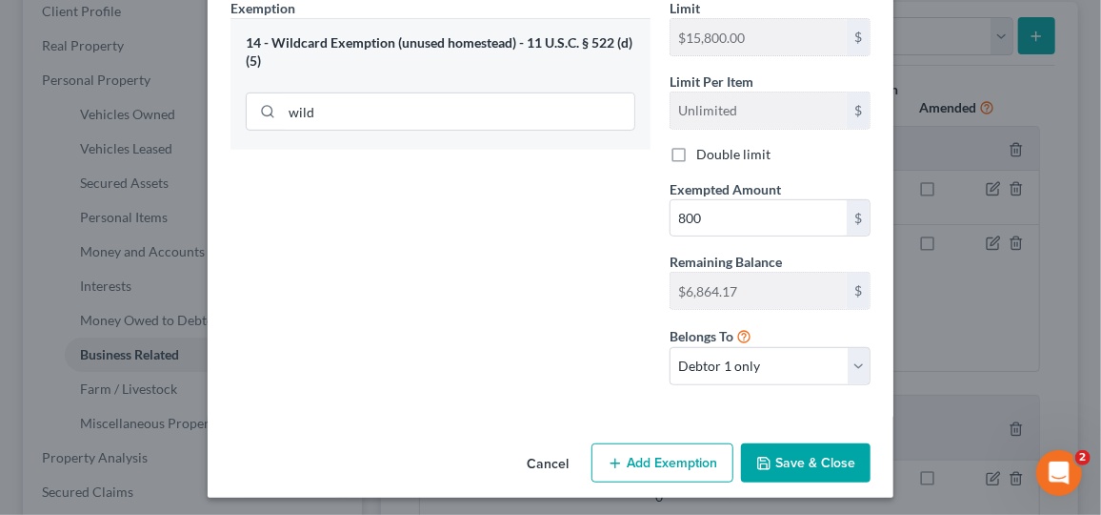
click at [796, 456] on button "Save & Close" at bounding box center [806, 463] width 130 height 40
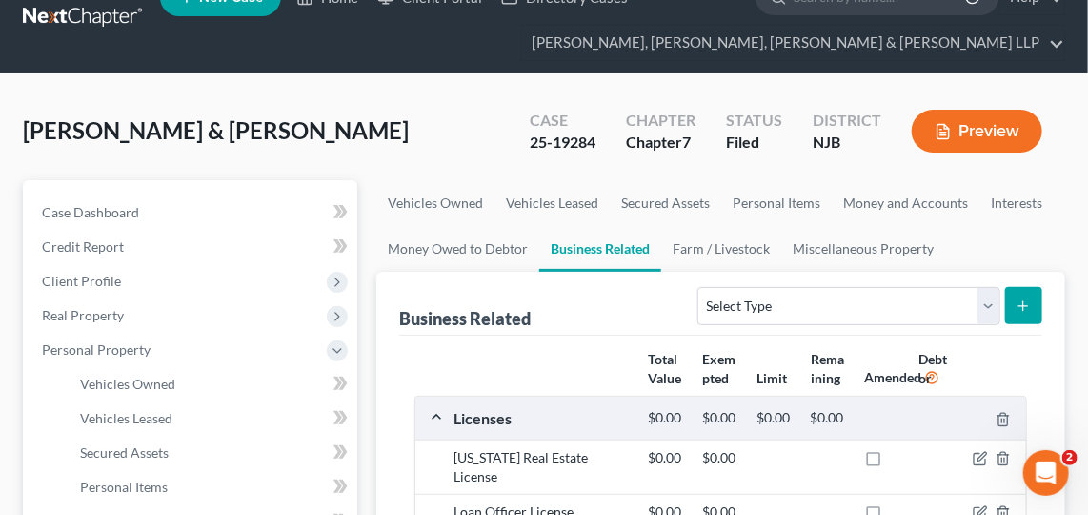
scroll to position [35, 0]
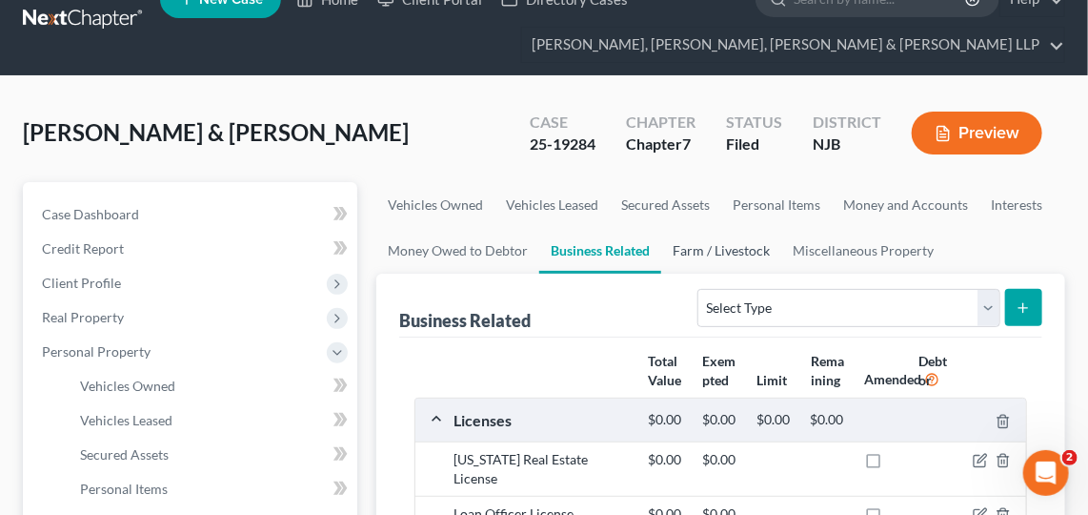
click at [750, 254] on link "Farm / Livestock" at bounding box center [721, 251] width 120 height 46
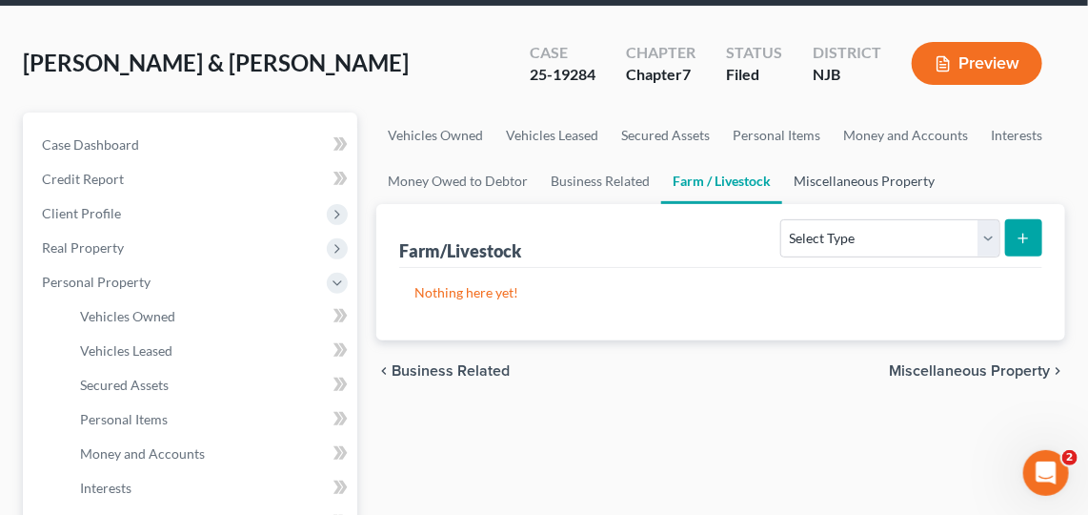
click at [862, 171] on link "Miscellaneous Property" at bounding box center [864, 181] width 164 height 46
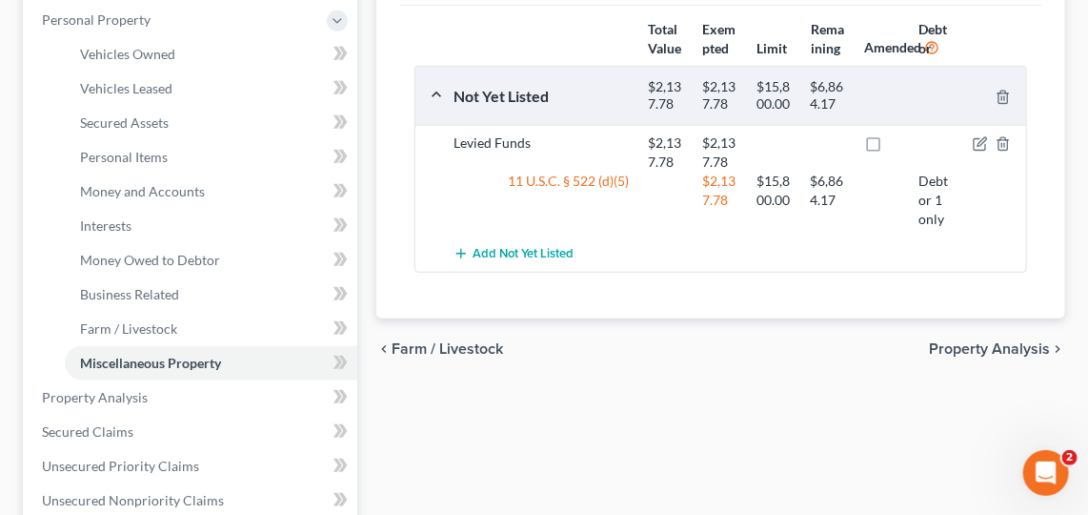
scroll to position [364, 0]
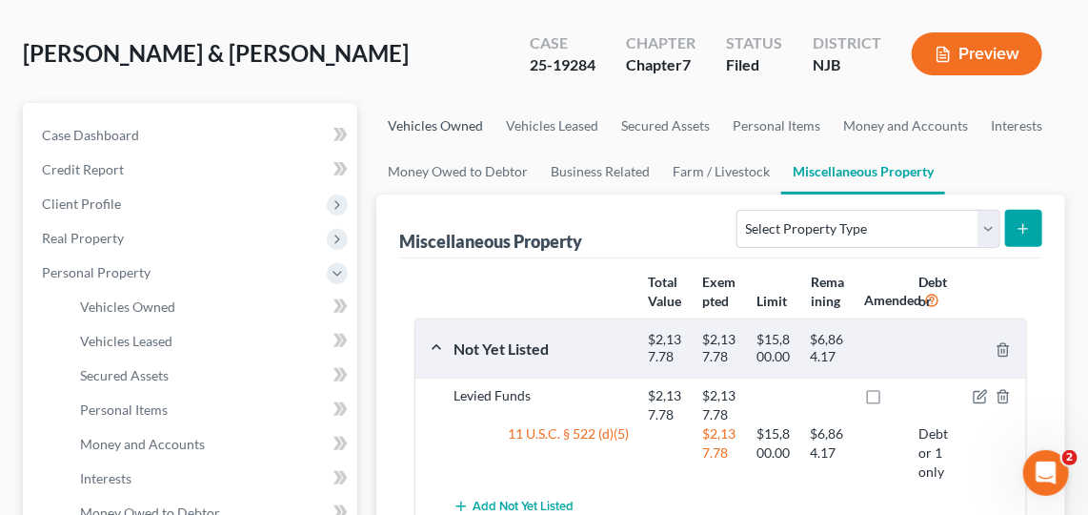
click at [457, 121] on link "Vehicles Owned" at bounding box center [435, 126] width 118 height 46
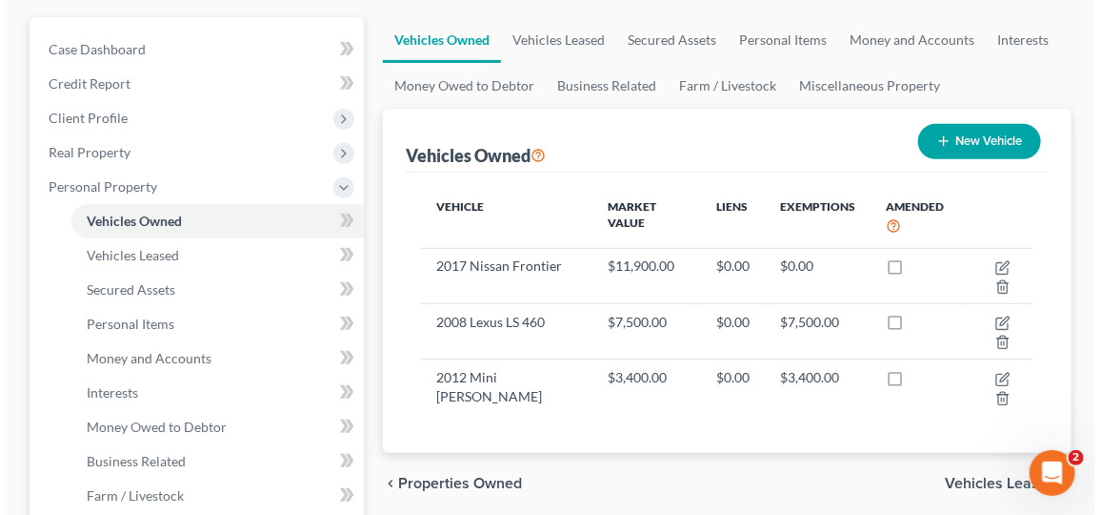
scroll to position [206, 0]
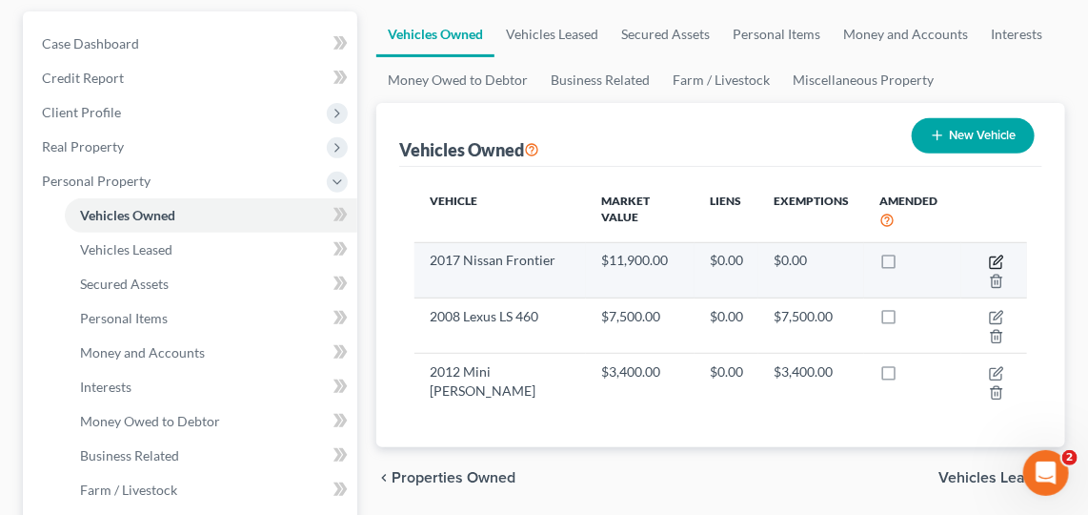
click at [999, 255] on icon "button" at bounding box center [998, 259] width 9 height 9
select select "0"
select select "9"
select select "2"
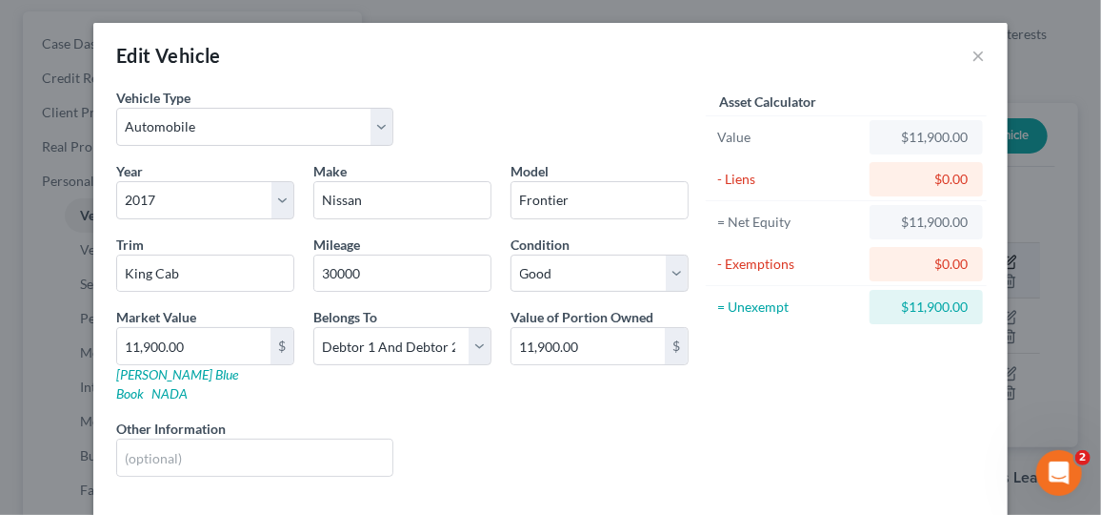
scroll to position [73, 0]
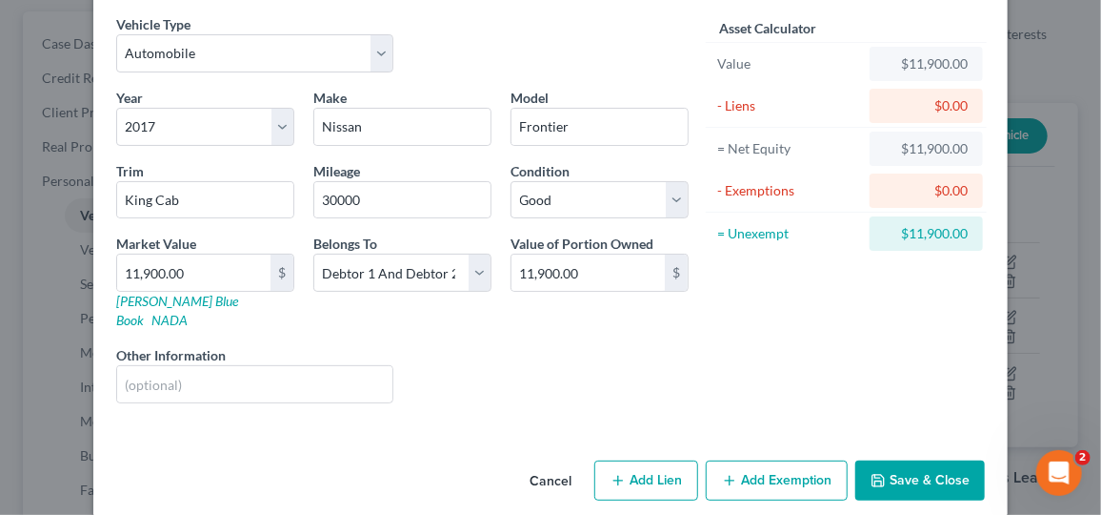
click at [782, 469] on button "Add Exemption" at bounding box center [777, 480] width 142 height 40
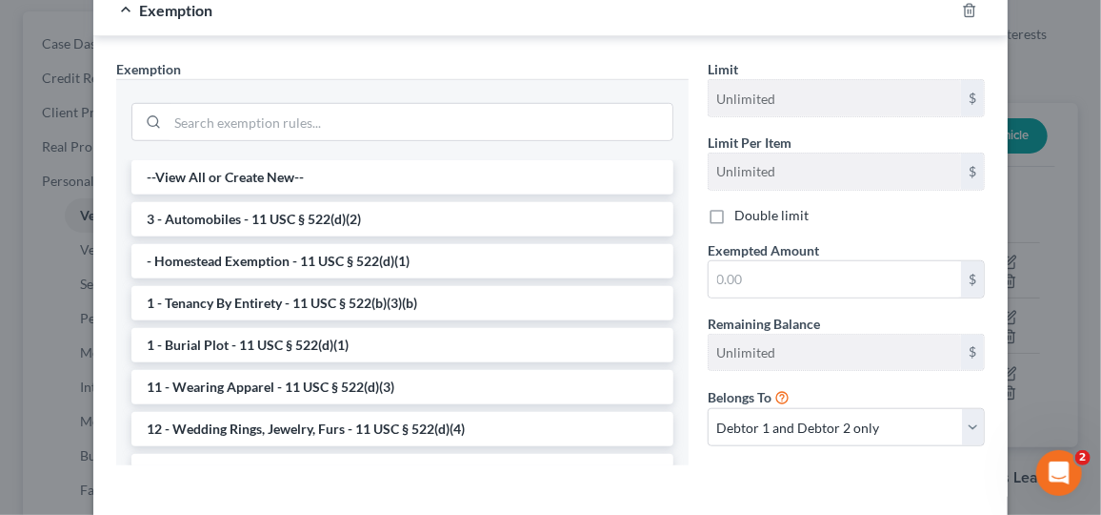
scroll to position [542, 0]
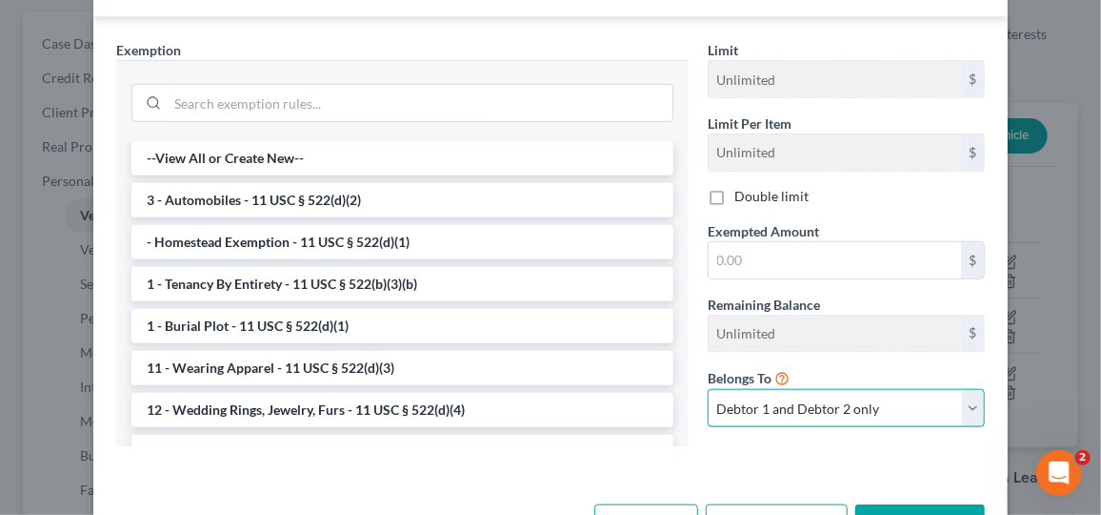
click at [925, 389] on select "Debtor 1 only Debtor 2 only Debtor 1 and Debtor 2 only" at bounding box center [846, 408] width 277 height 38
select select "0"
click at [708, 389] on select "Debtor 1 only Debtor 2 only Debtor 1 and Debtor 2 only" at bounding box center [846, 408] width 277 height 38
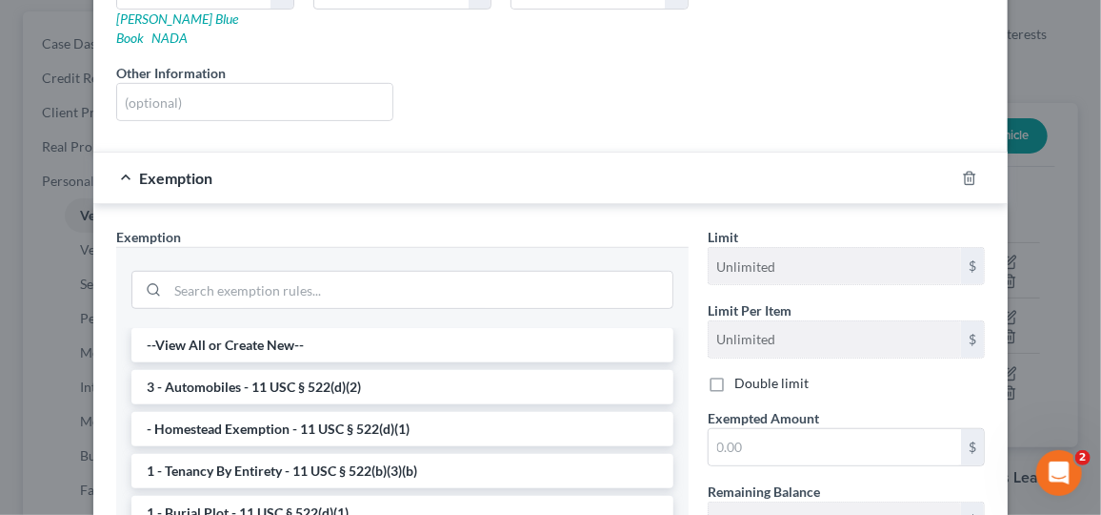
scroll to position [342, 0]
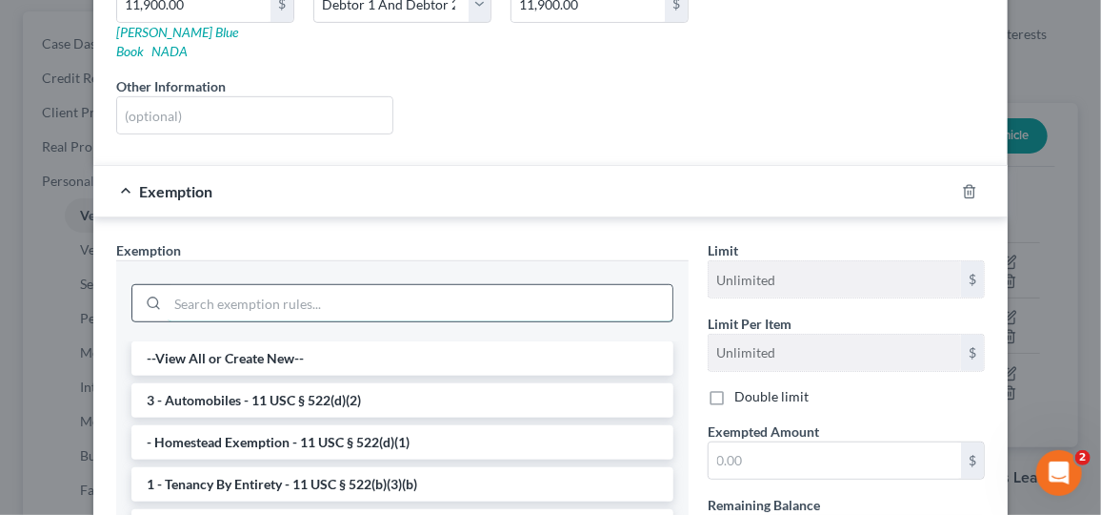
click at [516, 285] on input "search" at bounding box center [420, 303] width 505 height 36
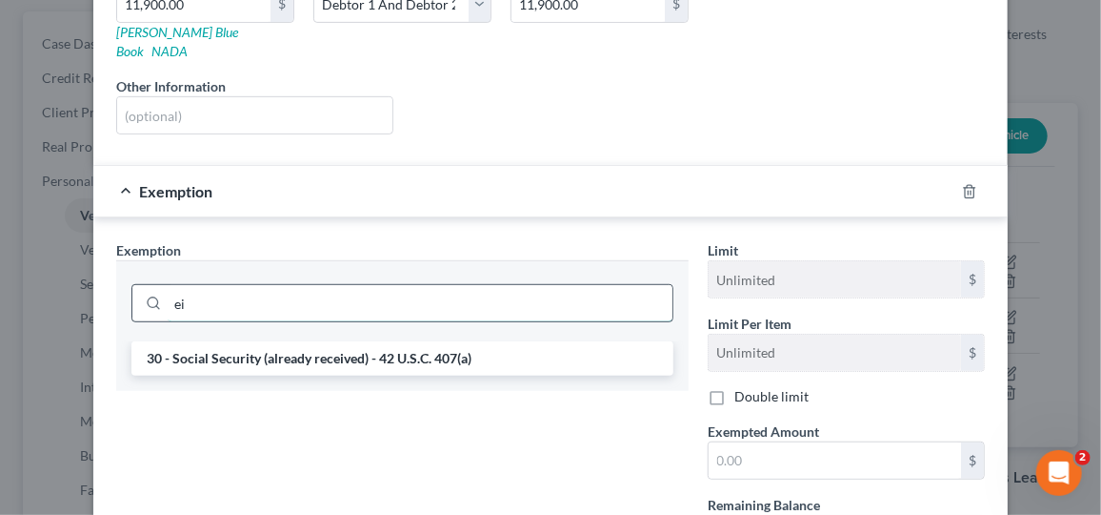
type input "e"
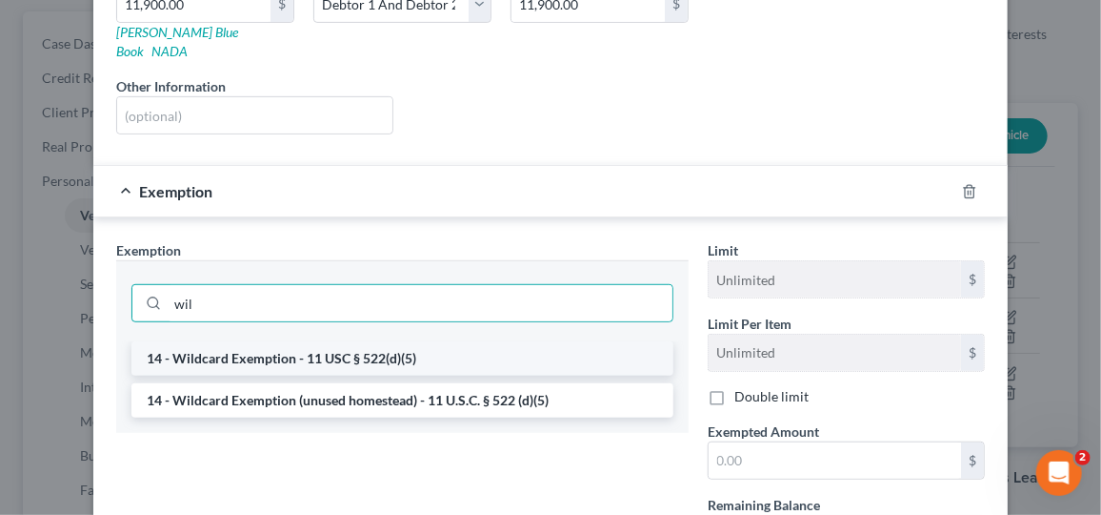
click at [345, 341] on li "14 - Wildcard Exemption - 11 USC § 522(d)(5)" at bounding box center [402, 358] width 542 height 34
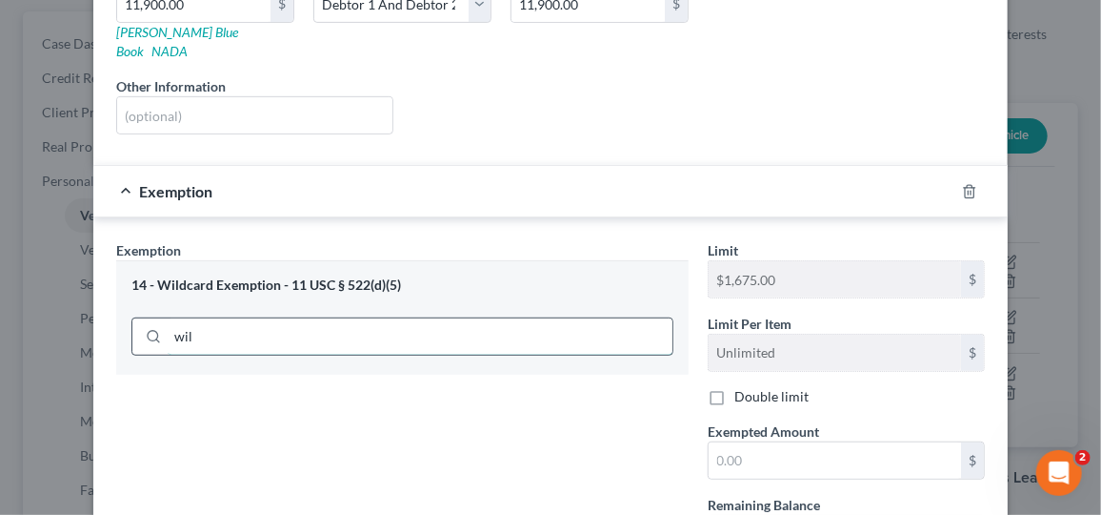
click at [331, 318] on input "wil" at bounding box center [420, 336] width 505 height 36
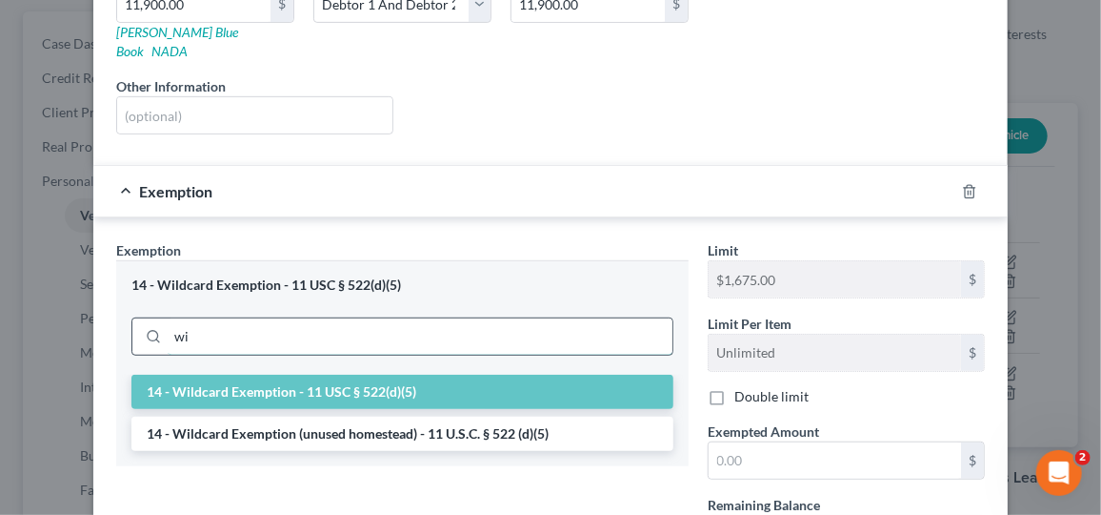
type input "w"
type input "wild"
click at [394, 416] on li "14 - Wildcard Exemption (unused homestead) - 11 U.S.C. § 522 (d)(5)" at bounding box center [402, 433] width 542 height 34
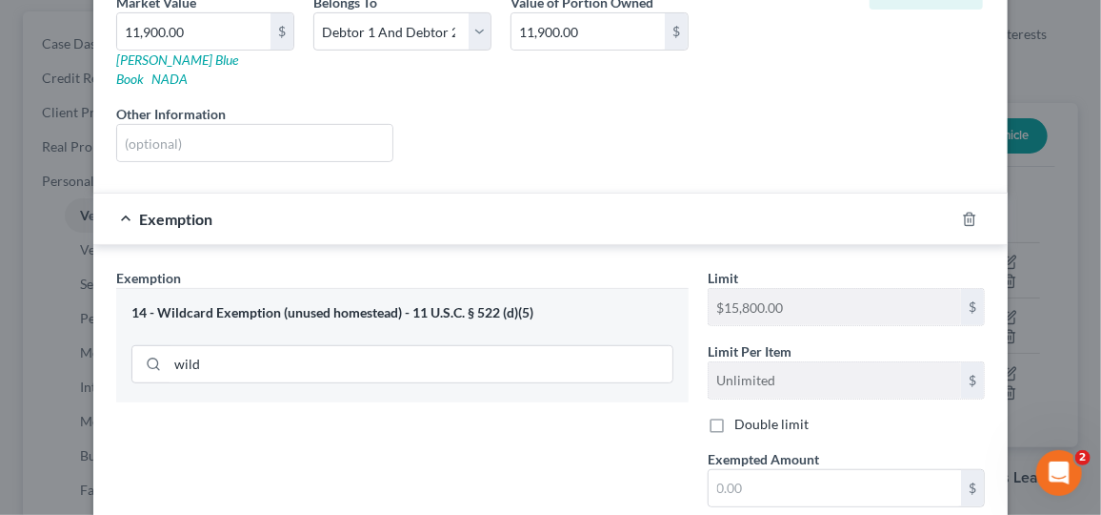
scroll to position [562, 0]
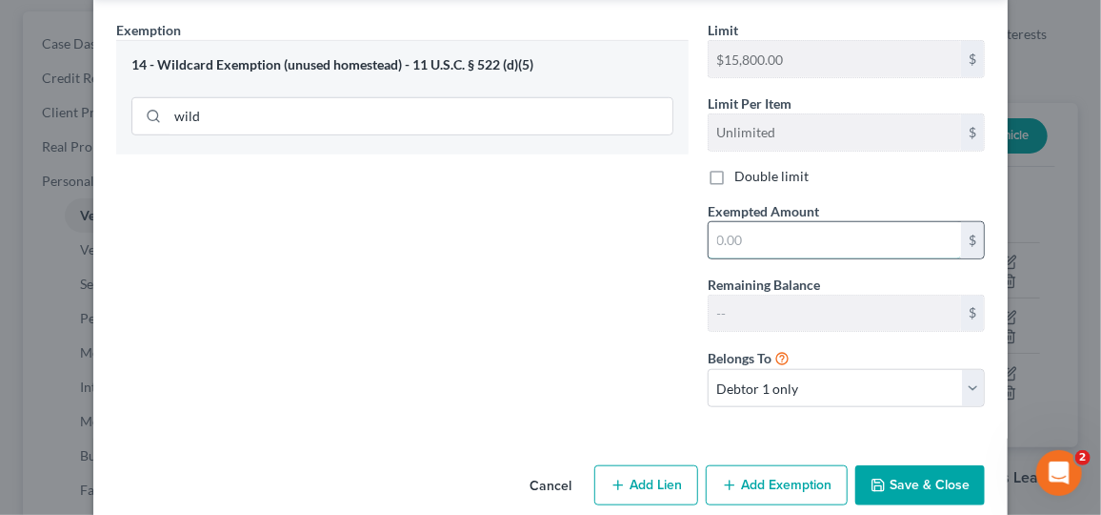
click at [778, 222] on input "text" at bounding box center [835, 240] width 253 height 36
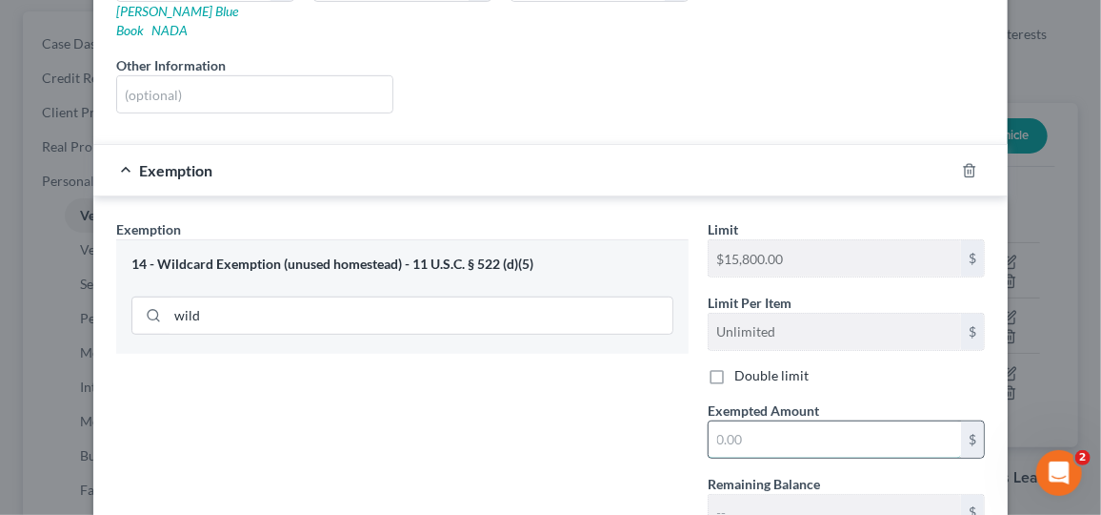
scroll to position [390, 0]
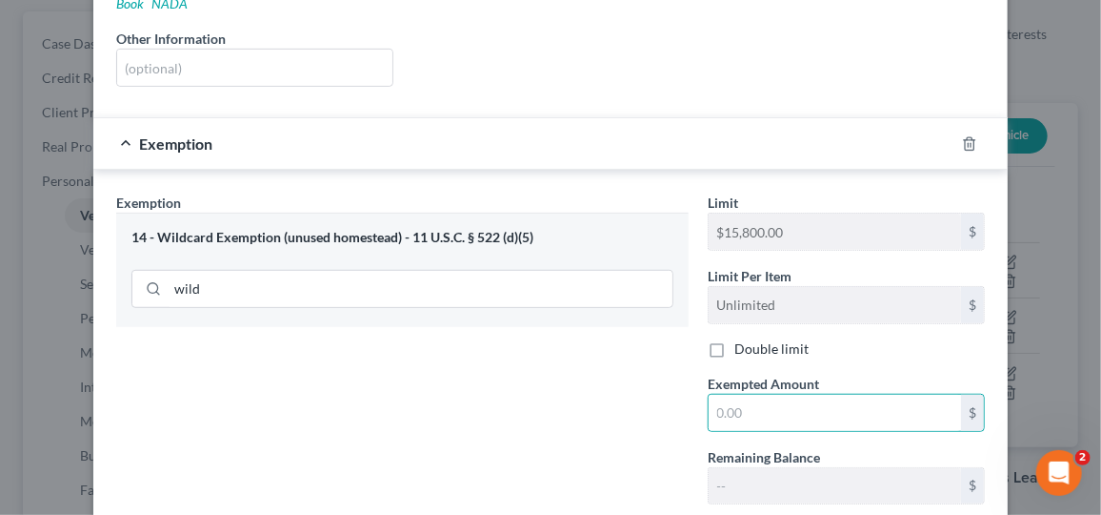
click at [374, 421] on div "Exemption Set must be selected for CA. Exemption * 14 - Wildcard Exemption (unu…" at bounding box center [403, 393] width 592 height 402
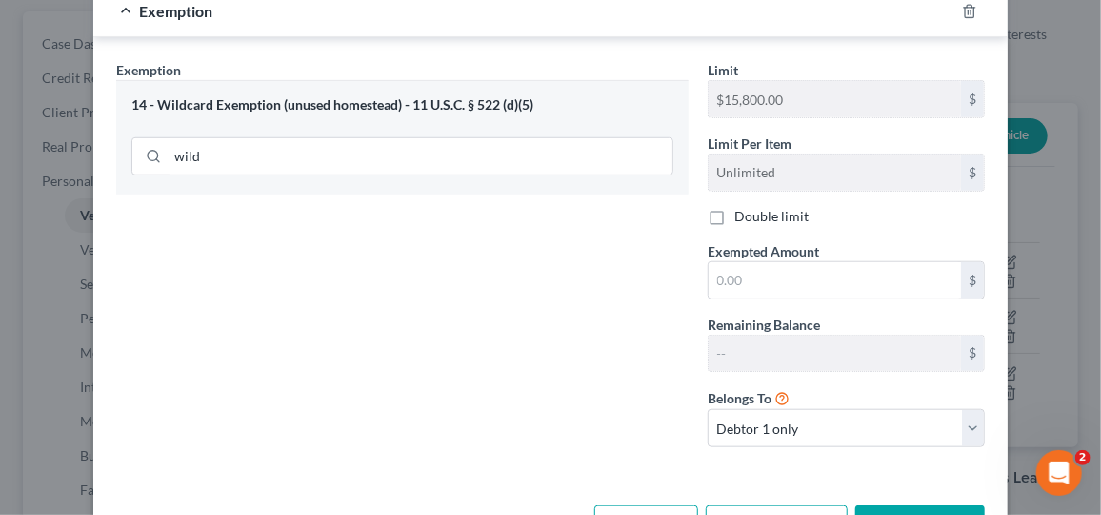
scroll to position [562, 0]
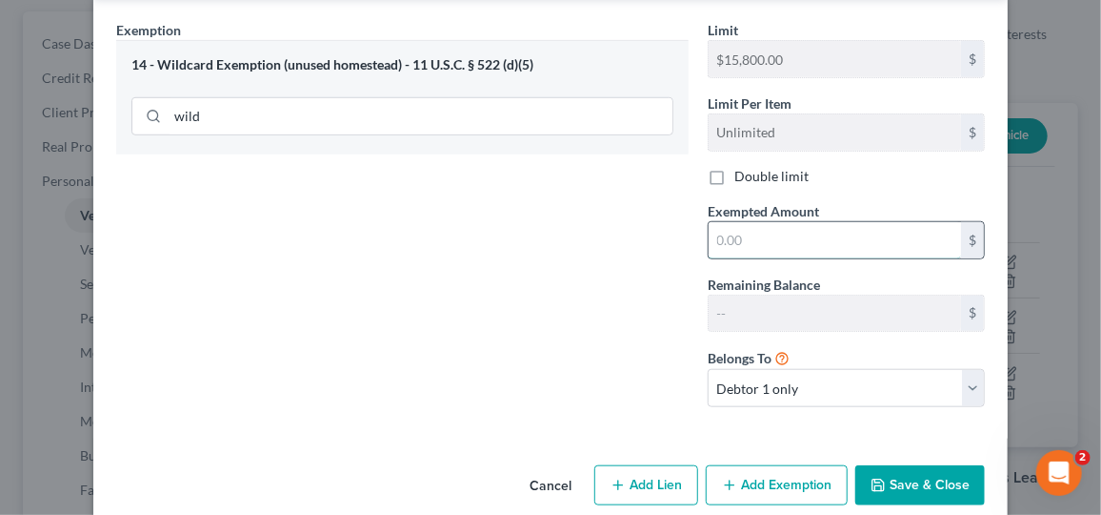
click at [778, 222] on input "text" at bounding box center [835, 240] width 253 height 36
type input "1"
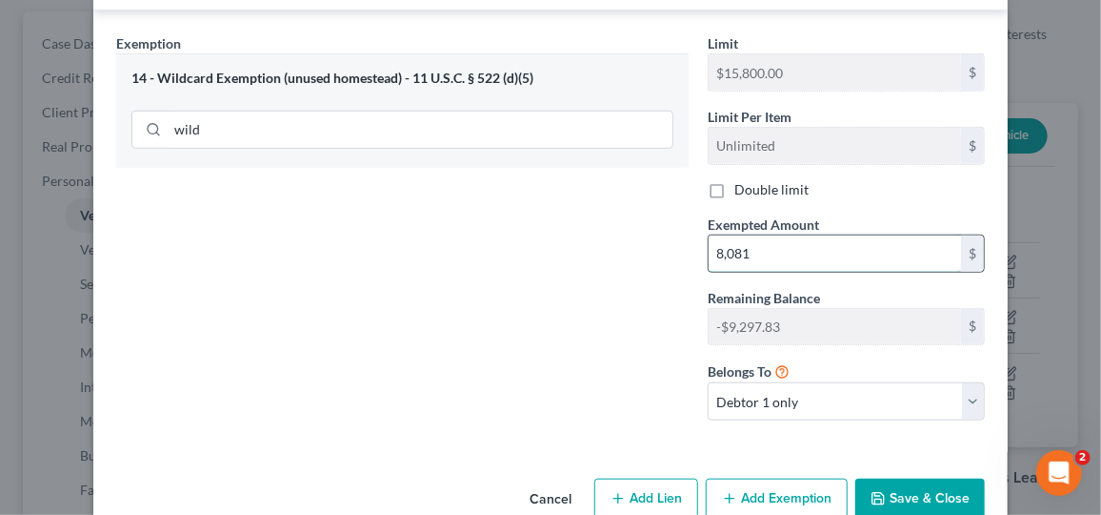
scroll to position [548, 0]
type input "8"
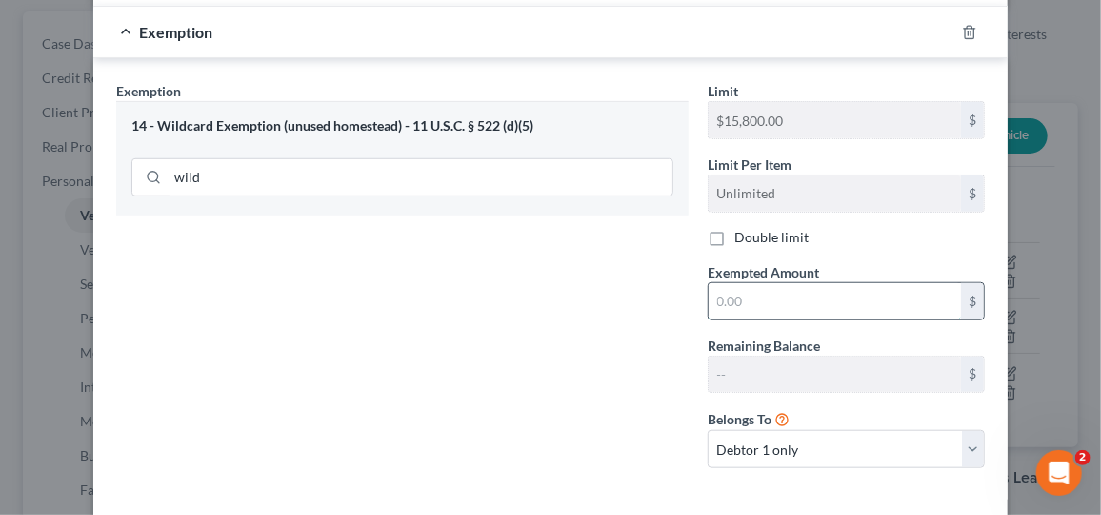
scroll to position [517, 0]
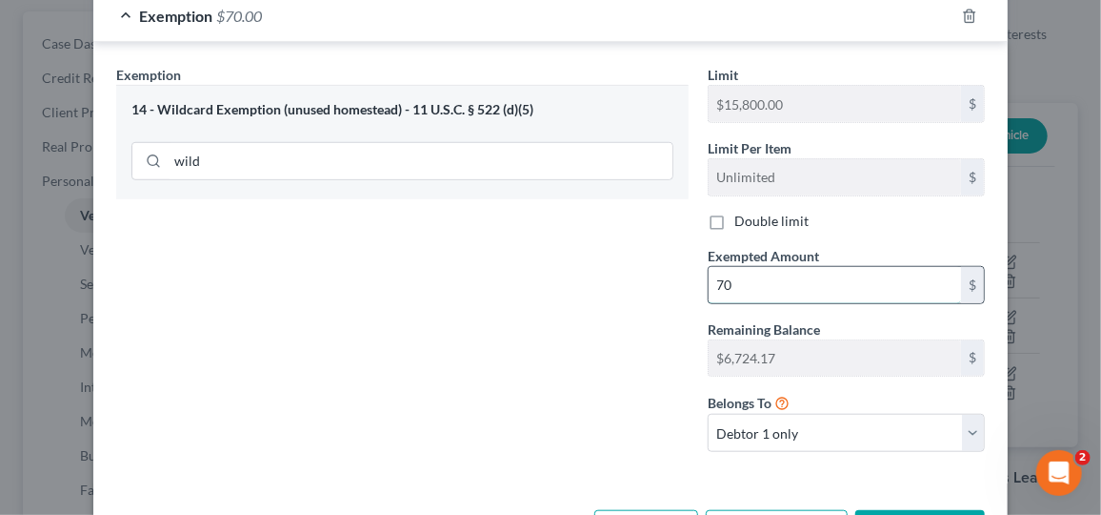
type input "7"
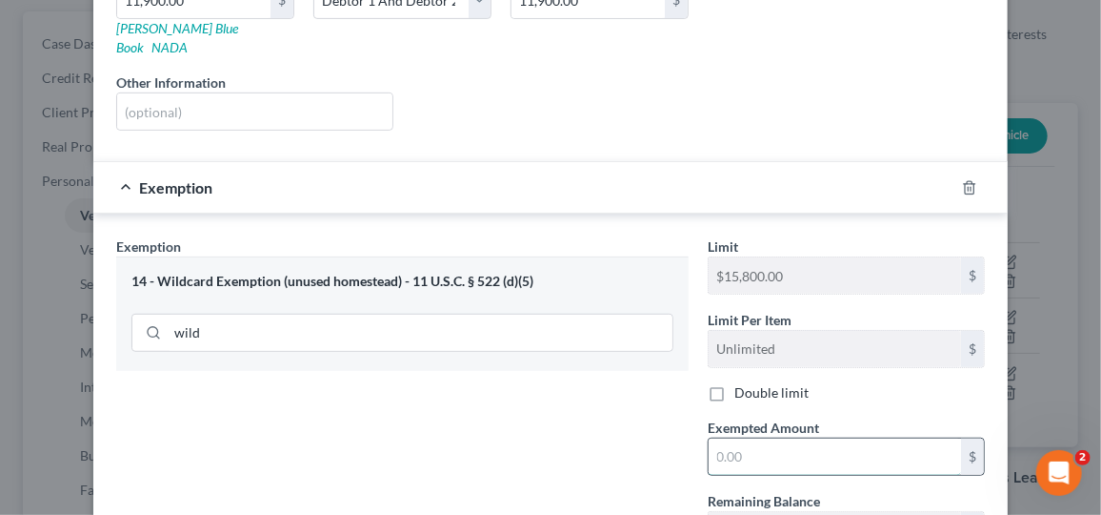
scroll to position [0, 0]
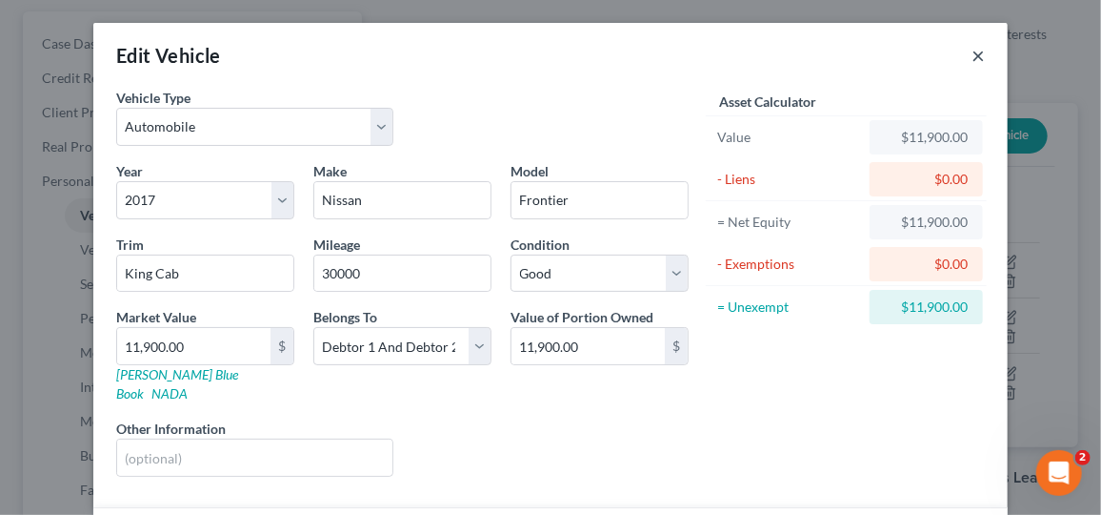
click at [978, 51] on button "×" at bounding box center [978, 55] width 13 height 23
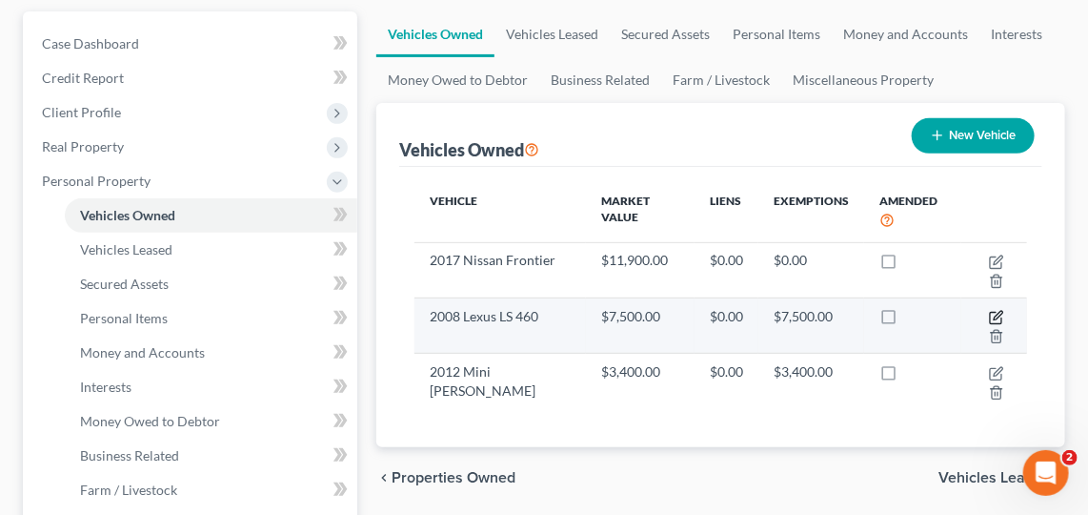
click at [997, 310] on icon "button" at bounding box center [996, 317] width 15 height 15
select select "0"
select select "18"
select select "2"
select select "0"
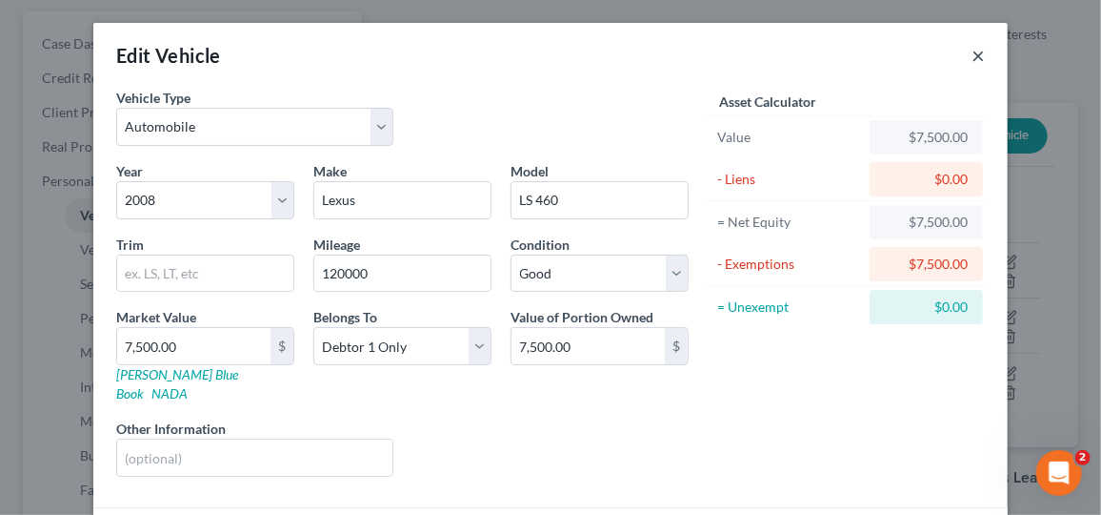
click at [972, 55] on button "×" at bounding box center [978, 55] width 13 height 23
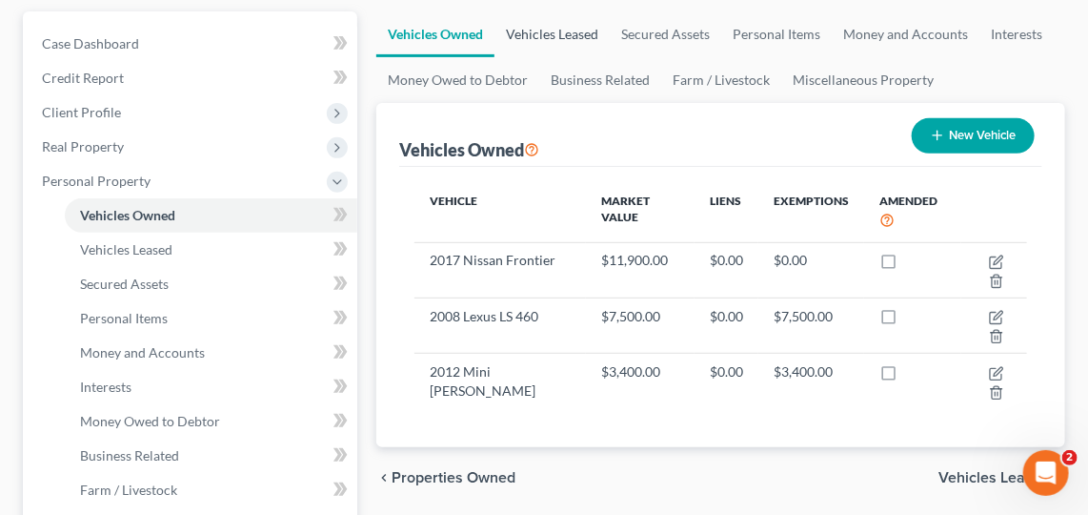
click at [567, 28] on link "Vehicles Leased" at bounding box center [552, 34] width 115 height 46
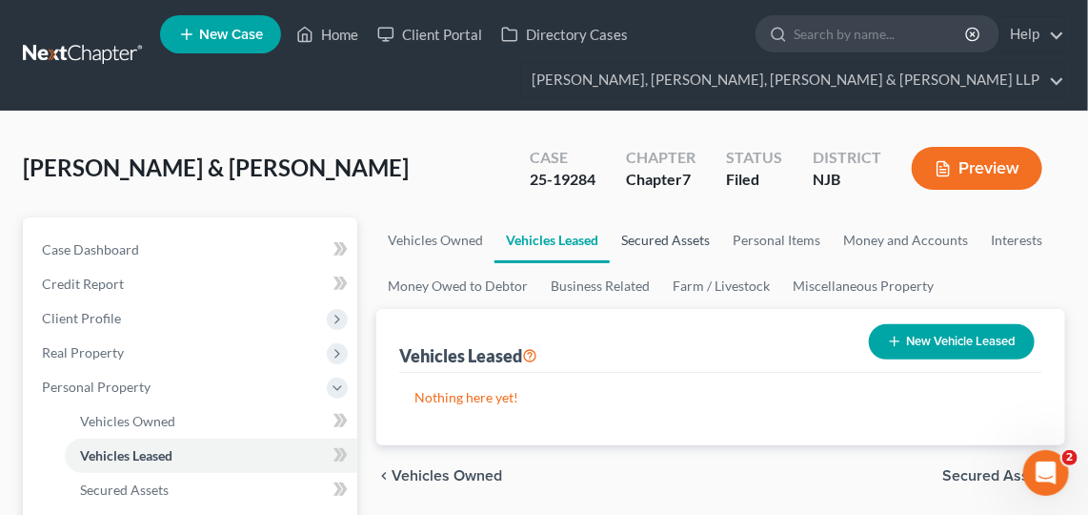
click at [662, 227] on link "Secured Assets" at bounding box center [665, 240] width 111 height 46
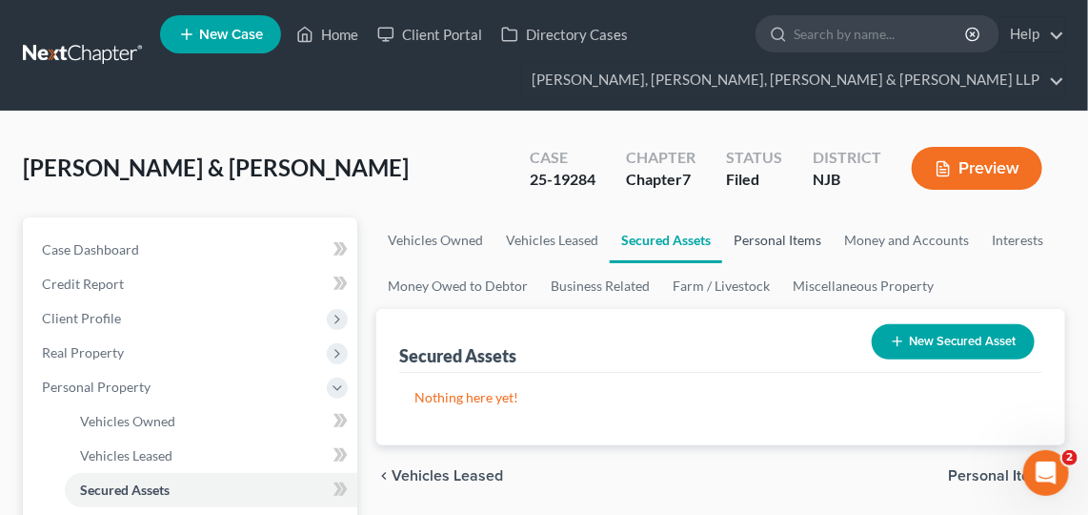
click at [781, 230] on link "Personal Items" at bounding box center [777, 240] width 111 height 46
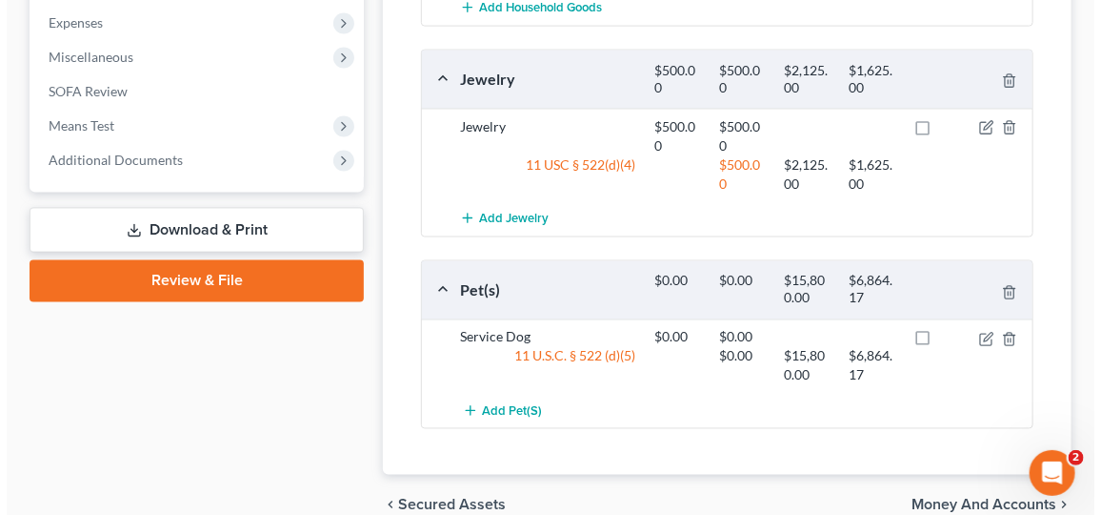
scroll to position [1101, 0]
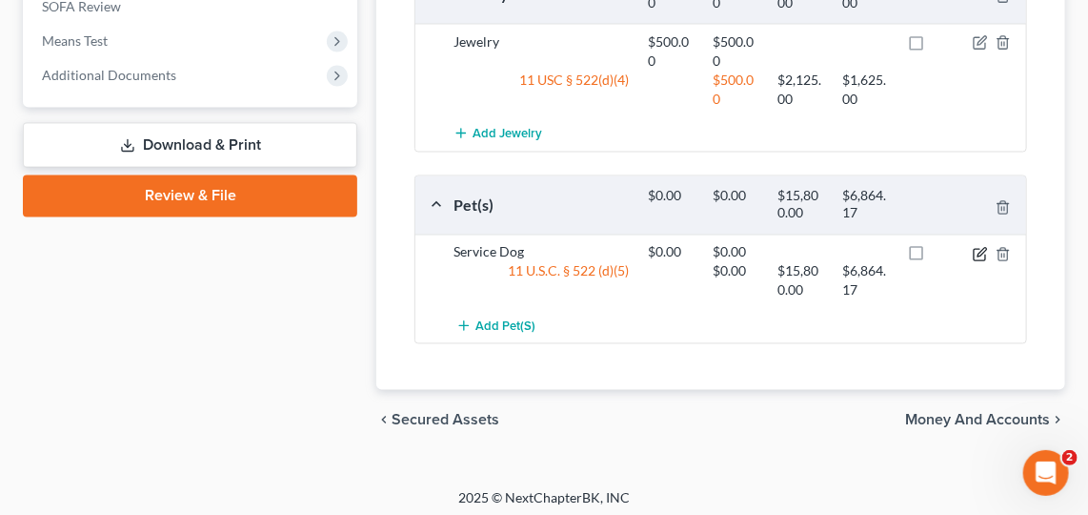
click at [982, 247] on icon "button" at bounding box center [980, 254] width 15 height 15
select select "2"
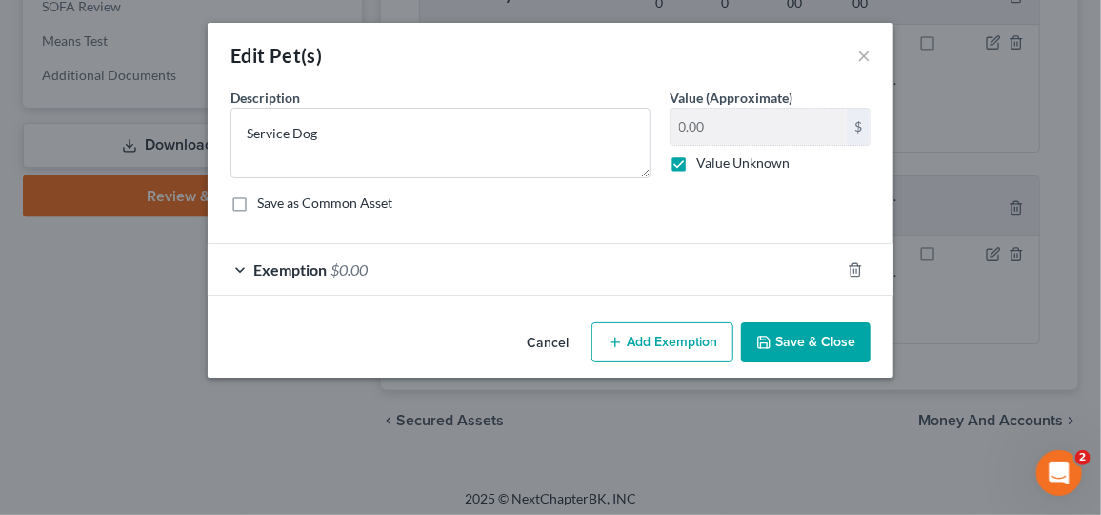
click at [618, 265] on div "Exemption $0.00" at bounding box center [524, 269] width 633 height 51
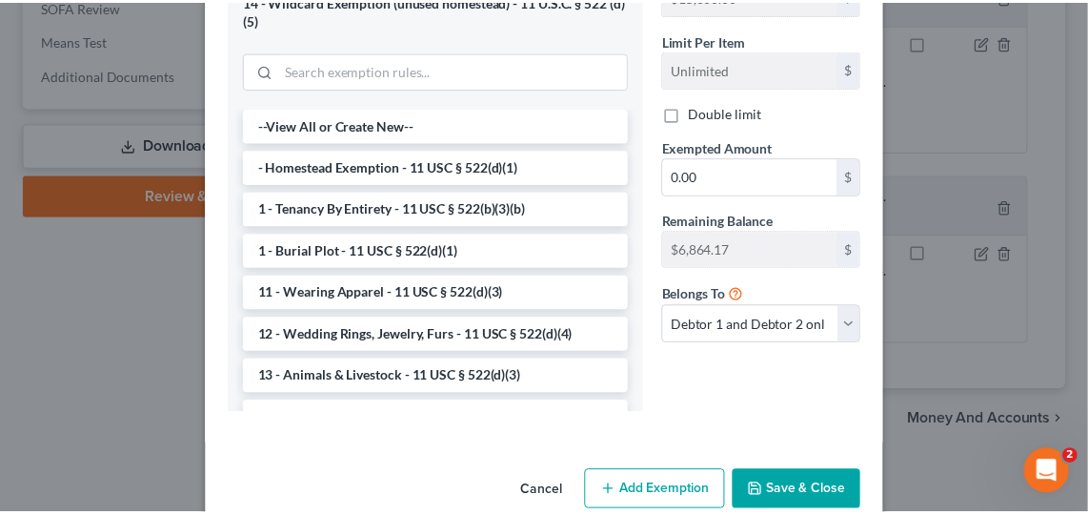
scroll to position [394, 0]
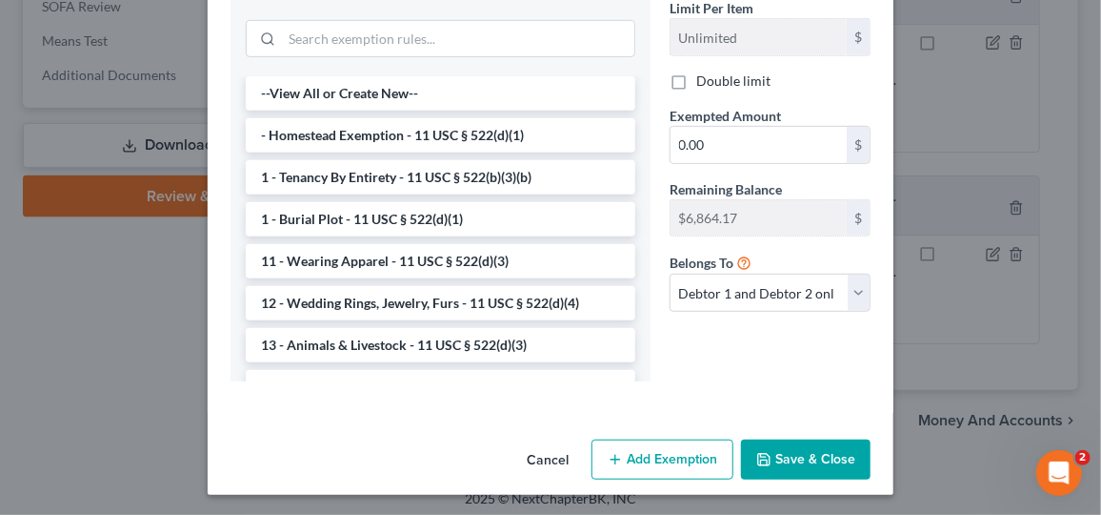
click at [770, 462] on button "Save & Close" at bounding box center [806, 459] width 130 height 40
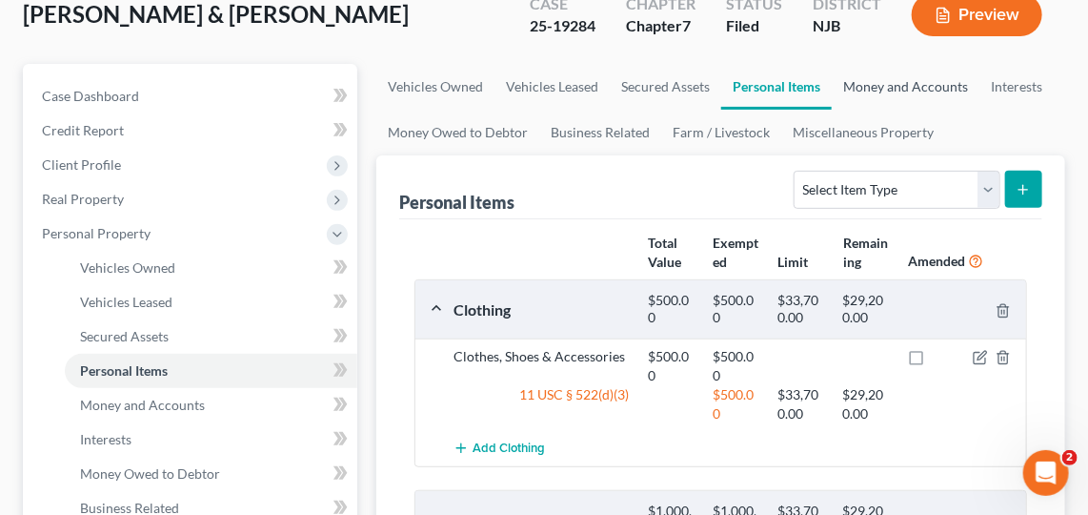
click at [889, 79] on link "Money and Accounts" at bounding box center [906, 87] width 148 height 46
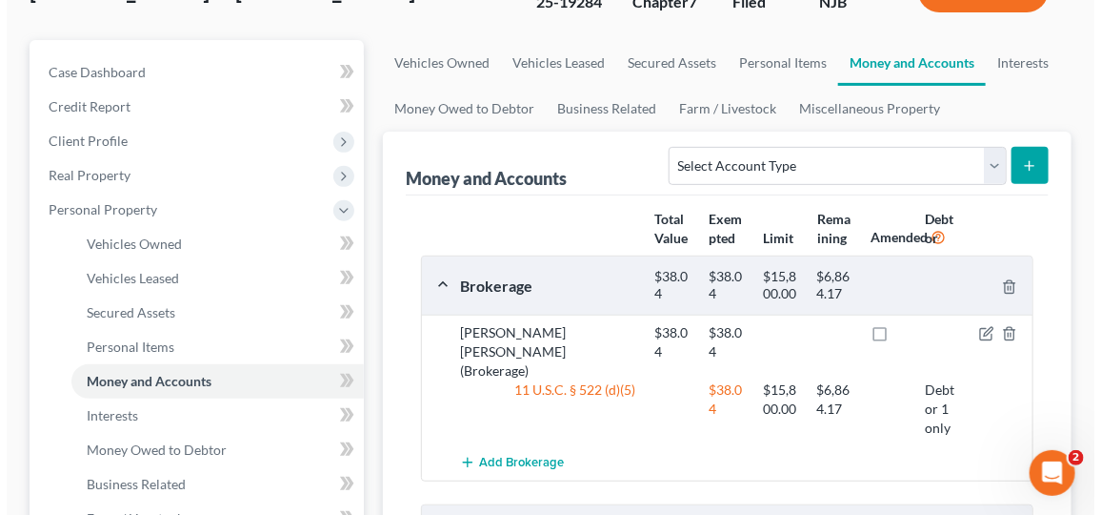
scroll to position [175, 0]
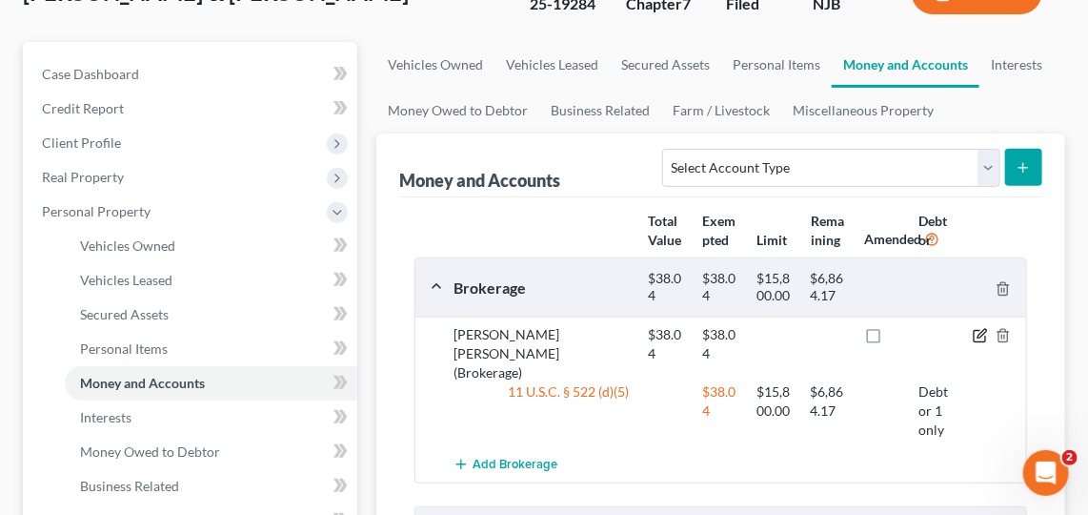
click at [975, 331] on icon "button" at bounding box center [979, 336] width 11 height 11
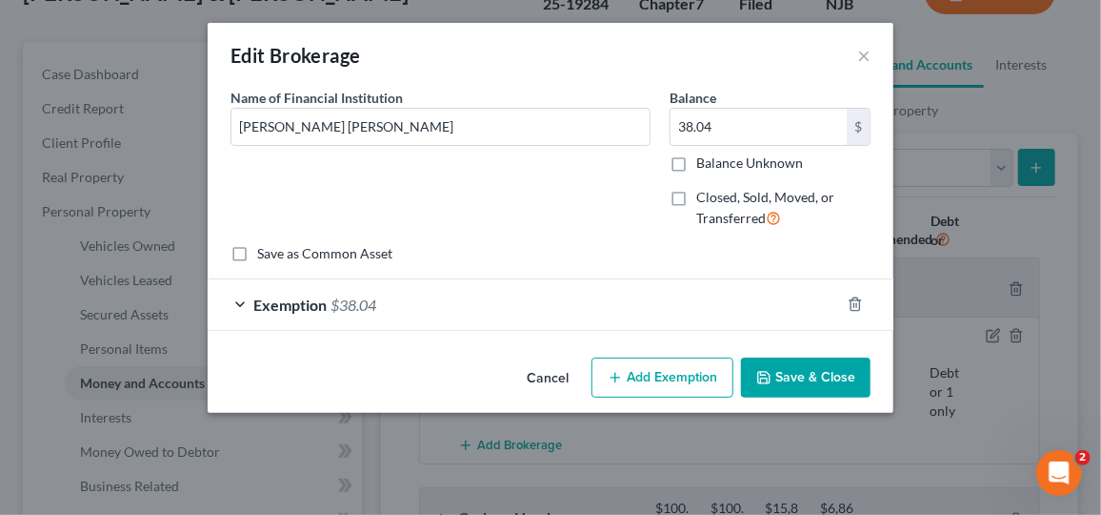
click at [635, 311] on div "Exemption $38.04" at bounding box center [524, 304] width 633 height 51
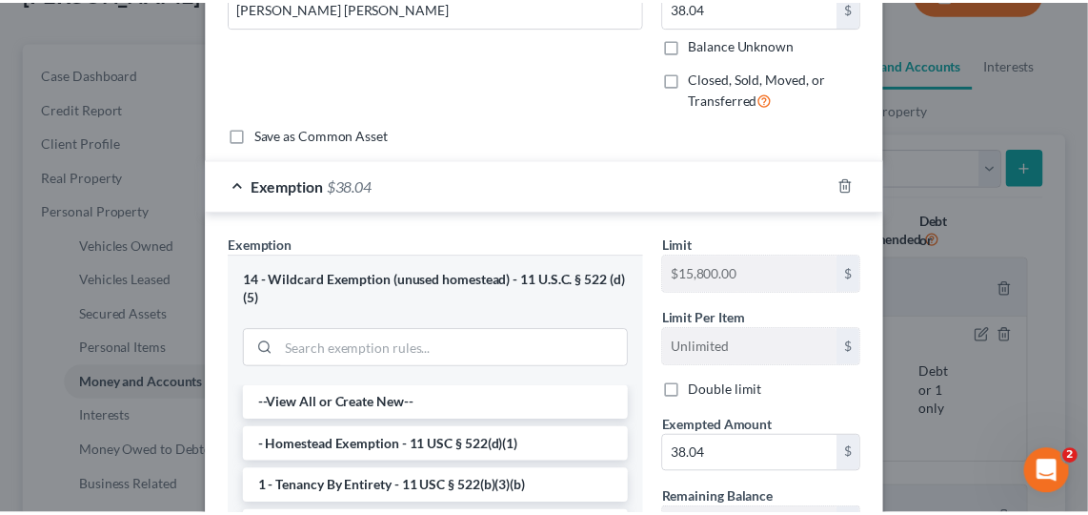
scroll to position [0, 0]
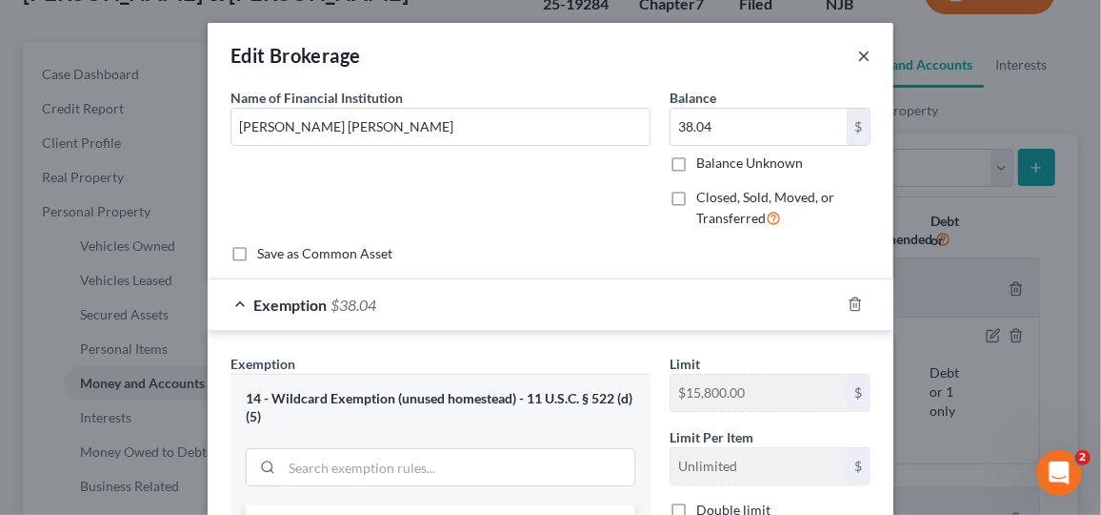
click at [860, 45] on button "×" at bounding box center [864, 55] width 13 height 23
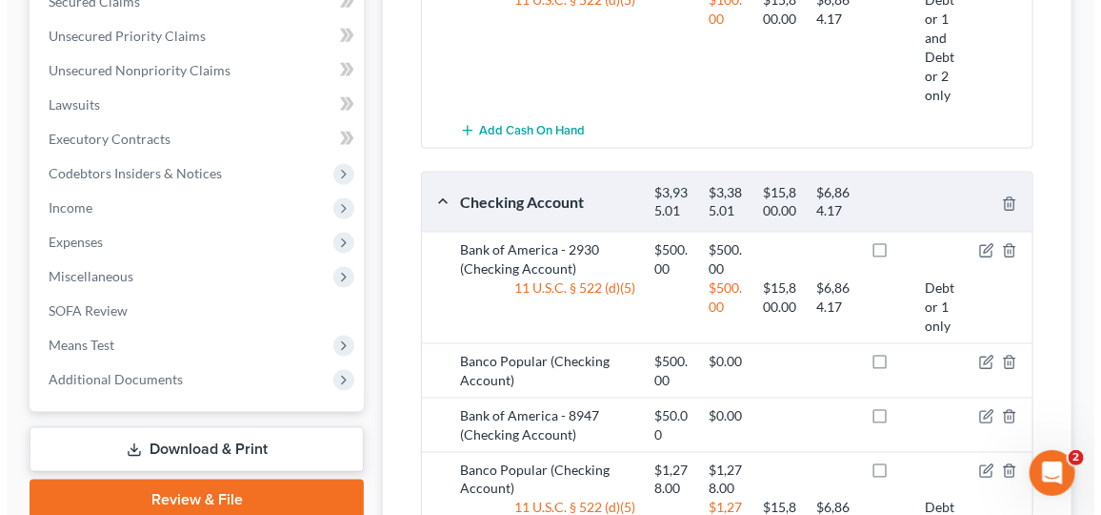
scroll to position [798, 0]
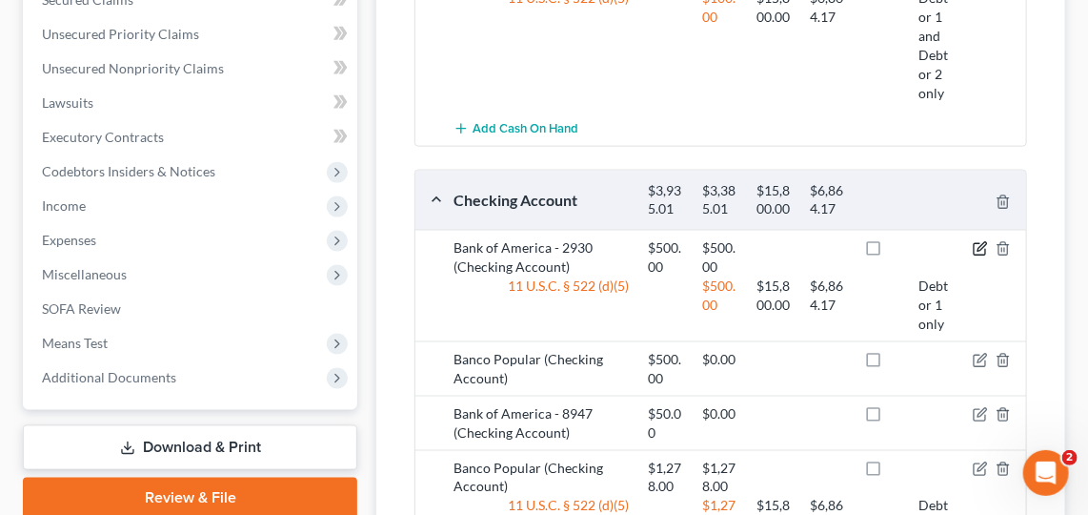
click at [983, 242] on icon "button" at bounding box center [982, 246] width 9 height 9
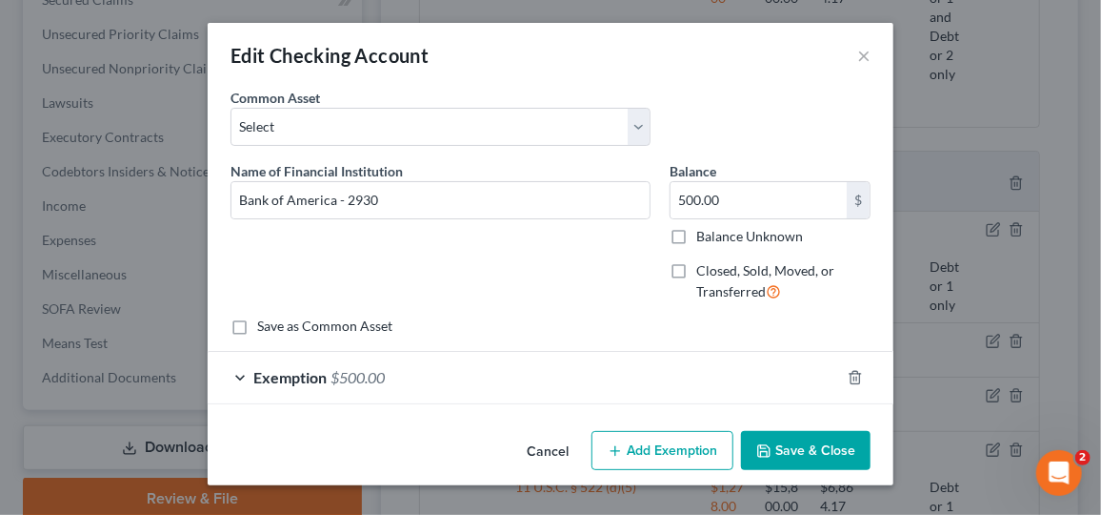
click at [756, 370] on div "Exemption $500.00" at bounding box center [524, 377] width 633 height 51
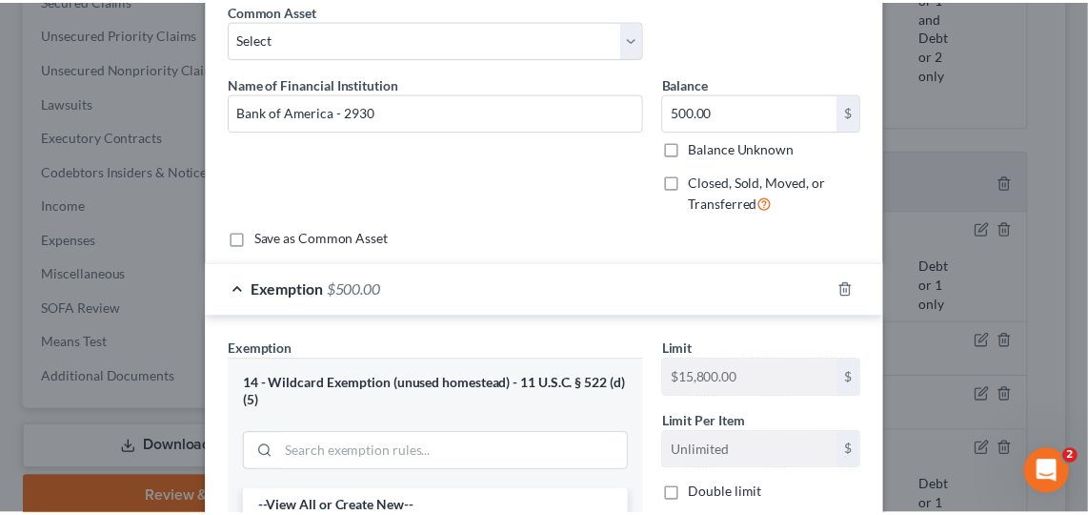
scroll to position [0, 0]
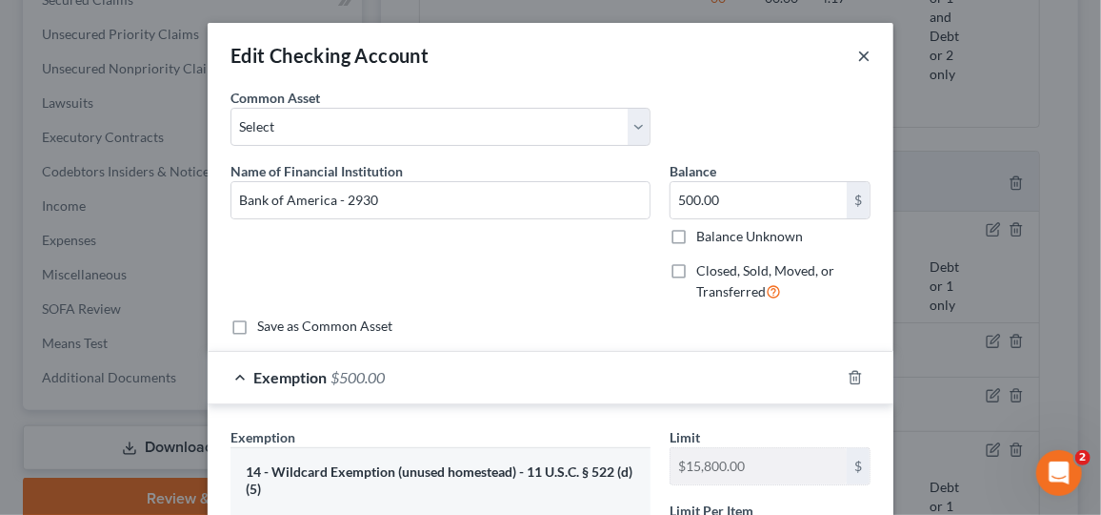
click at [860, 55] on button "×" at bounding box center [864, 55] width 13 height 23
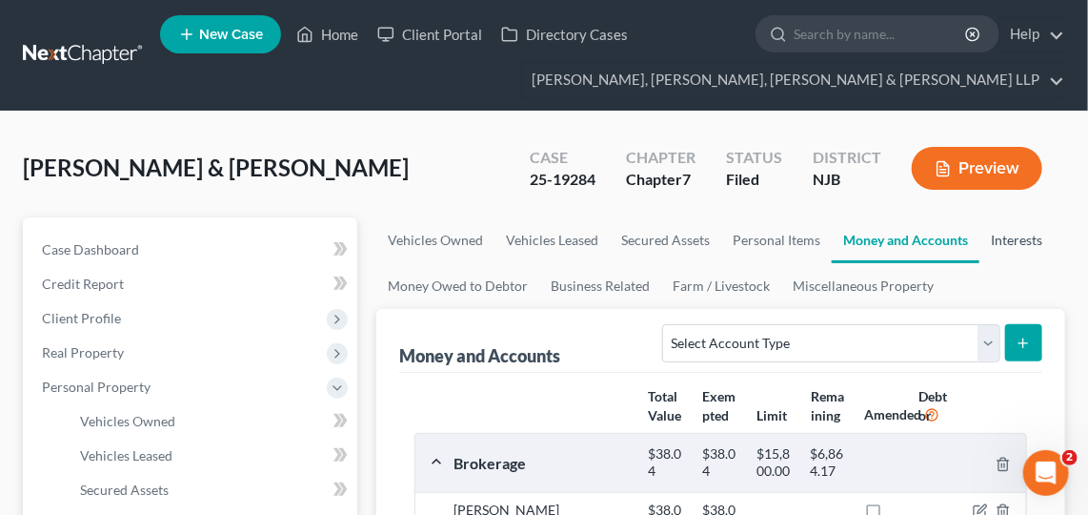
click at [1000, 241] on link "Interests" at bounding box center [1017, 240] width 74 height 46
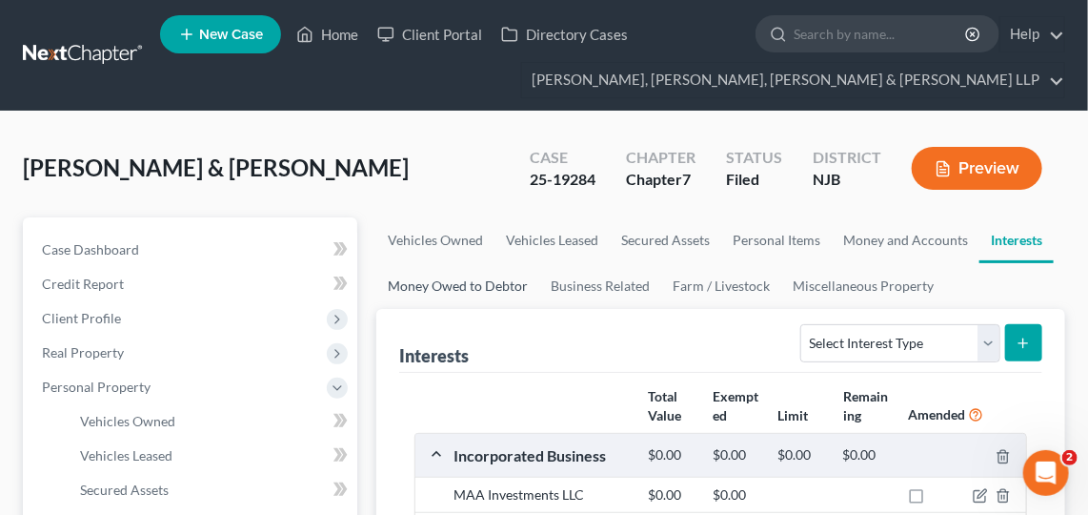
click at [451, 296] on link "Money Owed to Debtor" at bounding box center [457, 286] width 163 height 46
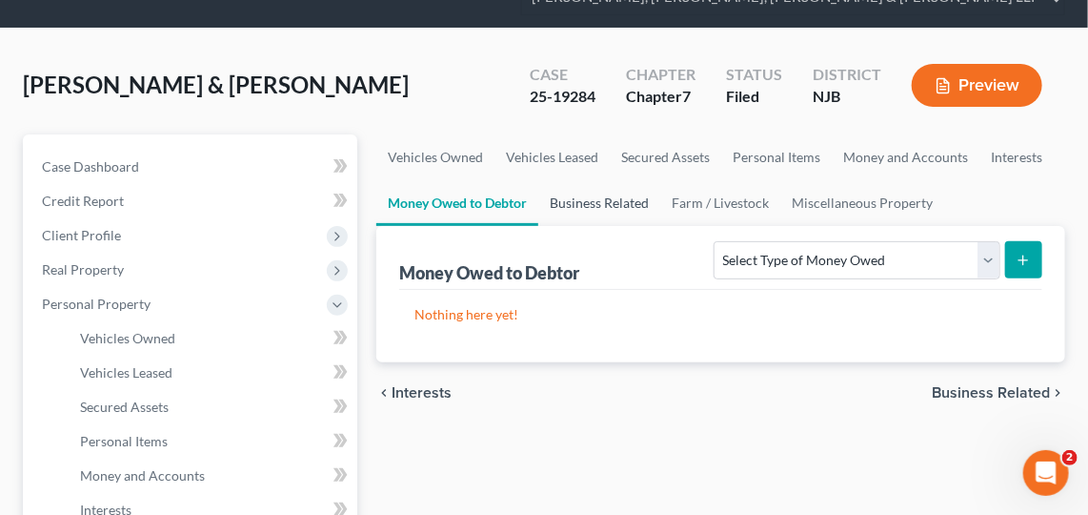
click at [599, 202] on link "Business Related" at bounding box center [599, 203] width 122 height 46
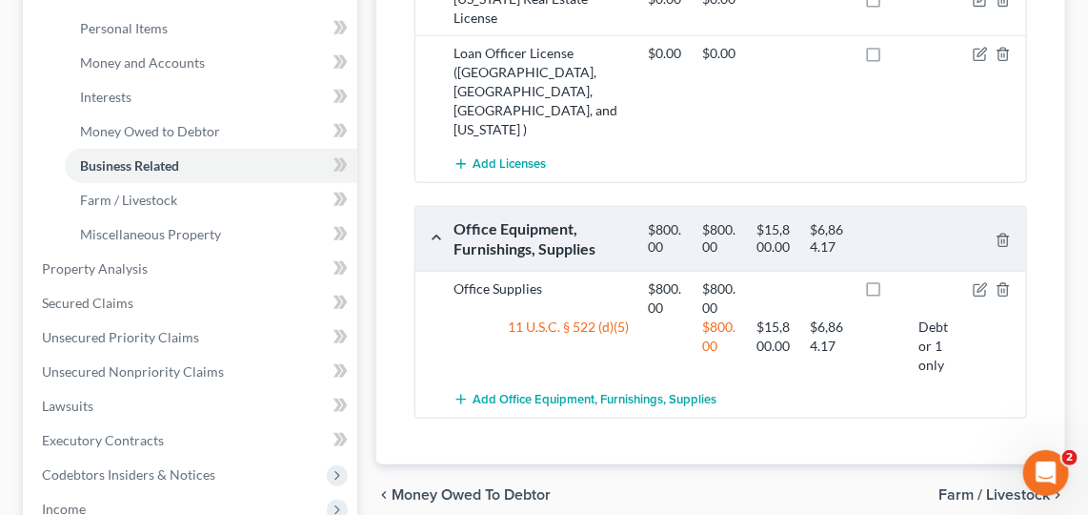
scroll to position [475, 0]
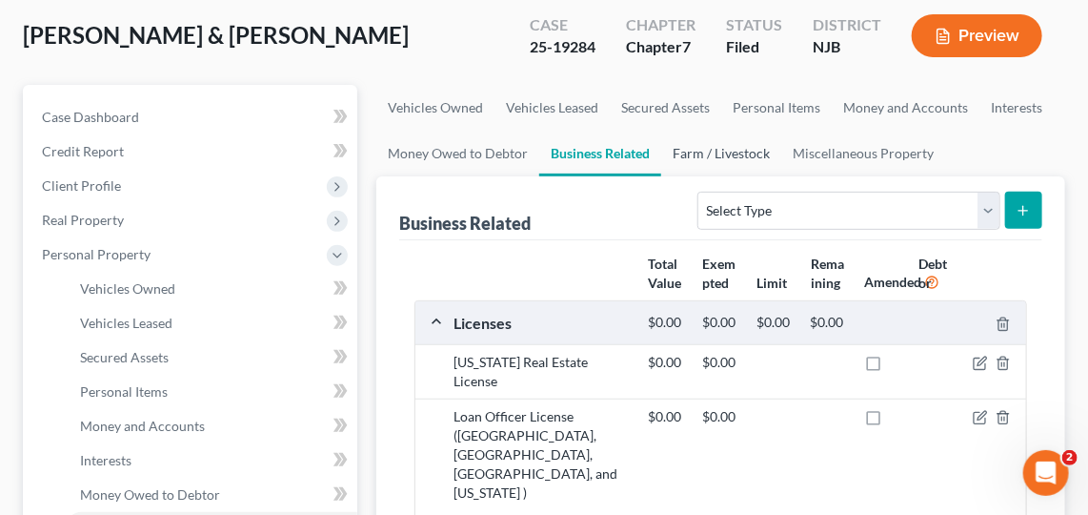
click at [723, 153] on link "Farm / Livestock" at bounding box center [721, 154] width 120 height 46
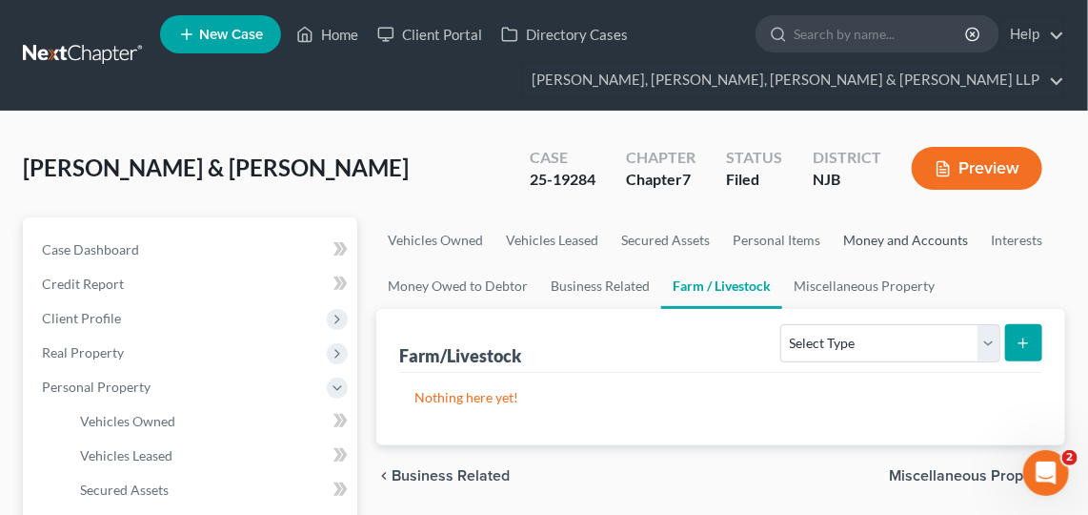
click at [832, 258] on link "Money and Accounts" at bounding box center [906, 240] width 148 height 46
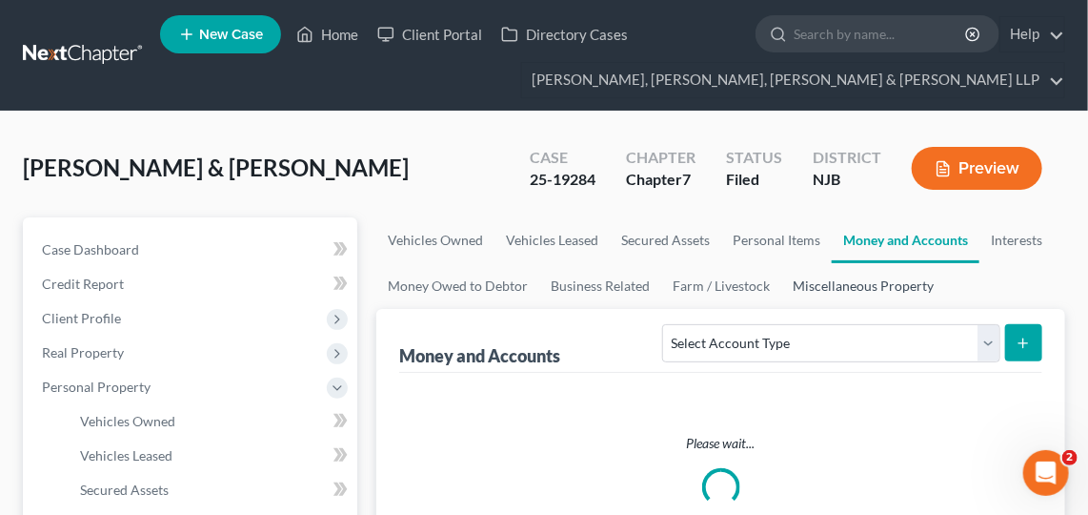
click at [818, 269] on link "Miscellaneous Property" at bounding box center [863, 286] width 164 height 46
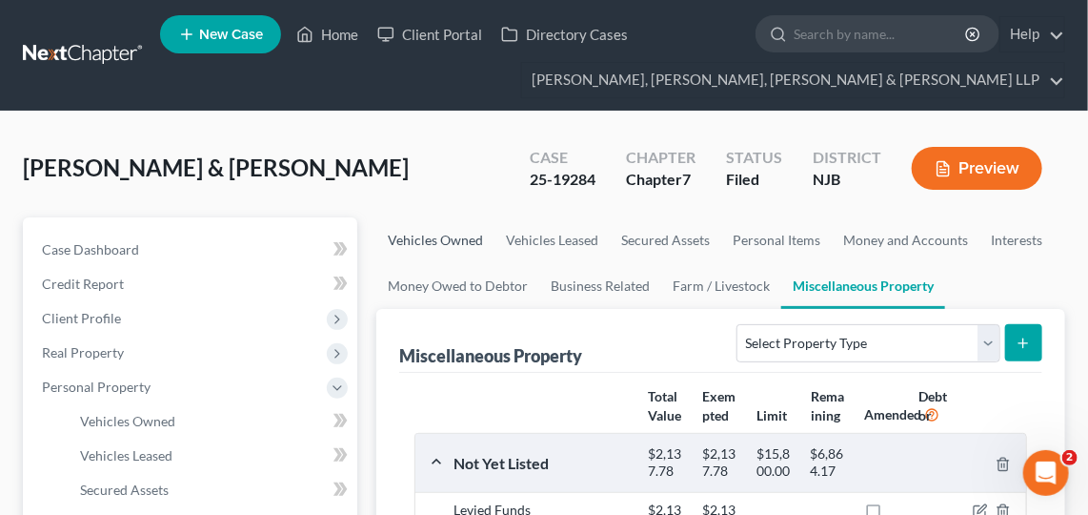
click at [426, 247] on link "Vehicles Owned" at bounding box center [435, 240] width 118 height 46
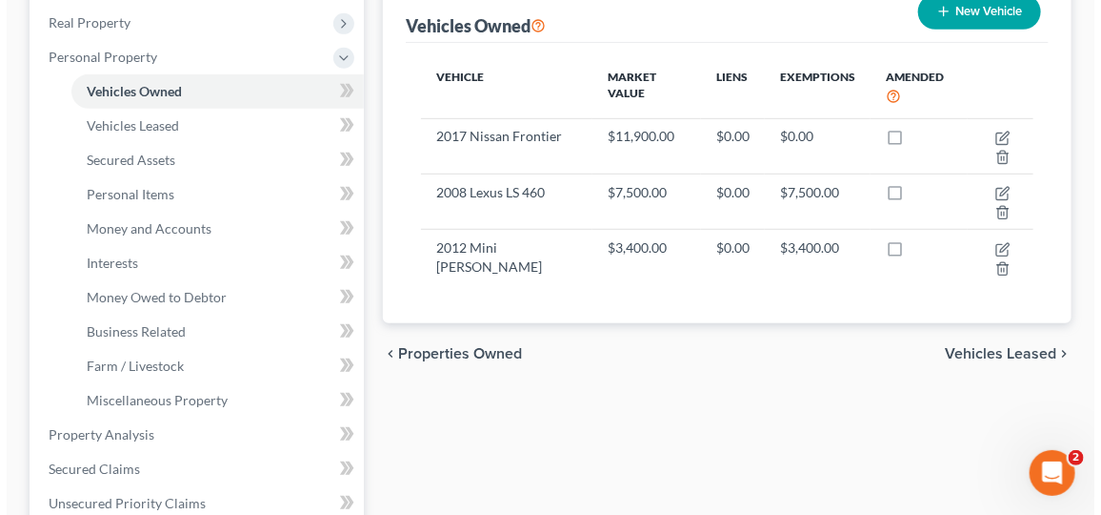
scroll to position [331, 0]
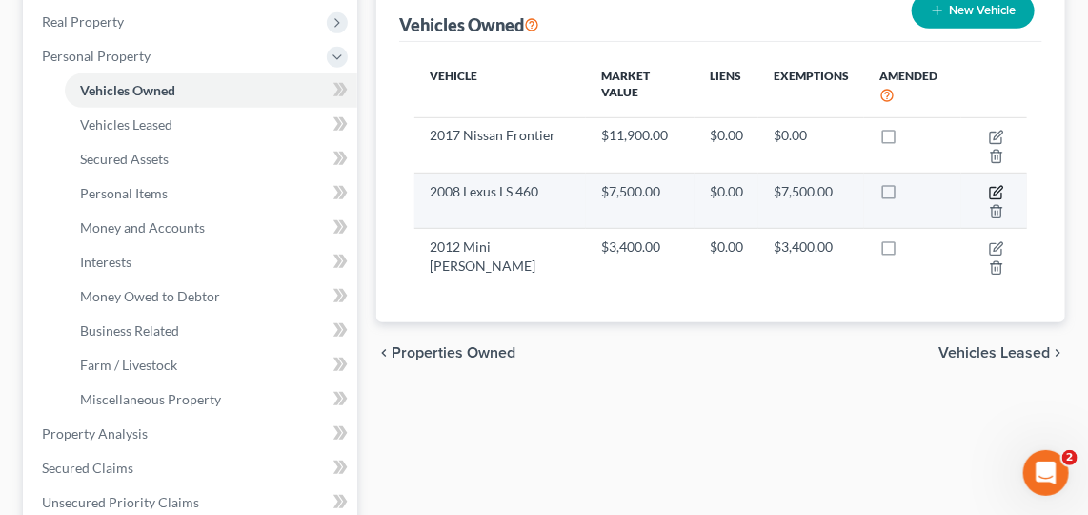
click at [1000, 186] on icon "button" at bounding box center [998, 190] width 9 height 9
select select "0"
select select "18"
select select "2"
select select "0"
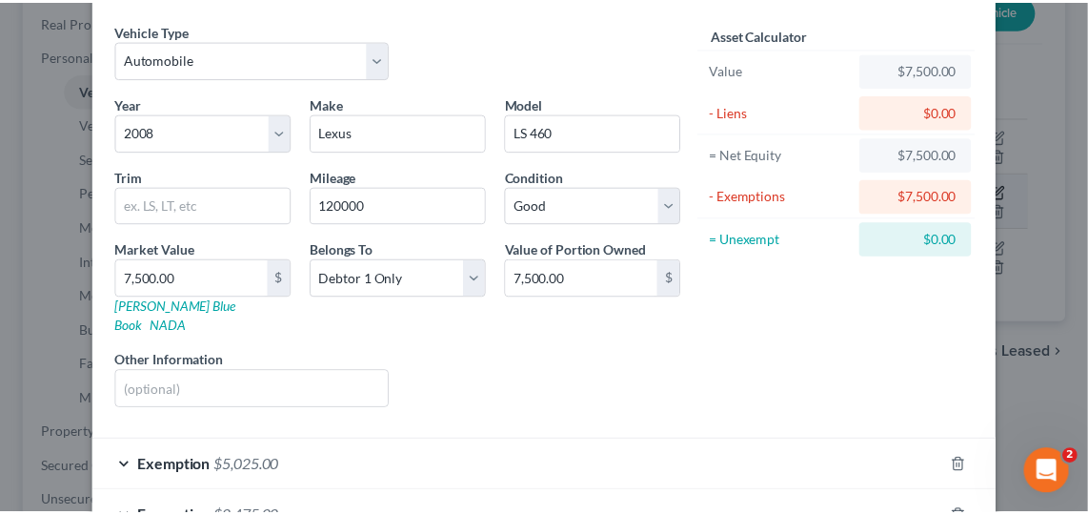
scroll to position [0, 0]
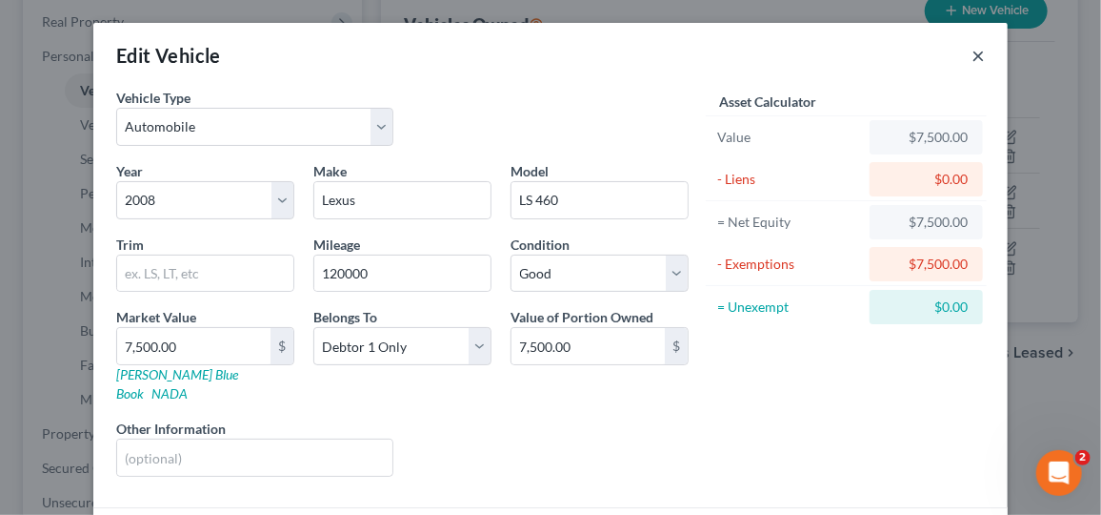
click at [972, 45] on button "×" at bounding box center [978, 55] width 13 height 23
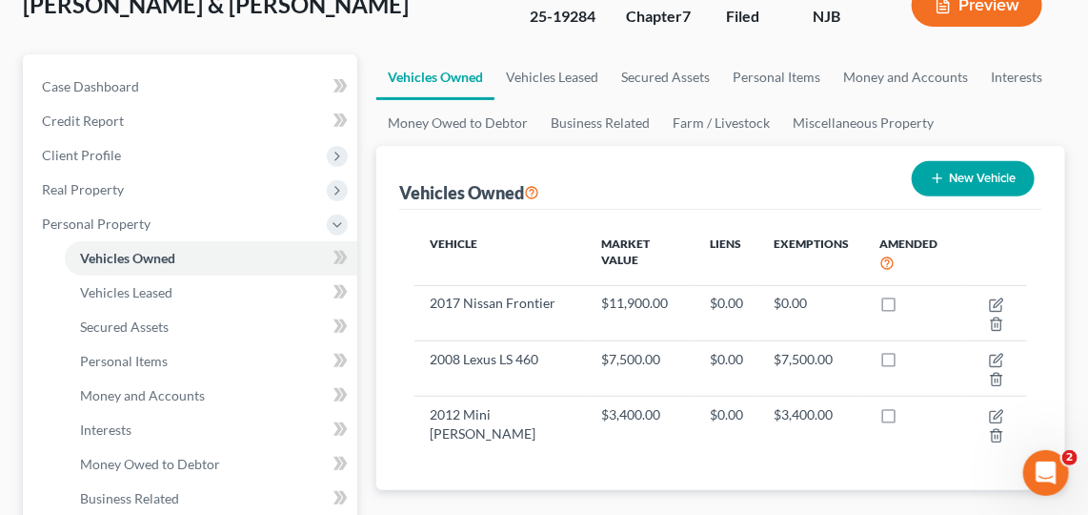
scroll to position [194, 0]
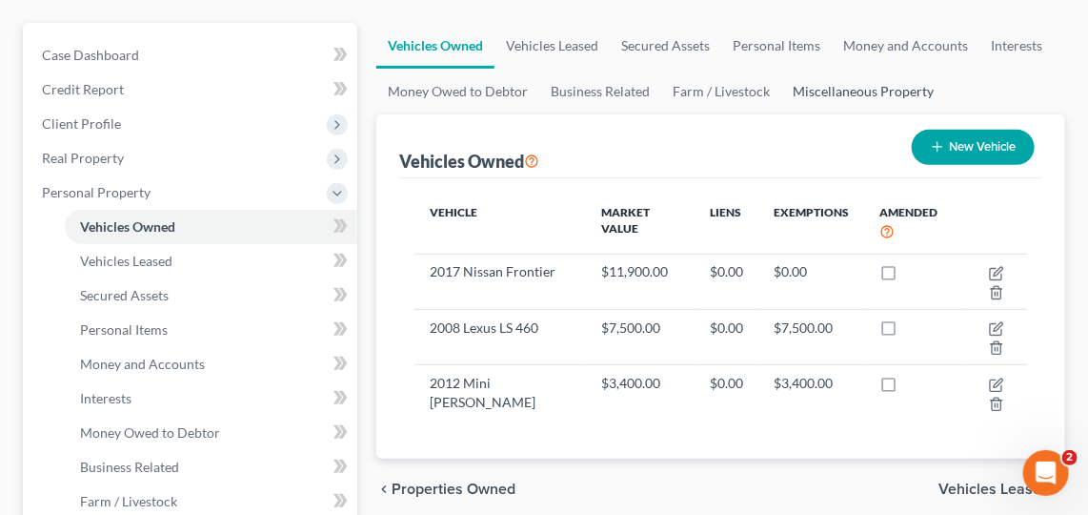
click at [863, 110] on link "Miscellaneous Property" at bounding box center [863, 92] width 164 height 46
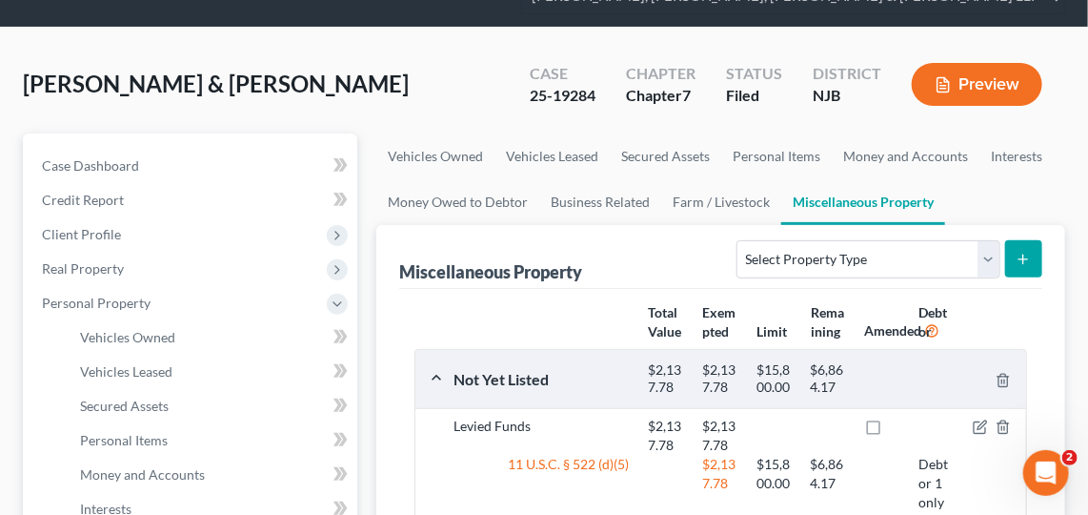
scroll to position [85, 0]
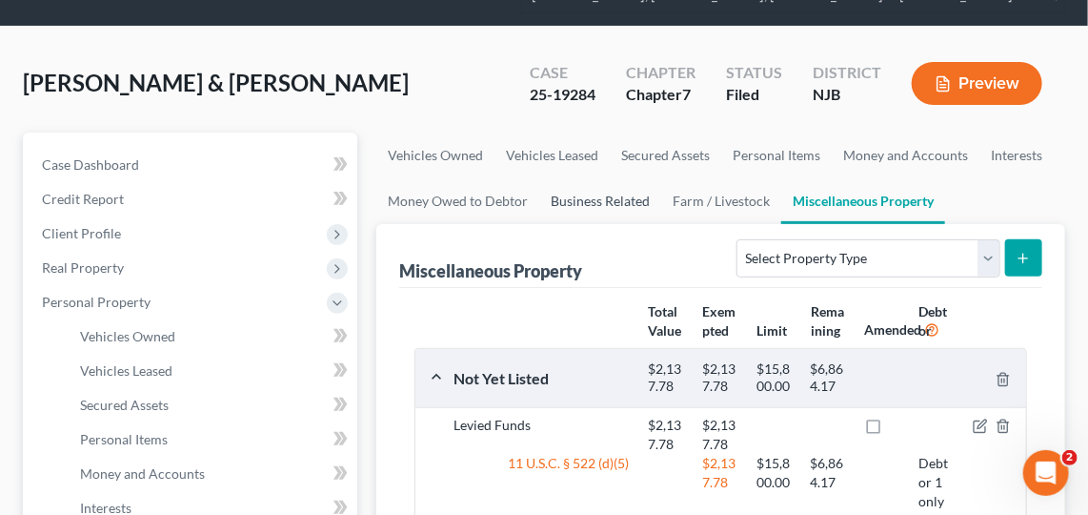
click at [595, 189] on link "Business Related" at bounding box center [600, 201] width 122 height 46
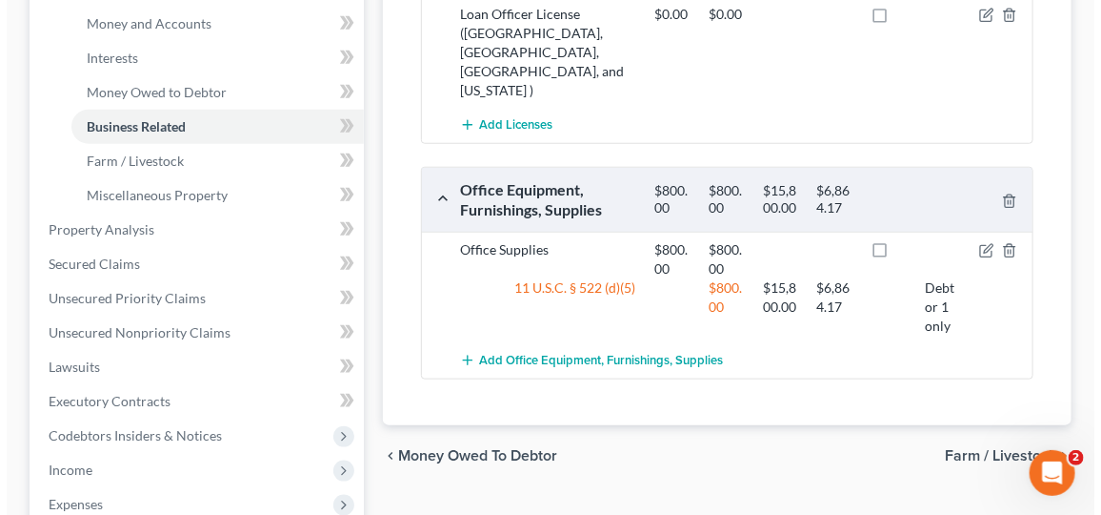
scroll to position [534, 0]
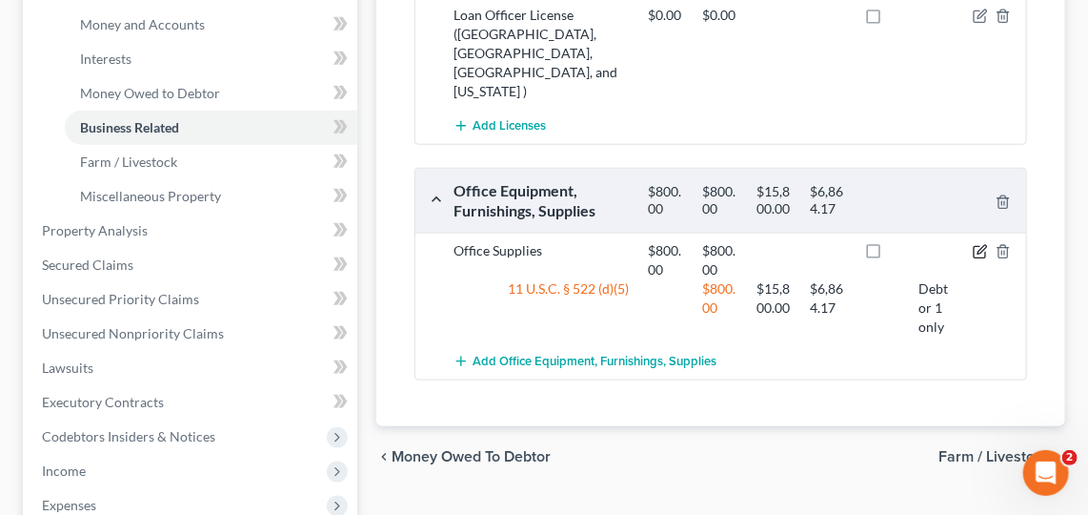
click at [982, 245] on icon "button" at bounding box center [982, 249] width 9 height 9
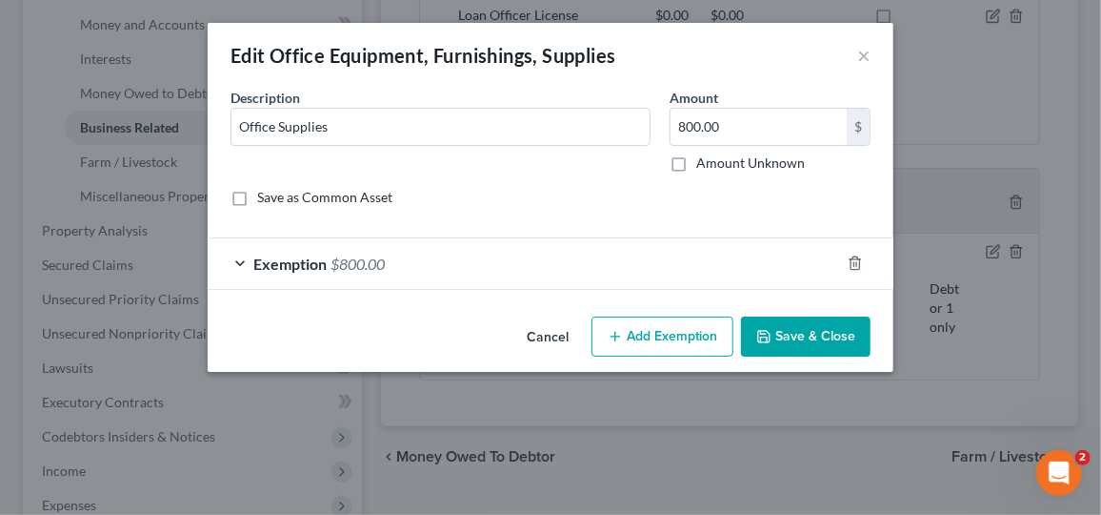
click at [616, 273] on div "Exemption $800.00" at bounding box center [524, 263] width 633 height 51
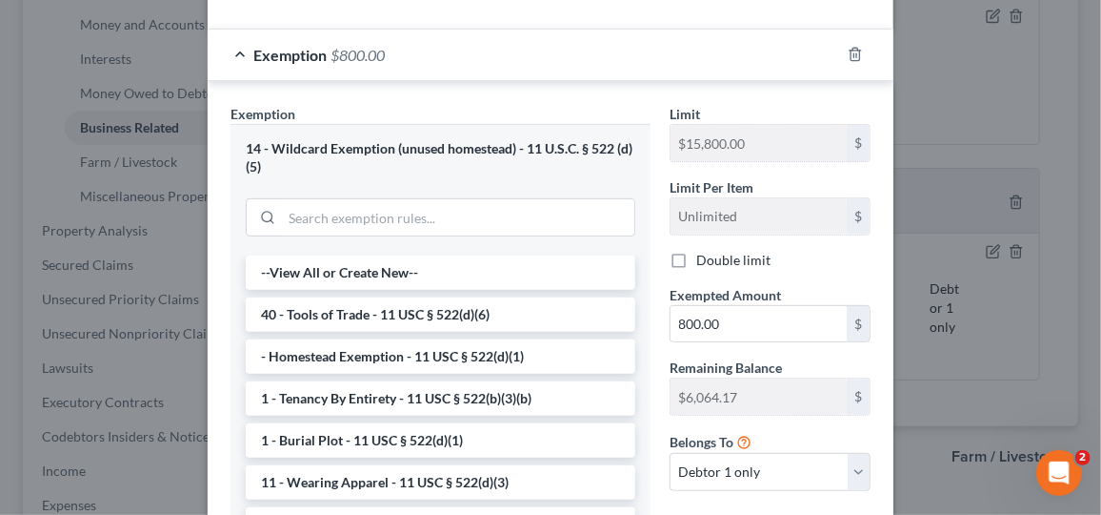
scroll to position [189, 0]
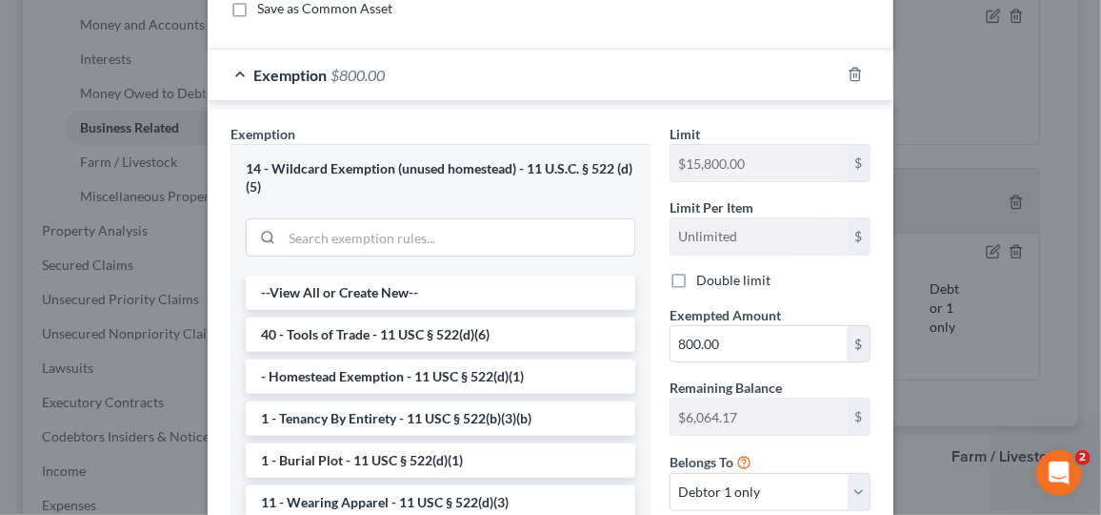
click at [697, 273] on label "Double limit" at bounding box center [734, 280] width 74 height 19
click at [704, 273] on input "Double limit" at bounding box center [710, 277] width 12 height 12
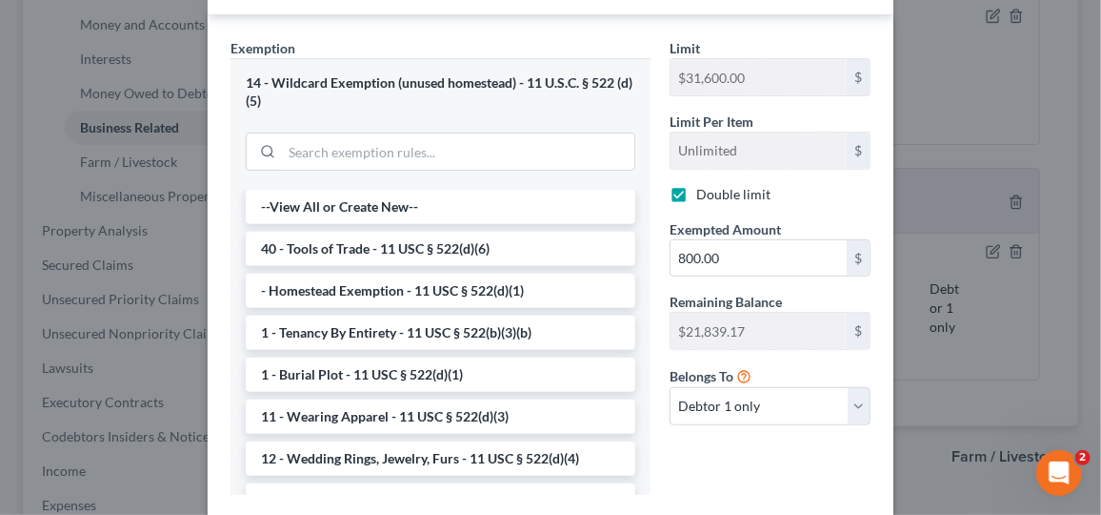
scroll to position [266, 0]
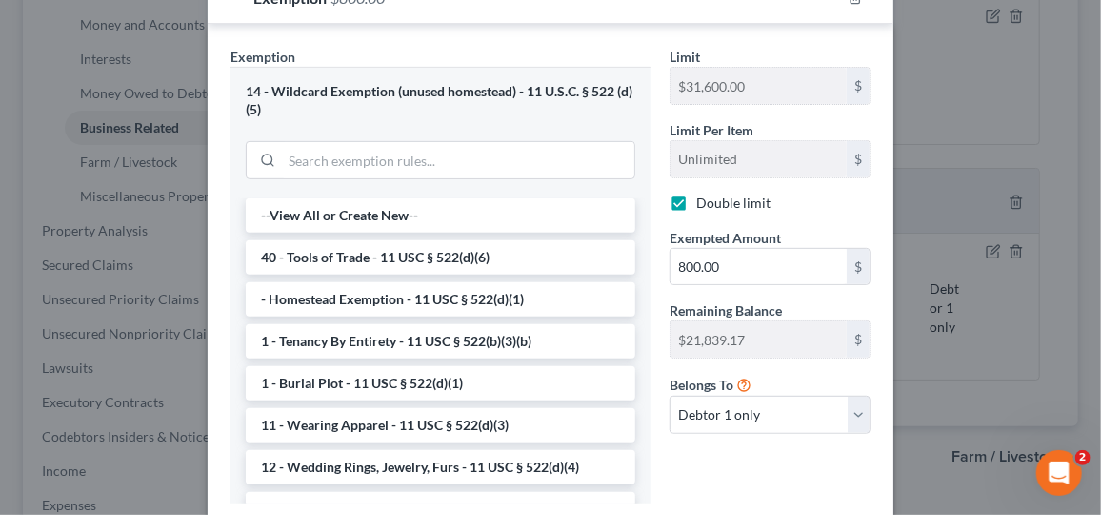
click at [697, 193] on label "Double limit" at bounding box center [734, 202] width 74 height 19
click at [704, 193] on input "Double limit" at bounding box center [710, 199] width 12 height 12
checkbox input "false"
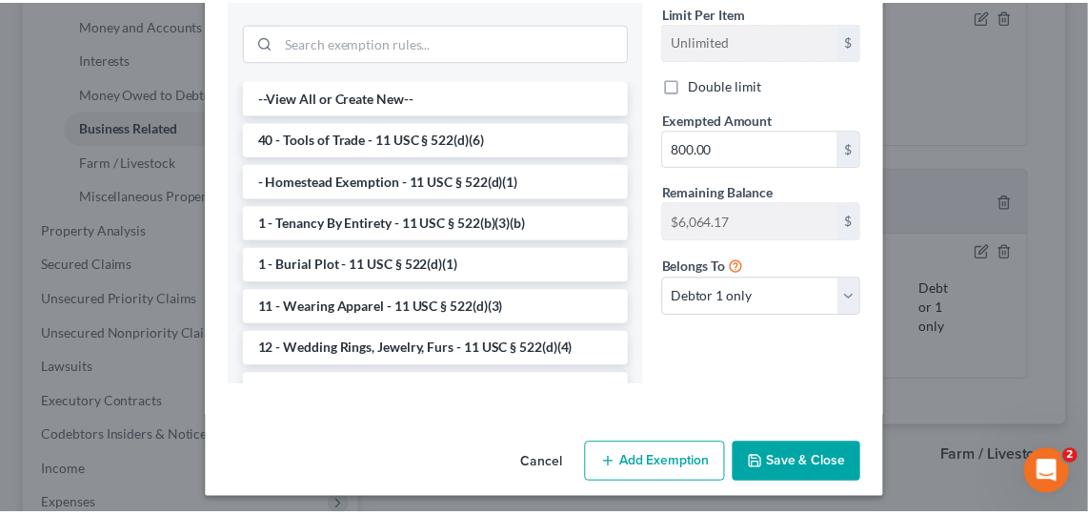
scroll to position [387, 0]
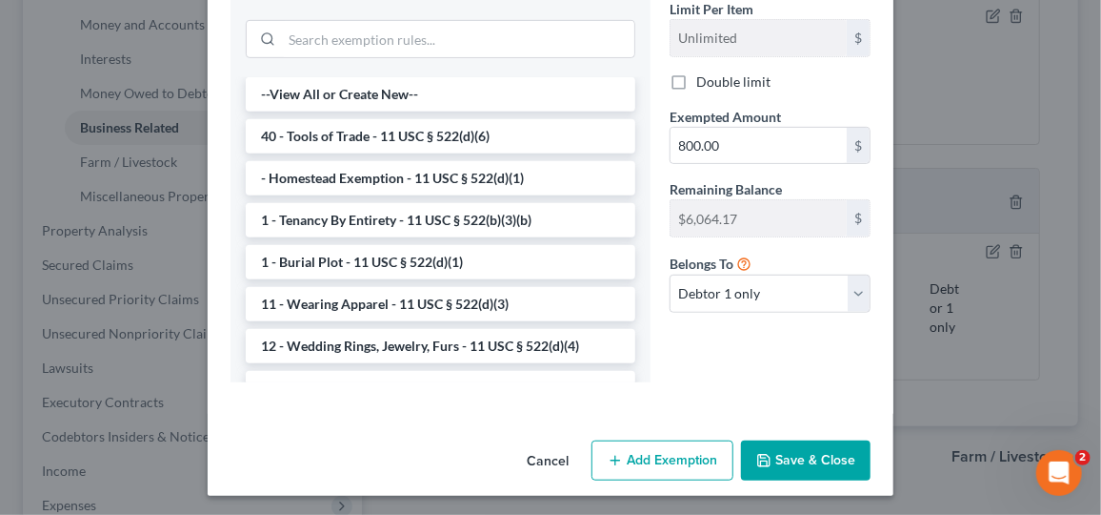
click at [803, 453] on button "Save & Close" at bounding box center [806, 460] width 130 height 40
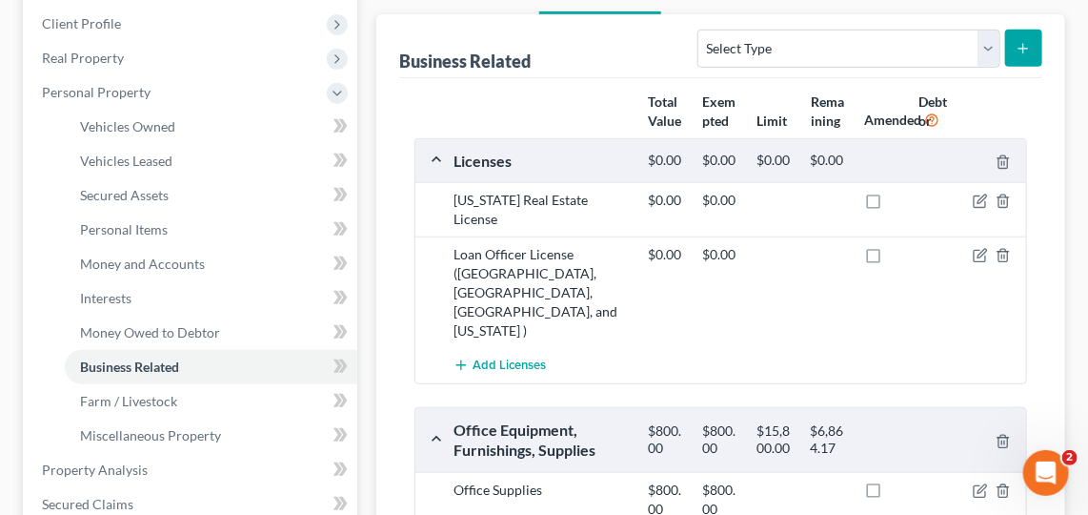
scroll to position [0, 0]
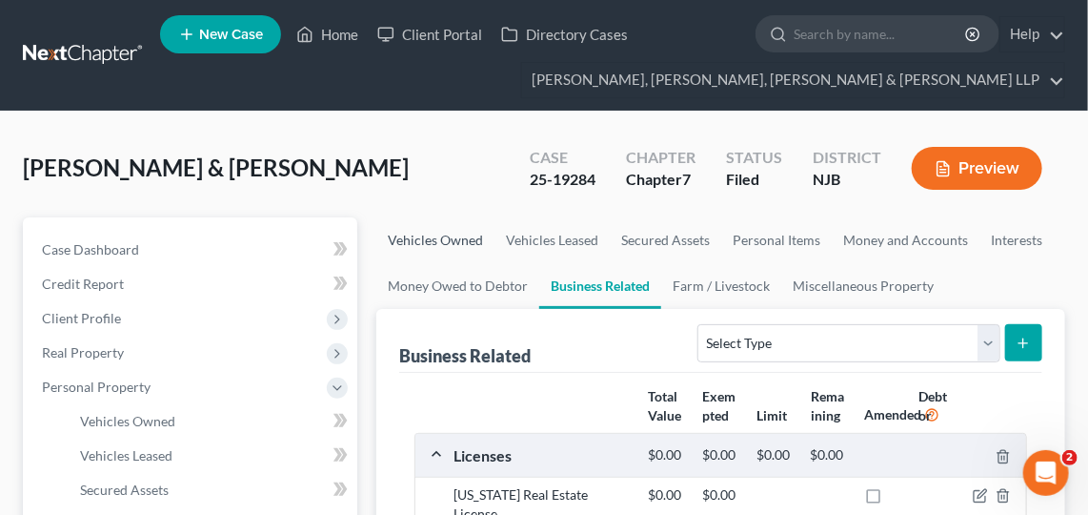
click at [458, 228] on link "Vehicles Owned" at bounding box center [435, 240] width 118 height 46
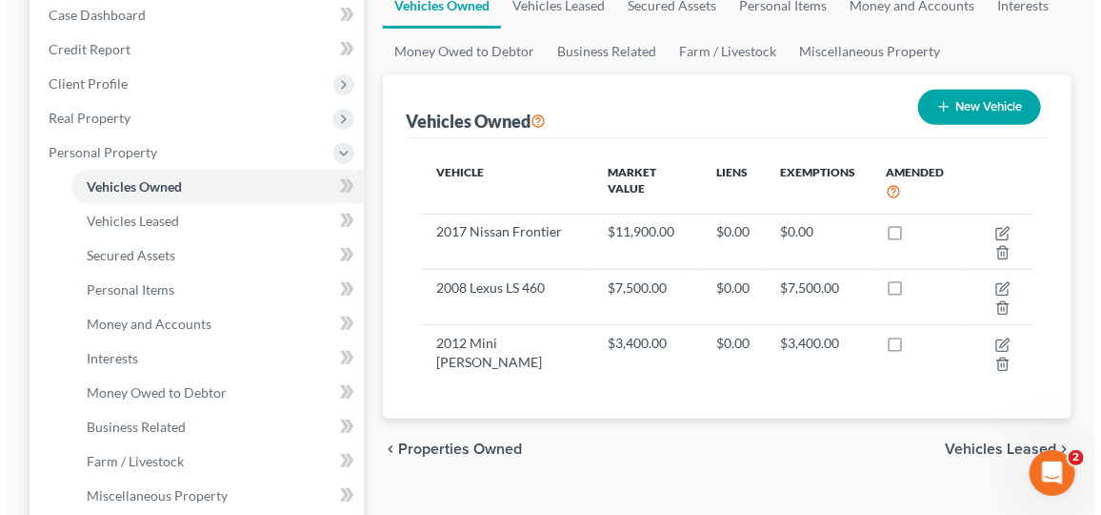
scroll to position [238, 0]
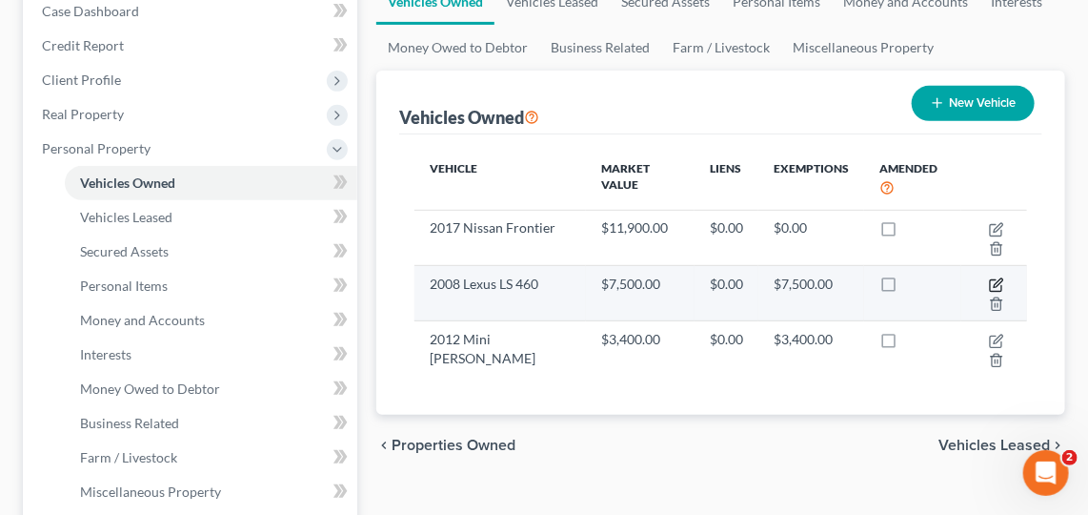
click at [998, 278] on icon "button" at bounding box center [998, 282] width 9 height 9
select select "0"
select select "18"
select select "2"
select select "0"
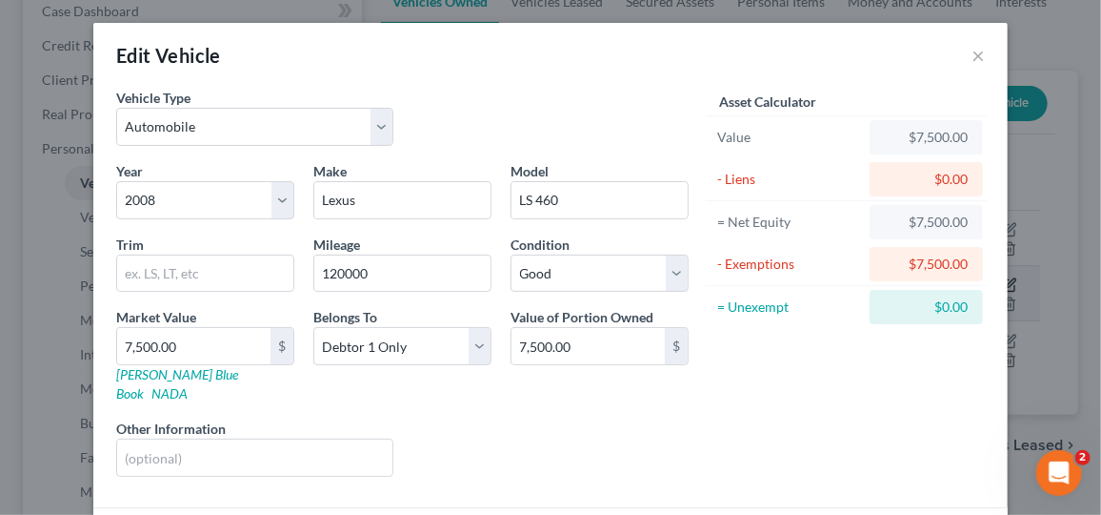
scroll to position [177, 0]
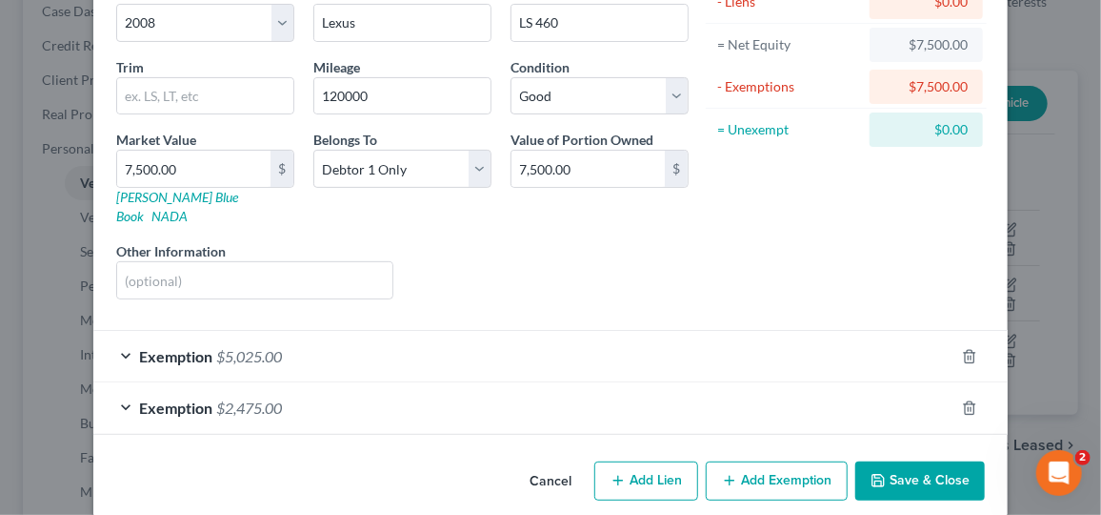
click at [543, 382] on div "Exemption $2,475.00" at bounding box center [523, 407] width 861 height 51
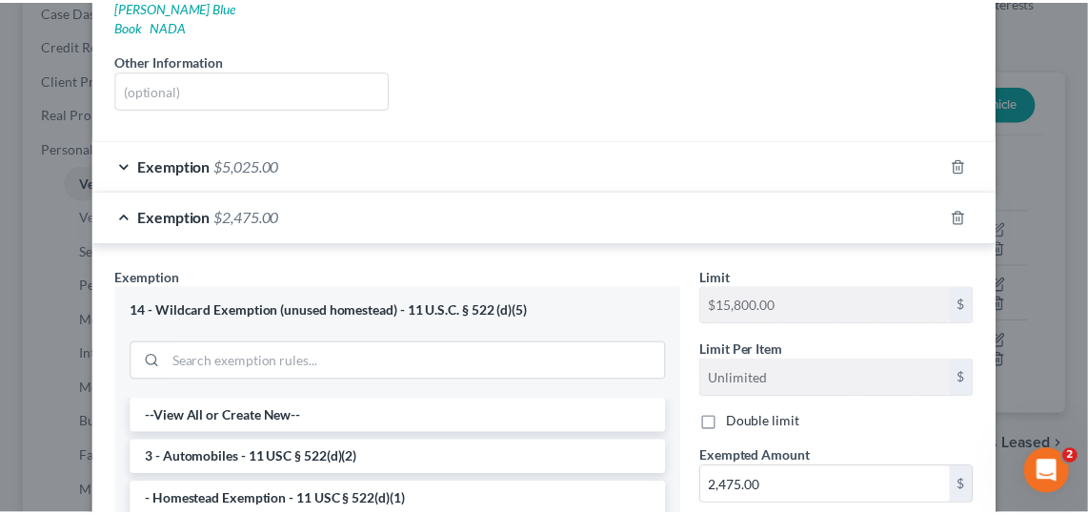
scroll to position [0, 0]
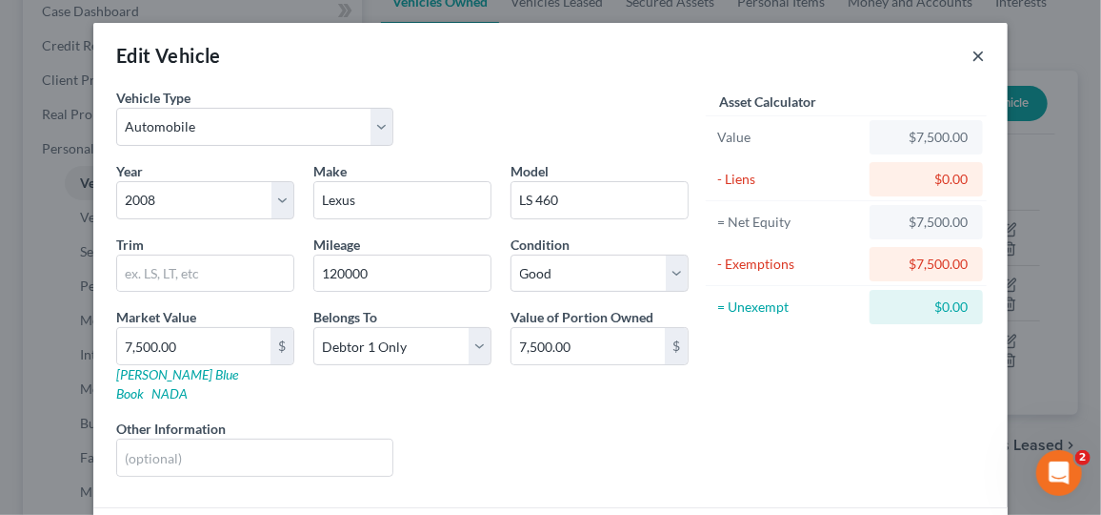
click at [975, 60] on button "×" at bounding box center [978, 55] width 13 height 23
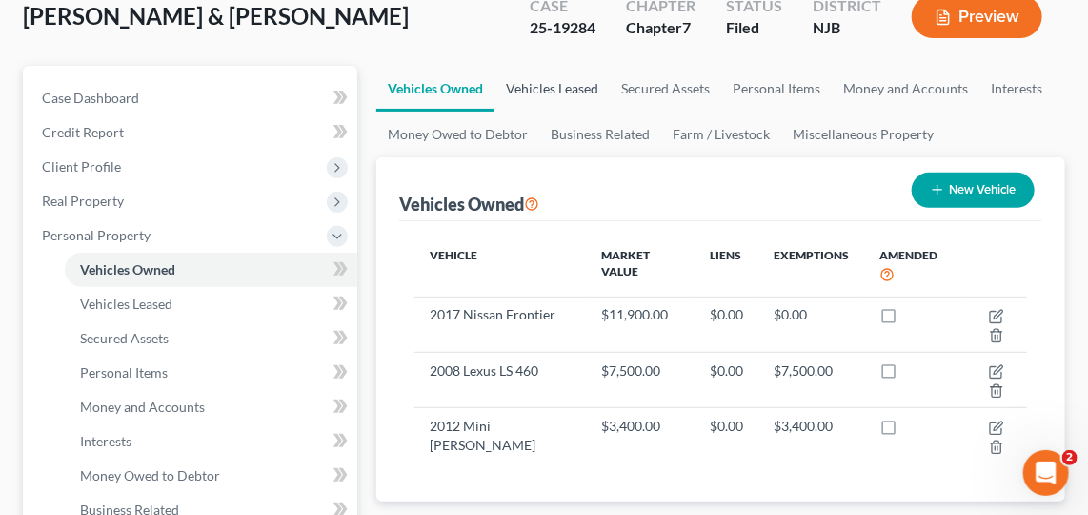
click at [561, 95] on link "Vehicles Leased" at bounding box center [552, 89] width 115 height 46
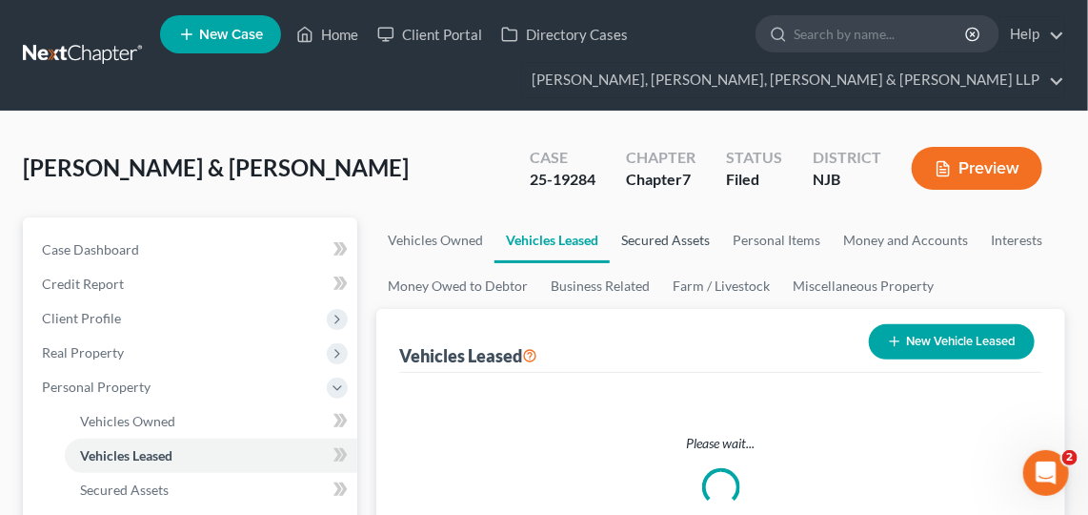
click at [677, 243] on link "Secured Assets" at bounding box center [665, 240] width 111 height 46
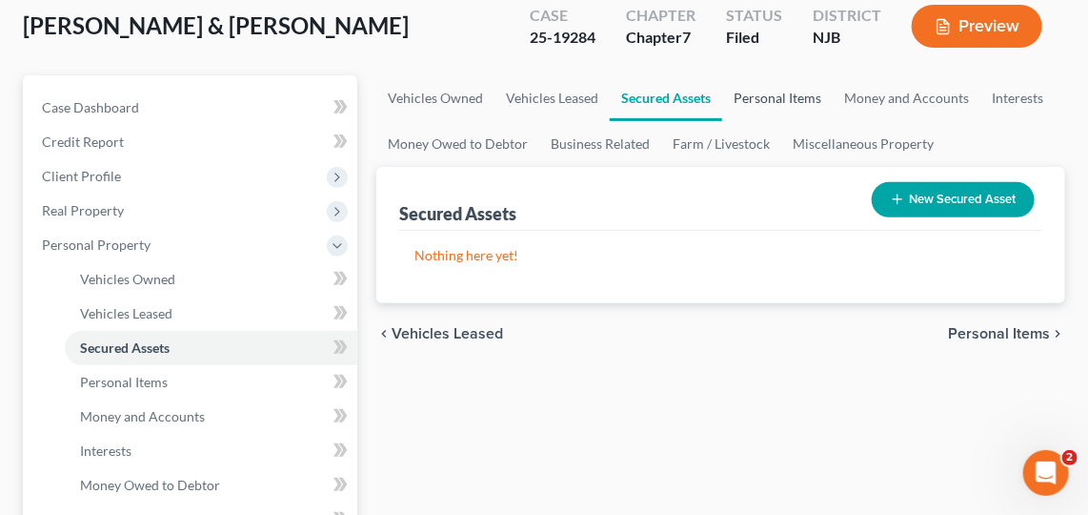
click at [768, 91] on link "Personal Items" at bounding box center [777, 98] width 111 height 46
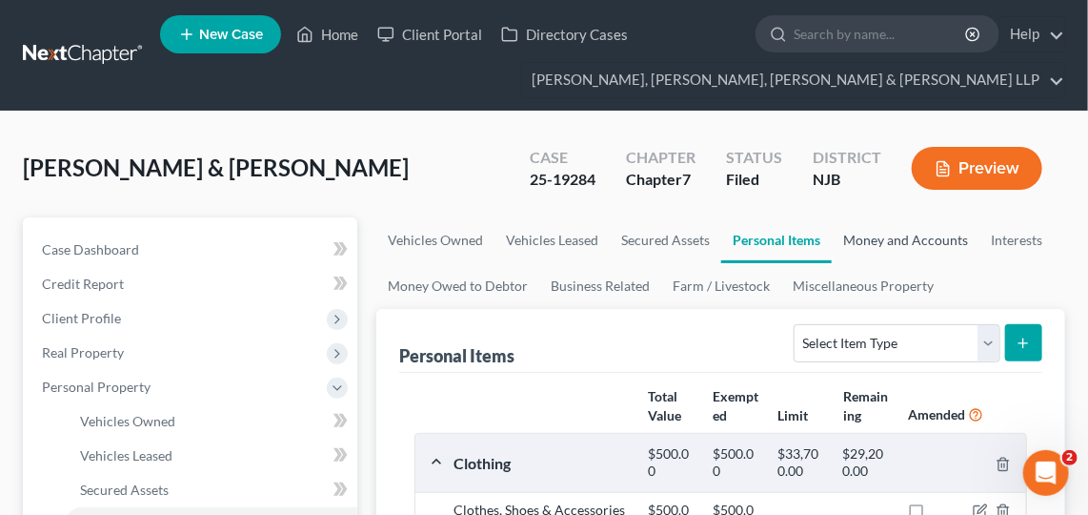
click at [932, 225] on link "Money and Accounts" at bounding box center [906, 240] width 148 height 46
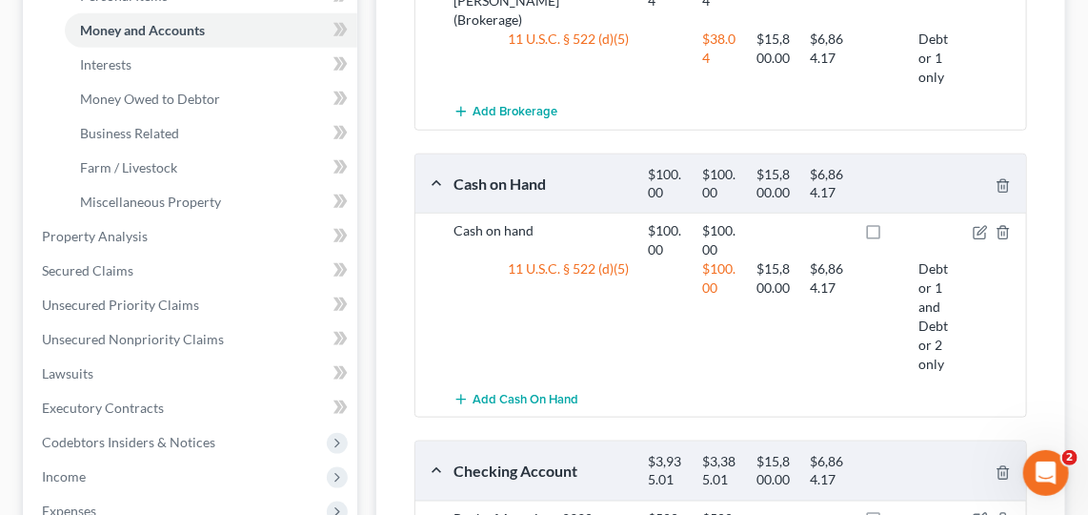
scroll to position [529, 0]
click at [838, 440] on div "Checking Account $3,935.01 $3,385.01 $15,800.00 $6,864.17" at bounding box center [716, 469] width 603 height 58
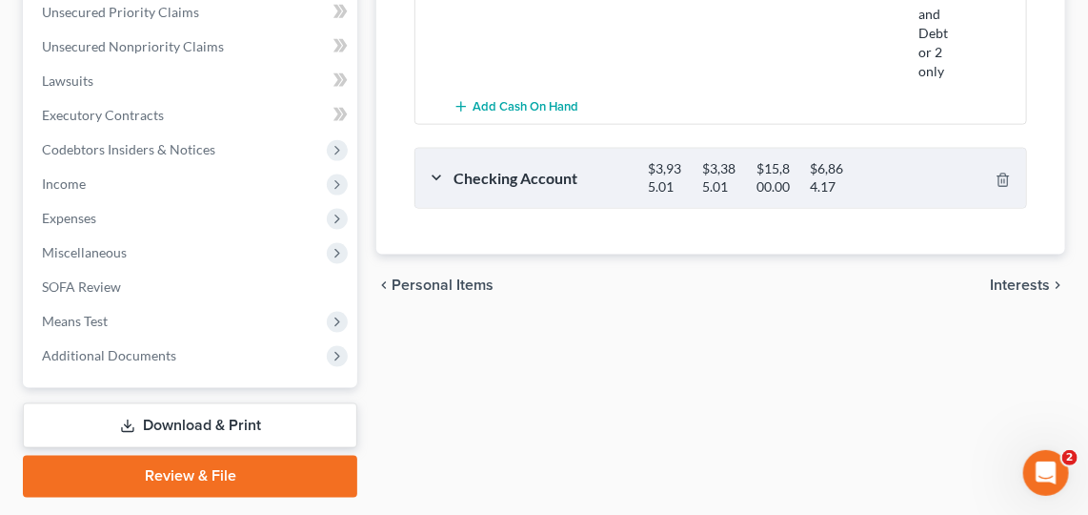
scroll to position [872, 0]
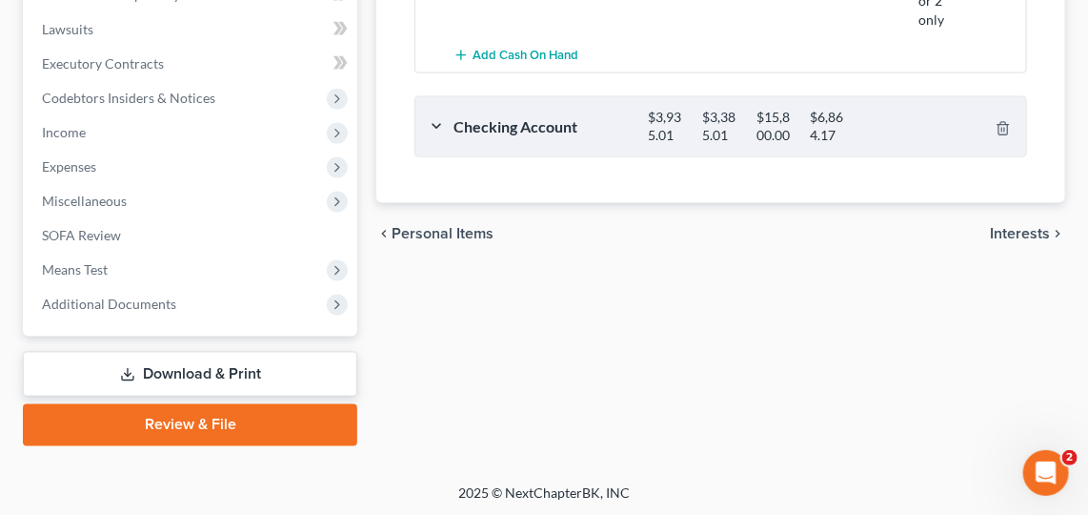
click at [901, 111] on div at bounding box center [882, 126] width 54 height 35
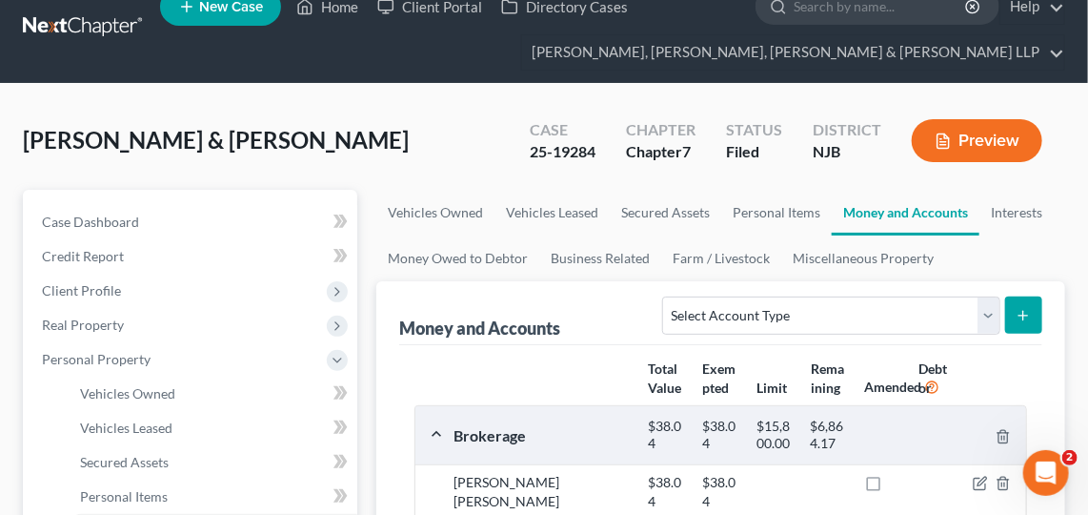
scroll to position [26, 0]
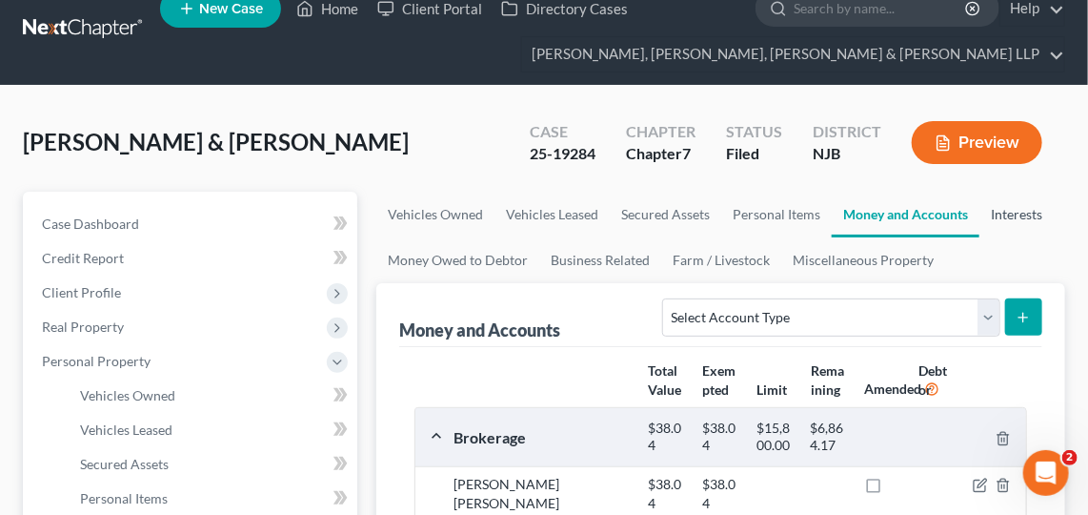
click at [995, 232] on link "Interests" at bounding box center [1017, 215] width 74 height 46
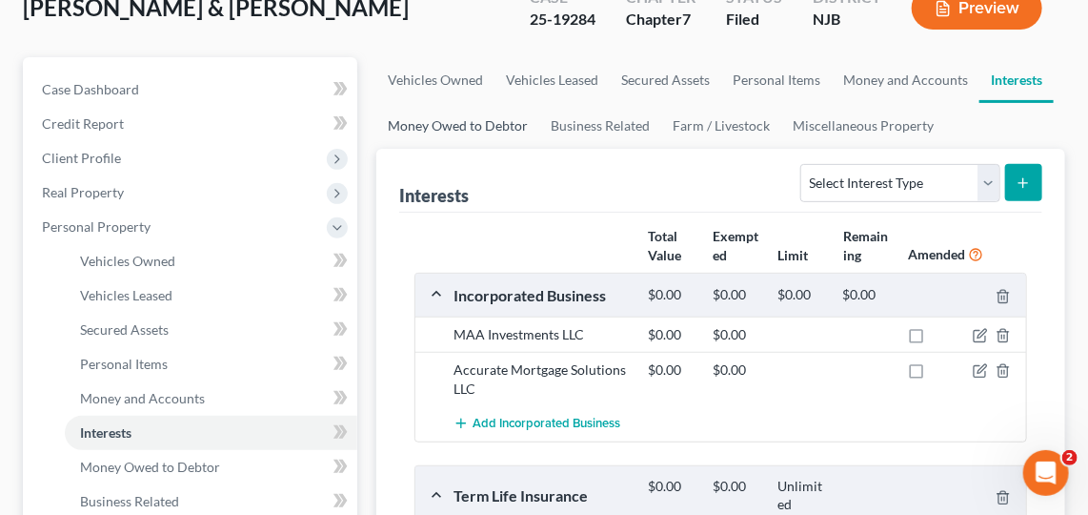
click at [496, 145] on link "Money Owed to Debtor" at bounding box center [457, 126] width 163 height 46
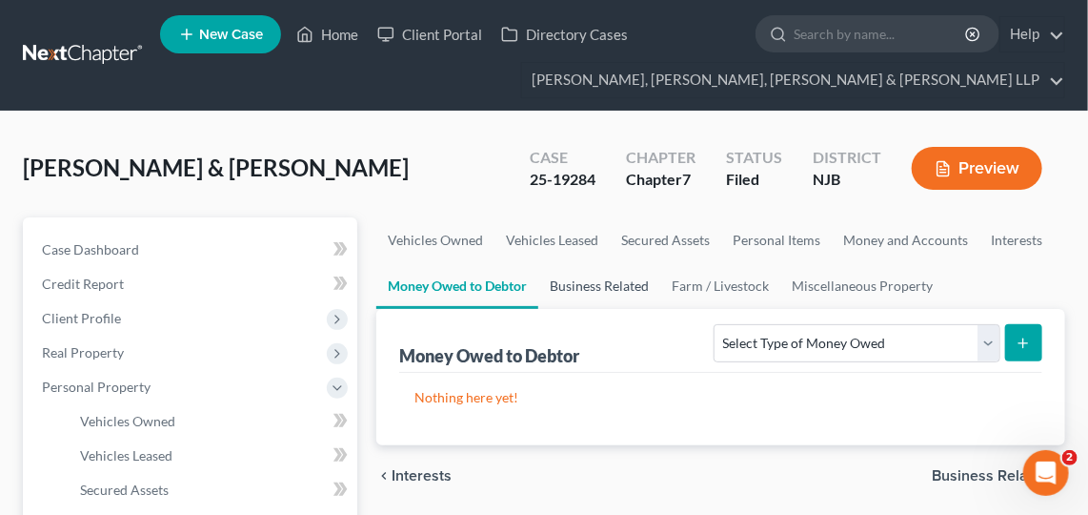
click at [606, 284] on link "Business Related" at bounding box center [599, 286] width 122 height 46
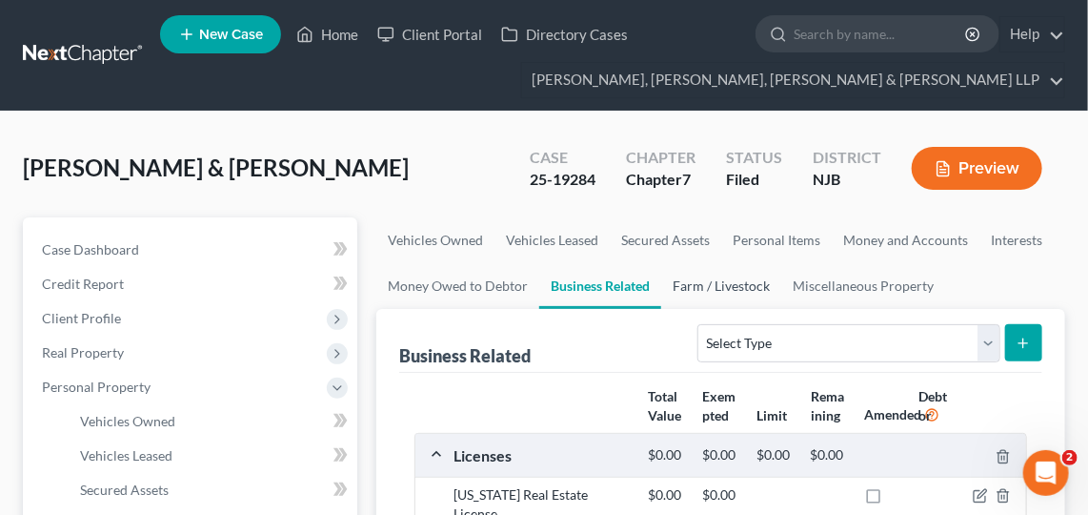
click at [731, 287] on link "Farm / Livestock" at bounding box center [721, 286] width 120 height 46
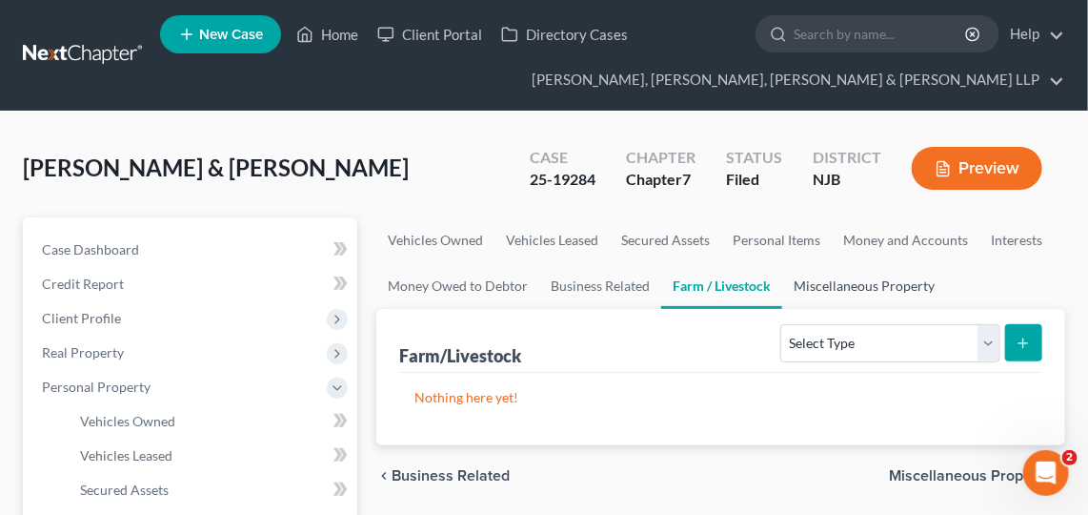
click at [846, 305] on link "Miscellaneous Property" at bounding box center [864, 286] width 164 height 46
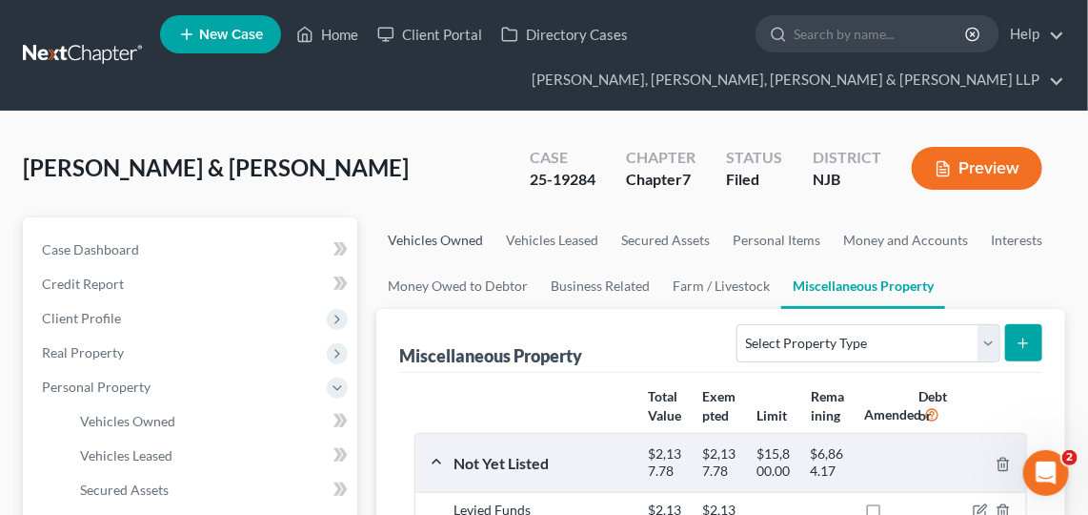
click at [445, 250] on link "Vehicles Owned" at bounding box center [435, 240] width 118 height 46
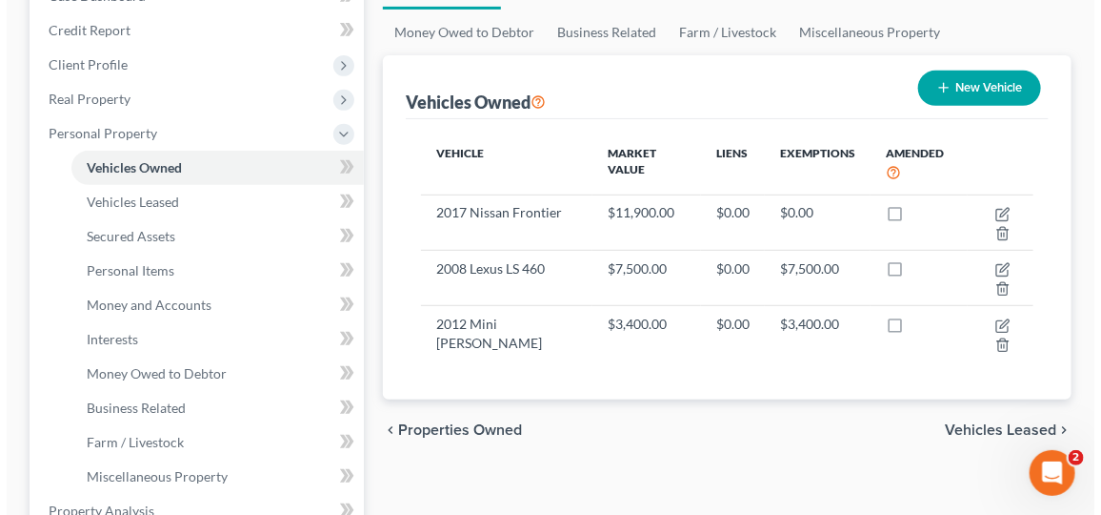
scroll to position [244, 0]
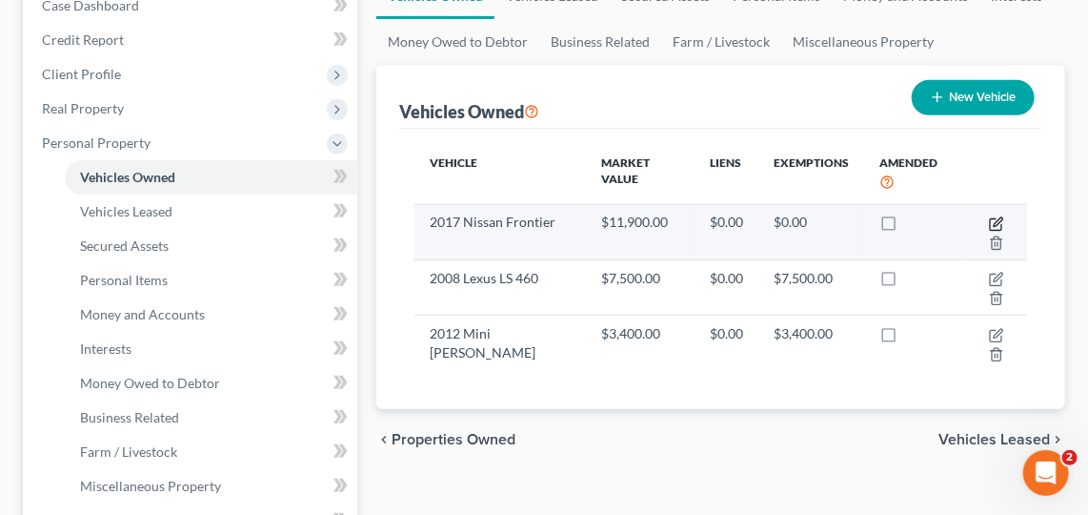
click at [999, 216] on icon "button" at bounding box center [996, 223] width 15 height 15
select select "0"
select select "9"
select select "2"
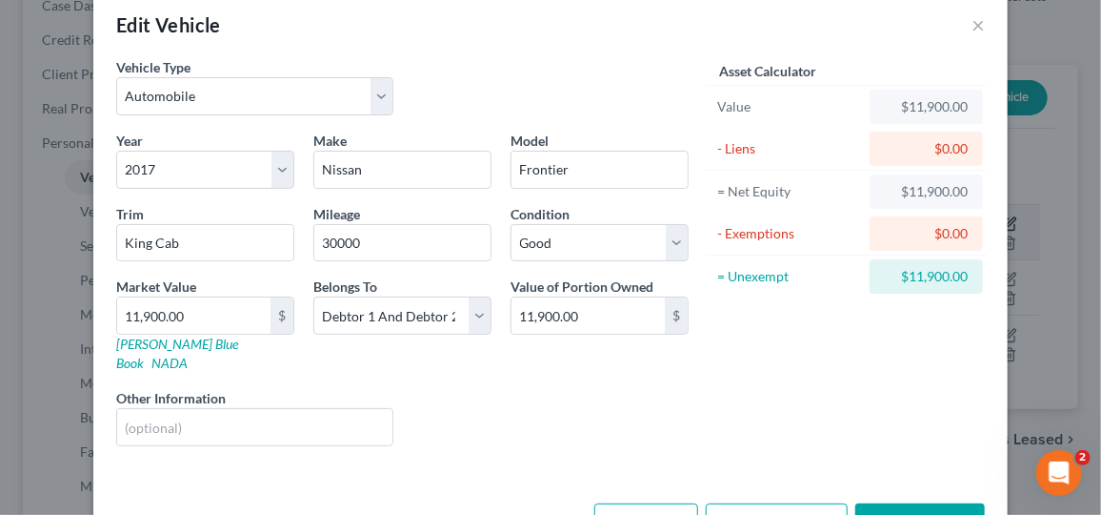
scroll to position [73, 0]
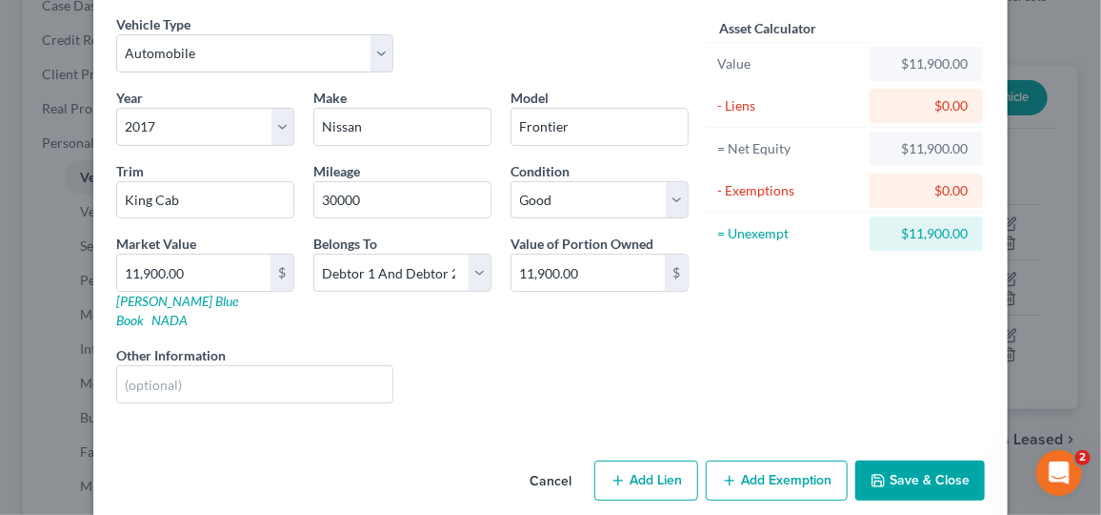
click at [803, 463] on button "Add Exemption" at bounding box center [777, 480] width 142 height 40
select select "2"
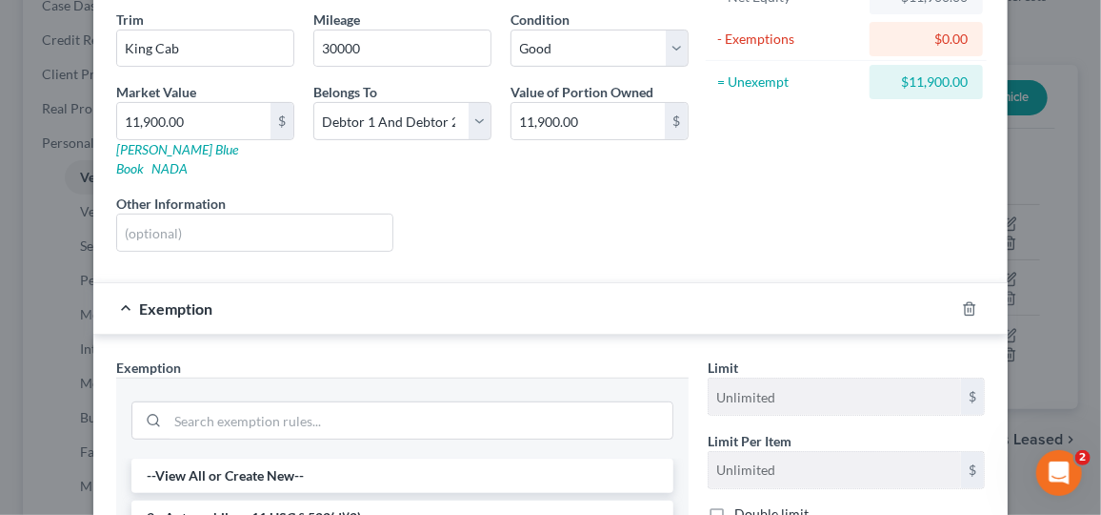
scroll to position [316, 0]
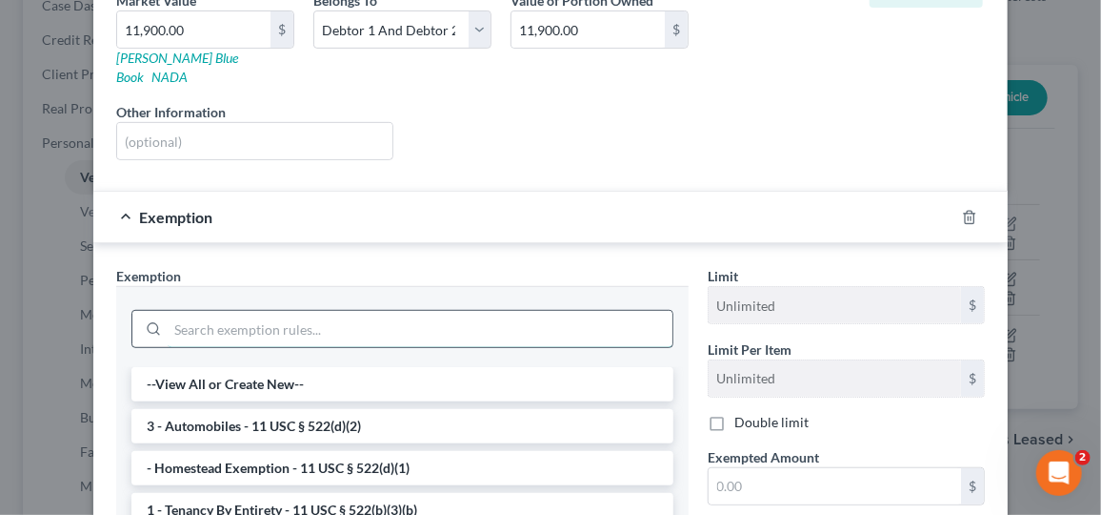
click at [382, 311] on input "search" at bounding box center [420, 329] width 505 height 36
type input "e"
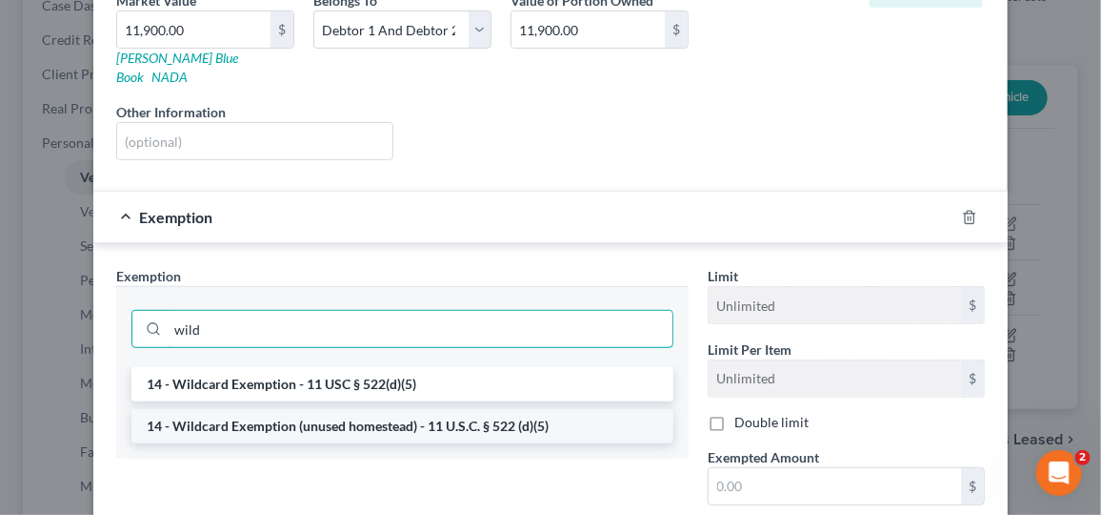
type input "wild"
click at [409, 409] on li "14 - Wildcard Exemption (unused homestead) - 11 U.S.C. § 522 (d)(5)" at bounding box center [402, 426] width 542 height 34
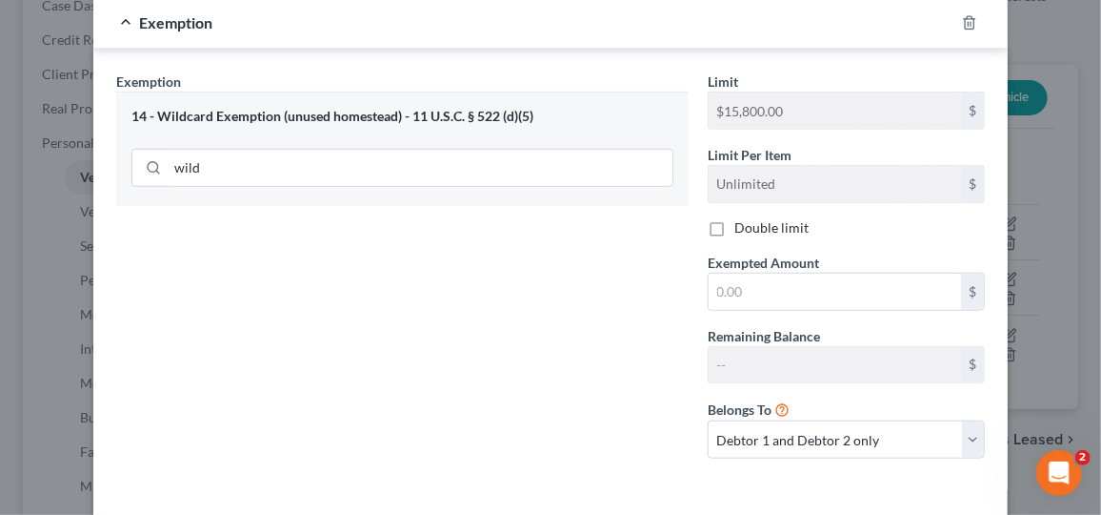
scroll to position [562, 0]
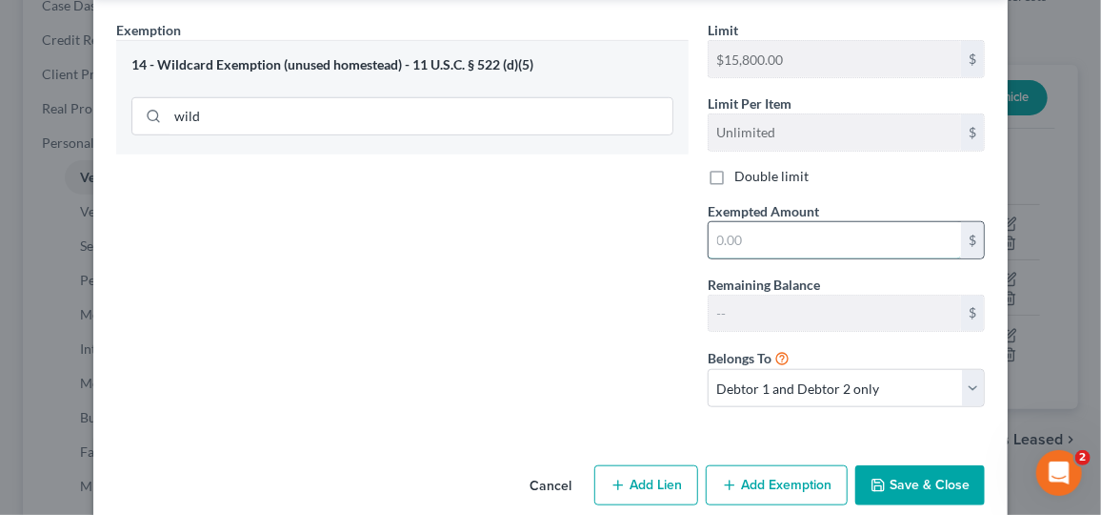
click at [790, 222] on input "text" at bounding box center [835, 240] width 253 height 36
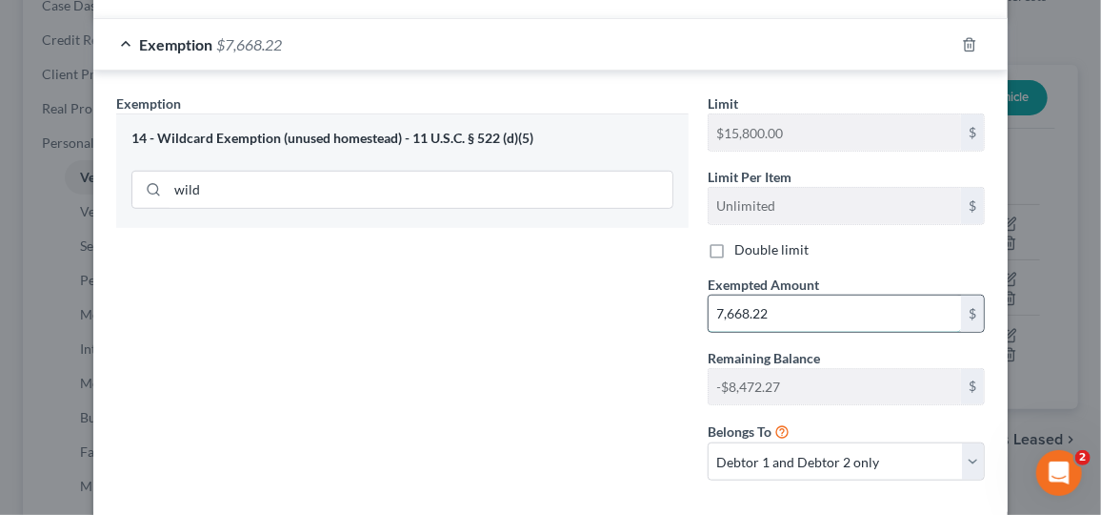
scroll to position [487, 0]
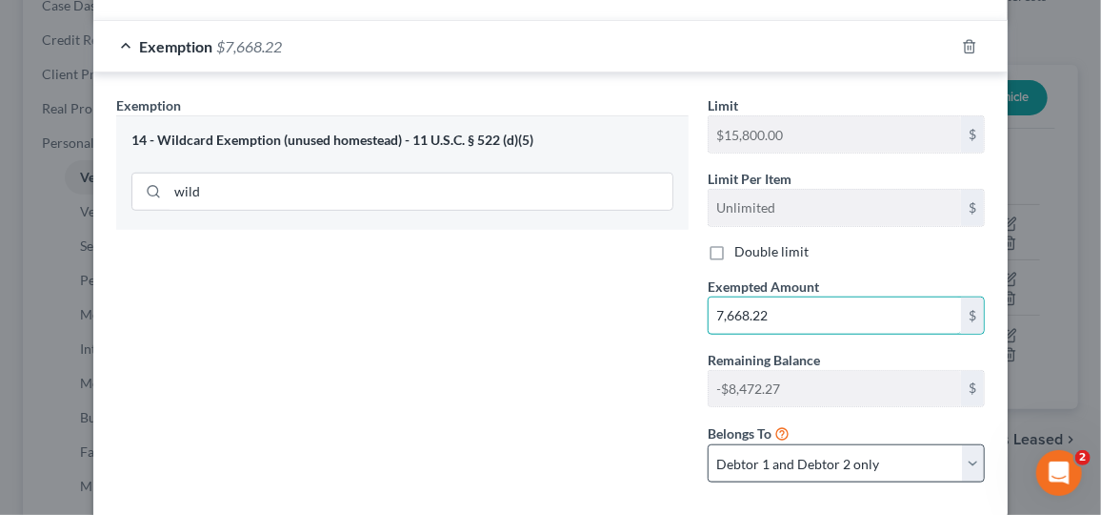
type input "7,668.22"
click at [966, 444] on select "Debtor 1 only Debtor 2 only Debtor 1 and Debtor 2 only" at bounding box center [846, 463] width 277 height 38
select select "0"
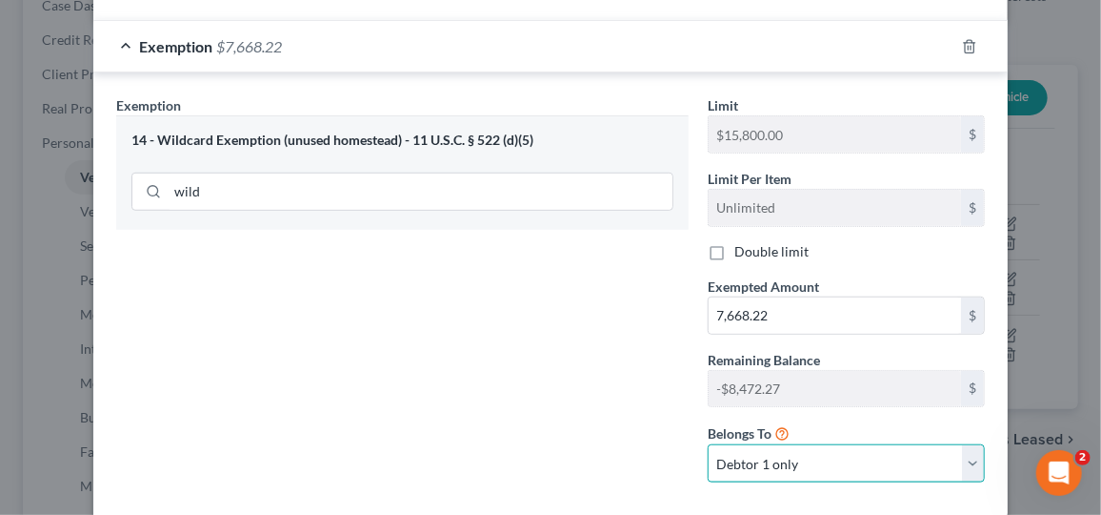
click at [708, 444] on select "Debtor 1 only Debtor 2 only Debtor 1 and Debtor 2 only" at bounding box center [846, 463] width 277 height 38
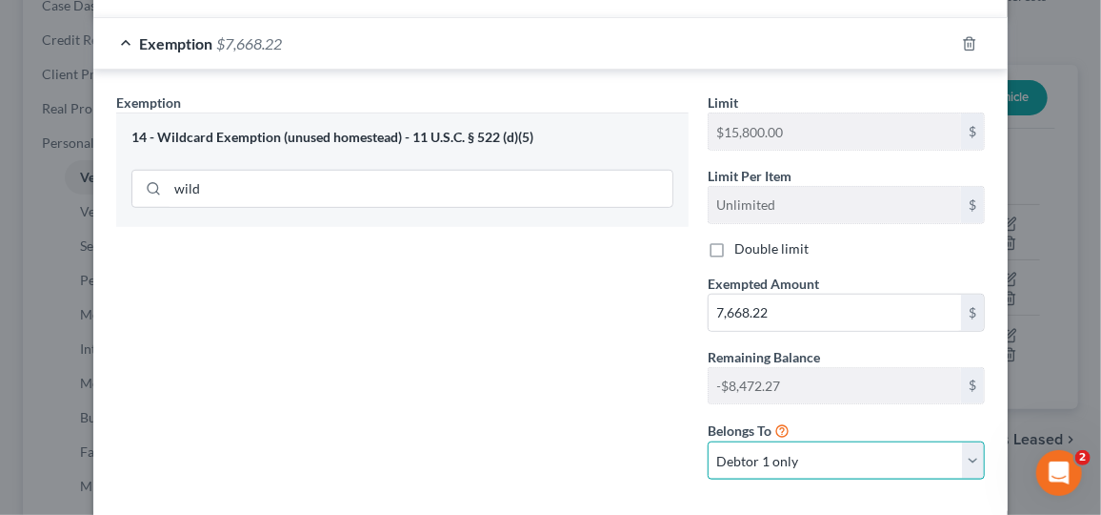
scroll to position [562, 0]
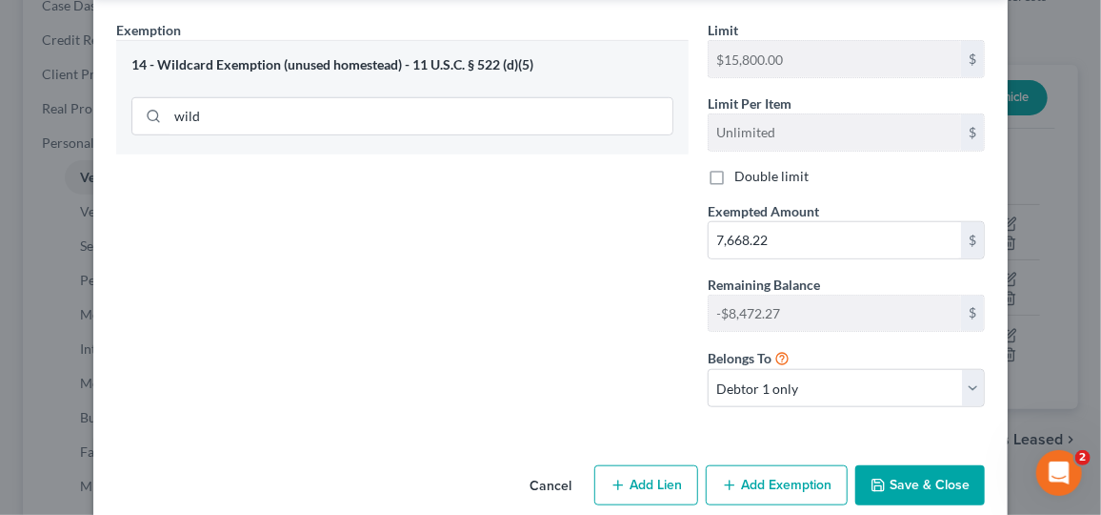
click at [798, 465] on button "Add Exemption" at bounding box center [777, 485] width 142 height 40
select select "2"
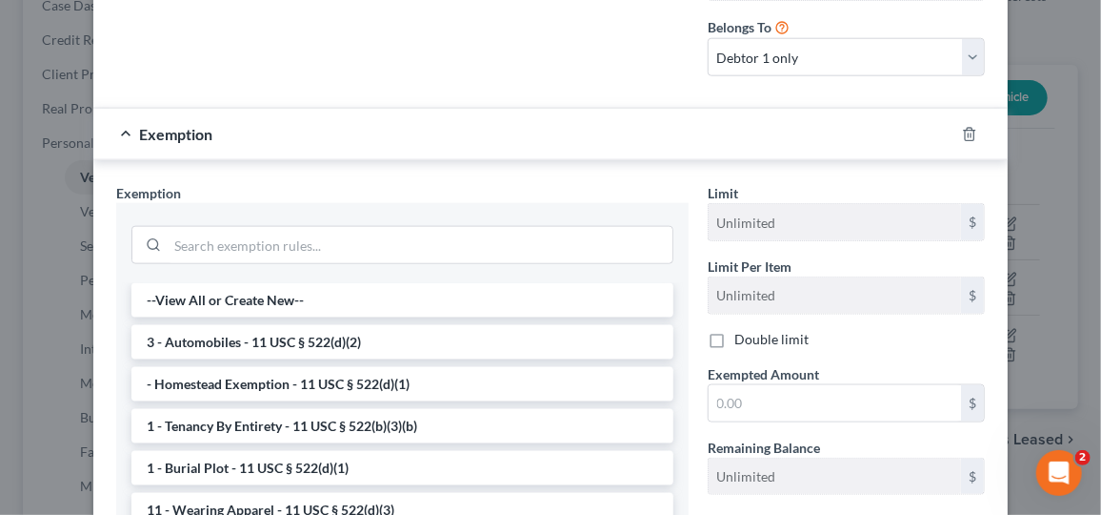
scroll to position [894, 0]
click at [253, 226] on input "search" at bounding box center [420, 244] width 505 height 36
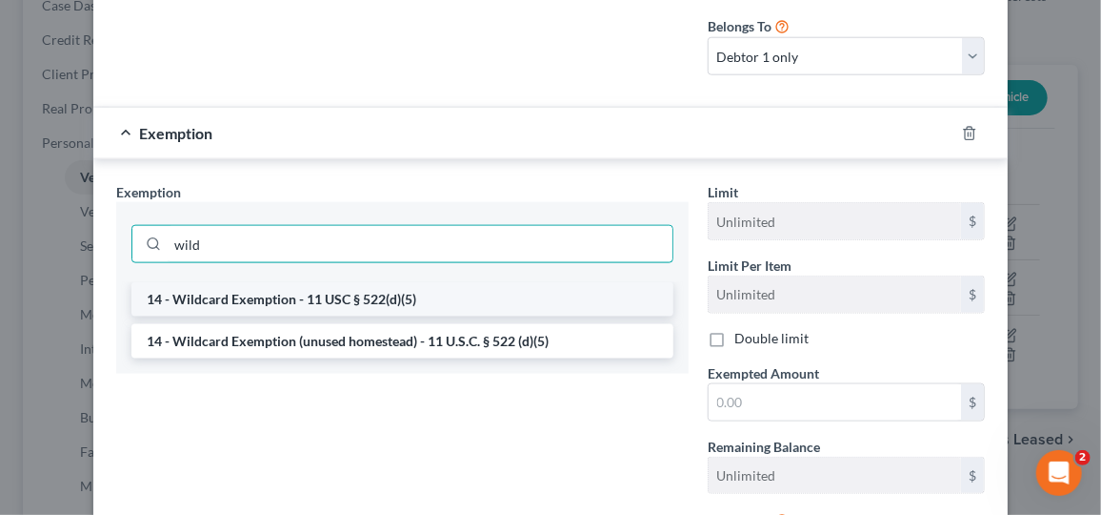
type input "wild"
click at [402, 282] on li "14 - Wildcard Exemption - 11 USC § 522(d)(5)" at bounding box center [402, 299] width 542 height 34
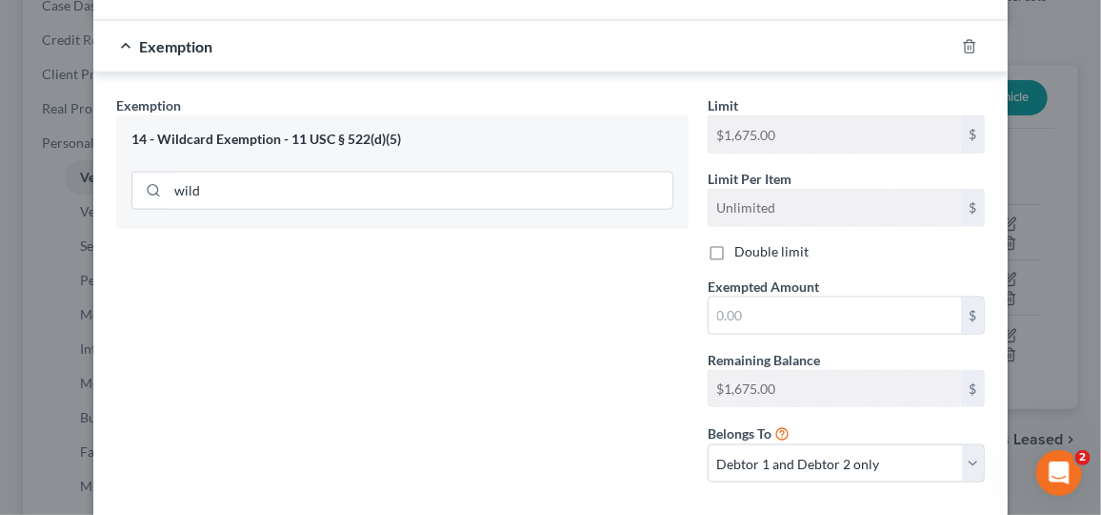
scroll to position [981, 0]
click at [743, 296] on input "text" at bounding box center [835, 314] width 253 height 36
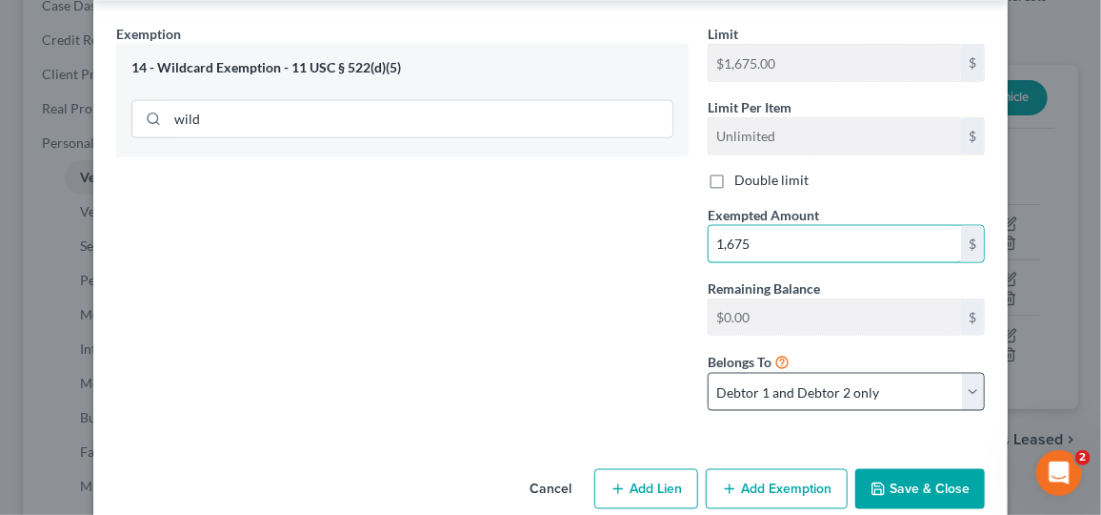
type input "1,675"
click at [965, 373] on select "Debtor 1 only Debtor 2 only Debtor 1 and Debtor 2 only" at bounding box center [846, 392] width 277 height 38
select select "0"
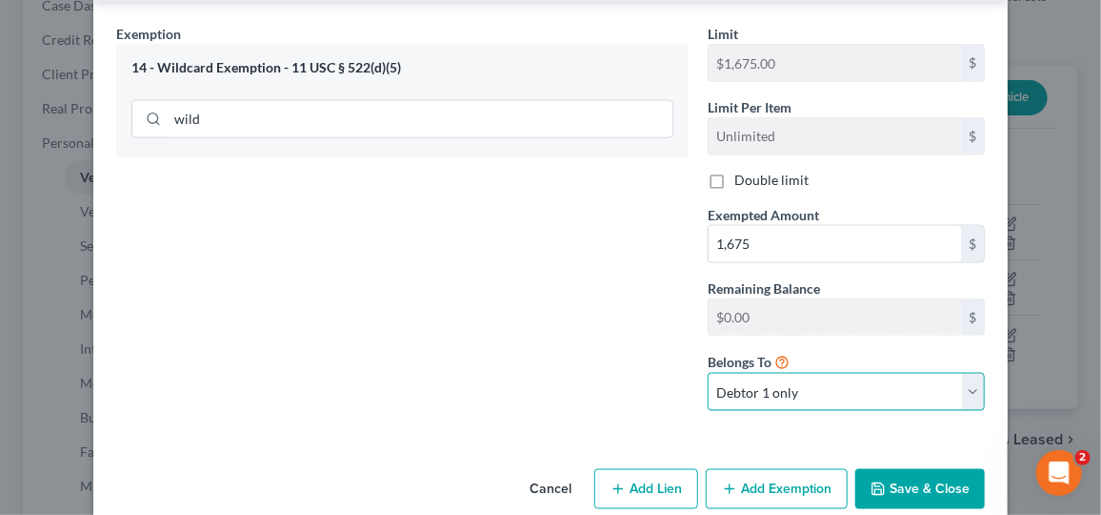
click at [708, 373] on select "Debtor 1 only Debtor 2 only Debtor 1 and Debtor 2 only" at bounding box center [846, 392] width 277 height 38
click at [940, 469] on button "Save & Close" at bounding box center [921, 489] width 130 height 40
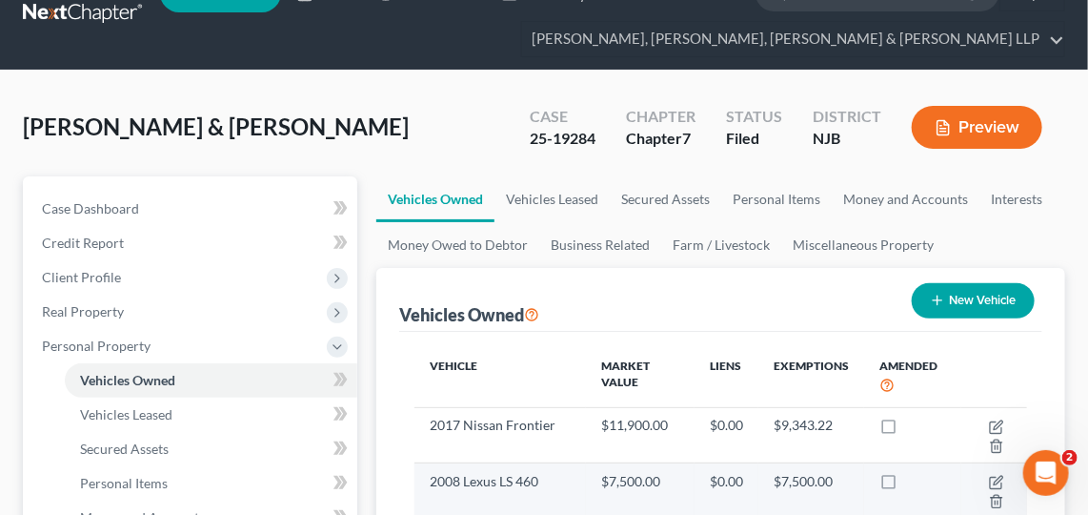
scroll to position [69, 0]
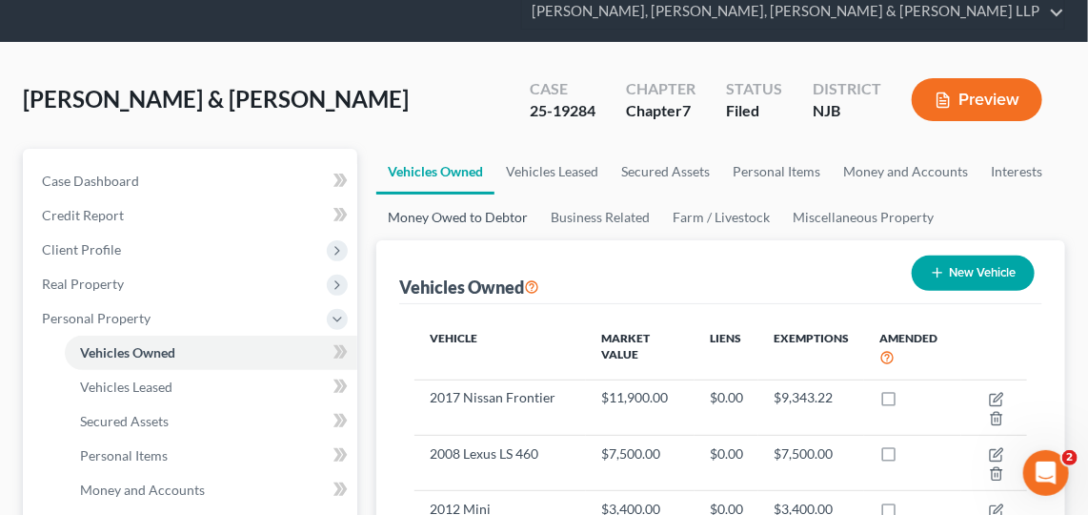
click at [454, 215] on link "Money Owed to Debtor" at bounding box center [457, 217] width 163 height 46
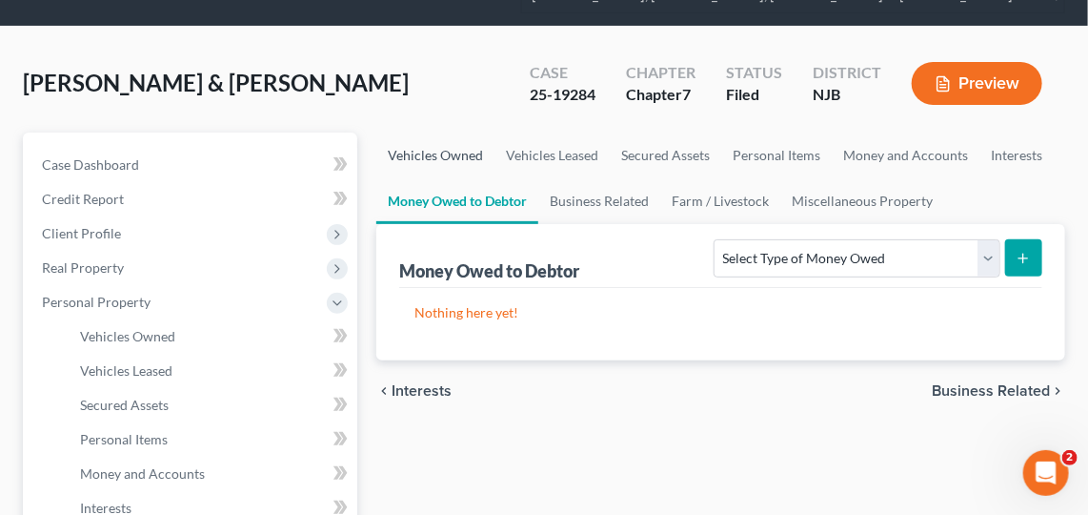
click at [451, 157] on link "Vehicles Owned" at bounding box center [435, 155] width 118 height 46
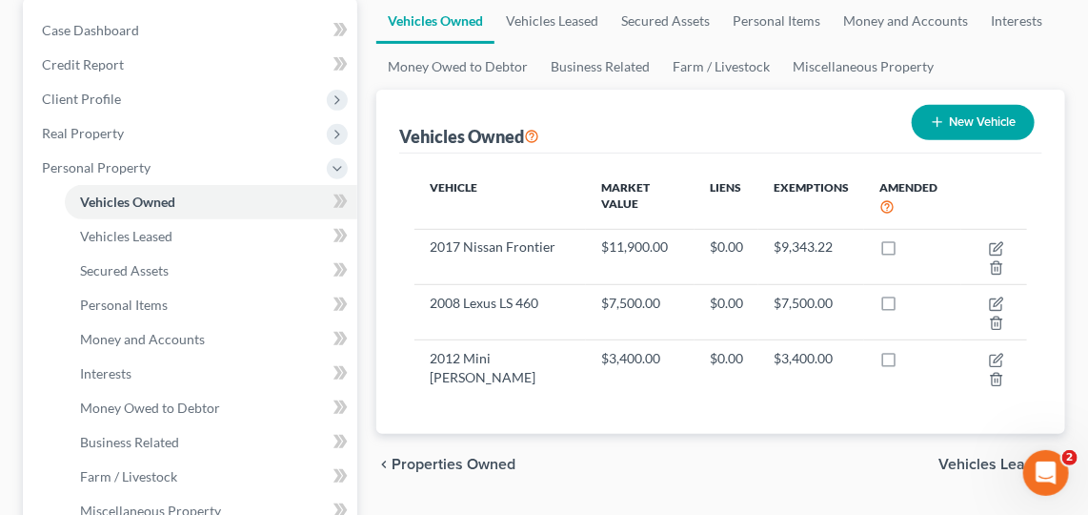
scroll to position [241, 0]
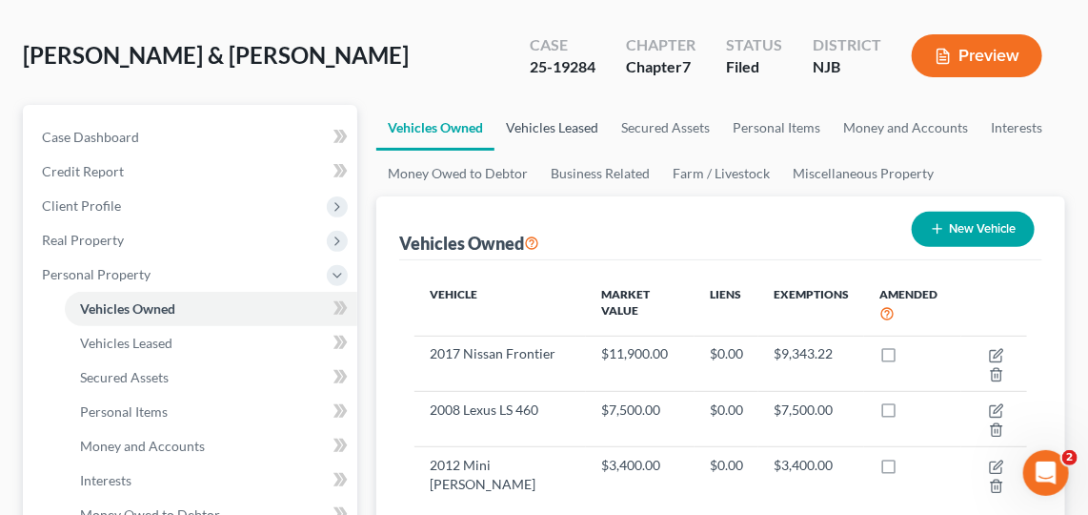
click at [549, 130] on link "Vehicles Leased" at bounding box center [552, 128] width 115 height 46
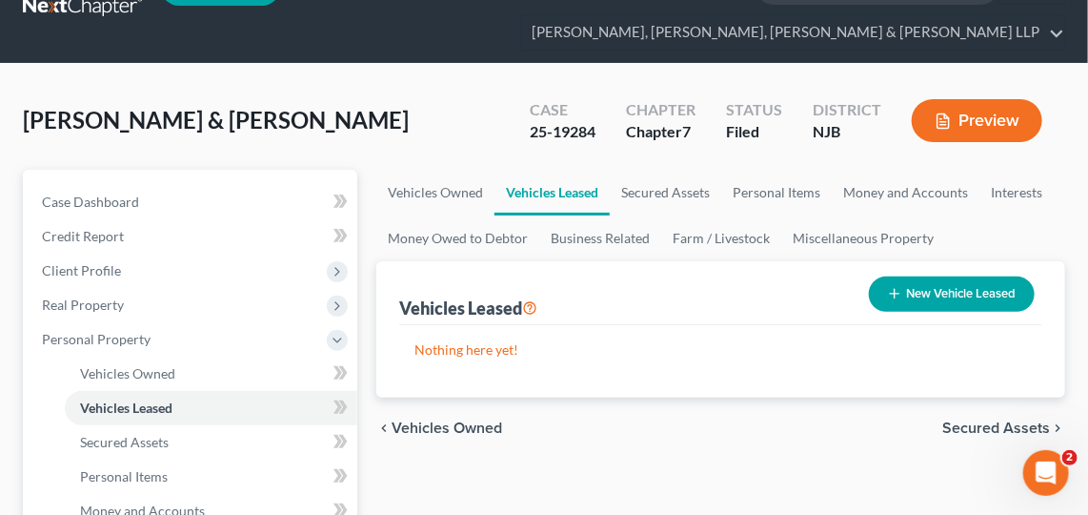
scroll to position [49, 0]
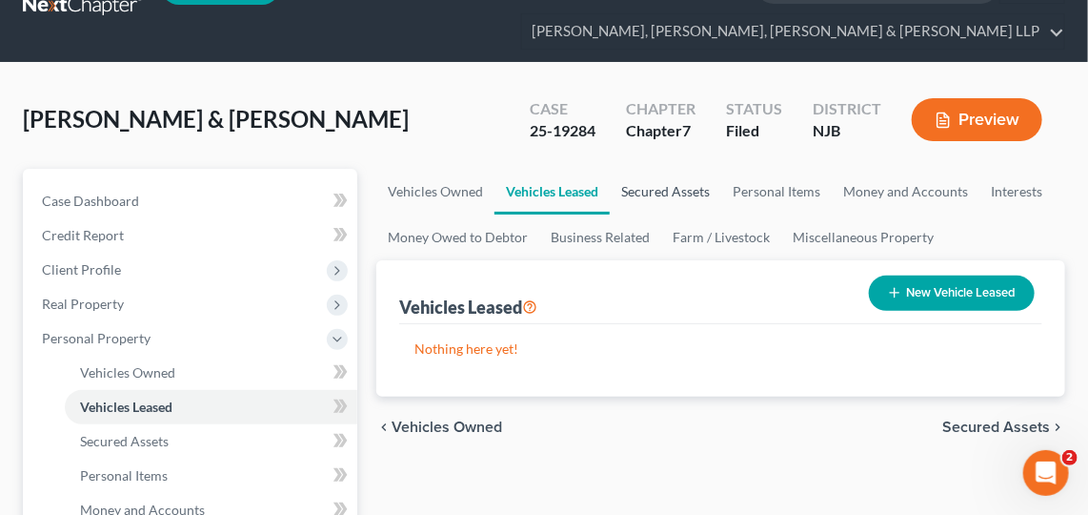
click at [666, 189] on link "Secured Assets" at bounding box center [665, 192] width 111 height 46
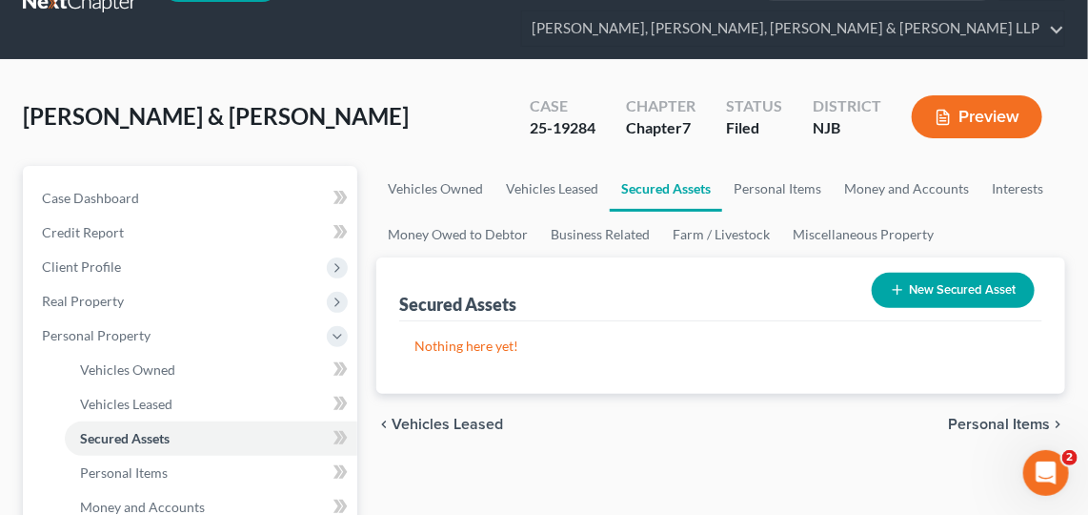
scroll to position [62, 0]
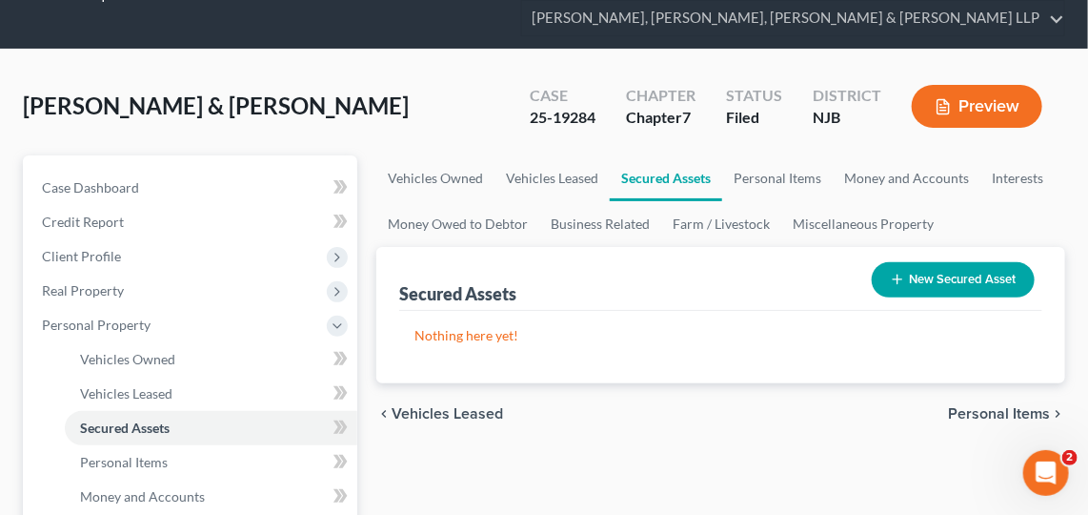
click at [563, 278] on div "Secured Assets New Secured Asset" at bounding box center [720, 279] width 643 height 64
click at [565, 165] on link "Vehicles Leased" at bounding box center [552, 178] width 115 height 46
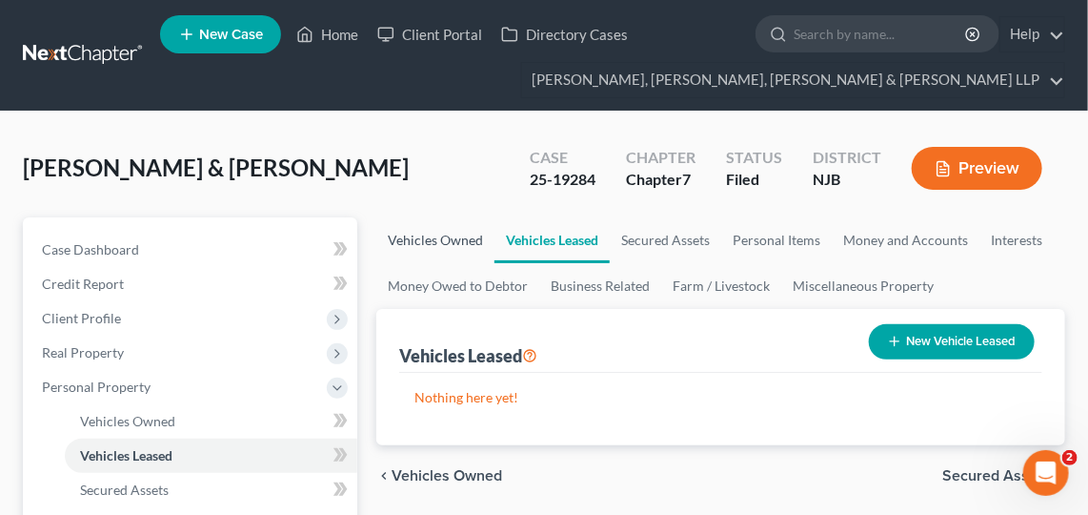
click at [451, 230] on link "Vehicles Owned" at bounding box center [435, 240] width 118 height 46
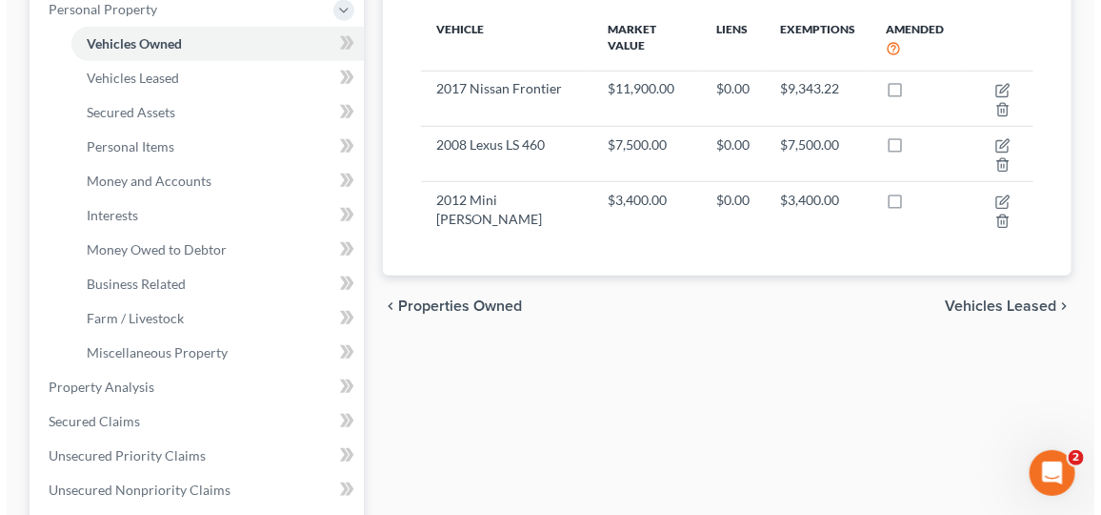
scroll to position [400, 0]
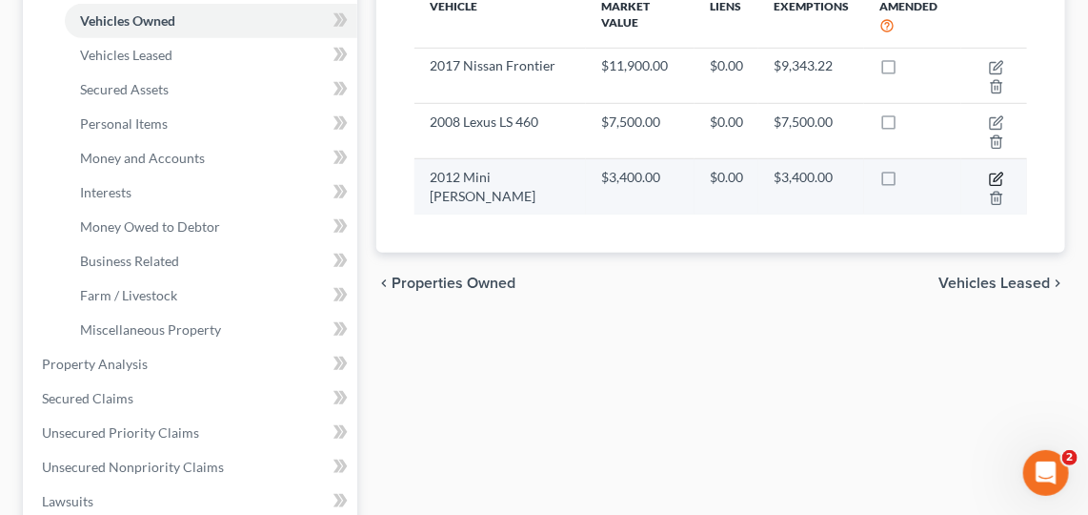
click at [997, 172] on icon "button" at bounding box center [998, 176] width 9 height 9
select select "0"
select select "14"
select select "2"
select select "1"
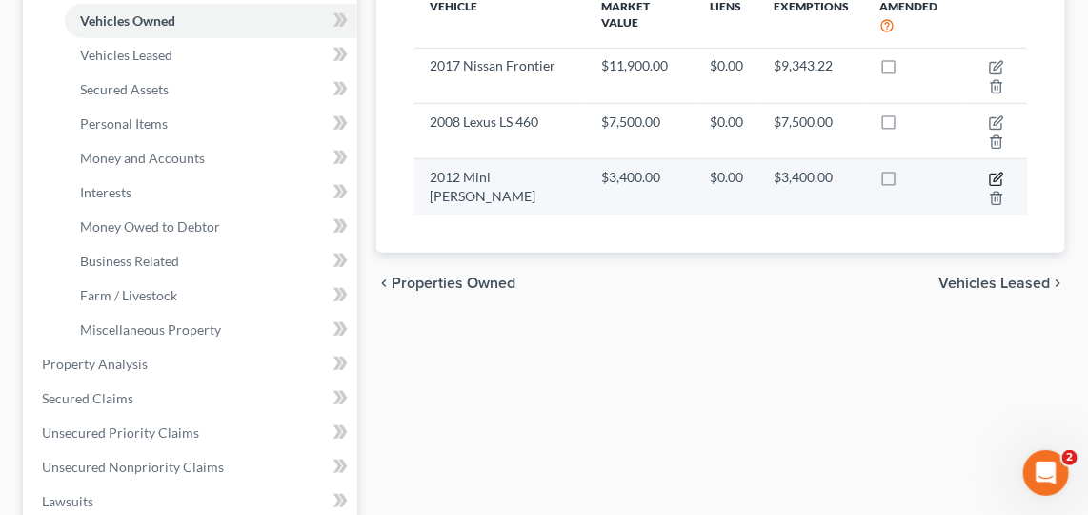
select select "1"
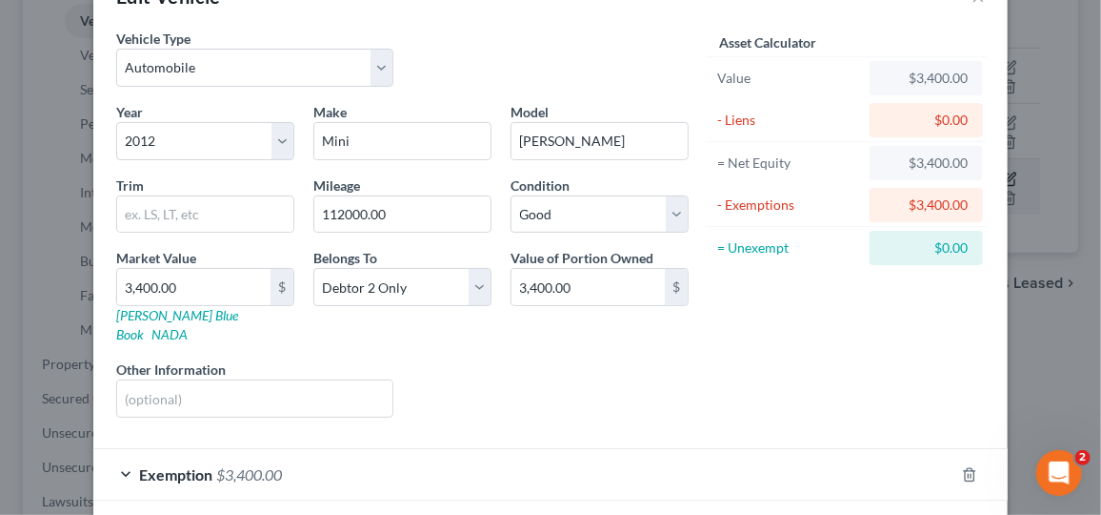
scroll to position [126, 0]
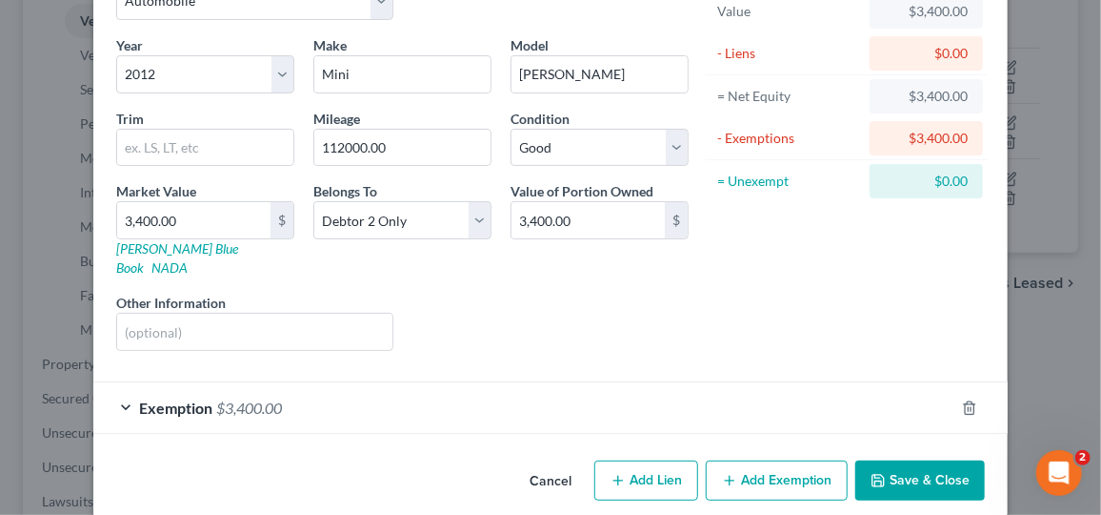
click at [288, 382] on div "Exemption $3,400.00" at bounding box center [523, 407] width 861 height 51
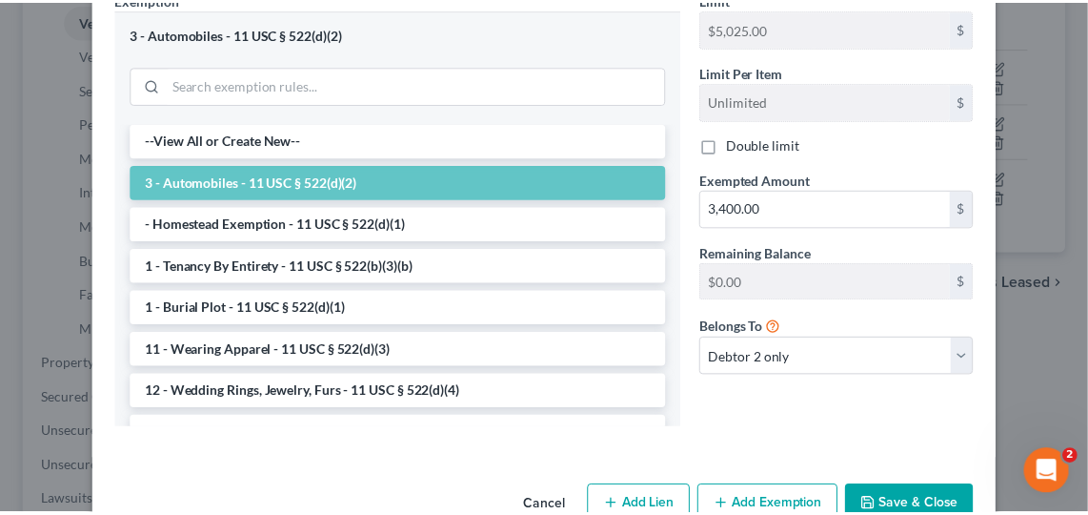
scroll to position [617, 0]
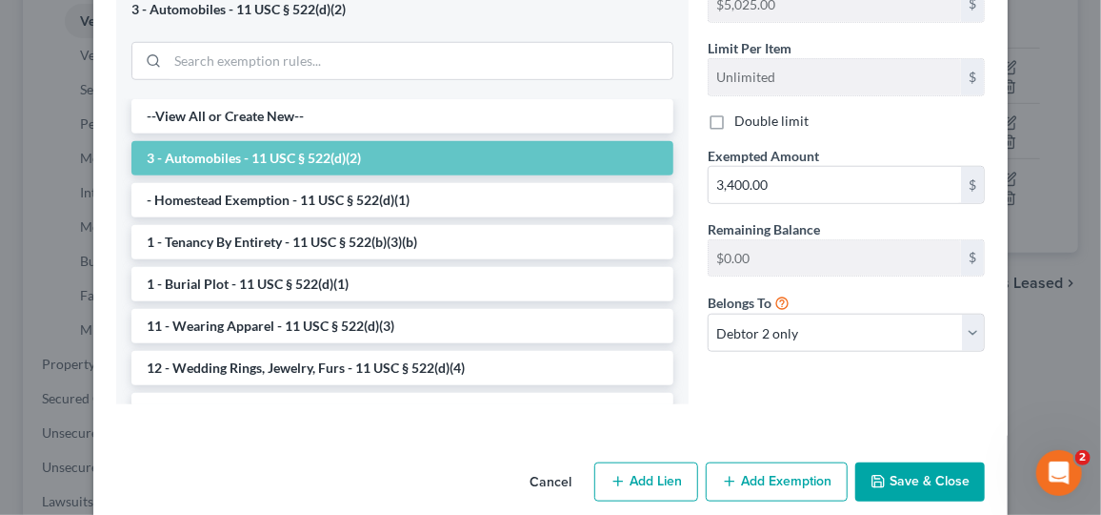
click at [938, 462] on button "Save & Close" at bounding box center [921, 482] width 130 height 40
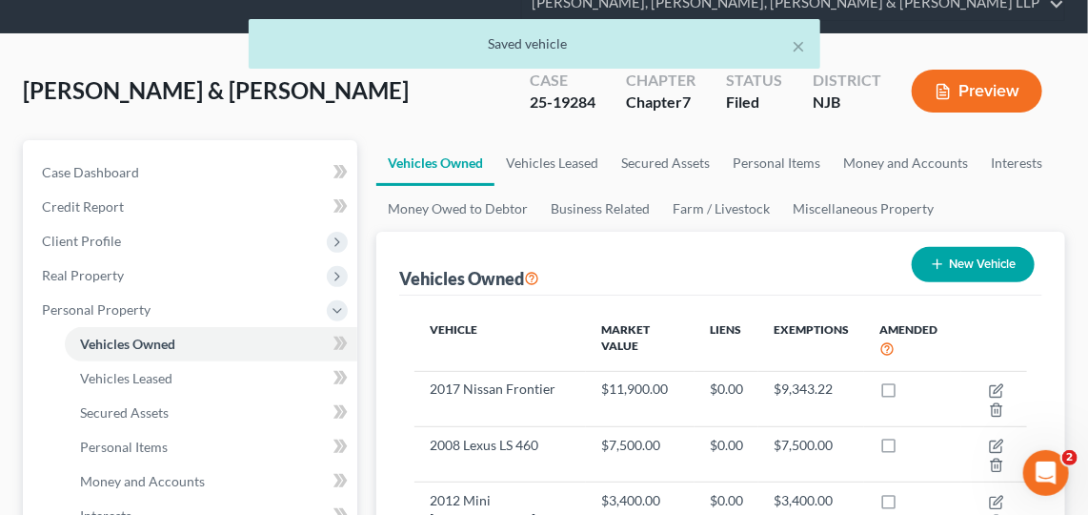
scroll to position [73, 0]
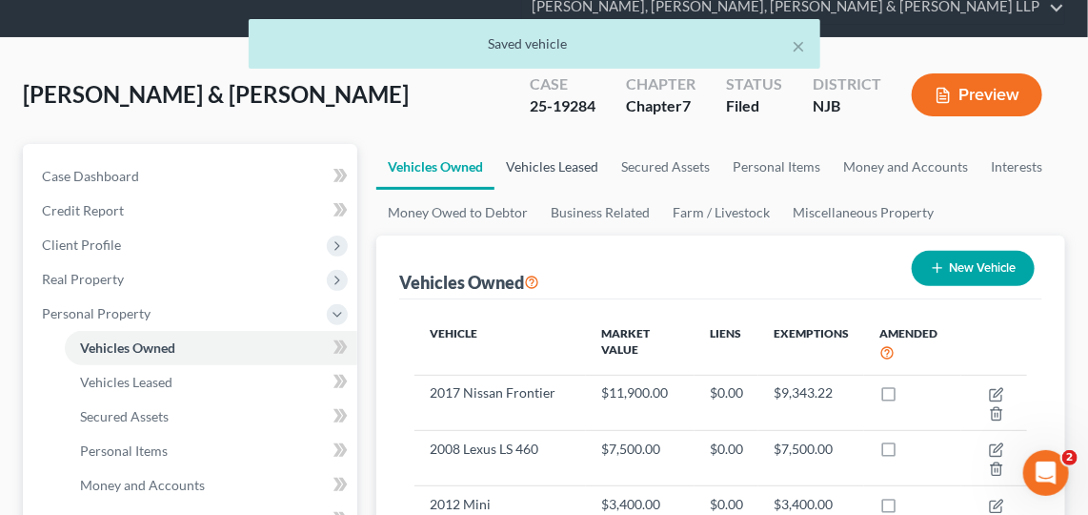
click at [565, 186] on link "Vehicles Leased" at bounding box center [552, 167] width 115 height 46
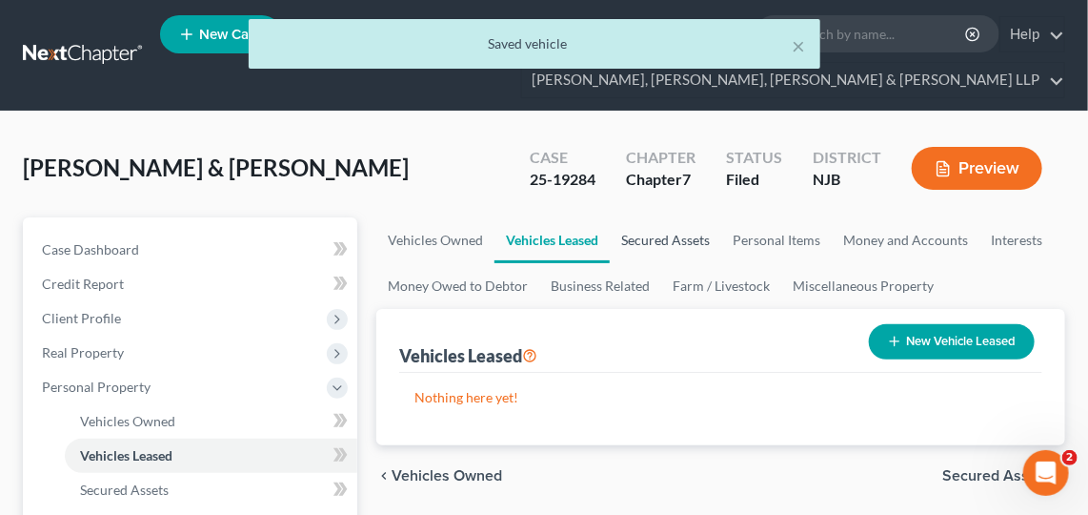
click at [688, 226] on link "Secured Assets" at bounding box center [665, 240] width 111 height 46
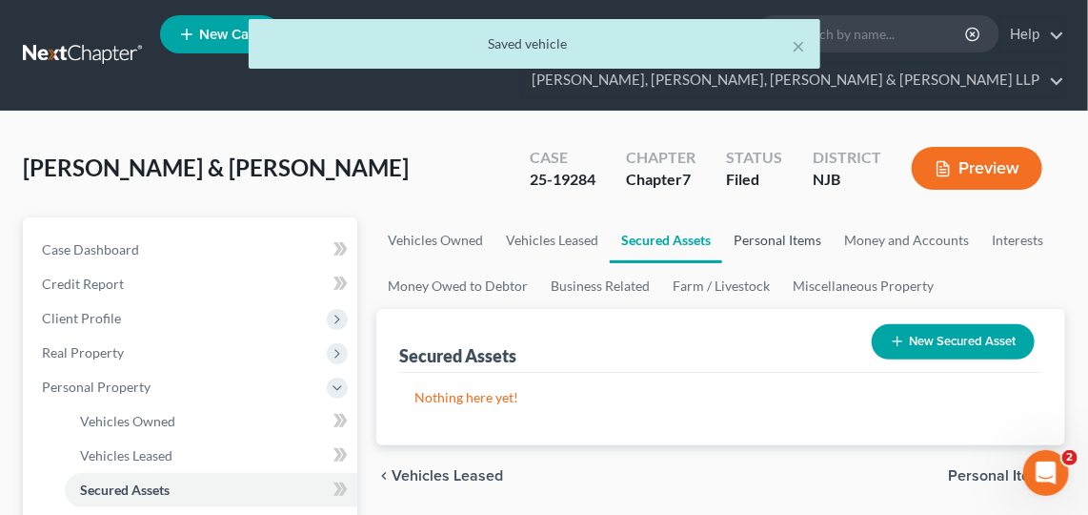
click at [798, 234] on link "Personal Items" at bounding box center [777, 240] width 111 height 46
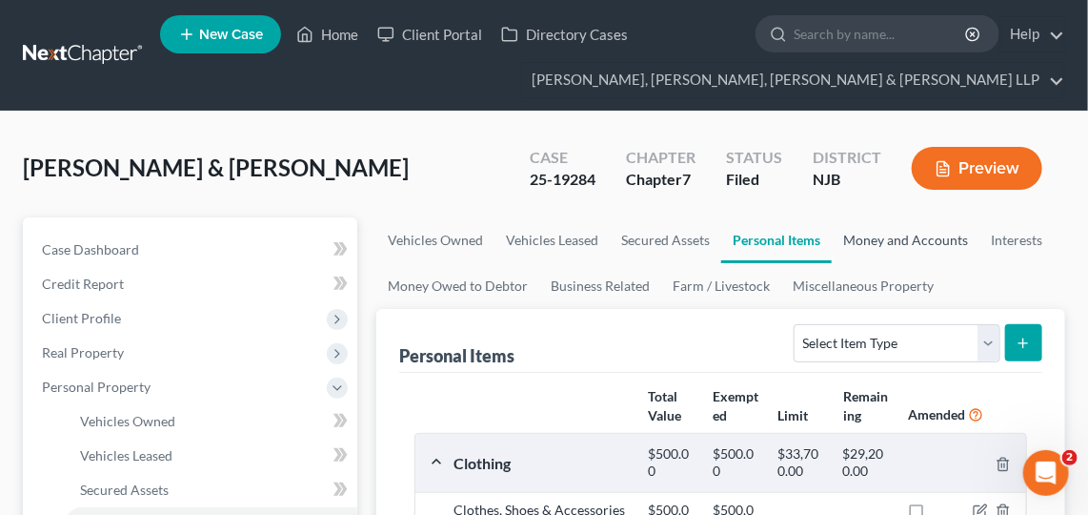
click at [899, 241] on link "Money and Accounts" at bounding box center [906, 240] width 148 height 46
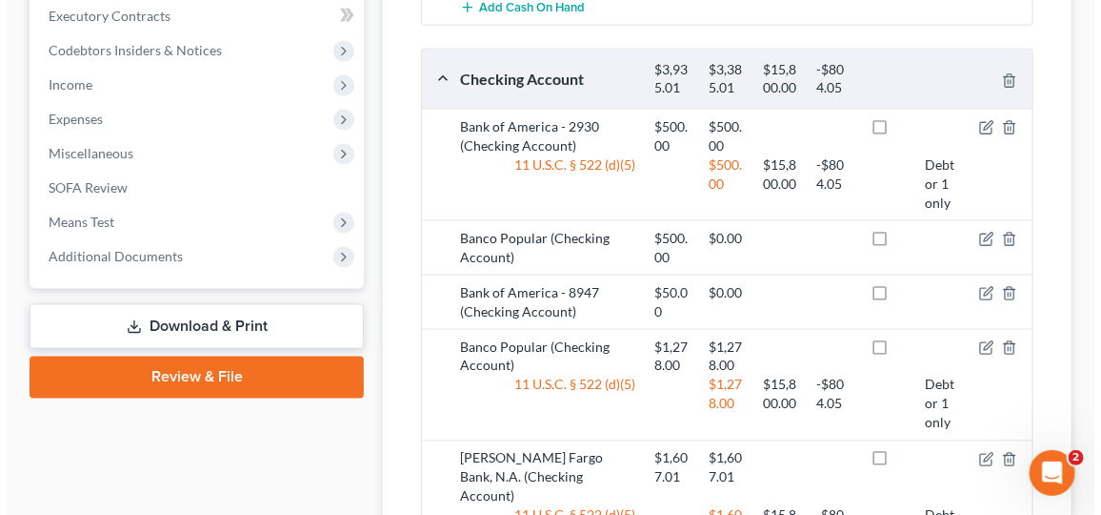
scroll to position [892, 0]
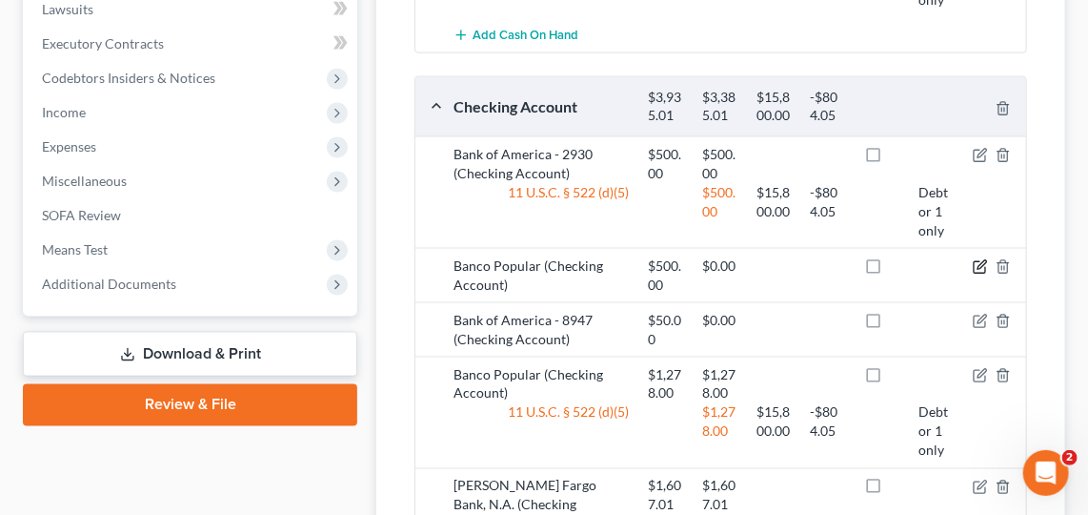
click at [981, 259] on icon "button" at bounding box center [980, 266] width 15 height 15
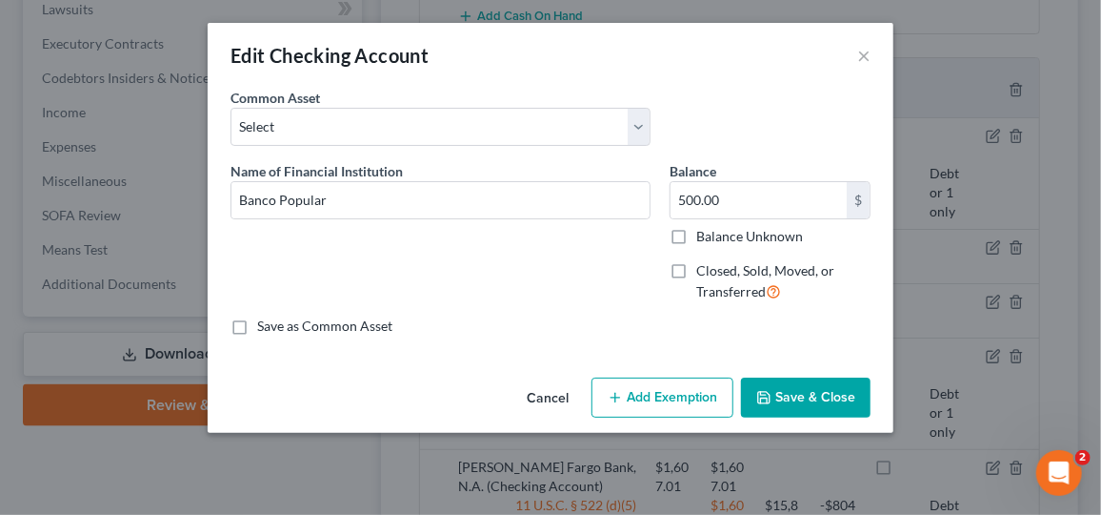
click at [678, 398] on button "Add Exemption" at bounding box center [663, 397] width 142 height 40
select select "2"
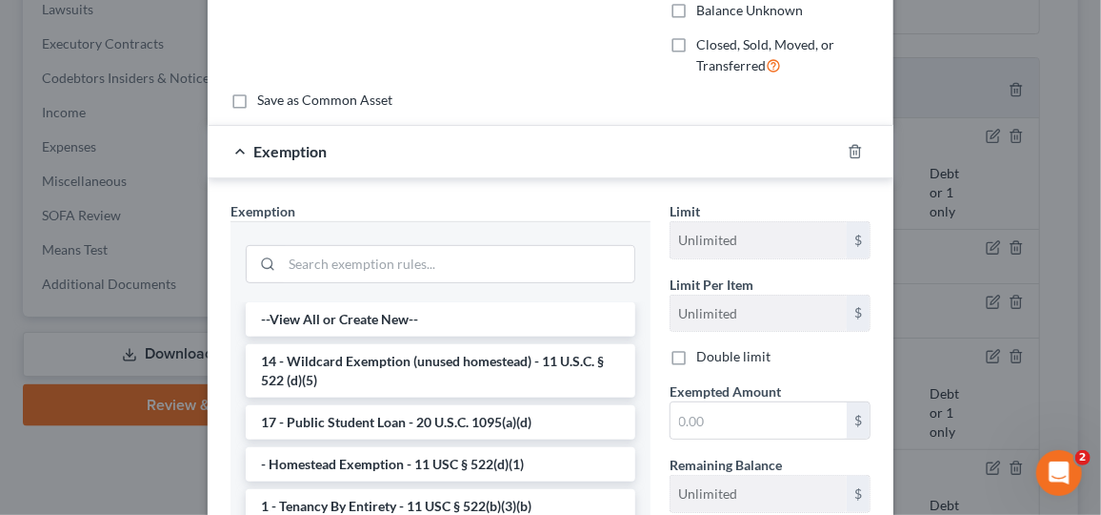
scroll to position [240, 0]
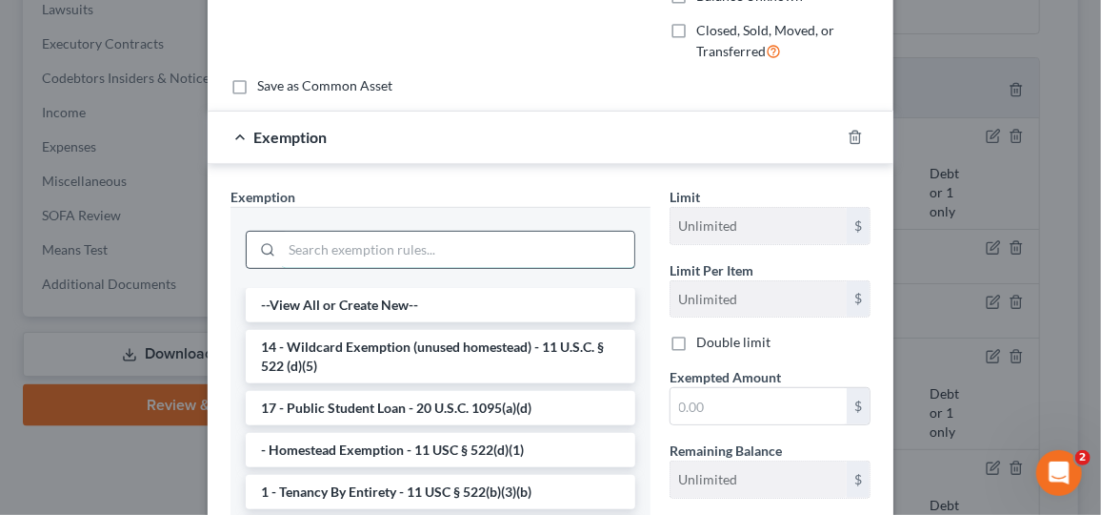
click at [514, 260] on input "search" at bounding box center [458, 250] width 353 height 36
click at [499, 247] on input "search" at bounding box center [458, 250] width 353 height 36
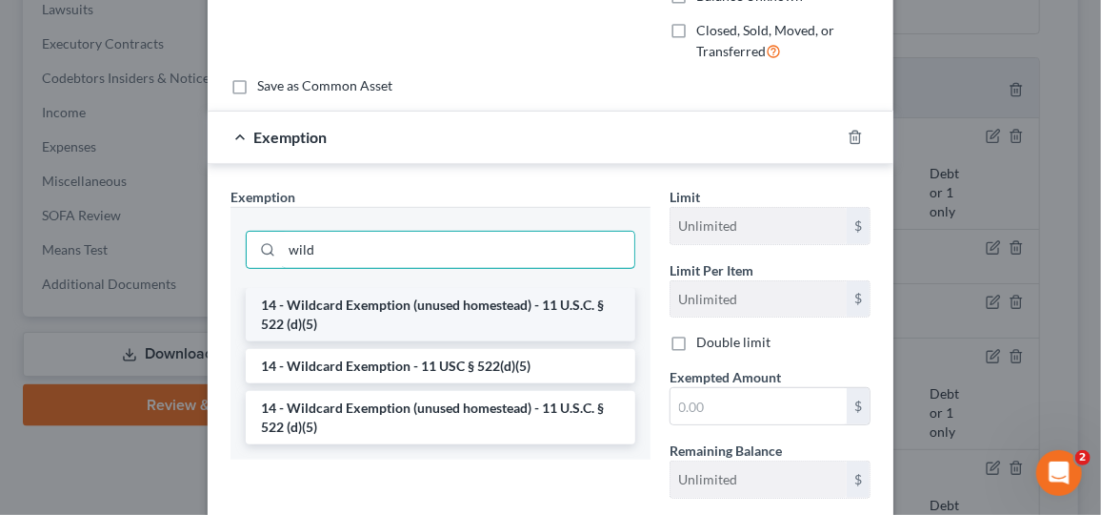
type input "wild"
click at [445, 303] on li "14 - Wildcard Exemption (unused homestead) - 11 U.S.C. § 522 (d)(5)" at bounding box center [441, 314] width 390 height 53
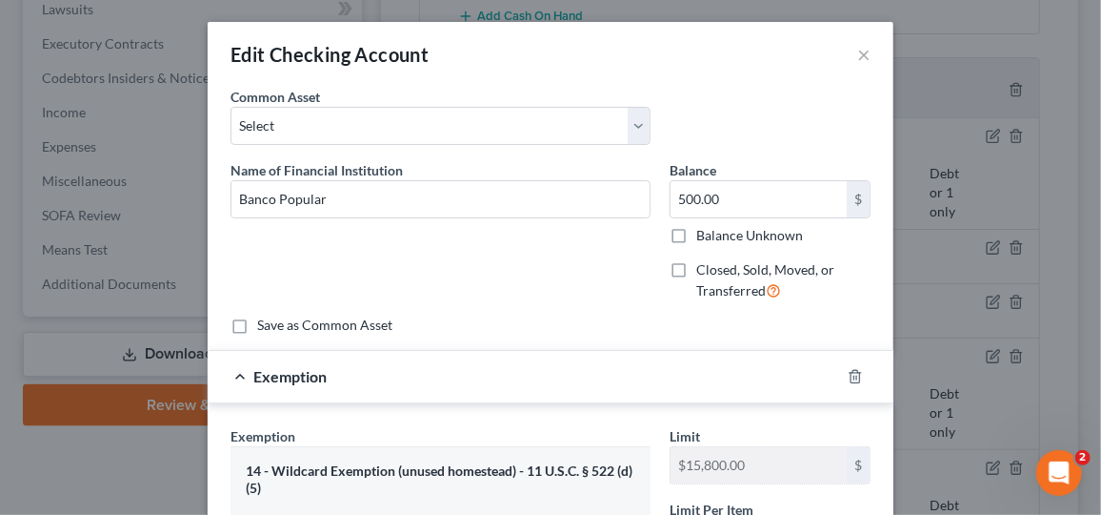
scroll to position [0, 0]
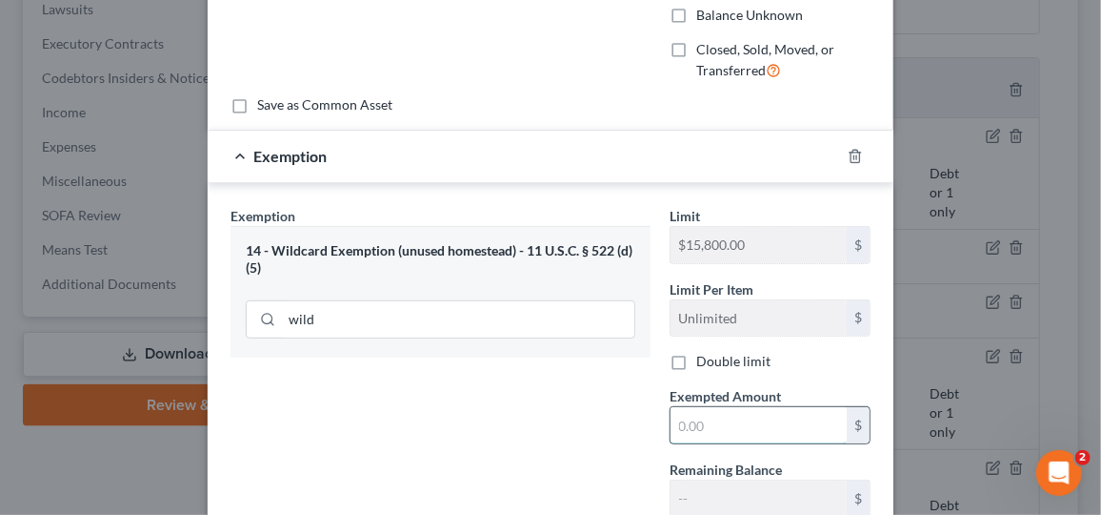
click at [704, 431] on input "text" at bounding box center [759, 425] width 176 height 36
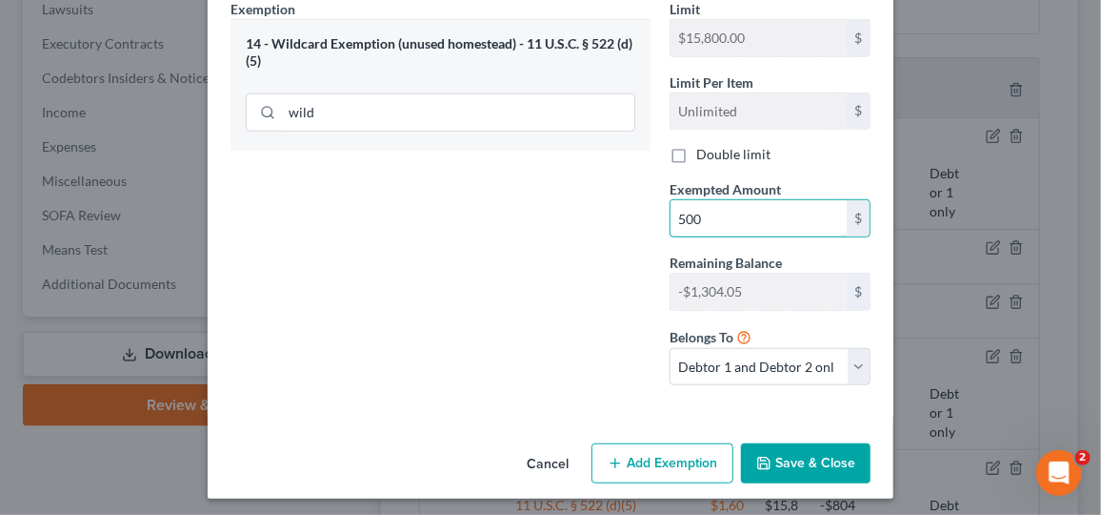
type input "500"
click at [775, 464] on button "Save & Close" at bounding box center [806, 463] width 130 height 40
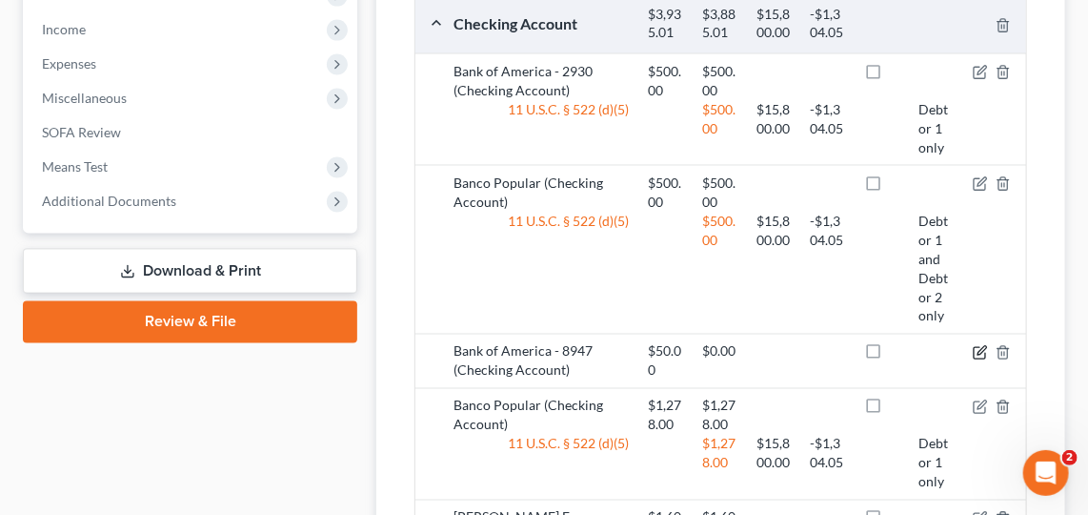
click at [978, 345] on icon "button" at bounding box center [980, 352] width 15 height 15
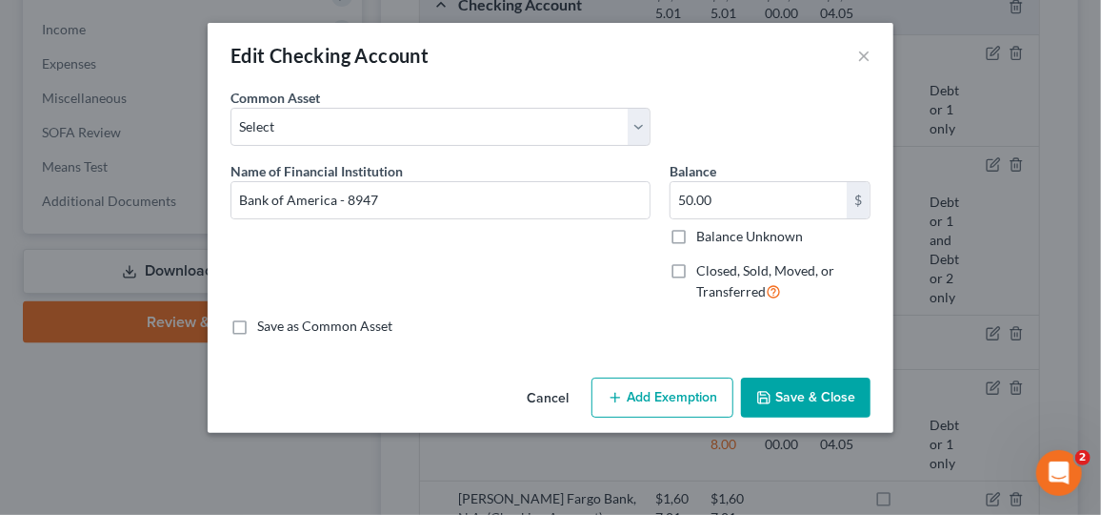
click at [695, 409] on button "Add Exemption" at bounding box center [663, 397] width 142 height 40
select select "2"
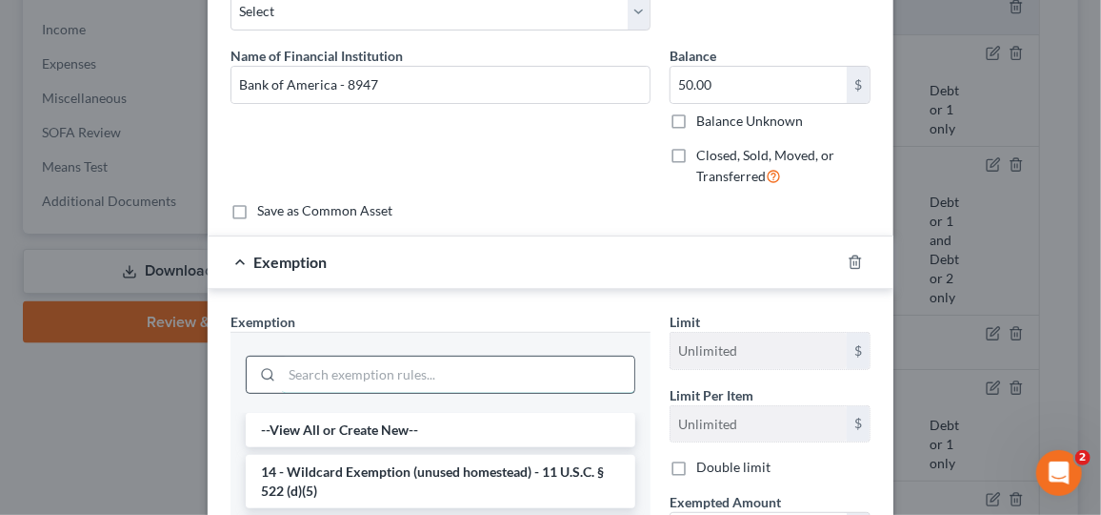
click at [414, 371] on input "search" at bounding box center [458, 374] width 353 height 36
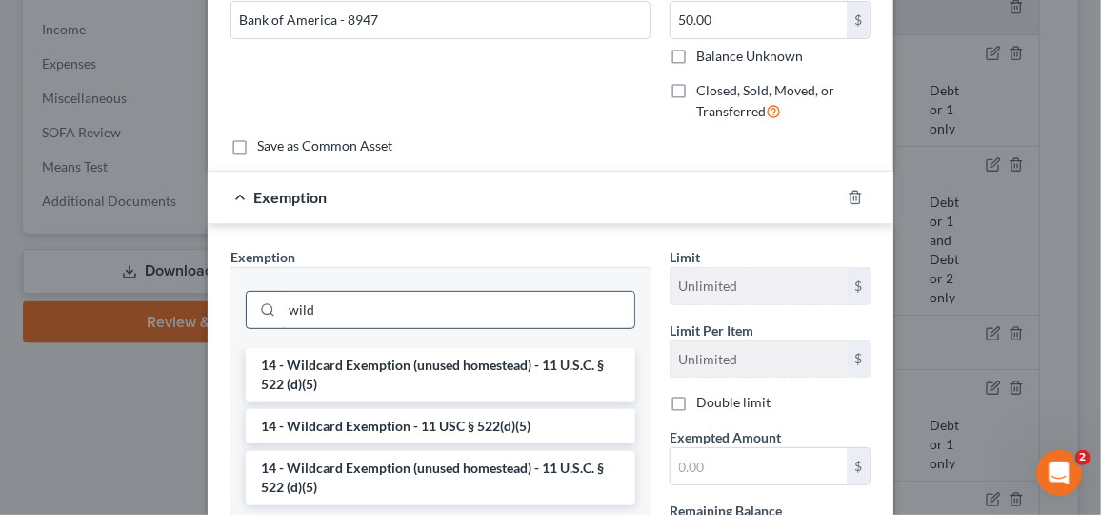
scroll to position [235, 0]
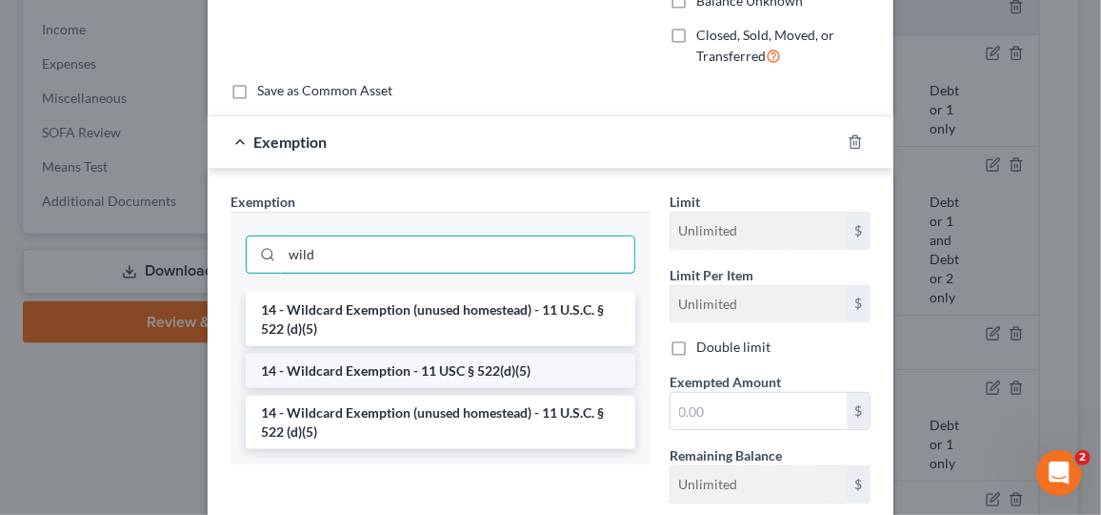
type input "wild"
click at [456, 354] on li "14 - Wildcard Exemption - 11 USC § 522(d)(5)" at bounding box center [441, 371] width 390 height 34
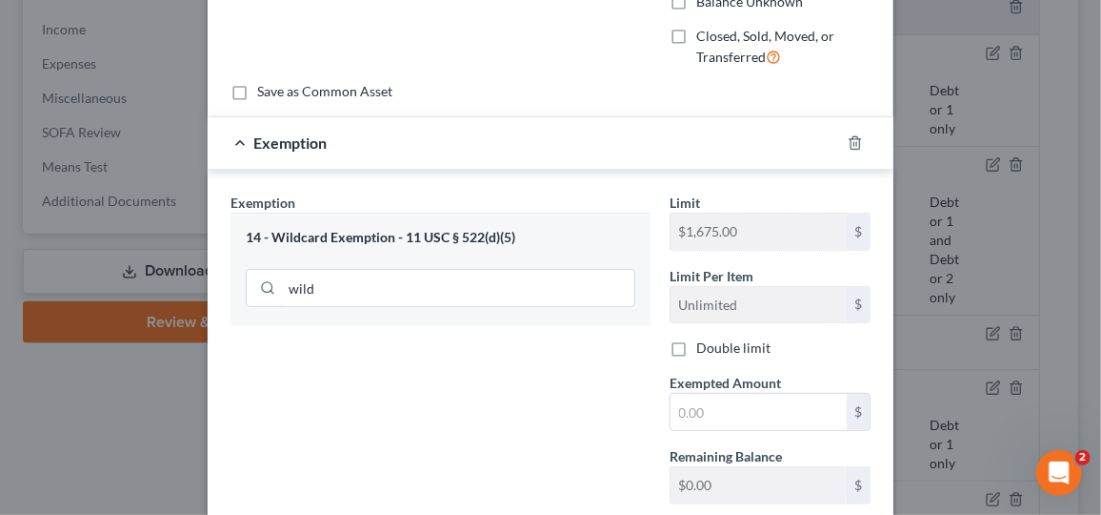
scroll to position [247, 0]
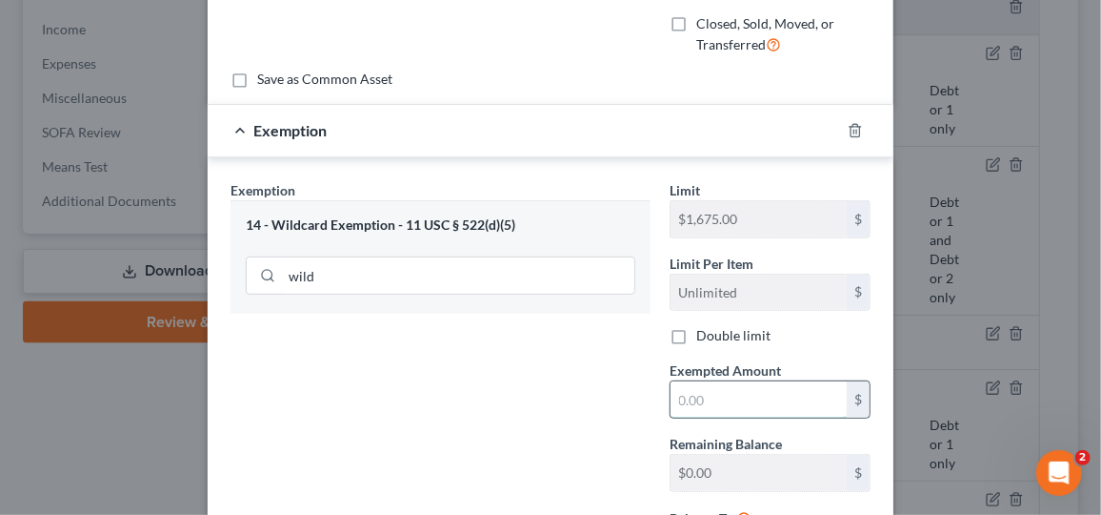
click at [726, 387] on input "text" at bounding box center [759, 399] width 176 height 36
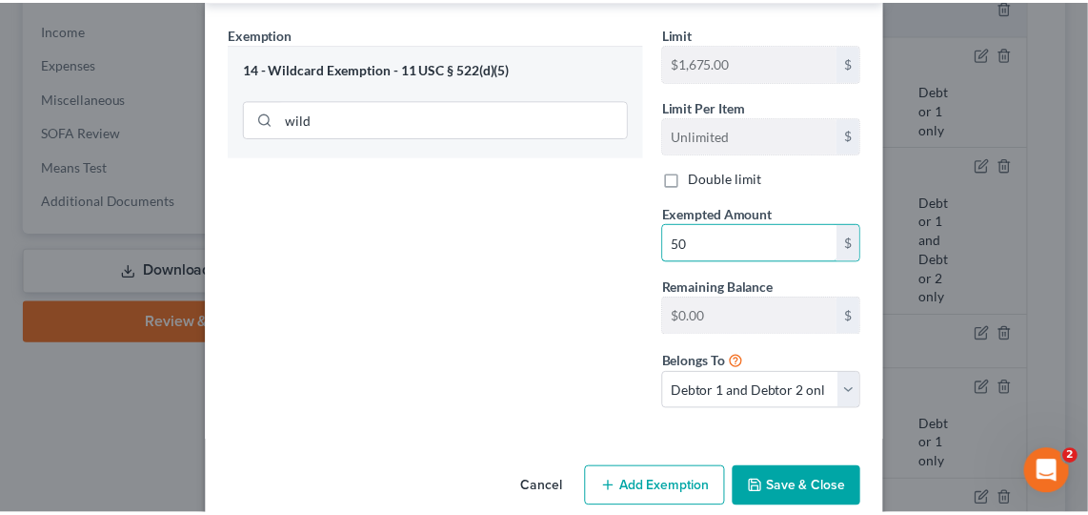
scroll to position [428, 0]
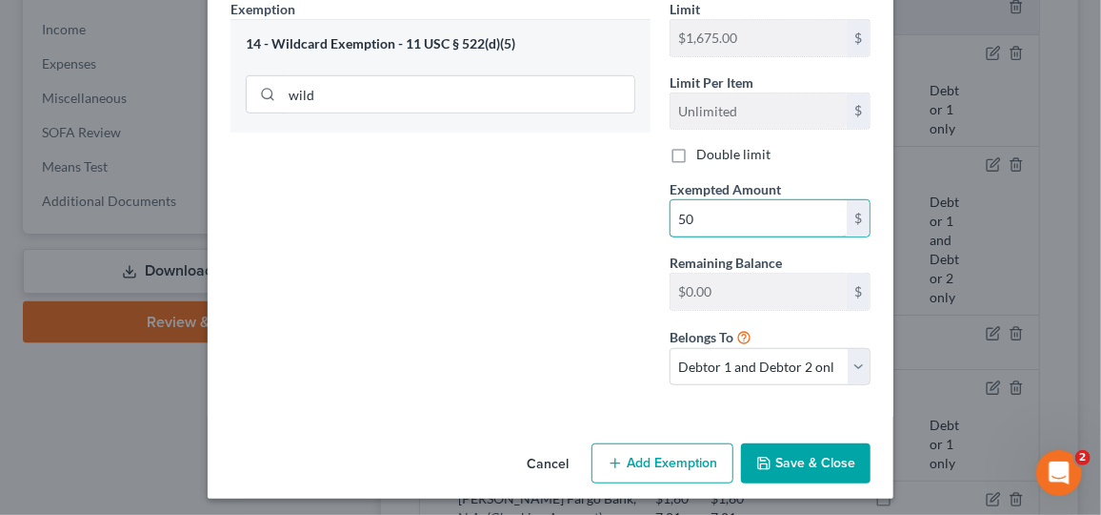
type input "50"
click at [816, 453] on button "Save & Close" at bounding box center [806, 463] width 130 height 40
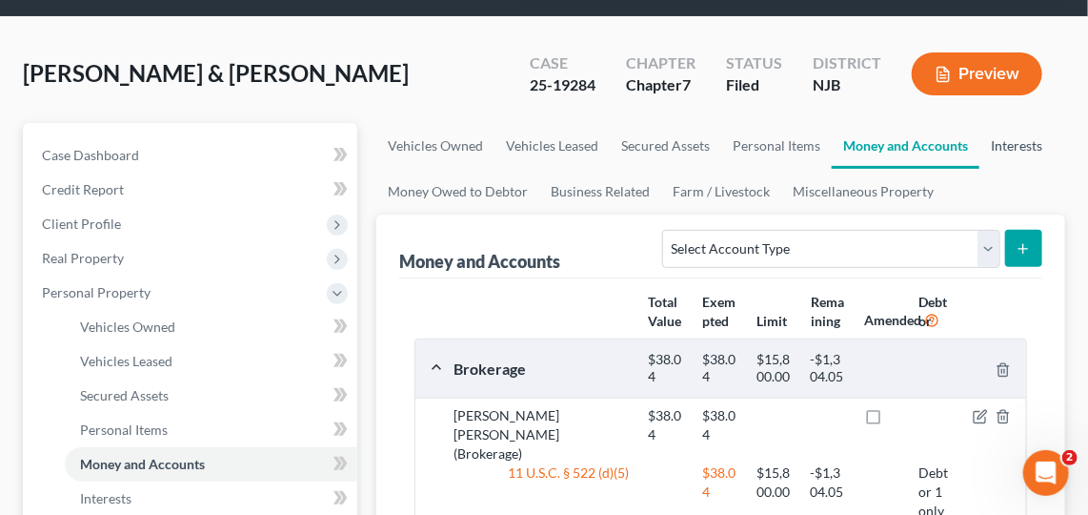
click at [1001, 131] on link "Interests" at bounding box center [1017, 146] width 74 height 46
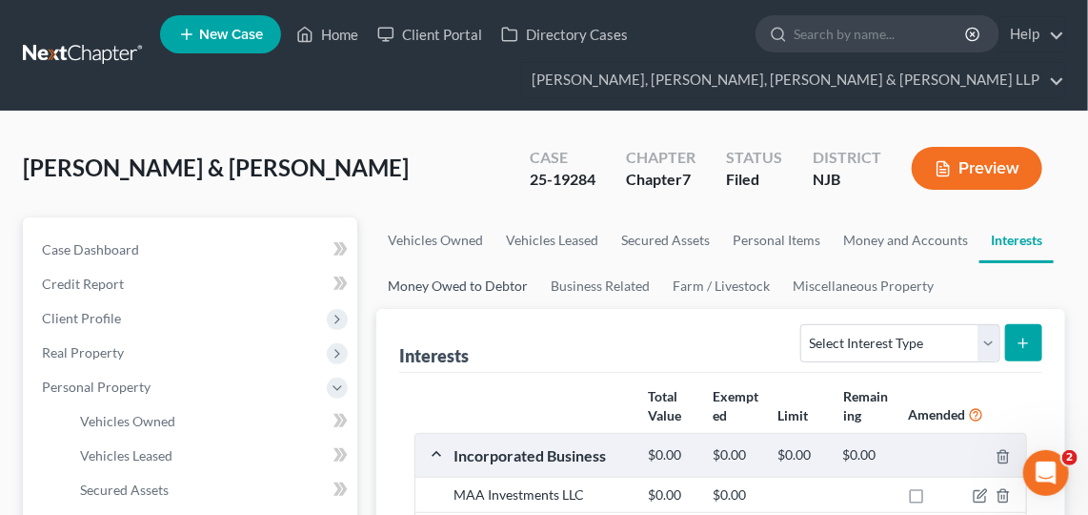
click at [473, 282] on link "Money Owed to Debtor" at bounding box center [457, 286] width 163 height 46
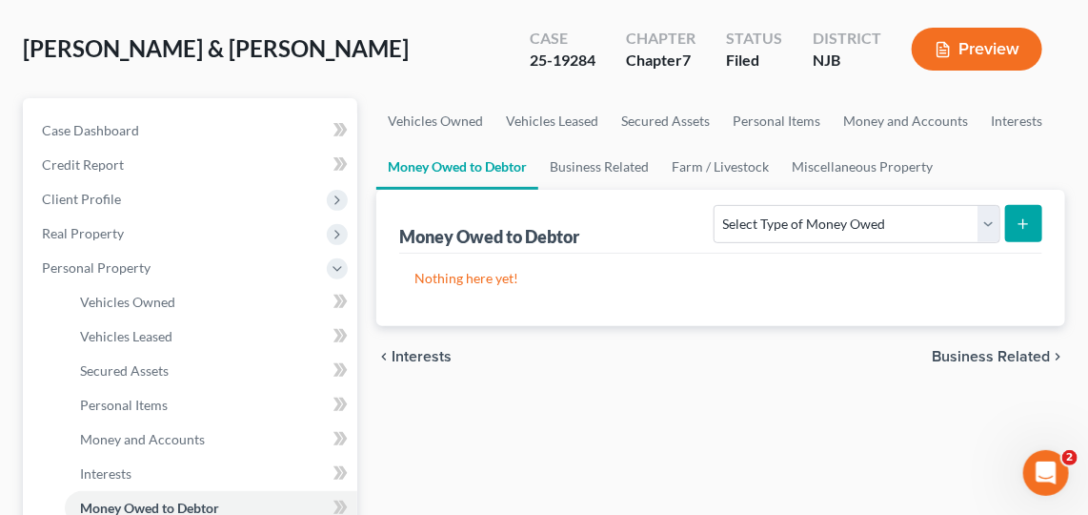
scroll to position [147, 0]
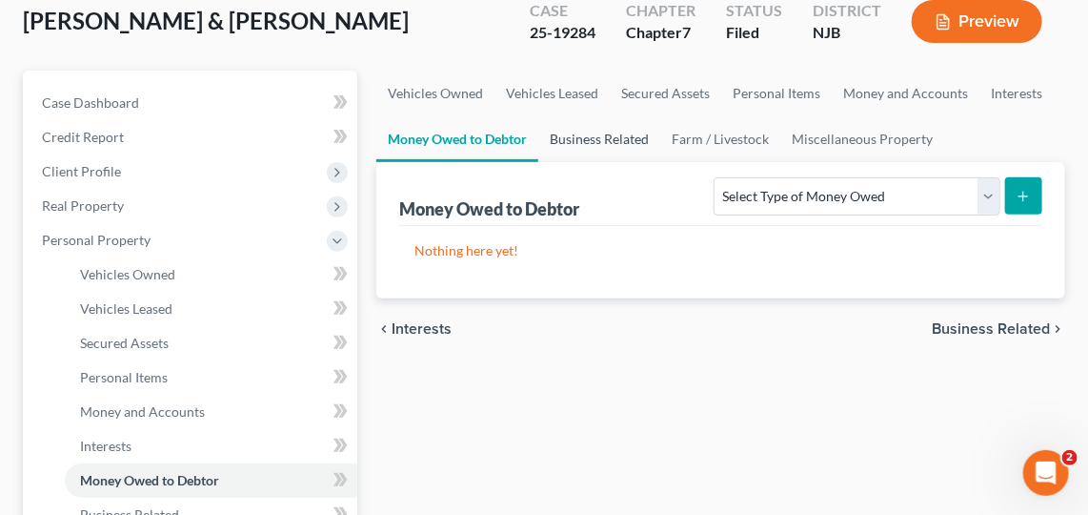
click at [611, 145] on link "Business Related" at bounding box center [599, 139] width 122 height 46
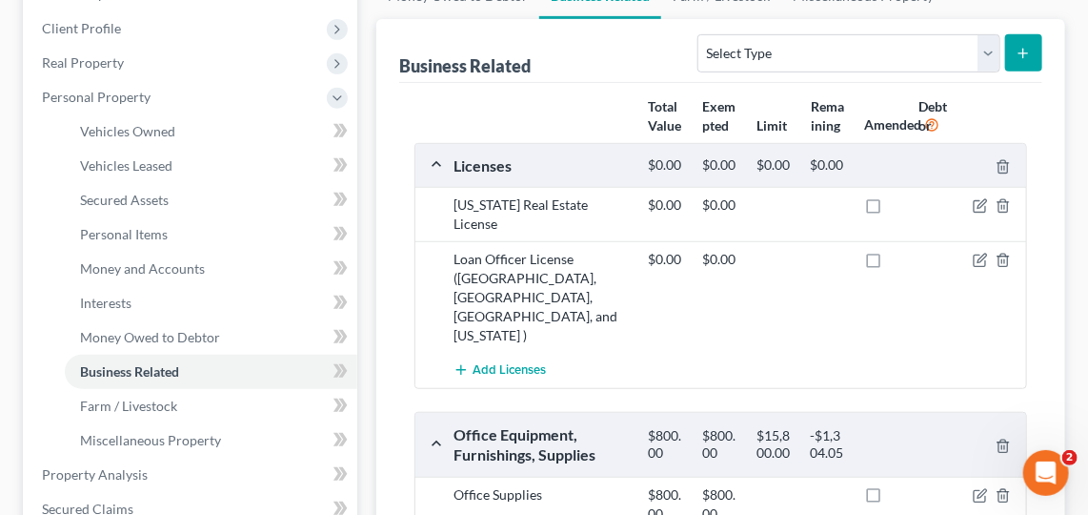
scroll to position [289, 0]
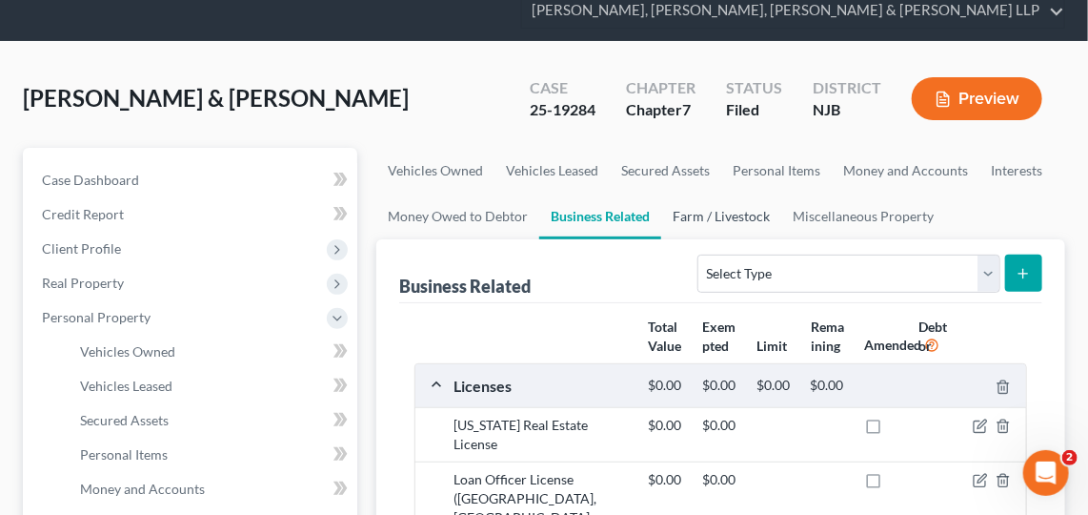
click at [687, 212] on link "Farm / Livestock" at bounding box center [721, 216] width 120 height 46
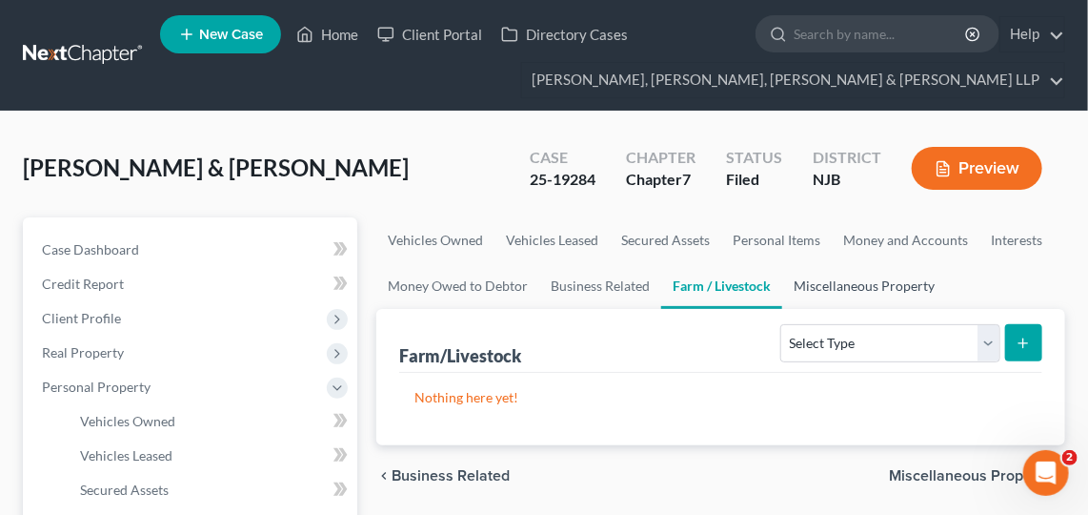
click at [845, 292] on link "Miscellaneous Property" at bounding box center [864, 286] width 164 height 46
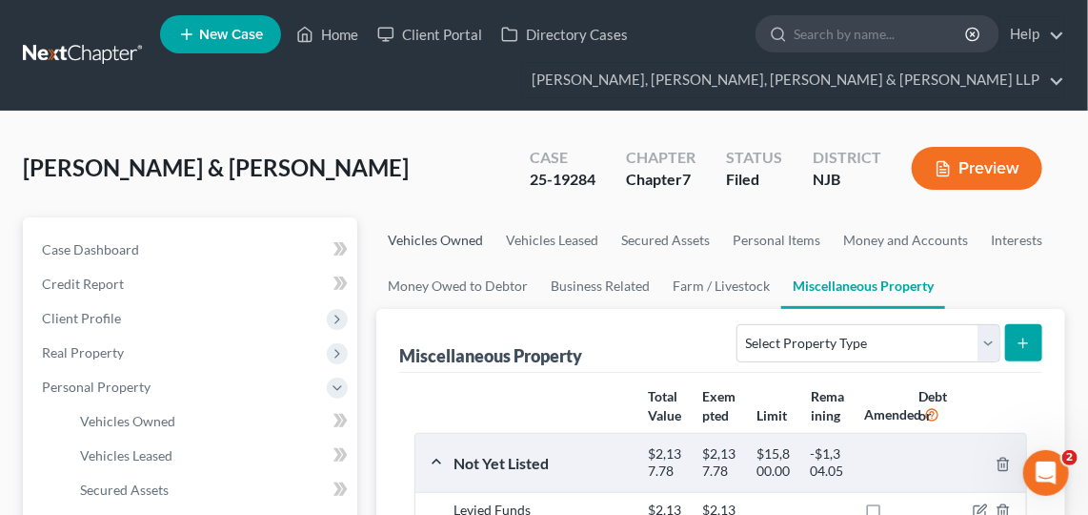
click at [461, 228] on link "Vehicles Owned" at bounding box center [435, 240] width 118 height 46
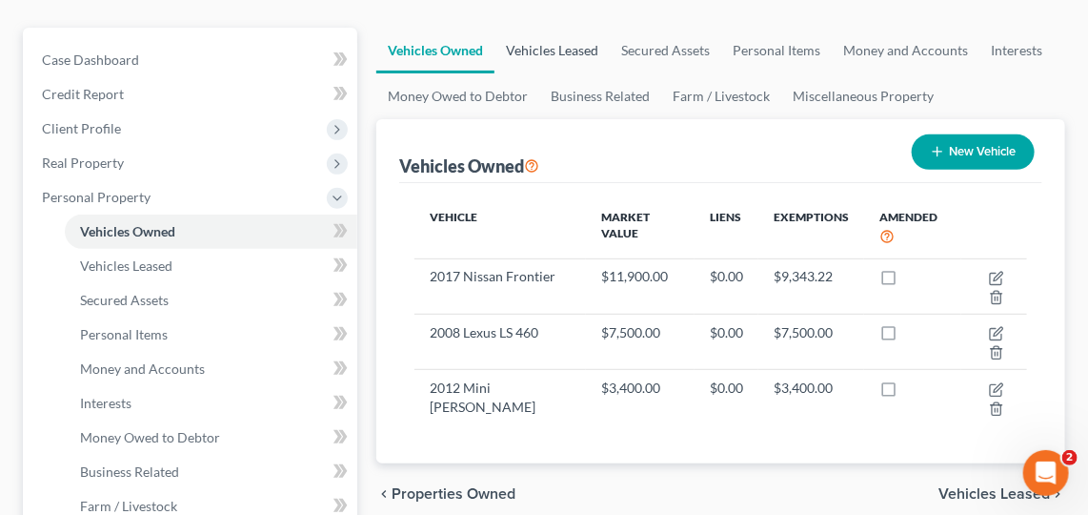
click at [575, 57] on link "Vehicles Leased" at bounding box center [552, 51] width 115 height 46
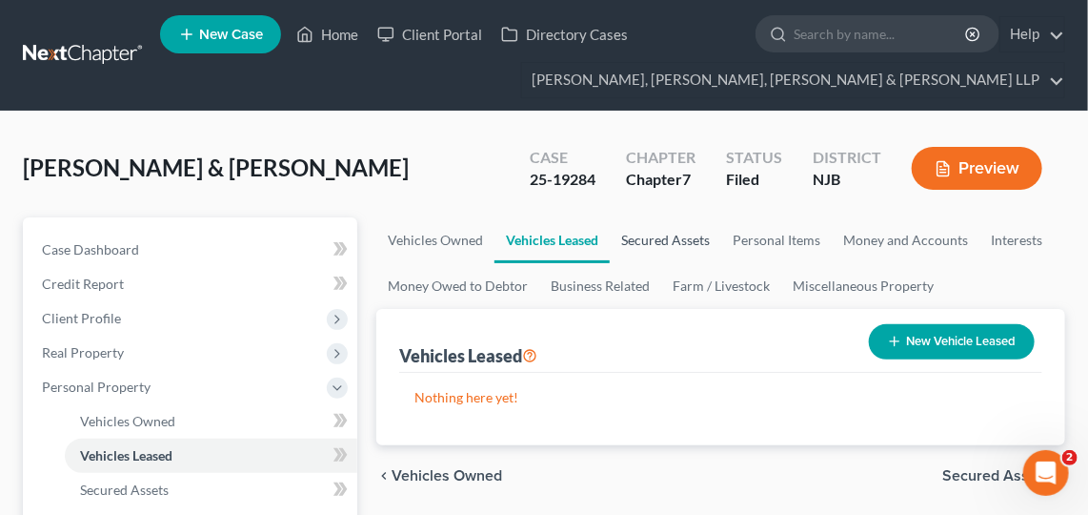
click at [664, 219] on link "Secured Assets" at bounding box center [665, 240] width 111 height 46
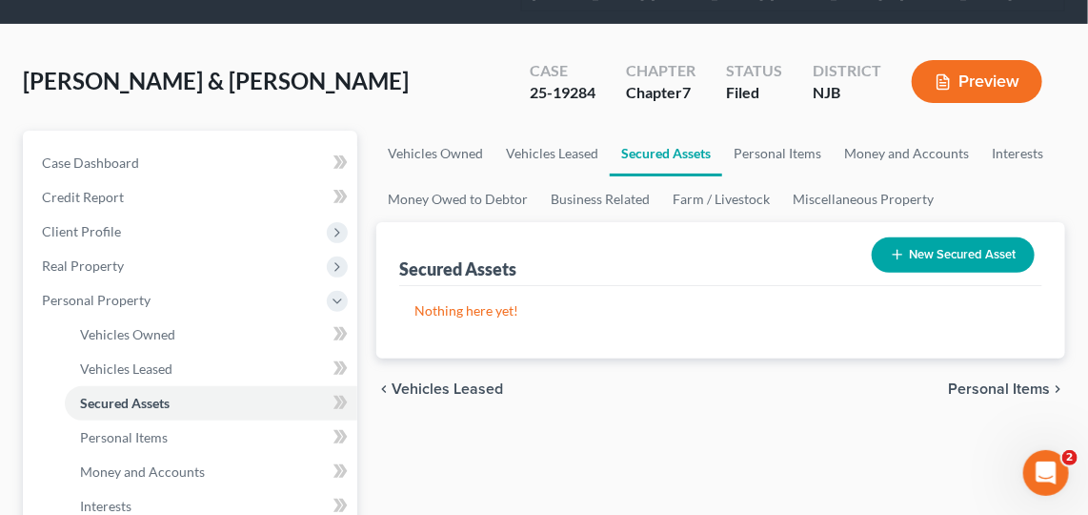
scroll to position [65, 0]
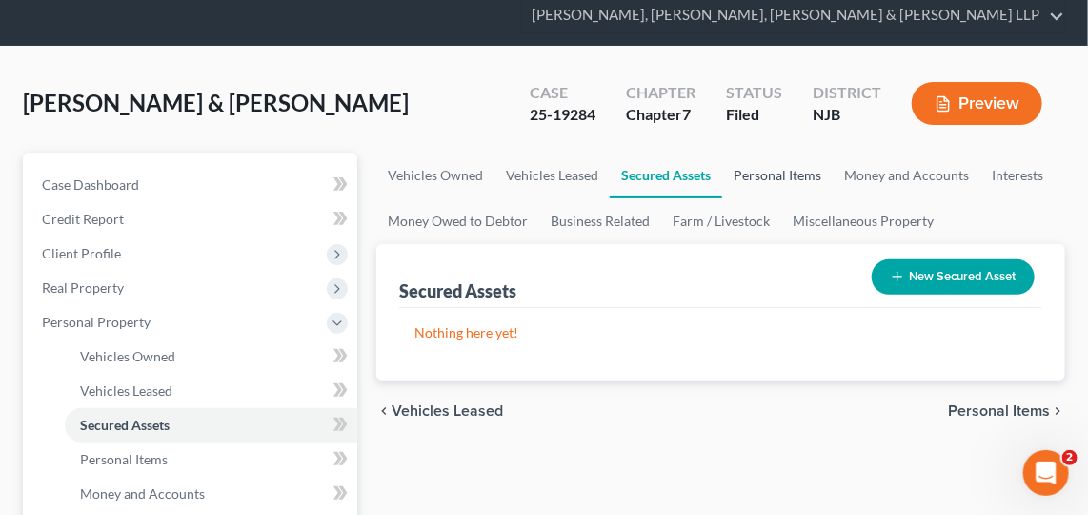
click at [787, 169] on link "Personal Items" at bounding box center [777, 175] width 111 height 46
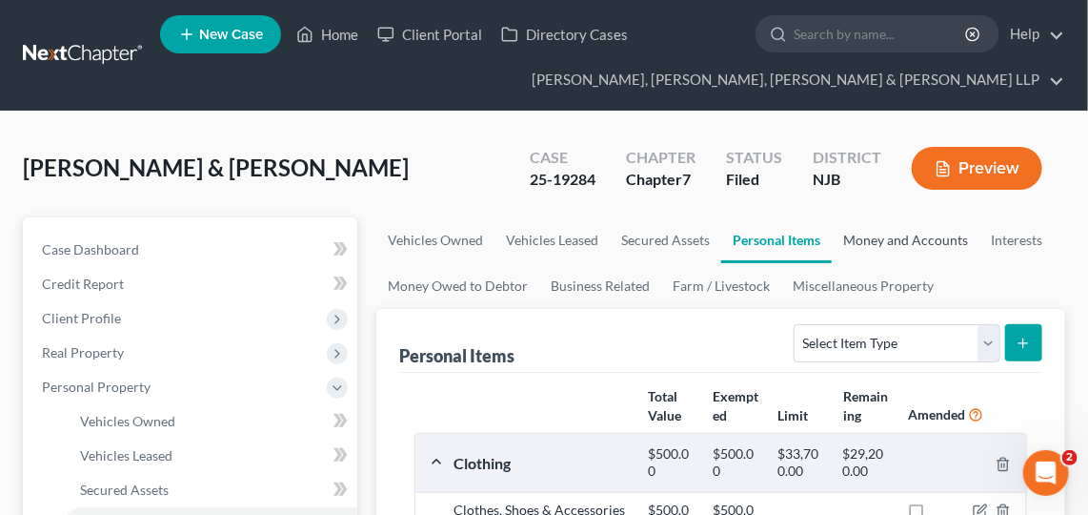
click at [892, 251] on link "Money and Accounts" at bounding box center [906, 240] width 148 height 46
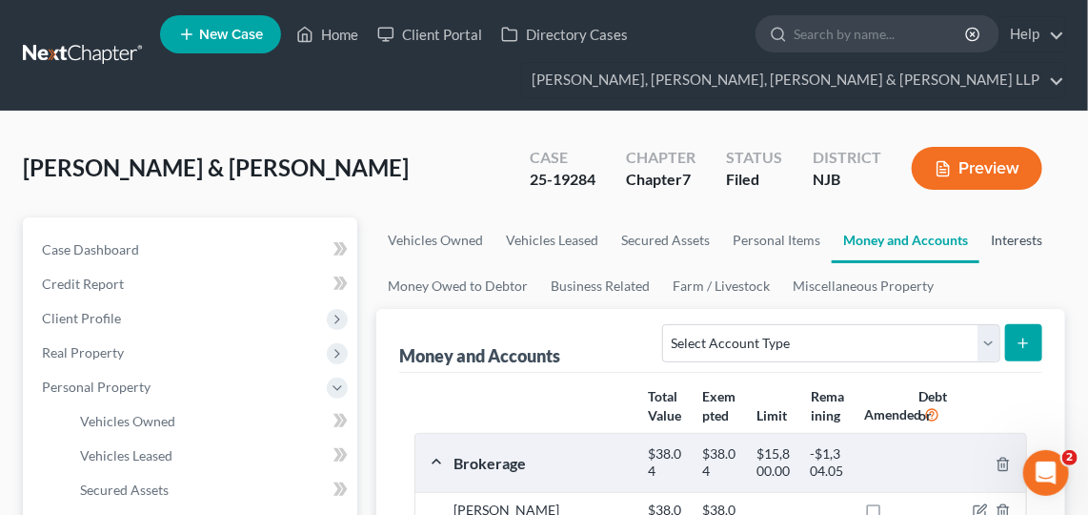
click at [1051, 226] on link "Interests" at bounding box center [1017, 240] width 74 height 46
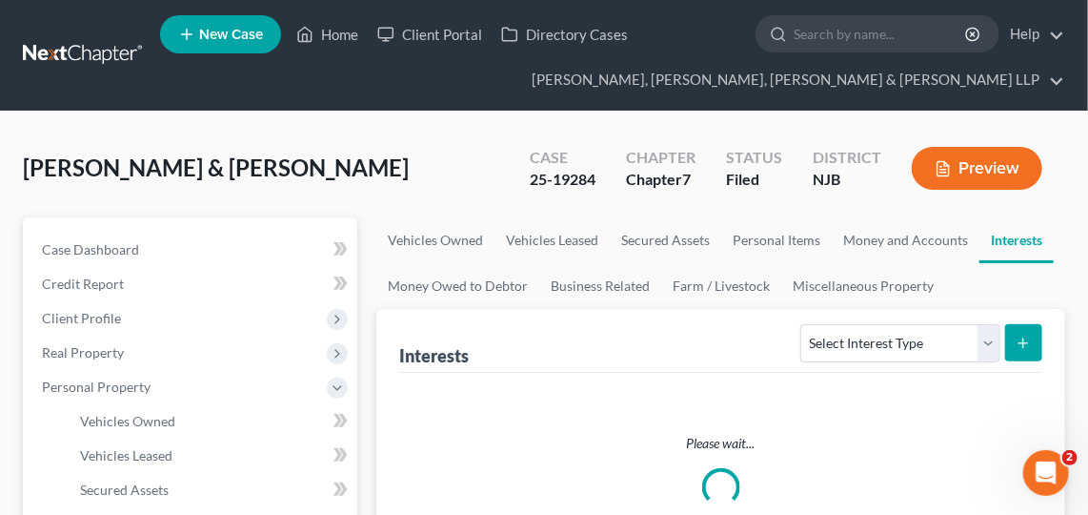
click at [1016, 241] on link "Interests" at bounding box center [1017, 240] width 74 height 46
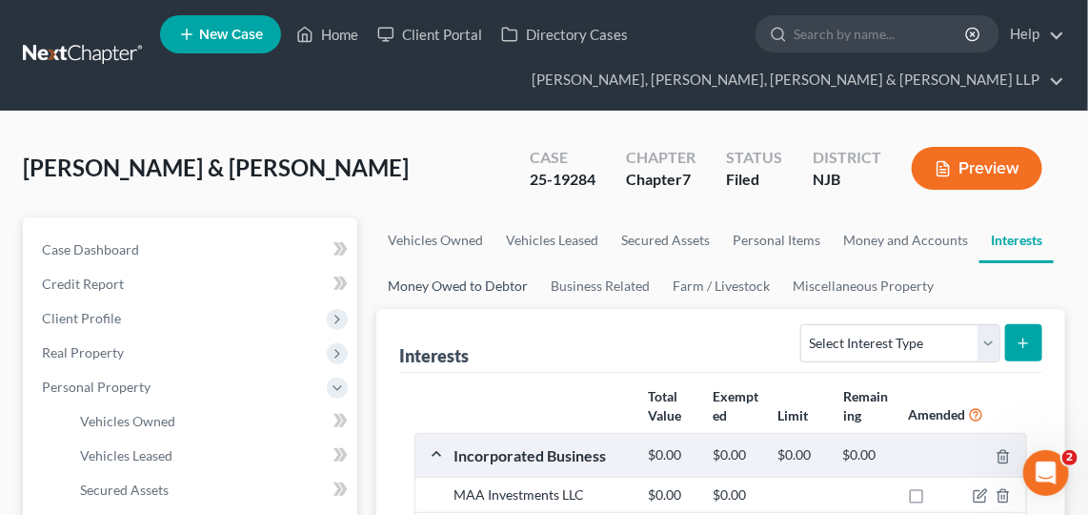
click at [504, 305] on link "Money Owed to Debtor" at bounding box center [457, 286] width 163 height 46
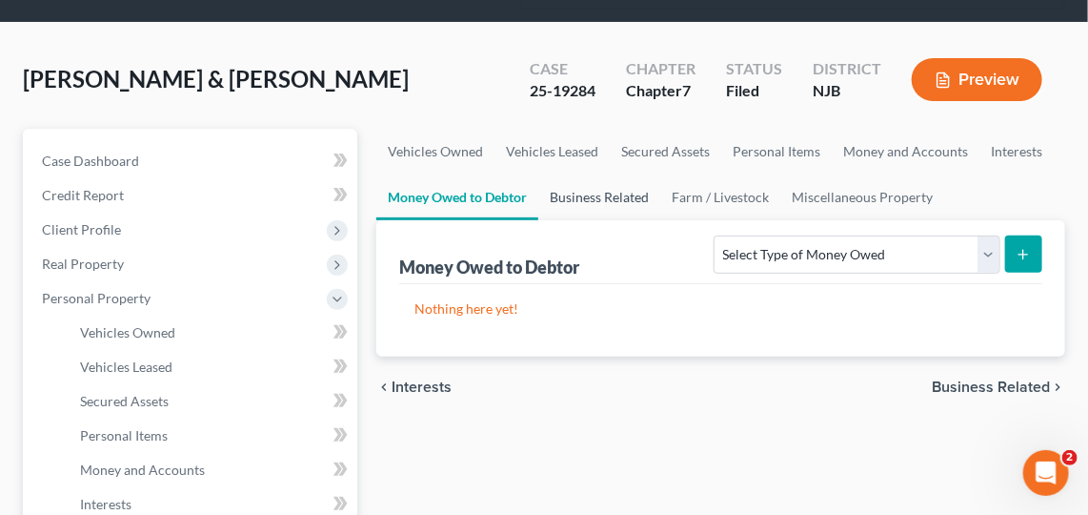
click at [611, 208] on link "Business Related" at bounding box center [599, 197] width 122 height 46
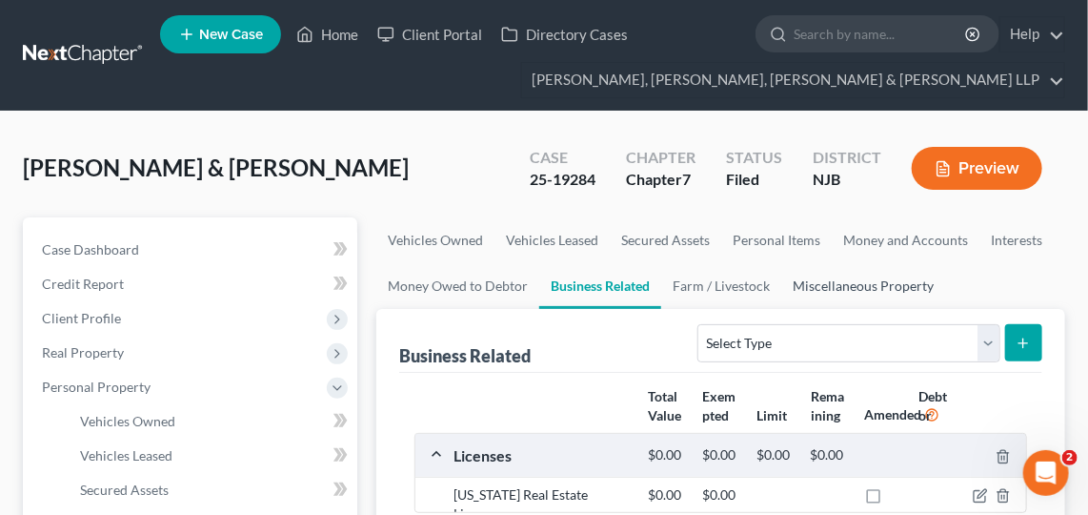
click at [848, 274] on link "Miscellaneous Property" at bounding box center [863, 286] width 164 height 46
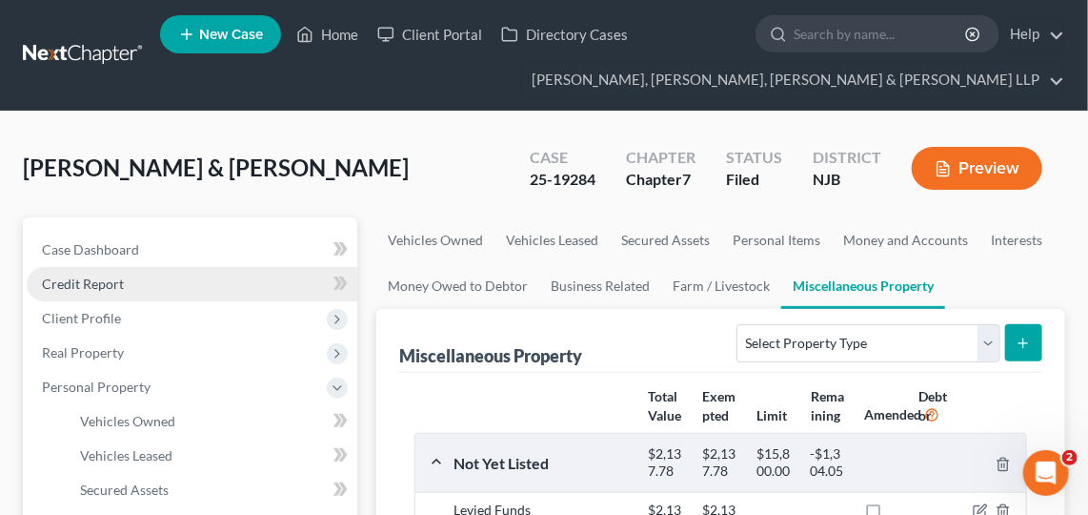
click at [189, 276] on link "Credit Report" at bounding box center [192, 284] width 331 height 34
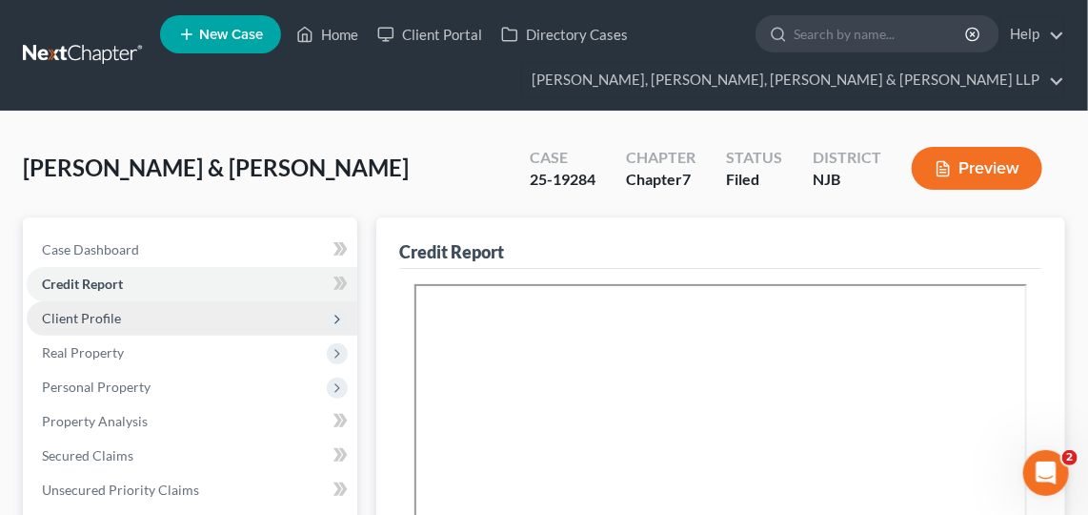
click at [175, 318] on span "Client Profile" at bounding box center [192, 318] width 331 height 34
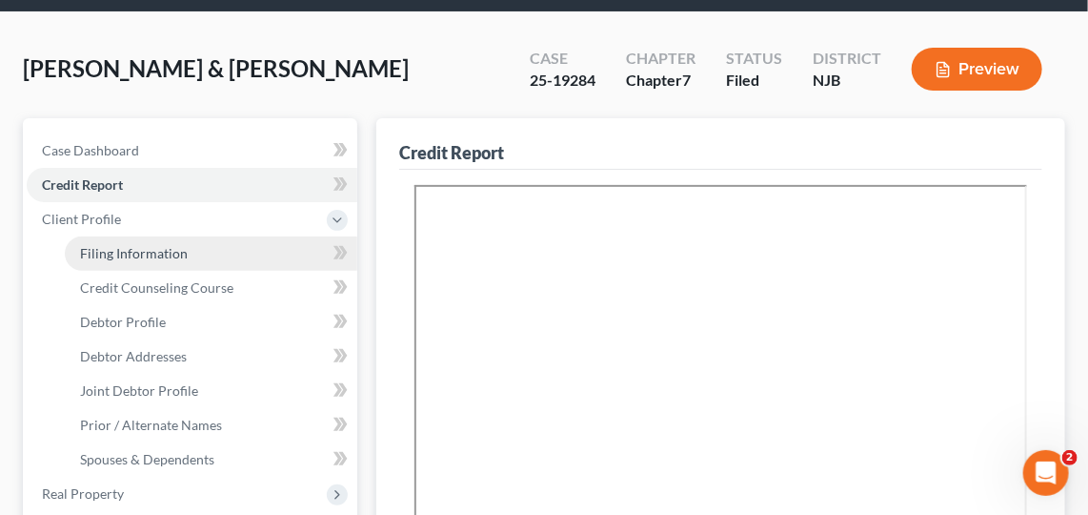
click at [222, 258] on link "Filing Information" at bounding box center [211, 253] width 293 height 34
select select "1"
select select "0"
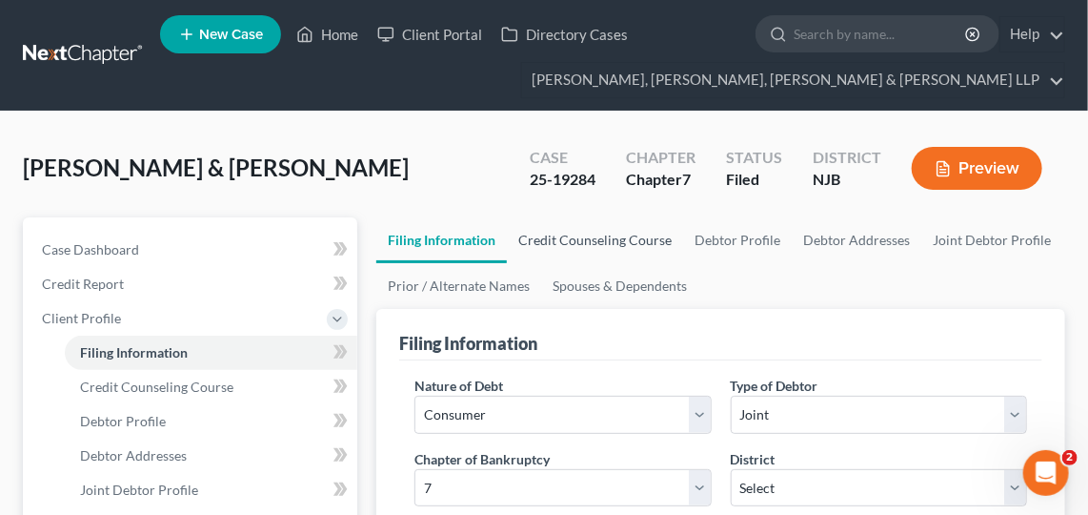
click at [654, 246] on link "Credit Counseling Course" at bounding box center [595, 240] width 176 height 46
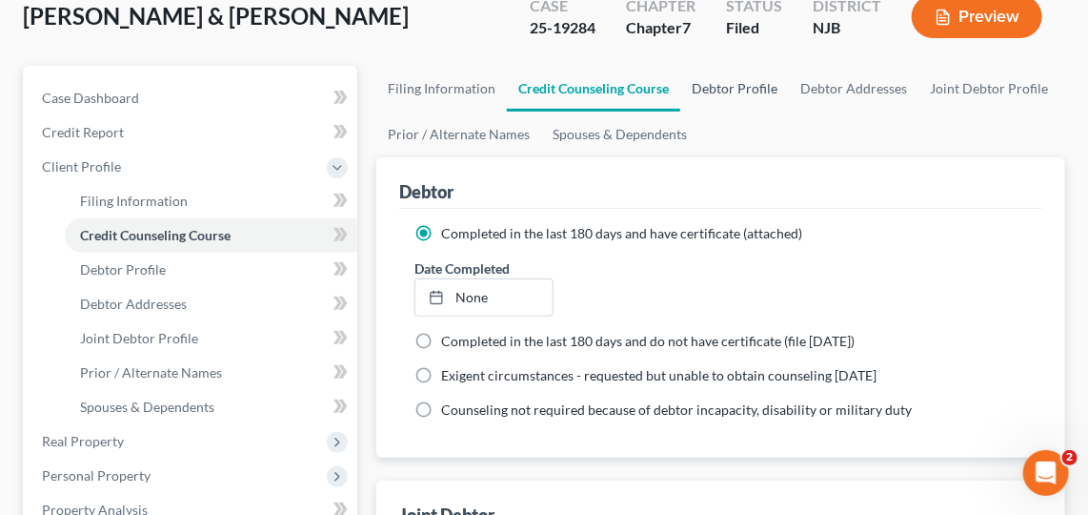
click at [727, 89] on link "Debtor Profile" at bounding box center [734, 89] width 109 height 46
select select "1"
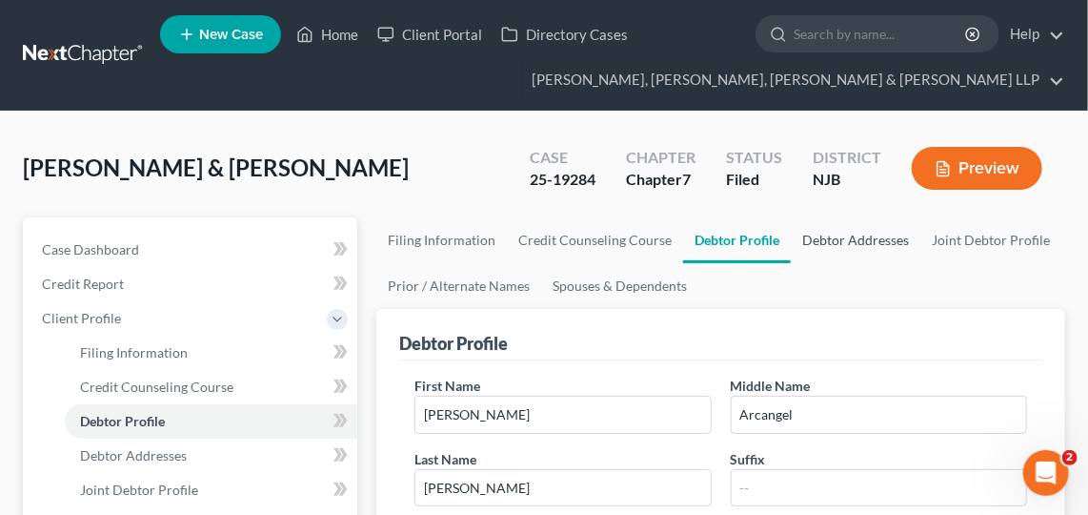
click at [879, 247] on link "Debtor Addresses" at bounding box center [856, 240] width 130 height 46
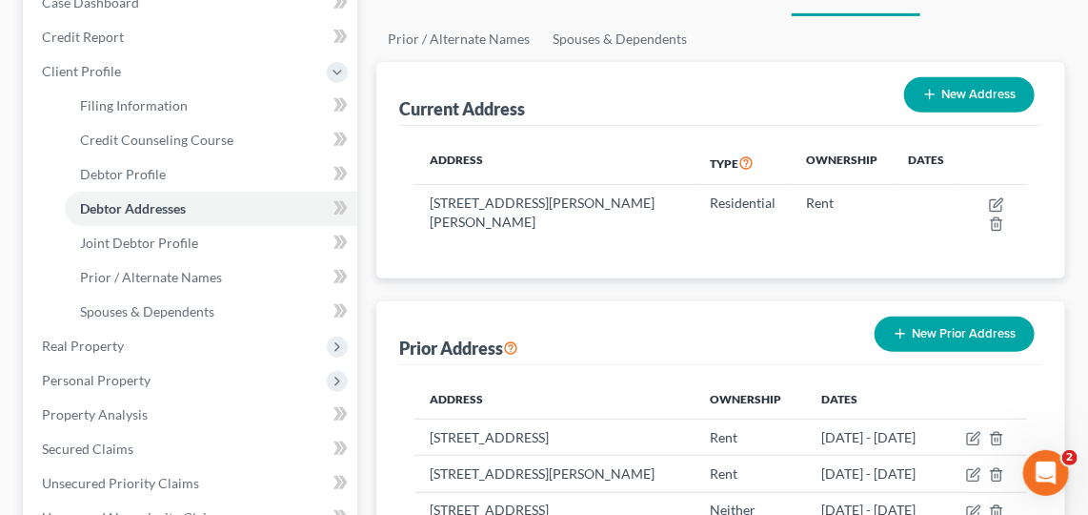
scroll to position [248, 0]
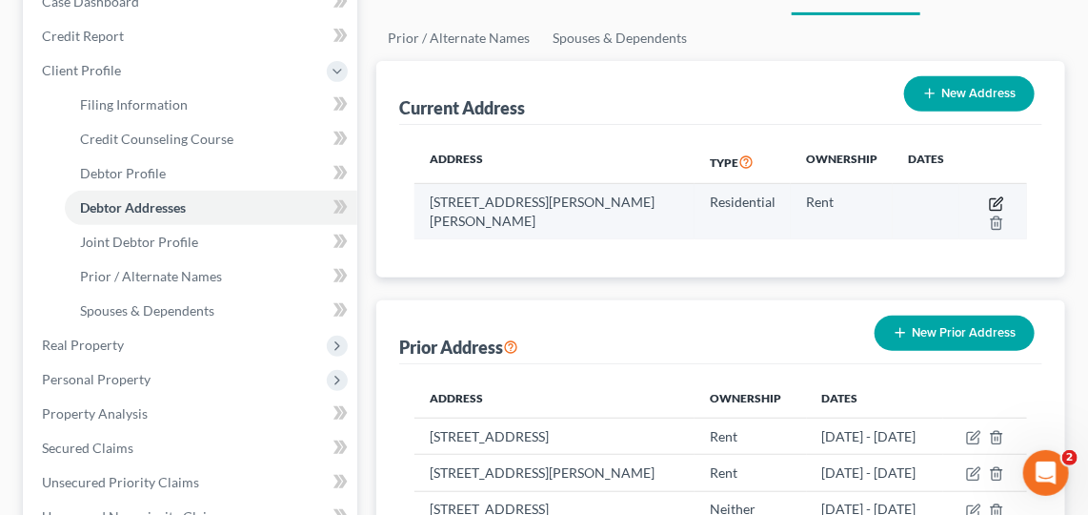
click at [1001, 197] on icon "button" at bounding box center [998, 201] width 9 height 9
select select "40"
select select "0"
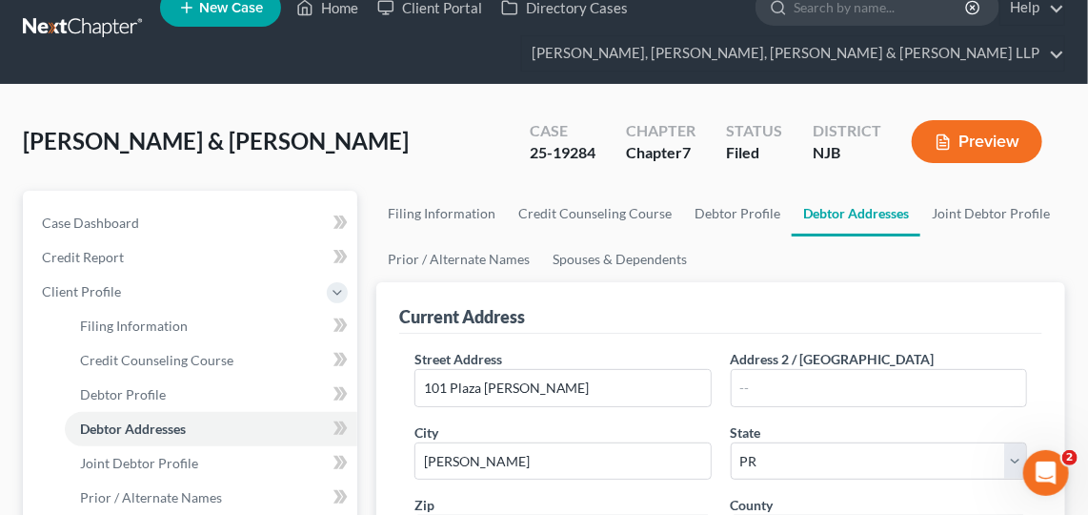
scroll to position [0, 0]
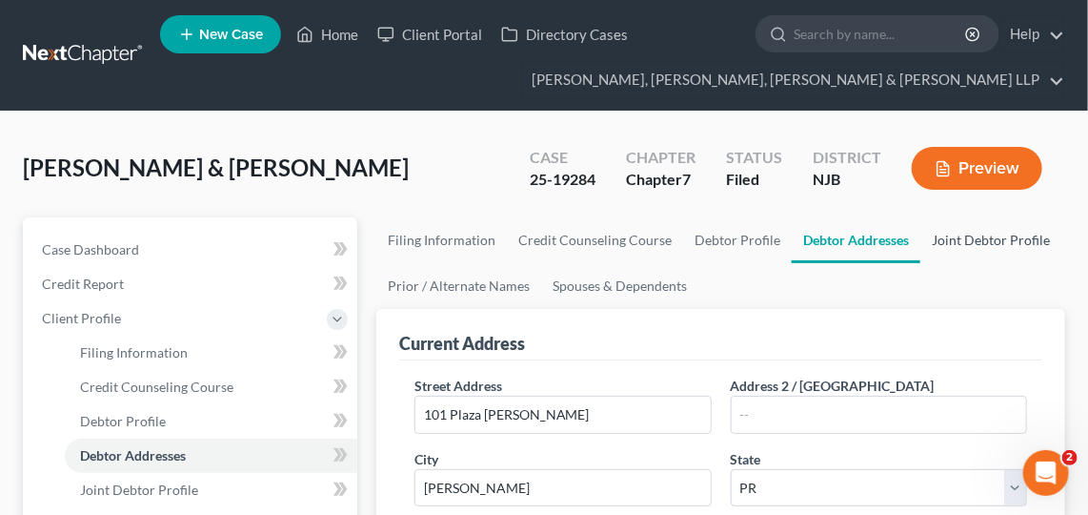
click at [959, 259] on link "Joint Debtor Profile" at bounding box center [990, 240] width 141 height 46
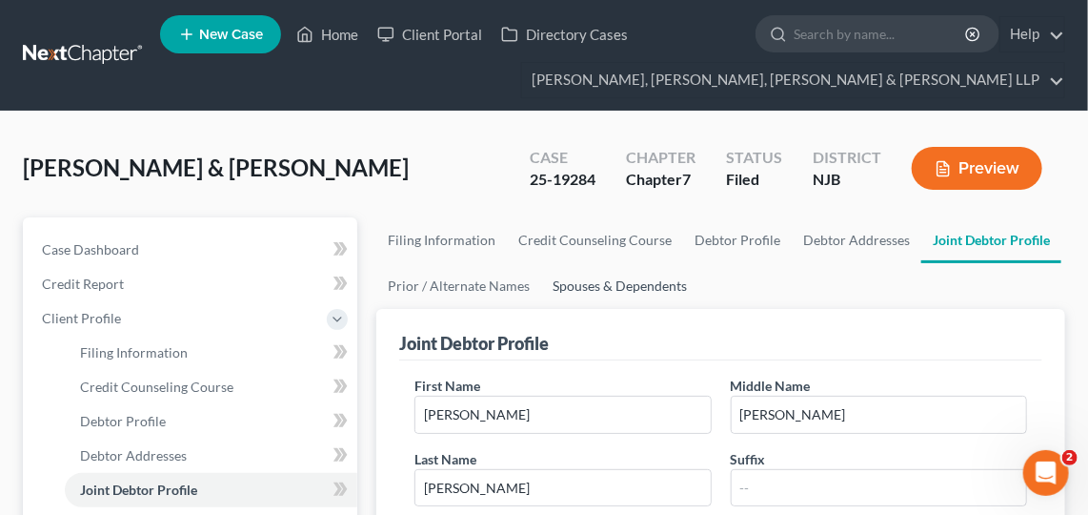
click at [629, 277] on link "Spouses & Dependents" at bounding box center [619, 286] width 157 height 46
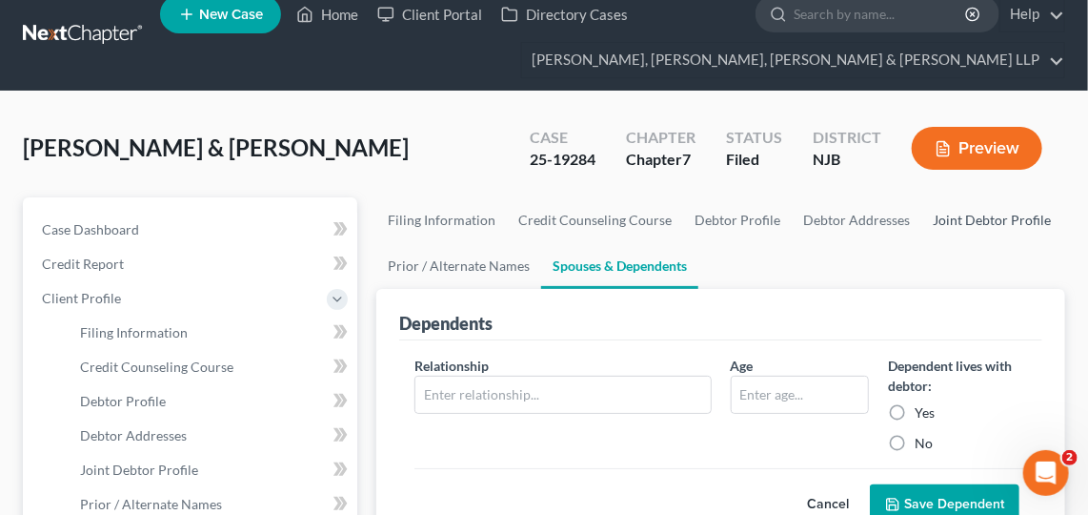
click at [977, 224] on link "Joint Debtor Profile" at bounding box center [991, 220] width 141 height 46
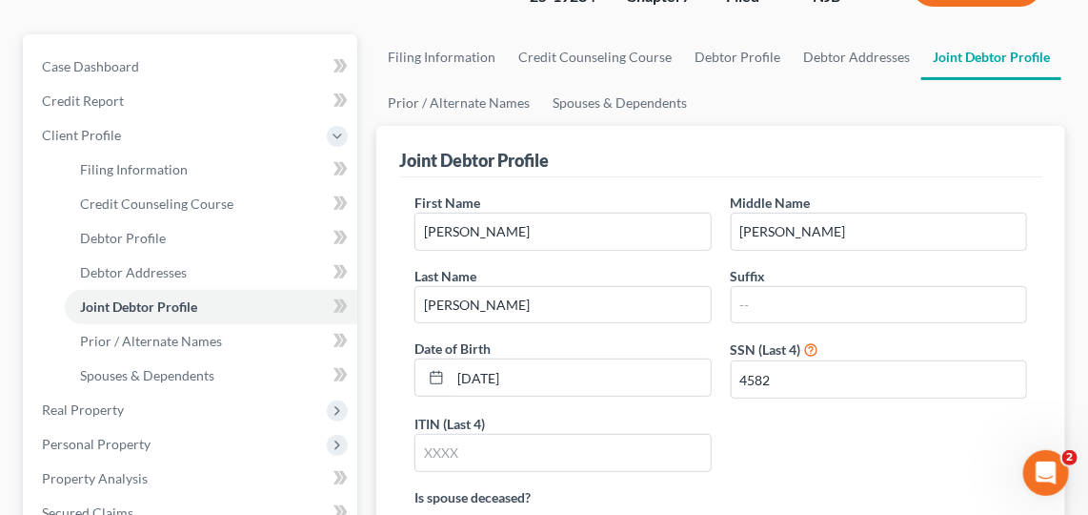
scroll to position [182, 0]
click at [1020, 134] on div "Joint Debtor Profile" at bounding box center [720, 152] width 643 height 51
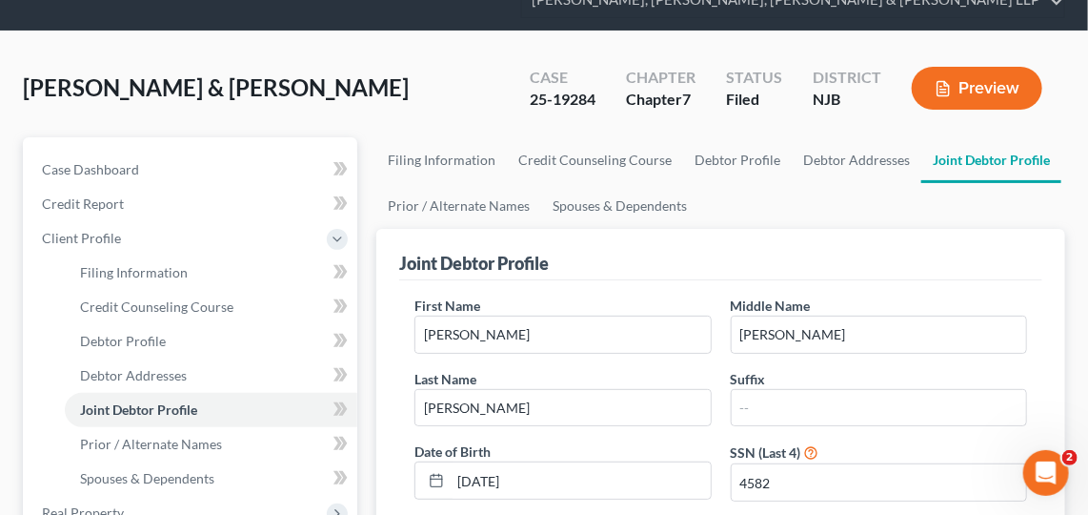
scroll to position [83, 0]
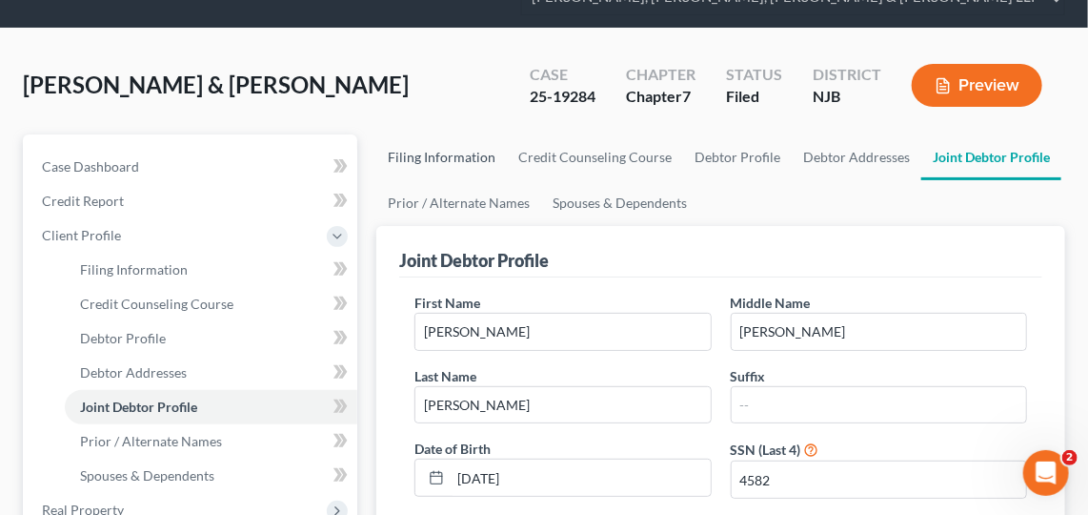
click at [450, 153] on link "Filing Information" at bounding box center [441, 157] width 131 height 46
select select "1"
select select "0"
select select "51"
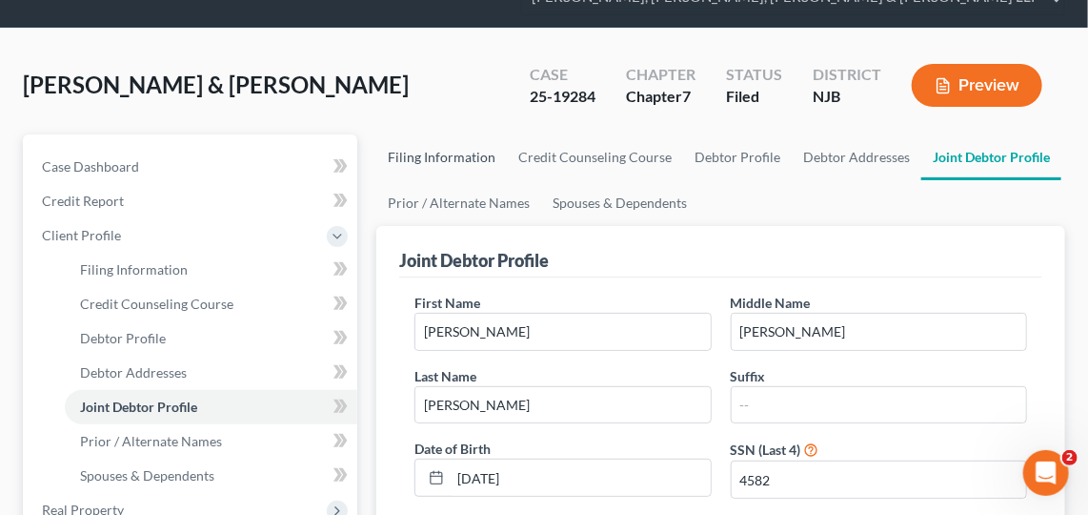
select select "8"
select select "0"
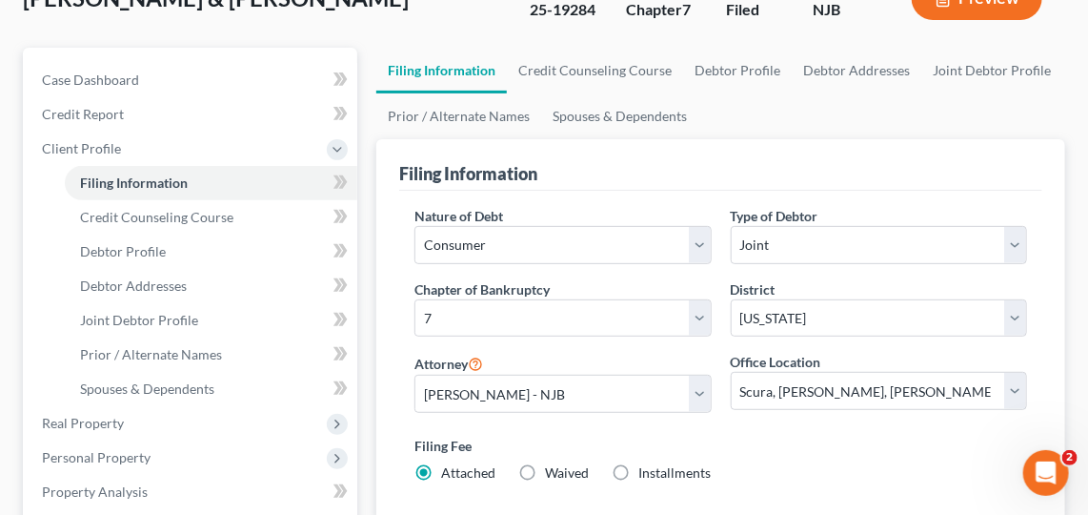
scroll to position [188, 0]
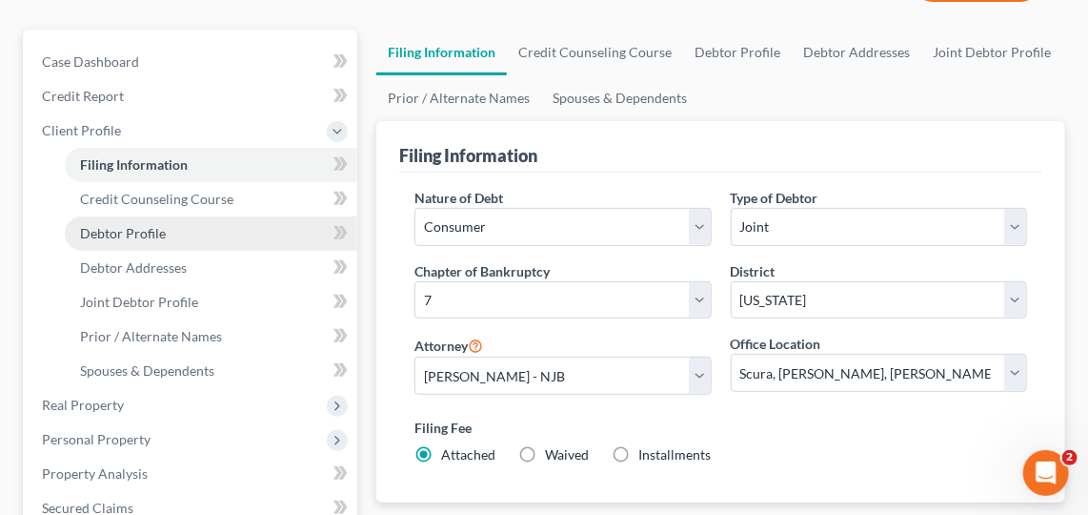
click at [142, 228] on span "Debtor Profile" at bounding box center [123, 233] width 86 height 16
select select "1"
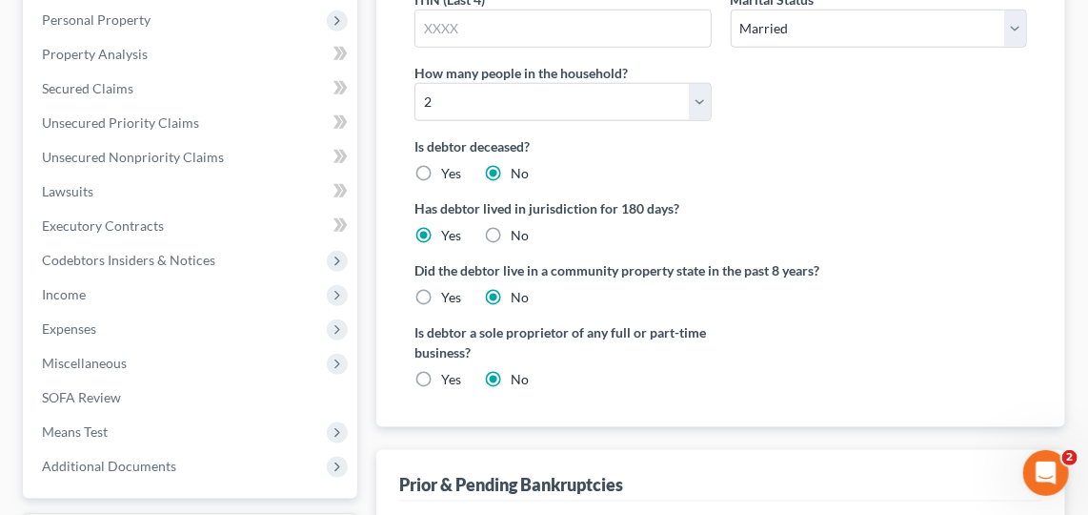
scroll to position [603, 0]
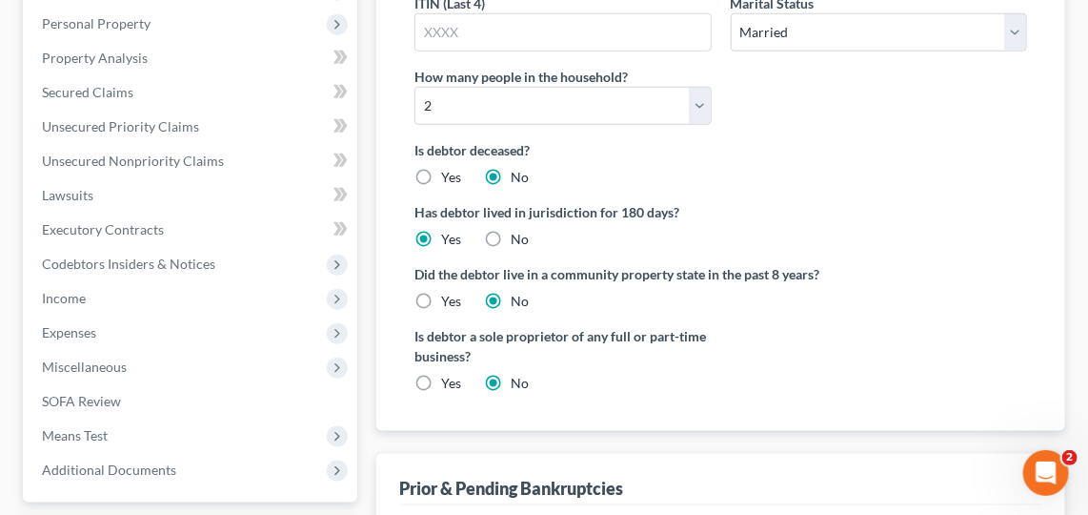
click at [511, 230] on label "No" at bounding box center [520, 239] width 18 height 19
click at [518, 230] on input "No" at bounding box center [524, 236] width 12 height 12
radio input "true"
radio input "false"
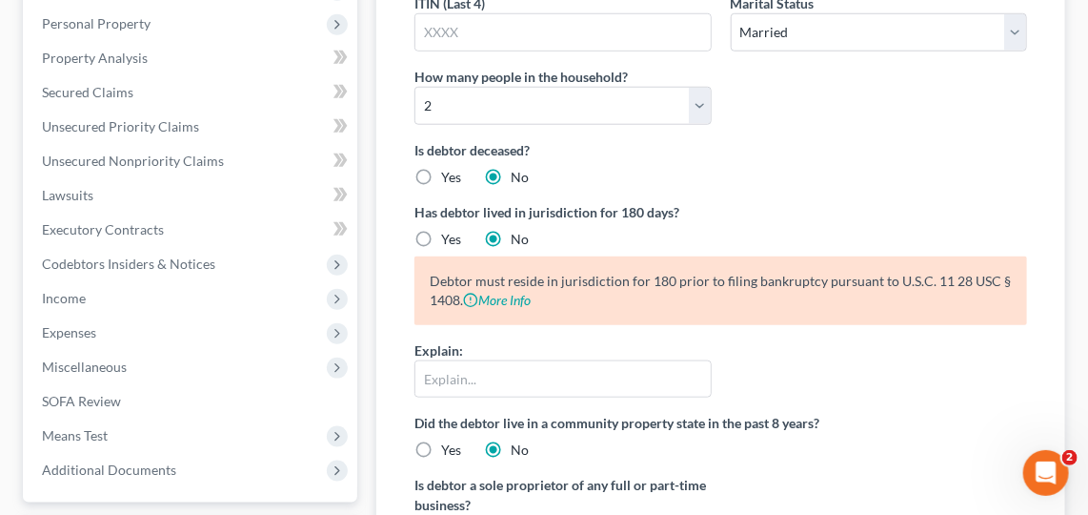
click at [511, 230] on label "No" at bounding box center [520, 239] width 18 height 19
click at [518, 230] on input "No" at bounding box center [524, 236] width 12 height 12
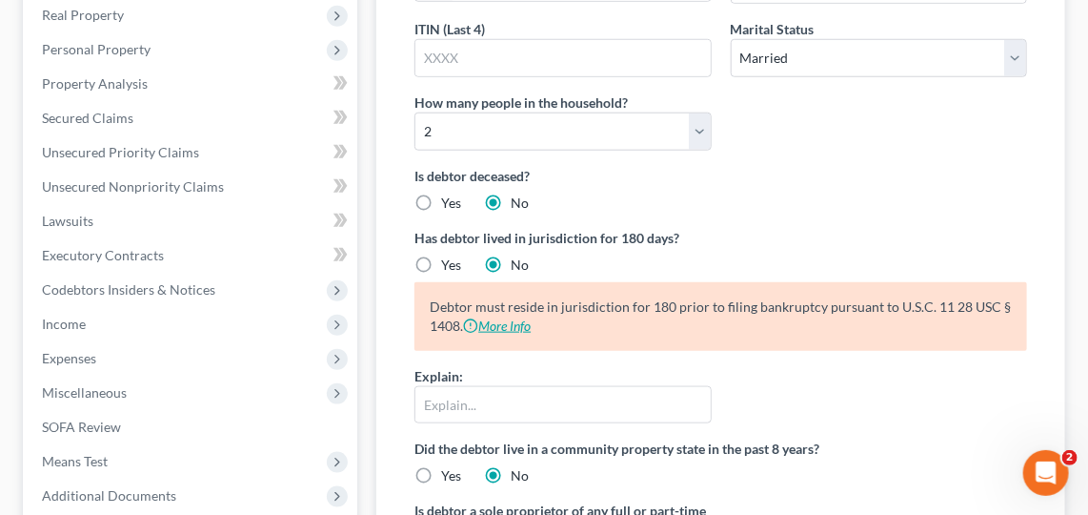
scroll to position [575, 0]
